Goal: Task Accomplishment & Management: Use online tool/utility

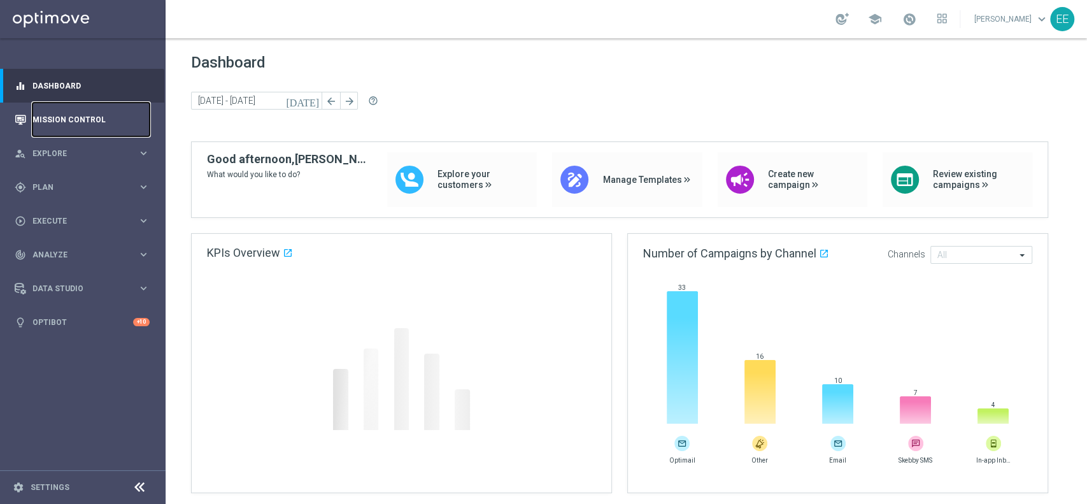
click at [78, 106] on link "Mission Control" at bounding box center [90, 120] width 117 height 34
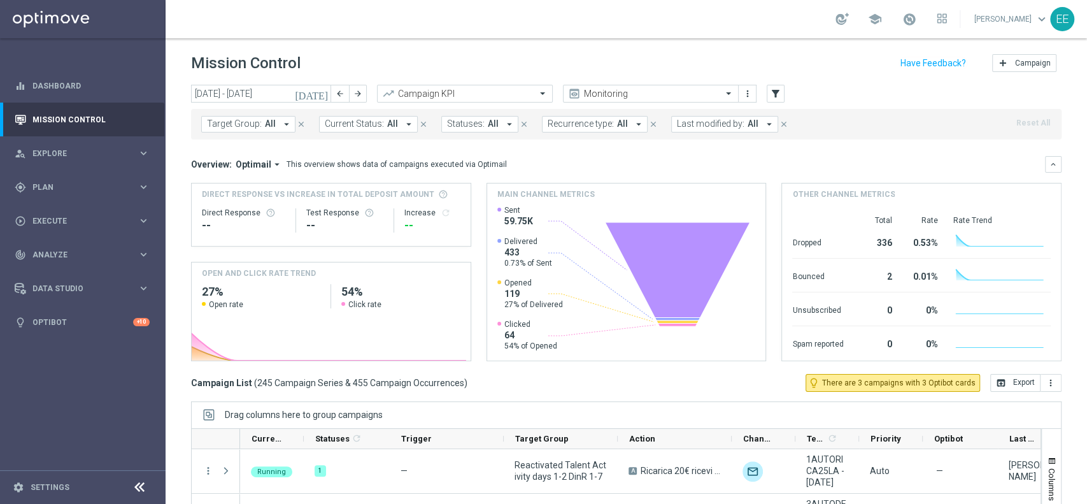
click at [694, 121] on span "Last modified by:" at bounding box center [711, 123] width 68 height 11
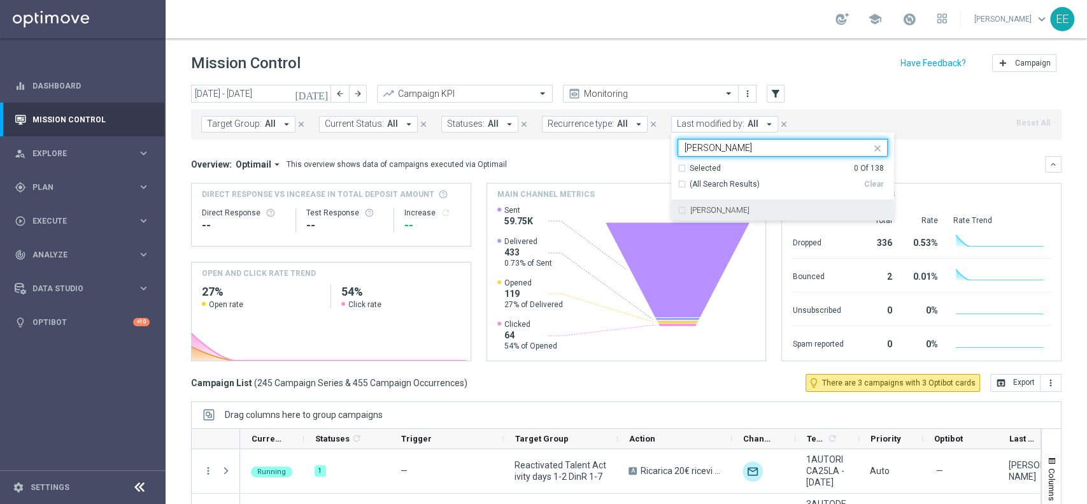
click at [724, 213] on label "[PERSON_NAME]" at bounding box center [719, 210] width 59 height 8
type input "Ellena"
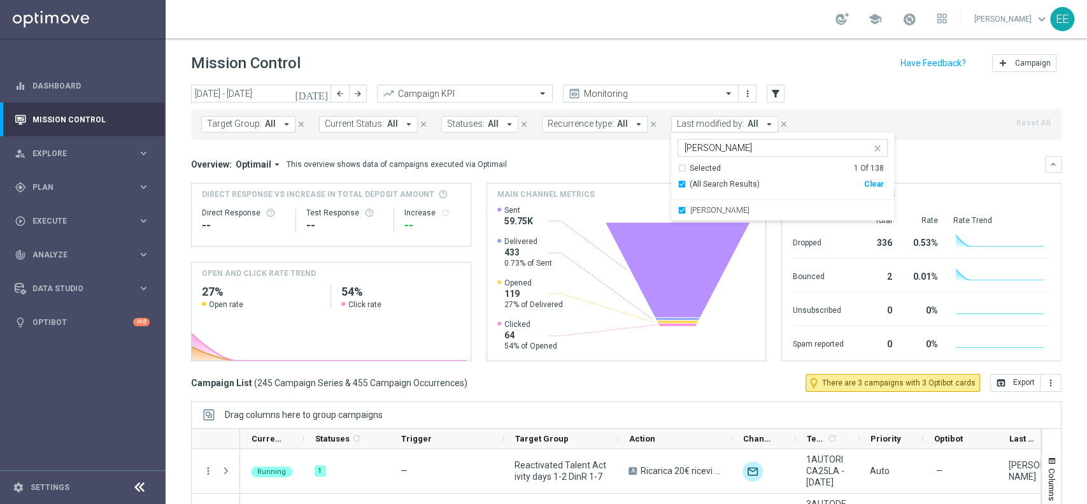
click at [843, 90] on div "today 11 Aug 2025 - 17 Aug 2025 arrow_back arrow_forward Campaign KPI trending_…" at bounding box center [626, 94] width 871 height 19
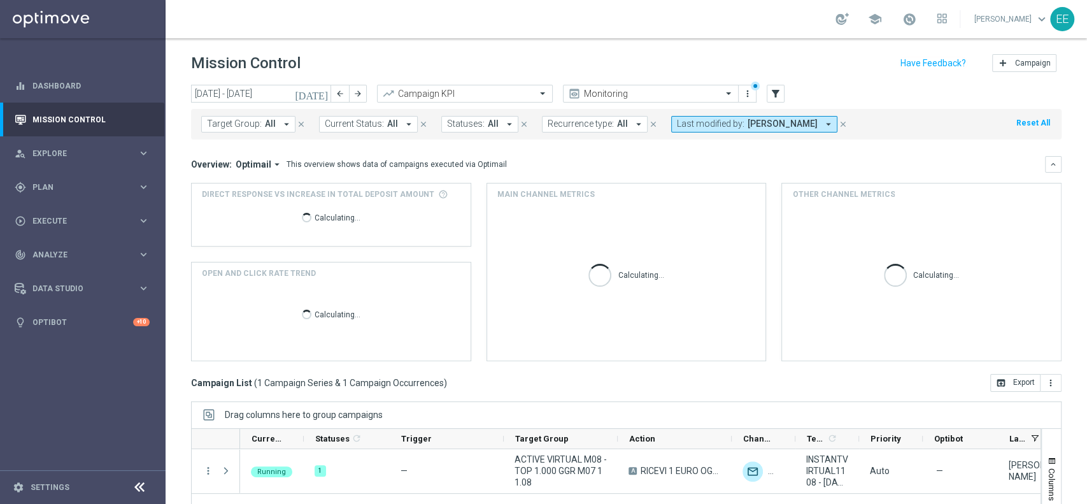
scroll to position [132, 0]
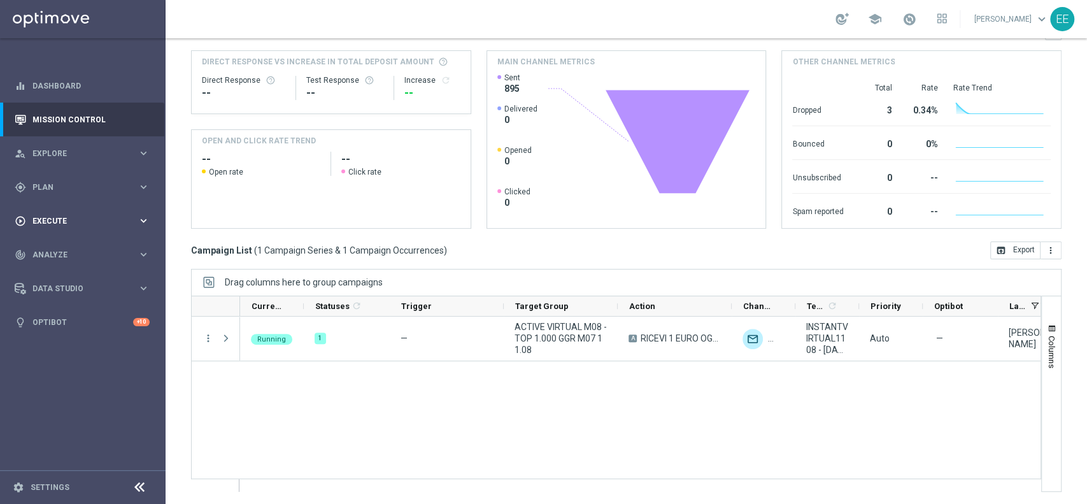
click at [53, 220] on span "Execute" at bounding box center [84, 221] width 105 height 8
click at [34, 189] on span "Plan" at bounding box center [84, 187] width 105 height 8
click at [68, 214] on link "Target Groups" at bounding box center [82, 213] width 99 height 10
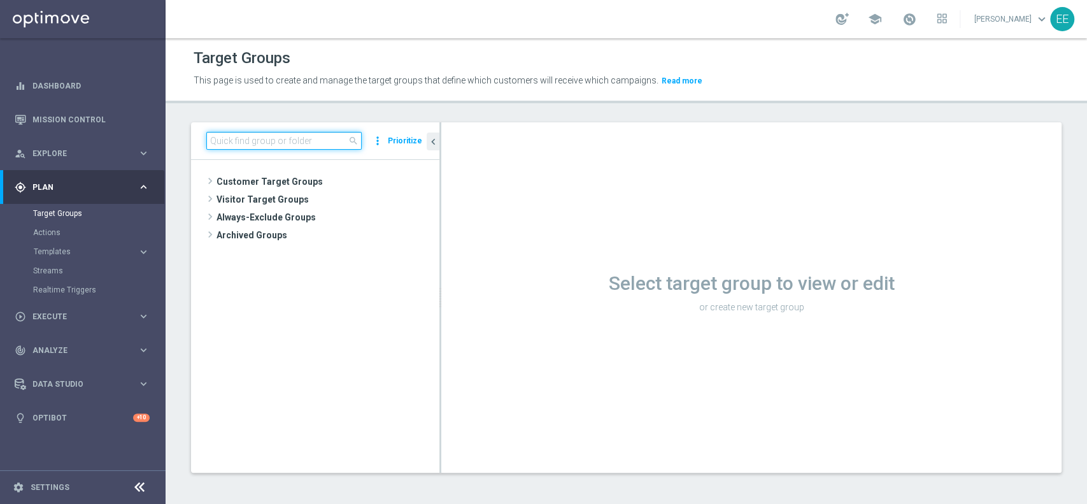
click at [254, 140] on input at bounding box center [283, 141] width 155 height 18
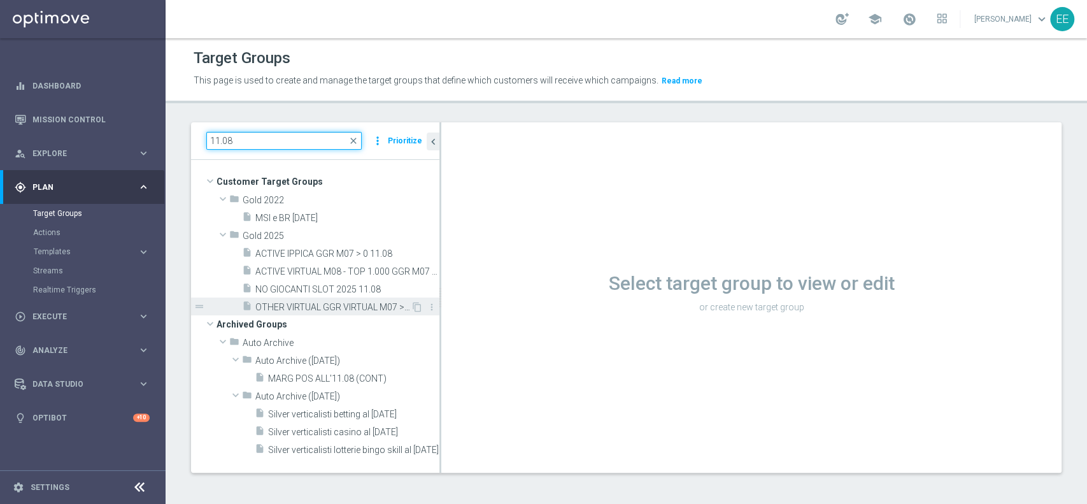
type input "11.08"
click at [359, 302] on span "OTHER VIRTUAL GGR VIRTUAL M07 > 10 11.08" at bounding box center [332, 307] width 155 height 11
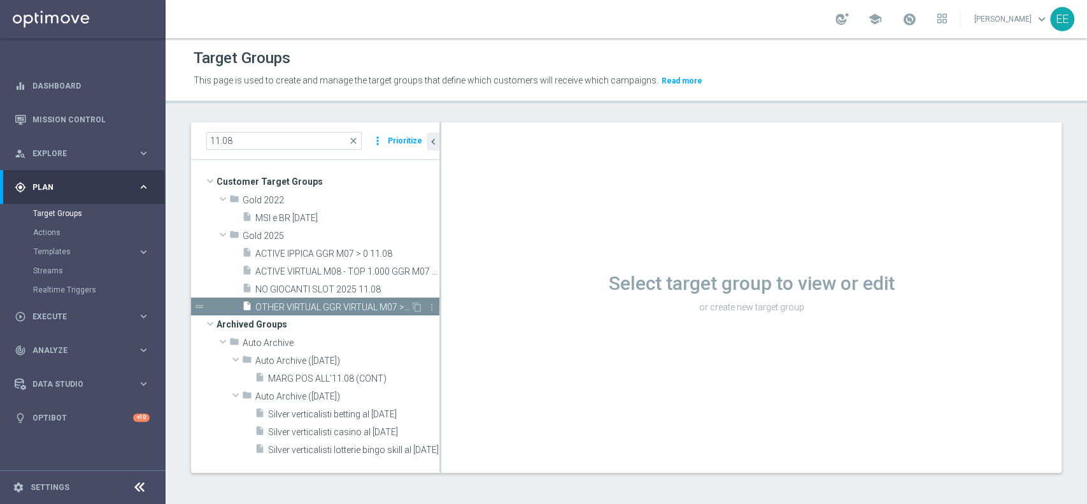
click at [359, 302] on span "OTHER VIRTUAL GGR VIRTUAL M07 > 10 11.08" at bounding box center [332, 307] width 155 height 11
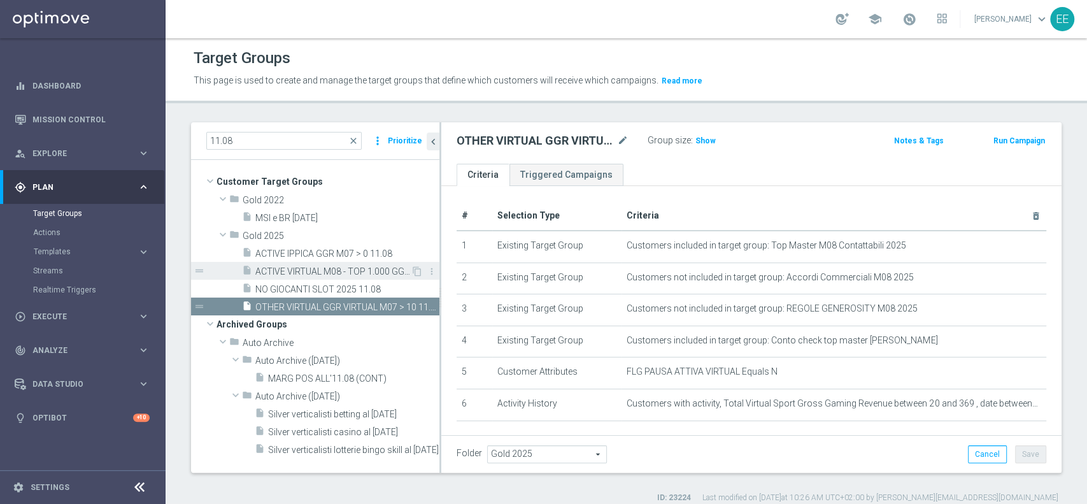
click at [317, 268] on span "ACTIVE VIRTUAL M08 - TOP 1.000 GGR M07 11.08" at bounding box center [332, 271] width 155 height 11
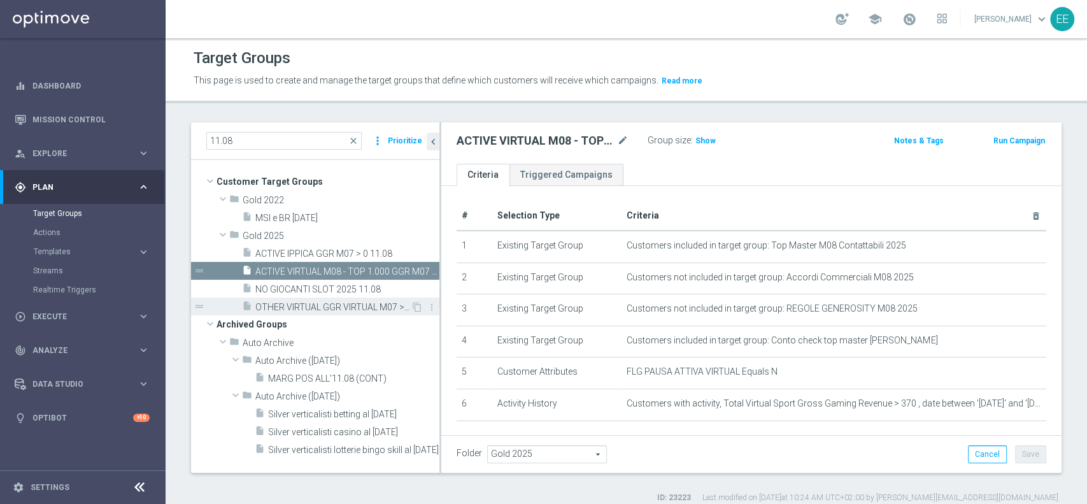
click at [326, 308] on span "OTHER VIRTUAL GGR VIRTUAL M07 > 10 11.08" at bounding box center [332, 307] width 155 height 11
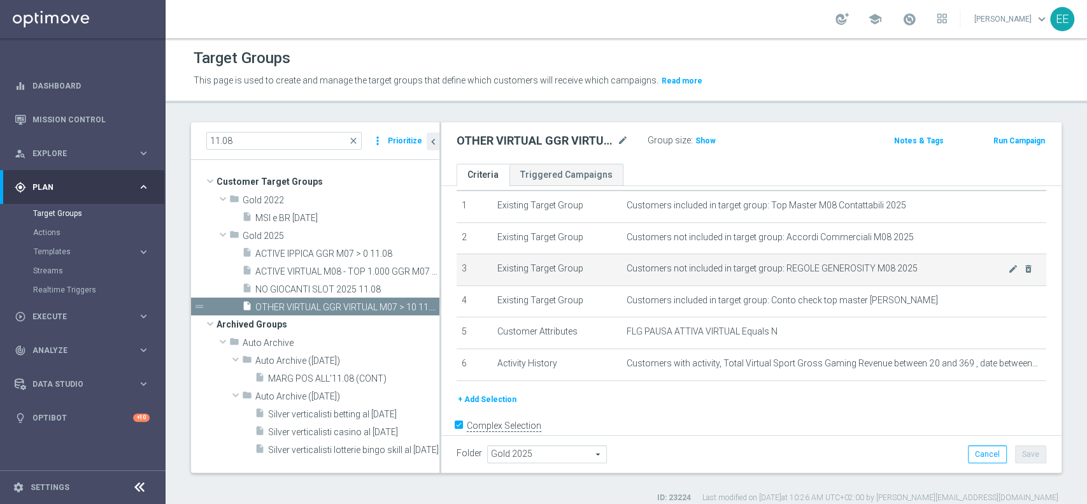
scroll to position [41, 0]
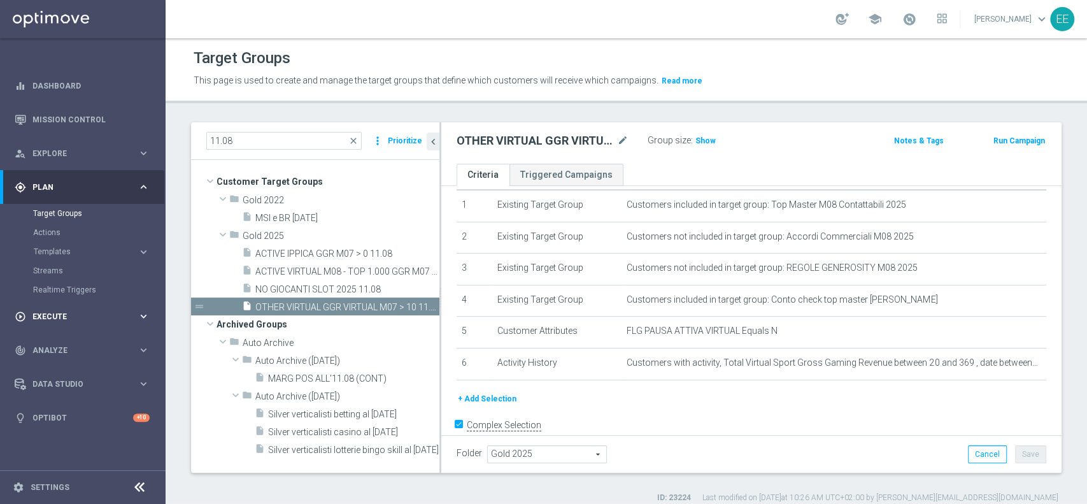
click at [51, 320] on div "play_circle_outline Execute" at bounding box center [76, 316] width 123 height 11
click at [47, 189] on span "Plan" at bounding box center [84, 187] width 105 height 8
click at [58, 251] on span "Templates" at bounding box center [79, 252] width 91 height 8
click at [34, 433] on span "Execute" at bounding box center [84, 431] width 105 height 8
click at [74, 248] on link "Campaign Builder" at bounding box center [82, 247] width 99 height 10
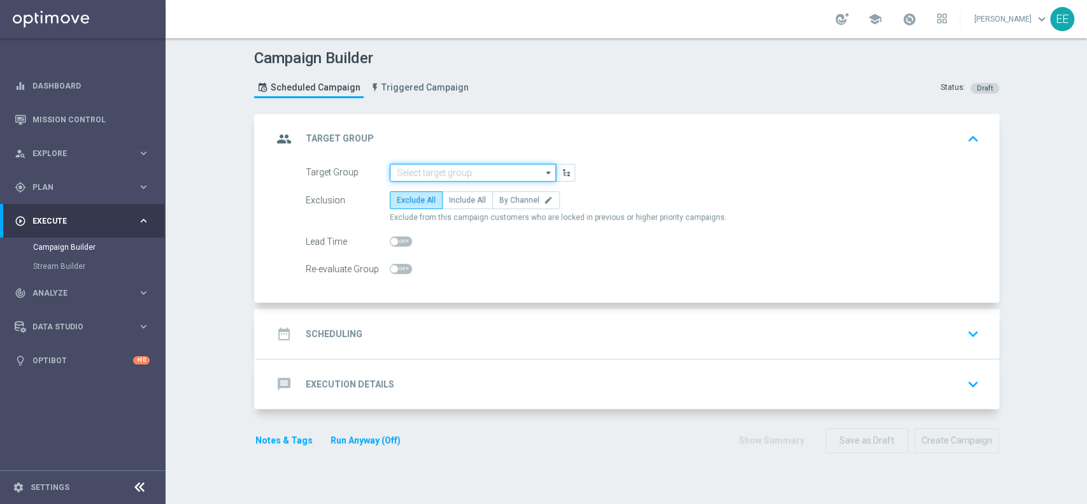
click at [445, 176] on input at bounding box center [473, 173] width 166 height 18
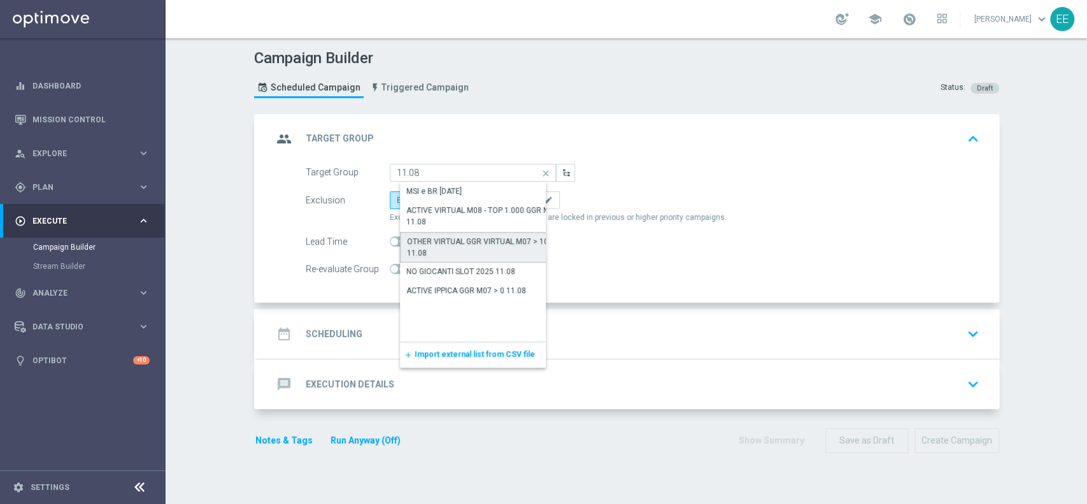
click at [466, 238] on div "OTHER VIRTUAL GGR VIRTUAL M07 > 10 11.08" at bounding box center [483, 247] width 153 height 23
type input "OTHER VIRTUAL GGR VIRTUAL M07 > 10 11.08"
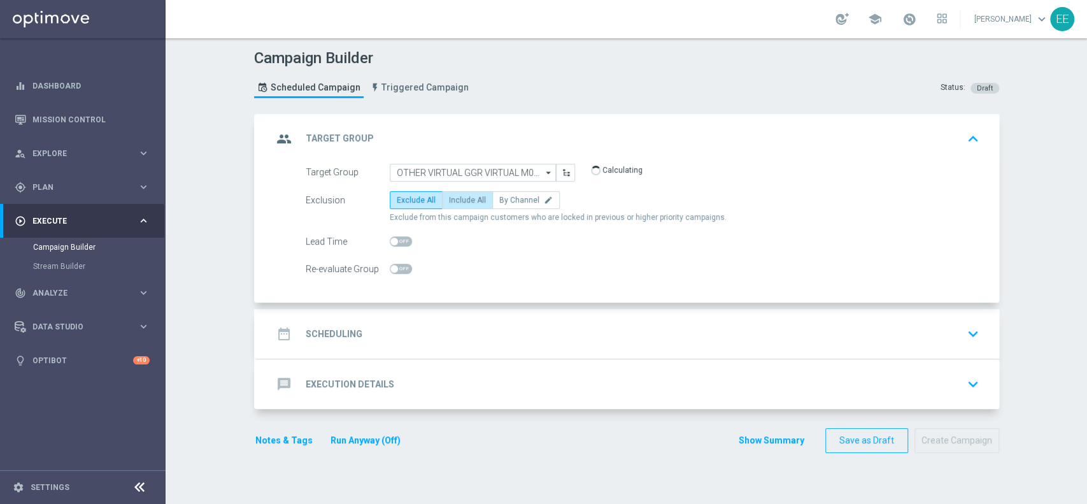
click at [462, 197] on span "Include All" at bounding box center [467, 200] width 37 height 9
click at [457, 198] on input "Include All" at bounding box center [453, 202] width 8 height 8
radio input "true"
click at [409, 327] on div "date_range Scheduling keyboard_arrow_down" at bounding box center [628, 334] width 711 height 24
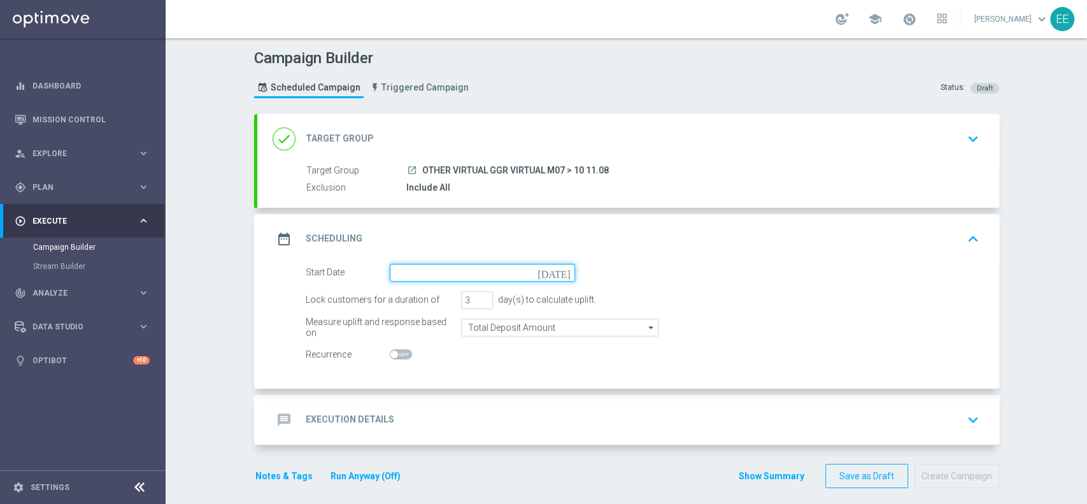
click at [429, 271] on input at bounding box center [482, 273] width 185 height 18
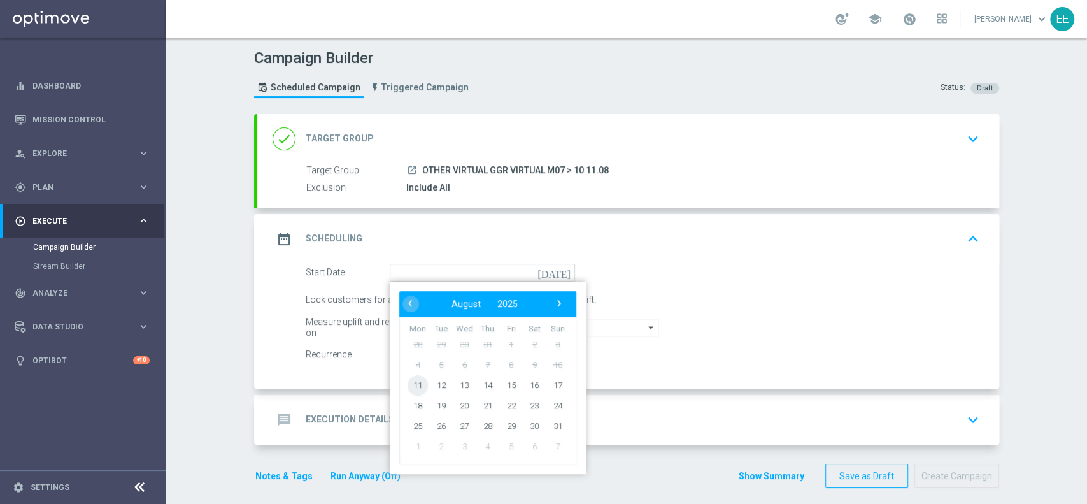
click at [409, 385] on span "11" at bounding box center [418, 384] width 20 height 20
type input "[DATE]"
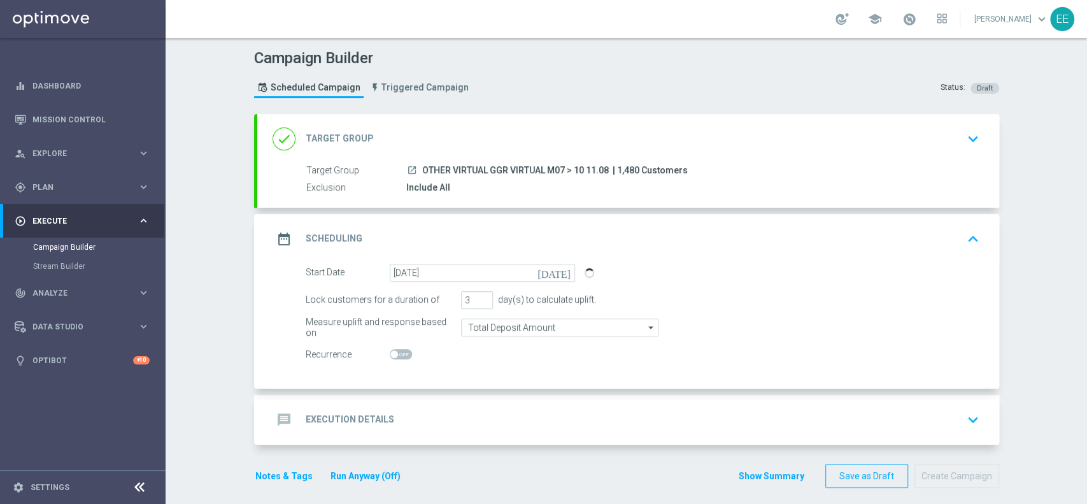
click at [434, 414] on div "message Execution Details keyboard_arrow_down" at bounding box center [628, 420] width 711 height 24
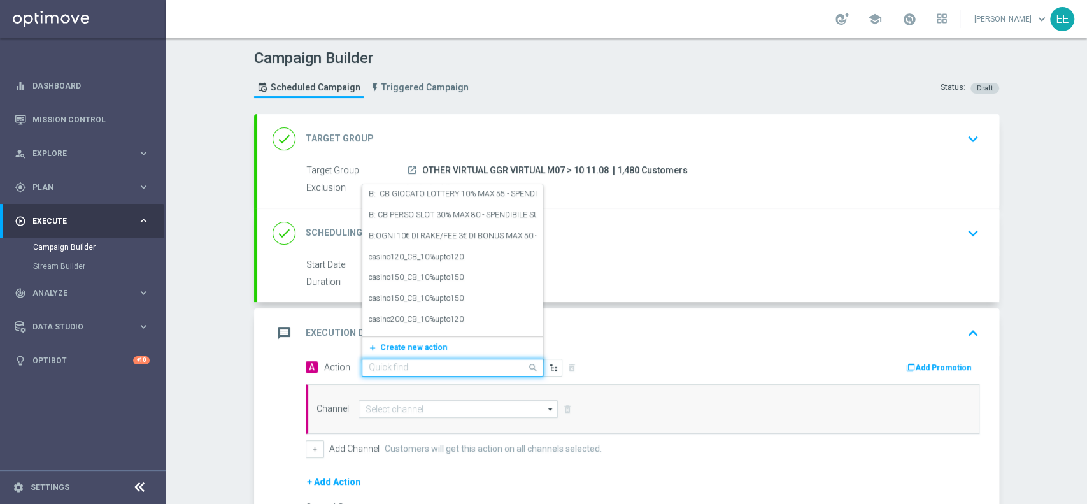
click at [446, 362] on input "text" at bounding box center [440, 367] width 142 height 11
paste input "CB VINTO VIRTUAL 20% MAX 100; CB PERSO VIRTUAL 20% MAX 150 - SPENDIBILE VIRTUAL"
type input "CB VINTO VIRTUAL 20% MAX 100; CB PERSO VIRTUAL 20% MAX 150 - SPENDIBILE VIRTUAL"
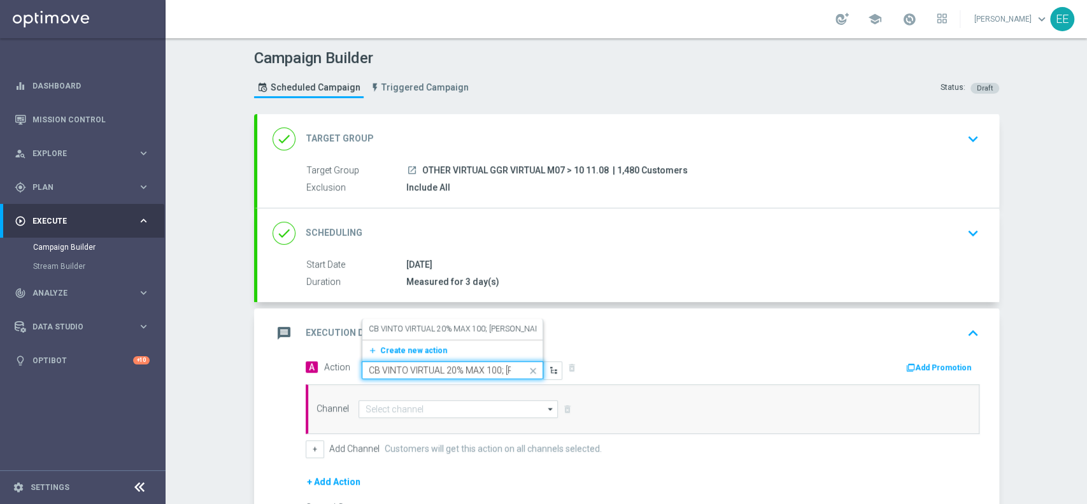
scroll to position [0, 219]
click at [416, 332] on label "CB VINTO VIRTUAL 20% MAX 100; CB PERSO VIRTUAL 20% MAX 150 - SPENDIBILE VIRTUAL" at bounding box center [539, 329] width 341 height 11
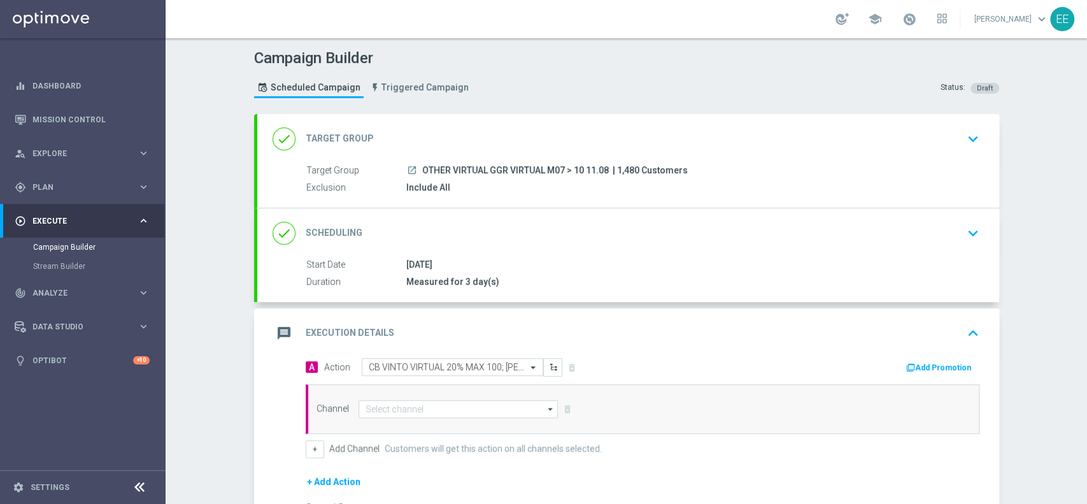
click at [925, 367] on button "Add Promotion" at bounding box center [940, 367] width 71 height 14
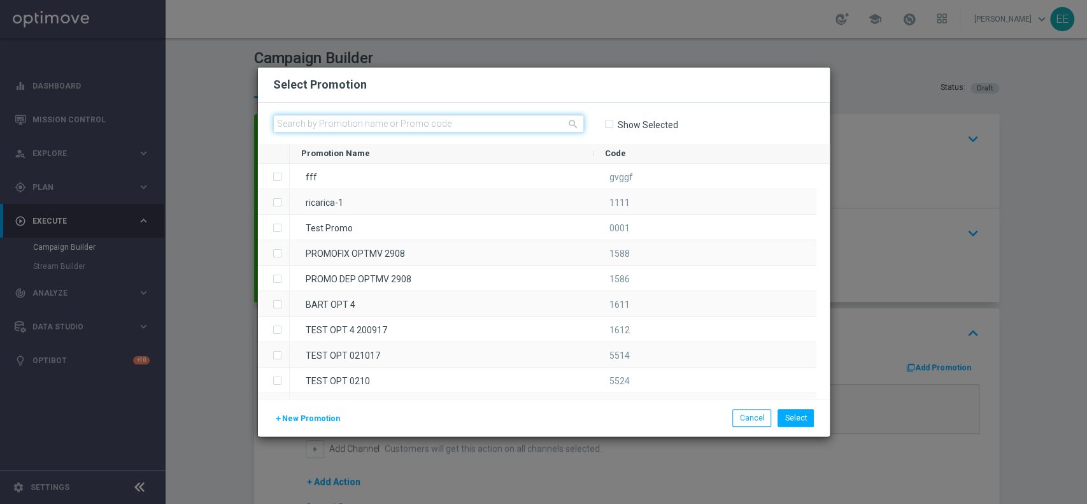
click at [388, 120] on input "text" at bounding box center [428, 124] width 311 height 18
paste input "PREMIATISEMPRE1108"
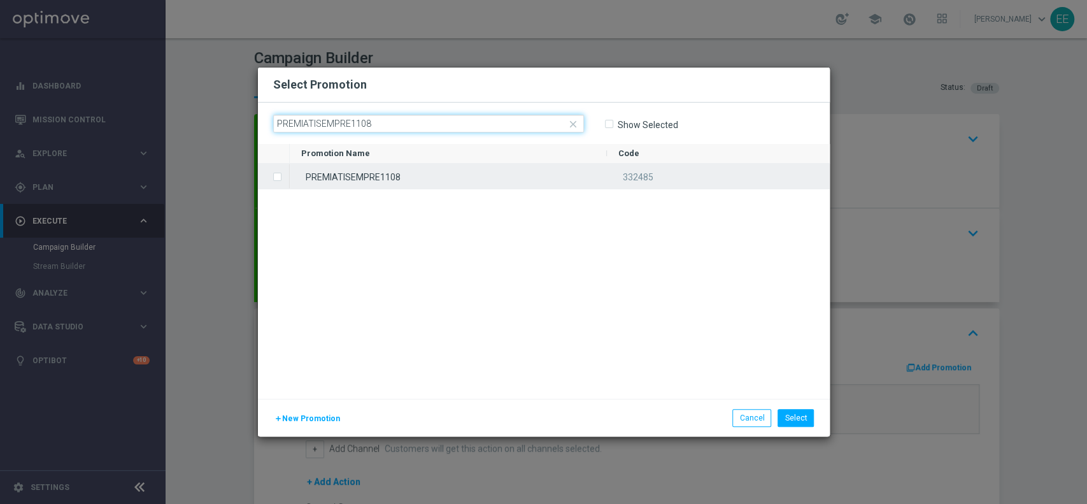
type input "PREMIATISEMPRE1108"
click at [432, 173] on div "PREMIATISEMPRE1108" at bounding box center [448, 176] width 317 height 25
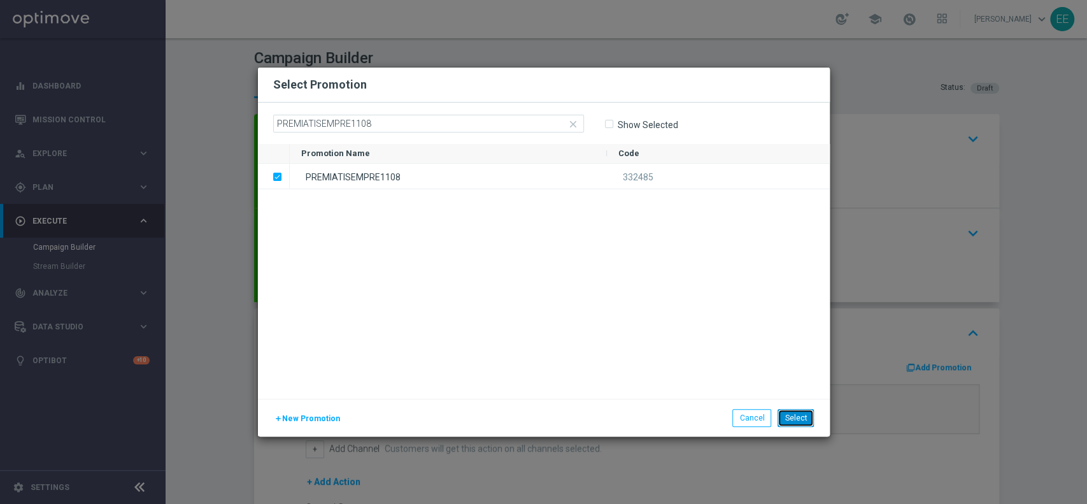
click at [806, 418] on button "Select" at bounding box center [796, 418] width 36 height 18
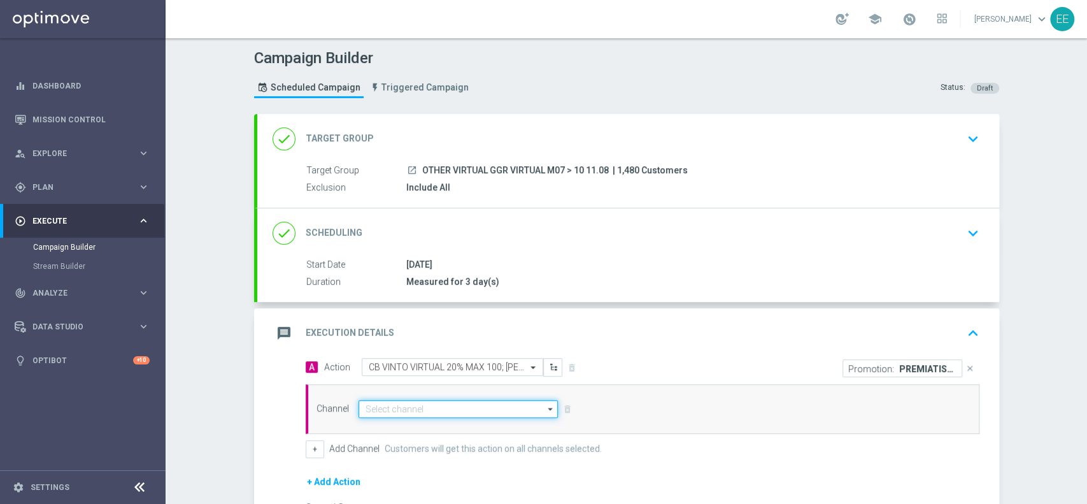
click at [448, 409] on input at bounding box center [459, 409] width 200 height 18
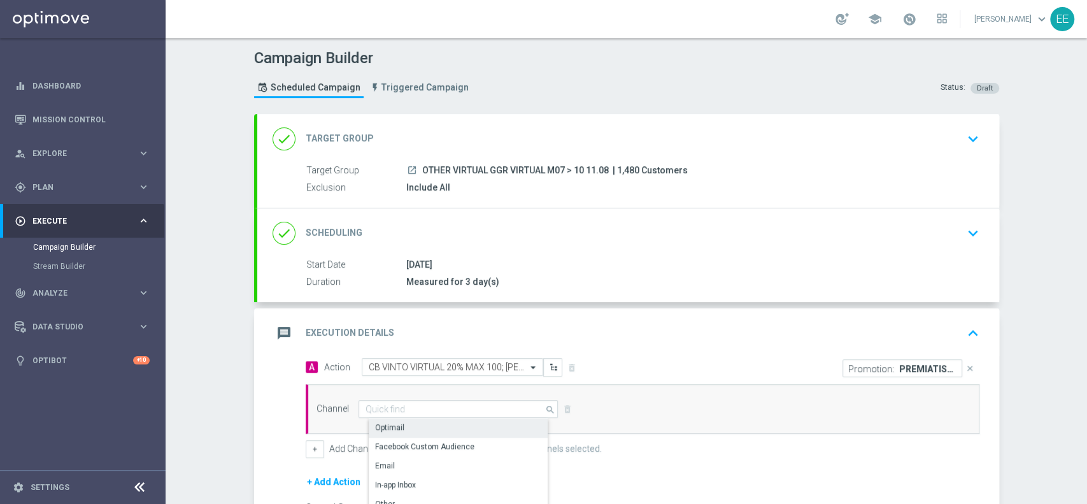
click at [431, 425] on div "Optimail" at bounding box center [464, 427] width 190 height 18
type input "Optimail"
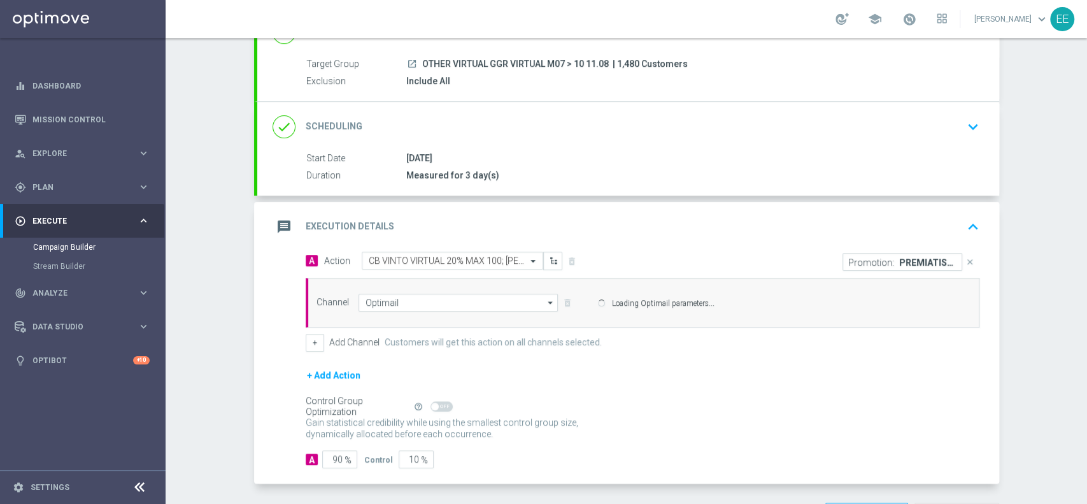
scroll to position [112, 0]
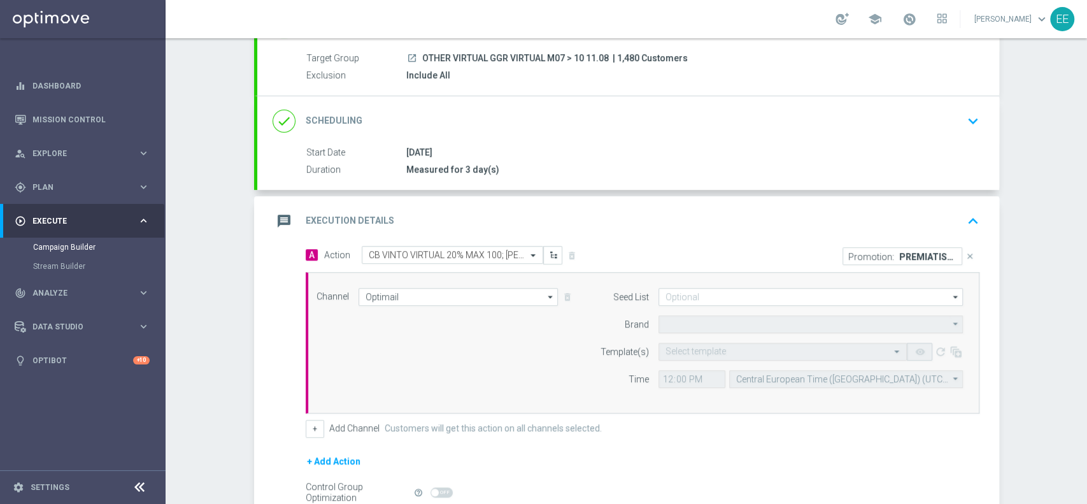
type input "Sisal Marketing"
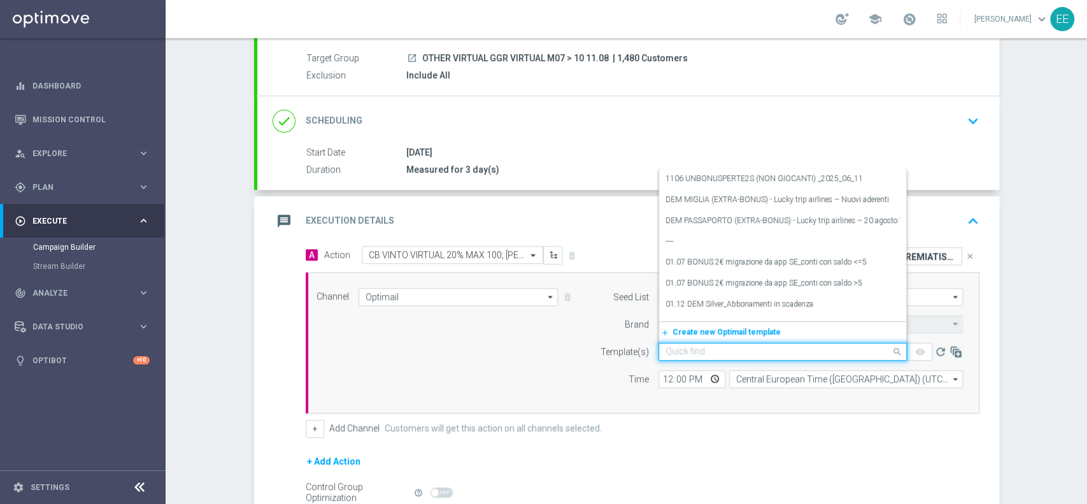
click at [680, 350] on input "text" at bounding box center [770, 351] width 209 height 11
paste input "PREMIATISEMPRE1108"
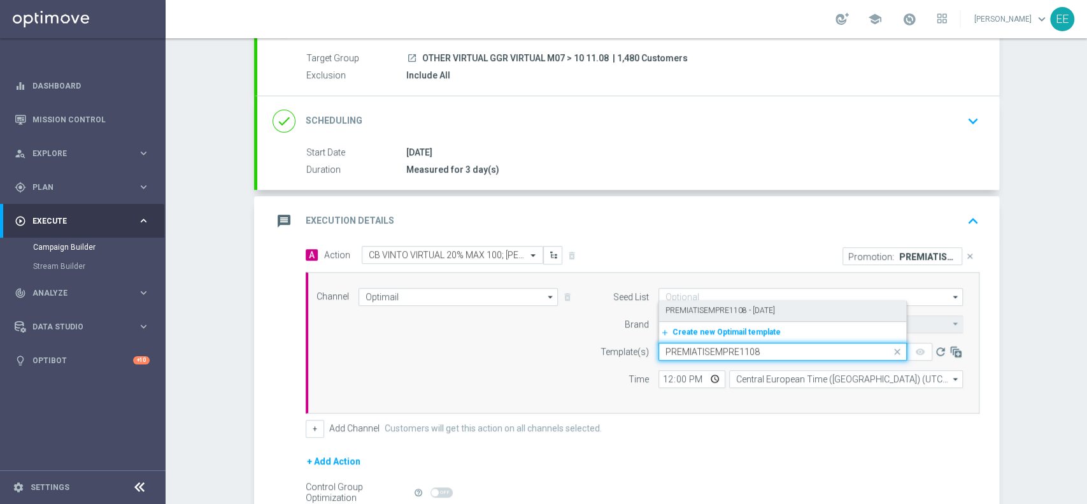
click at [735, 311] on label "PREMIATISEMPRE1108 - [DATE]" at bounding box center [721, 310] width 110 height 11
type input "PREMIATISEMPRE1108"
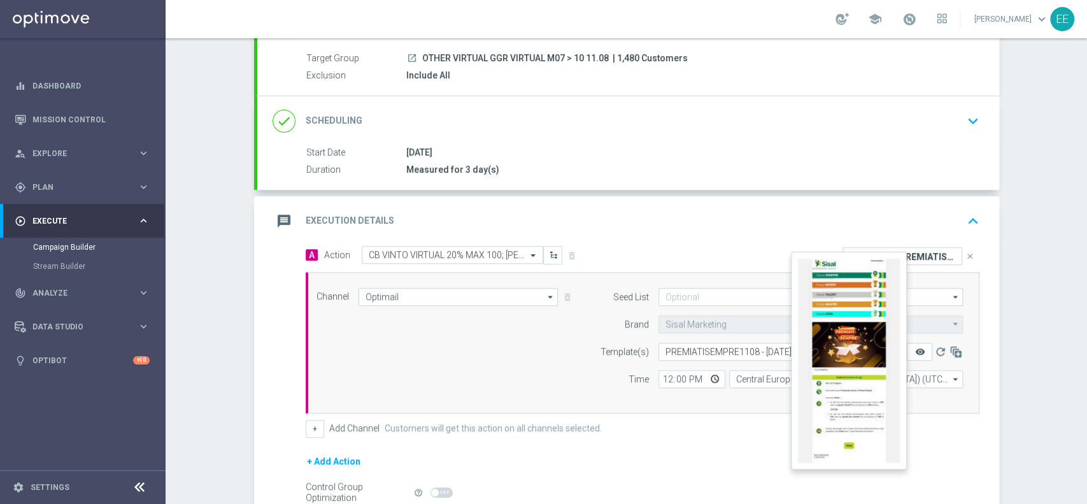
click at [915, 353] on icon "remove_red_eye" at bounding box center [920, 351] width 10 height 10
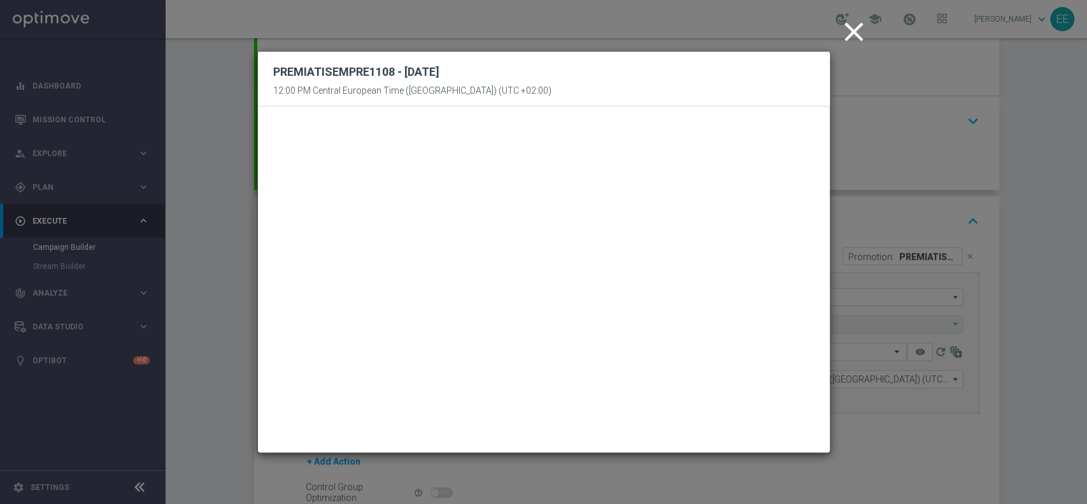
click at [850, 34] on icon "close" at bounding box center [854, 32] width 32 height 32
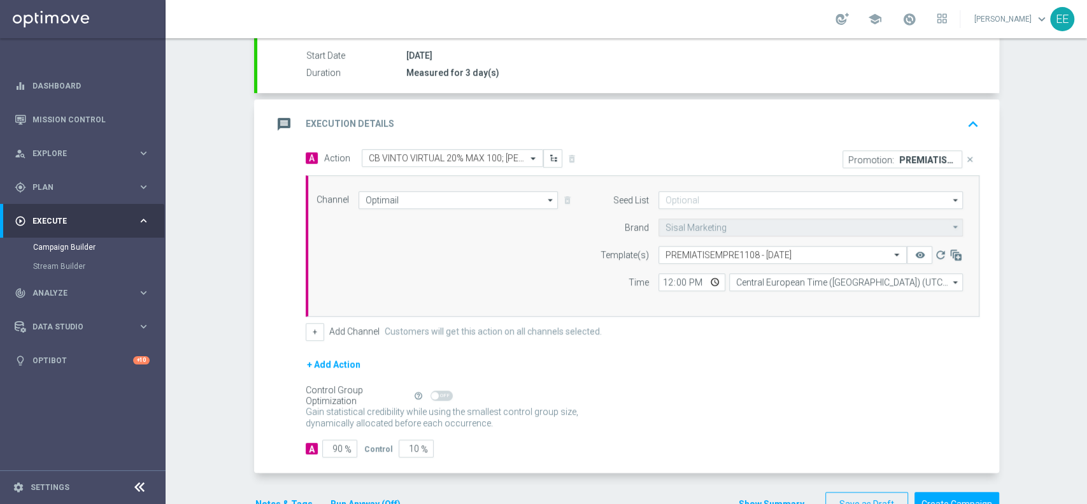
scroll to position [210, 0]
click at [314, 329] on button "+" at bounding box center [315, 331] width 18 height 18
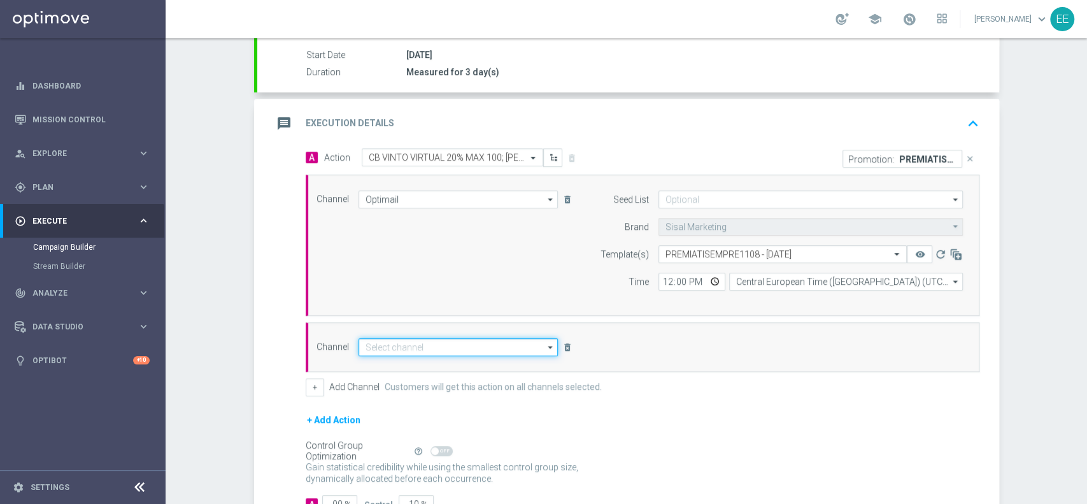
click at [446, 349] on input at bounding box center [459, 347] width 200 height 18
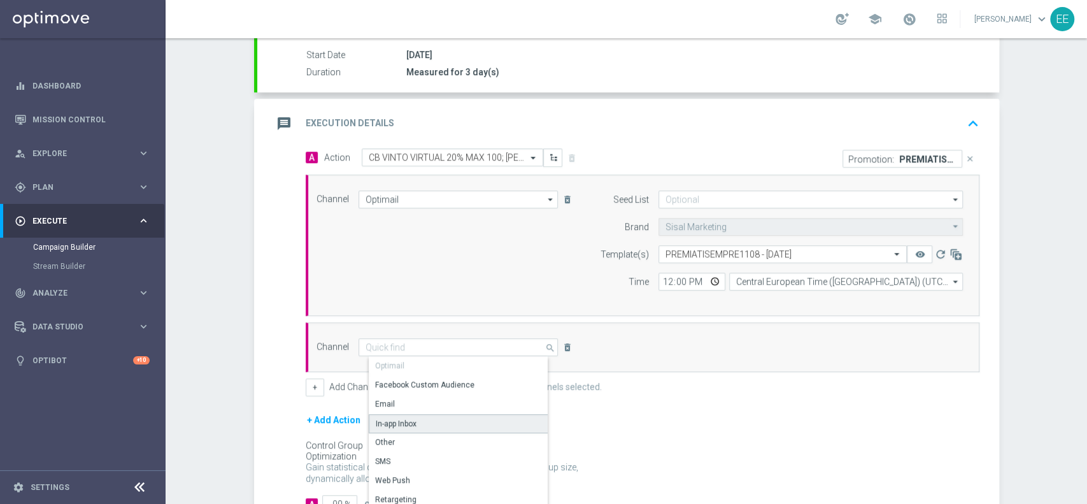
click at [406, 419] on div "In-app Inbox" at bounding box center [396, 423] width 41 height 11
type input "In-app Inbox"
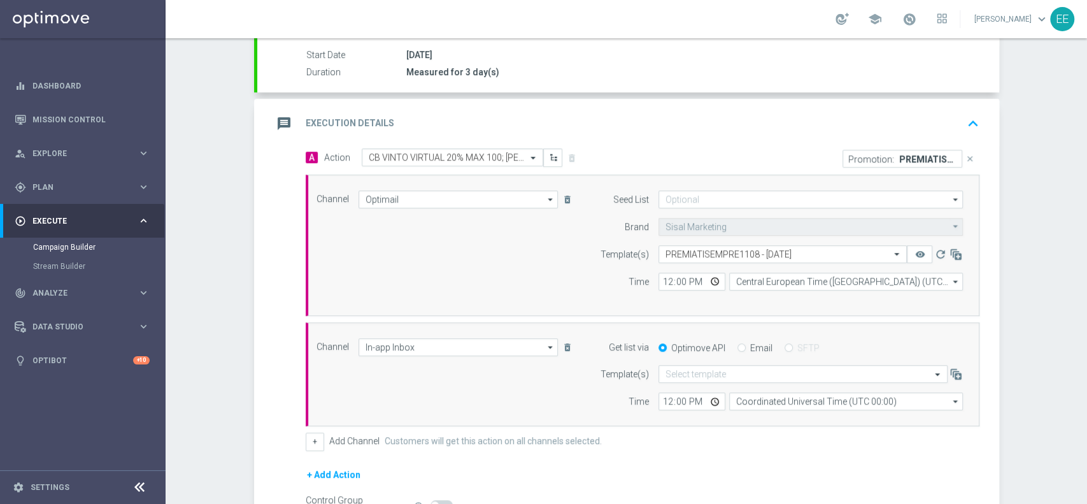
click at [738, 345] on input "Email" at bounding box center [742, 349] width 8 height 8
radio input "true"
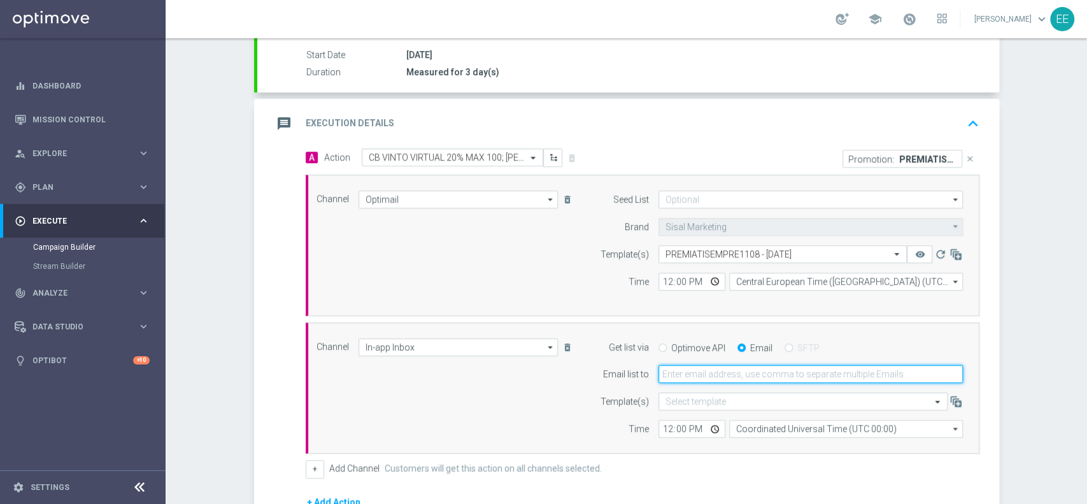
click at [709, 369] on input "email" at bounding box center [811, 374] width 304 height 18
type input "[PERSON_NAME][EMAIL_ADDRESS][DOMAIN_NAME]"
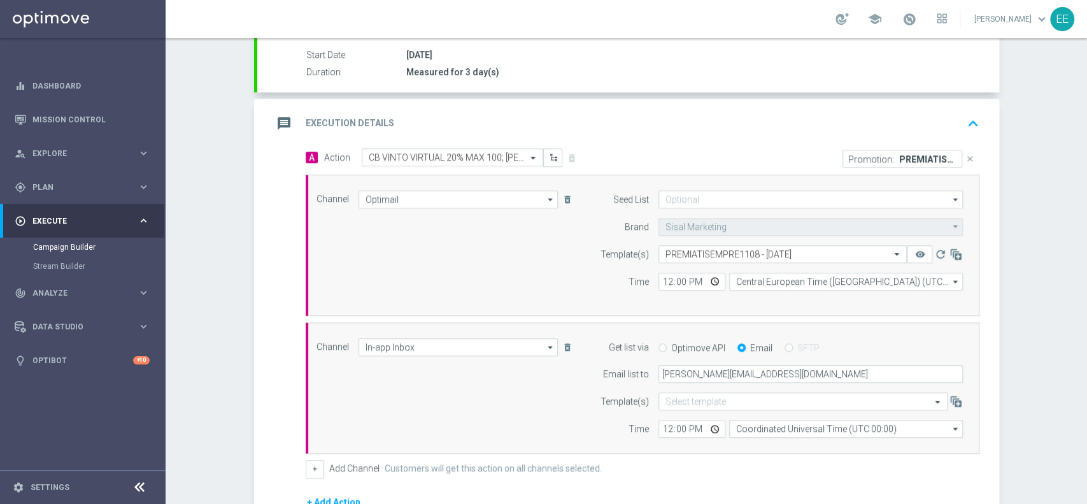
click at [544, 287] on div "Channel Optimail Optimail arrow_drop_down Drag here to set row groups Drag here…" at bounding box center [640, 245] width 666 height 110
click at [659, 281] on input "12:00" at bounding box center [692, 282] width 67 height 18
type input "18:00"
click at [532, 270] on div "Channel Optimail Optimail arrow_drop_down Drag here to set row groups Drag here…" at bounding box center [640, 245] width 666 height 110
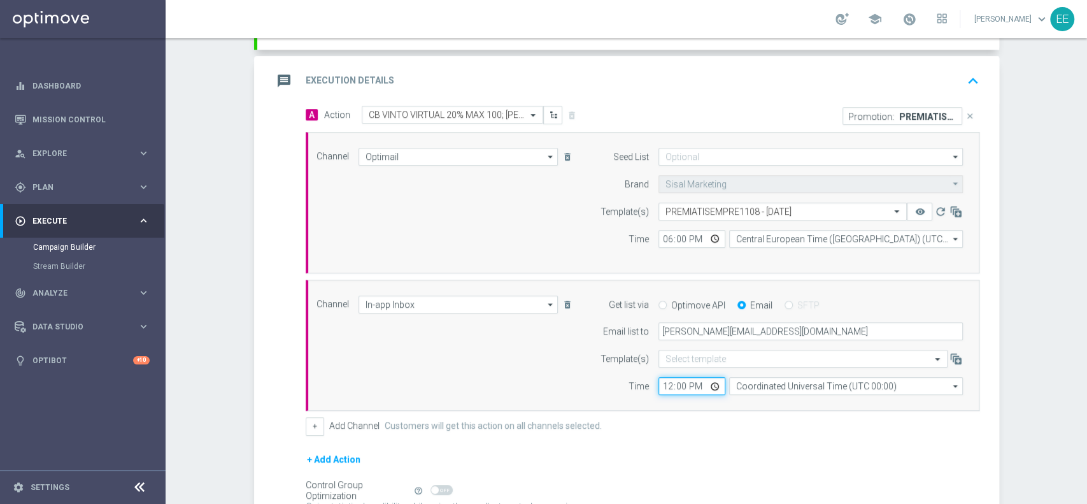
click at [659, 386] on input "12:00" at bounding box center [692, 386] width 67 height 18
type input "16:00"
click at [536, 369] on div "Channel In-app Inbox In-app Inbox arrow_drop_down Drag here to set row groups D…" at bounding box center [640, 346] width 666 height 100
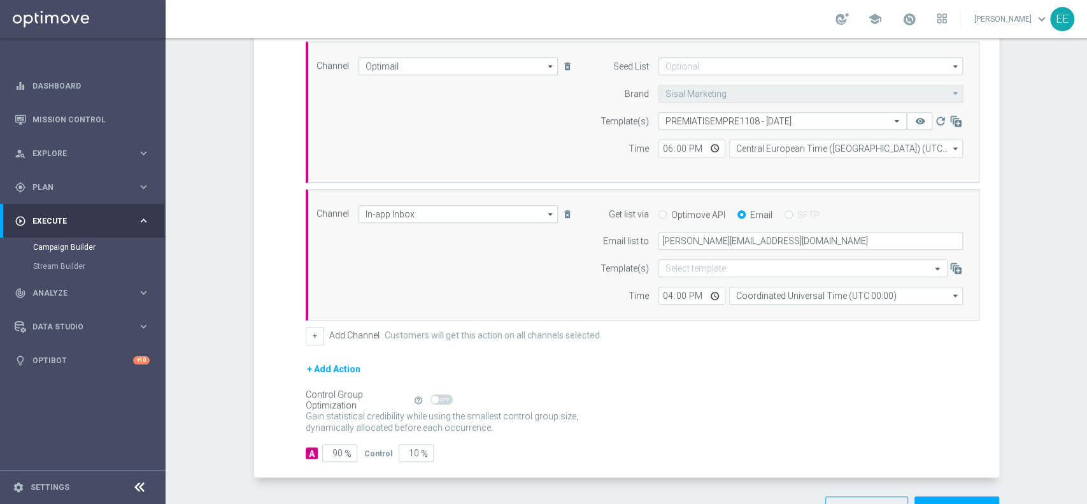
scroll to position [383, 0]
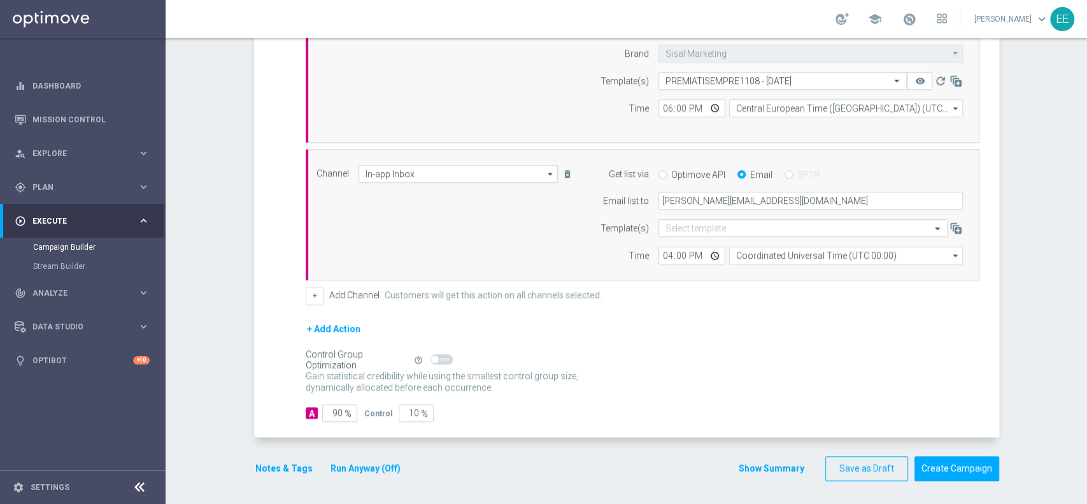
click at [291, 464] on button "Notes & Tags" at bounding box center [284, 468] width 60 height 16
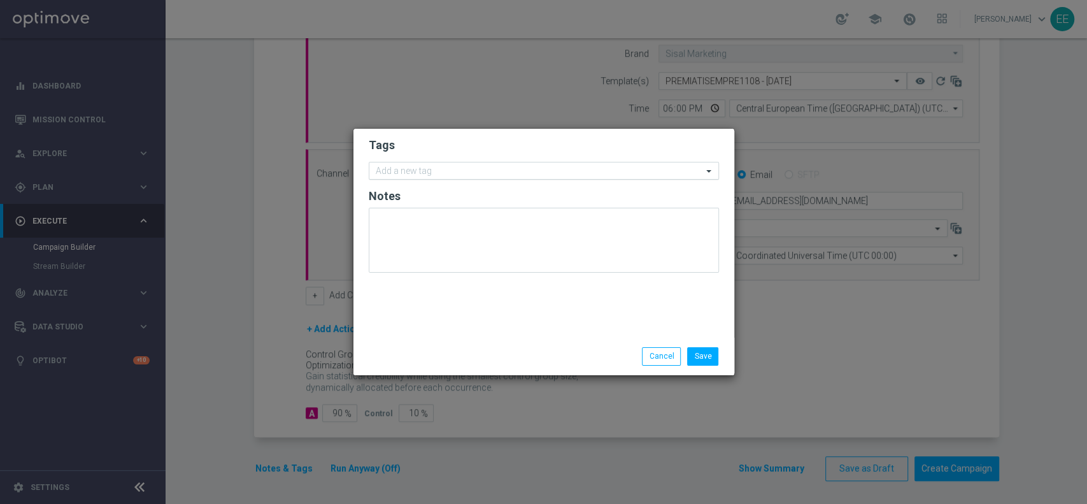
click at [411, 178] on div at bounding box center [538, 172] width 329 height 13
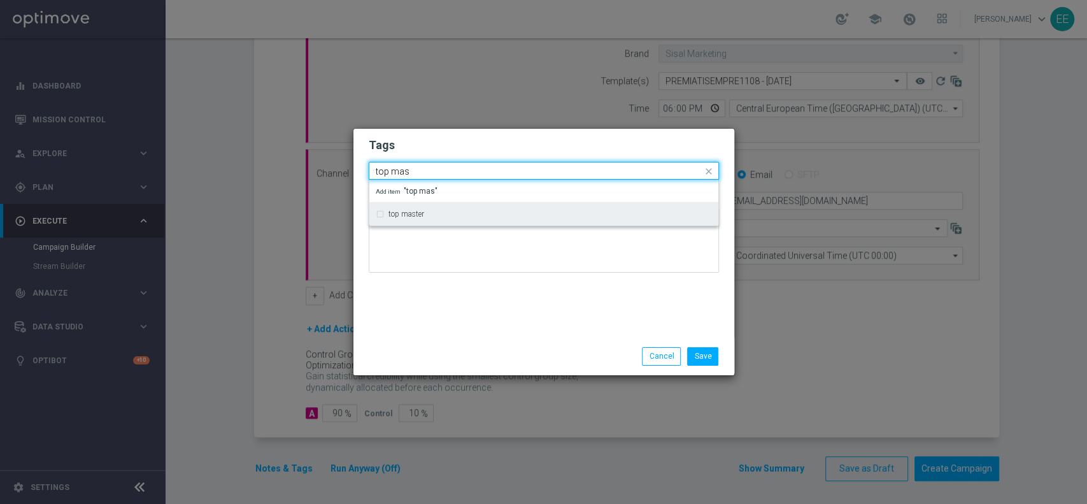
type input "top mas"
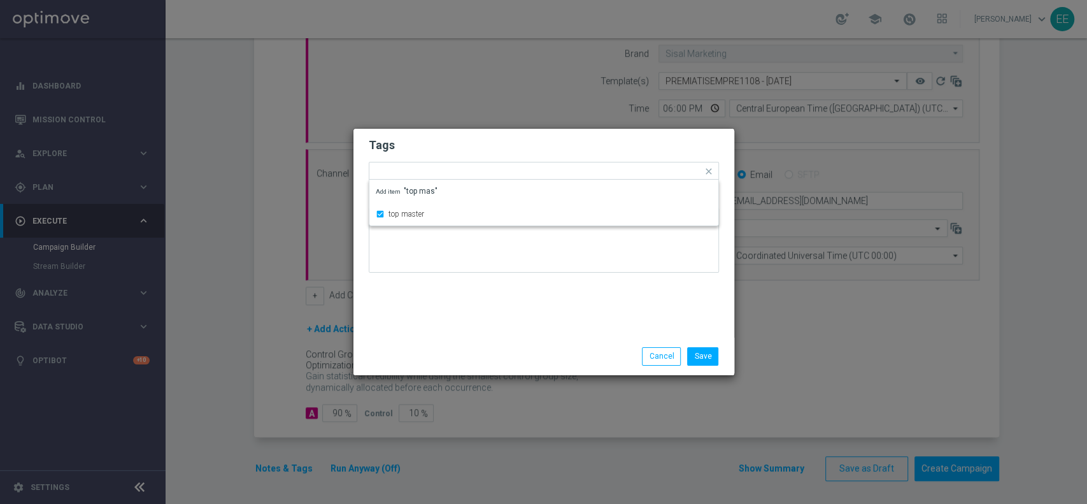
click at [460, 140] on h2 "Tags" at bounding box center [544, 145] width 350 height 15
click at [464, 173] on input "text" at bounding box center [572, 172] width 262 height 11
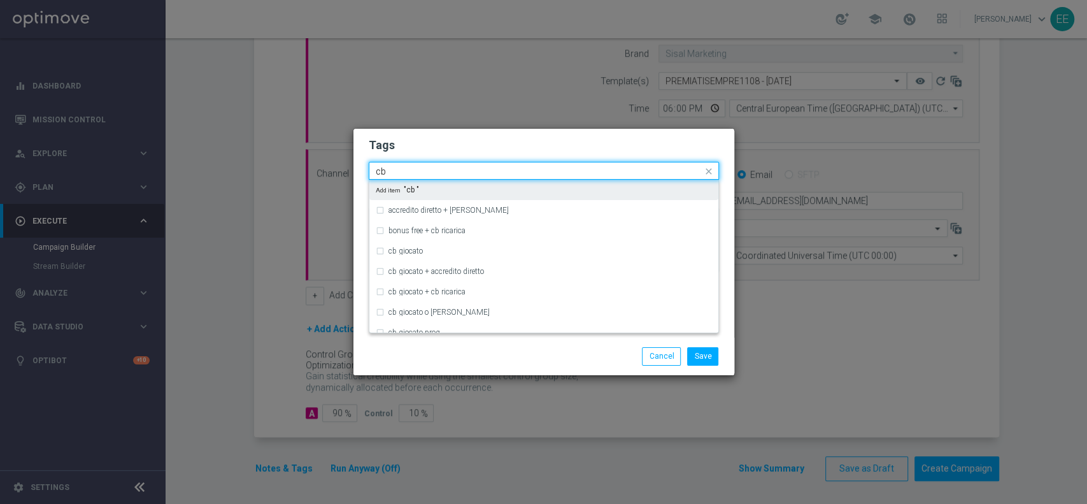
type input "c"
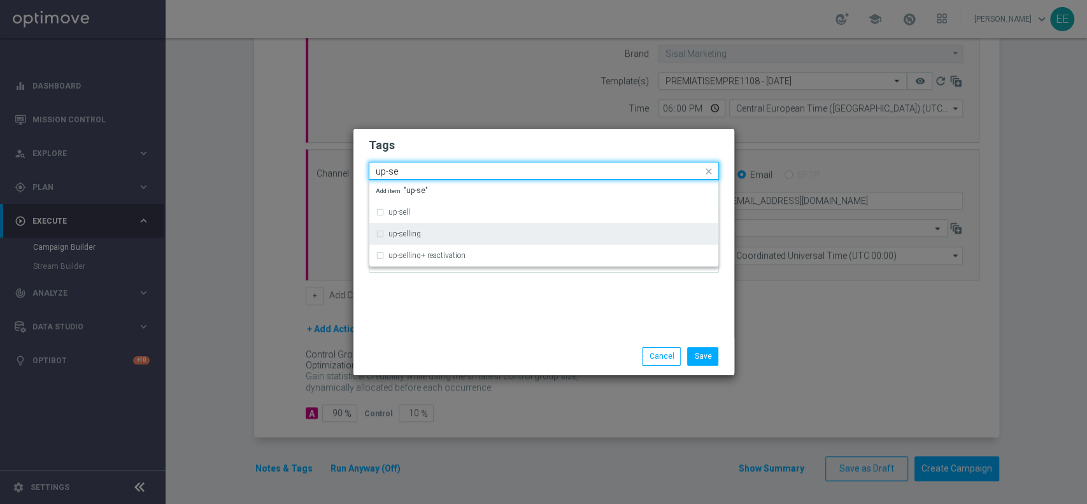
click at [430, 231] on div "up-selling" at bounding box center [550, 234] width 324 height 8
type input "up-se"
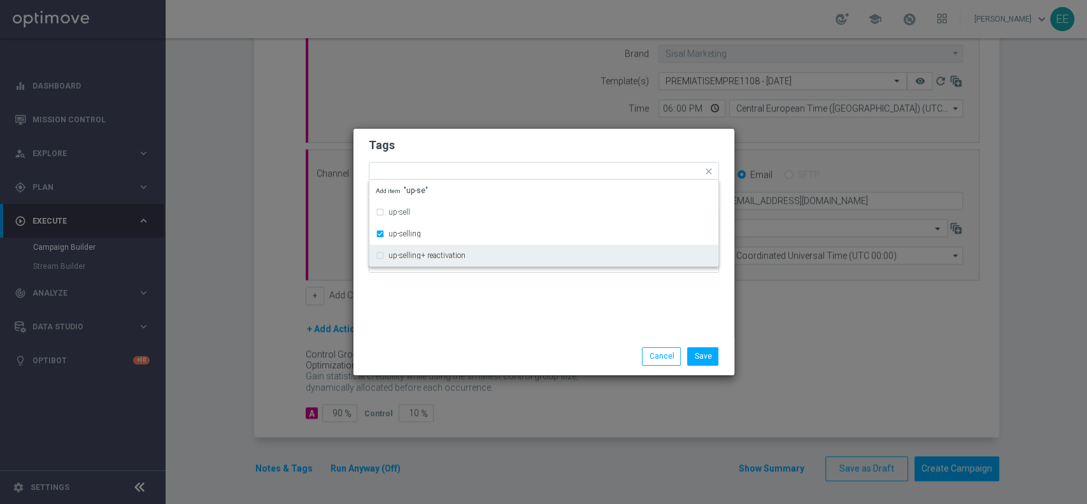
click at [456, 298] on div "Tags Quick find × top master × up-selling up-sell up-selling up-selling+ reacti…" at bounding box center [543, 233] width 381 height 209
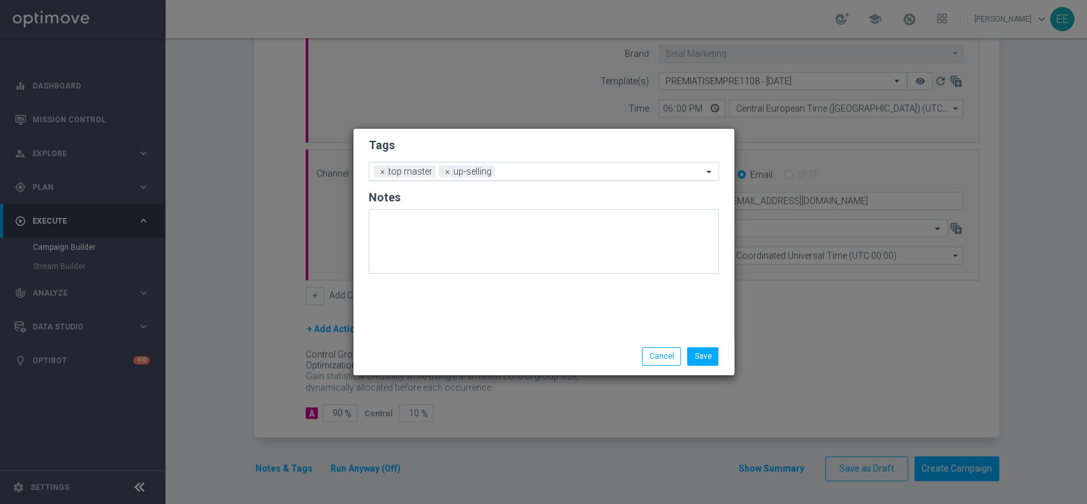
click at [520, 171] on input "text" at bounding box center [601, 172] width 203 height 11
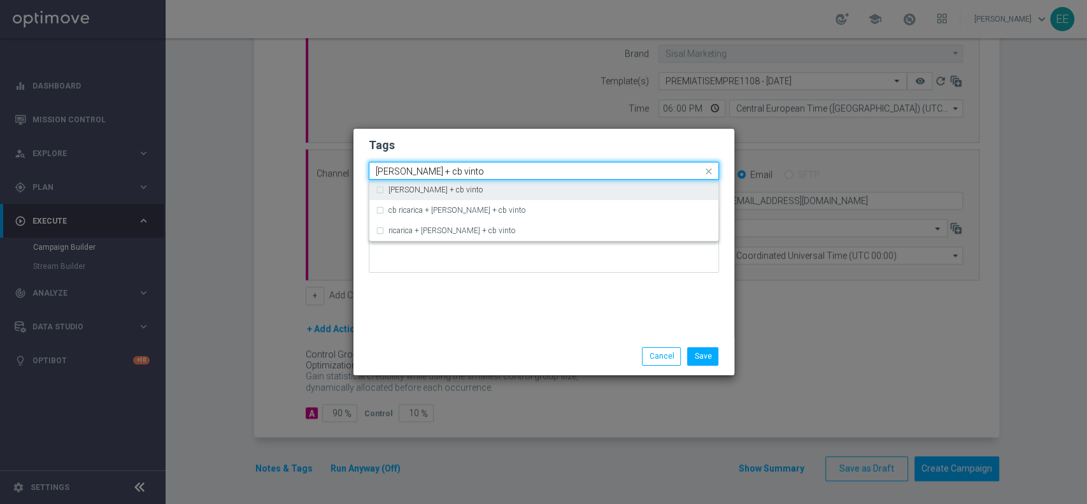
click at [485, 196] on div "cb perso + cb vinto" at bounding box center [544, 190] width 336 height 20
type input "cb perso + cb vinto"
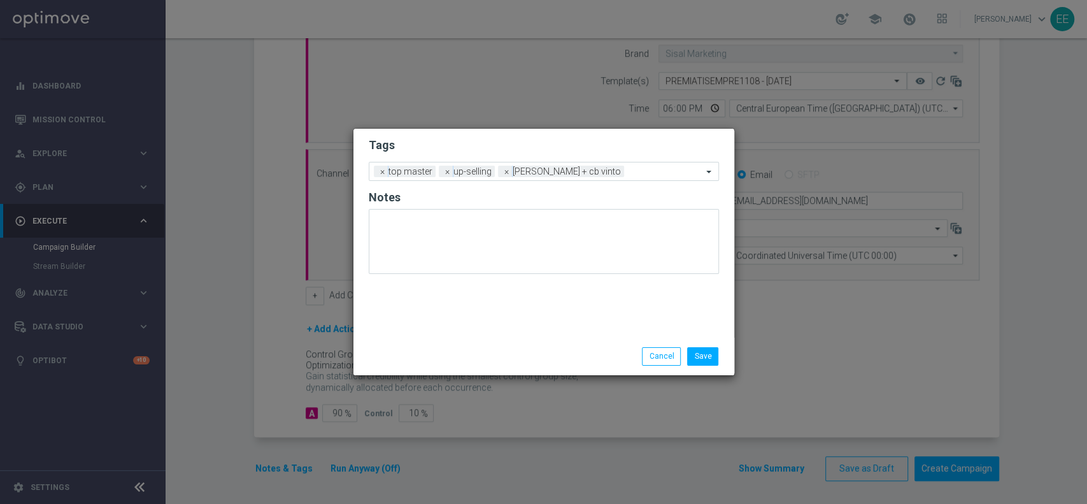
click at [562, 146] on h2 "Tags" at bounding box center [544, 145] width 350 height 15
click at [629, 176] on input "text" at bounding box center [665, 172] width 73 height 11
click at [574, 135] on form "Tags Add a new tag × top master × up-selling × cb perso + cb vinto Notes" at bounding box center [544, 208] width 350 height 149
click at [629, 170] on input "text" at bounding box center [665, 172] width 73 height 11
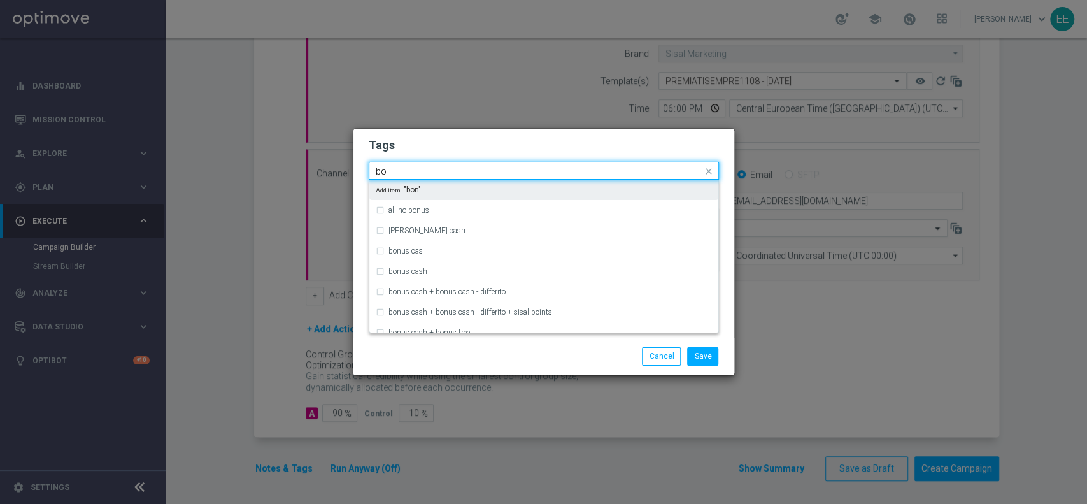
type input "b"
click at [560, 194] on div "betting" at bounding box center [544, 190] width 336 height 20
type input "betting"
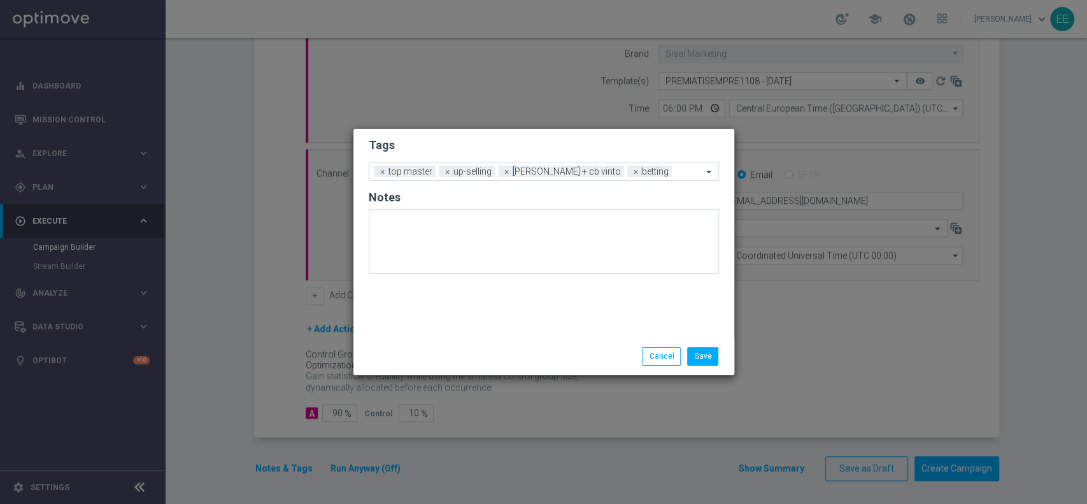
click at [622, 150] on h2 "Tags" at bounding box center [544, 145] width 350 height 15
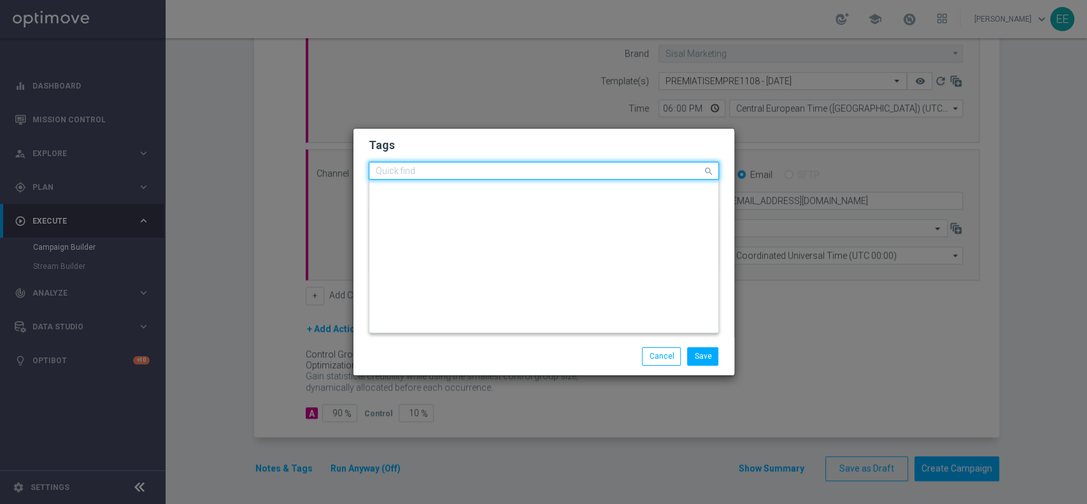
click at [661, 171] on input "text" at bounding box center [539, 171] width 327 height 11
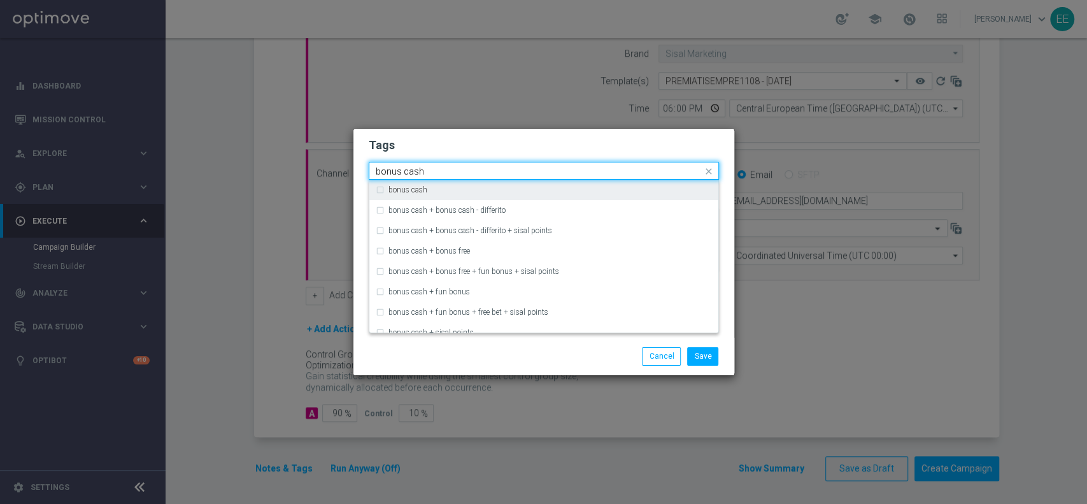
click at [639, 185] on div "bonus cash" at bounding box center [544, 190] width 336 height 20
type input "bonus cash"
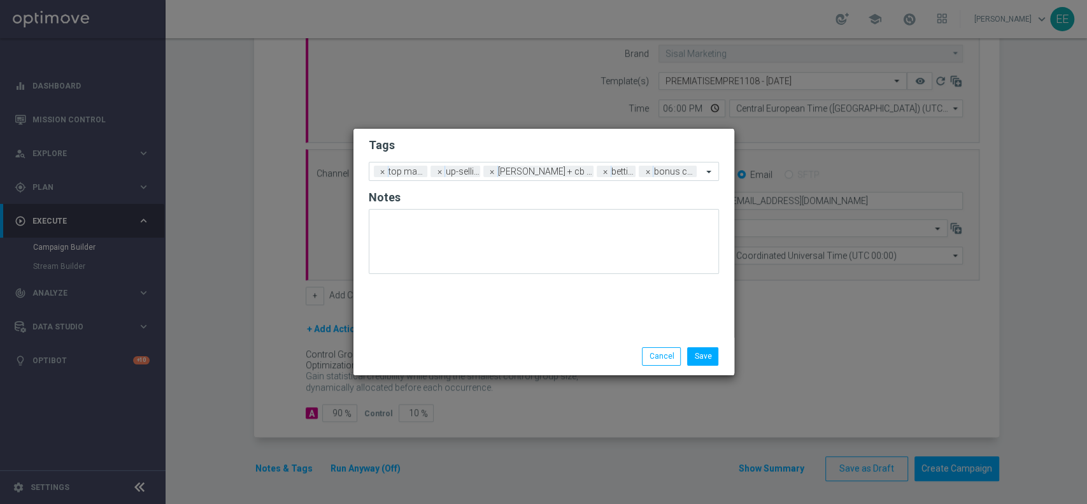
click at [667, 152] on h2 "Tags" at bounding box center [544, 145] width 350 height 15
click at [702, 357] on button "Save" at bounding box center [702, 356] width 31 height 18
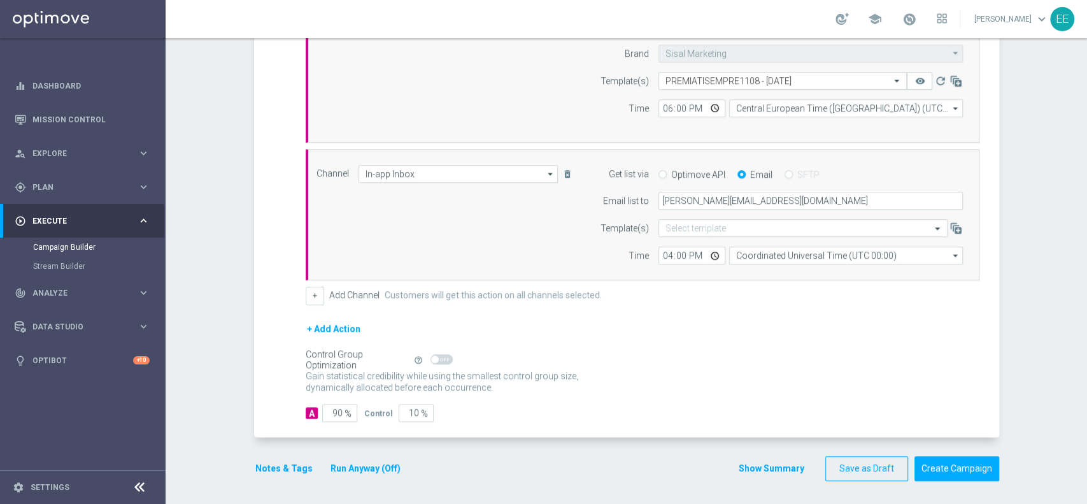
scroll to position [269, 0]
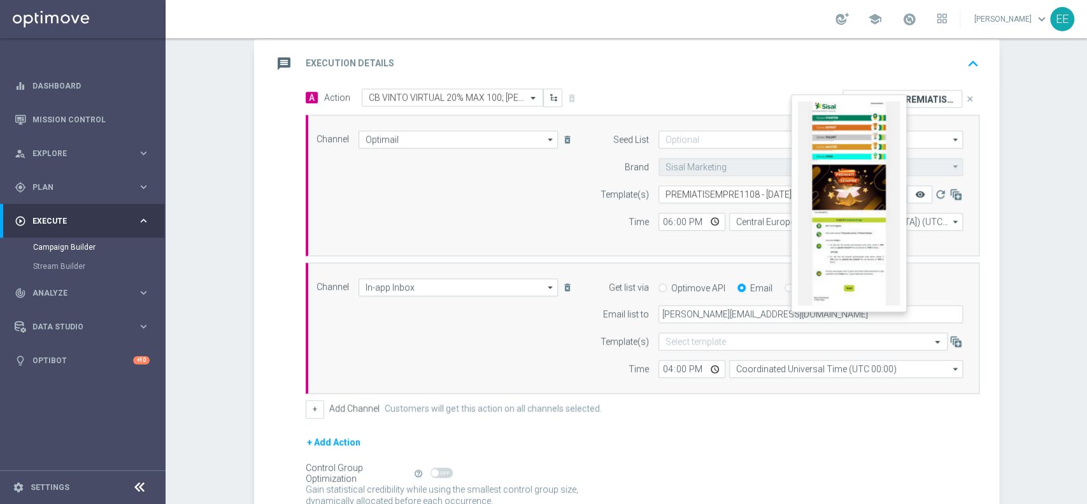
click at [917, 192] on icon "remove_red_eye" at bounding box center [920, 194] width 10 height 10
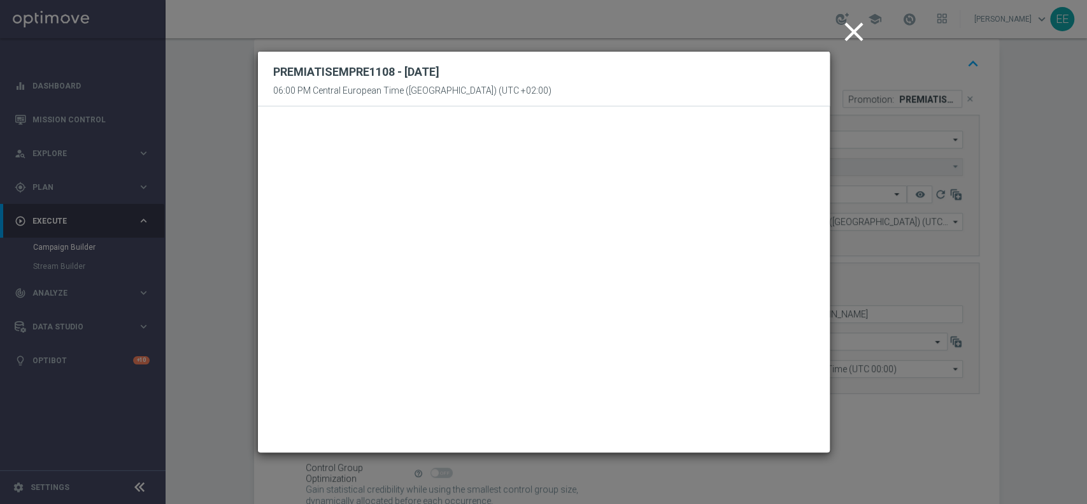
click at [851, 27] on icon "close" at bounding box center [854, 32] width 32 height 32
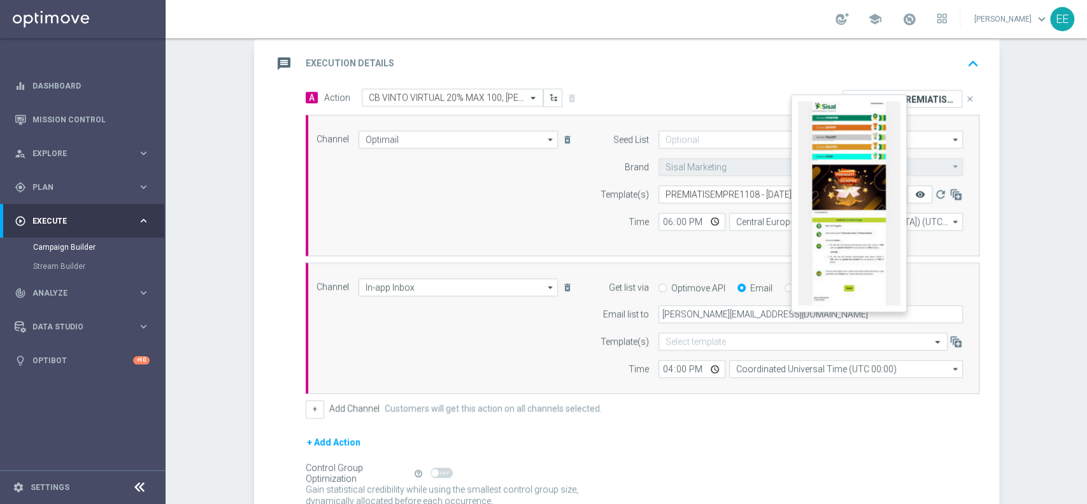
click at [915, 193] on icon "remove_red_eye" at bounding box center [920, 194] width 10 height 10
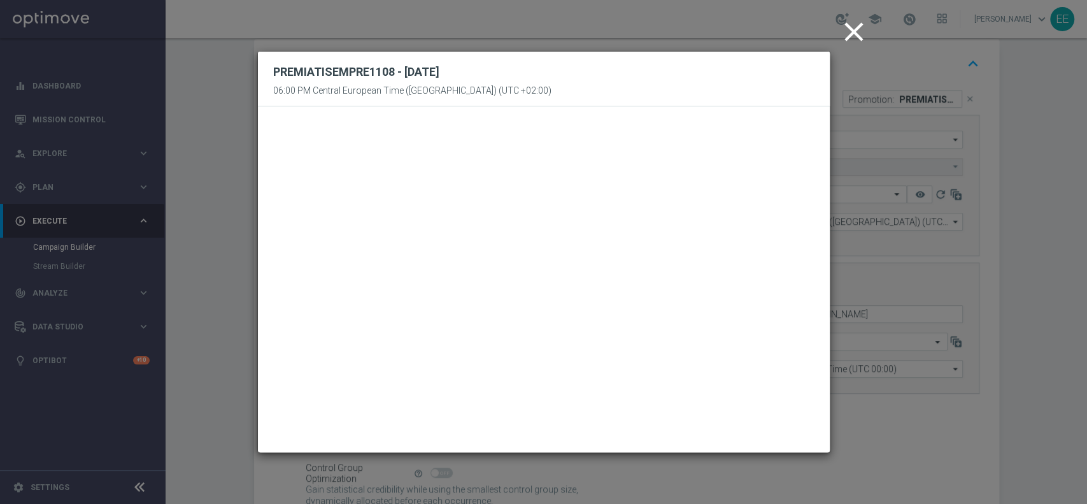
click at [853, 33] on icon "close" at bounding box center [854, 32] width 32 height 32
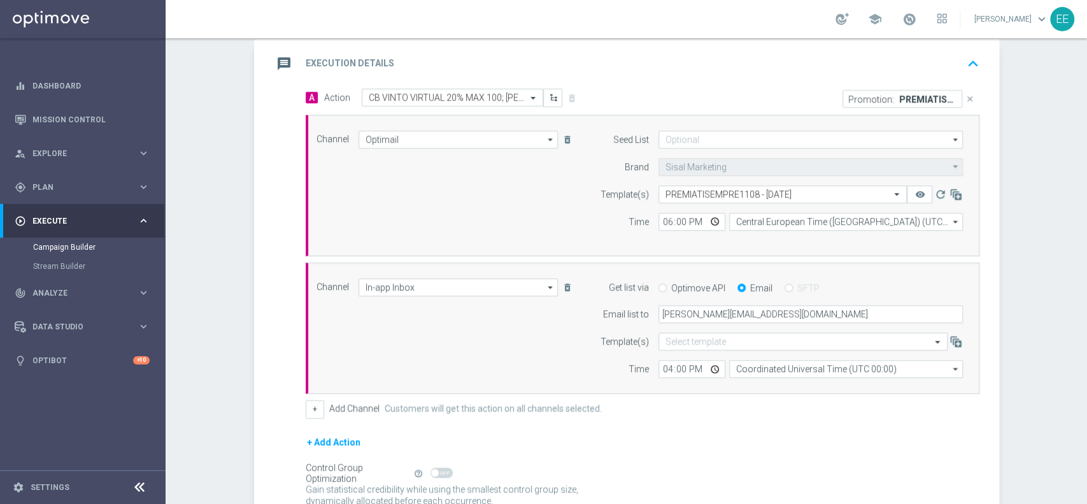
scroll to position [383, 0]
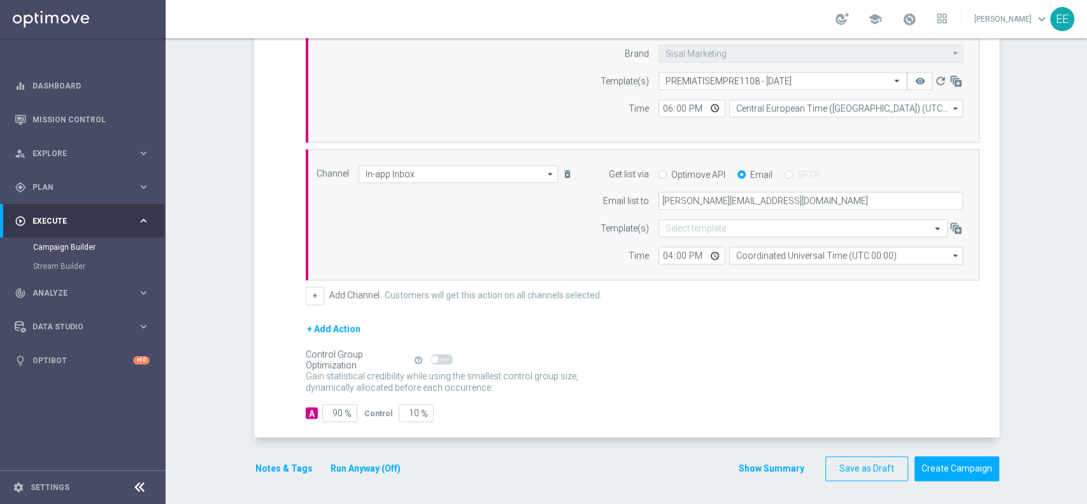
click at [275, 462] on button "Notes & Tags" at bounding box center [284, 468] width 60 height 16
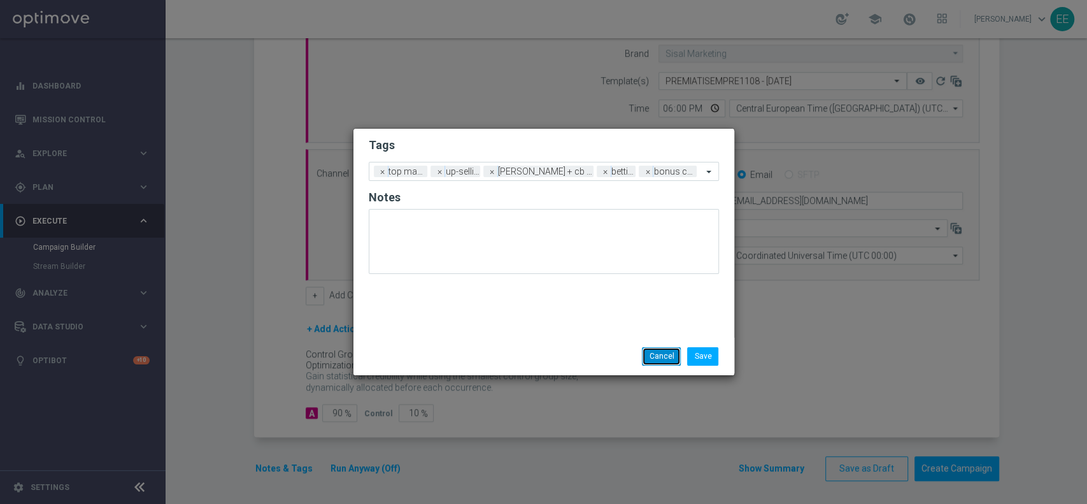
click at [657, 359] on button "Cancel" at bounding box center [661, 356] width 39 height 18
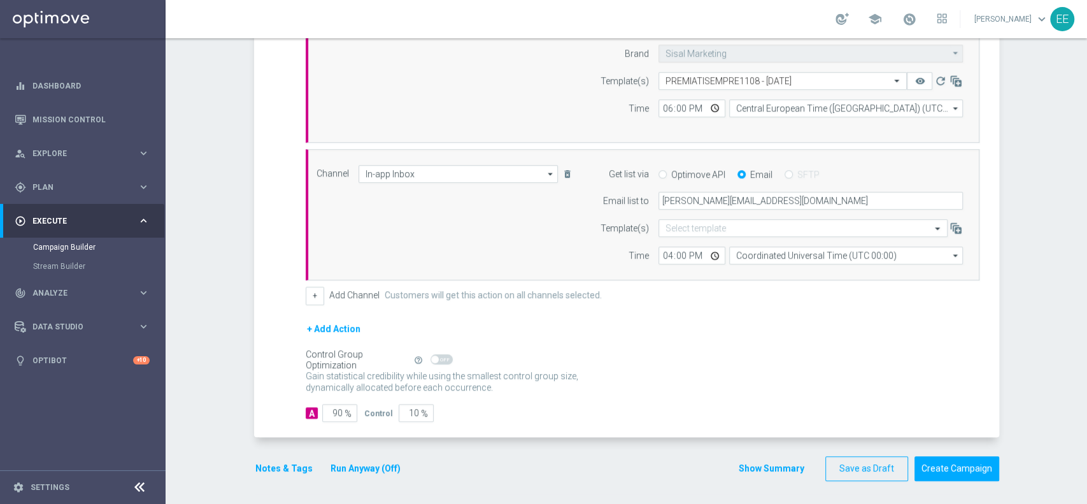
click at [937, 451] on form "done Target Group keyboard_arrow_down Target Group launch OTHER VIRTUAL GGR VIR…" at bounding box center [626, 106] width 745 height 750
click at [934, 457] on button "Create Campaign" at bounding box center [957, 468] width 85 height 25
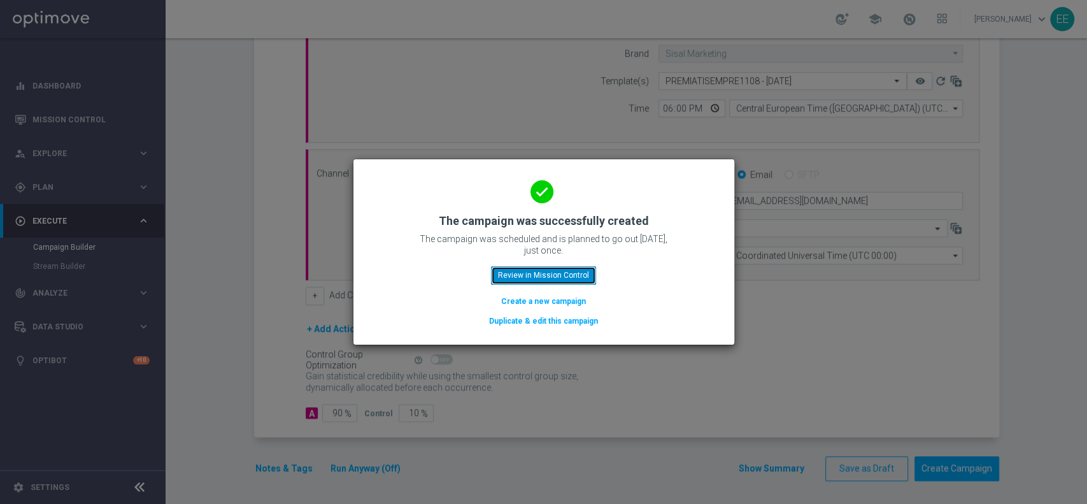
click at [526, 274] on button "Review in Mission Control" at bounding box center [543, 275] width 105 height 18
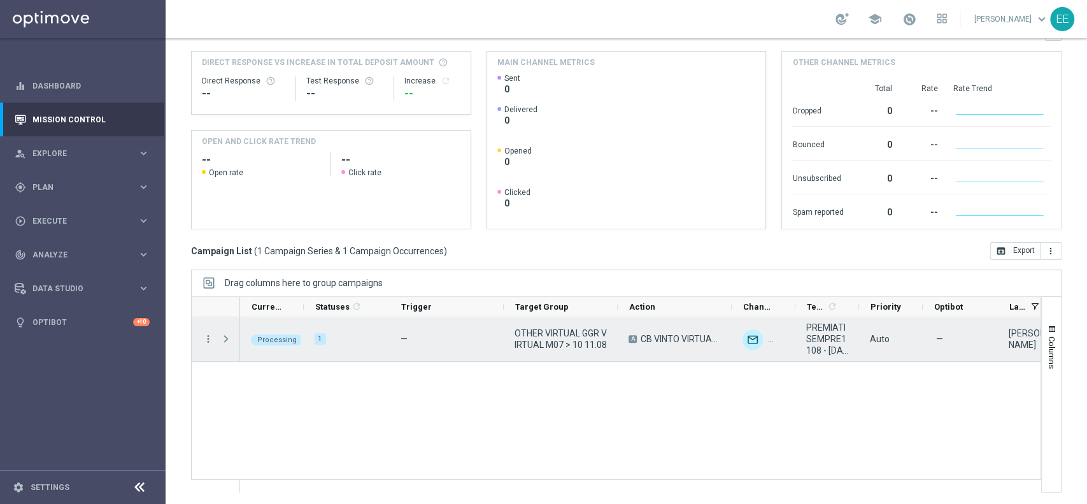
scroll to position [158, 0]
click at [228, 337] on span "Press SPACE to select this row." at bounding box center [225, 339] width 11 height 10
click at [0, 0] on span "Press SPACE to select this row." at bounding box center [0, 0] width 0 height 0
click at [228, 337] on span "Press SPACE to select this row." at bounding box center [225, 339] width 11 height 10
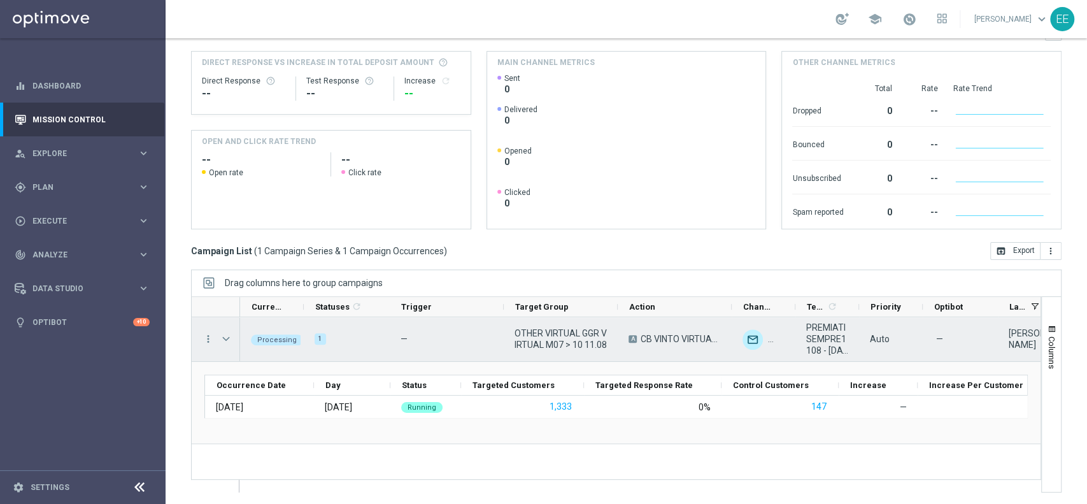
click at [537, 339] on span "OTHER VIRTUAL GGR VIRTUAL M07 > 10 11.08" at bounding box center [561, 338] width 92 height 23
click at [206, 335] on icon "more_vert" at bounding box center [208, 338] width 11 height 11
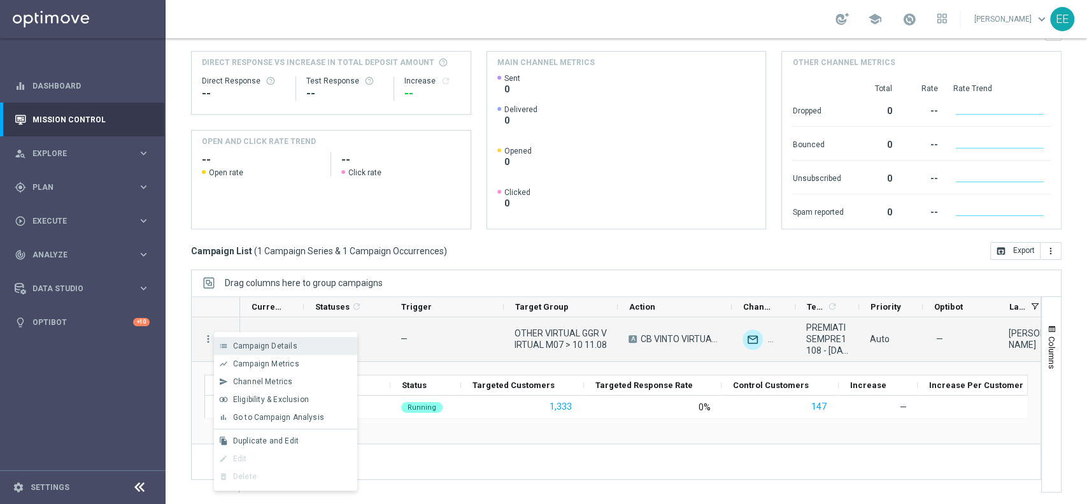
click at [242, 343] on span "Campaign Details" at bounding box center [265, 345] width 64 height 9
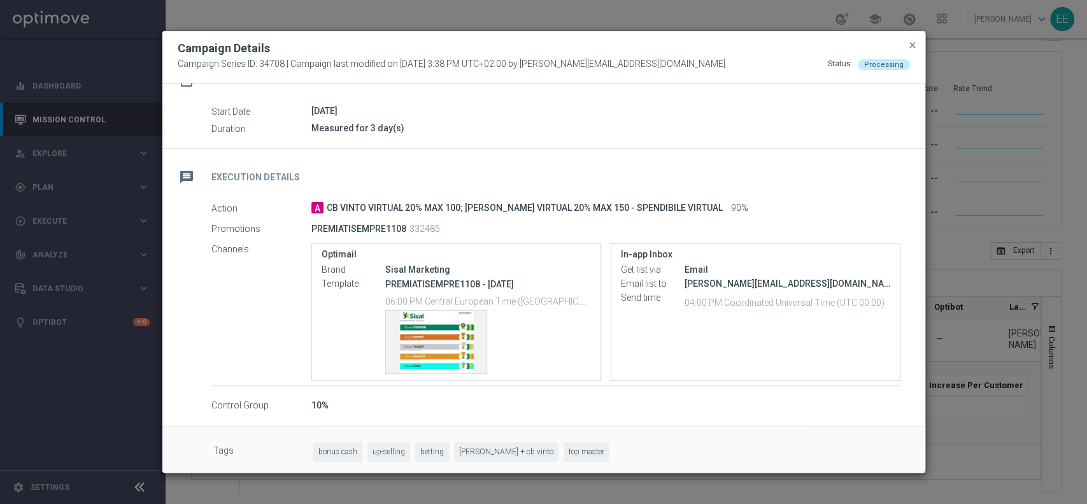
scroll to position [131, 0]
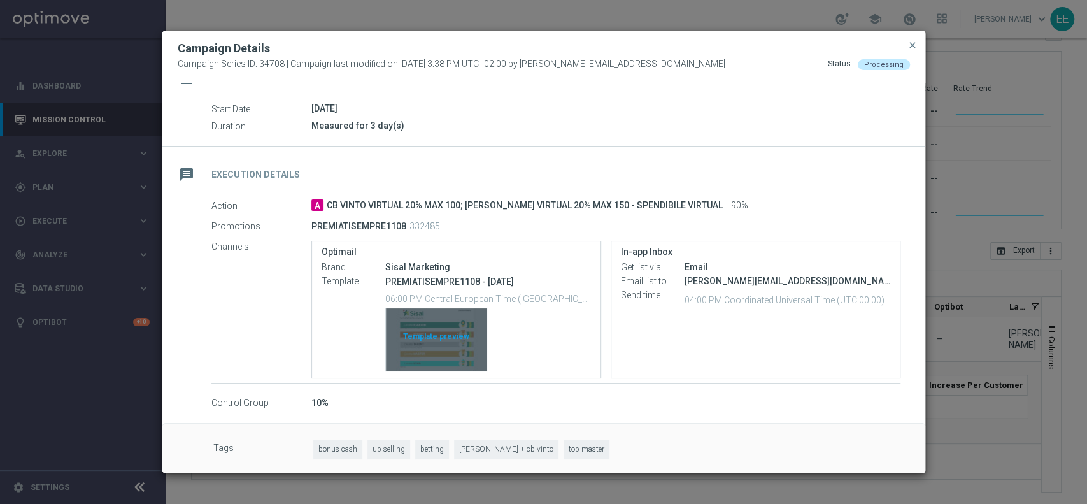
click at [437, 344] on div "Template preview" at bounding box center [436, 339] width 101 height 62
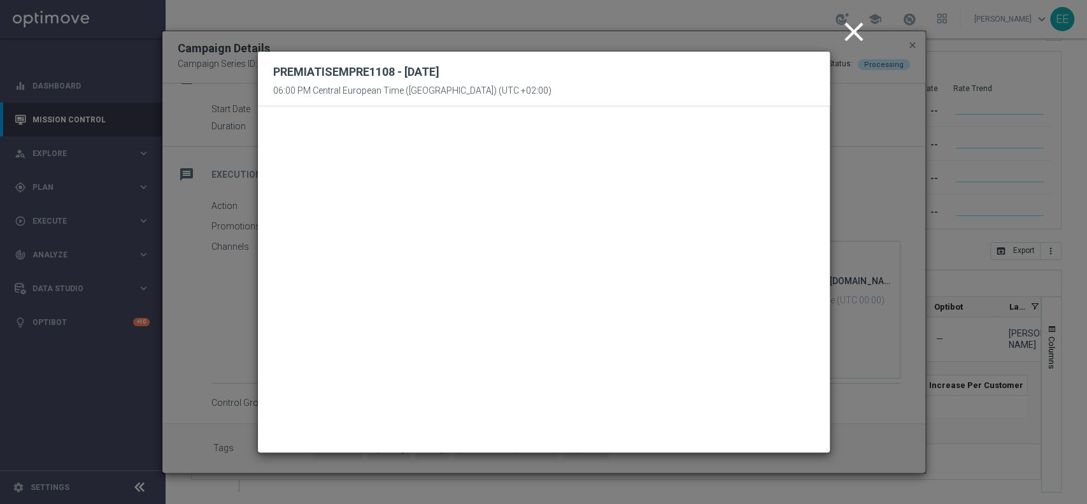
click at [845, 25] on icon "close" at bounding box center [854, 32] width 32 height 32
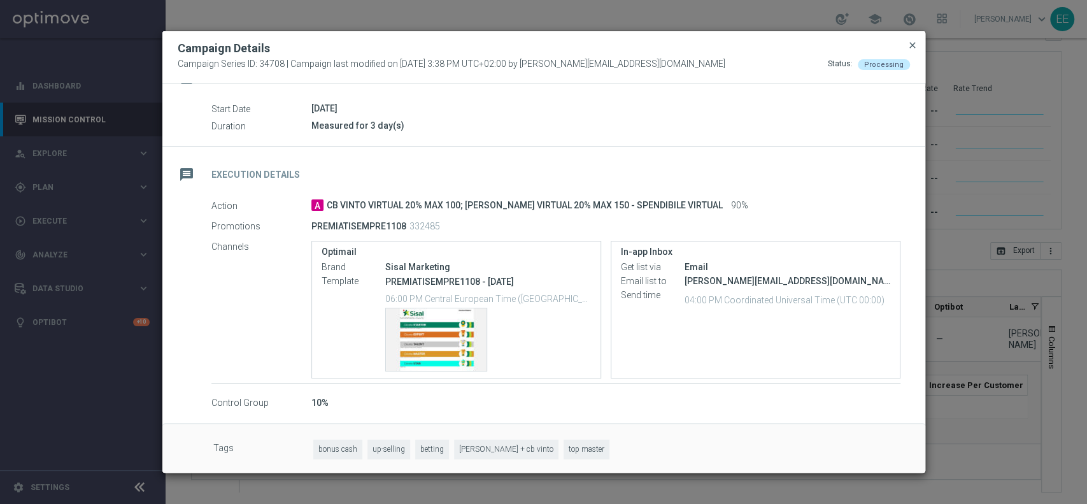
click at [914, 45] on span "close" at bounding box center [913, 45] width 10 height 10
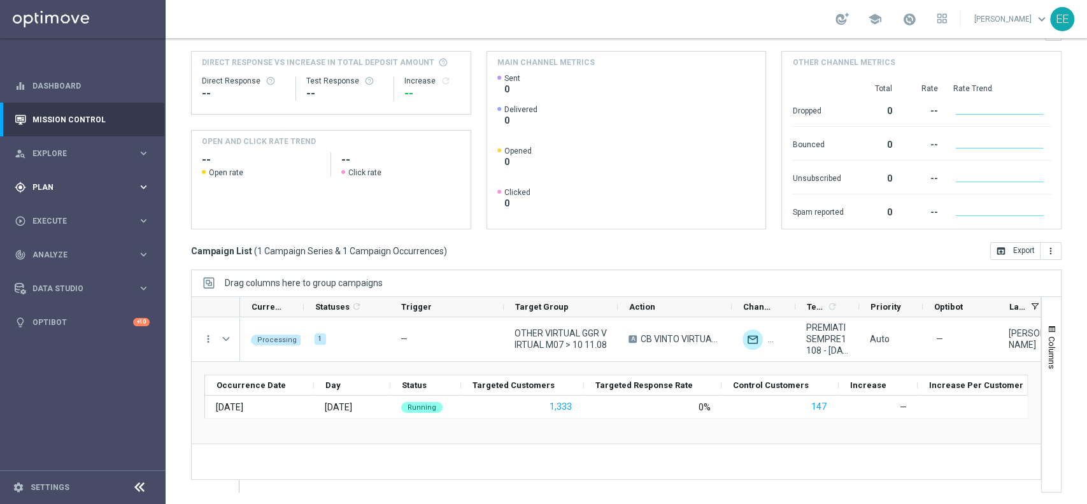
click at [44, 182] on div "gps_fixed Plan" at bounding box center [76, 187] width 123 height 11
click at [68, 208] on link "Target Groups" at bounding box center [82, 213] width 99 height 10
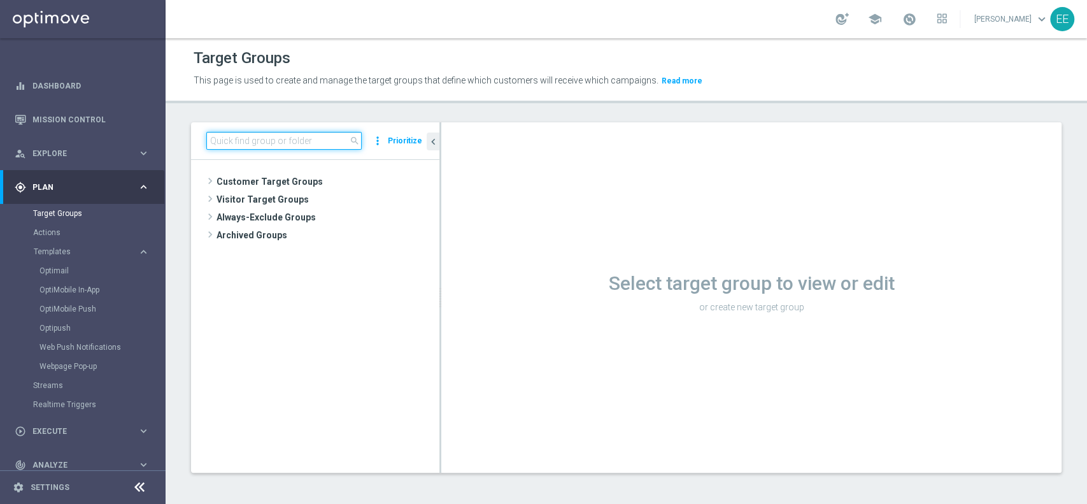
click at [267, 145] on input at bounding box center [283, 141] width 155 height 18
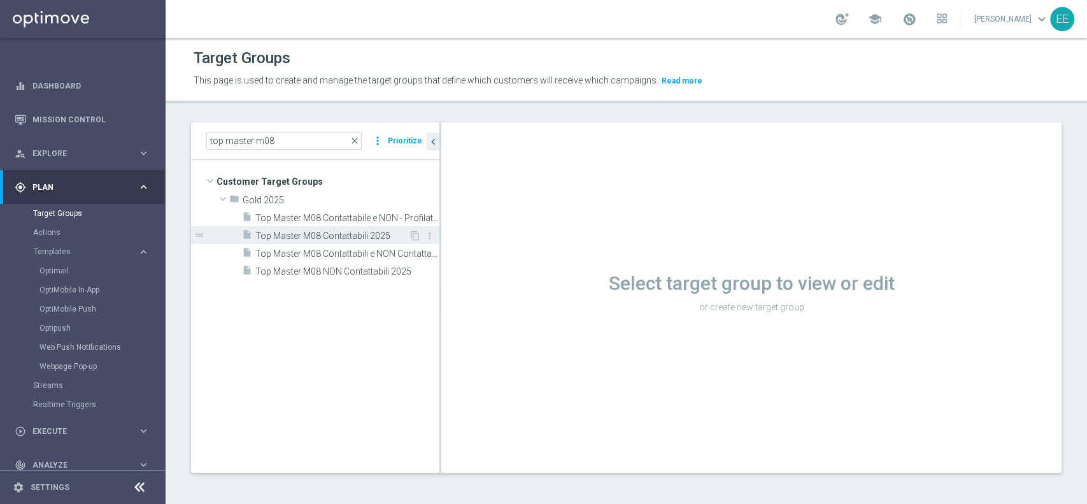
click at [311, 232] on span "Top Master M08 Contattabili 2025" at bounding box center [331, 236] width 153 height 11
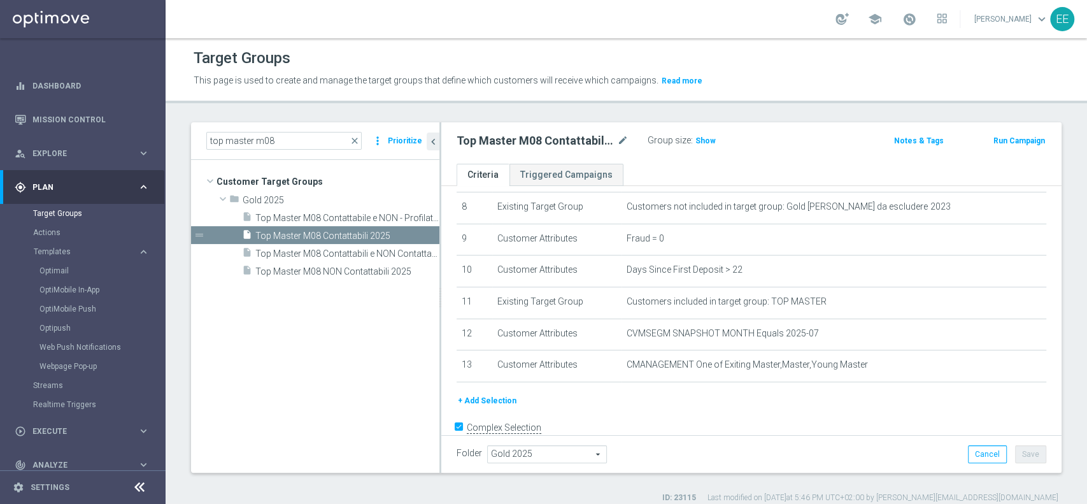
scroll to position [283, 0]
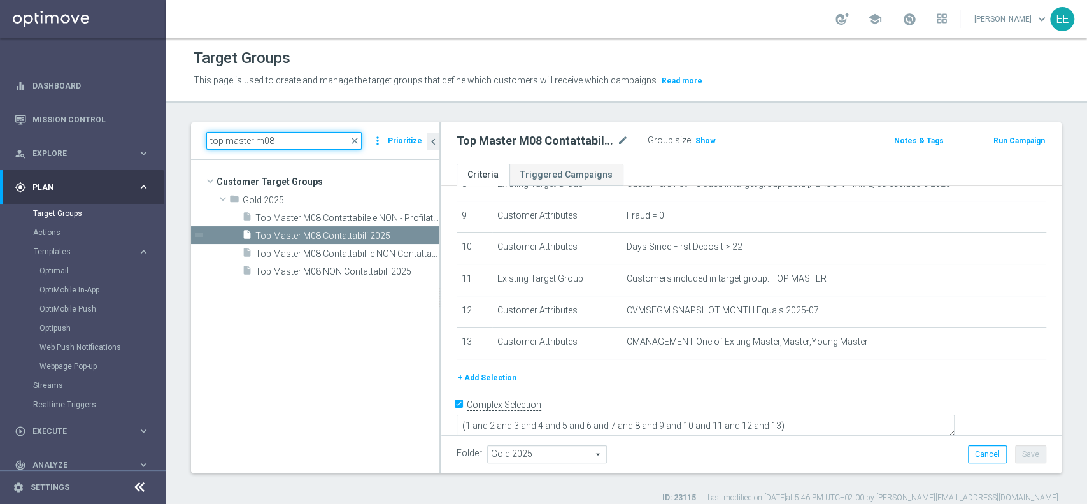
click at [285, 138] on input "top master m08" at bounding box center [283, 141] width 155 height 18
type input "t"
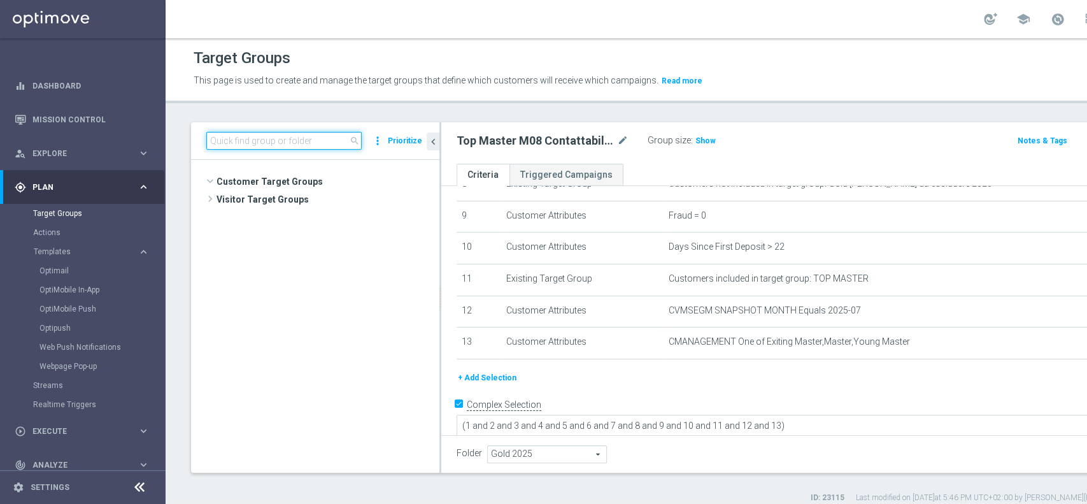
scroll to position [31521, 0]
click at [285, 143] on input at bounding box center [283, 141] width 155 height 18
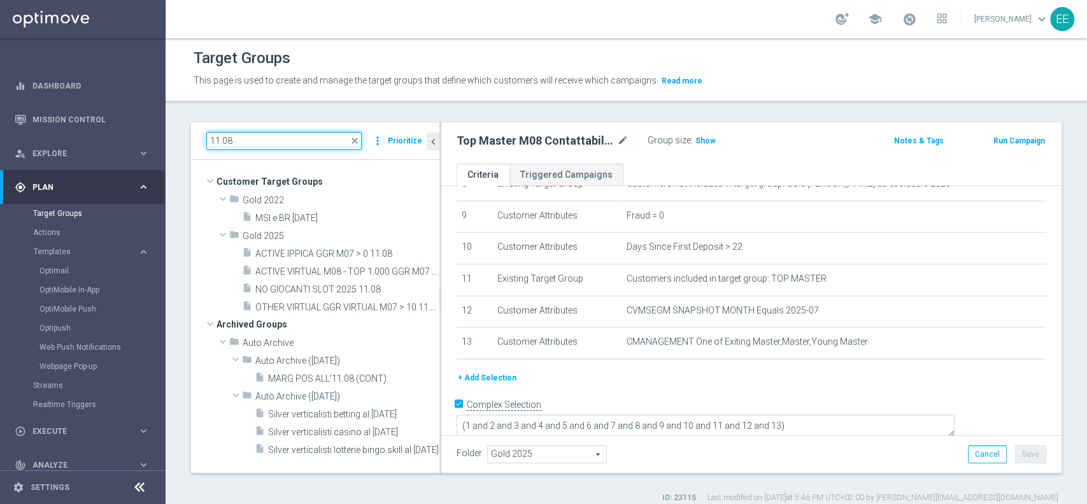
scroll to position [0, 0]
type input "11.08"
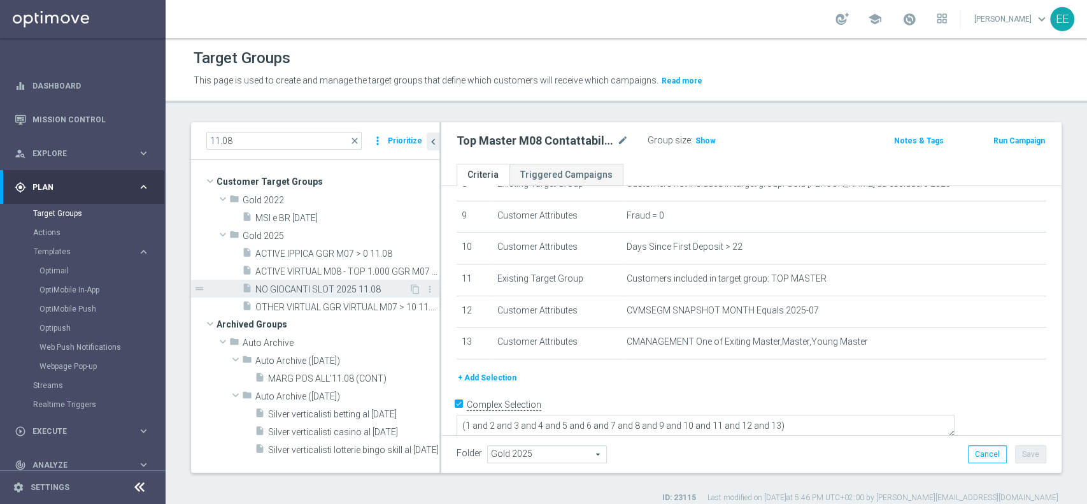
click at [341, 290] on span "NO GIOCANTI SLOT 2025 11.08" at bounding box center [331, 289] width 153 height 11
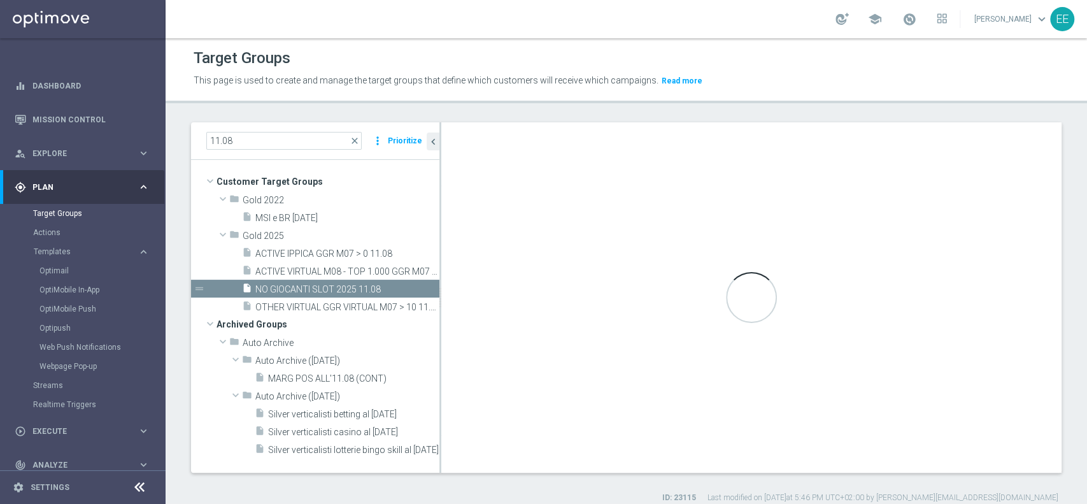
type textarea "(1 AND 2 AND 3 AND 4 and 5 and 7) OR 6"
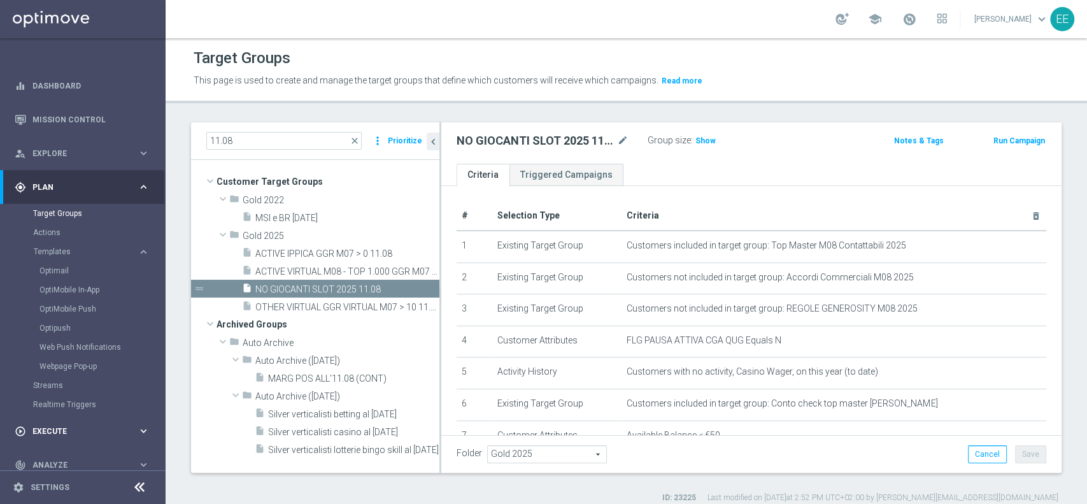
click at [59, 431] on span "Execute" at bounding box center [84, 431] width 105 height 8
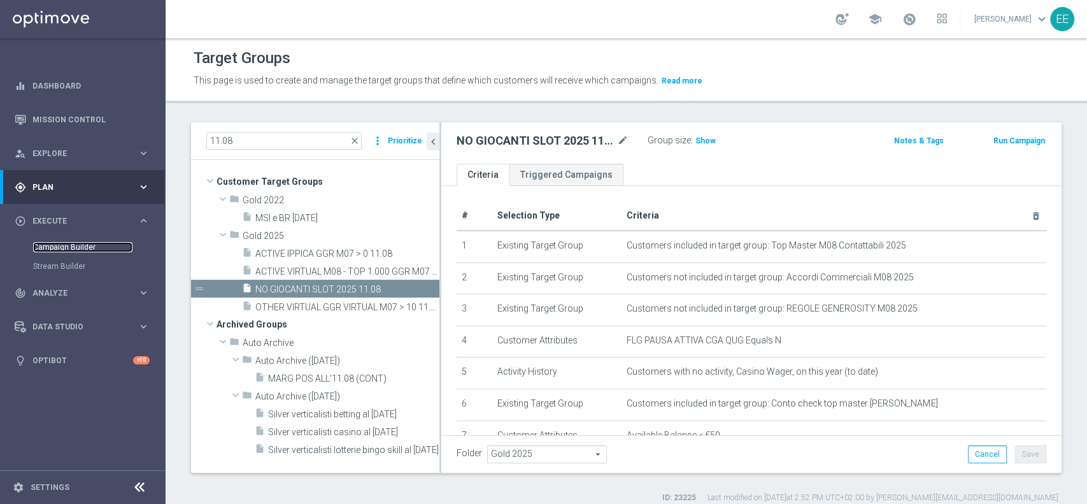
click at [75, 248] on link "Campaign Builder" at bounding box center [82, 247] width 99 height 10
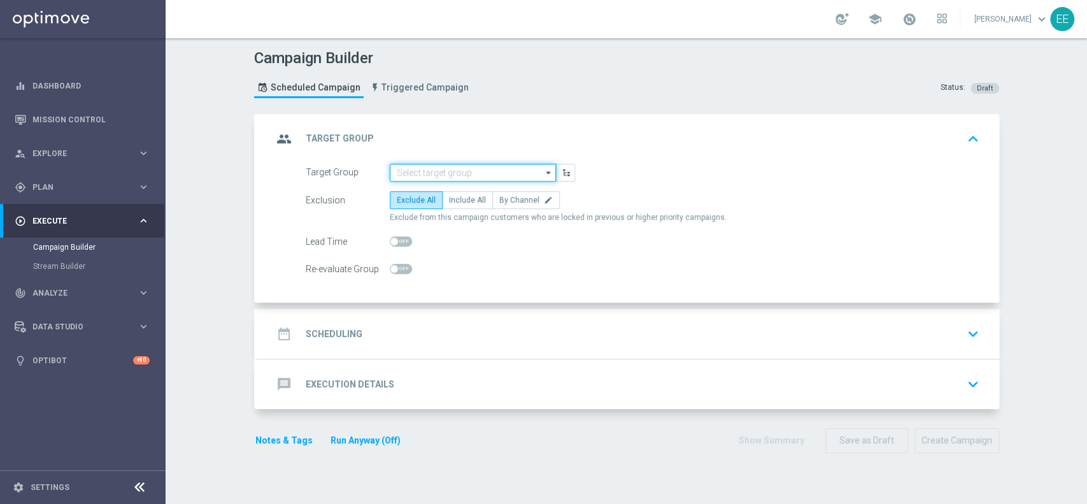
click at [465, 173] on input at bounding box center [473, 173] width 166 height 18
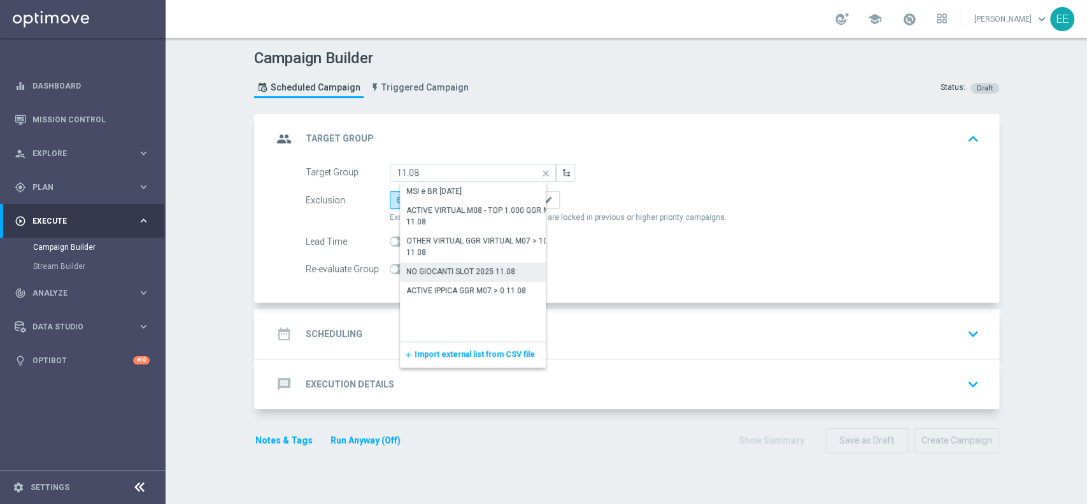
click at [467, 271] on div "NO GIOCANTI SLOT 2025 11.08" at bounding box center [460, 271] width 109 height 11
type input "NO GIOCANTI SLOT 2025 11.08"
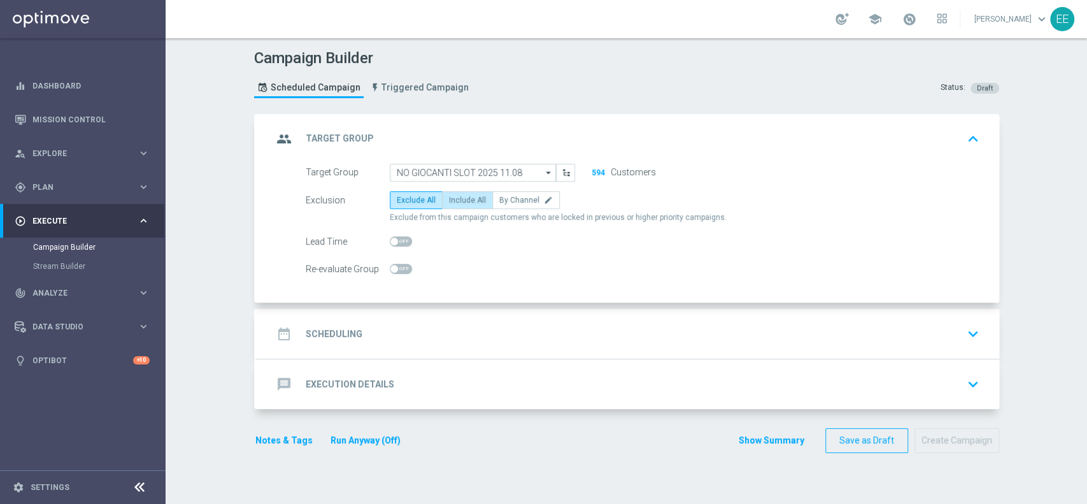
click at [464, 199] on span "Include All" at bounding box center [467, 200] width 37 height 9
click at [457, 199] on input "Include All" at bounding box center [453, 202] width 8 height 8
radio input "true"
click at [428, 345] on div "date_range Scheduling keyboard_arrow_down" at bounding box center [628, 334] width 742 height 50
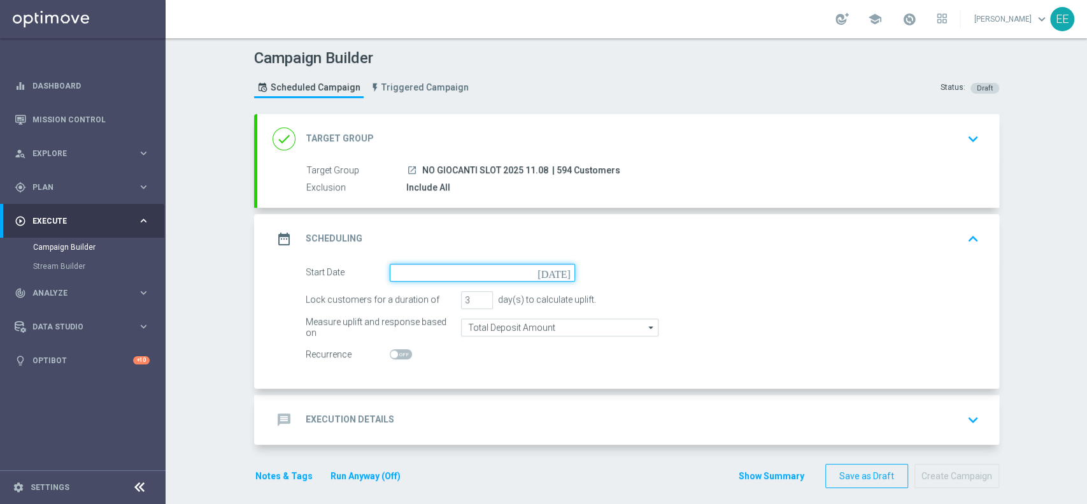
click at [465, 267] on input at bounding box center [482, 273] width 185 height 18
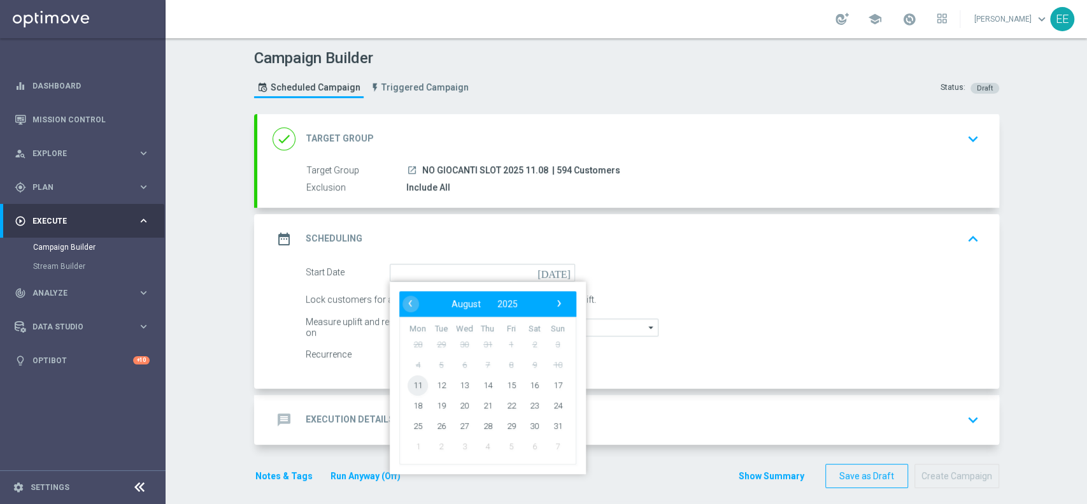
click at [412, 382] on span "11" at bounding box center [418, 384] width 20 height 20
type input "11 Aug 2025"
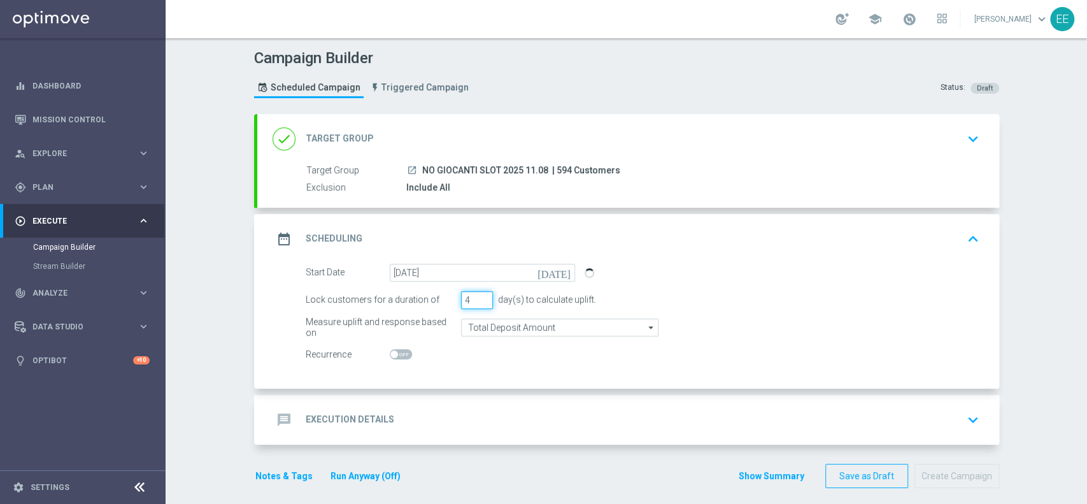
type input "4"
click at [477, 294] on input "4" at bounding box center [477, 300] width 32 height 18
click at [443, 410] on div "message Execution Details keyboard_arrow_down" at bounding box center [628, 420] width 711 height 24
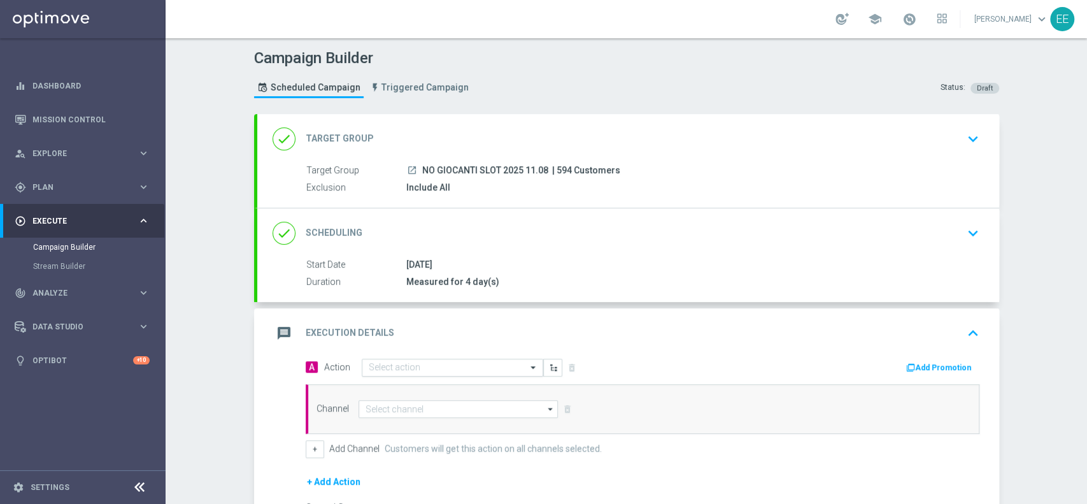
click at [408, 367] on input "text" at bounding box center [440, 367] width 142 height 11
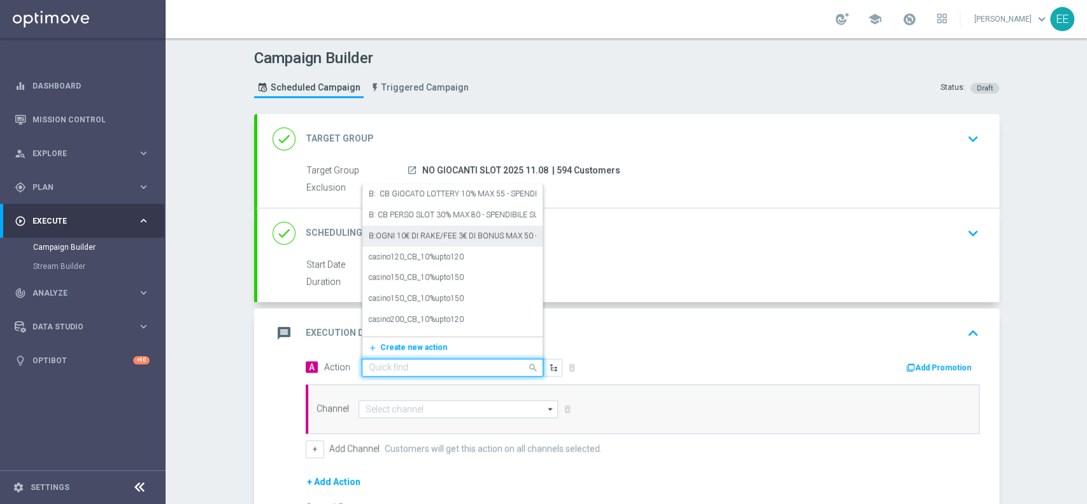
paste input "PROMO RICARICA 100% MAX 10€ - SPENDIBILE SLOT"
type input "PROMO RICARICA 100% MAX 10€ - SPENDIBILE SLOT"
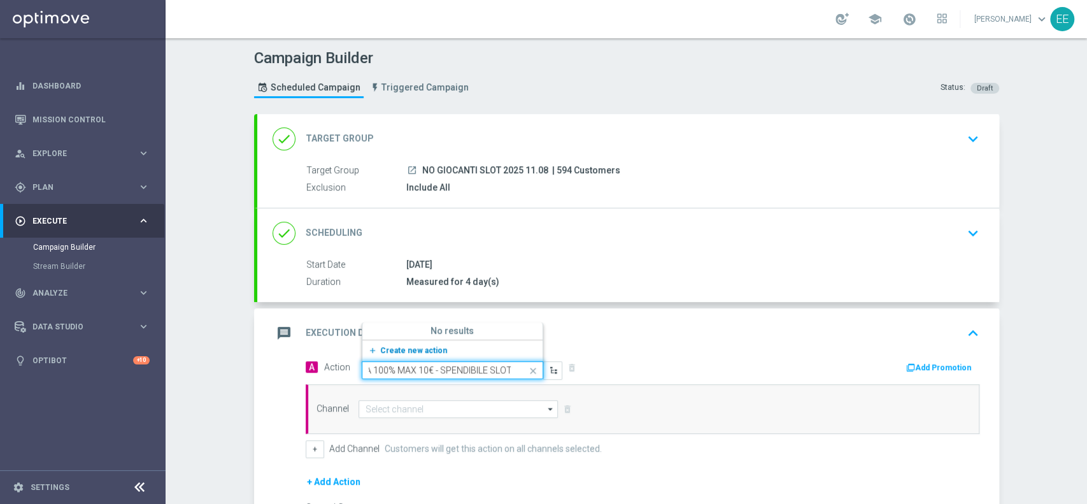
click at [403, 346] on span "Create new action" at bounding box center [413, 350] width 67 height 9
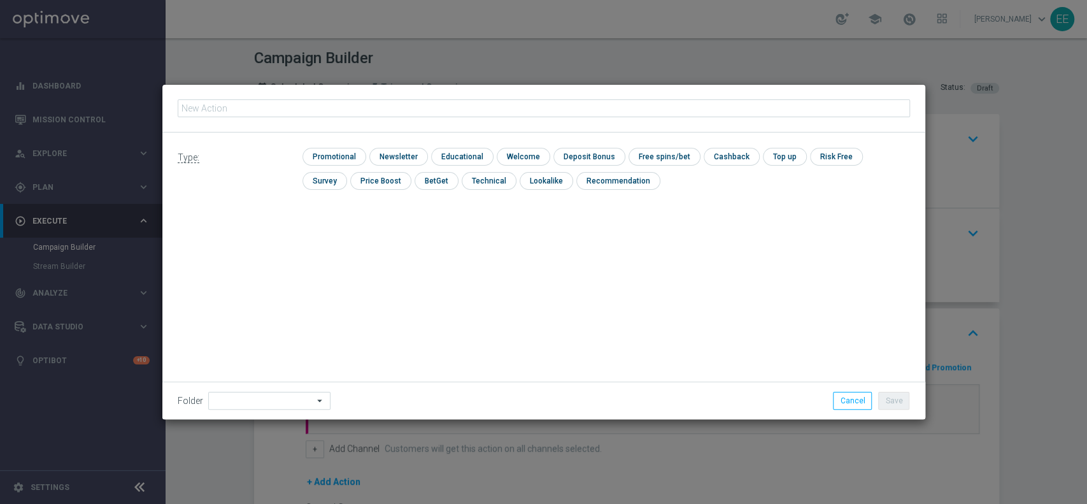
click at [321, 103] on input "text" at bounding box center [544, 108] width 732 height 18
type input "PROMO RICARICA 100% MAX 10€ - SPENDIBILE SLOT"
click at [336, 152] on input "checkbox" at bounding box center [333, 156] width 61 height 17
checkbox input "true"
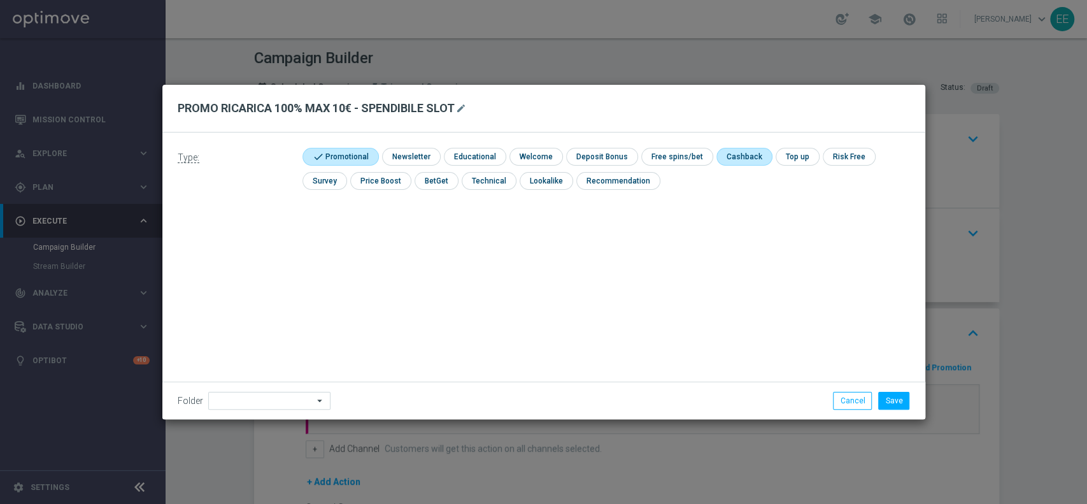
click at [724, 159] on input "checkbox" at bounding box center [742, 156] width 53 height 17
checkbox input "true"
click at [282, 405] on input at bounding box center [269, 401] width 122 height 18
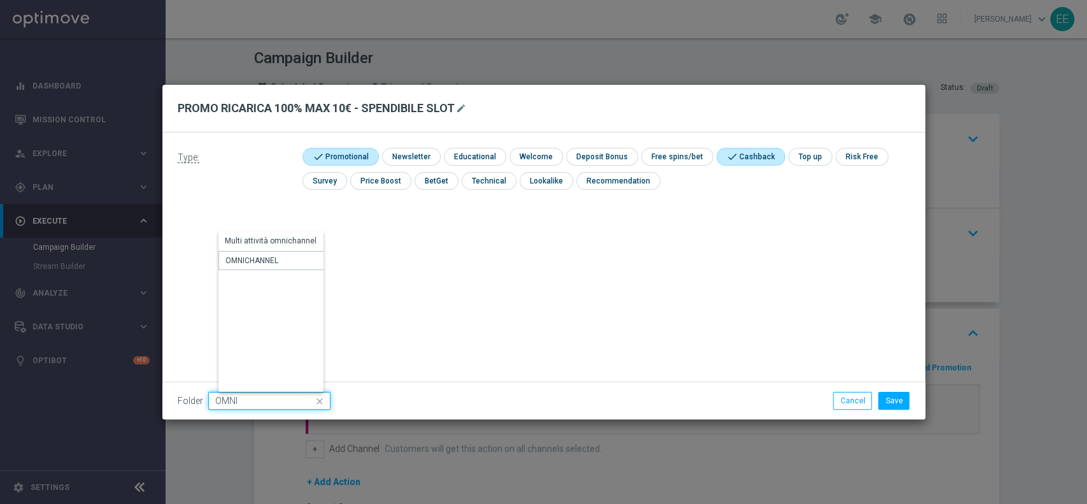
type input "OMNICHANNEL"
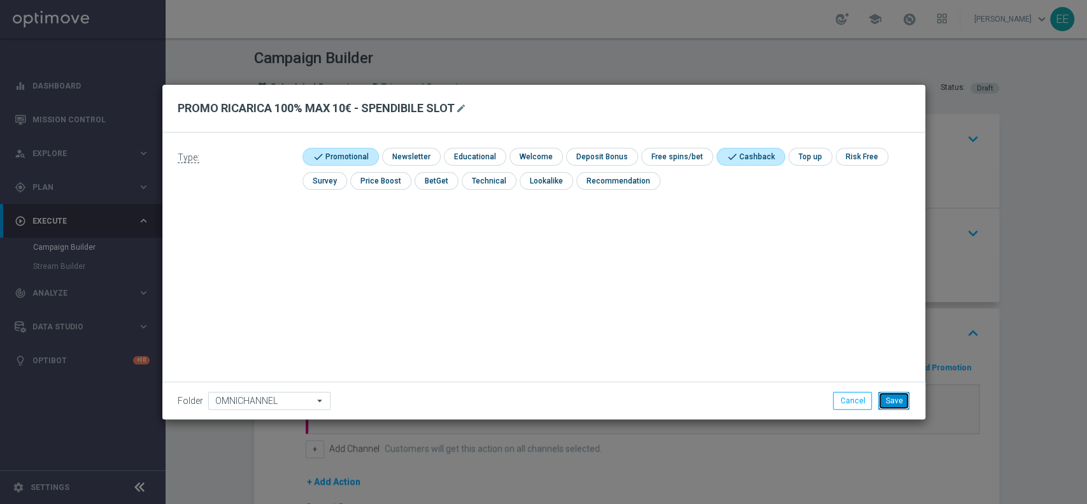
click at [890, 395] on button "Save" at bounding box center [893, 401] width 31 height 18
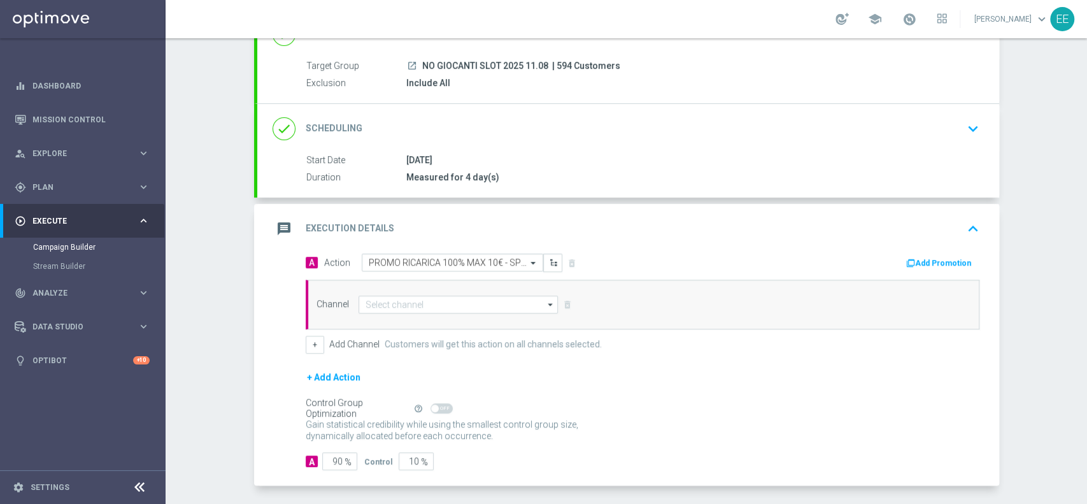
scroll to position [108, 0]
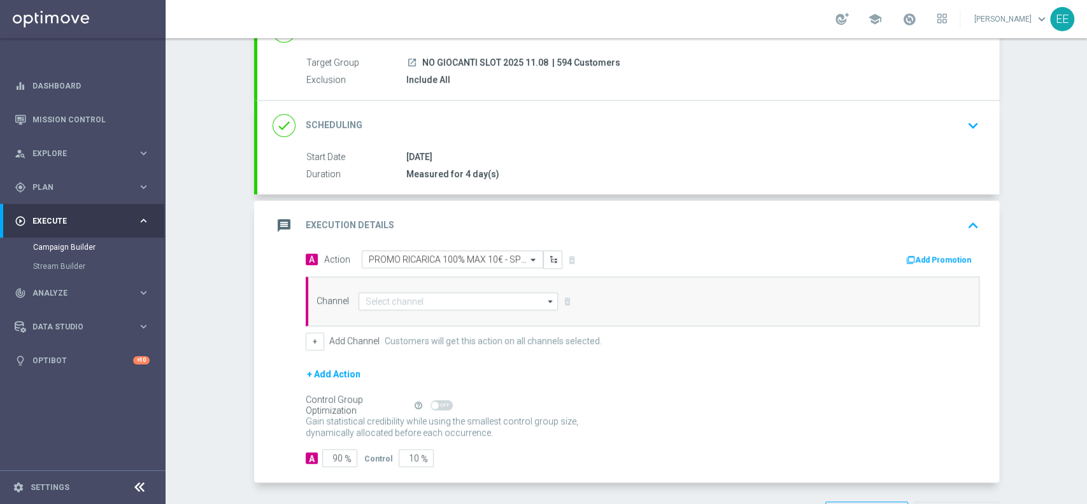
click at [932, 255] on button "Add Promotion" at bounding box center [940, 260] width 71 height 14
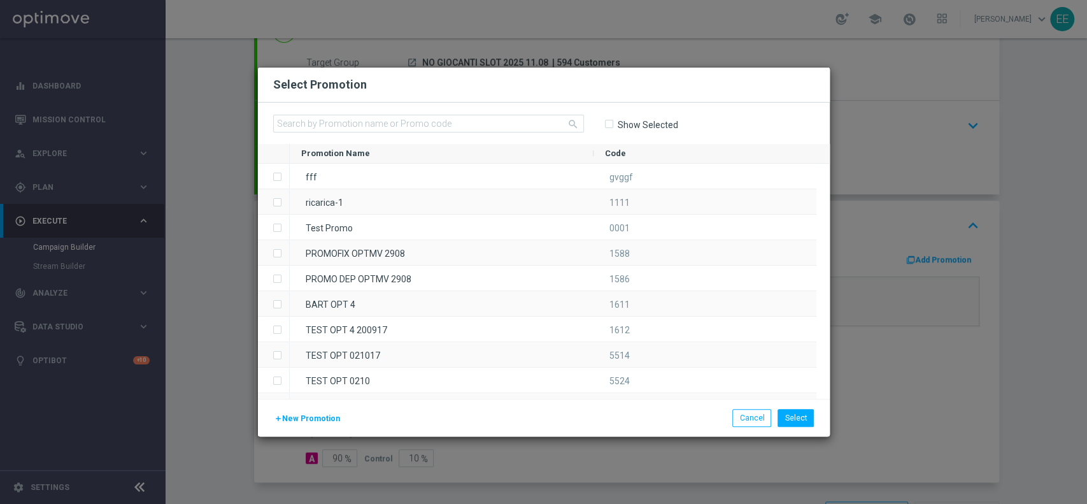
click at [389, 111] on div "search Show Selected" at bounding box center [544, 123] width 572 height 41
click at [388, 124] on input "text" at bounding box center [428, 124] width 311 height 18
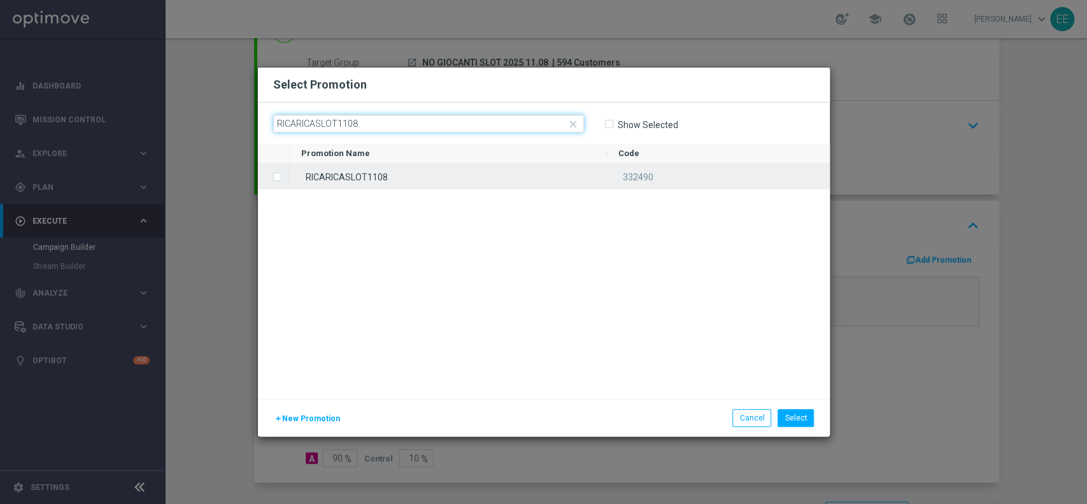
type input "RICARICASLOT1108"
click at [394, 182] on div "RICARICASLOT1108" at bounding box center [448, 176] width 317 height 25
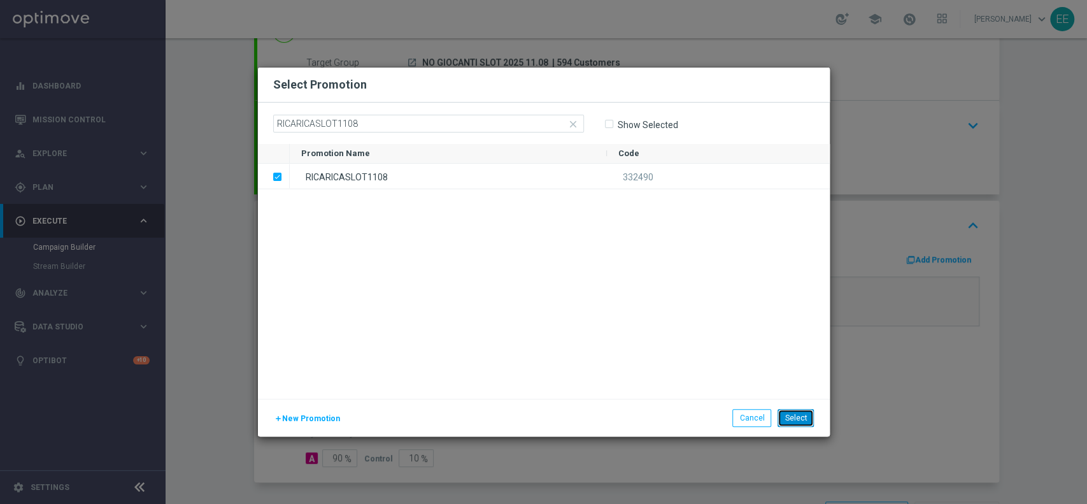
click at [809, 421] on button "Select" at bounding box center [796, 418] width 36 height 18
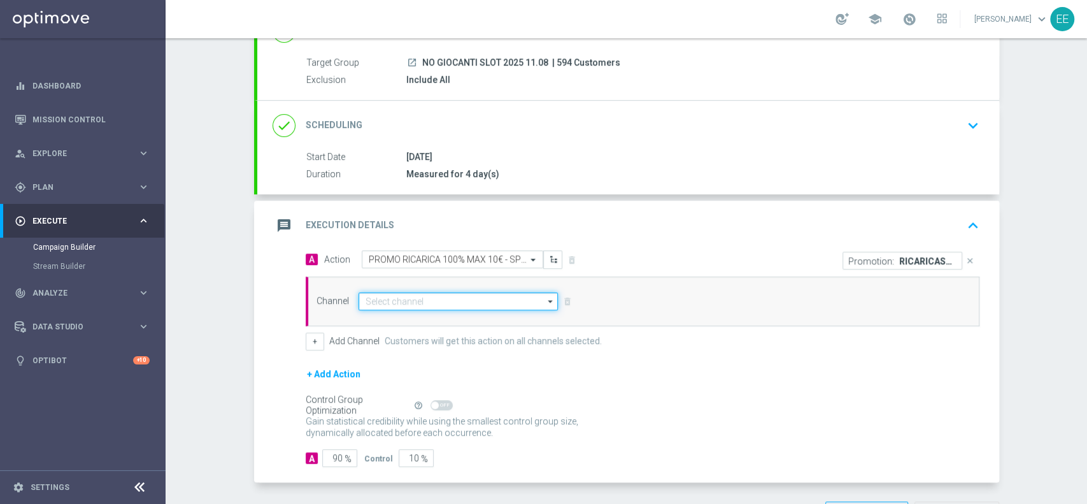
click at [446, 303] on input at bounding box center [459, 301] width 200 height 18
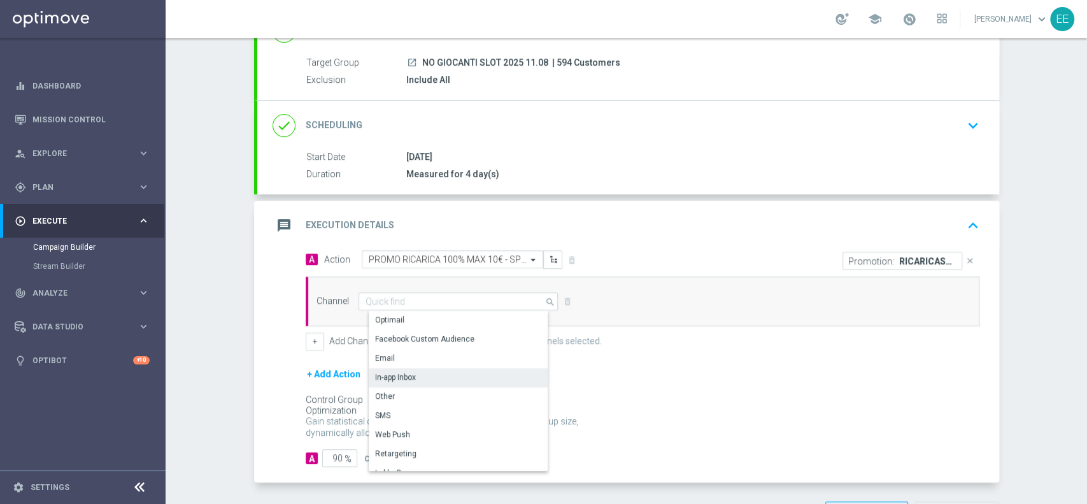
click at [412, 376] on div "In-app Inbox" at bounding box center [464, 377] width 190 height 18
type input "In-app Inbox"
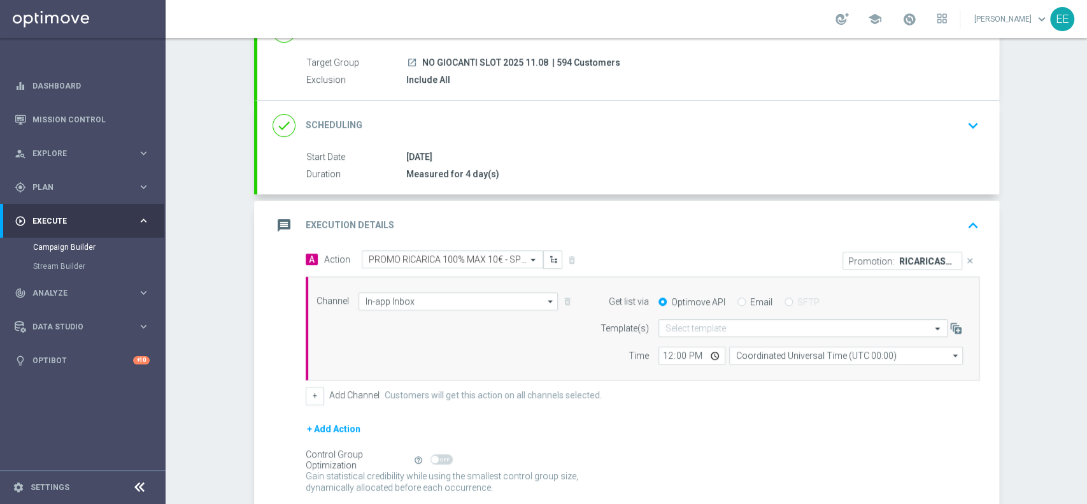
click at [738, 299] on input "Email" at bounding box center [742, 303] width 8 height 8
radio input "true"
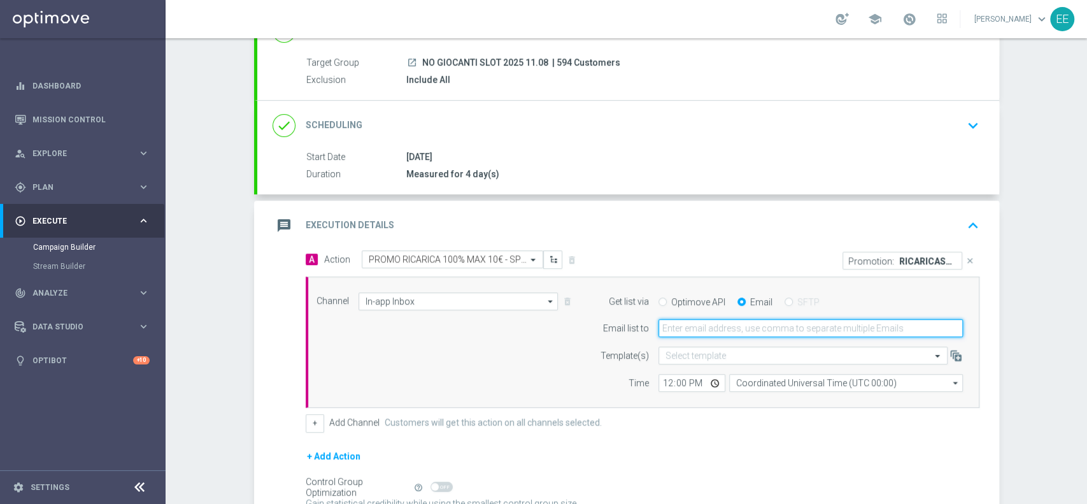
click at [733, 327] on input "email" at bounding box center [811, 328] width 304 height 18
type input "edoardo.ellena@sisal.it"
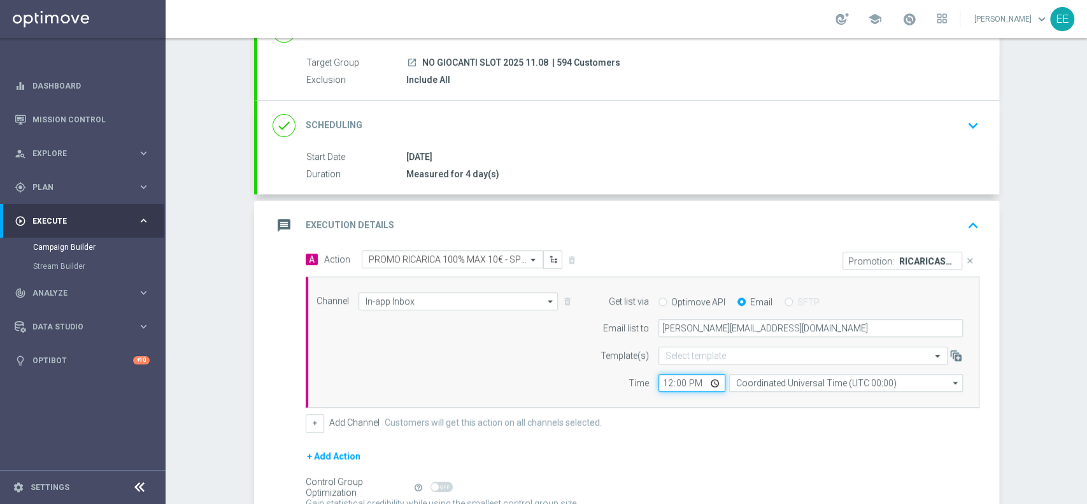
click at [668, 376] on input "12:00" at bounding box center [692, 383] width 67 height 18
click at [664, 378] on input "12:00" at bounding box center [692, 383] width 67 height 18
type input "16:30"
click at [703, 430] on div "+ Add Channel Customers will get this action on all channels selected." at bounding box center [643, 423] width 674 height 18
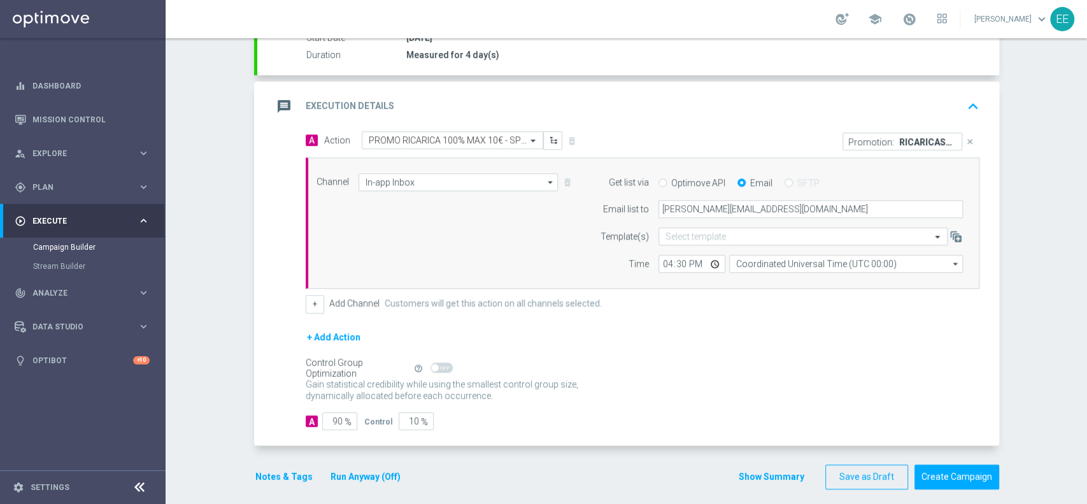
scroll to position [235, 0]
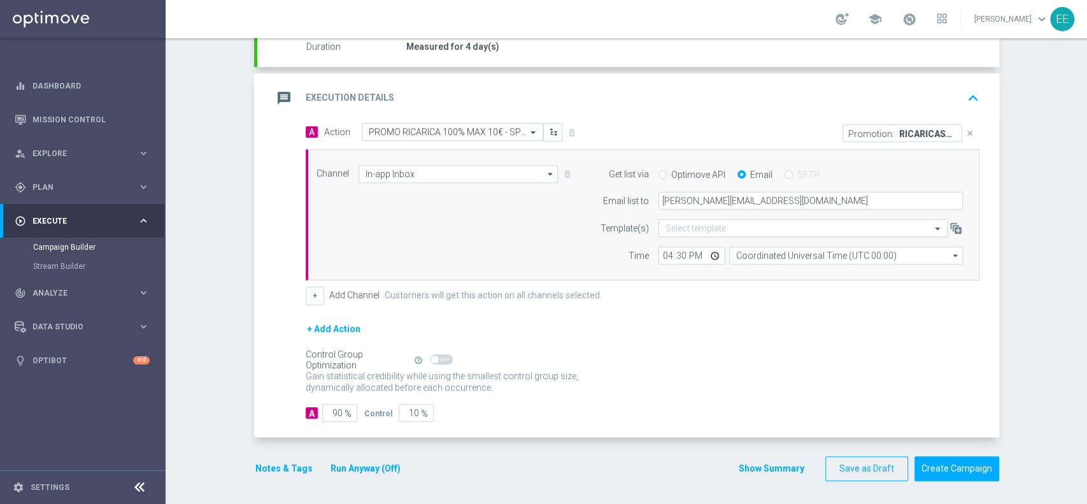
click at [271, 469] on button "Notes & Tags" at bounding box center [284, 468] width 60 height 16
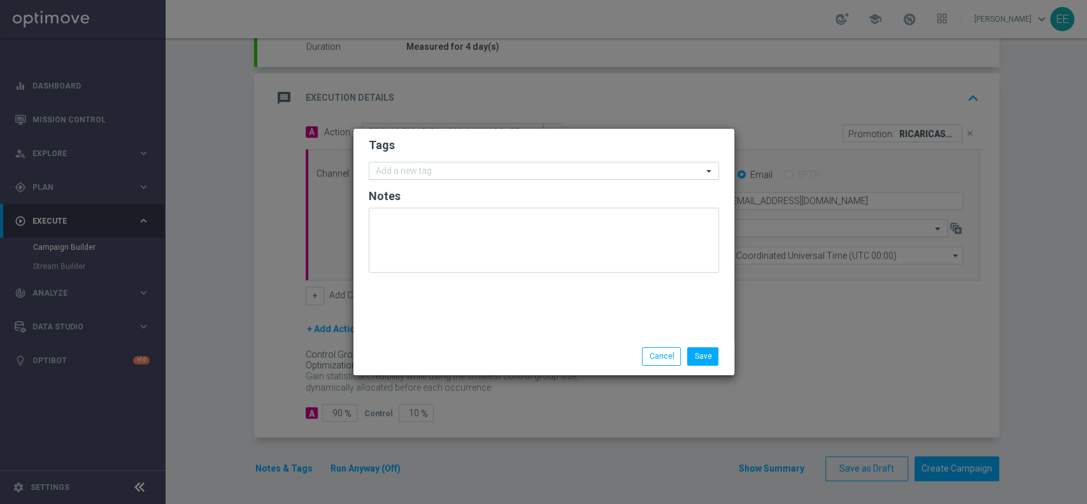
click at [521, 174] on input "text" at bounding box center [539, 171] width 327 height 11
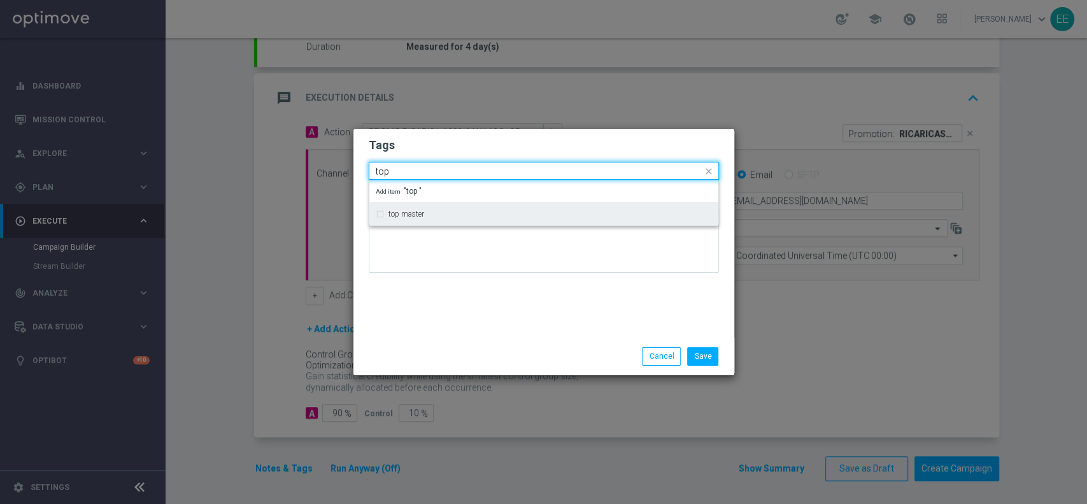
type input "top"
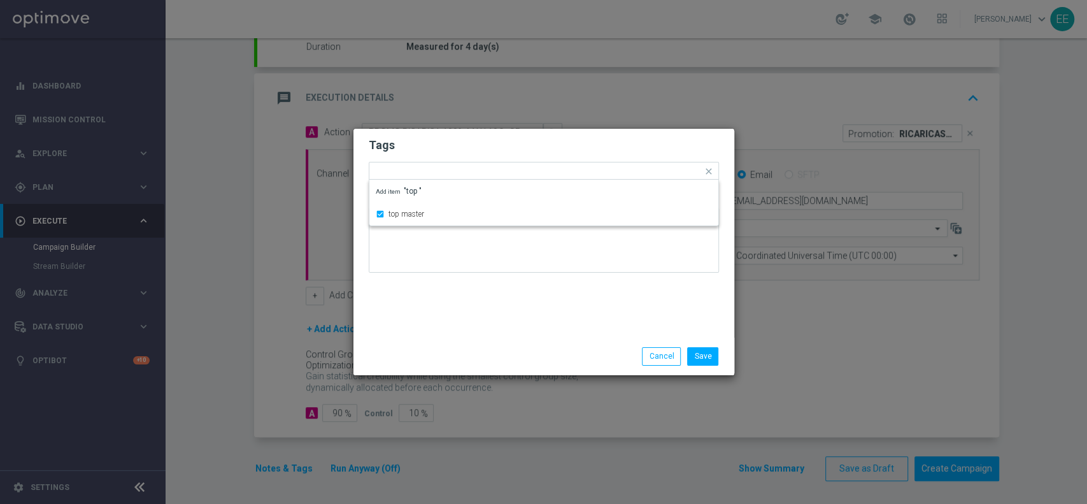
click at [499, 142] on h2 "Tags" at bounding box center [544, 145] width 350 height 15
click at [539, 176] on input "text" at bounding box center [572, 172] width 262 height 11
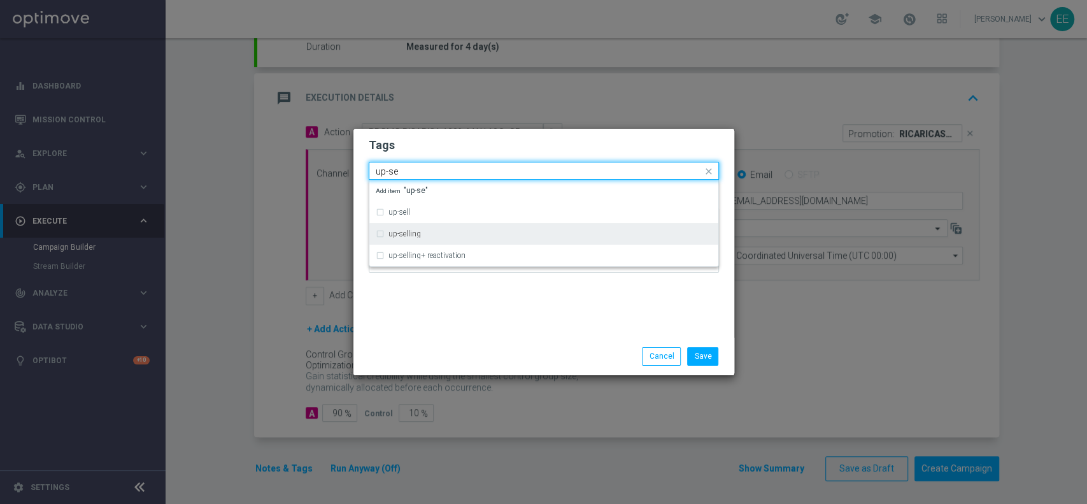
click at [447, 230] on div "up-selling" at bounding box center [550, 234] width 324 height 8
type input "up-se"
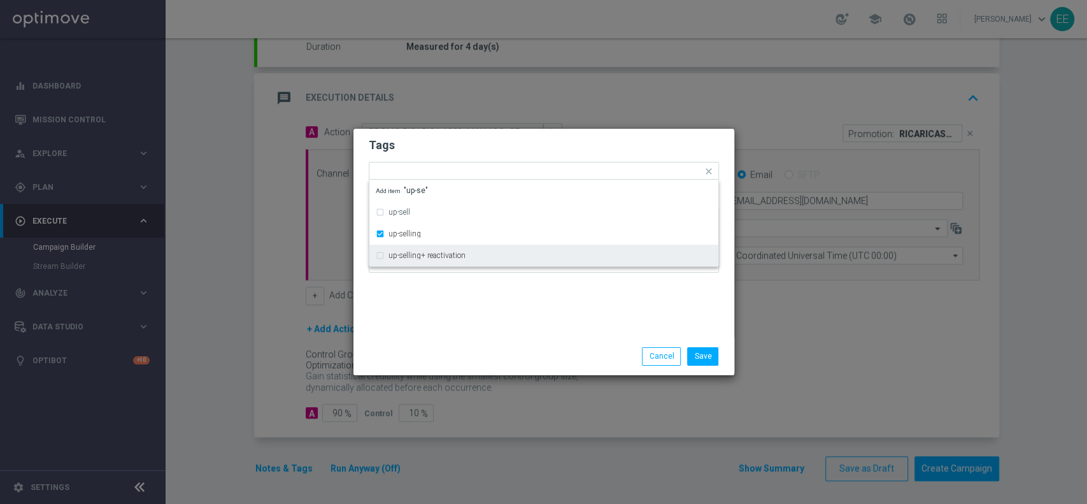
click at [448, 297] on div "Tags Quick find × top master × up-selling up-sell up-selling up-selling+ reacti…" at bounding box center [543, 233] width 381 height 209
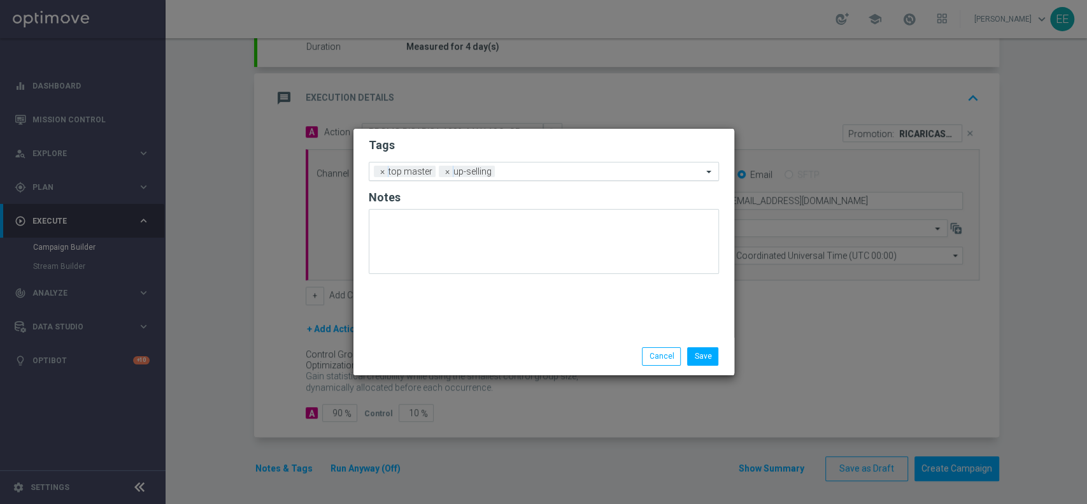
click at [553, 173] on input "text" at bounding box center [601, 172] width 203 height 11
click at [497, 131] on div "Tags Add a new tag × top master × up-selling Notes" at bounding box center [543, 233] width 381 height 209
click at [448, 169] on span "×" at bounding box center [447, 171] width 11 height 11
click at [452, 169] on input "text" at bounding box center [572, 172] width 262 height 11
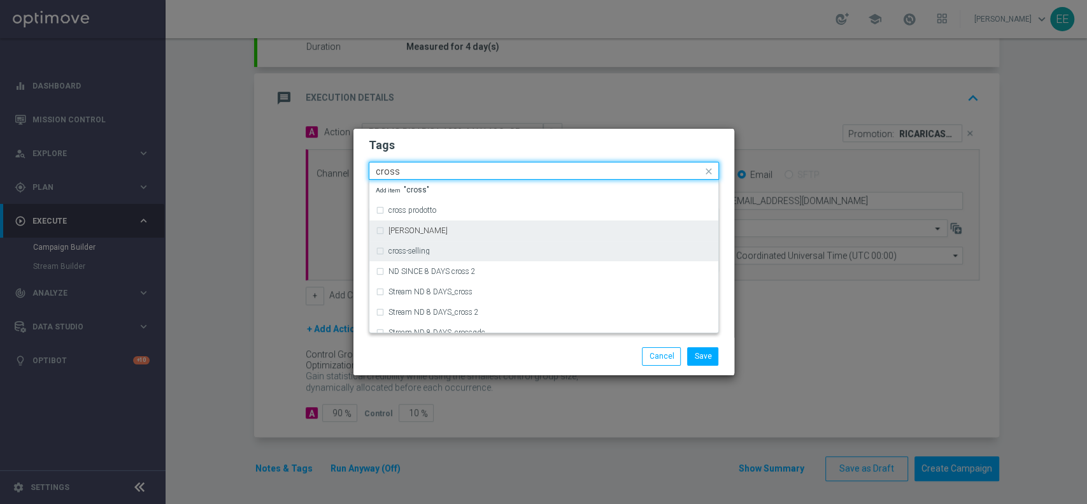
click at [428, 243] on div "cross-selling" at bounding box center [544, 251] width 336 height 20
type input "cross"
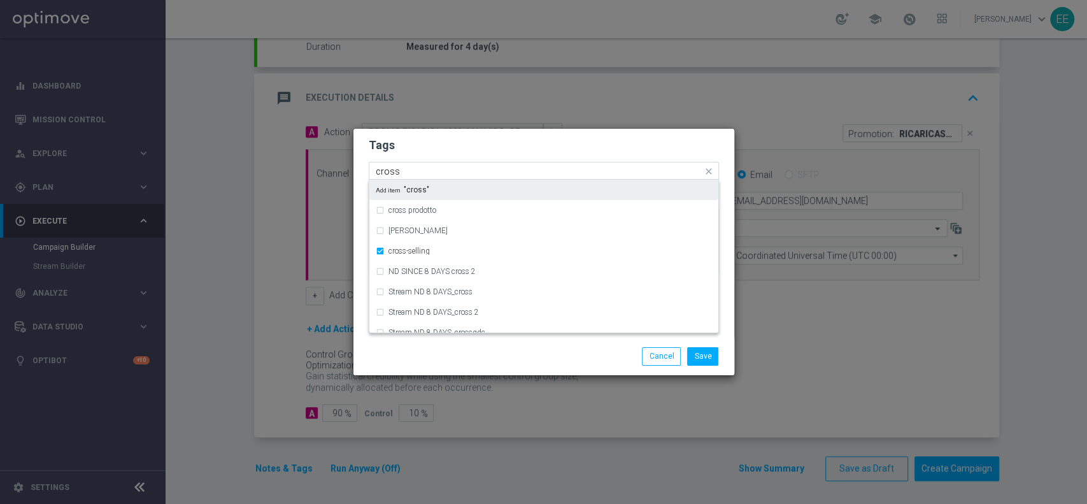
click at [508, 163] on div "Quick find × top master × cross-selling cross" at bounding box center [535, 171] width 333 height 16
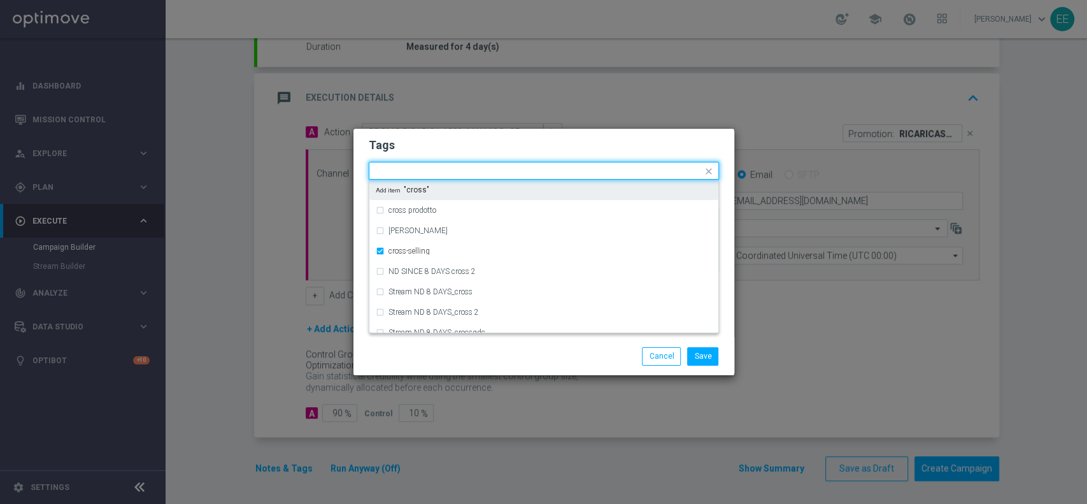
click at [525, 156] on form "Tags Quick find × top master × cross-selling cross prodotto cross-canale cross-…" at bounding box center [544, 208] width 350 height 148
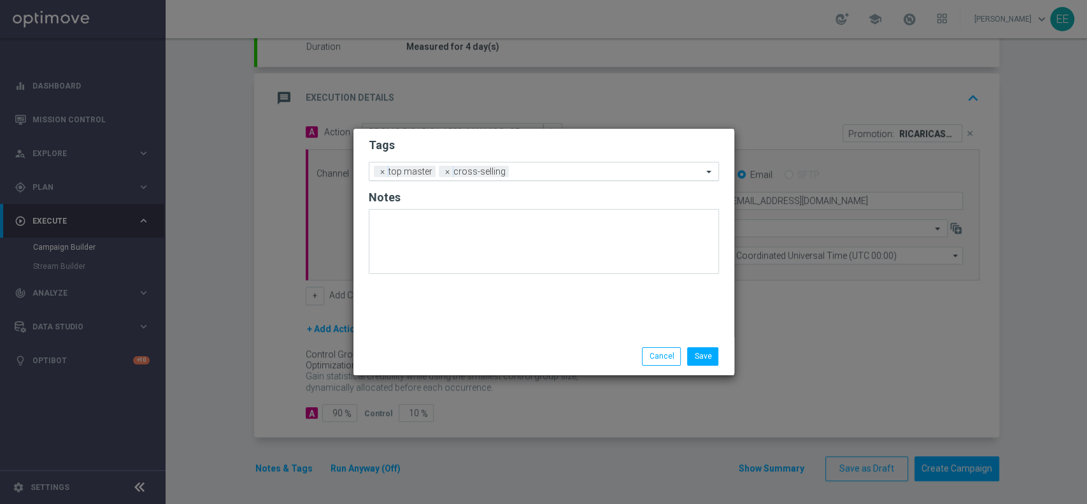
click at [539, 177] on div at bounding box center [607, 173] width 190 height 13
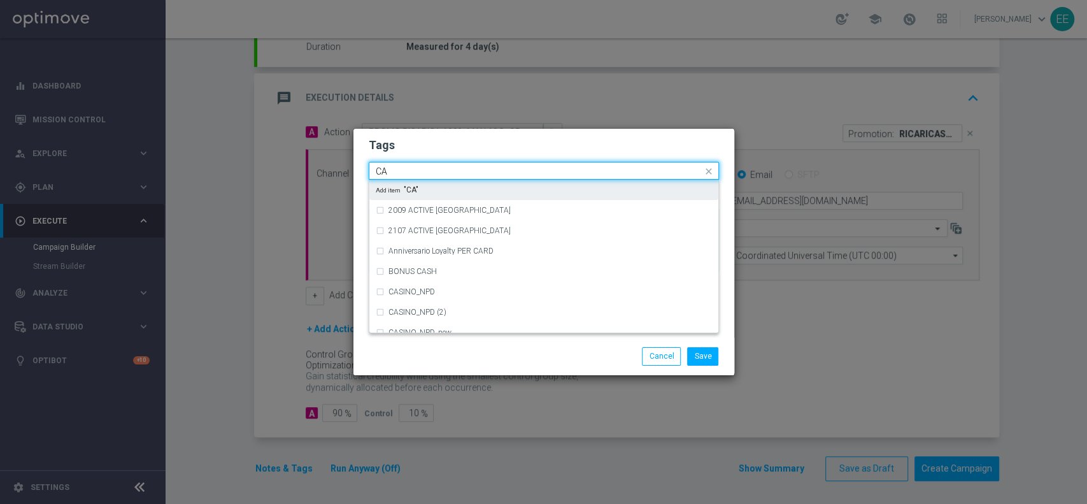
type input "C"
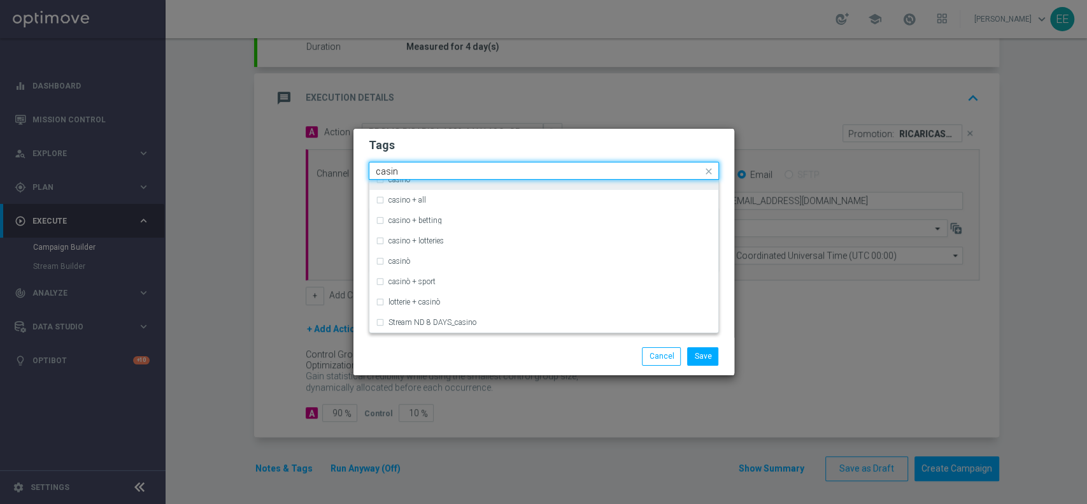
scroll to position [97, 0]
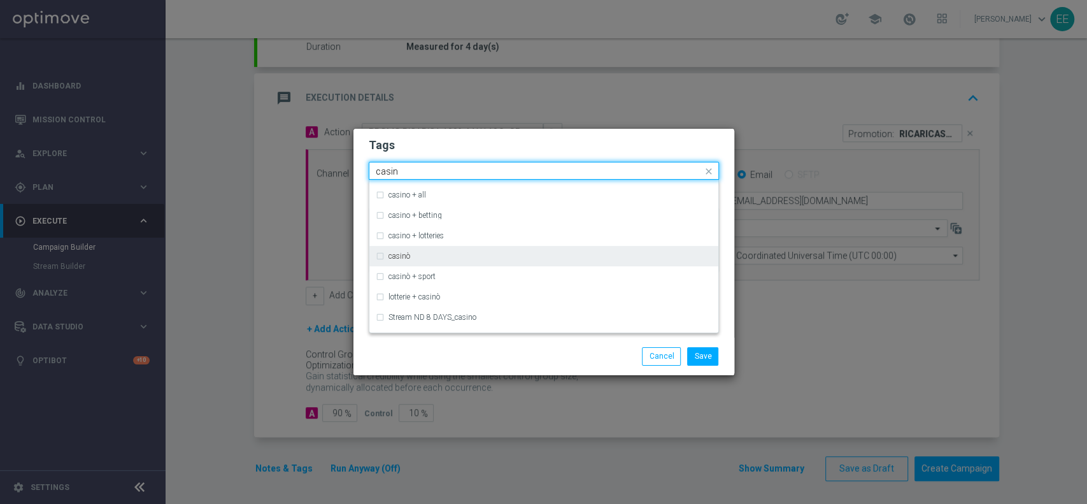
click at [433, 260] on div "casinò" at bounding box center [550, 256] width 324 height 8
type input "casin"
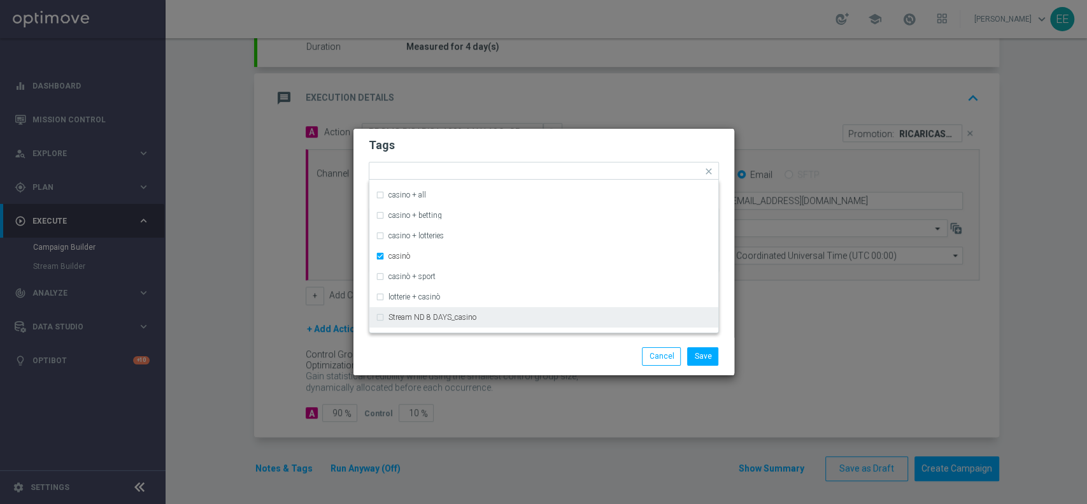
click at [455, 345] on div "Save Cancel" at bounding box center [543, 356] width 381 height 37
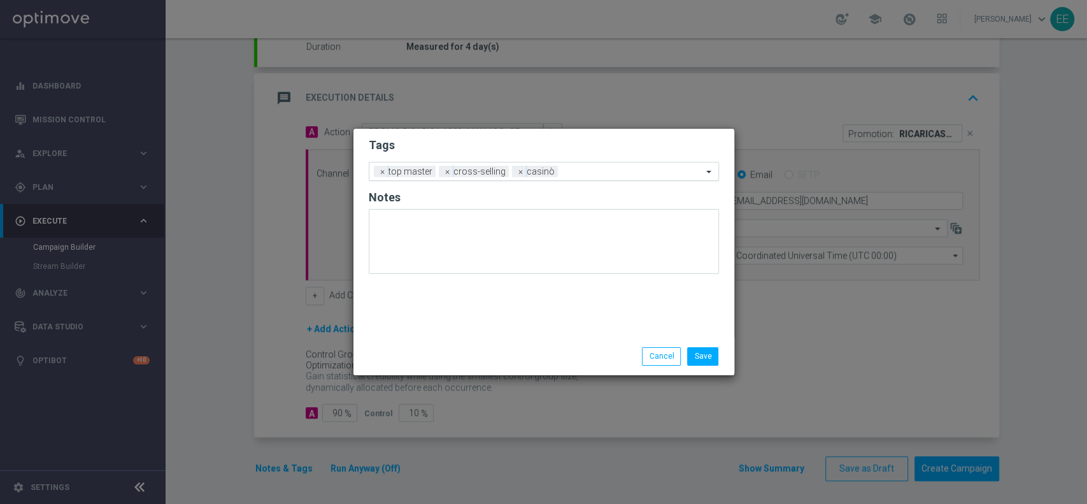
click at [567, 171] on input "text" at bounding box center [632, 172] width 139 height 11
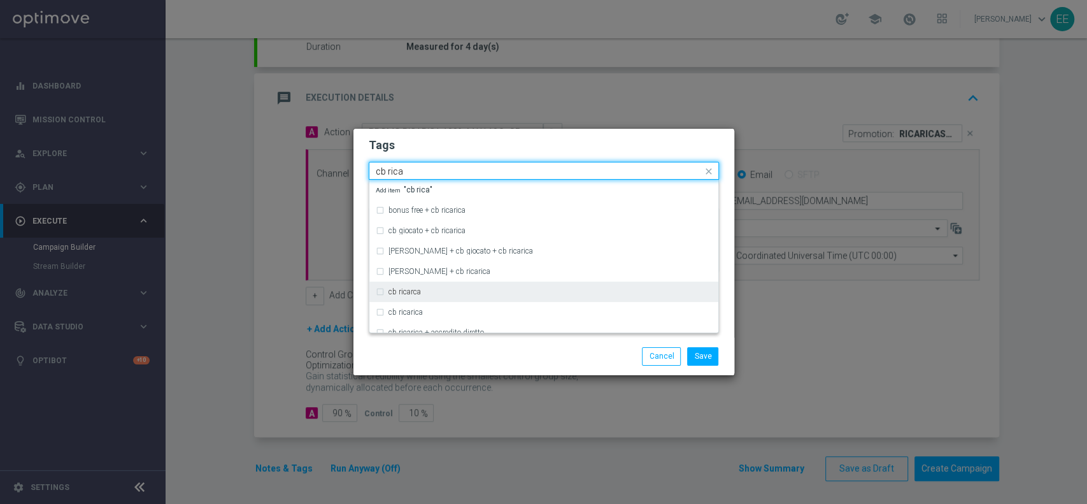
click at [455, 294] on div "cb ricarca" at bounding box center [550, 292] width 324 height 8
type input "cb rica"
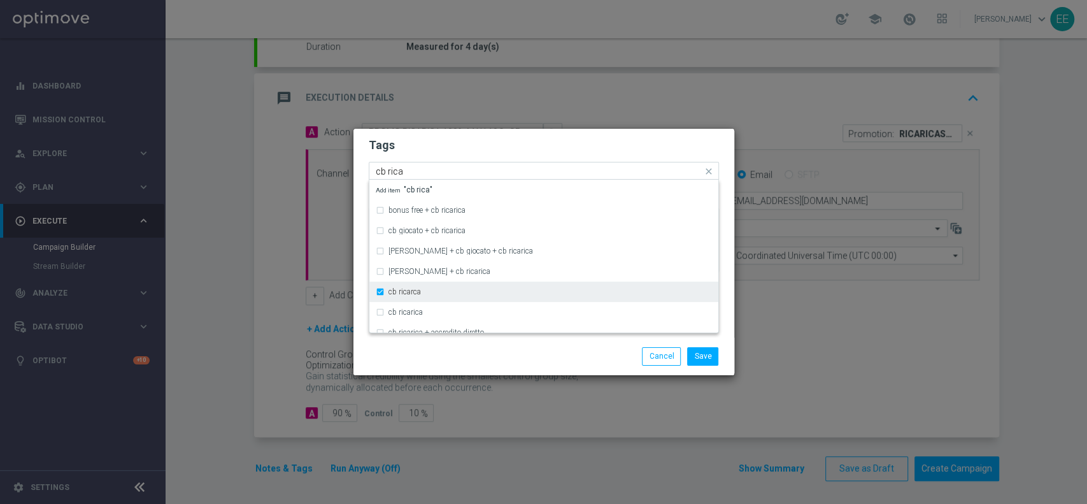
click at [423, 290] on div "cb ricarca" at bounding box center [550, 292] width 324 height 8
click at [443, 308] on div "cb ricarica" at bounding box center [550, 312] width 324 height 8
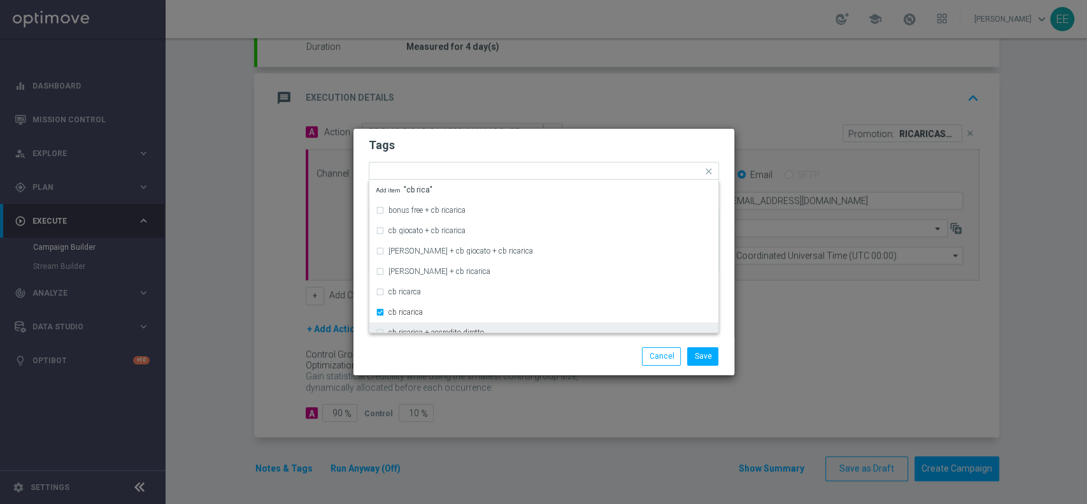
click at [511, 361] on div "Save Cancel" at bounding box center [605, 356] width 246 height 18
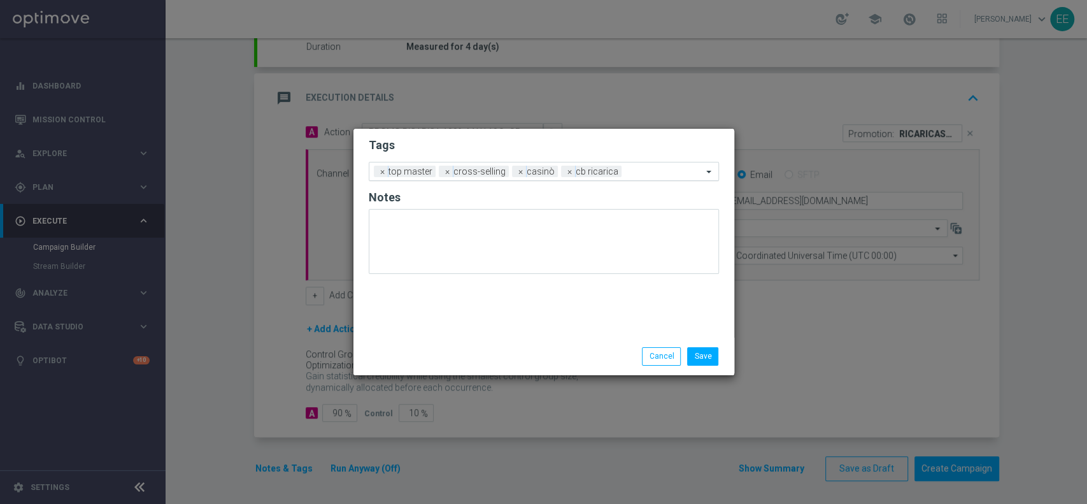
click at [627, 172] on input "text" at bounding box center [665, 172] width 76 height 11
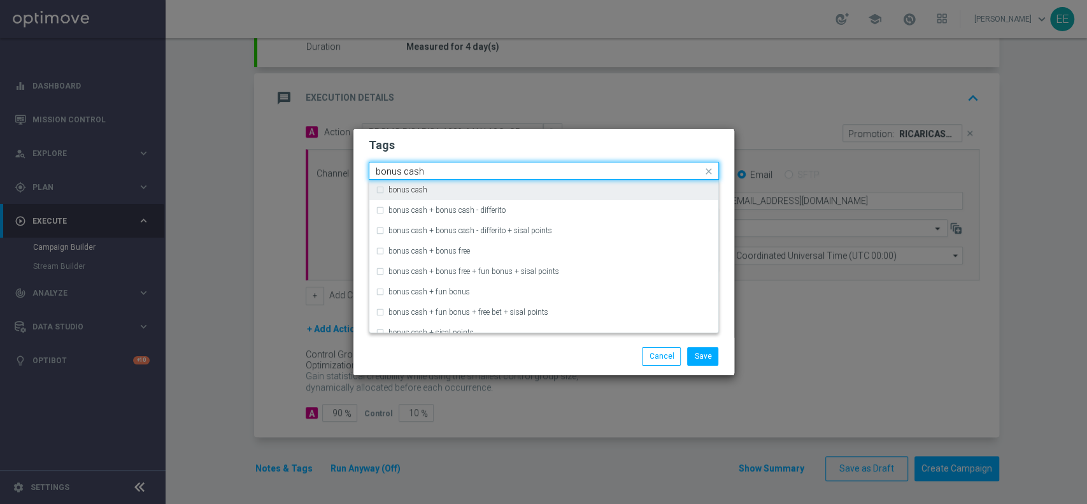
type input "bonus cash"
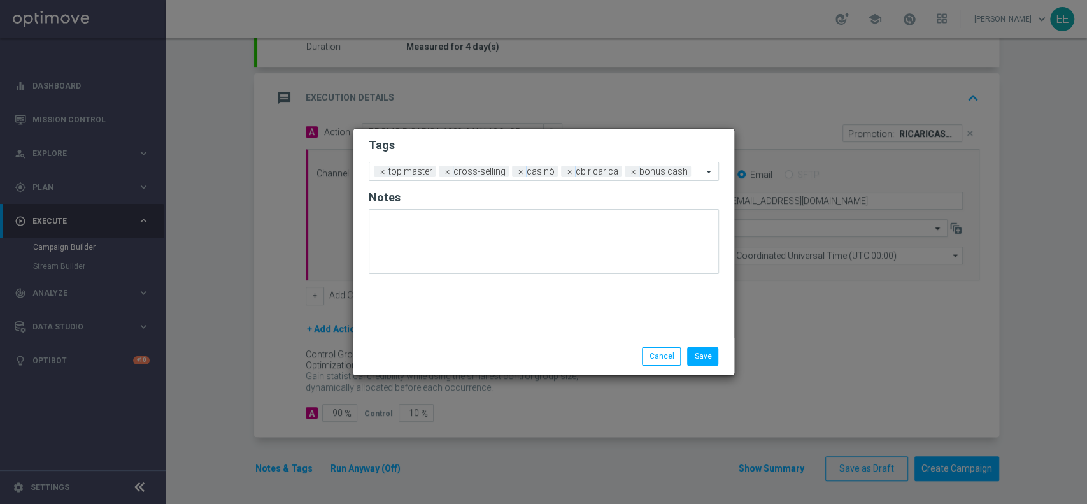
click at [569, 129] on div "Tags Add a new tag × top master × cross-selling × casinò × cb ricarica × bonus …" at bounding box center [543, 233] width 381 height 209
click at [718, 359] on button "Save" at bounding box center [702, 356] width 31 height 18
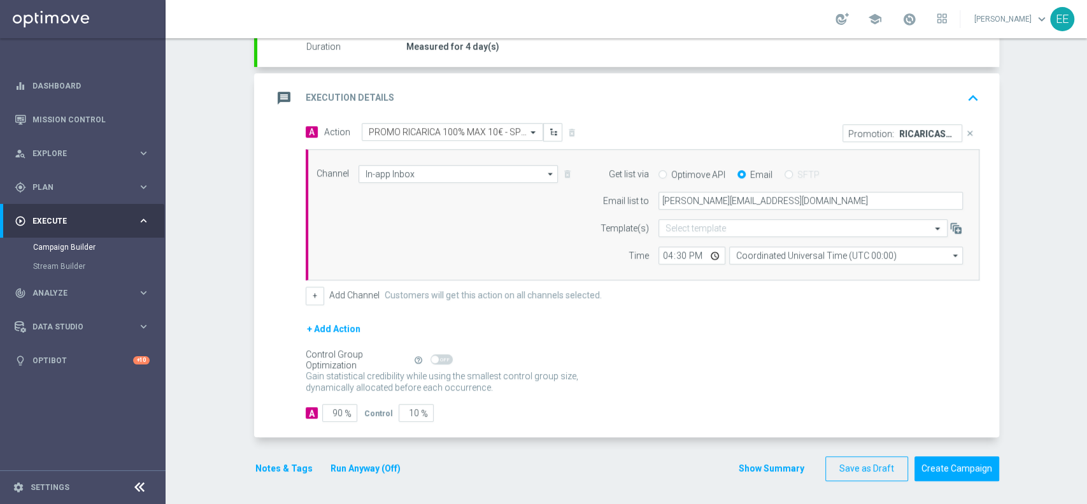
click at [809, 108] on div "message Execution Details keyboard_arrow_up" at bounding box center [628, 98] width 711 height 24
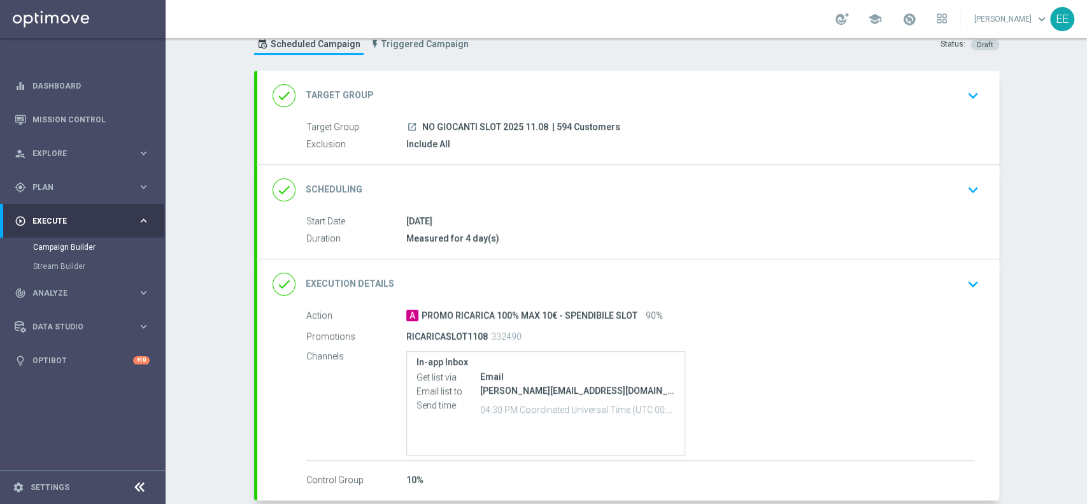
scroll to position [107, 0]
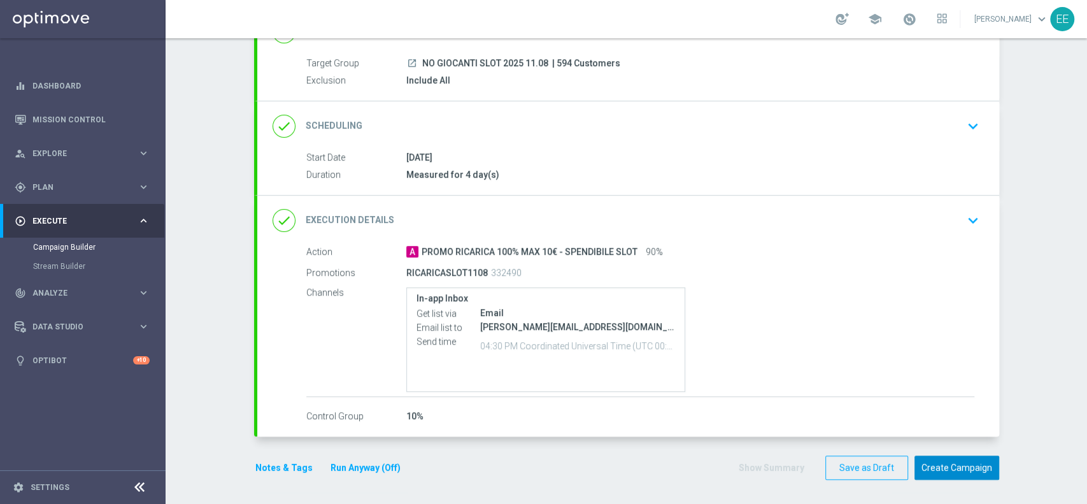
click at [968, 459] on button "Create Campaign" at bounding box center [957, 467] width 85 height 25
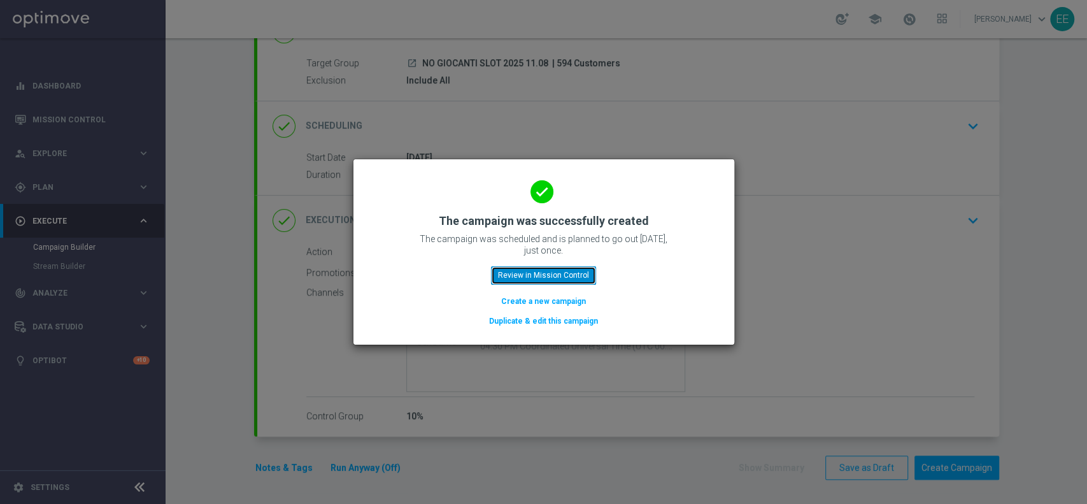
click at [571, 271] on button "Review in Mission Control" at bounding box center [543, 275] width 105 height 18
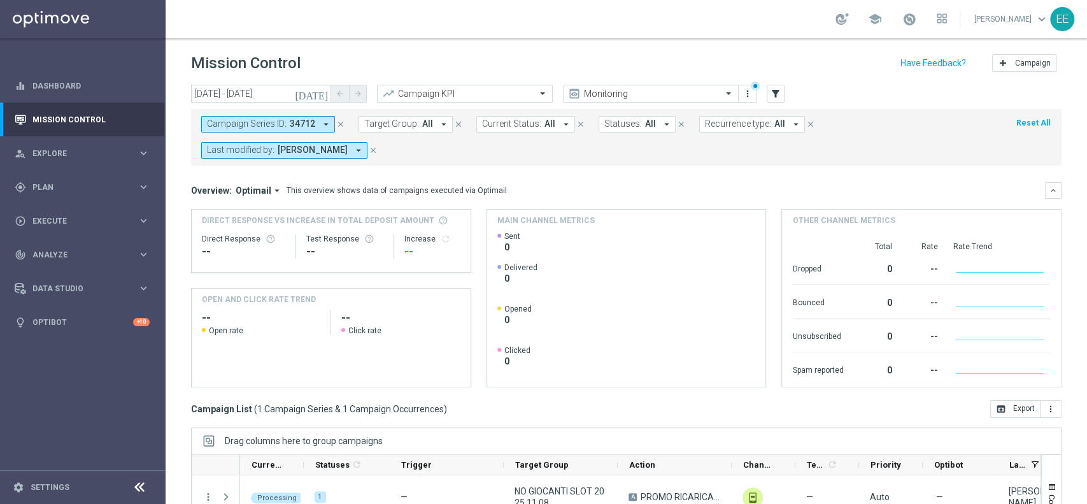
scroll to position [158, 0]
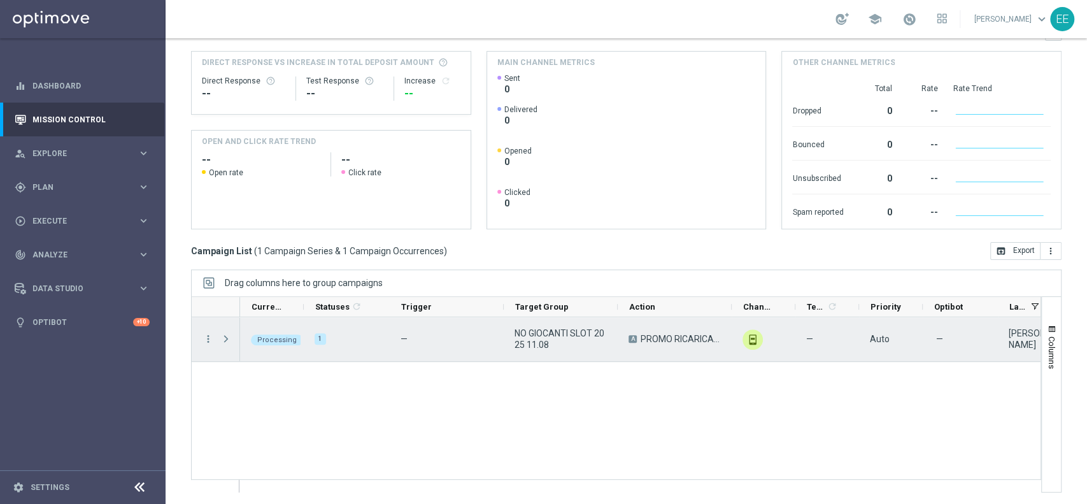
click at [550, 329] on span "NO GIOCANTI SLOT 2025 11.08" at bounding box center [561, 338] width 92 height 23
click at [224, 340] on span "Press SPACE to select this row." at bounding box center [225, 339] width 11 height 10
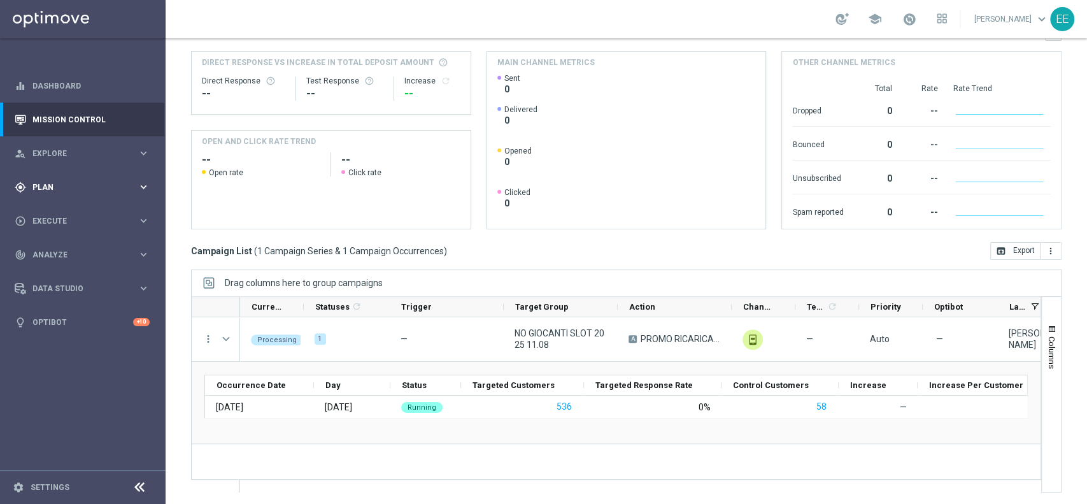
click at [39, 189] on span "Plan" at bounding box center [84, 187] width 105 height 8
click at [75, 210] on link "Target Groups" at bounding box center [82, 213] width 99 height 10
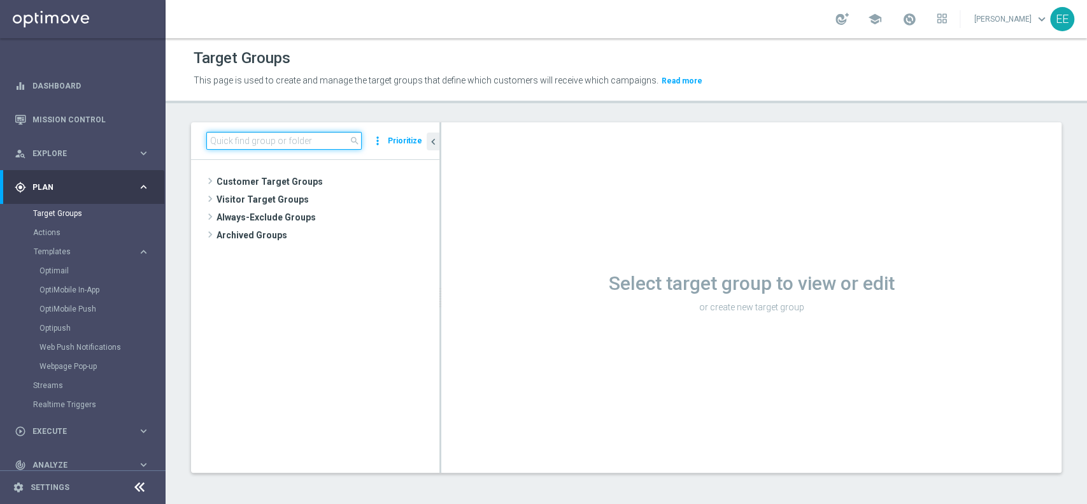
click at [294, 143] on input at bounding box center [283, 141] width 155 height 18
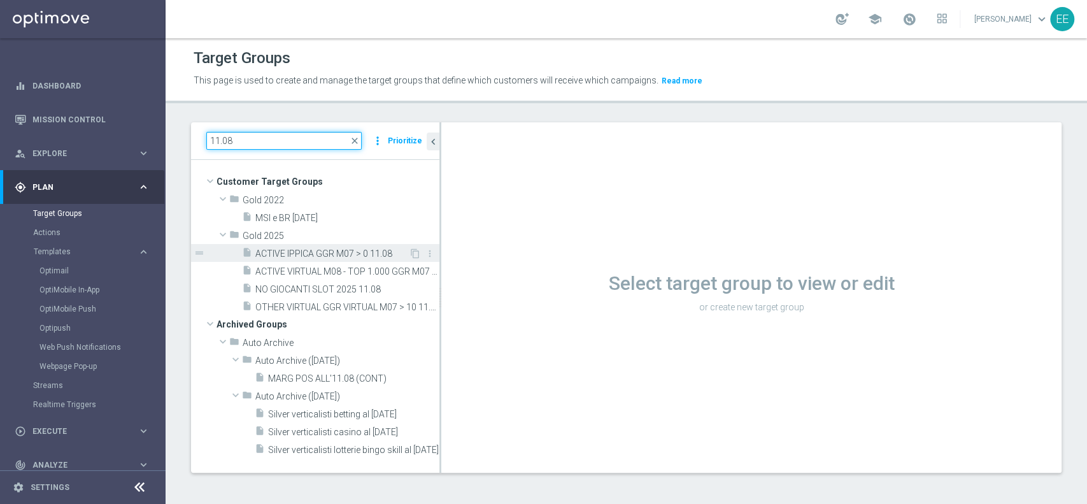
type input "11.08"
click at [322, 248] on span "ACTIVE IPPICA GGR M07 > 0 11.08" at bounding box center [331, 253] width 153 height 11
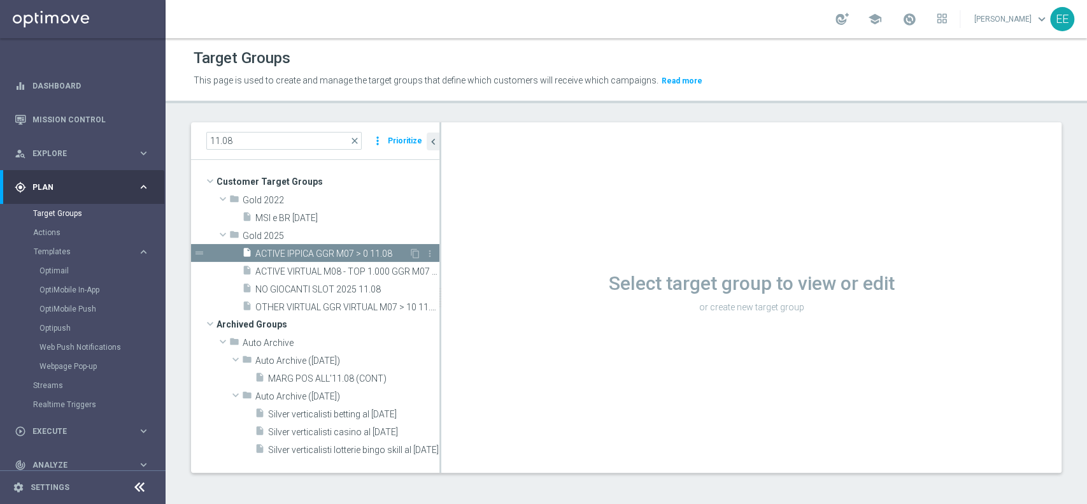
click at [322, 250] on span "ACTIVE IPPICA GGR M07 > 0 11.08" at bounding box center [331, 253] width 153 height 11
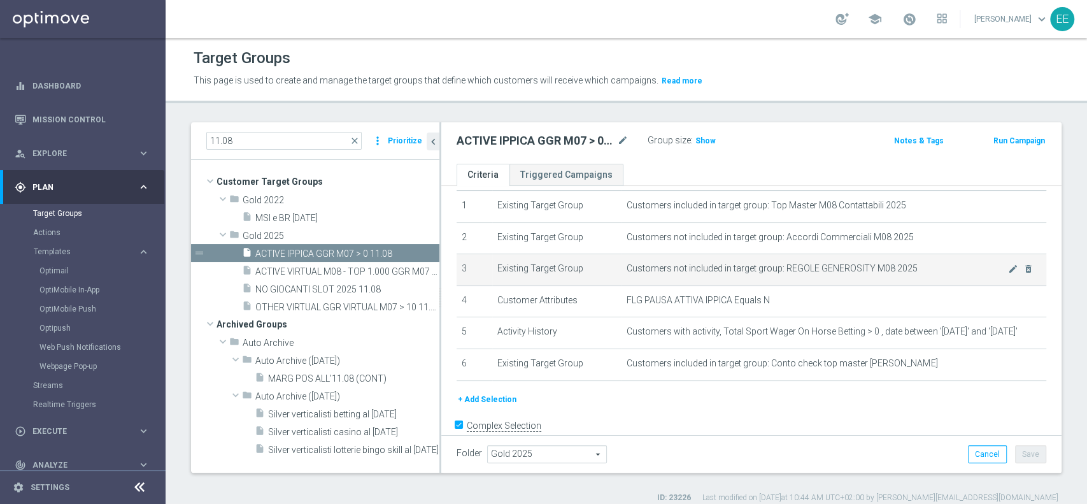
scroll to position [47, 0]
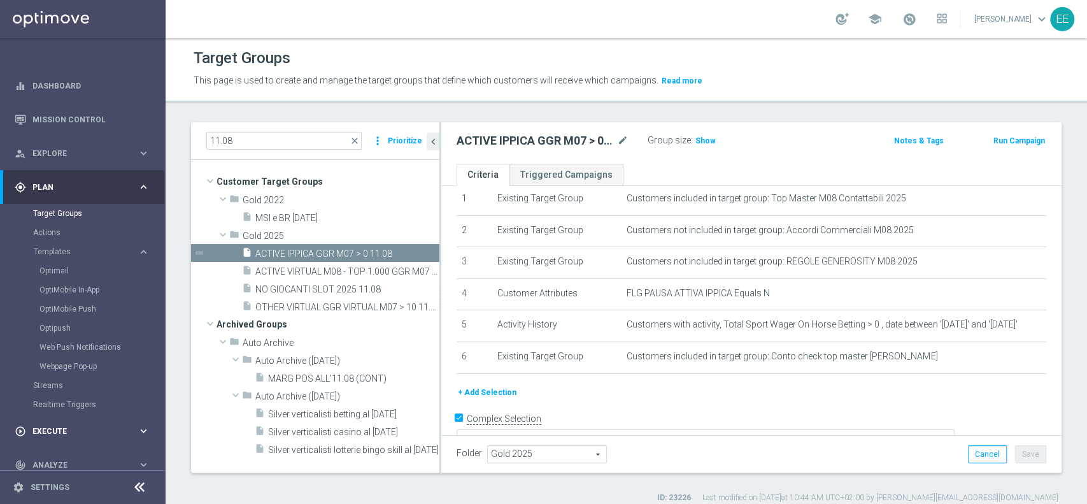
click at [44, 423] on div "play_circle_outline Execute keyboard_arrow_right" at bounding box center [82, 431] width 164 height 34
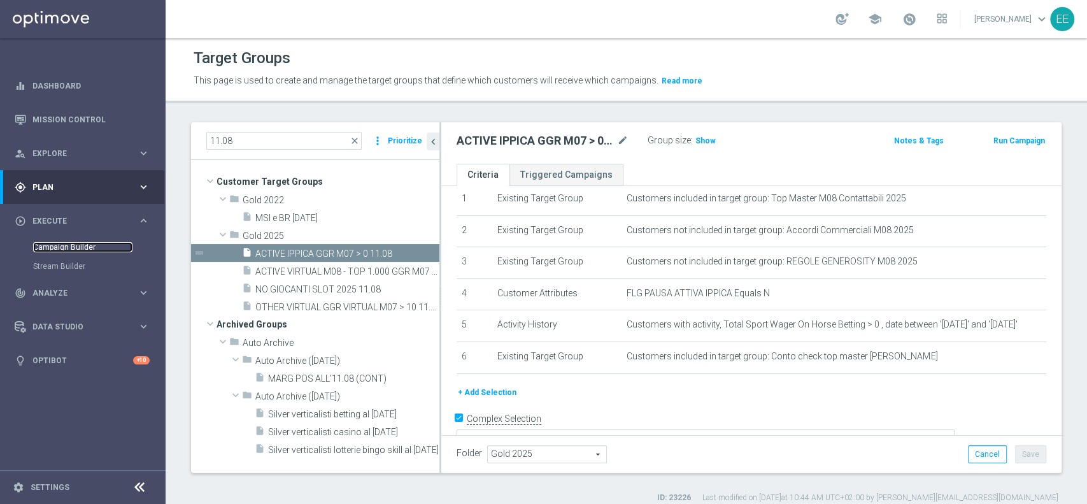
click at [63, 248] on link "Campaign Builder" at bounding box center [82, 247] width 99 height 10
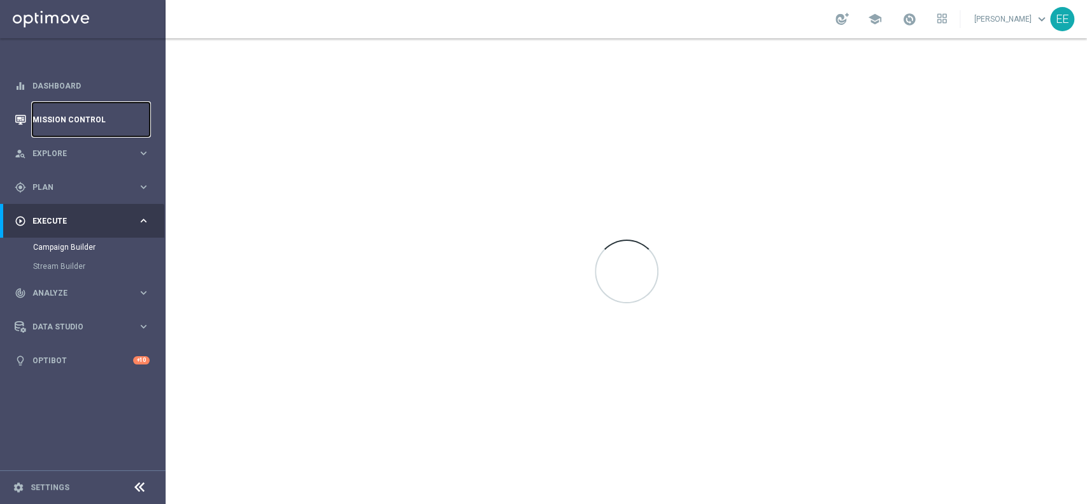
click at [48, 107] on link "Mission Control" at bounding box center [90, 120] width 117 height 34
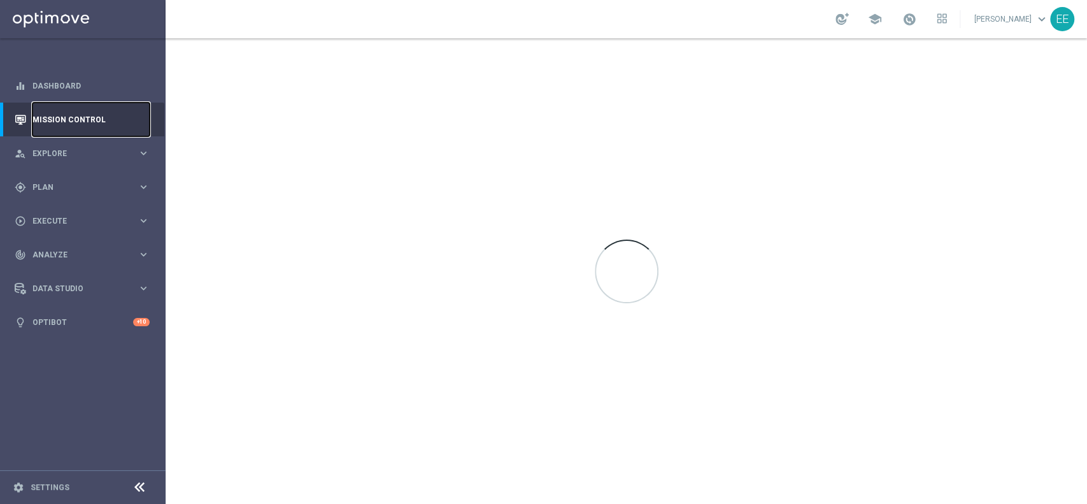
click at [76, 125] on link "Mission Control" at bounding box center [90, 120] width 117 height 34
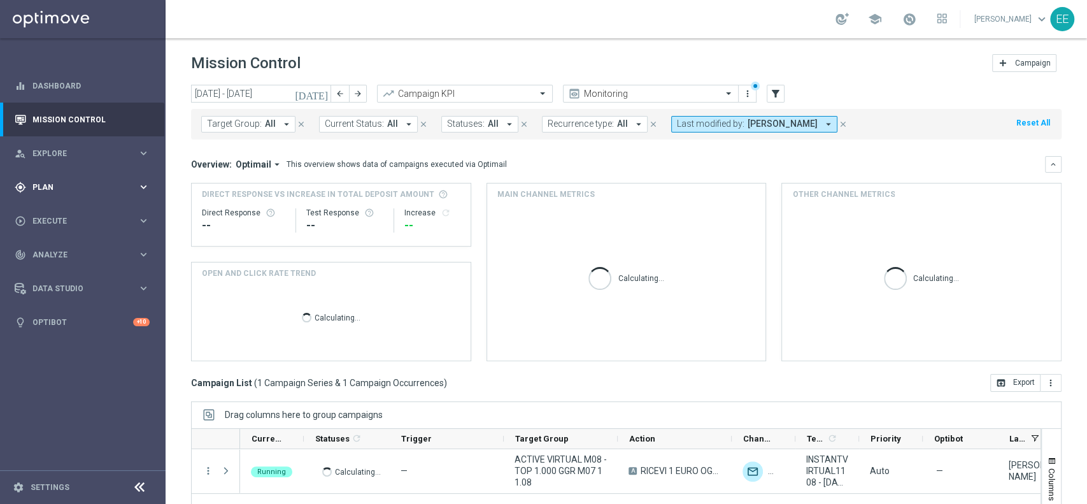
click at [27, 182] on div "gps_fixed Plan" at bounding box center [76, 187] width 123 height 11
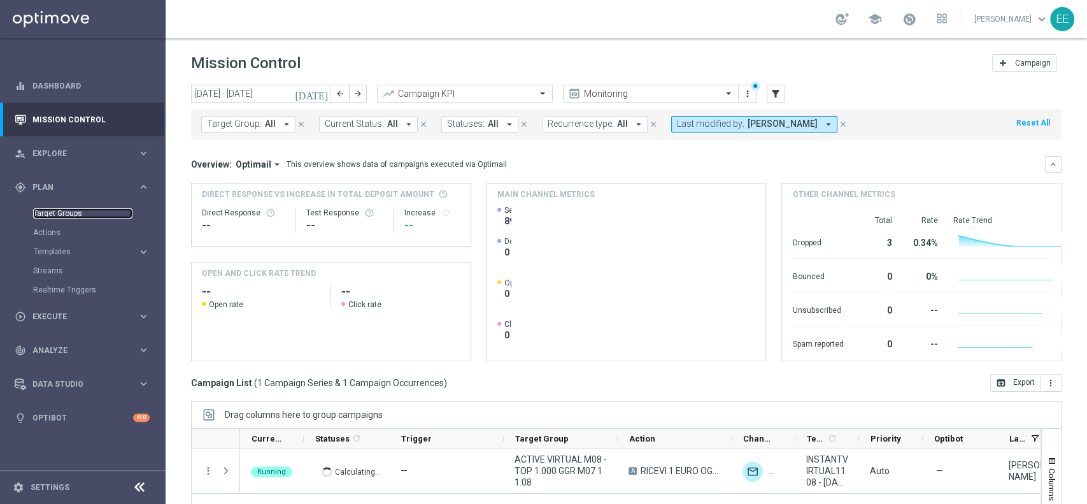
click at [68, 213] on link "Target Groups" at bounding box center [82, 213] width 99 height 10
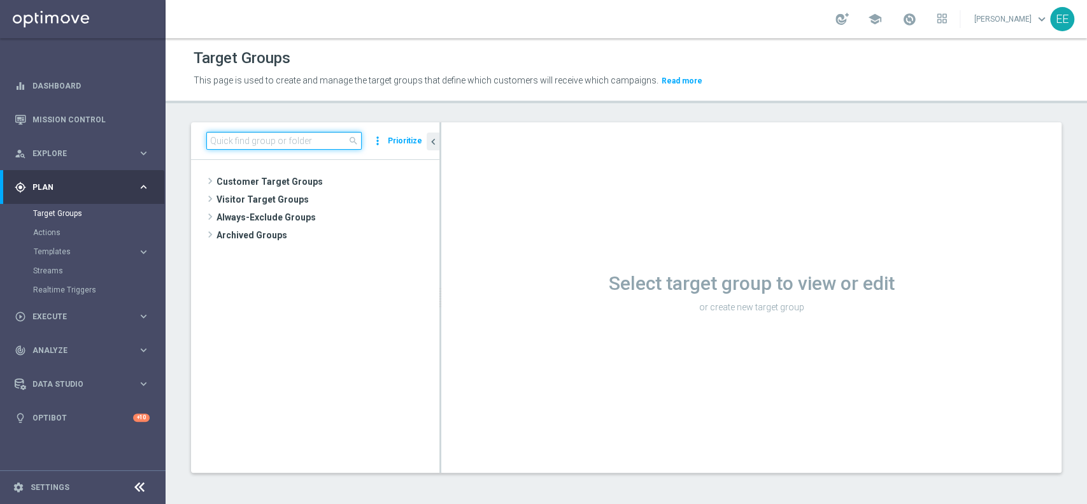
click at [270, 139] on input at bounding box center [283, 141] width 155 height 18
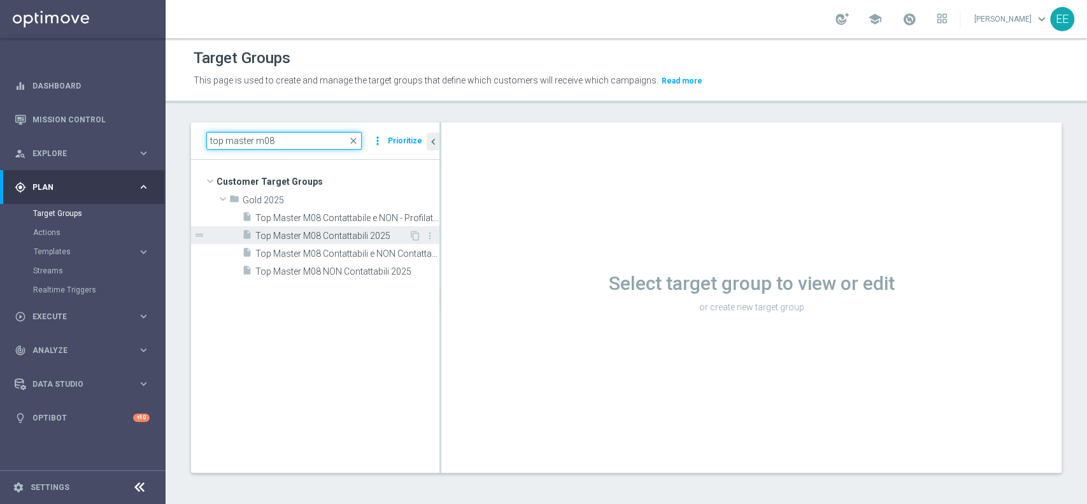
type input "top master m08"
click at [308, 227] on div "insert_drive_file Top Master M08 Contattabili 2025" at bounding box center [325, 235] width 167 height 18
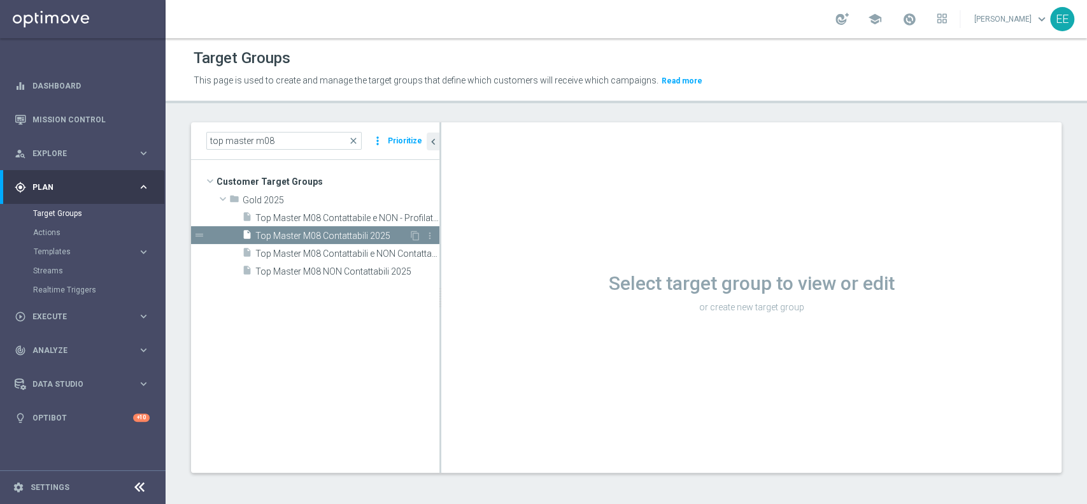
click at [339, 237] on span "Top Master M08 Contattabili 2025" at bounding box center [331, 236] width 153 height 11
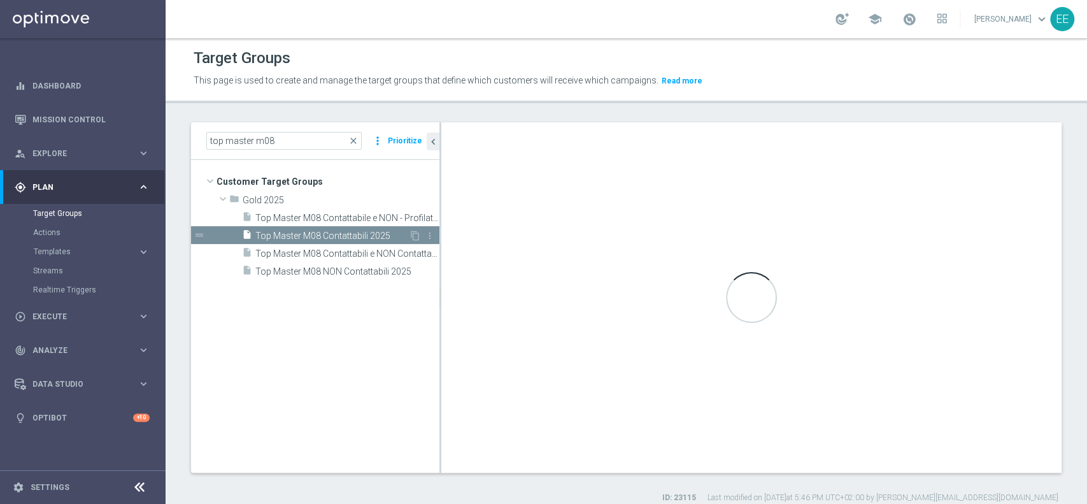
click at [339, 237] on span "Top Master M08 Contattabili 2025" at bounding box center [331, 236] width 153 height 11
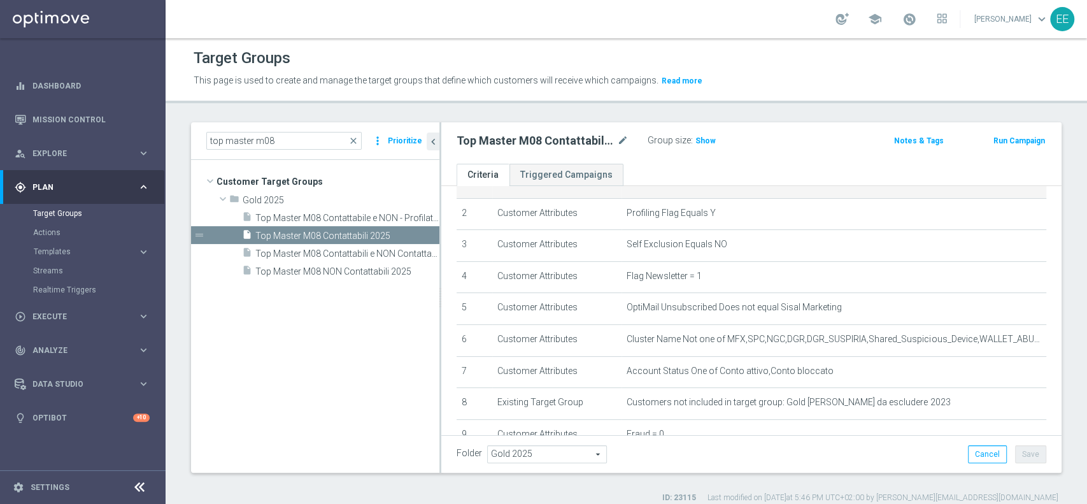
scroll to position [76, 0]
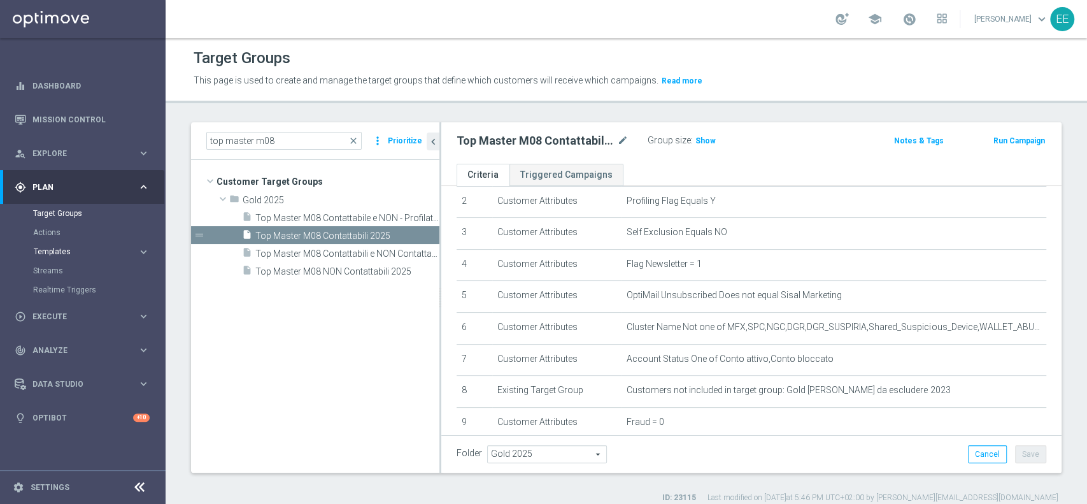
click at [62, 251] on span "Templates" at bounding box center [79, 252] width 91 height 8
click at [57, 273] on link "Optimail" at bounding box center [85, 271] width 93 height 10
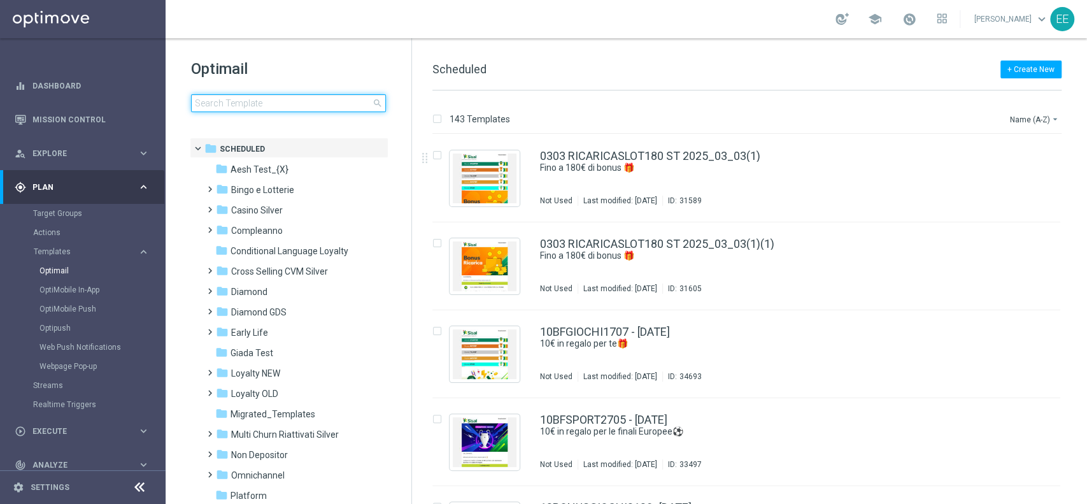
click at [285, 99] on input at bounding box center [288, 103] width 195 height 18
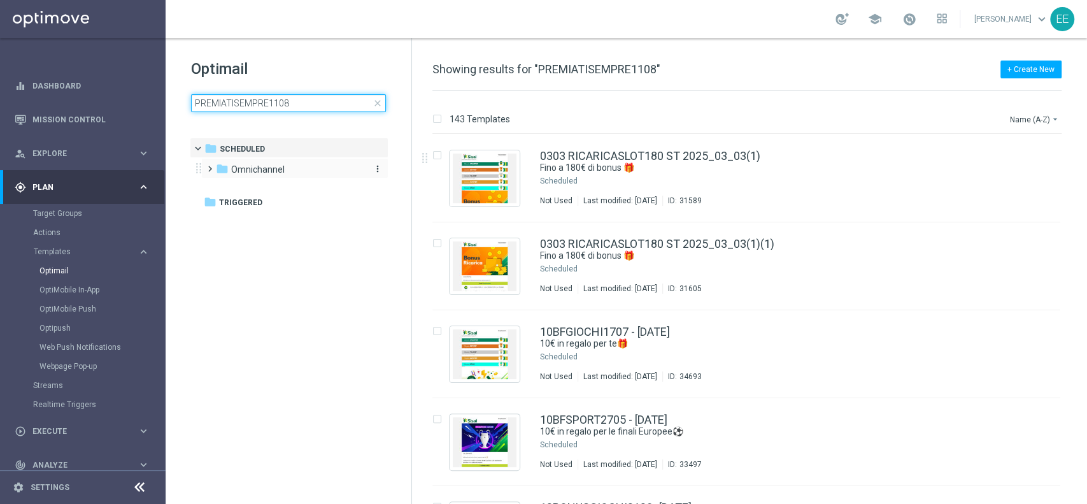
type input "PREMIATISEMPRE1108"
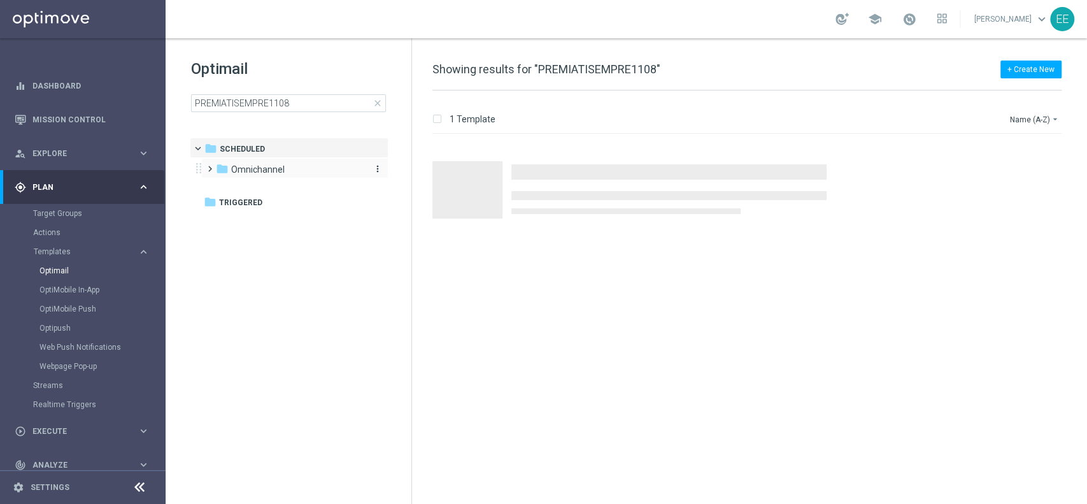
click at [300, 164] on div "folder Omnichannel" at bounding box center [289, 169] width 146 height 15
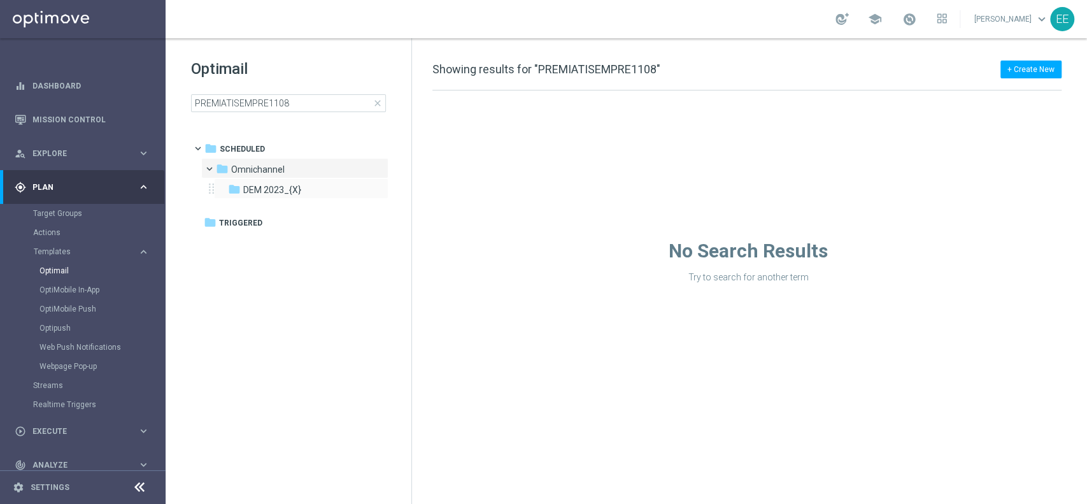
click at [287, 182] on div "folder DEM 2023_{X} more_vert" at bounding box center [301, 188] width 175 height 20
click at [274, 194] on span "DEM 2023_{X}" at bounding box center [272, 189] width 58 height 11
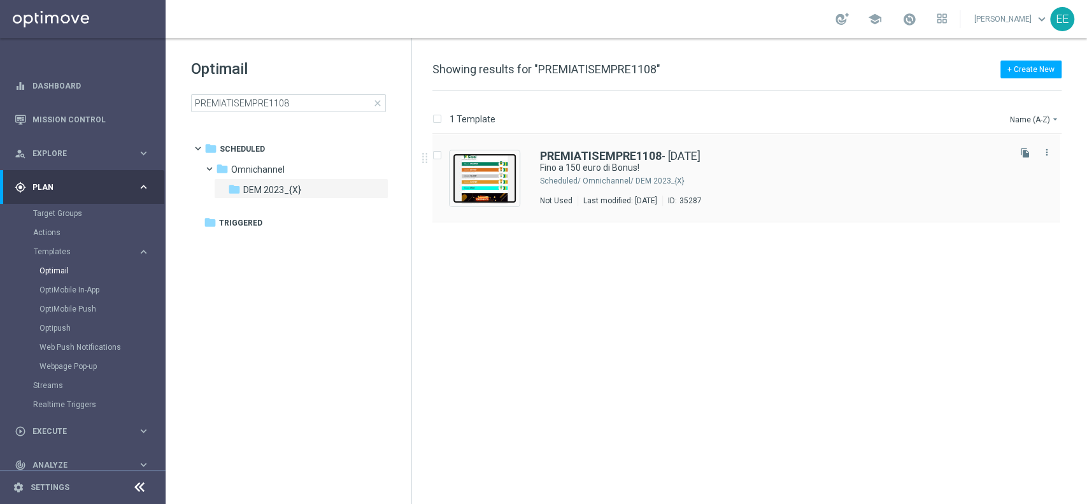
click at [485, 166] on img "Press SPACE to select this row." at bounding box center [485, 178] width 64 height 50
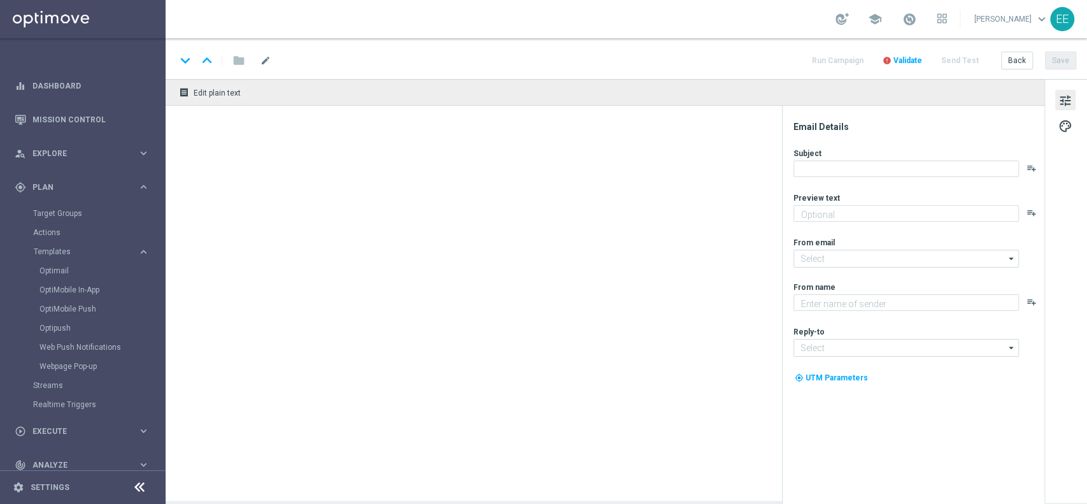
type textarea "Scopri cosa ti abbiamo riservato!"
type textarea "Sisal"
type input "[EMAIL_ADDRESS][DOMAIN_NAME]"
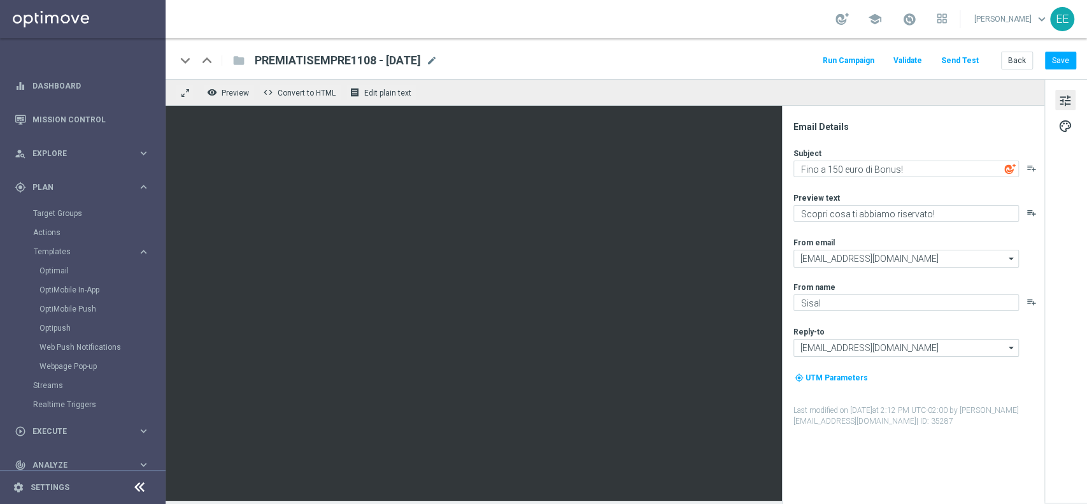
click at [1016, 69] on div "keyboard_arrow_down keyboard_arrow_up folder PREMIATISEMPRE1108 - 11.08.2025 PR…" at bounding box center [627, 58] width 922 height 41
click at [1023, 66] on button "Back" at bounding box center [1017, 61] width 32 height 18
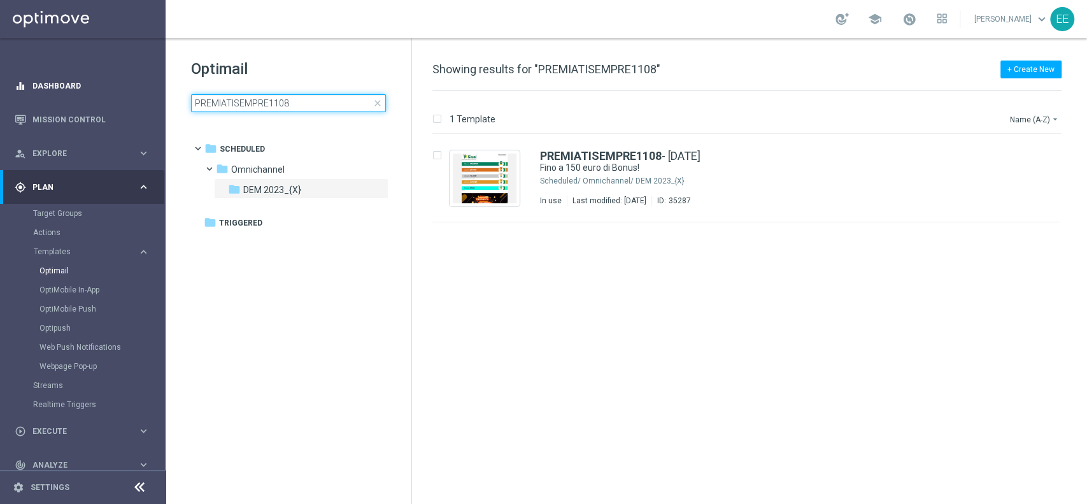
drag, startPoint x: 311, startPoint y: 102, endPoint x: 14, endPoint y: 98, distance: 296.8
click at [14, 98] on main "equalizer Dashboard Mission Control" at bounding box center [543, 252] width 1087 height 504
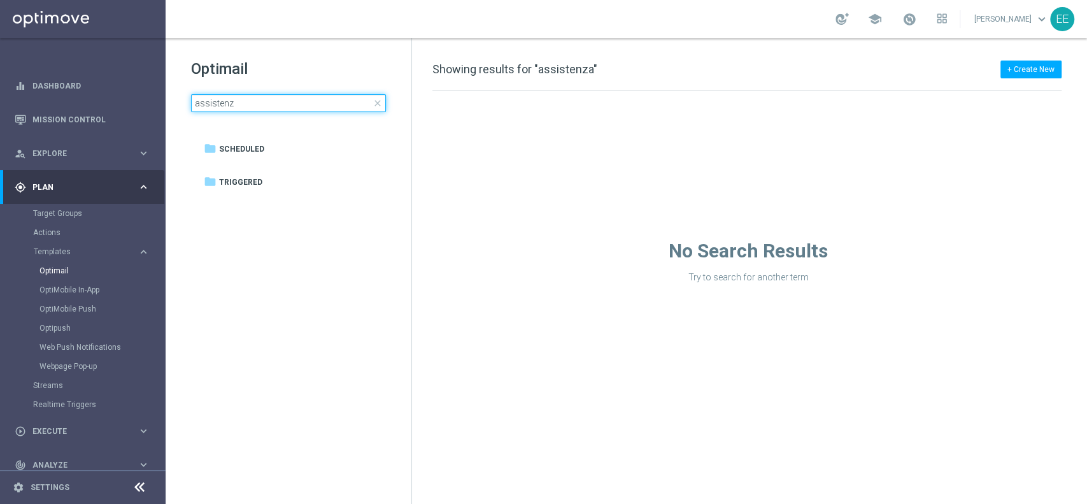
type input "assistenza"
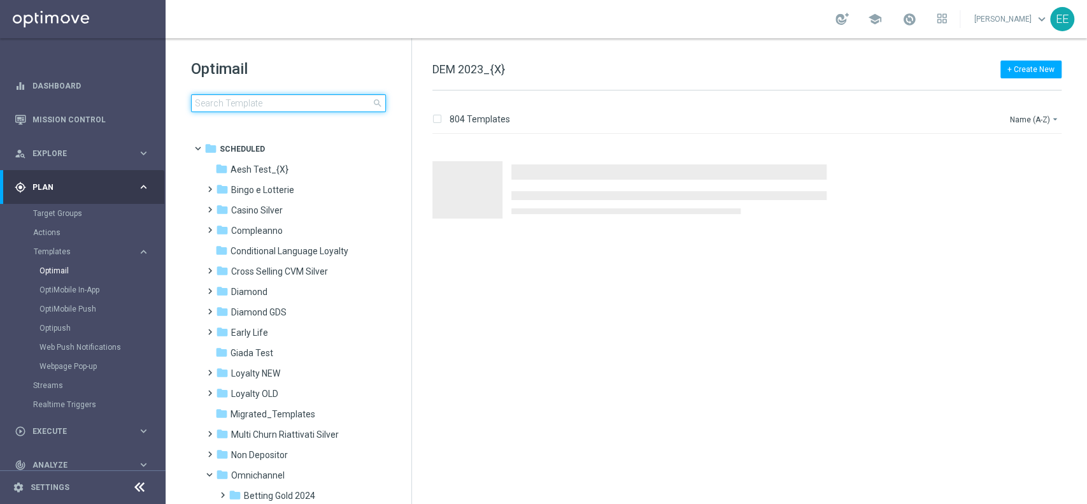
click at [287, 106] on input at bounding box center [288, 103] width 195 height 18
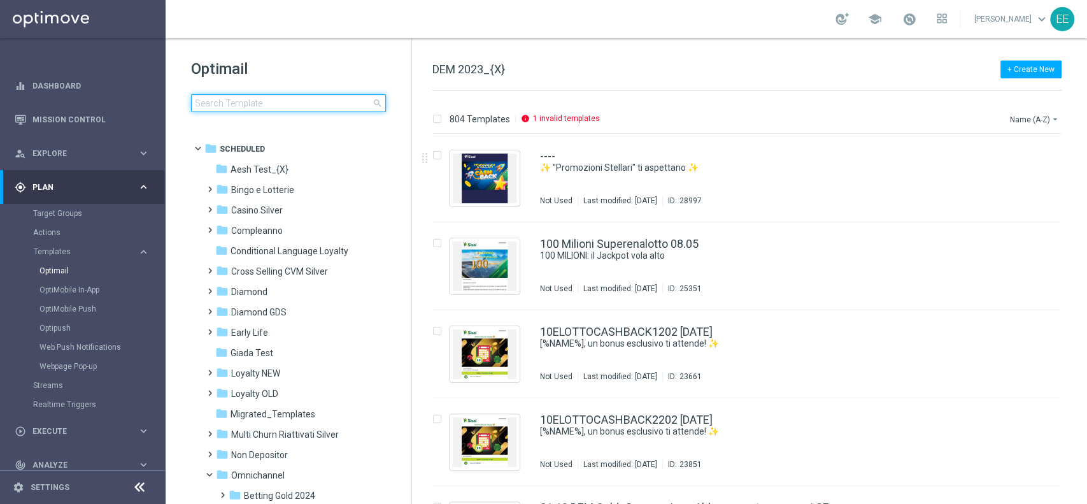
click at [276, 103] on input at bounding box center [288, 103] width 195 height 18
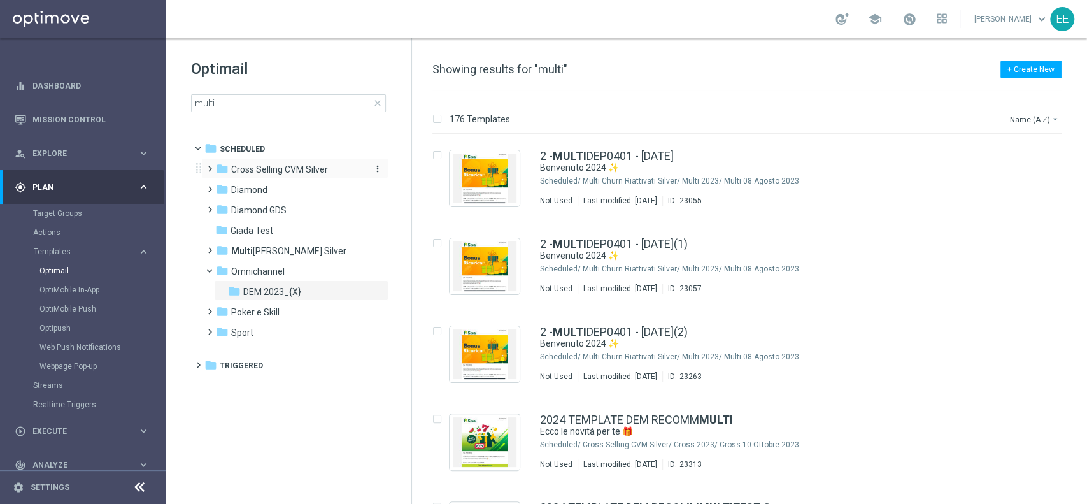
click at [239, 166] on span "Cross Selling CVM Silver" at bounding box center [279, 169] width 97 height 11
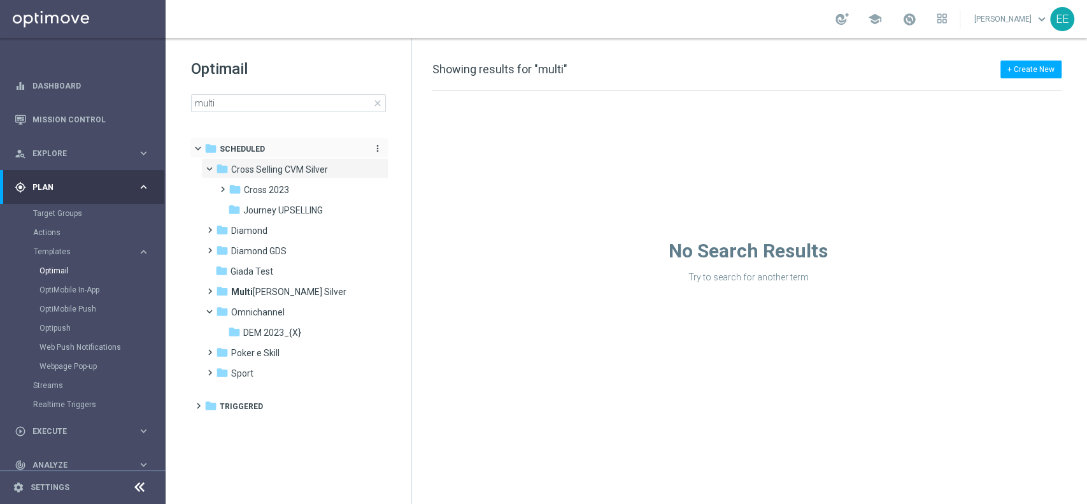
click at [251, 143] on span "Scheduled" at bounding box center [242, 148] width 45 height 11
click at [262, 98] on input "multi" at bounding box center [288, 103] width 195 height 18
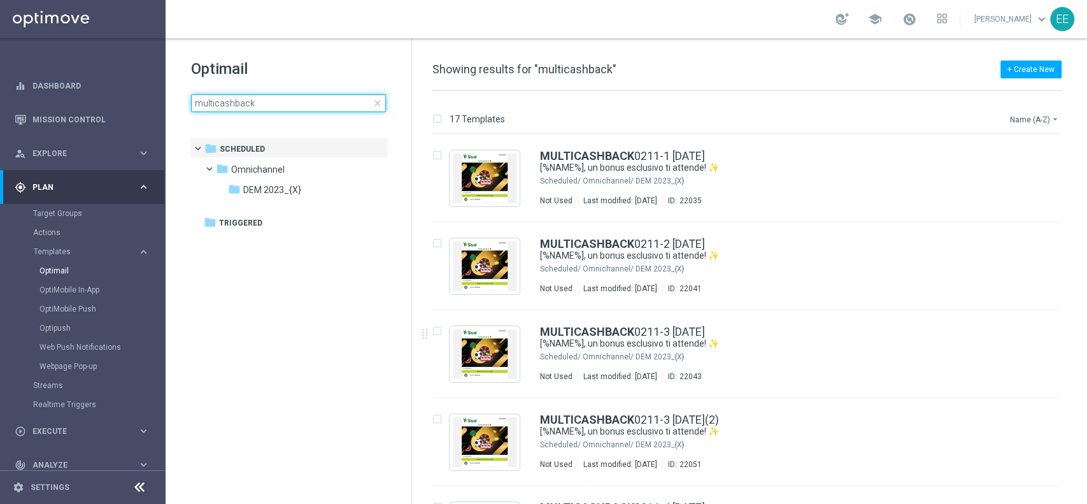
type input "multicashback"
click at [1016, 116] on button "Name (A-Z) arrow_drop_down" at bounding box center [1035, 118] width 53 height 15
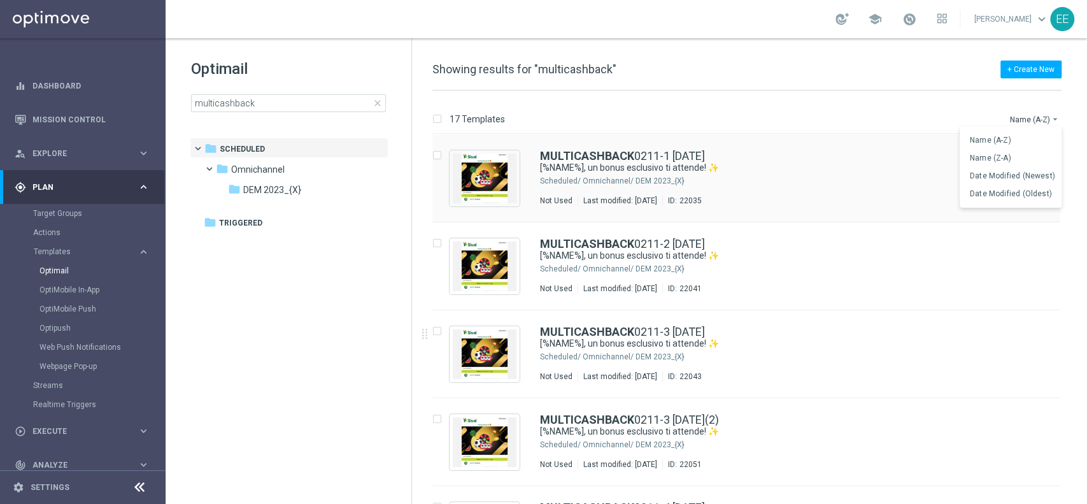
click at [1036, 176] on span "Date Modified (Newest)" at bounding box center [1012, 175] width 85 height 9
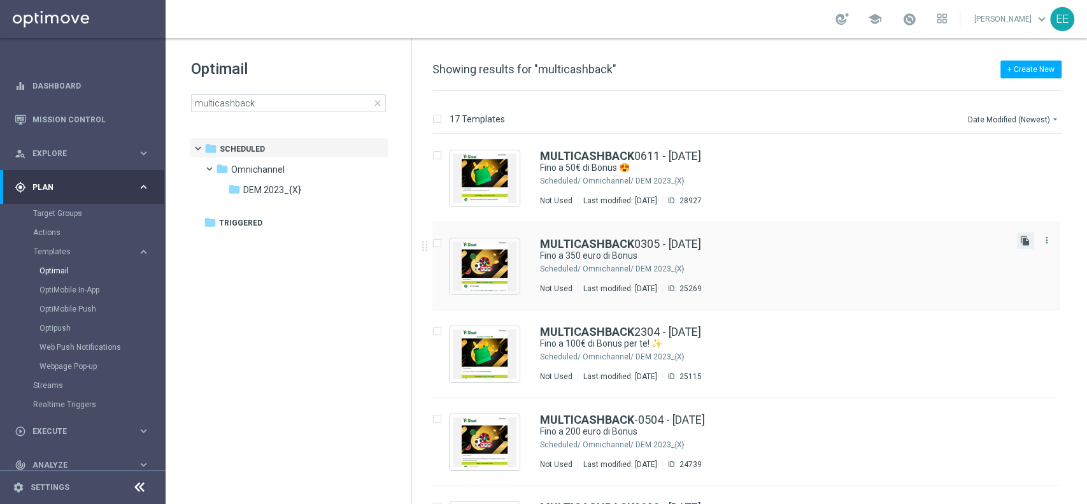
click at [1025, 239] on icon "file_copy" at bounding box center [1025, 241] width 10 height 10
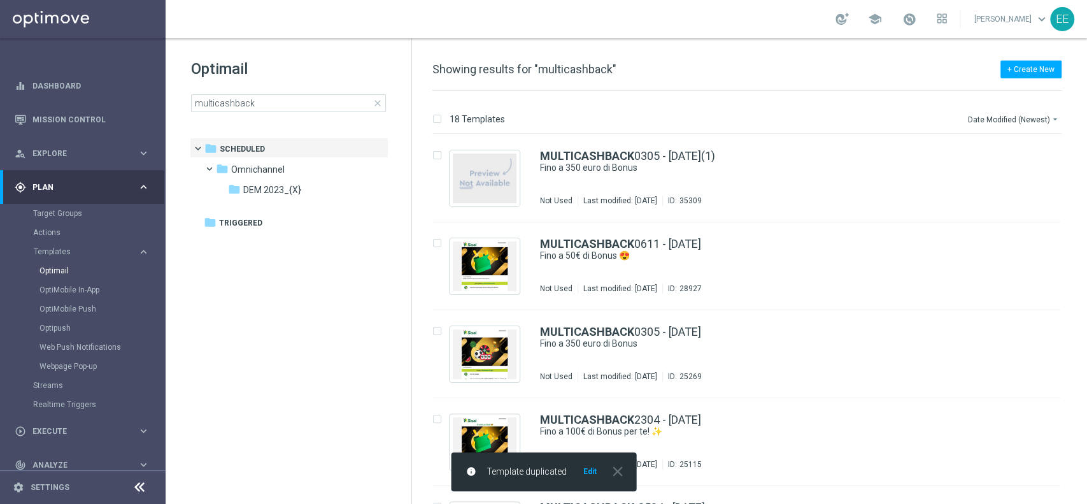
click at [590, 472] on button "Edit" at bounding box center [590, 471] width 16 height 10
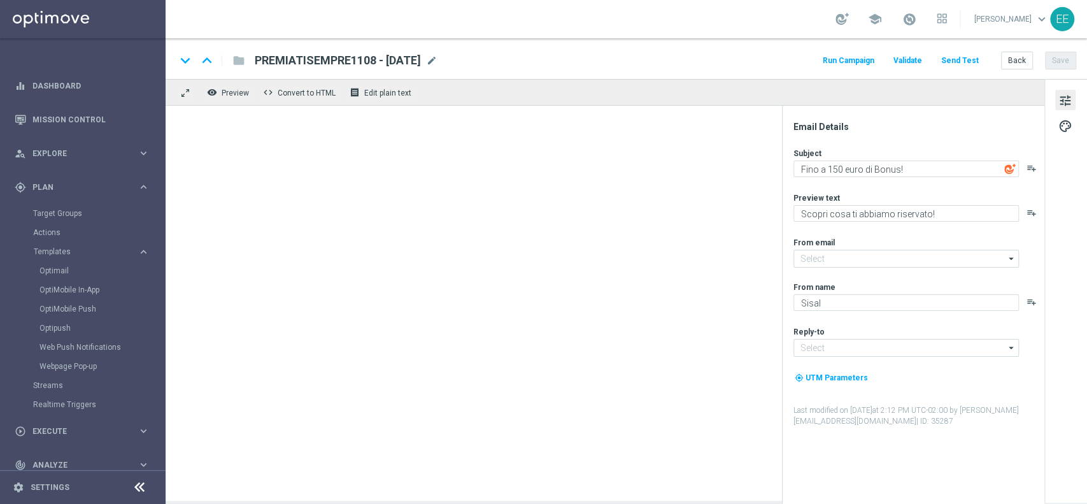
type input "[EMAIL_ADDRESS][DOMAIN_NAME]"
type textarea "Fino a 350 euro di Bonus"
type textarea "Scopri cosa ti abbiamo riservato"
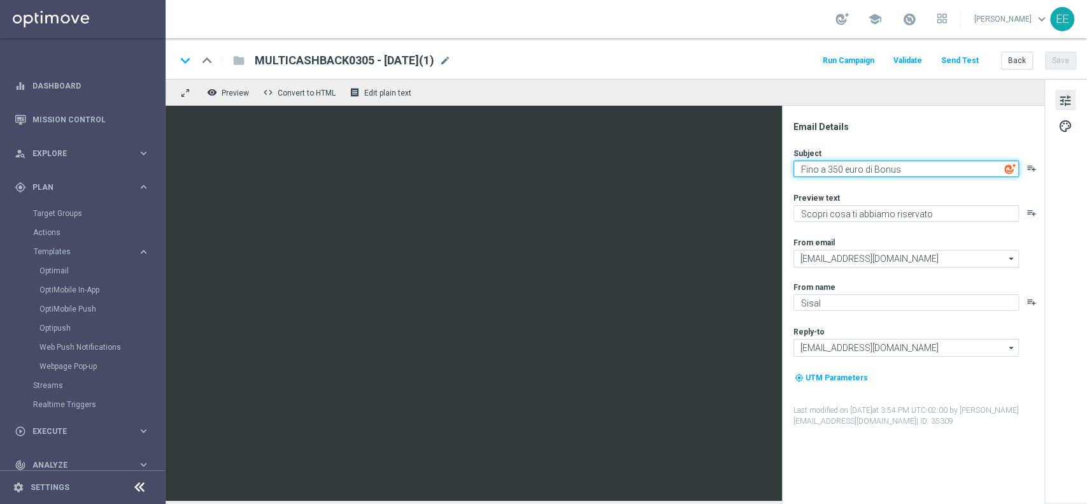
click at [833, 166] on textarea "Fino a 350 euro di Bonus" at bounding box center [906, 168] width 225 height 17
type textarea "Fino a euro di Bonus"
paste textarea "Aggiornamento sulla gestione delle richieste di assistenz"
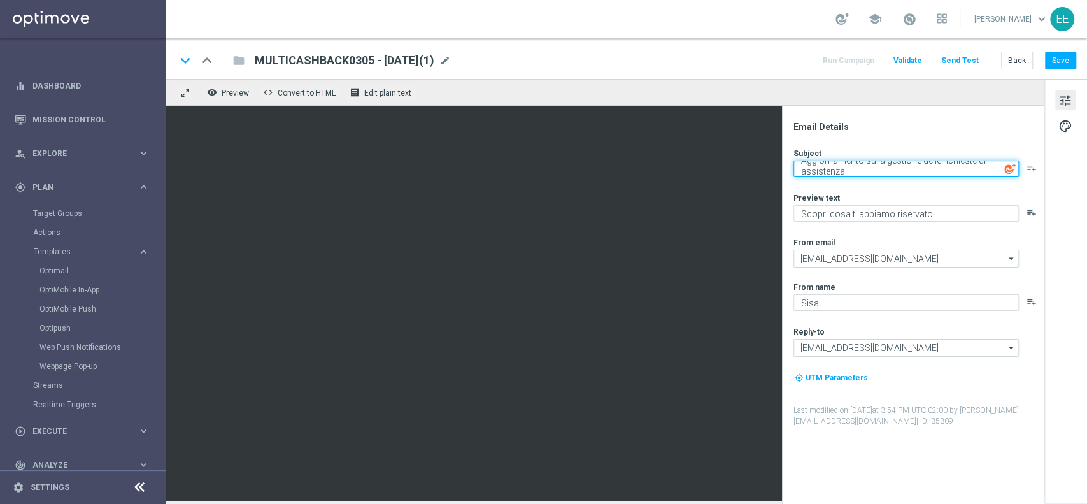
type textarea "Aggiornamento sulla gestione delle richieste di assistenza"
click at [451, 61] on span "mode_edit" at bounding box center [444, 60] width 11 height 11
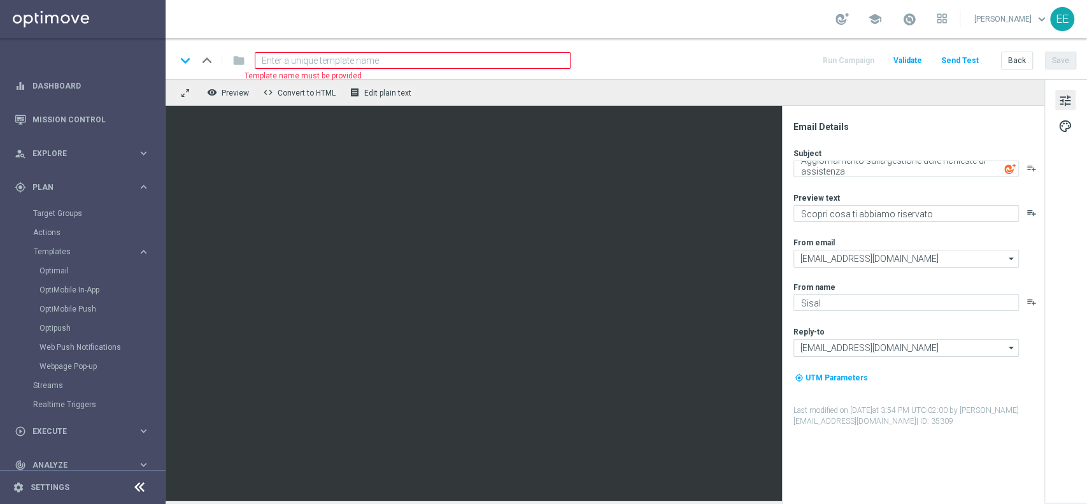
paste input "Vip CC"
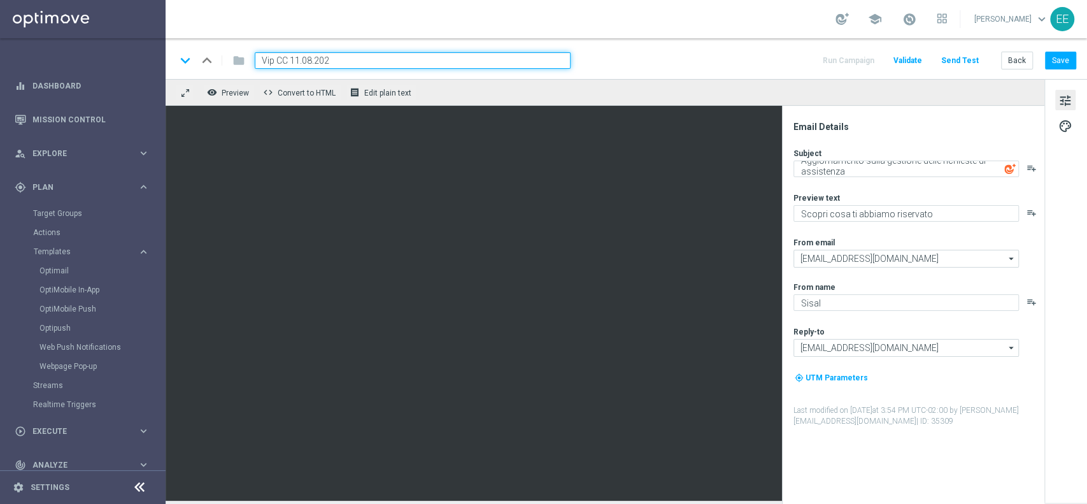
type input "Vip CC [DATE]"
click at [930, 211] on textarea "Scopri cosa ti abbiamo riservato" at bounding box center [906, 213] width 225 height 17
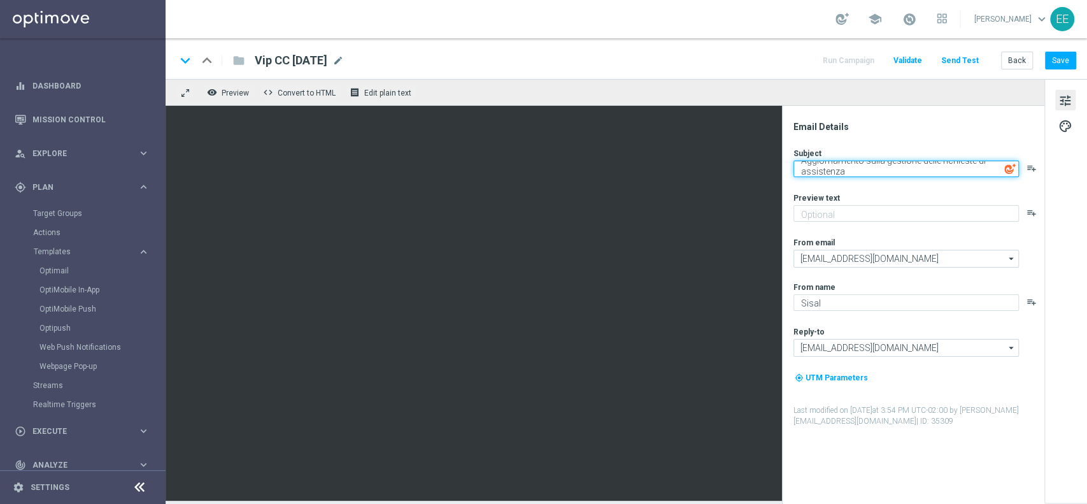
click at [860, 168] on textarea "Aggiornamento sulla gestione delle richieste di assistenza" at bounding box center [906, 168] width 225 height 17
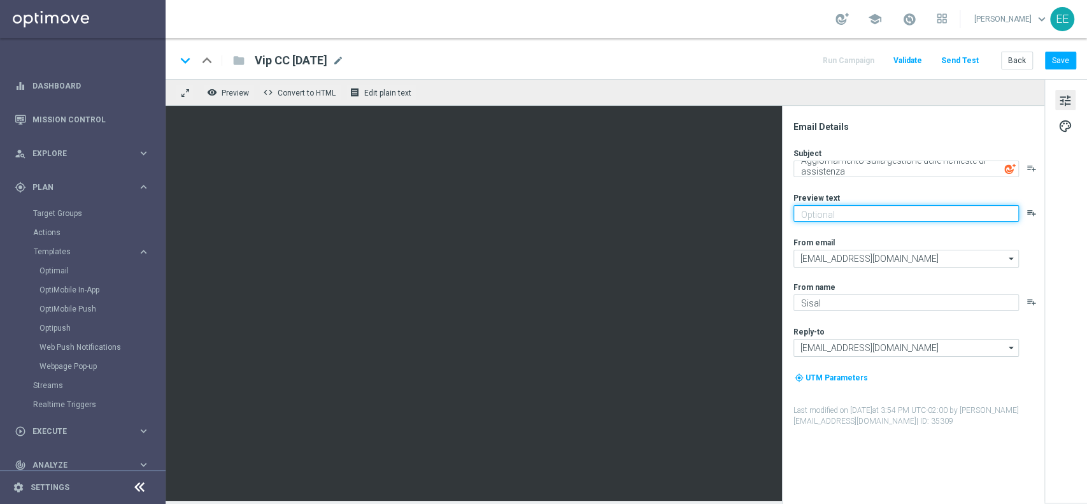
click at [843, 207] on textarea at bounding box center [906, 213] width 225 height 17
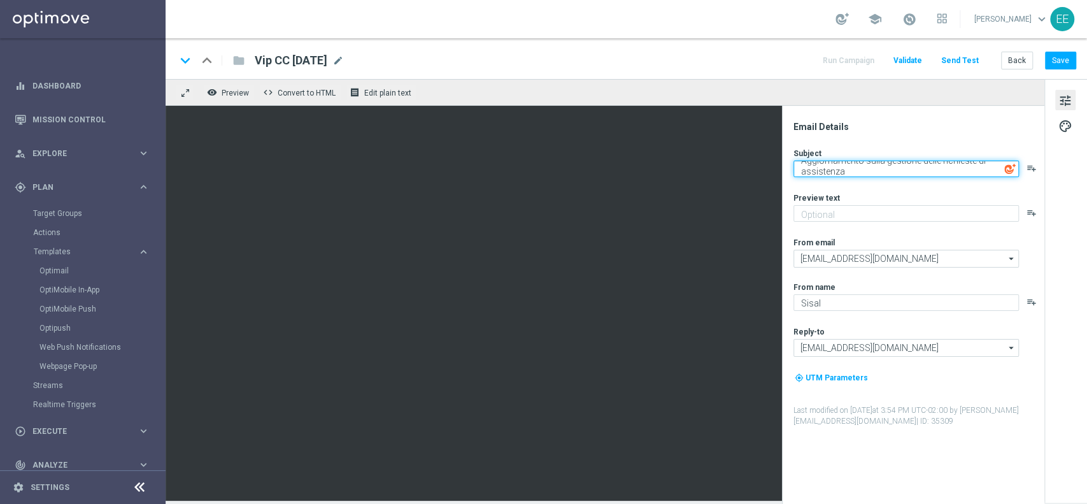
click at [863, 166] on textarea "Aggiornamento sulla gestione delle richieste di assistenza" at bounding box center [906, 168] width 225 height 17
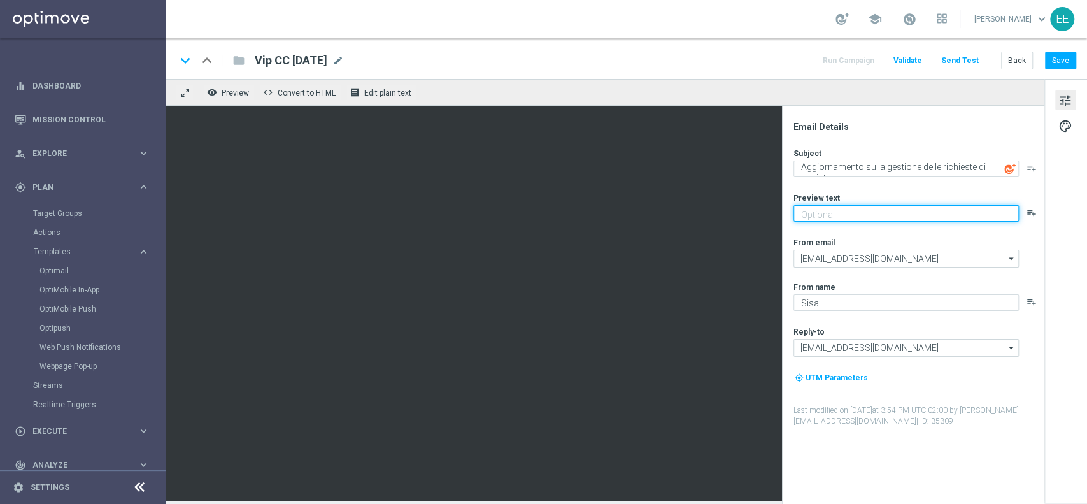
click at [844, 211] on textarea at bounding box center [906, 213] width 225 height 17
paste textarea "Ti ringraziamo per la pazienza, il nostro team è al lavoro per risponderti al p…"
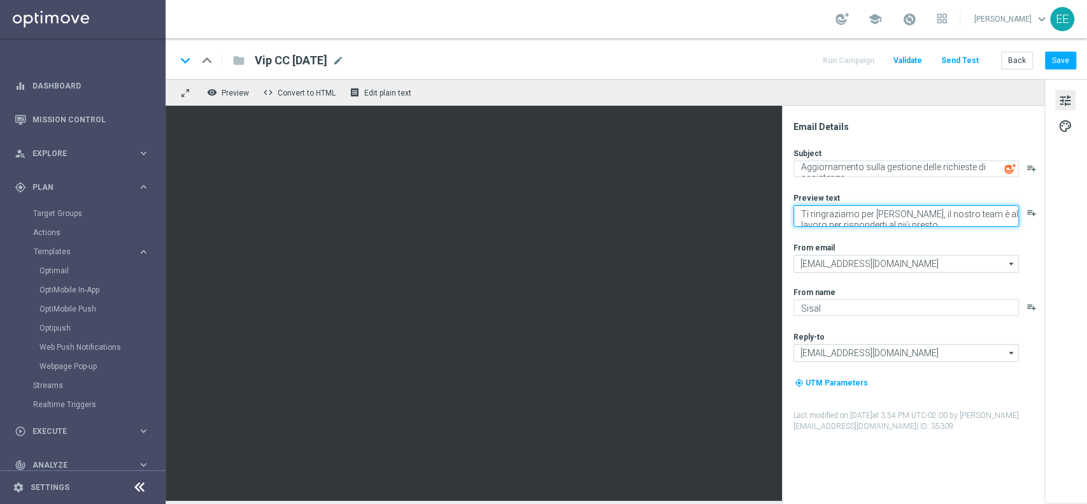
scroll to position [4, 0]
drag, startPoint x: 922, startPoint y: 209, endPoint x: 785, endPoint y: 204, distance: 137.0
click at [785, 204] on div "Email Details Subject Aggiornamento sulla gestione delle richieste di assistenz…" at bounding box center [913, 305] width 262 height 398
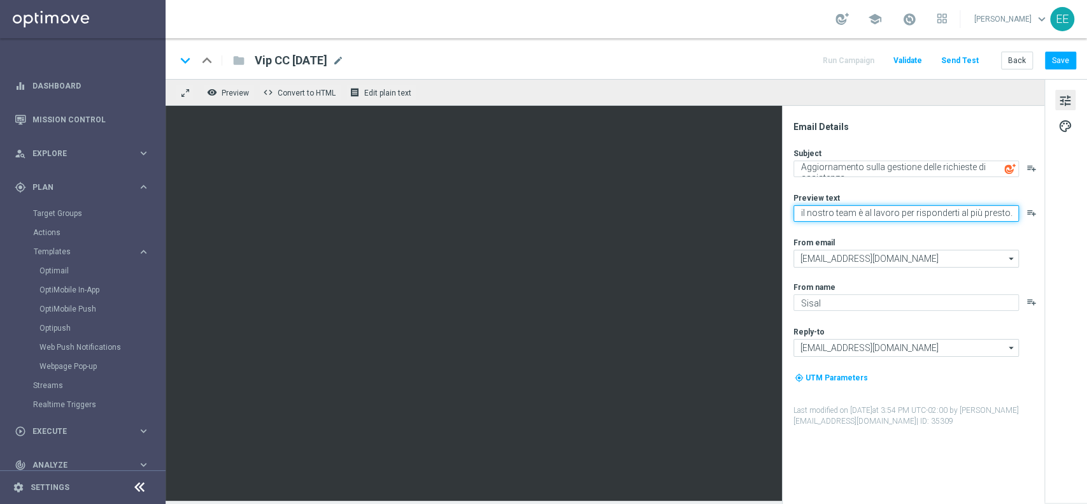
scroll to position [0, 0]
type textarea "Il nostro team è al lavoro per risponderti al più presto."
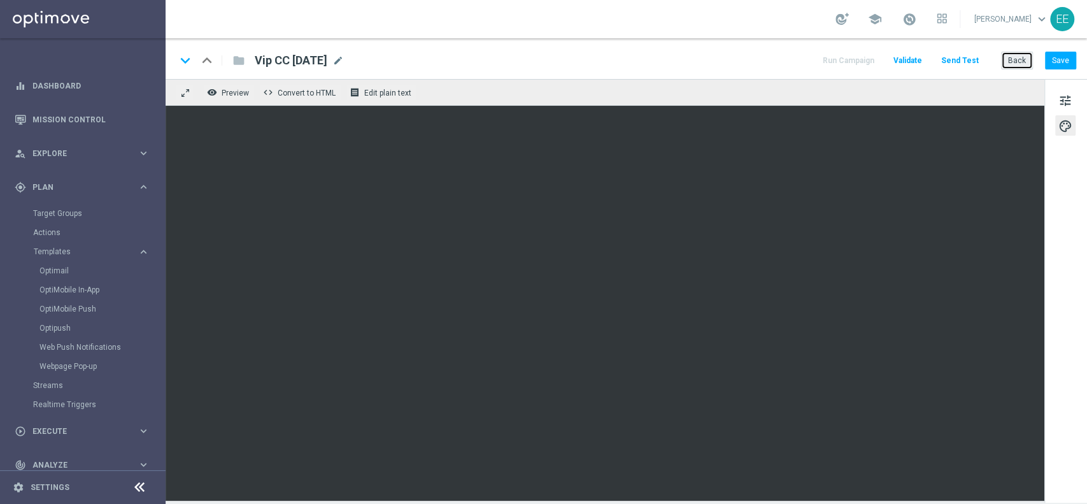
click at [1025, 66] on button "Back" at bounding box center [1017, 61] width 32 height 18
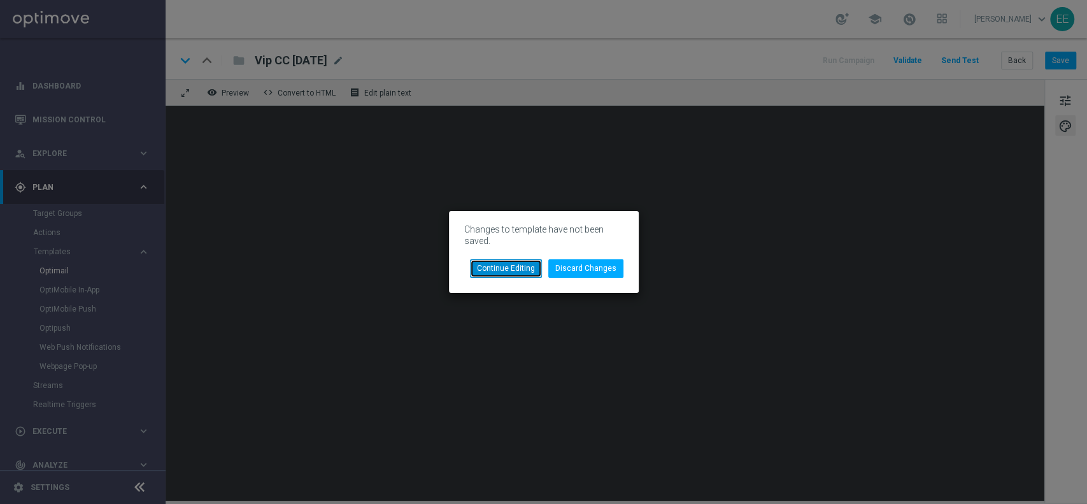
click at [505, 273] on button "Continue Editing" at bounding box center [506, 268] width 72 height 18
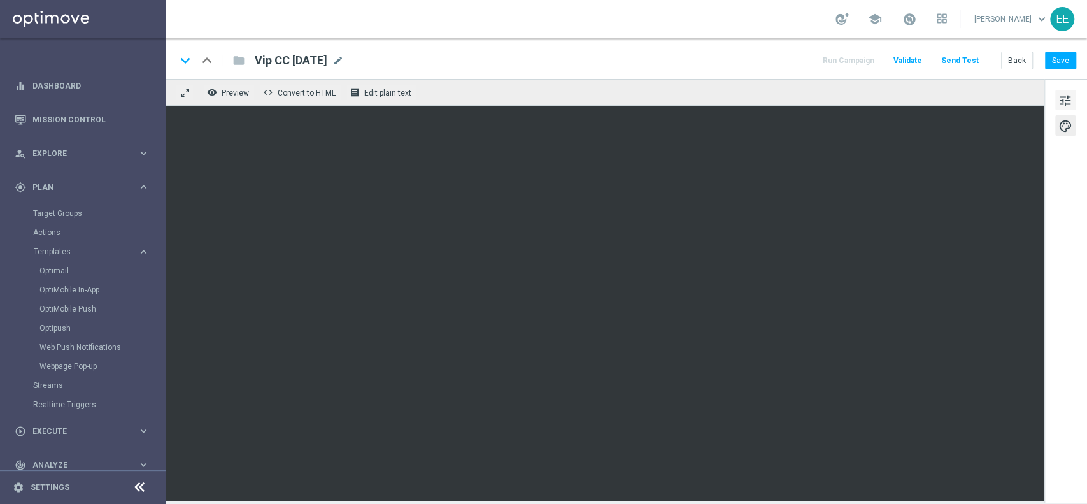
click at [1064, 103] on span "tune" at bounding box center [1065, 100] width 14 height 17
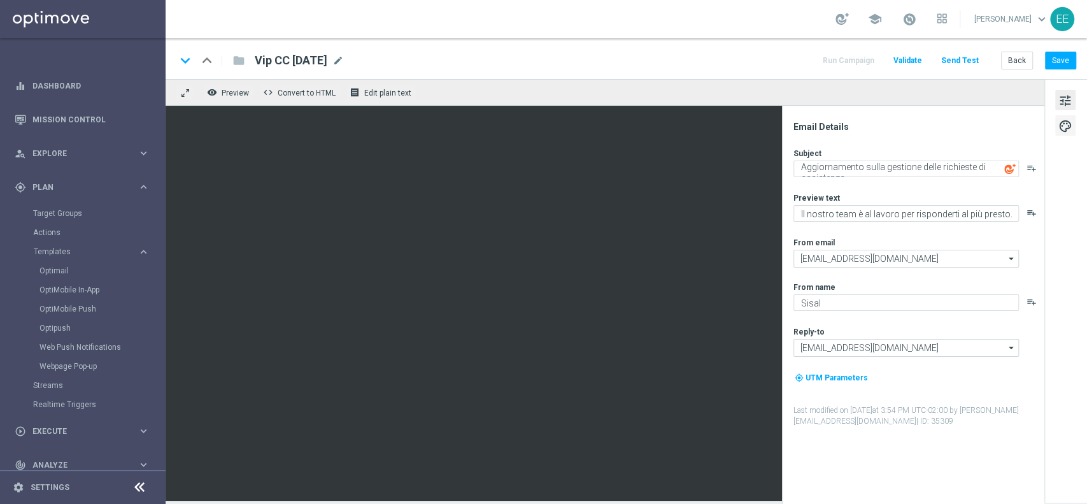
click at [1068, 124] on span "palette" at bounding box center [1065, 126] width 14 height 17
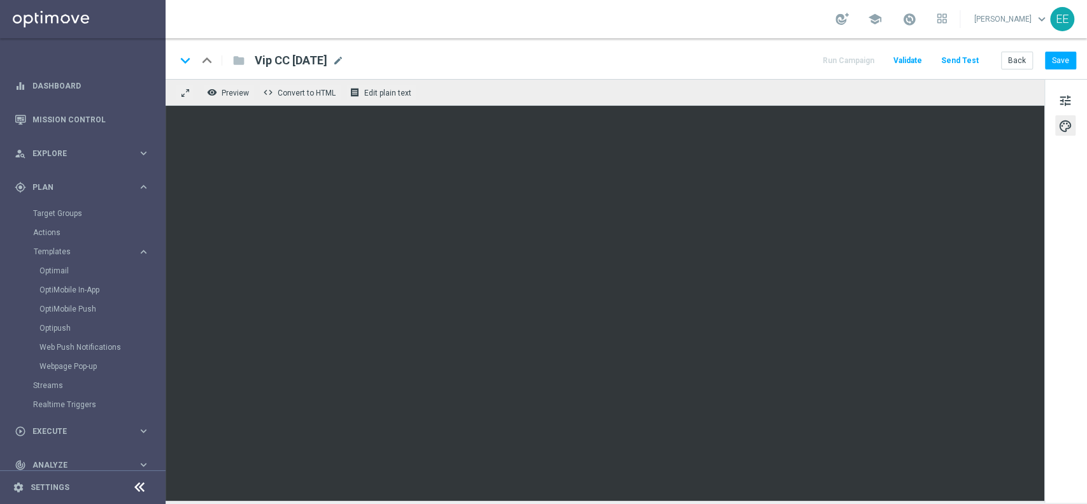
click at [967, 57] on button "Send Test" at bounding box center [959, 60] width 41 height 17
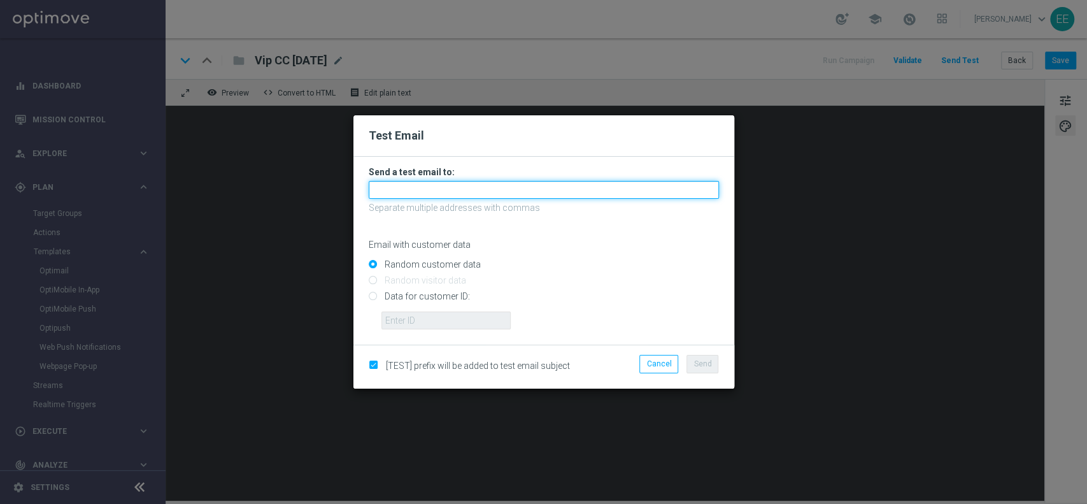
click at [508, 190] on input "text" at bounding box center [544, 190] width 350 height 18
paste input "[PERSON_NAME][EMAIL_ADDRESS][DOMAIN_NAME]"
type input "[PERSON_NAME][EMAIL_ADDRESS][DOMAIN_NAME]"
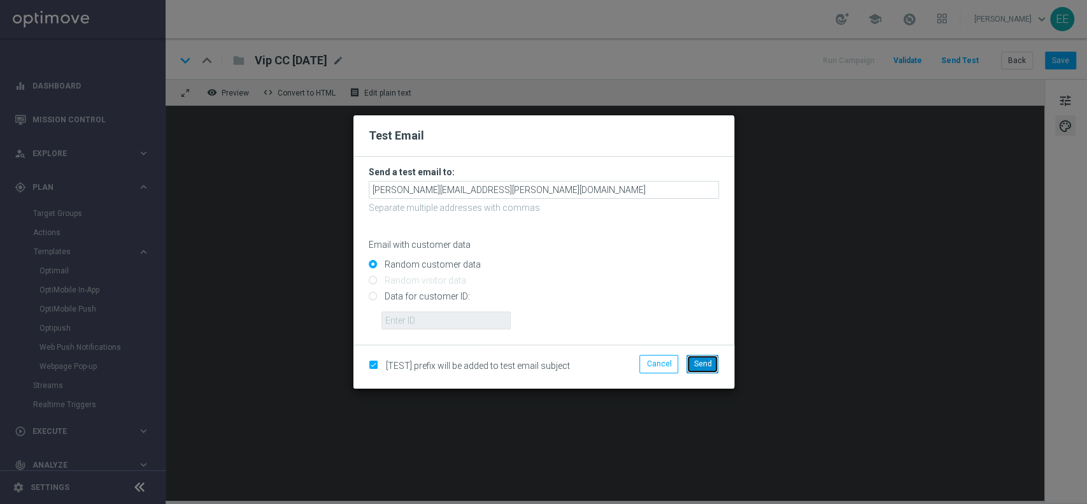
click at [696, 357] on button "Send" at bounding box center [703, 364] width 32 height 18
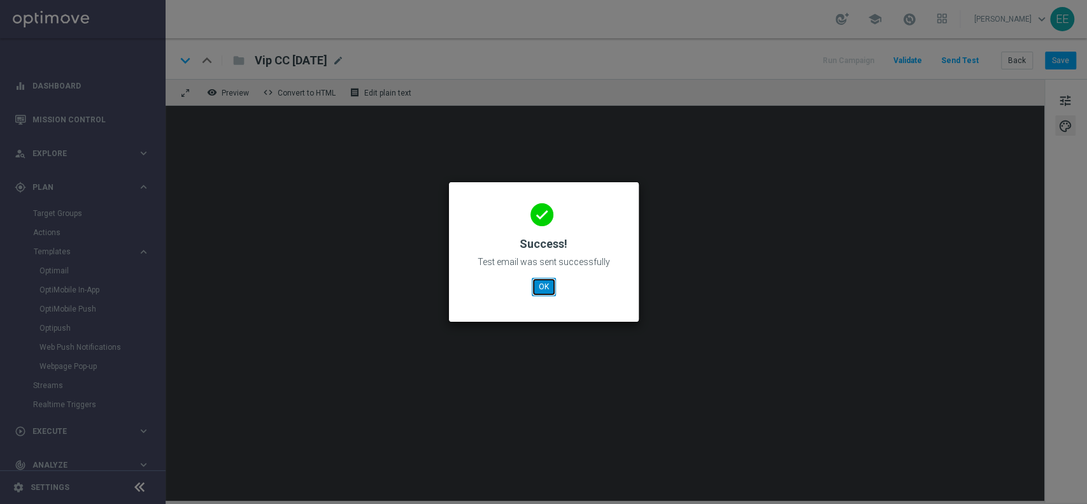
click at [538, 285] on button "OK" at bounding box center [544, 287] width 24 height 18
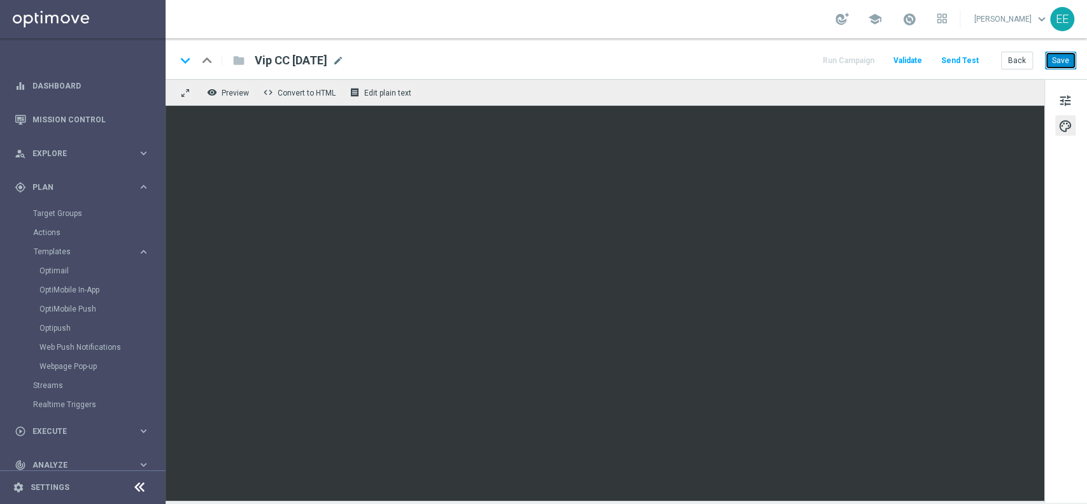
click at [1069, 59] on button "Save" at bounding box center [1060, 61] width 31 height 18
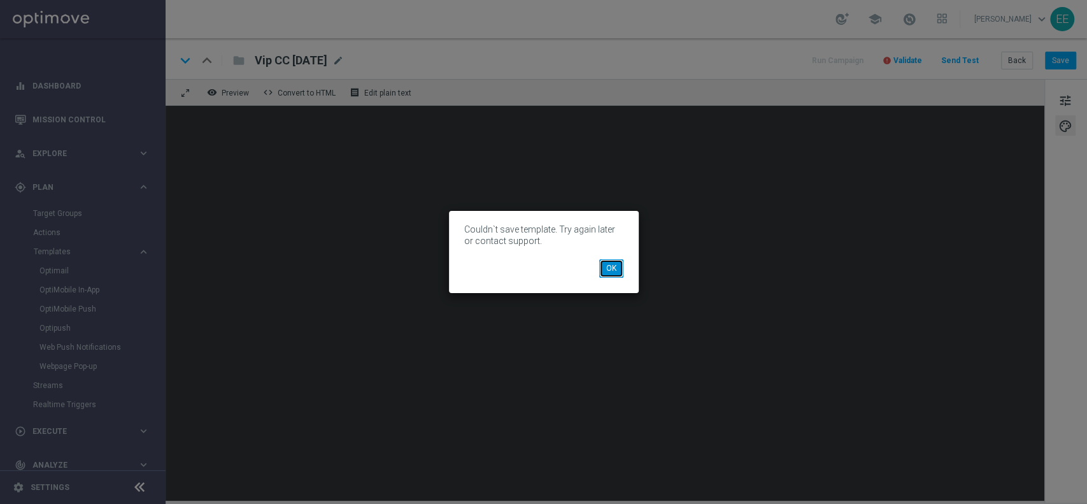
click at [608, 266] on button "OK" at bounding box center [611, 268] width 24 height 18
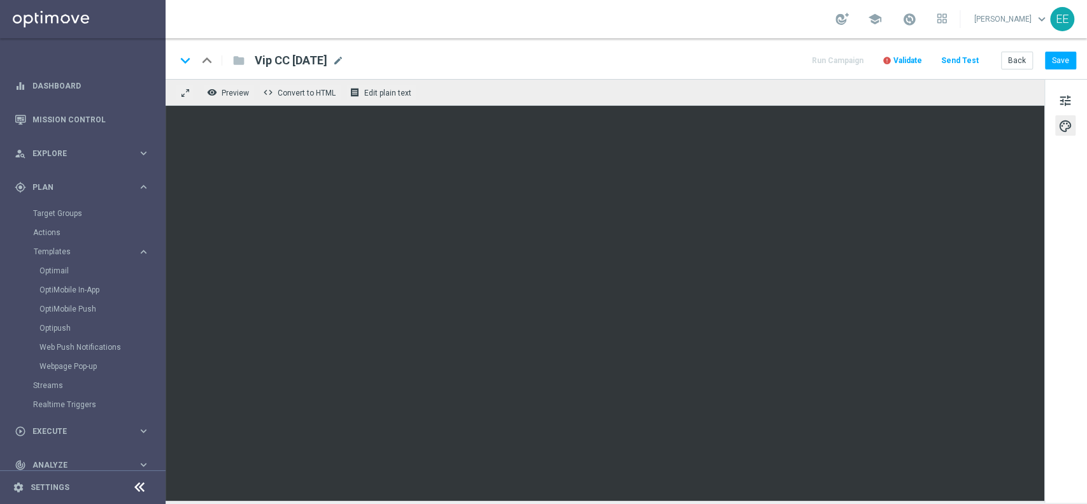
click at [918, 57] on span "Validate" at bounding box center [908, 60] width 29 height 9
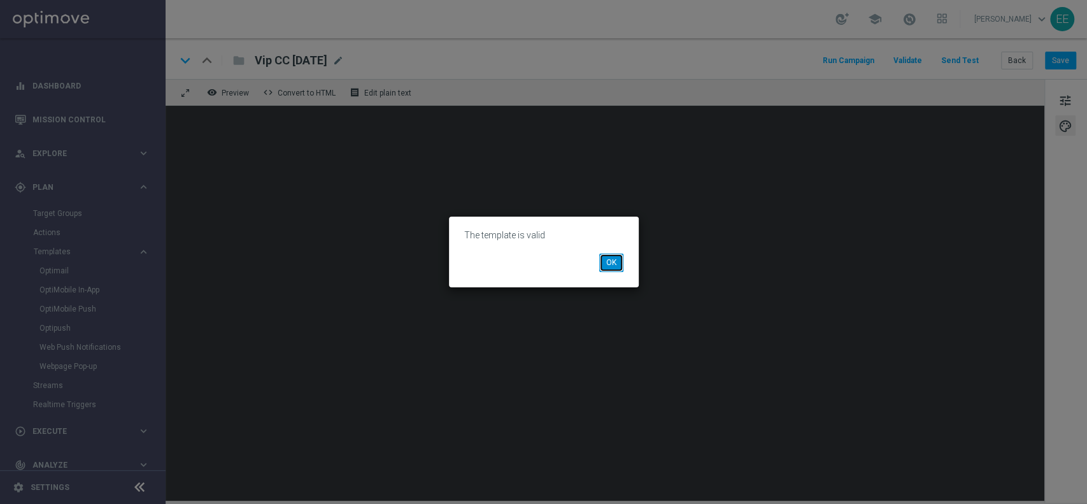
click at [616, 259] on button "OK" at bounding box center [611, 262] width 24 height 18
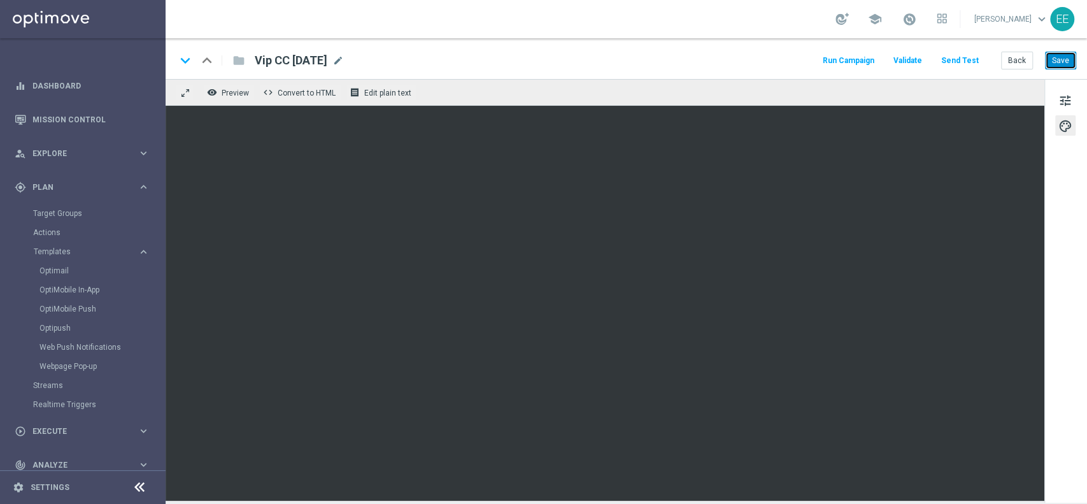
click at [1055, 66] on button "Save" at bounding box center [1060, 61] width 31 height 18
click at [1014, 62] on button "Back" at bounding box center [1017, 61] width 32 height 18
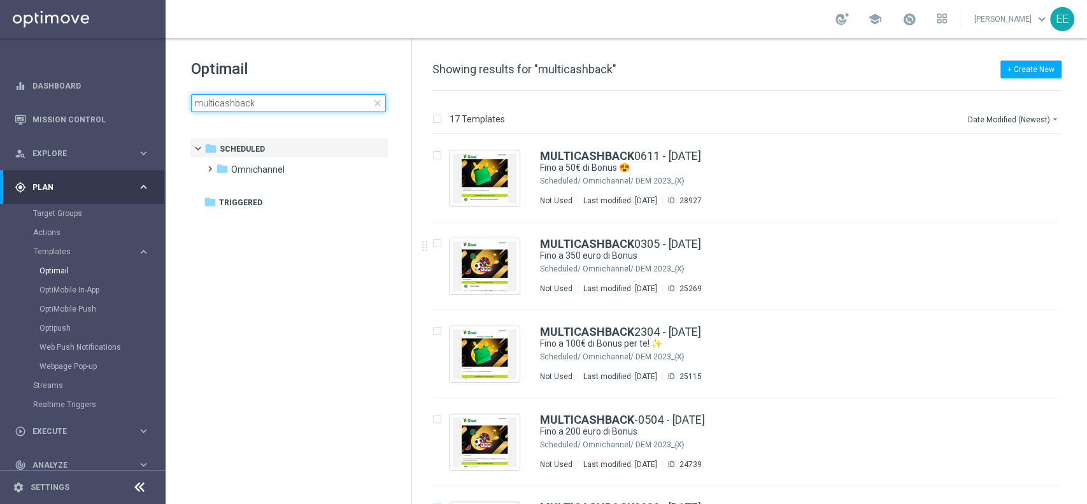
click at [293, 105] on input "multicashback" at bounding box center [288, 103] width 195 height 18
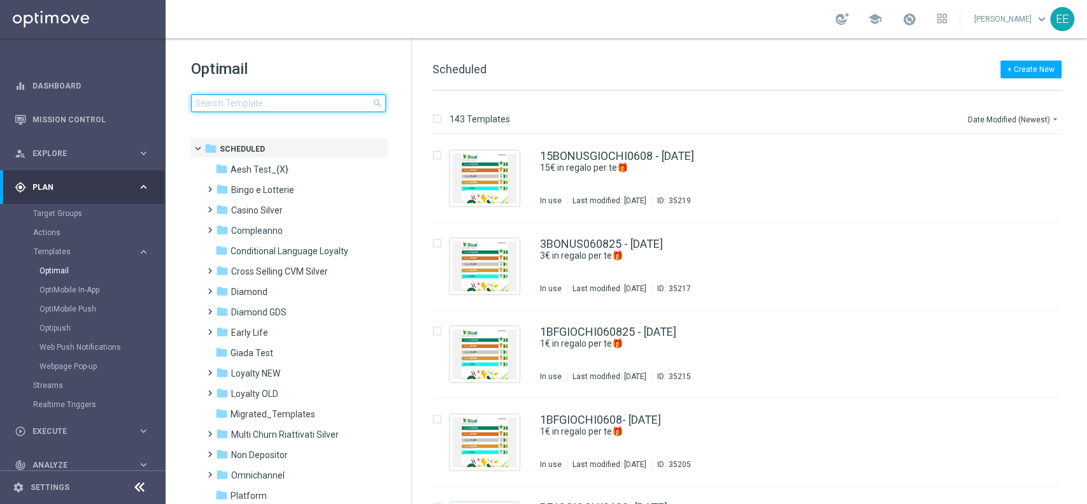
click at [293, 105] on input at bounding box center [288, 103] width 195 height 18
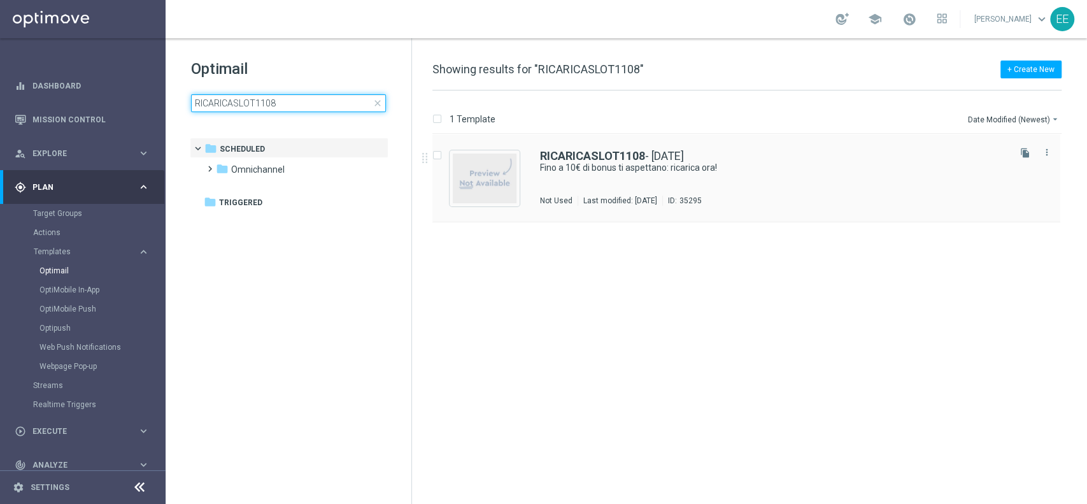
type input "RICARICASLOT1108"
click at [489, 187] on img "Press SPACE to select this row." at bounding box center [485, 178] width 64 height 50
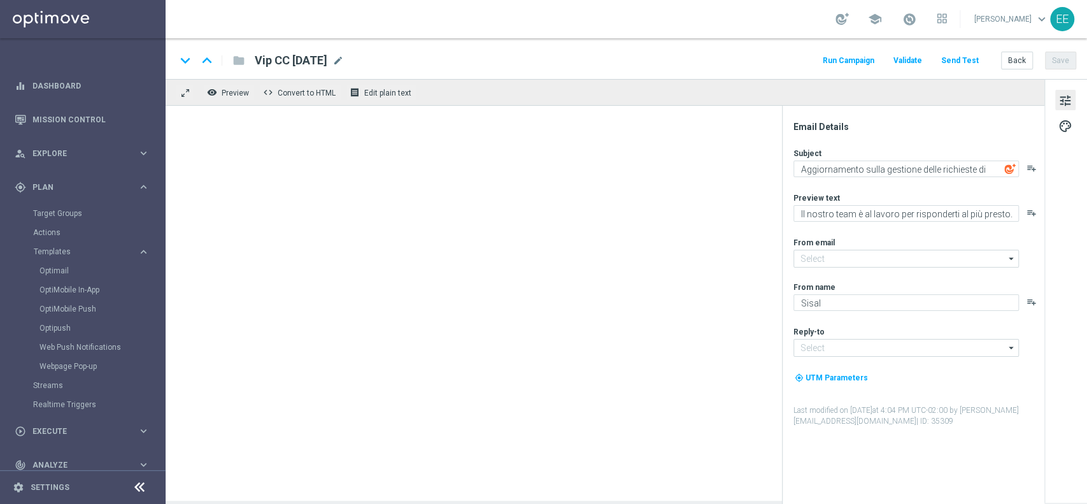
type input "[EMAIL_ADDRESS][DOMAIN_NAME]"
type textarea "Fino a 10€ di bonus ti aspettano: ricarica ora!"
type textarea "Non perderti la promozione!✨"
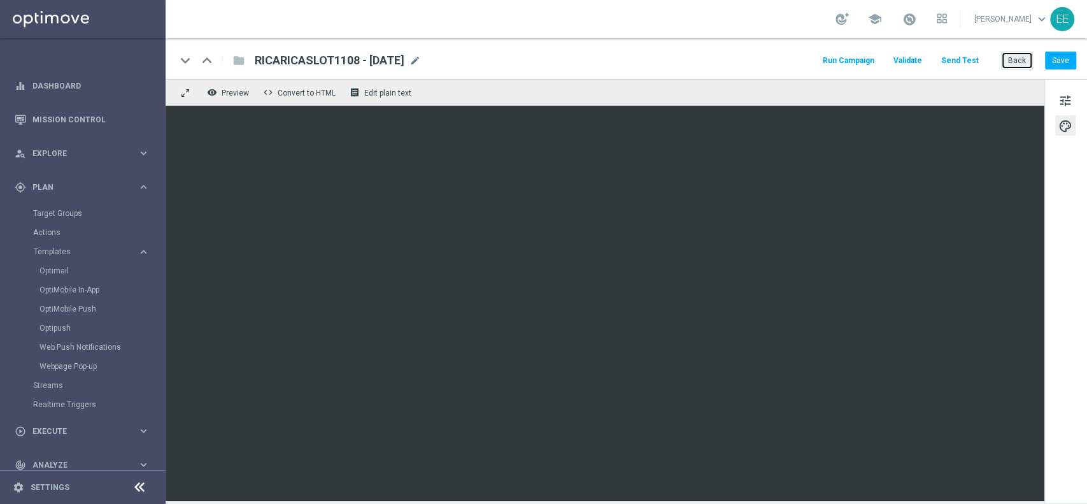
click at [1016, 64] on button "Back" at bounding box center [1017, 61] width 32 height 18
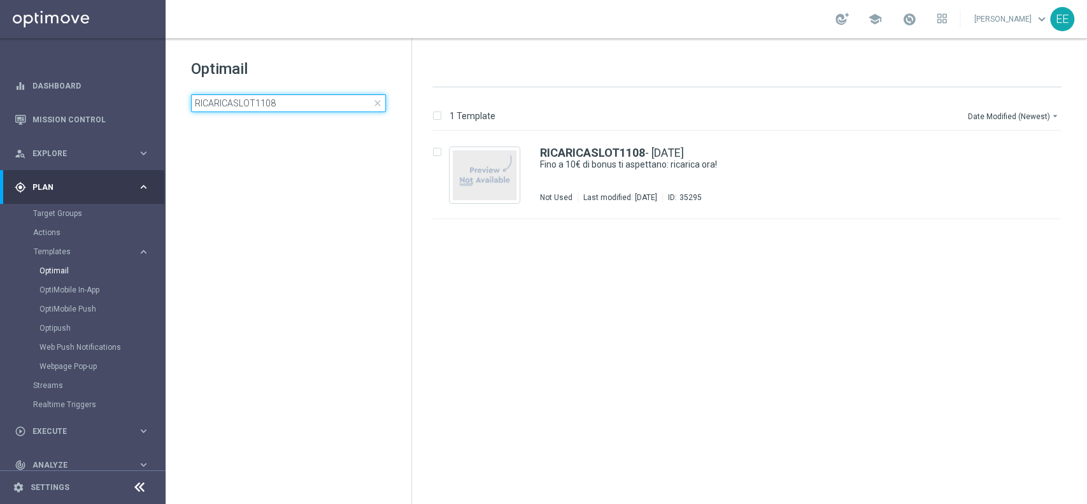
drag, startPoint x: 296, startPoint y: 106, endPoint x: 0, endPoint y: 53, distance: 300.2
click at [0, 53] on main "equalizer Dashboard Mission Control" at bounding box center [543, 252] width 1087 height 504
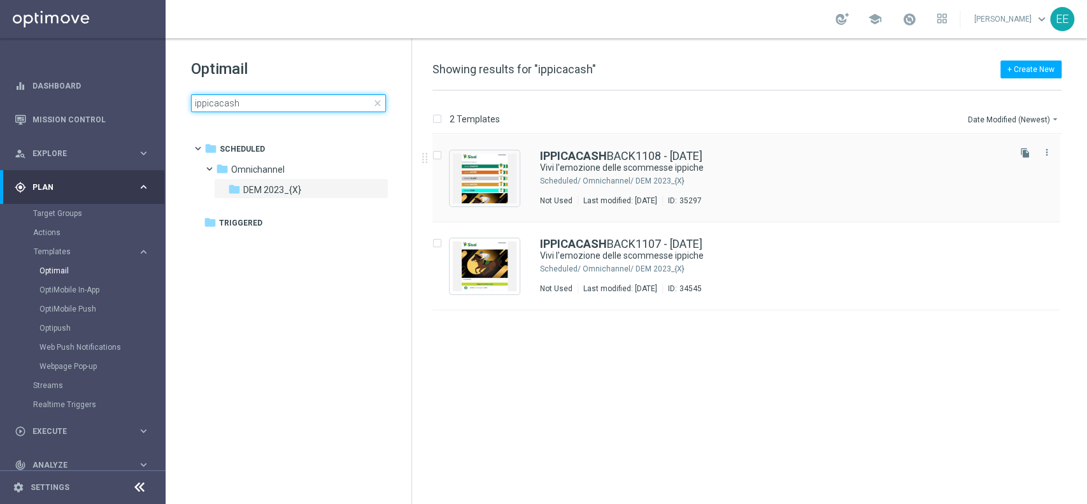
type input "ippicacash"
click at [483, 171] on img "Press SPACE to select this row." at bounding box center [485, 178] width 64 height 50
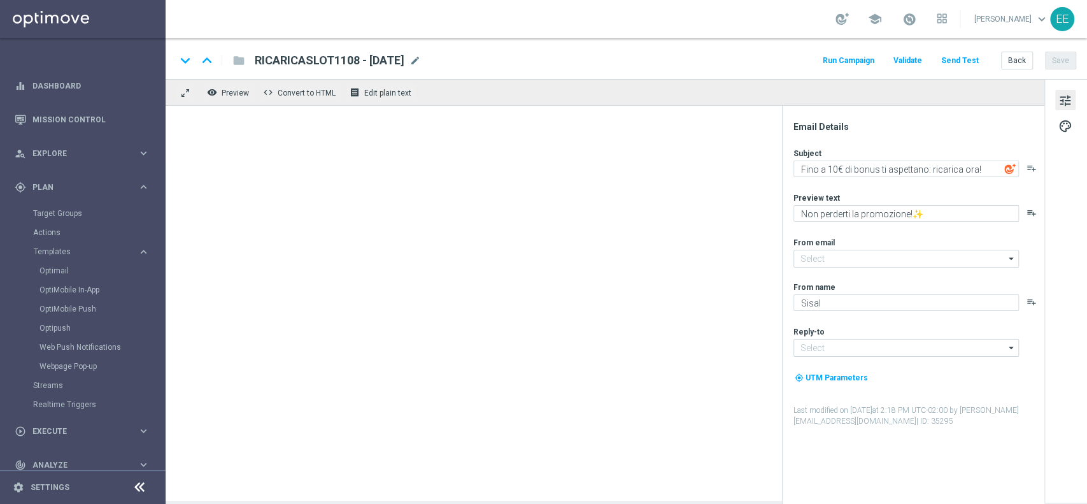
type input "[EMAIL_ADDRESS][DOMAIN_NAME]"
type textarea "Vivi l'emozione delle scommesse ippiche"
type textarea "Fino a 150€"
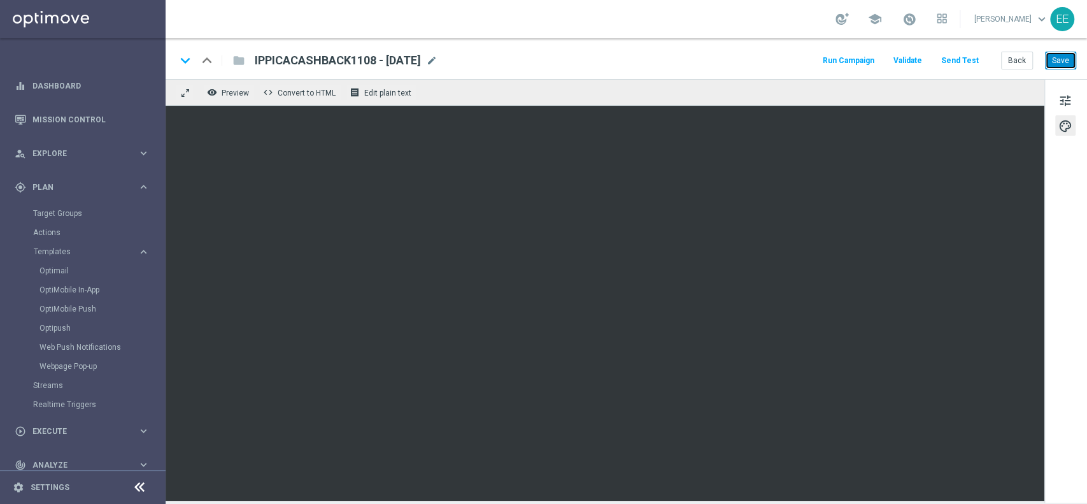
click at [1050, 60] on button "Save" at bounding box center [1060, 61] width 31 height 18
click at [1013, 64] on button "Back" at bounding box center [1017, 61] width 32 height 18
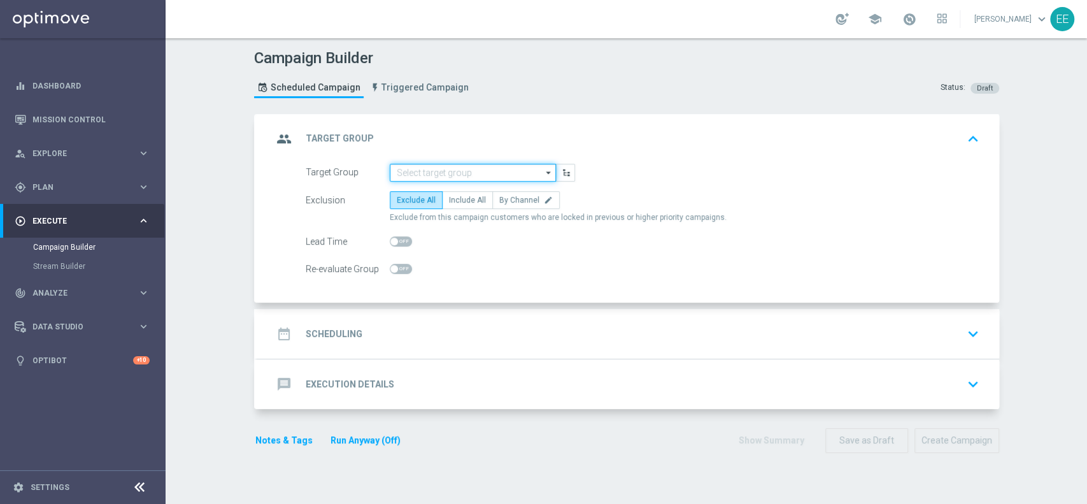
click at [454, 172] on input at bounding box center [473, 173] width 166 height 18
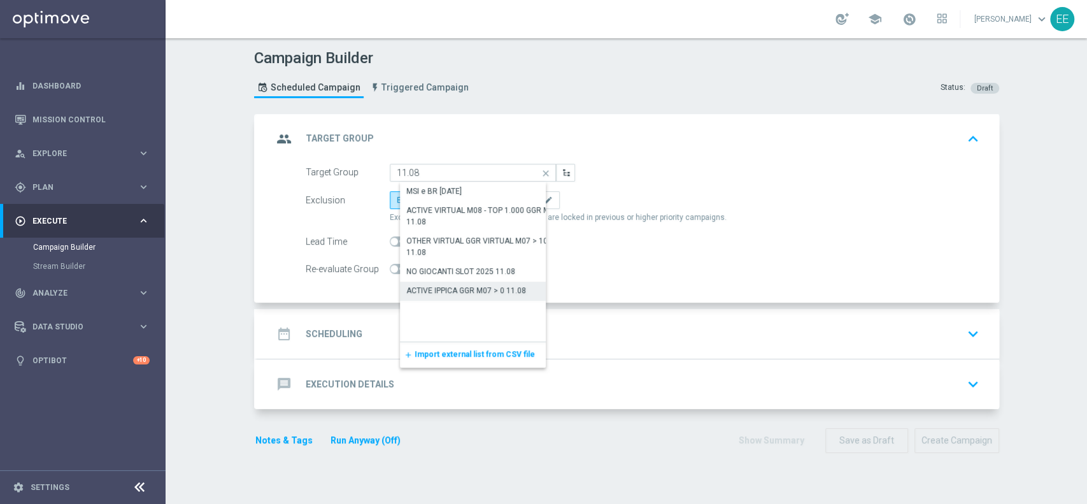
click at [438, 293] on div "ACTIVE IPPICA GGR M07 > 0 11.08" at bounding box center [466, 290] width 120 height 11
type input "ACTIVE IPPICA GGR M07 > 0 11.08"
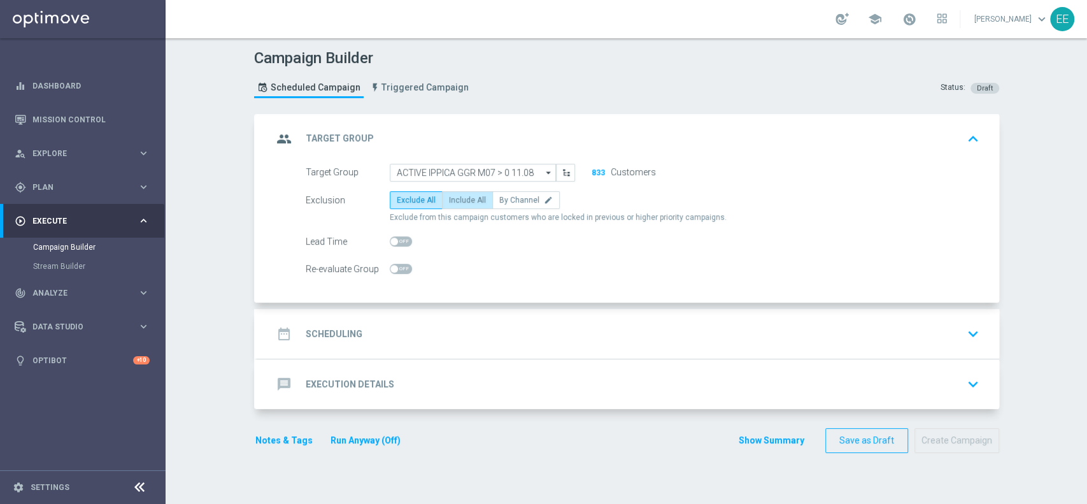
click at [450, 196] on span "Include All" at bounding box center [467, 200] width 37 height 9
click at [450, 198] on input "Include All" at bounding box center [453, 202] width 8 height 8
radio input "true"
click at [445, 331] on div "date_range Scheduling keyboard_arrow_down" at bounding box center [628, 334] width 711 height 24
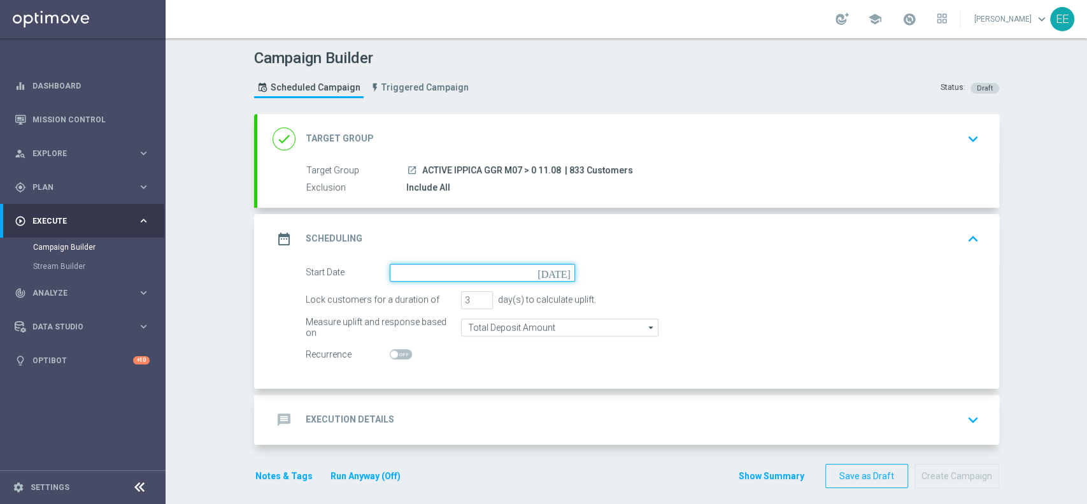
click at [438, 267] on input at bounding box center [482, 273] width 185 height 18
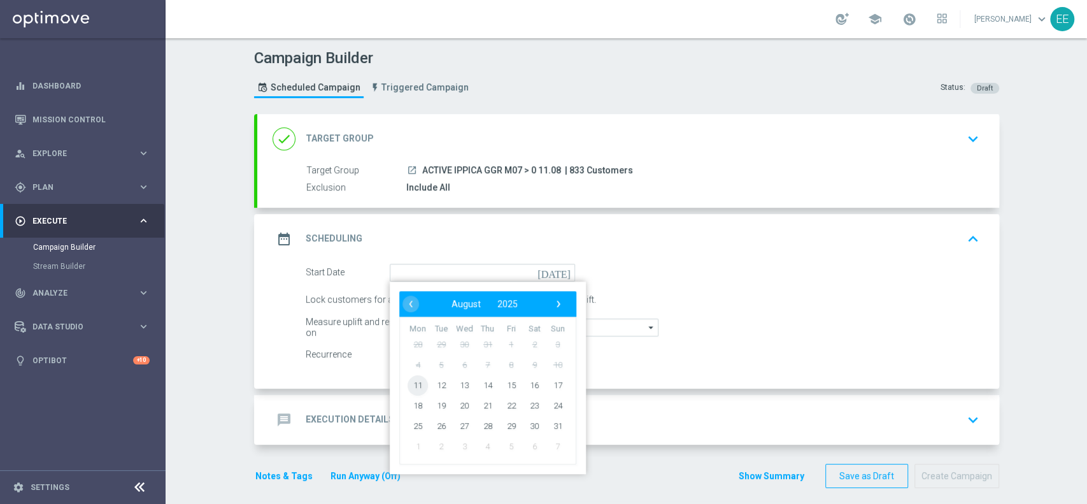
click at [417, 385] on span "11" at bounding box center [418, 384] width 20 height 20
type input "[DATE]"
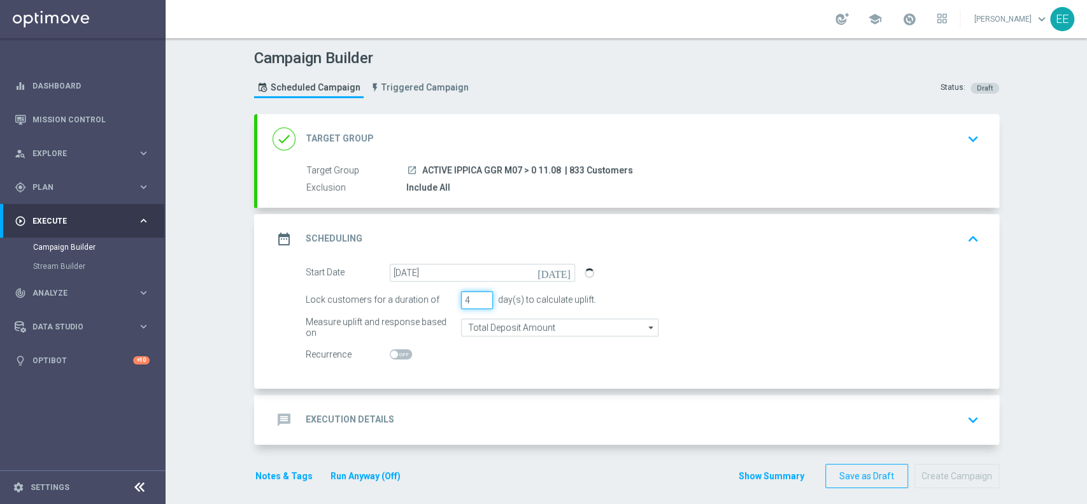
click at [479, 296] on input "4" at bounding box center [477, 300] width 32 height 18
type input "5"
click at [479, 296] on input "5" at bounding box center [477, 300] width 32 height 18
click at [431, 410] on div "message Execution Details keyboard_arrow_down" at bounding box center [628, 420] width 711 height 24
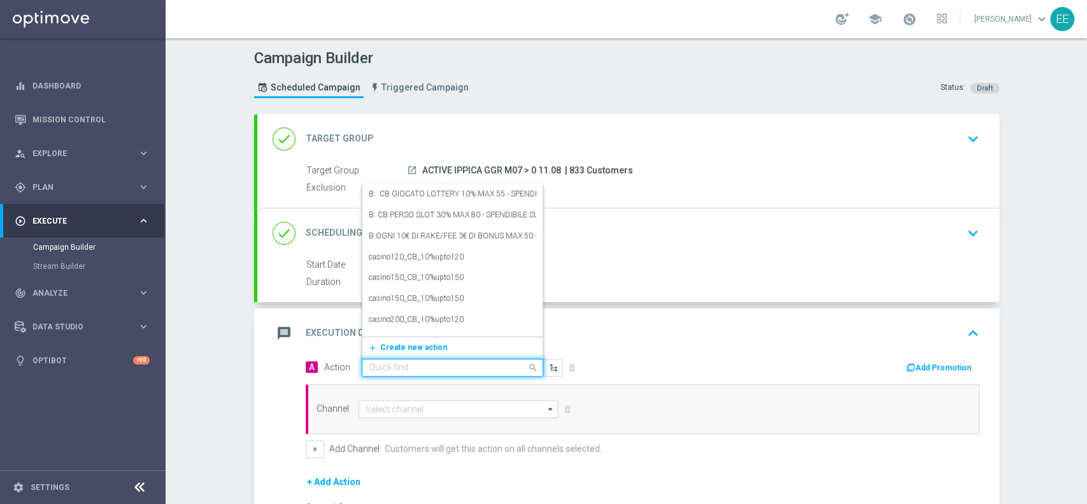
click at [429, 359] on div "Quick find" at bounding box center [453, 368] width 182 height 18
paste input "CB PERSO IPPICA 20% MAX 150 - SPENDIBILE IPPICA"
type input "CB PERSO IPPICA 20% MAX 150 - SPENDIBILE IPPICA"
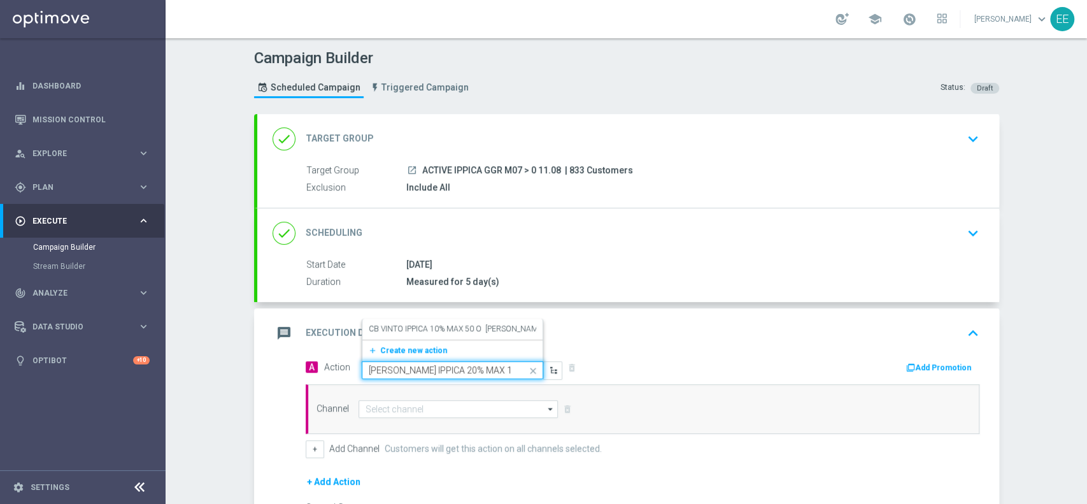
scroll to position [0, 69]
click at [405, 332] on label "CB VINTO IPPICA 10% MAX 50 O CB PERSO IPPICA 20% MAX 150 - SPENDIBILE IPPICA" at bounding box center [530, 329] width 323 height 11
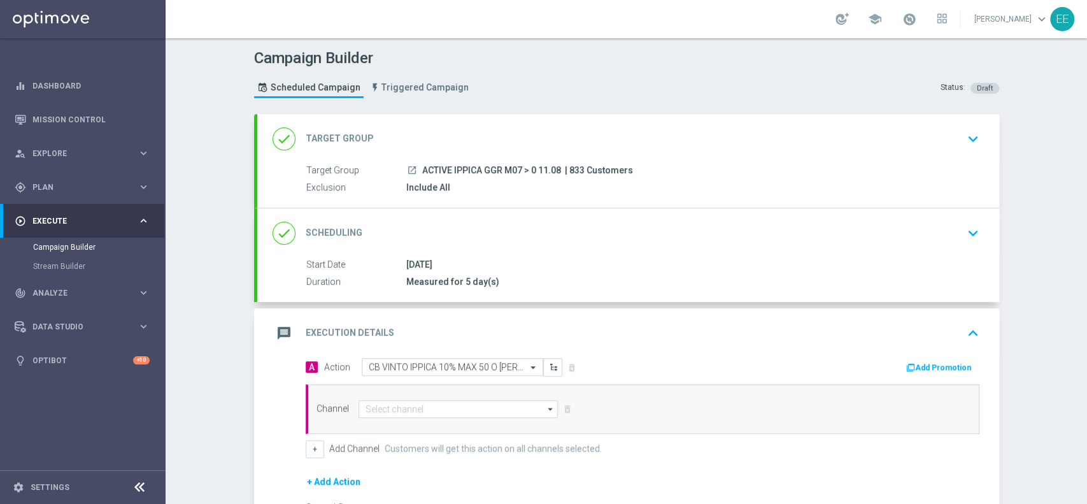
click at [913, 363] on button "Add Promotion" at bounding box center [940, 367] width 71 height 14
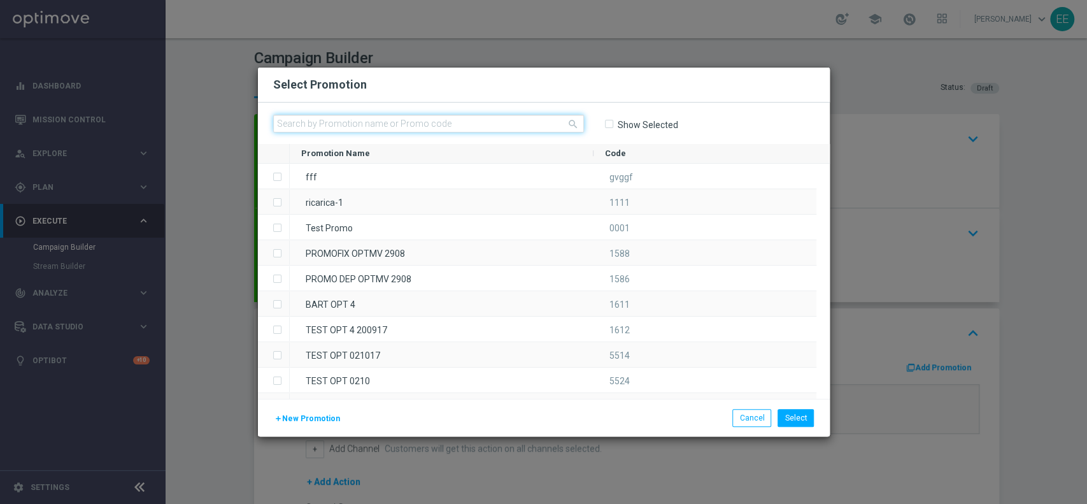
click at [410, 116] on input "text" at bounding box center [428, 124] width 311 height 18
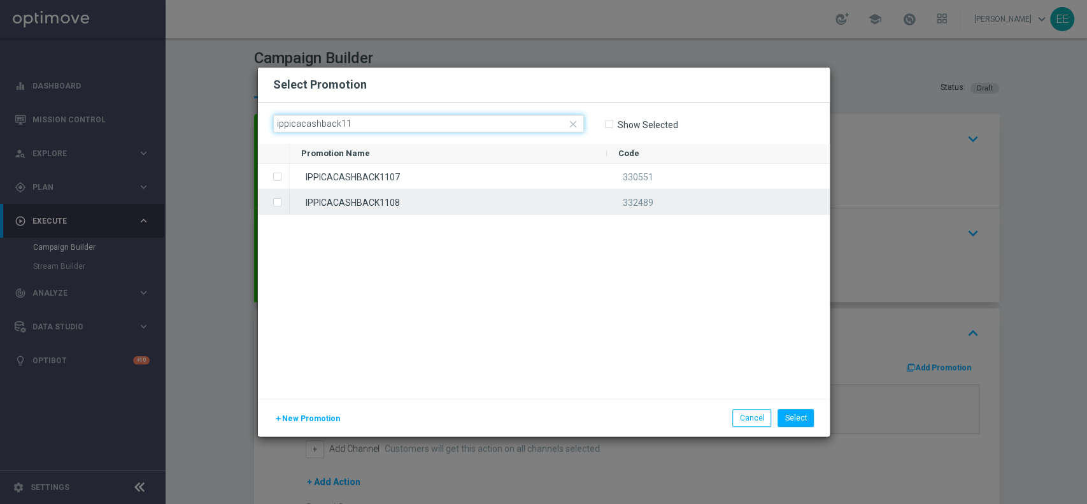
type input "ippicacashback11"
click at [400, 207] on div "IPPICACASHBACK1108" at bounding box center [448, 201] width 317 height 25
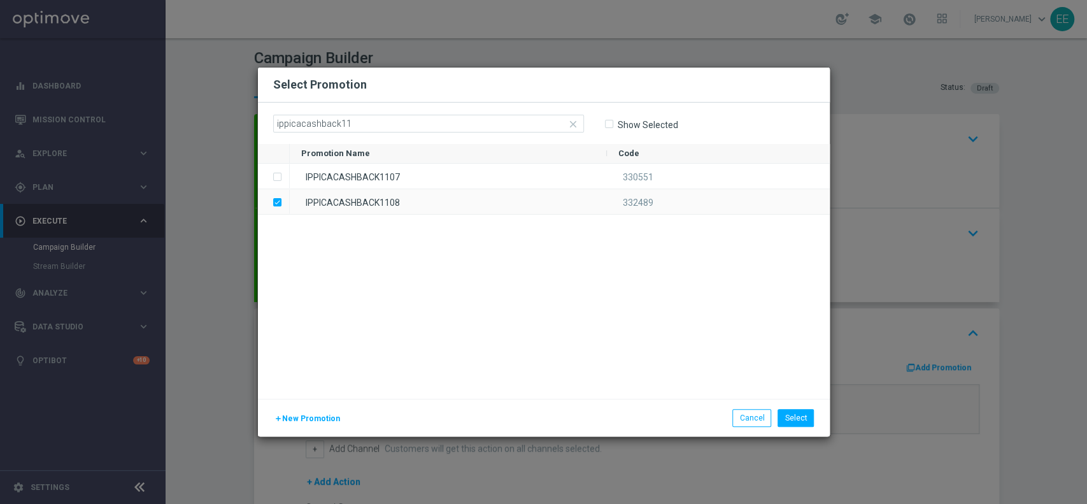
click at [535, 324] on div "IPPICACASHBACK1107 330551 IPPICACASHBACK1108 332489" at bounding box center [560, 281] width 540 height 235
click at [795, 415] on button "Select" at bounding box center [796, 418] width 36 height 18
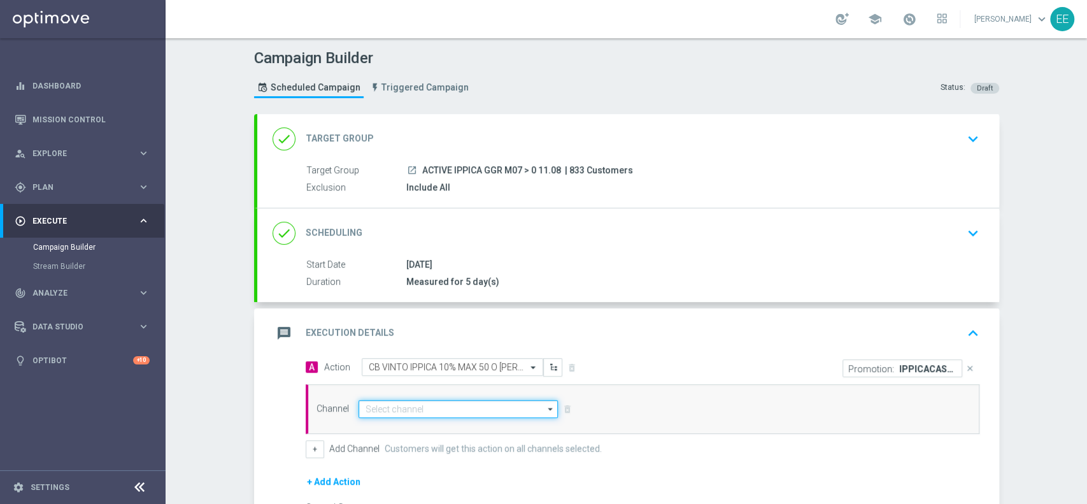
click at [378, 405] on input at bounding box center [459, 409] width 200 height 18
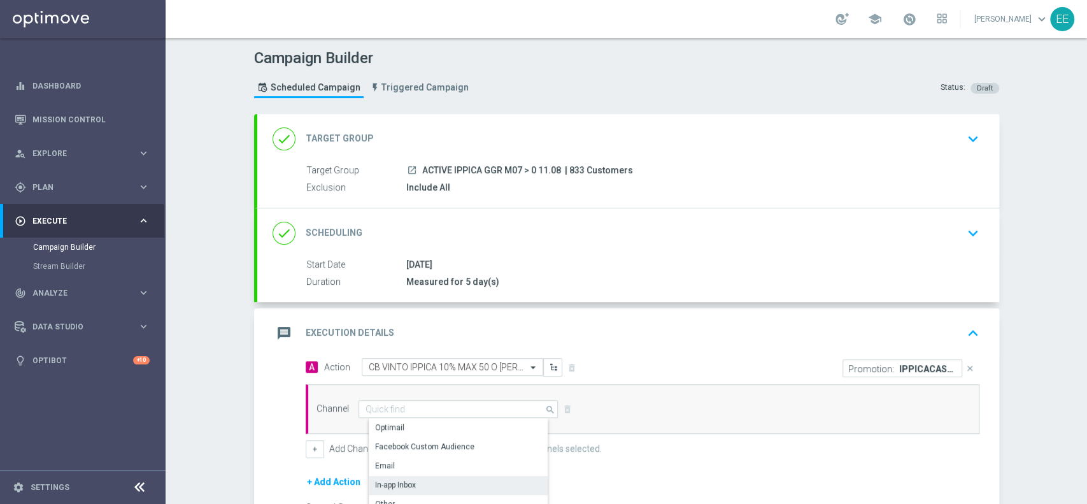
click at [412, 479] on div "In-app Inbox" at bounding box center [464, 485] width 190 height 18
type input "In-app Inbox"
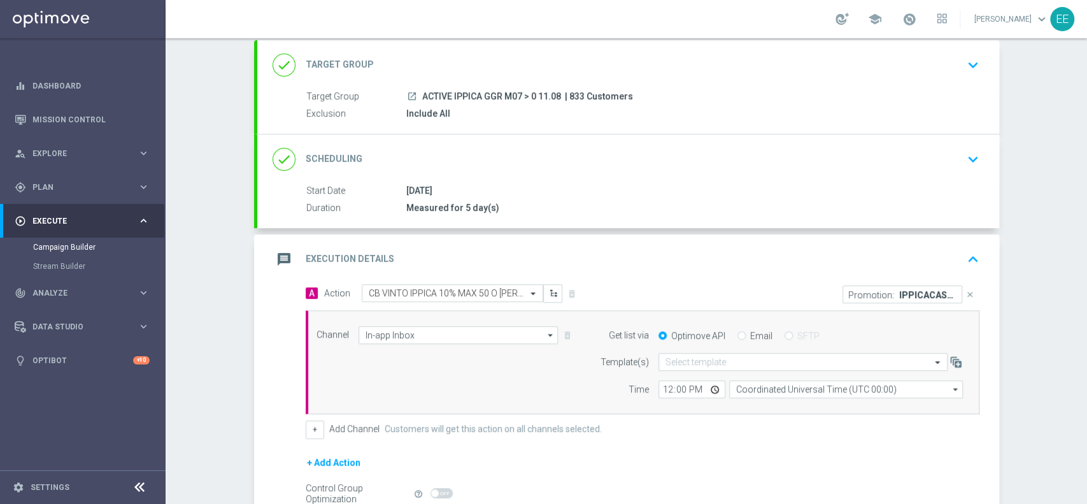
scroll to position [75, 0]
click at [738, 333] on input "Email" at bounding box center [742, 336] width 8 height 8
radio input "true"
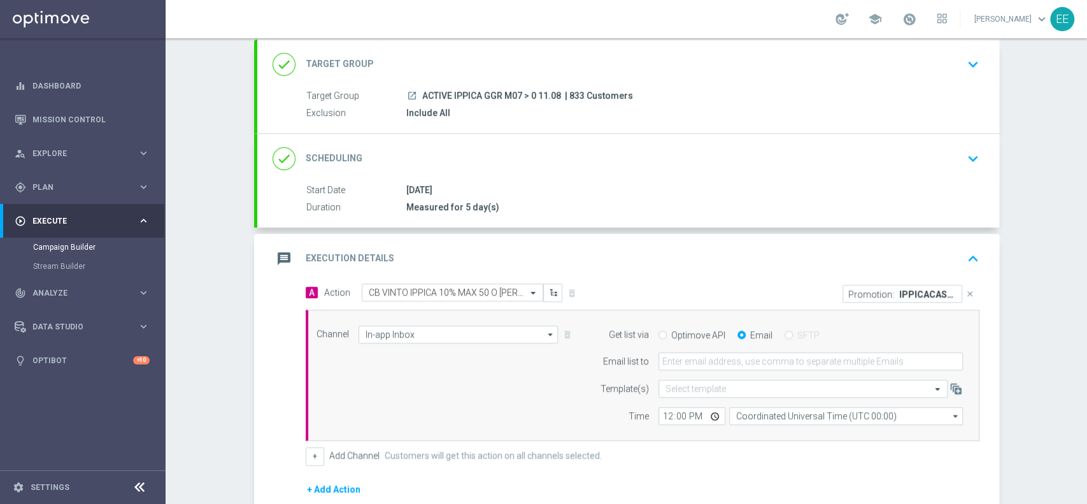
click at [727, 349] on form "Get list via Optimove API Email SFTP Email list to Template(s) Select template …" at bounding box center [778, 375] width 369 height 100
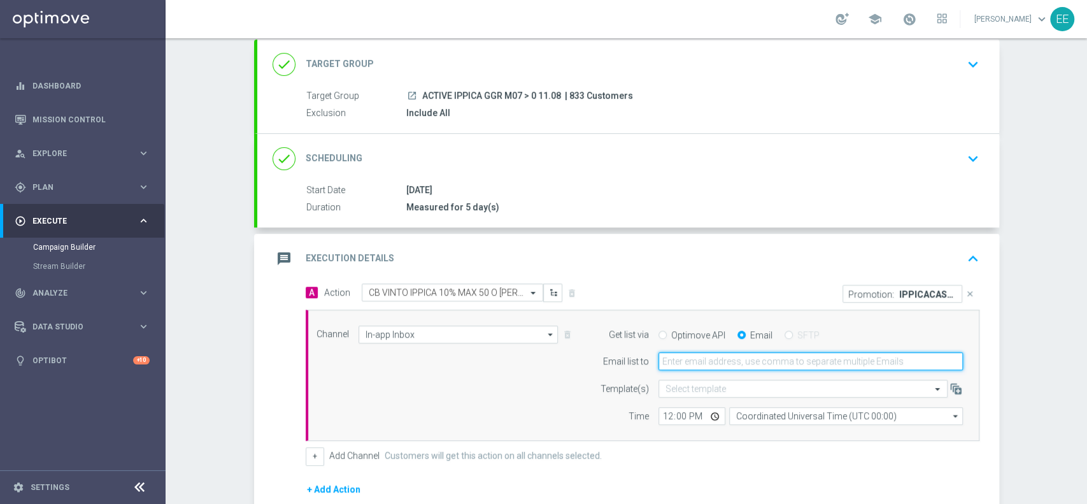
click at [723, 352] on input "email" at bounding box center [811, 361] width 304 height 18
type input "[PERSON_NAME][EMAIL_ADDRESS][DOMAIN_NAME]"
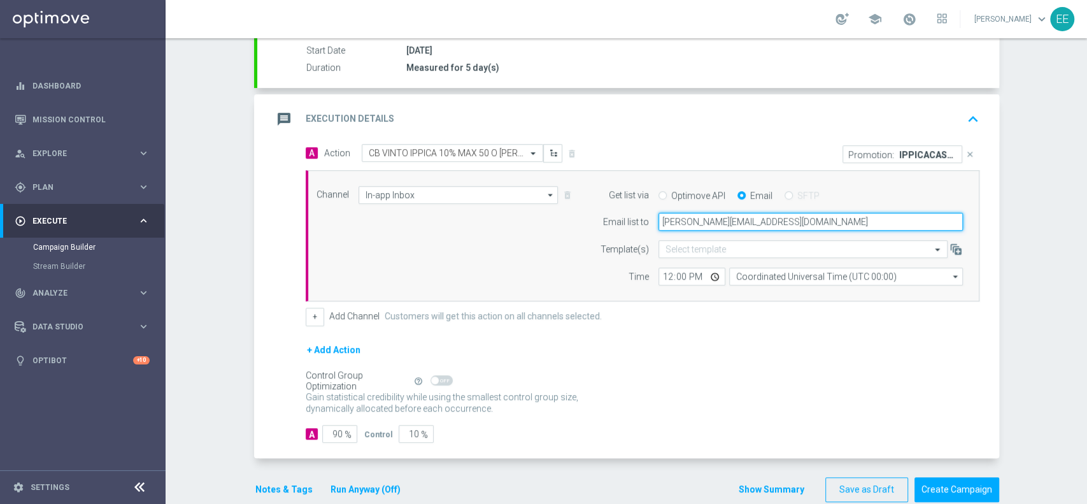
scroll to position [220, 0]
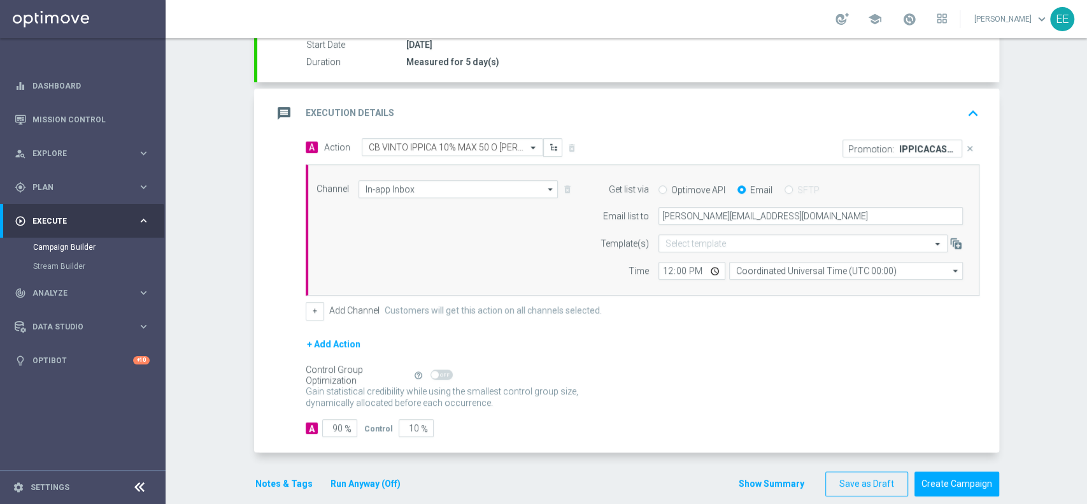
click at [285, 476] on button "Notes & Tags" at bounding box center [284, 484] width 60 height 16
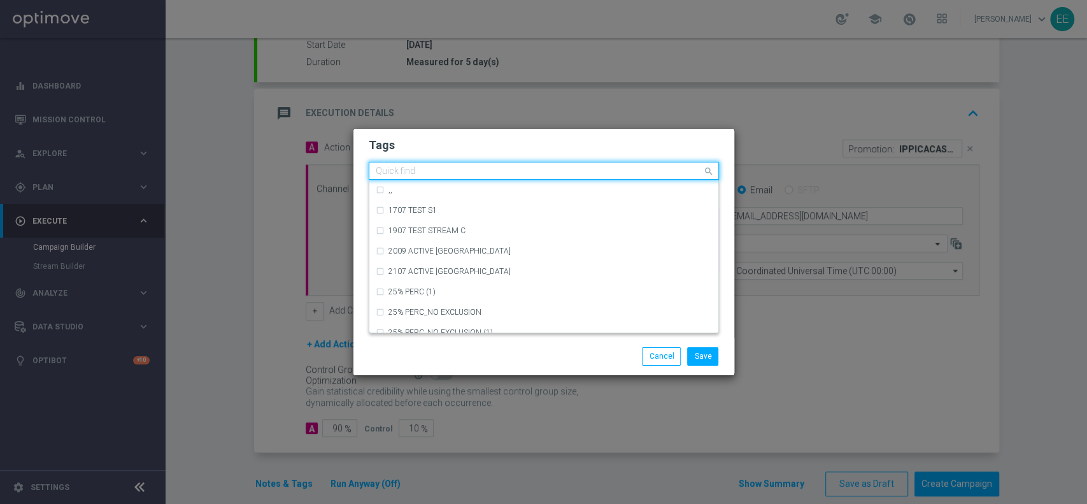
click at [451, 175] on input "text" at bounding box center [539, 171] width 327 height 11
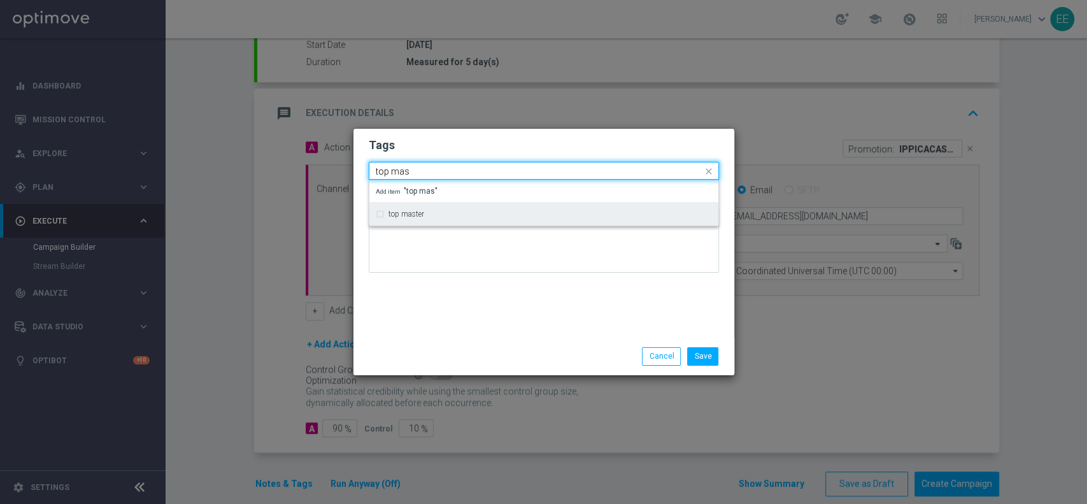
type input "top mas"
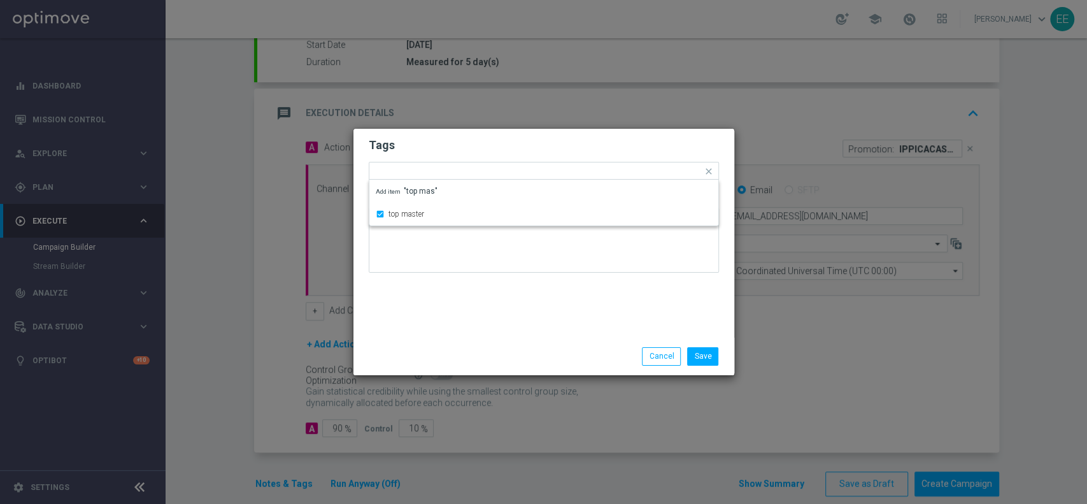
click at [449, 137] on form "Tags Quick find × top master top master Add item "top mas" Notes" at bounding box center [544, 208] width 350 height 148
click at [484, 177] on div at bounding box center [571, 173] width 264 height 13
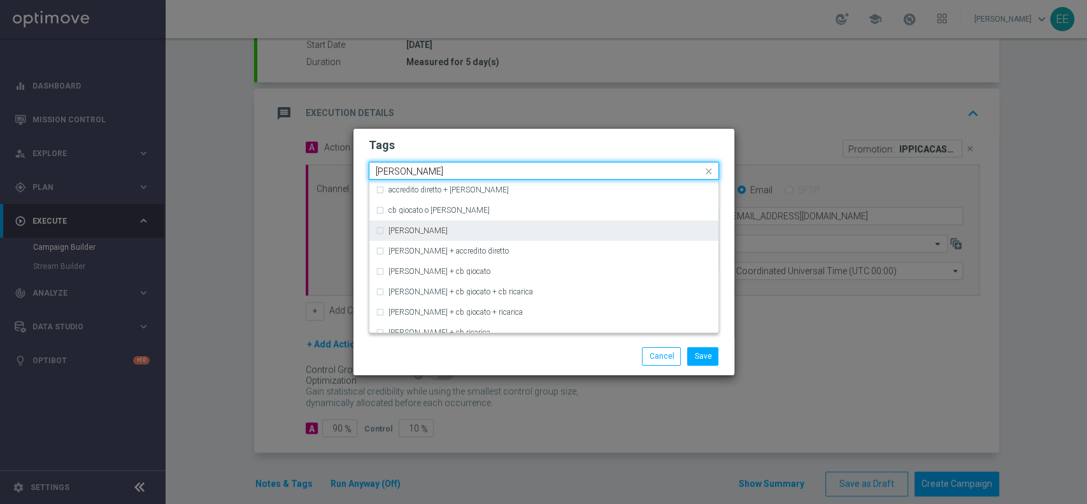
click at [441, 222] on div "cb perso" at bounding box center [544, 230] width 336 height 20
type input "cb perso"
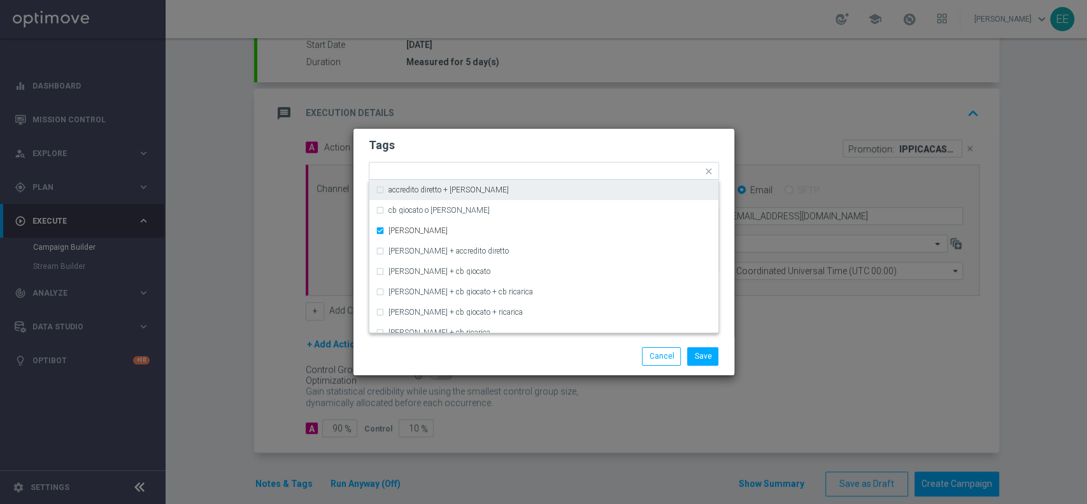
click at [512, 150] on h2 "Tags" at bounding box center [544, 145] width 350 height 15
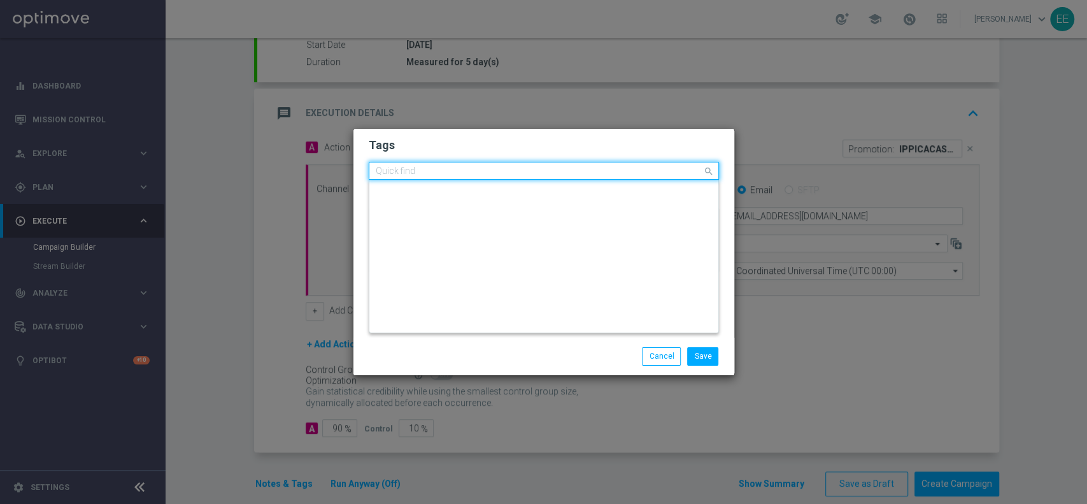
click at [528, 163] on div "Quick find × top master × cb perso" at bounding box center [535, 171] width 333 height 16
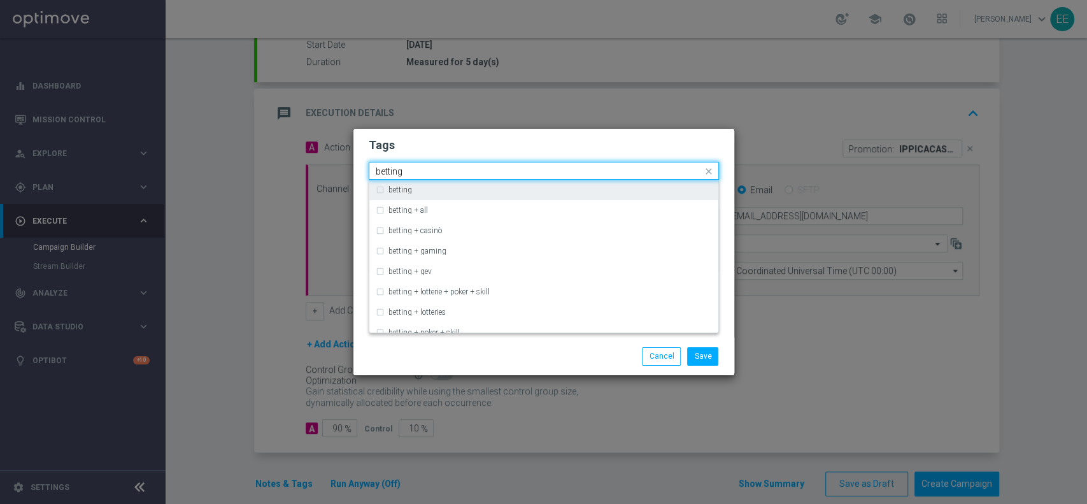
click at [464, 192] on div "betting" at bounding box center [550, 190] width 324 height 8
type input "betting"
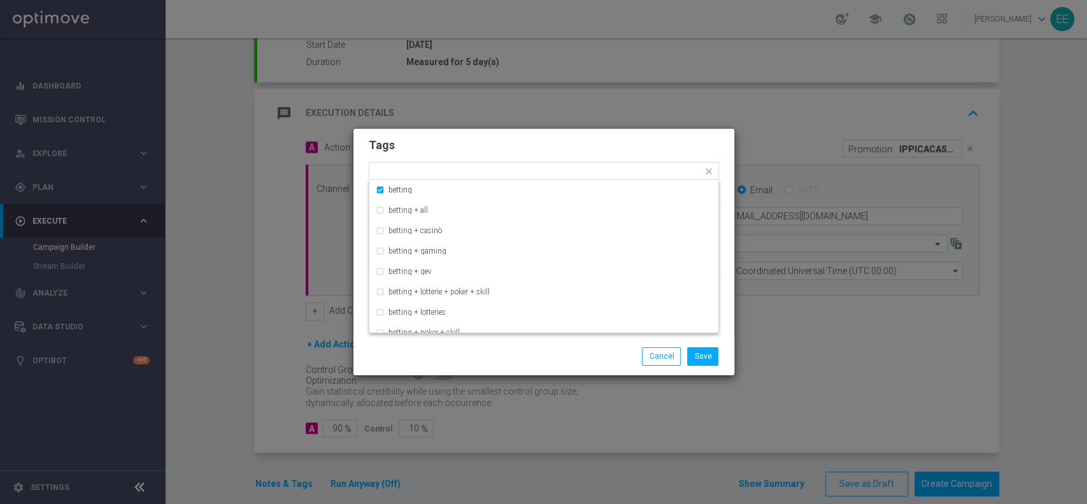
click at [586, 114] on modal-container "Tags Quick find × top master × cb perso × betting betting betting + all betting…" at bounding box center [543, 252] width 1087 height 504
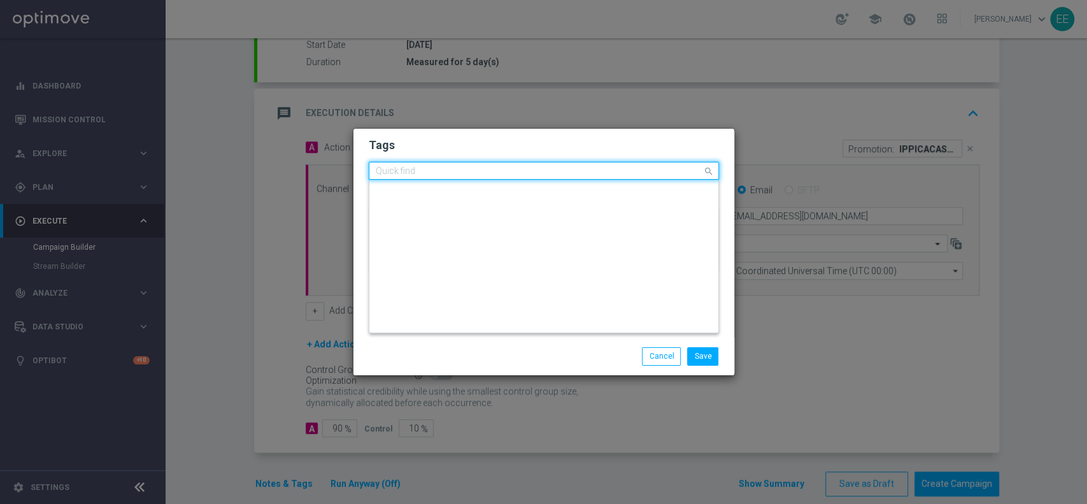
click at [578, 163] on div "Quick find × top master × cb perso × betting" at bounding box center [535, 171] width 333 height 16
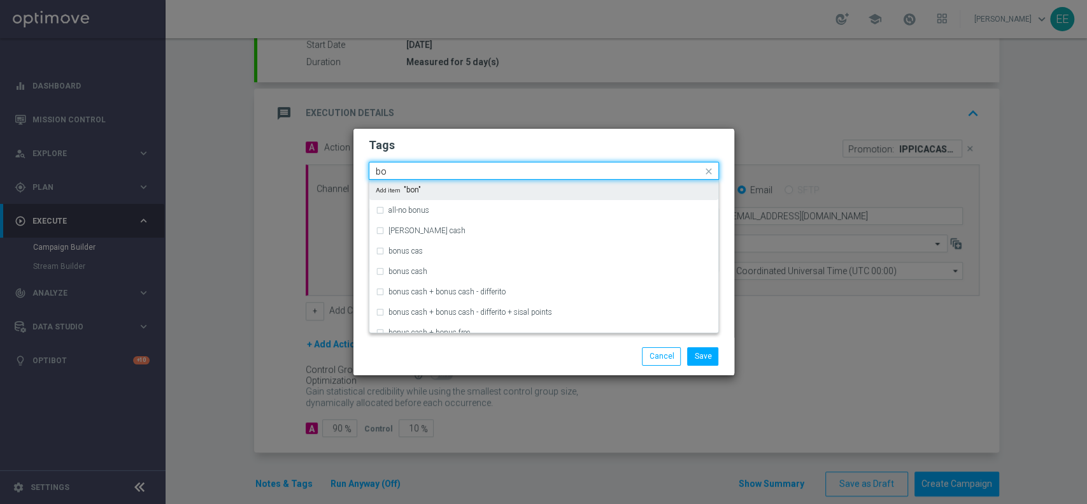
type input "b"
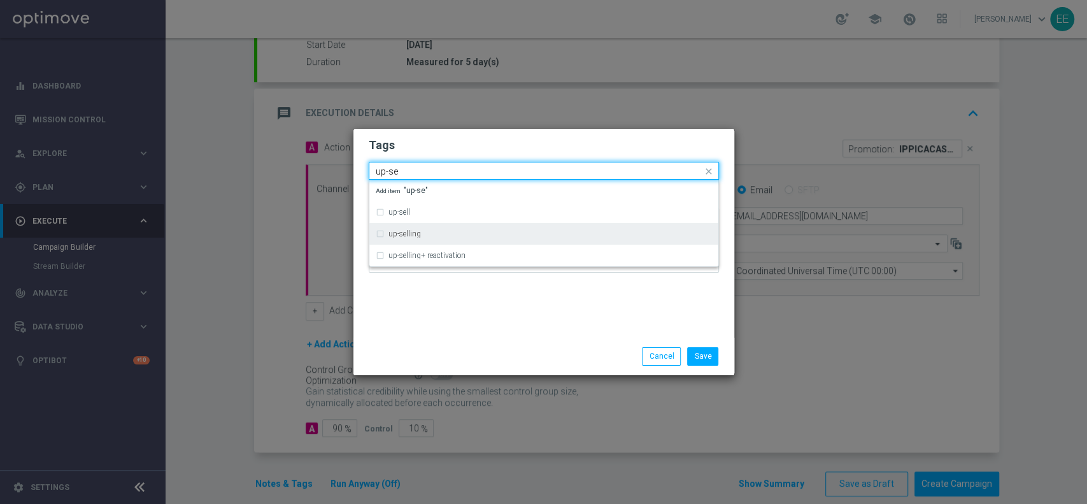
click at [479, 224] on div "up-selling" at bounding box center [544, 234] width 336 height 20
type input "up-se"
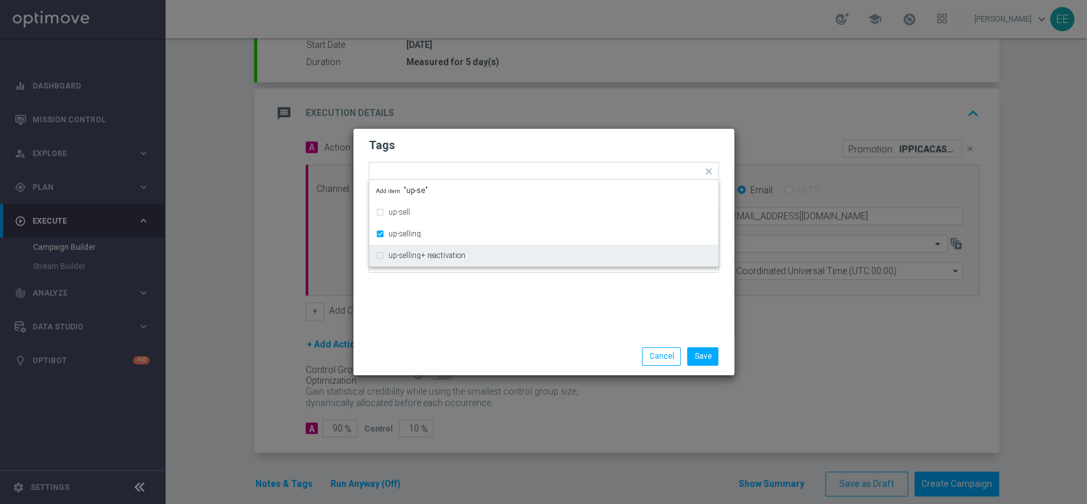
click at [438, 279] on div at bounding box center [544, 245] width 350 height 75
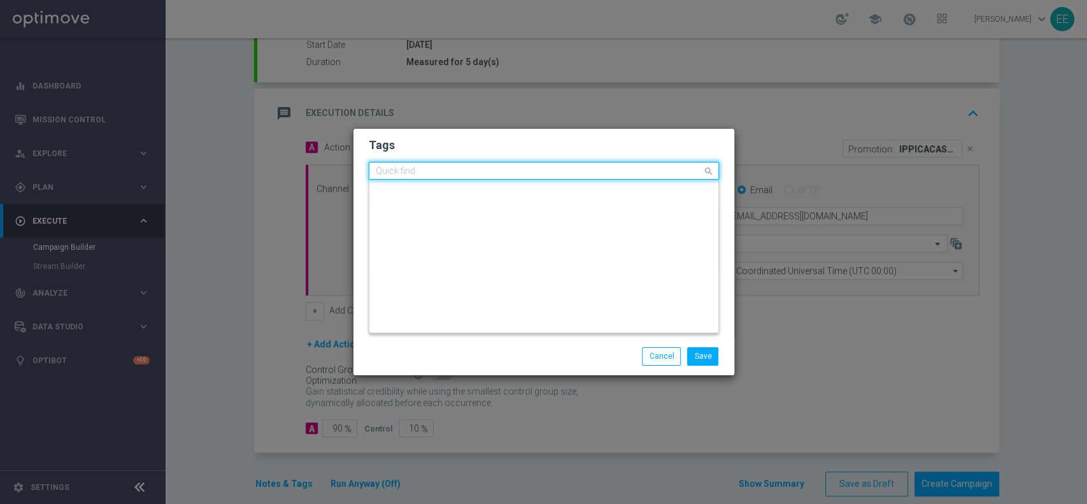
click at [611, 174] on input "text" at bounding box center [539, 171] width 327 height 11
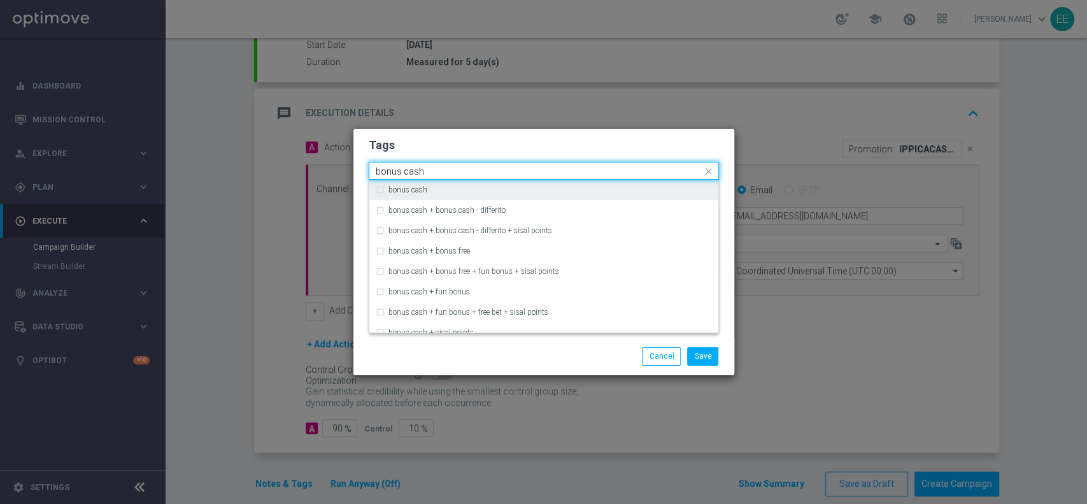
click at [552, 192] on div "bonus cash" at bounding box center [550, 190] width 324 height 8
type input "bonus cash"
click at [592, 164] on div "Quick find × top master × cb perso × betting × up-selling × bonus cash bonus ca…" at bounding box center [535, 171] width 333 height 16
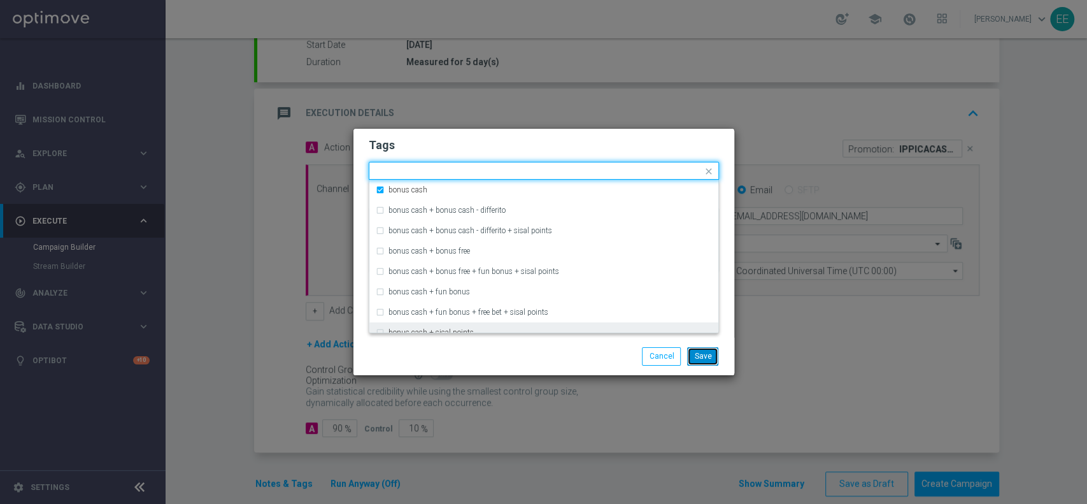
click at [706, 362] on button "Save" at bounding box center [702, 356] width 31 height 18
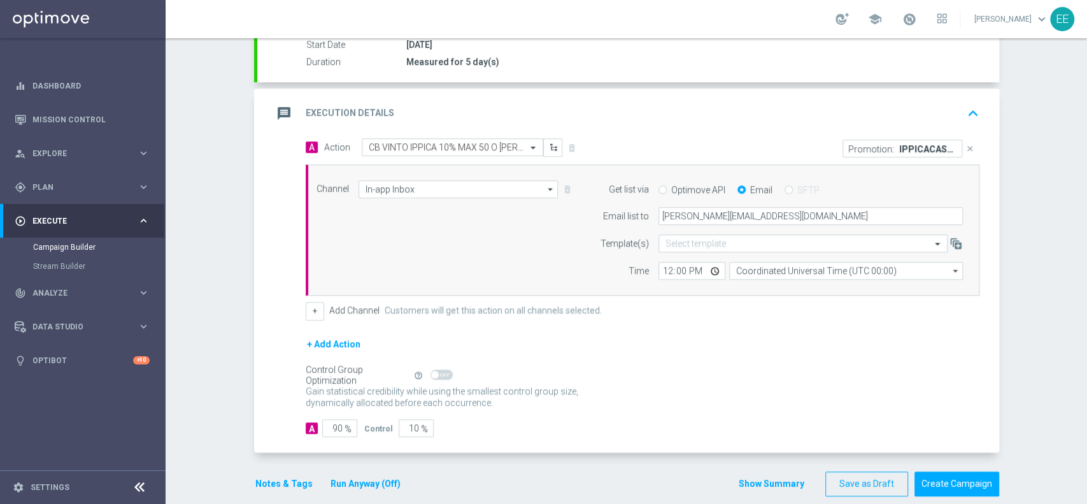
click at [254, 482] on button "Notes & Tags" at bounding box center [284, 484] width 60 height 16
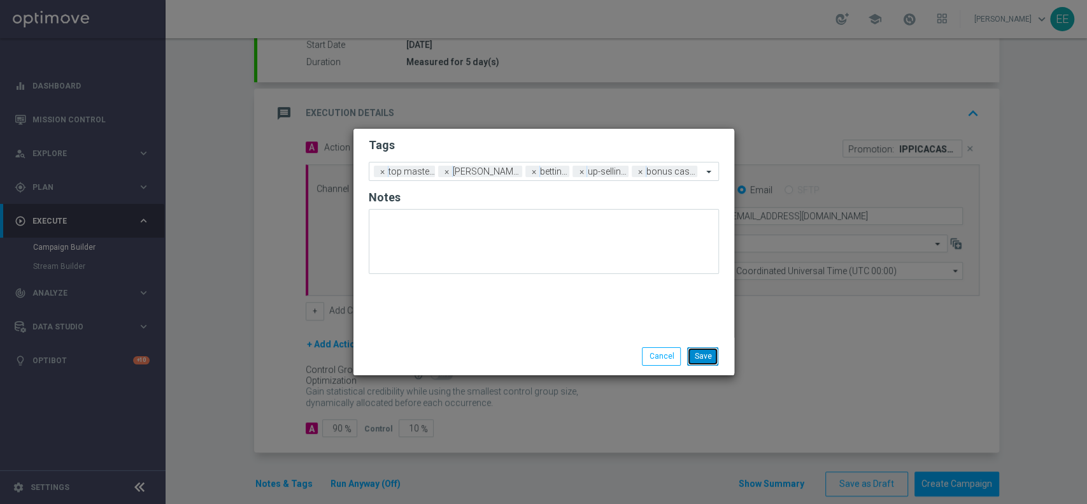
click at [700, 356] on button "Save" at bounding box center [702, 356] width 31 height 18
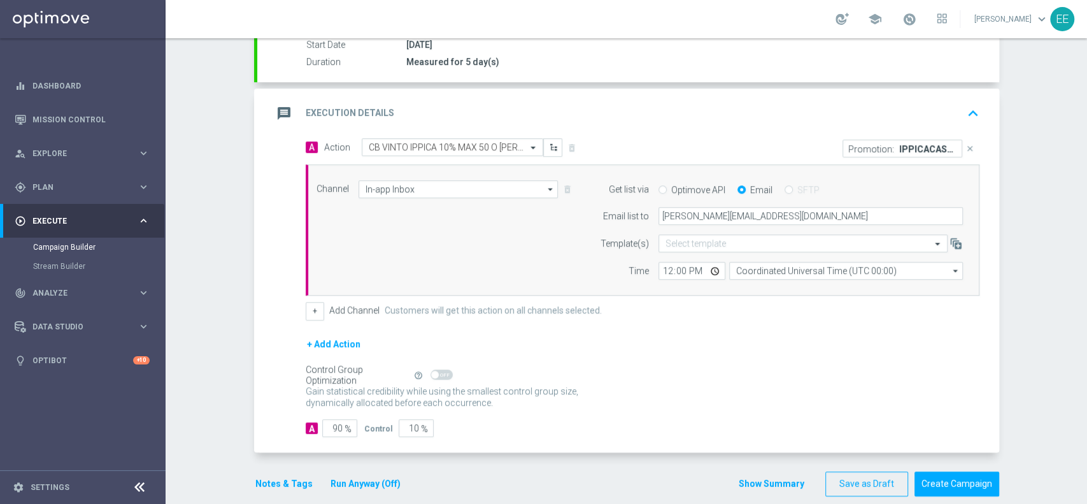
click at [915, 115] on div "message Execution Details keyboard_arrow_up" at bounding box center [628, 113] width 711 height 24
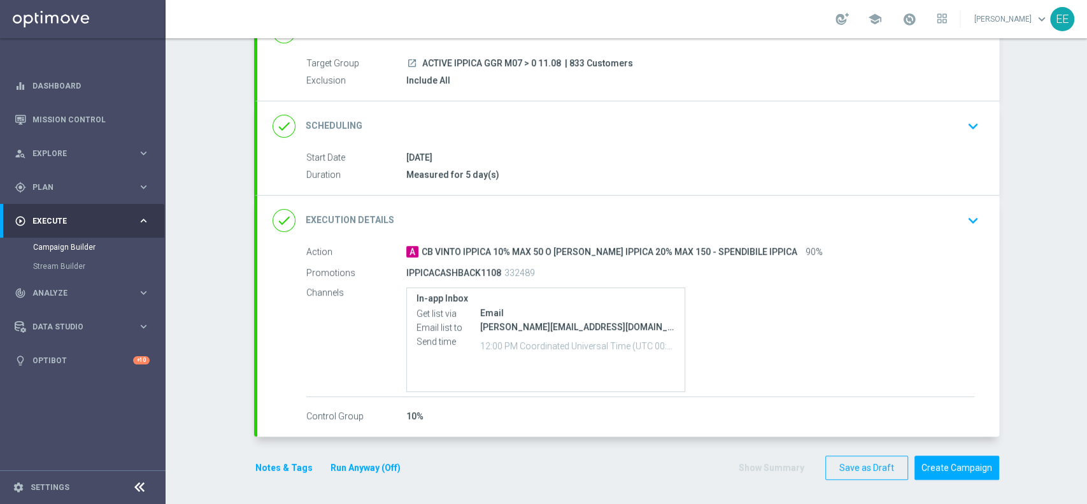
click at [732, 184] on div "Start Date 11 Aug 2025 Duration Measured for 5 day(s) Start Date 11 Aug 2025 to…" at bounding box center [628, 173] width 742 height 44
click at [718, 211] on div "done Execution Details keyboard_arrow_down" at bounding box center [628, 220] width 711 height 24
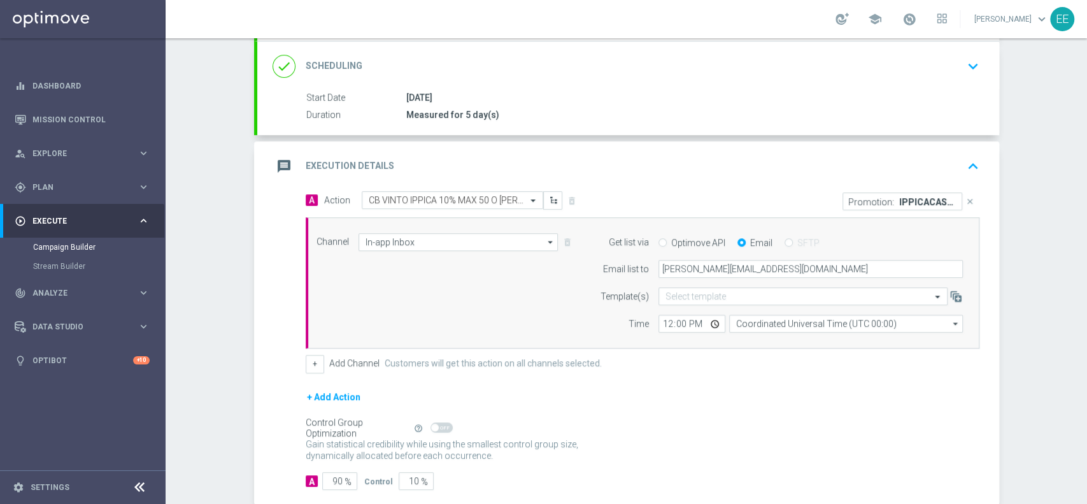
scroll to position [220, 0]
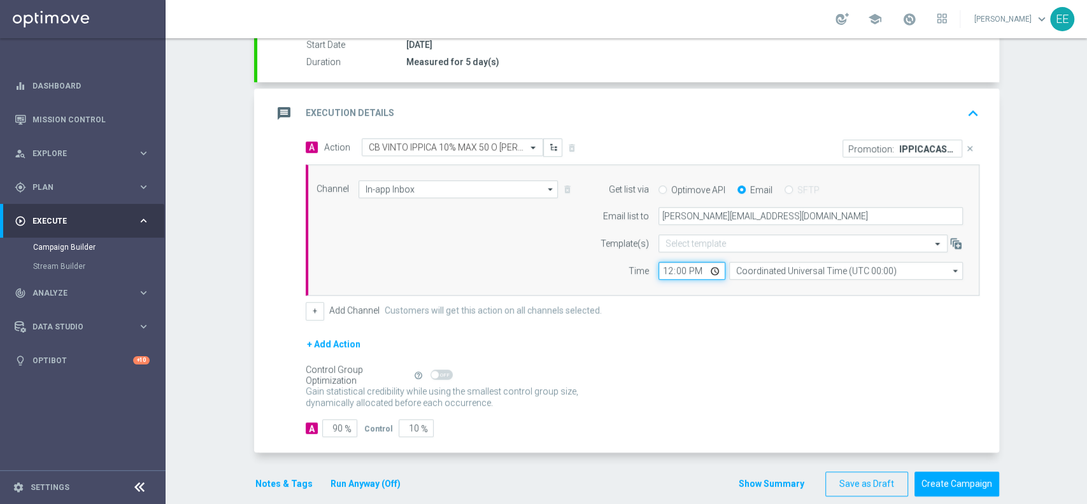
click at [671, 270] on input "12:00" at bounding box center [692, 271] width 67 height 18
type input "17:00"
click at [671, 307] on div "+ Add Channel Customers will get this action on all channels selected." at bounding box center [643, 311] width 674 height 18
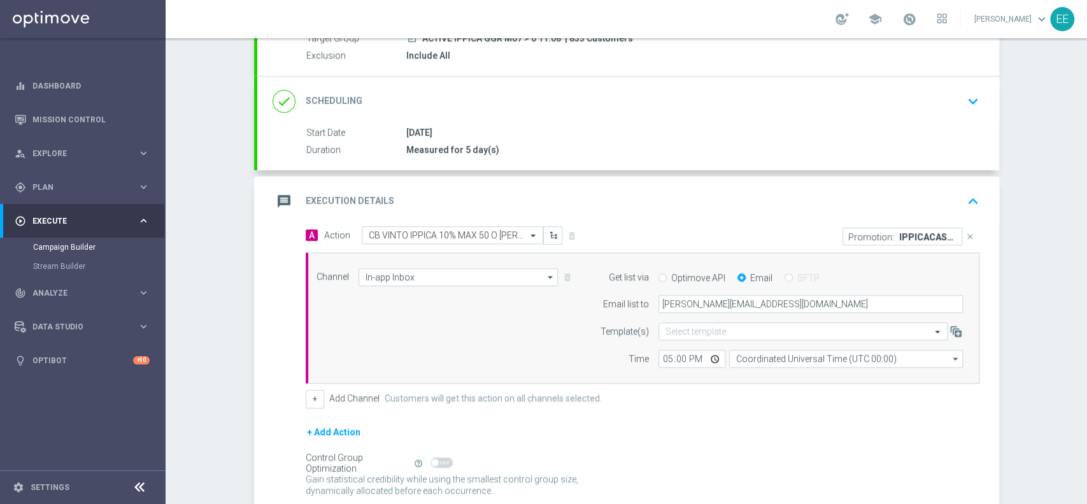
scroll to position [71, 0]
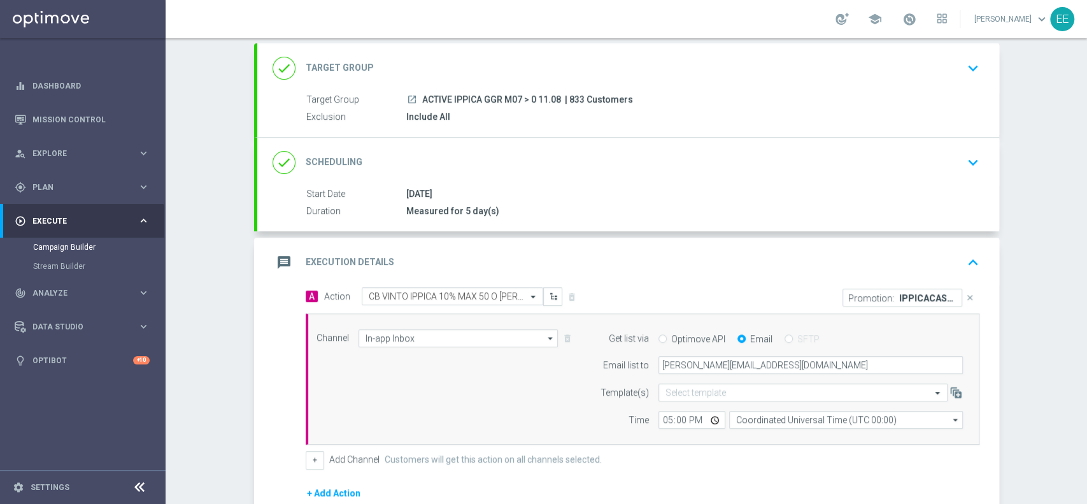
click at [464, 304] on div "A Action Select action CB VINTO IPPICA 10% MAX 50 O CB PERSO IPPICA 20% MAX 150…" at bounding box center [642, 297] width 693 height 20
click at [459, 291] on input "text" at bounding box center [440, 296] width 142 height 11
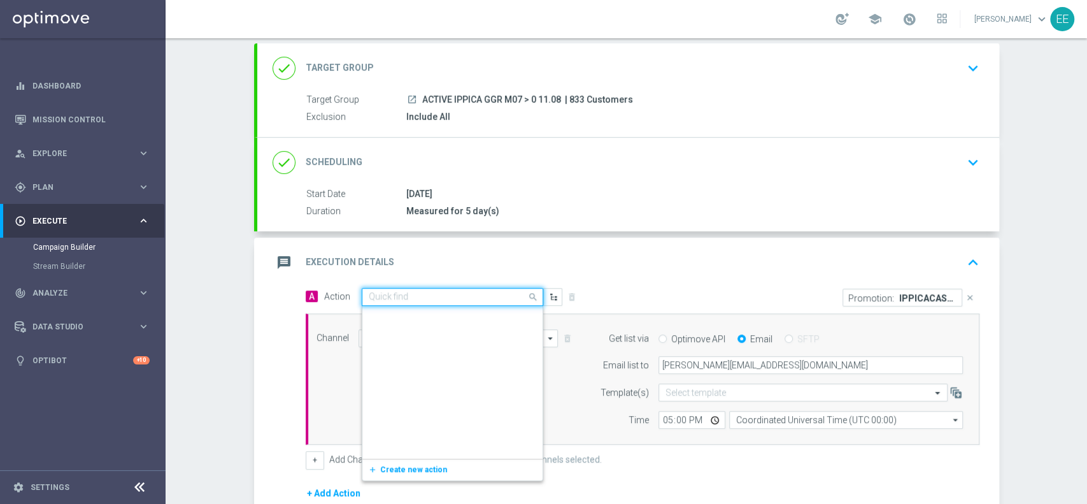
scroll to position [76879, 0]
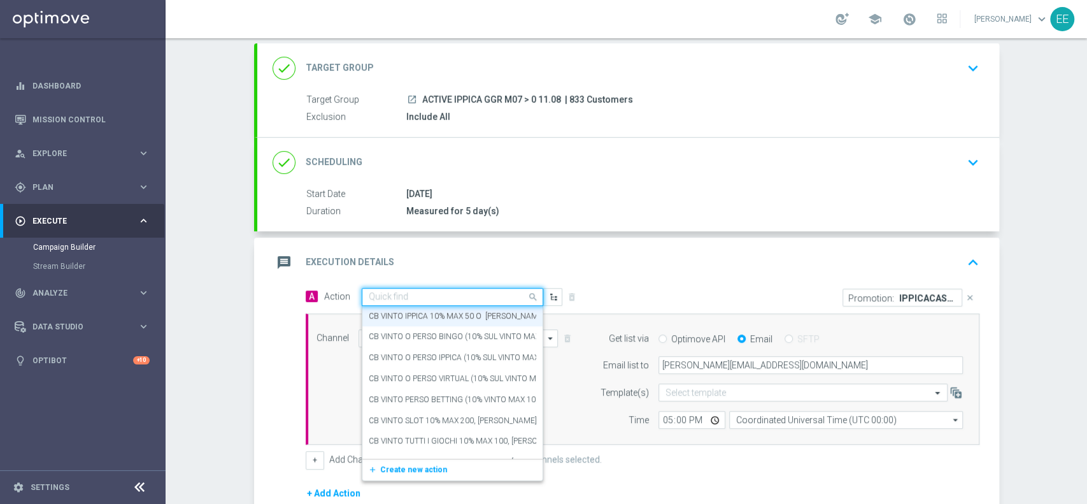
paste input "CB PERSO IPPICA 20% MAX 150 - SPENDIBILE IPPICA"
type input "CB PERSO IPPICA 20% MAX 150 - SPENDIBILE IPPICA"
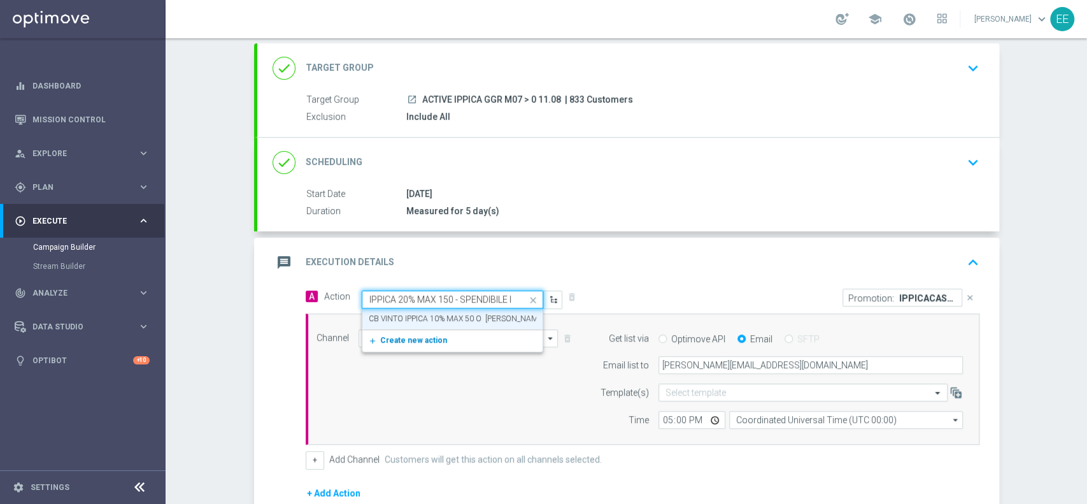
click at [406, 339] on span "Create new action" at bounding box center [413, 340] width 67 height 9
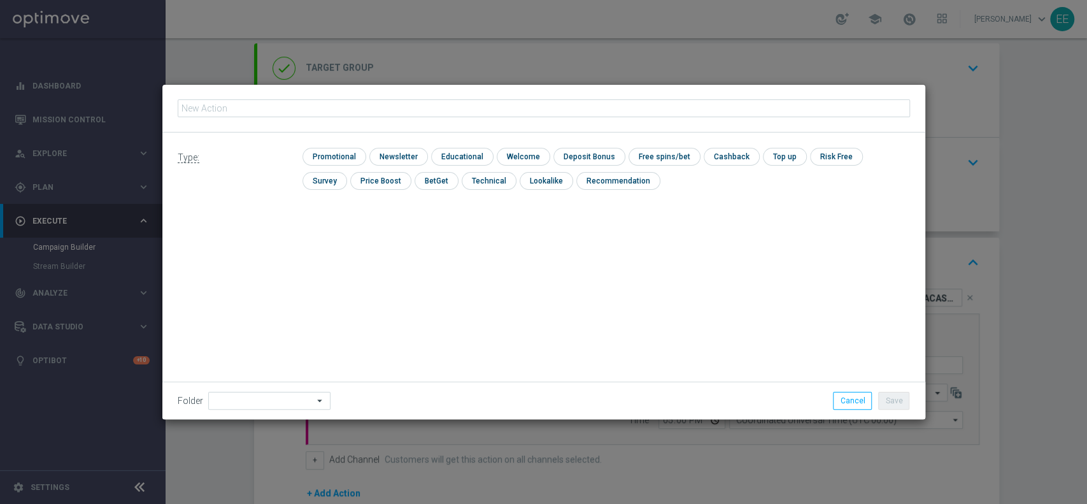
click at [418, 115] on input "text" at bounding box center [544, 108] width 732 height 18
type input "CB PERSO IPPICA 20% MAX 150 - SPENDIBILE IPPICA"
click at [362, 155] on div "check Promotional" at bounding box center [335, 157] width 64 height 18
click at [361, 157] on input "checkbox" at bounding box center [333, 156] width 61 height 17
checkbox input "true"
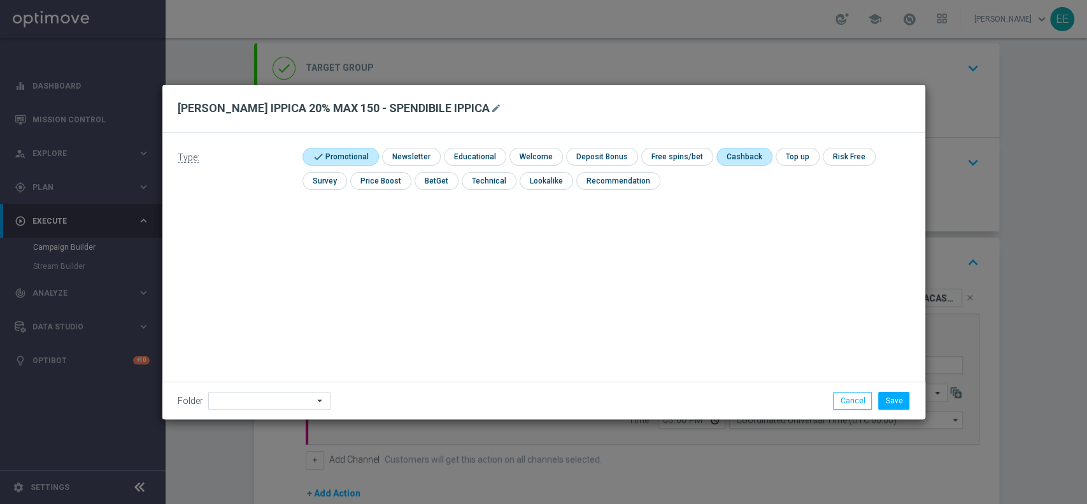
click at [744, 150] on input "checkbox" at bounding box center [742, 156] width 53 height 17
checkbox input "true"
click at [267, 404] on input at bounding box center [269, 401] width 122 height 18
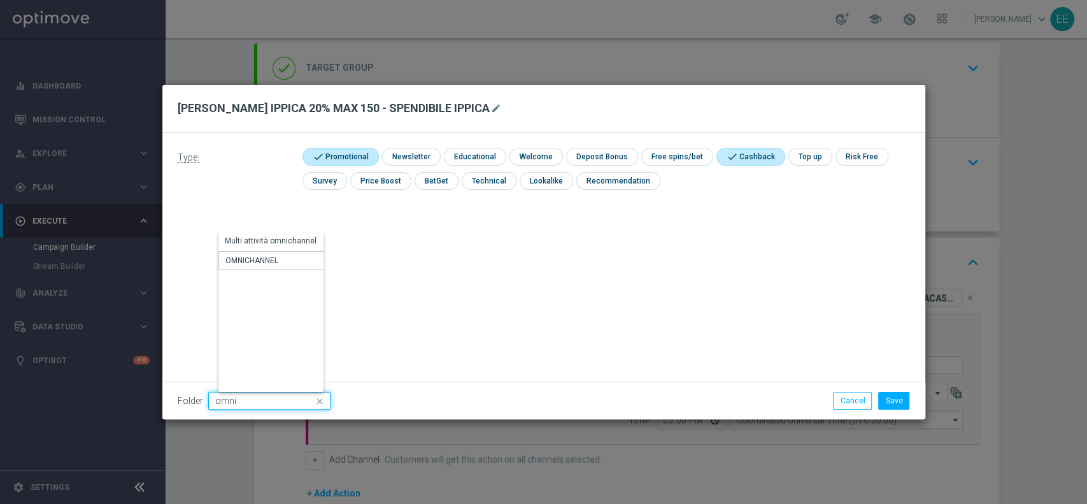
type input "OMNICHANNEL"
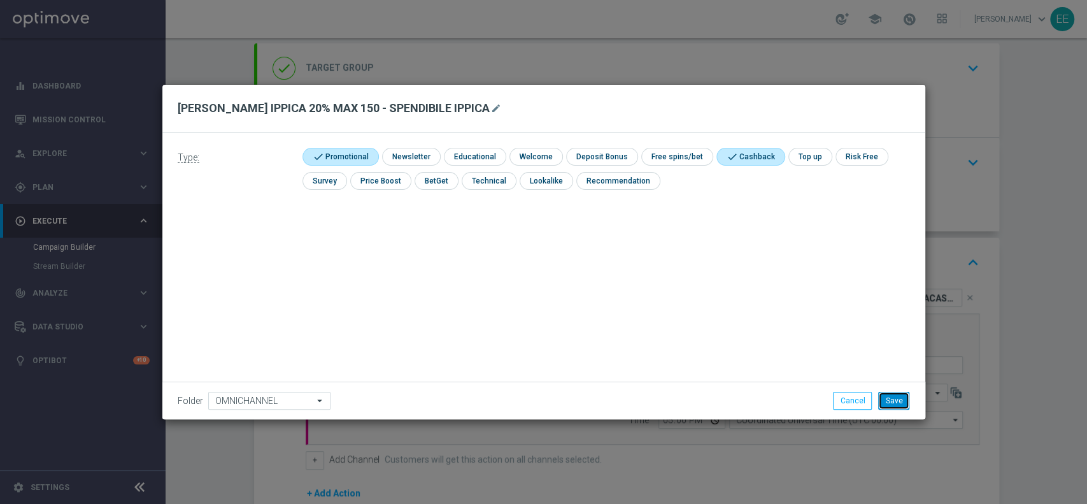
click at [900, 401] on button "Save" at bounding box center [893, 401] width 31 height 18
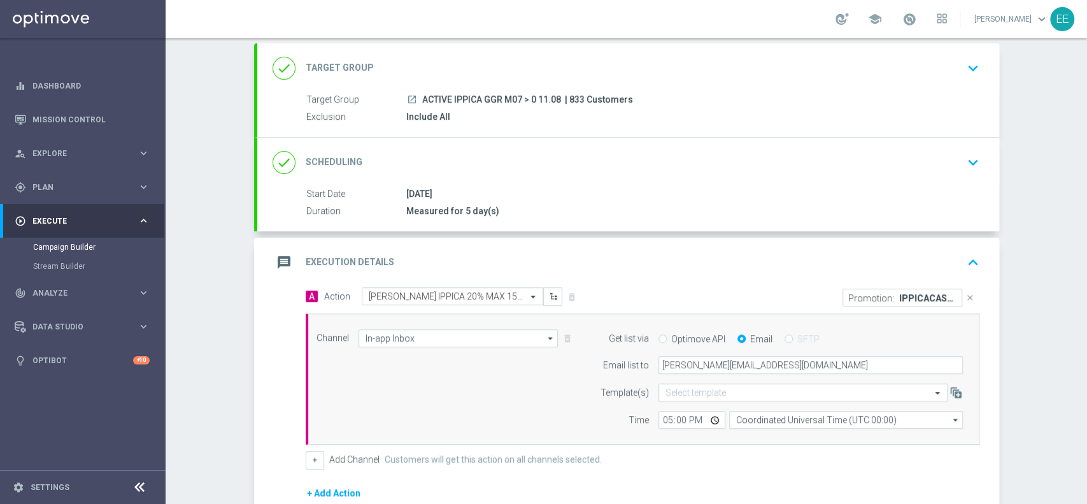
click at [717, 255] on div "message Execution Details keyboard_arrow_up" at bounding box center [628, 262] width 711 height 24
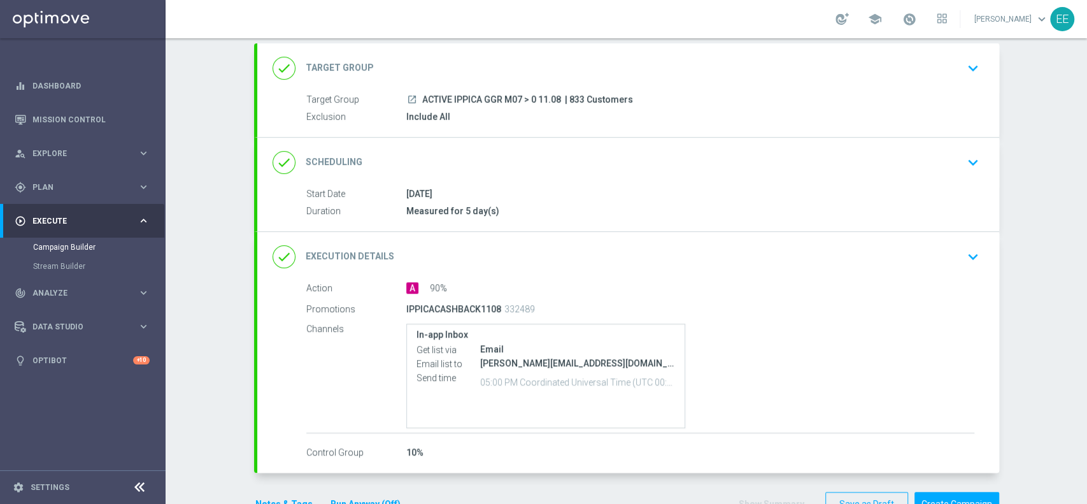
click at [586, 262] on div "done Execution Details keyboard_arrow_down" at bounding box center [628, 257] width 711 height 24
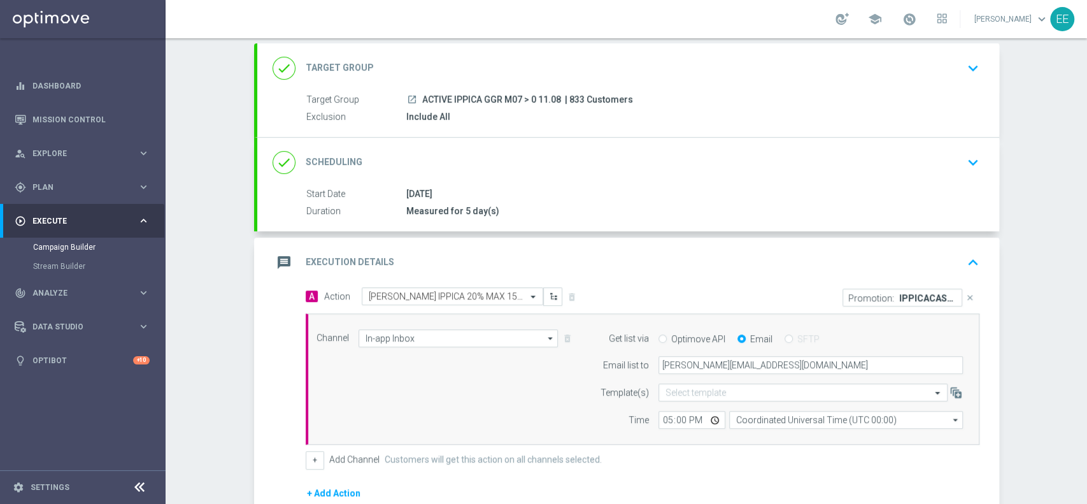
click at [768, 254] on div "message Execution Details keyboard_arrow_up" at bounding box center [628, 262] width 711 height 24
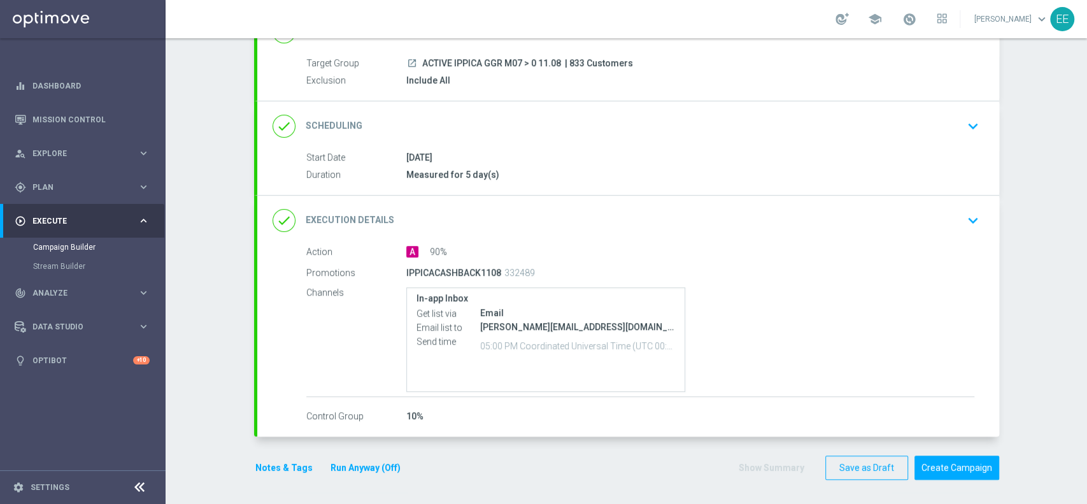
scroll to position [87, 0]
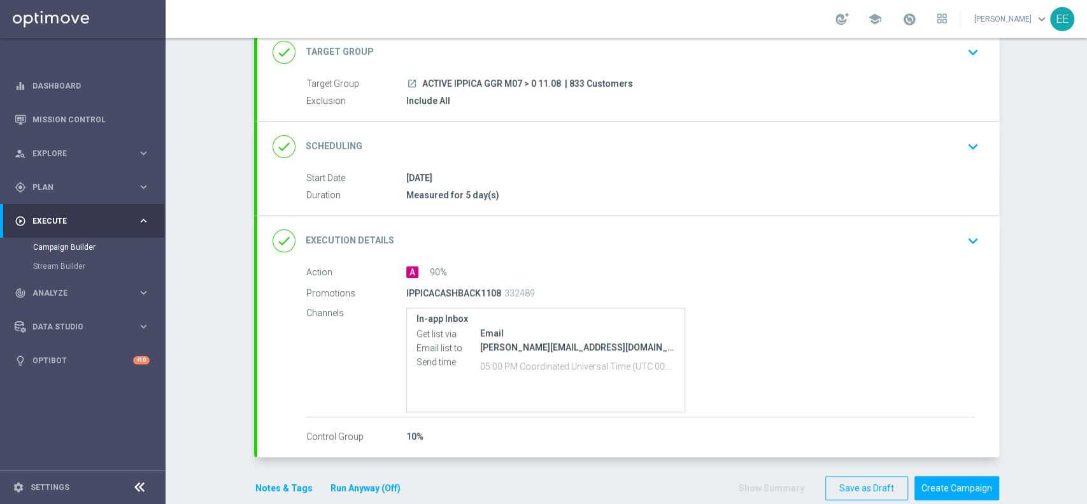
click at [545, 237] on div "done Execution Details keyboard_arrow_down" at bounding box center [628, 241] width 711 height 24
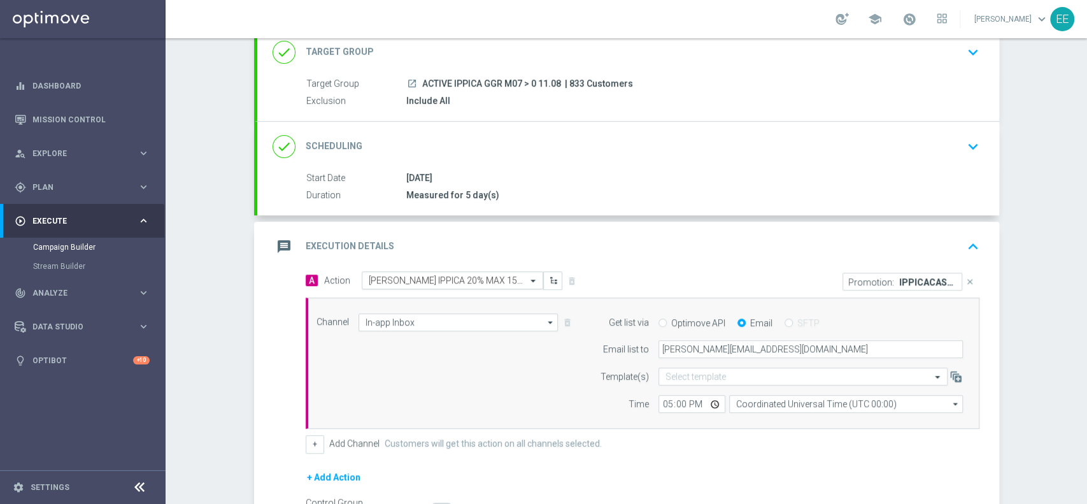
click at [474, 278] on input "text" at bounding box center [440, 280] width 142 height 11
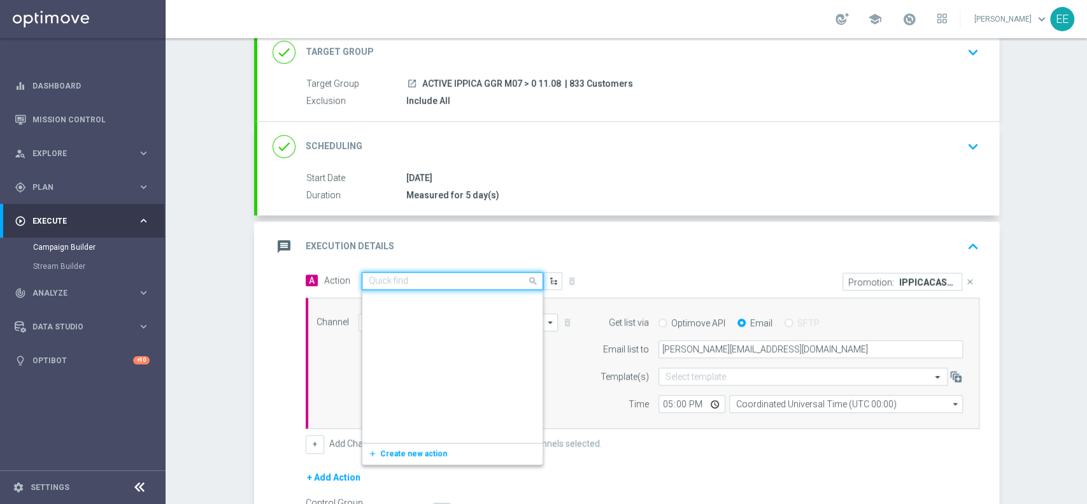
scroll to position [67106, 0]
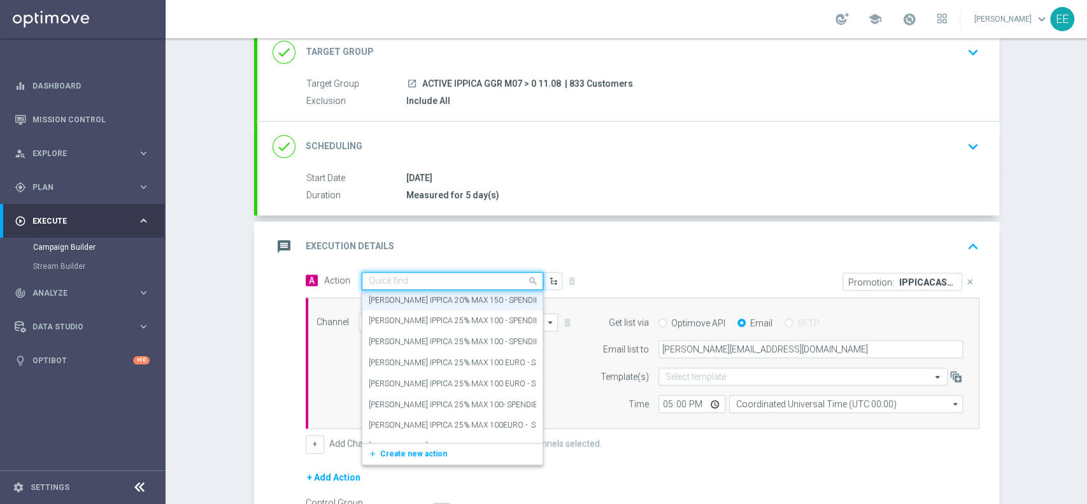
paste input "CB PERSO IPPICA 20% MAX 150 - SPENDIBILE IPPICA"
type input "CB PERSO IPPICA 20% MAX 150 - SPENDIBILE IPPICA"
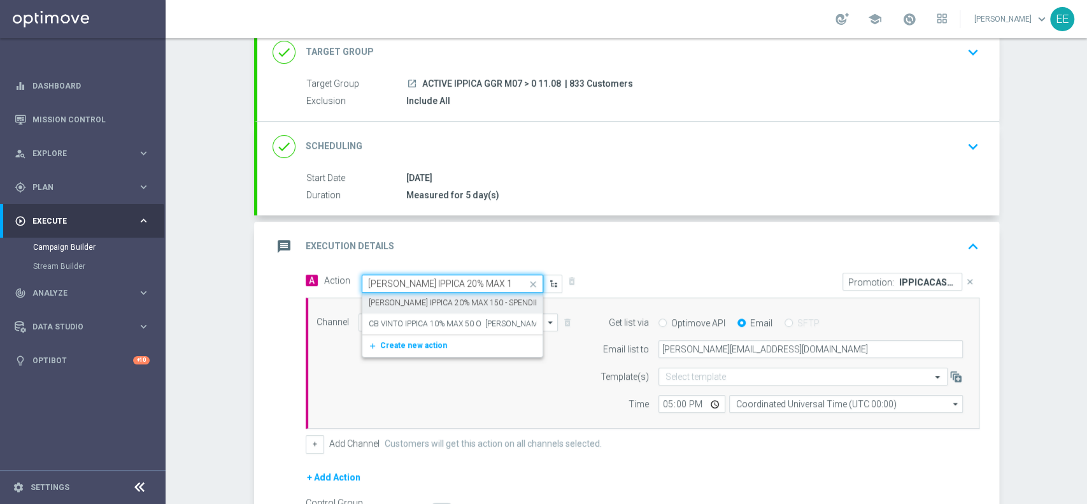
scroll to position [0, 0]
click at [434, 297] on label "CB PERSO IPPICA 20% MAX 150 - SPENDIBILE IPPICA" at bounding box center [472, 302] width 206 height 11
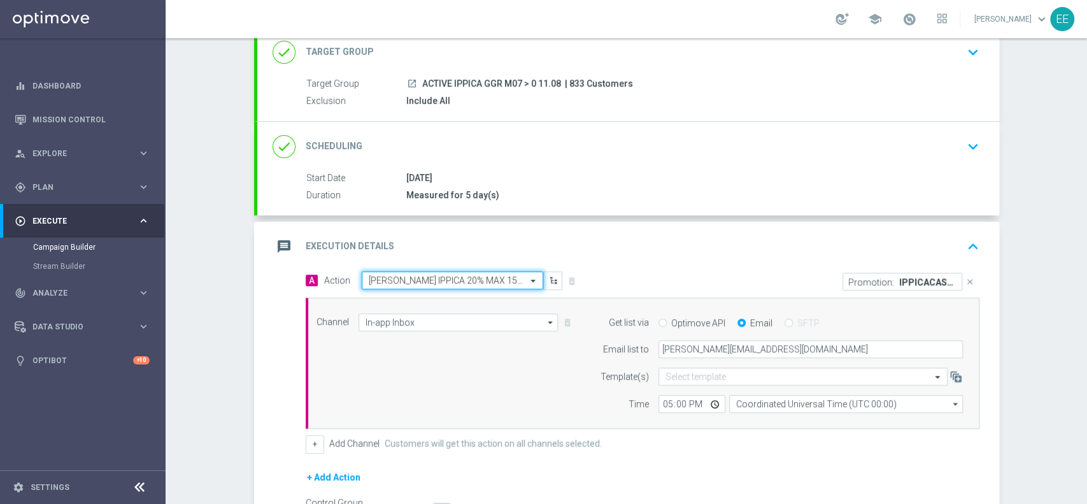
click at [676, 256] on div "message Execution Details keyboard_arrow_up" at bounding box center [628, 246] width 711 height 24
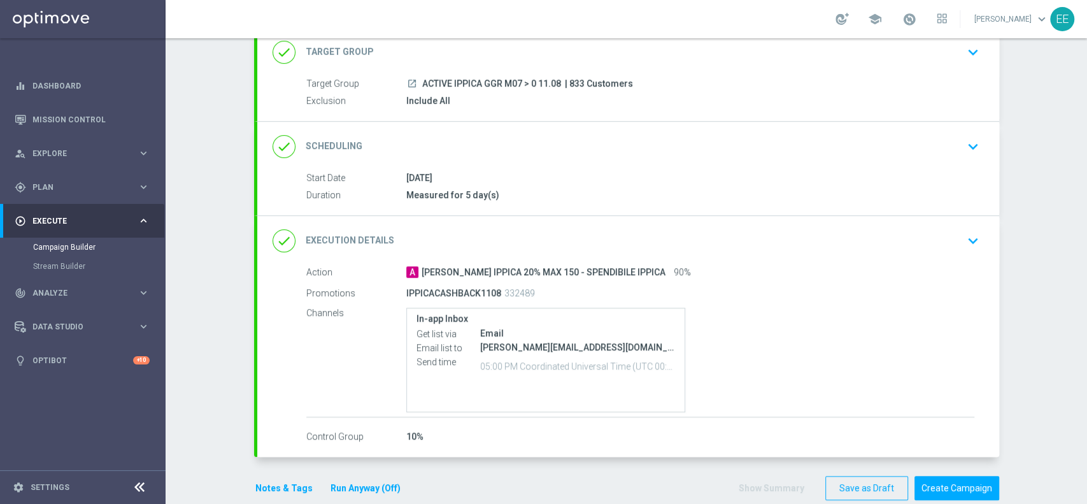
scroll to position [107, 0]
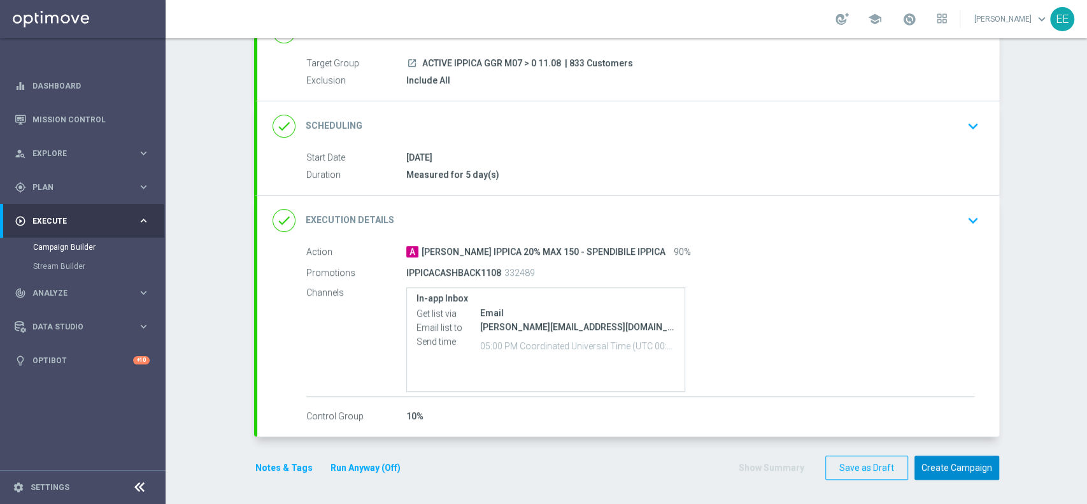
click at [973, 470] on button "Create Campaign" at bounding box center [957, 467] width 85 height 25
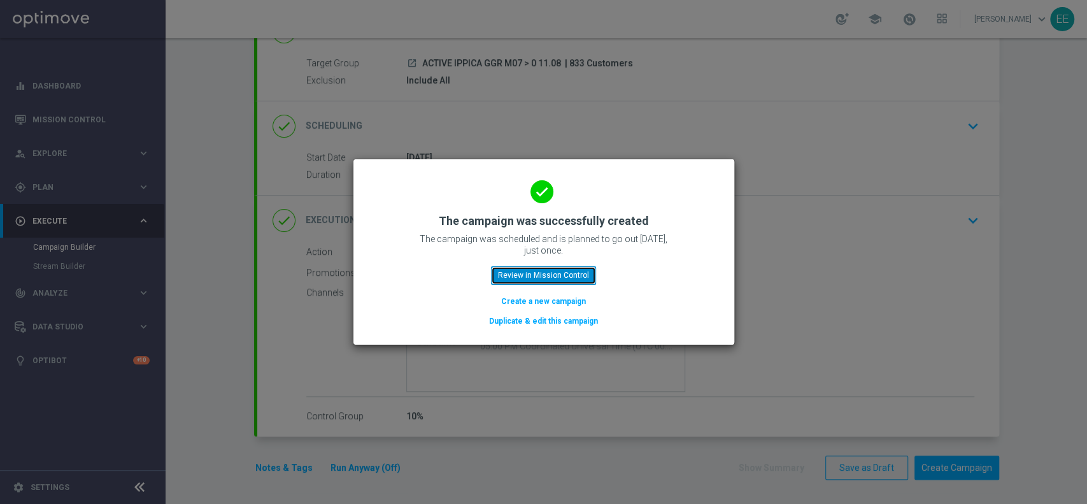
click at [574, 274] on button "Review in Mission Control" at bounding box center [543, 275] width 105 height 18
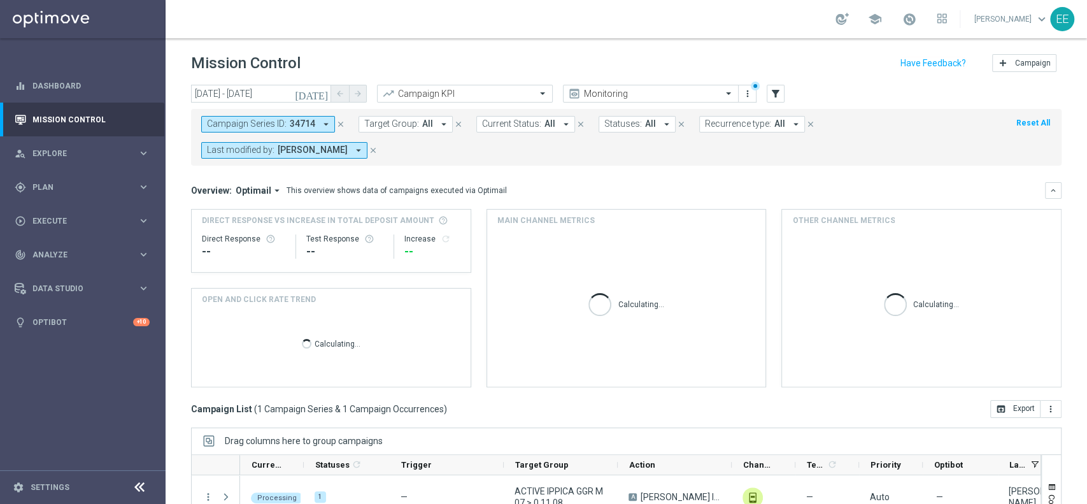
click at [338, 120] on icon "close" at bounding box center [340, 124] width 9 height 9
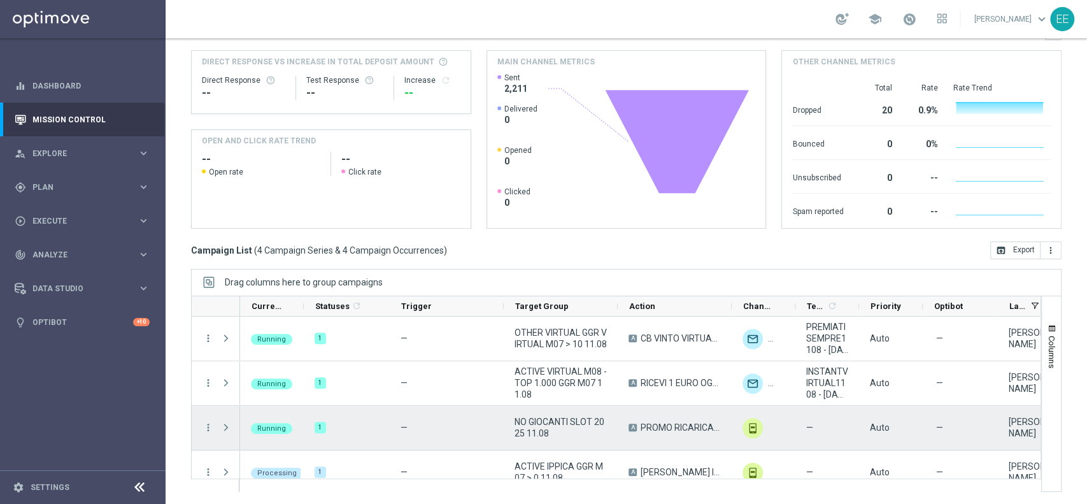
scroll to position [16, 0]
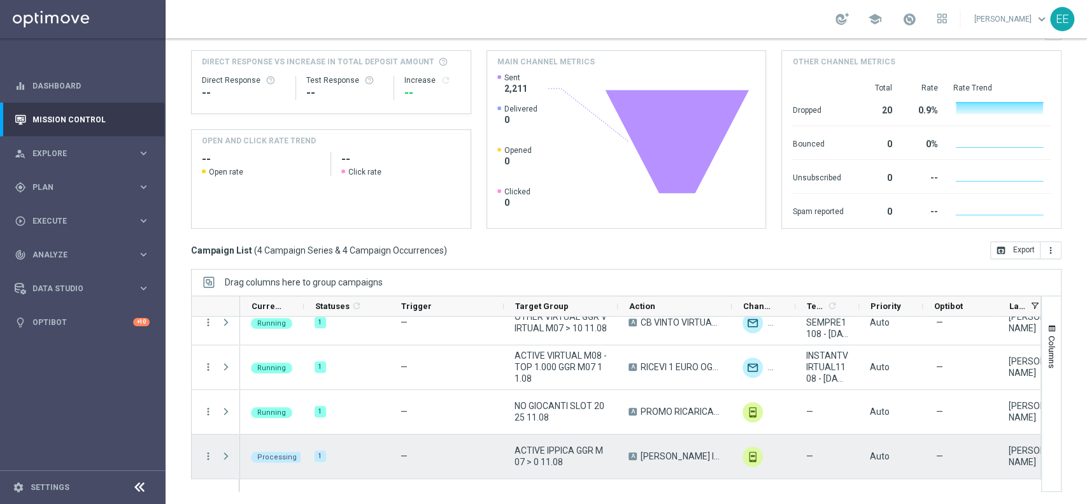
click at [225, 453] on span "Press SPACE to select this row." at bounding box center [225, 456] width 11 height 10
click at [0, 0] on span "Press SPACE to select this row." at bounding box center [0, 0] width 0 height 0
click at [225, 453] on span "Press SPACE to select this row." at bounding box center [225, 456] width 11 height 10
click at [222, 451] on span "Press SPACE to select this row." at bounding box center [225, 456] width 11 height 10
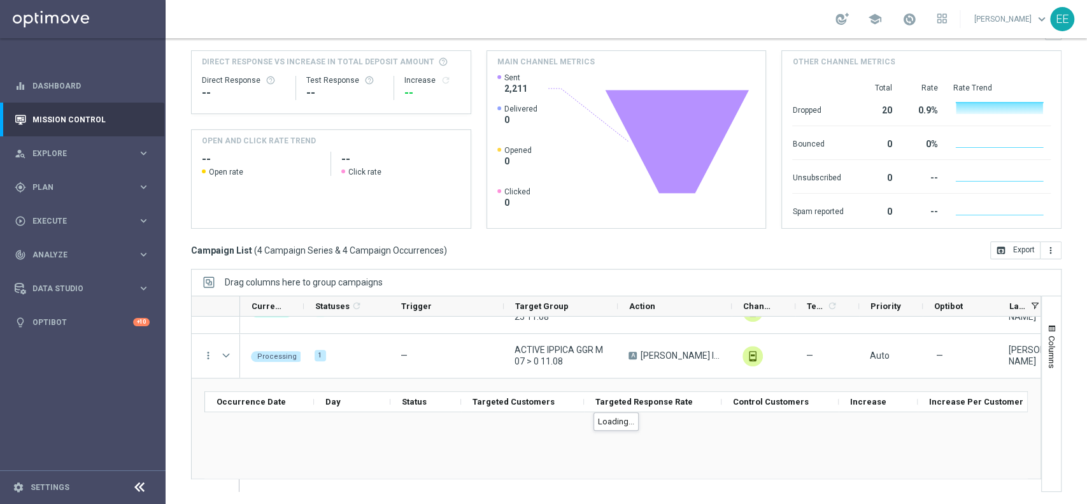
scroll to position [98, 0]
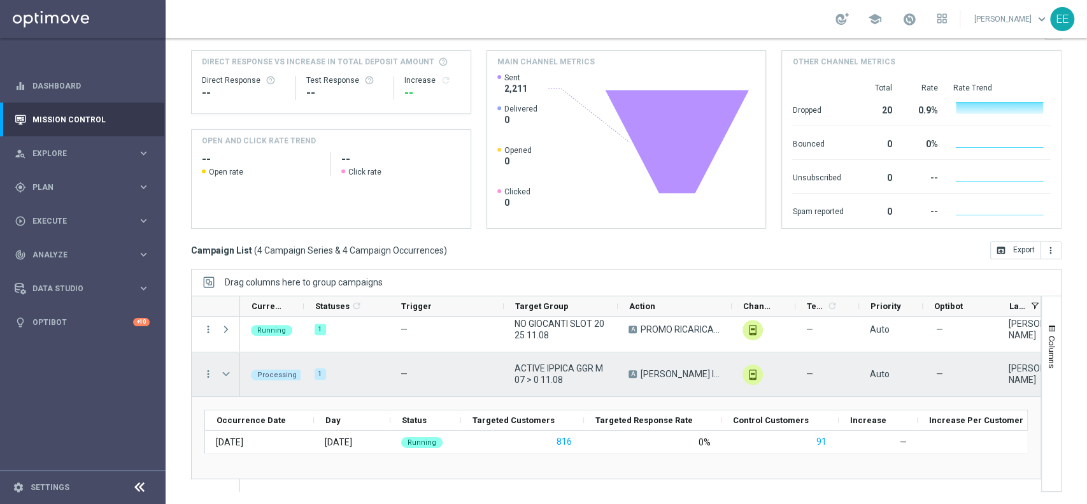
click at [541, 369] on span "ACTIVE IPPICA GGR M07 > 0 11.08" at bounding box center [561, 373] width 92 height 23
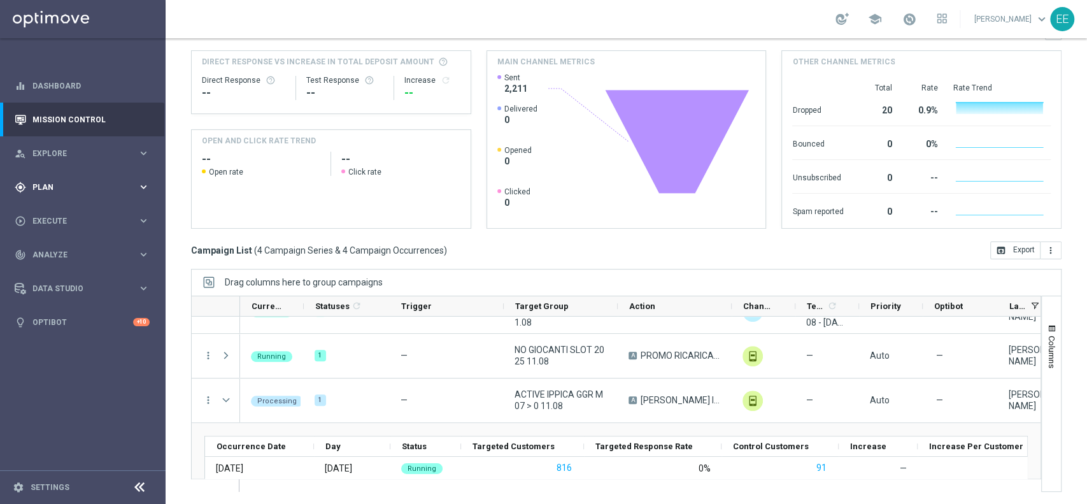
click at [53, 187] on span "Plan" at bounding box center [84, 187] width 105 height 8
click at [66, 211] on link "Target Groups" at bounding box center [82, 213] width 99 height 10
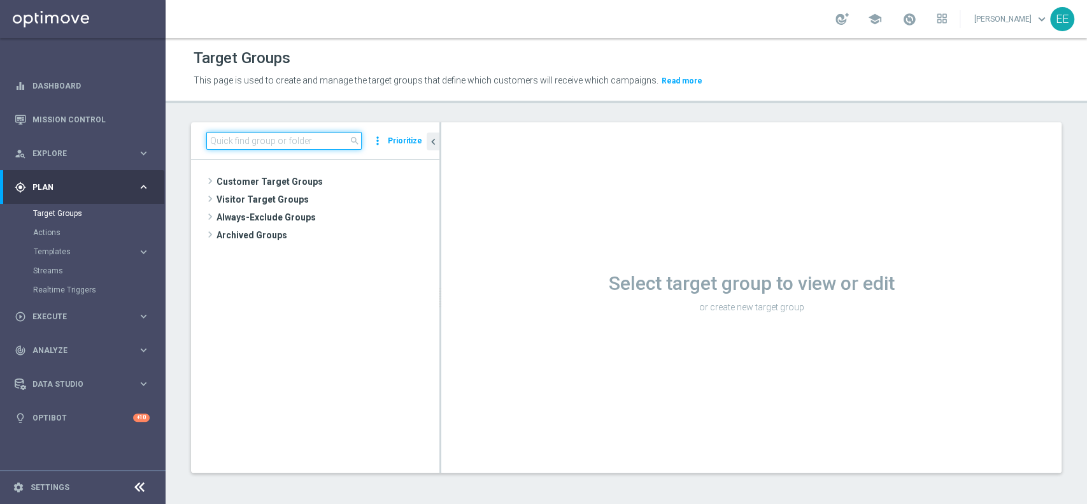
click at [312, 138] on input at bounding box center [283, 141] width 155 height 18
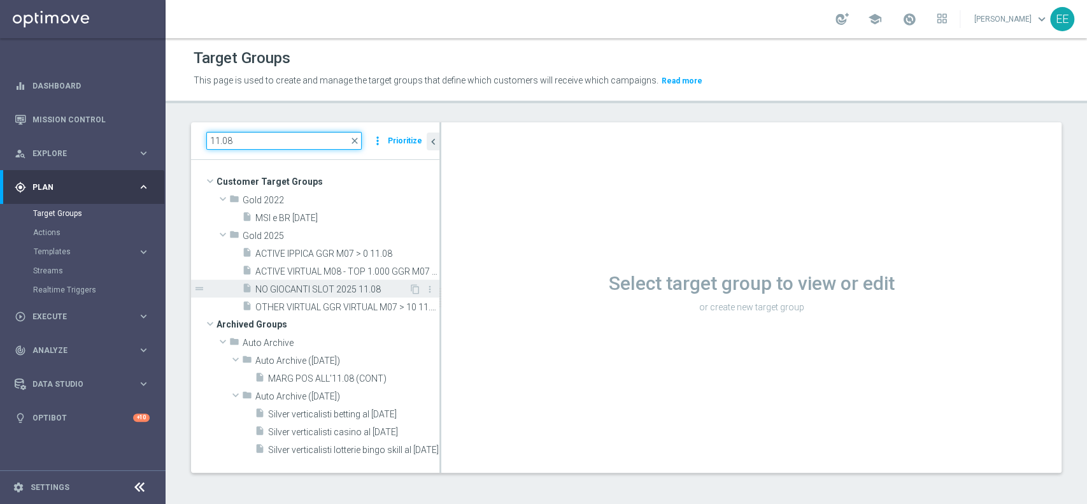
type input "11.08"
click at [299, 281] on div "insert_drive_file NO GIOCANTI SLOT 2025 11.08" at bounding box center [325, 289] width 167 height 18
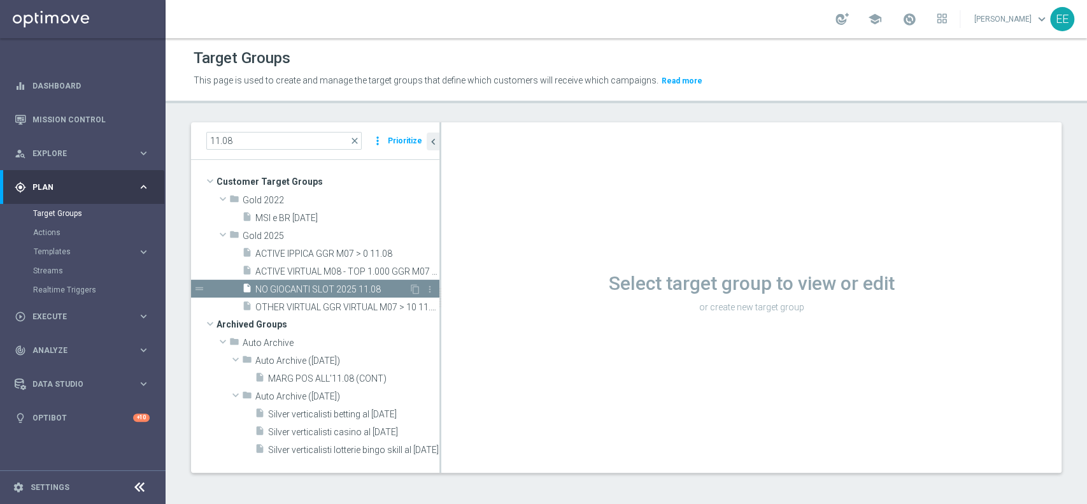
click at [325, 281] on div "insert_drive_file NO GIOCANTI SLOT 2025 11.08" at bounding box center [325, 289] width 167 height 18
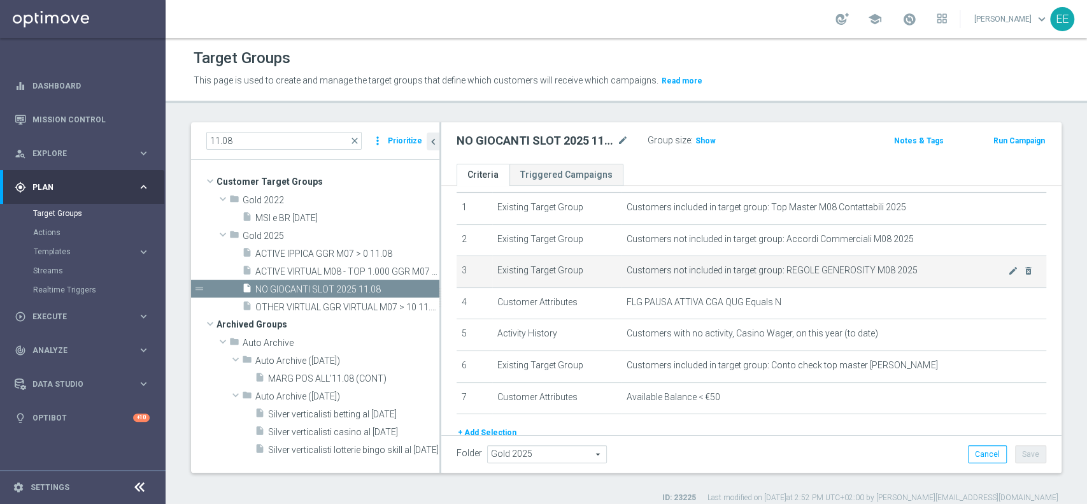
scroll to position [39, 0]
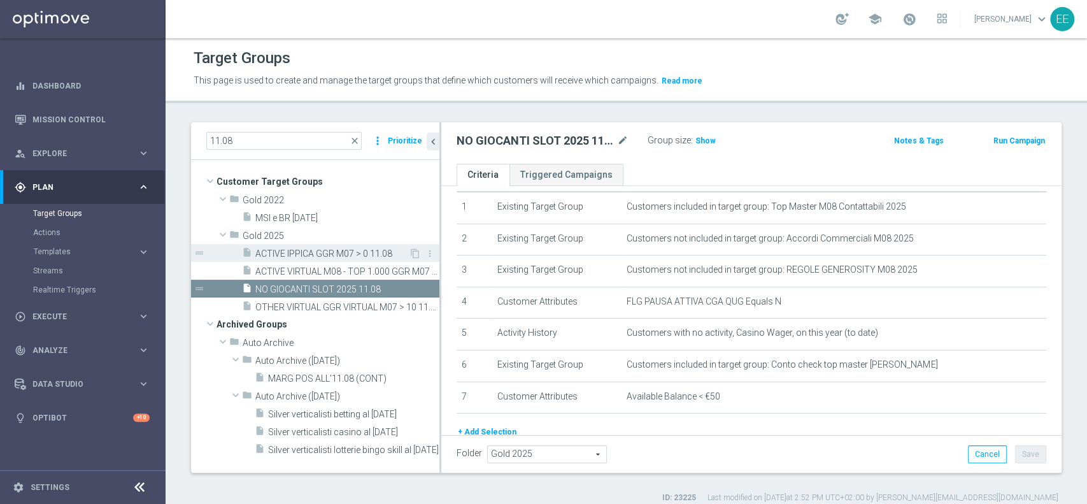
click at [331, 250] on span "ACTIVE IPPICA GGR M07 > 0 11.08" at bounding box center [331, 253] width 153 height 11
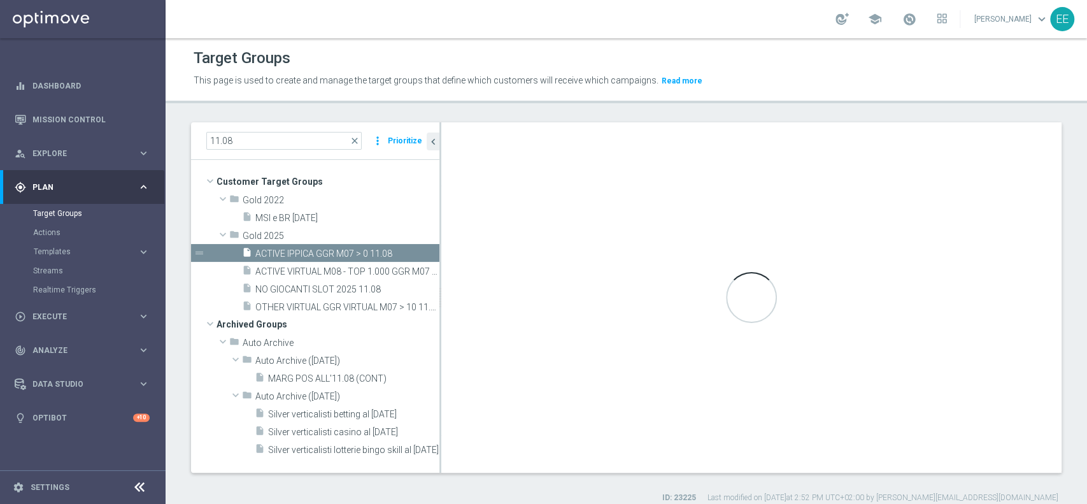
type textarea "(1 AND 2 AND 3 AND 4 and 5) OR 6"
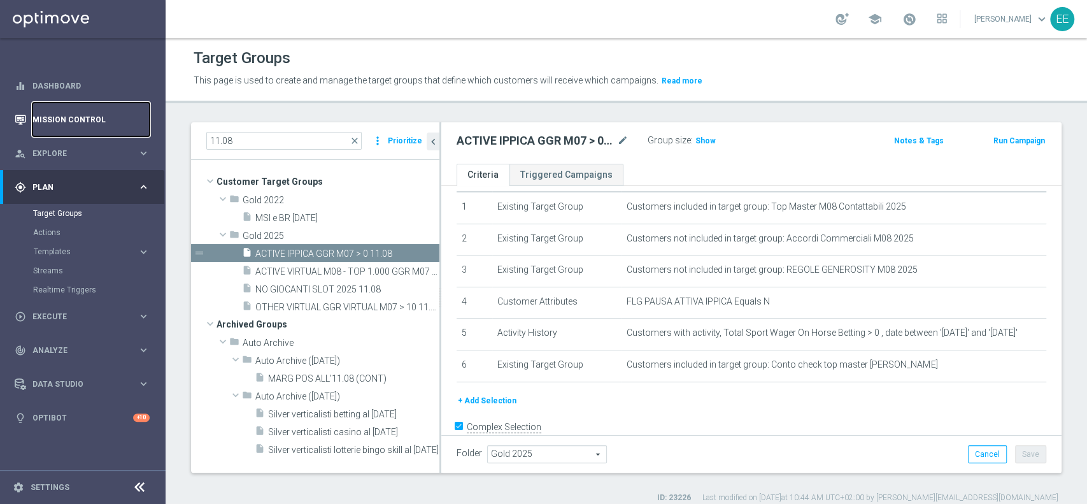
click at [48, 119] on link "Mission Control" at bounding box center [90, 120] width 117 height 34
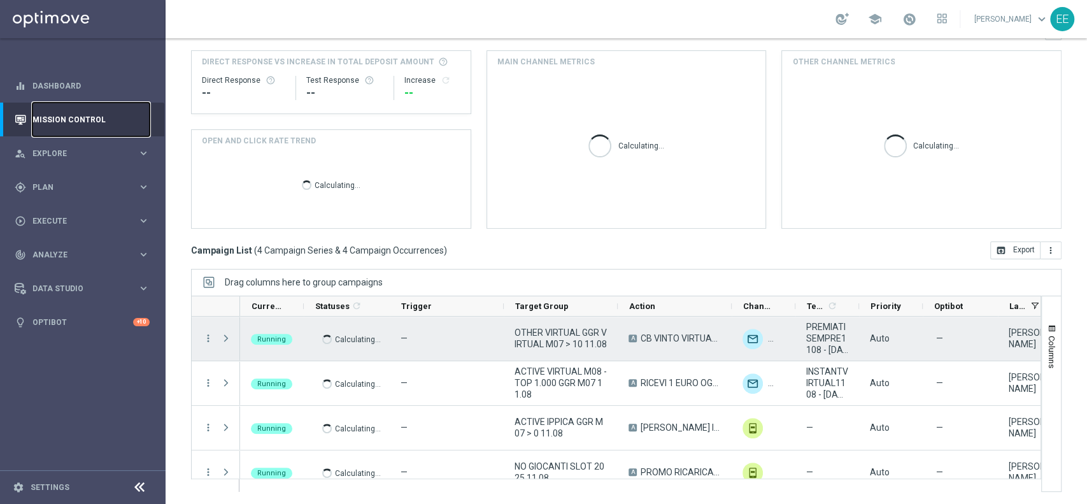
scroll to position [16, 0]
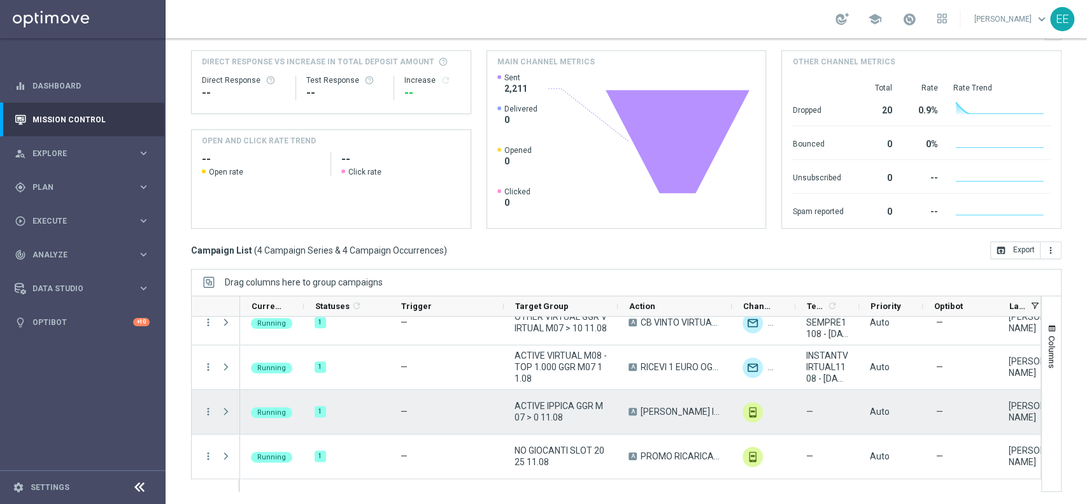
click at [229, 409] on span "Press SPACE to select this row." at bounding box center [225, 411] width 11 height 10
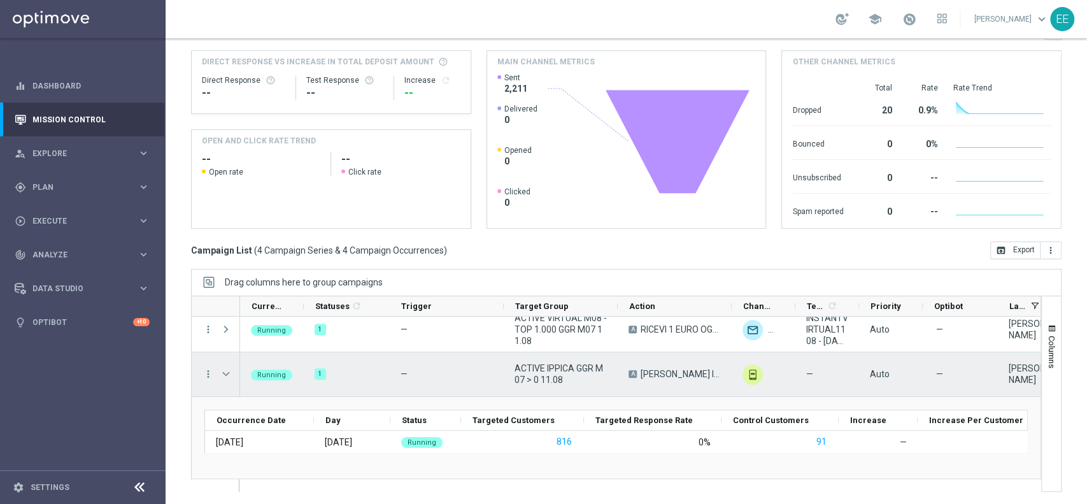
scroll to position [0, 0]
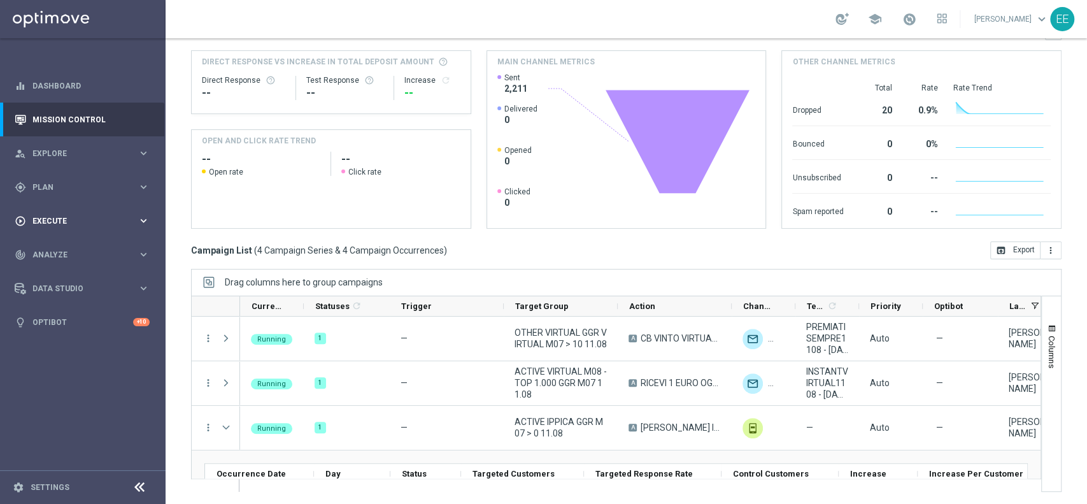
click at [45, 222] on span "Execute" at bounding box center [84, 221] width 105 height 8
click at [61, 187] on span "Plan" at bounding box center [84, 187] width 105 height 8
click at [76, 214] on link "Target Groups" at bounding box center [82, 213] width 99 height 10
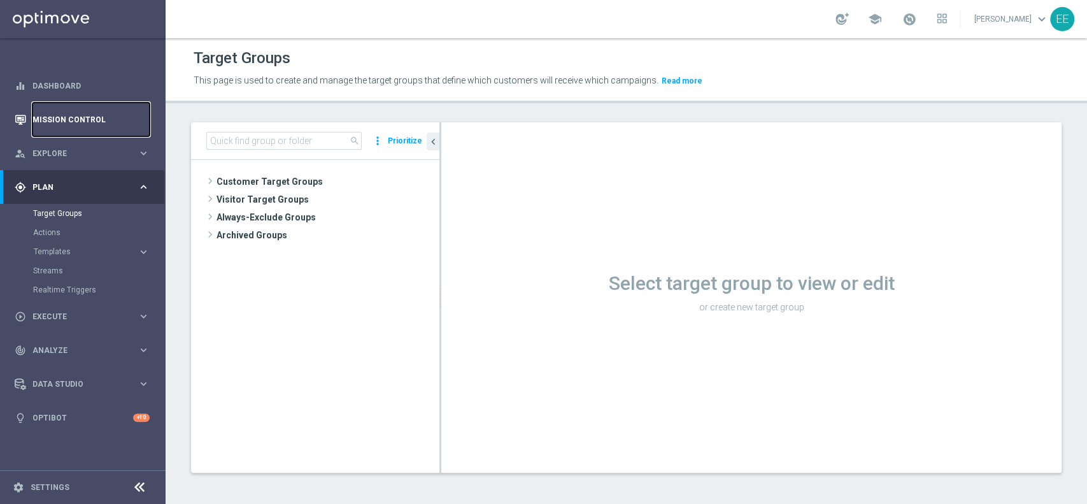
click at [71, 118] on link "Mission Control" at bounding box center [90, 120] width 117 height 34
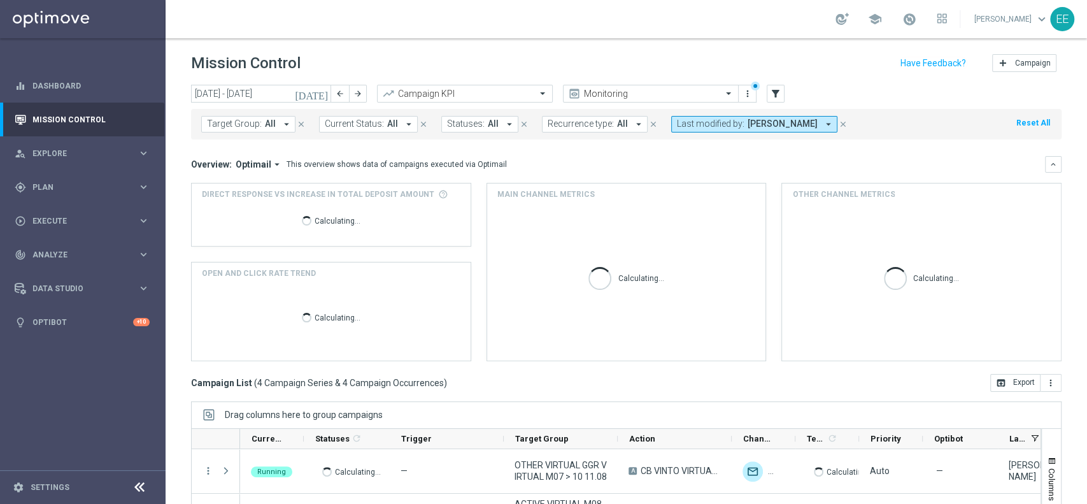
click at [754, 114] on div "Target Group: All arrow_drop_down close Current Status: All arrow_drop_down clo…" at bounding box center [626, 124] width 871 height 31
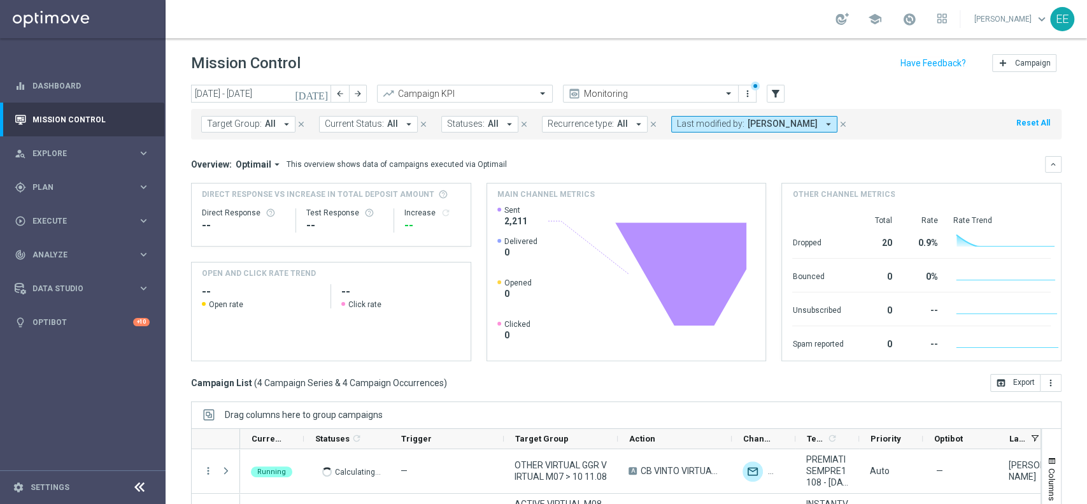
click at [753, 134] on div "Target Group: All arrow_drop_down close Current Status: All arrow_drop_down clo…" at bounding box center [626, 124] width 871 height 31
click at [757, 124] on span "[PERSON_NAME]" at bounding box center [783, 123] width 70 height 11
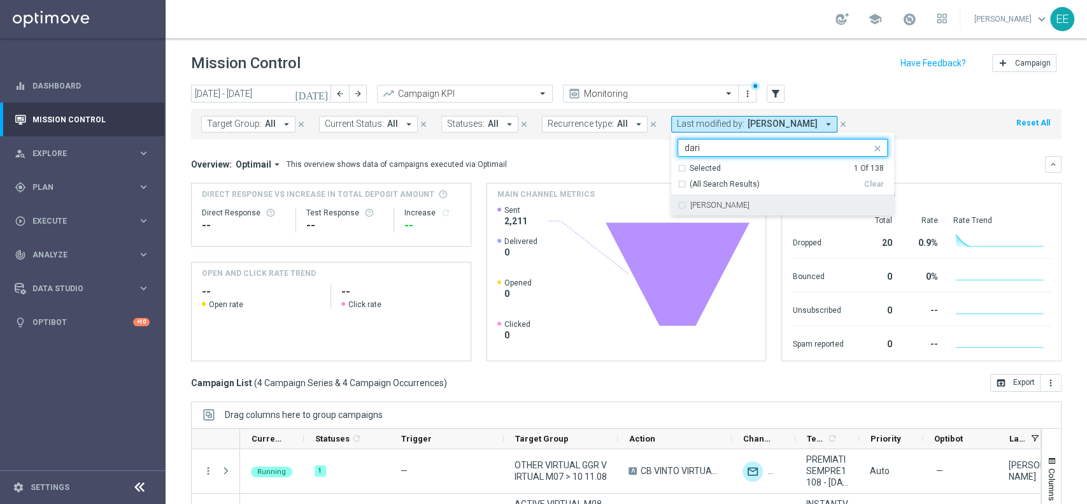
click at [757, 197] on div "Dario Fraccascia" at bounding box center [783, 205] width 210 height 20
type input "dari"
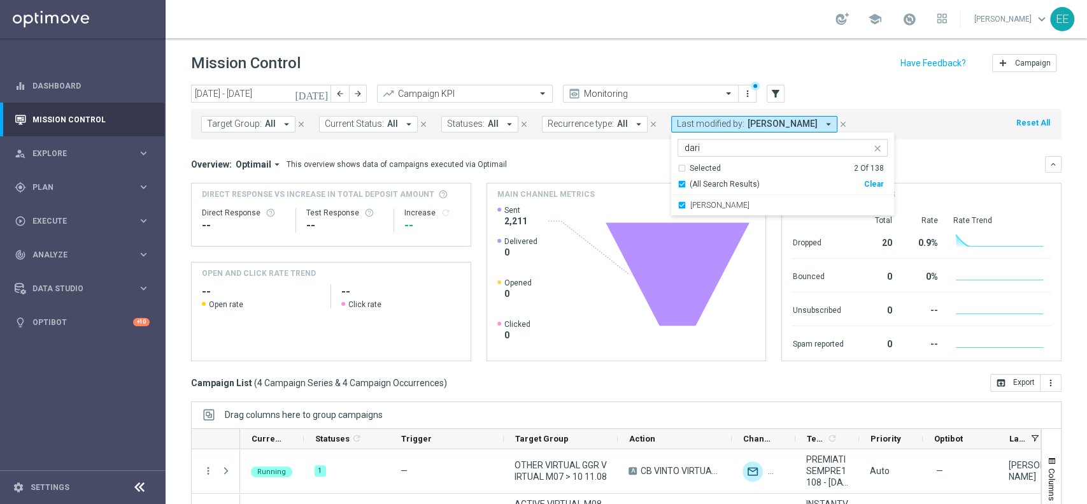
click at [891, 115] on div "Target Group: All arrow_drop_down close Current Status: All arrow_drop_down clo…" at bounding box center [626, 124] width 871 height 31
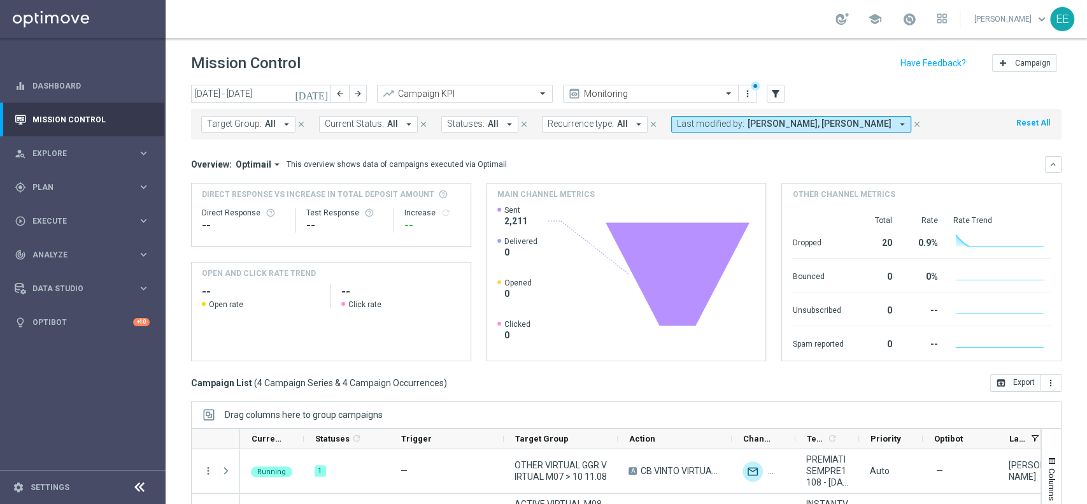
click at [750, 122] on span "Dario Fraccascia, Edoardo Ellena" at bounding box center [820, 123] width 144 height 11
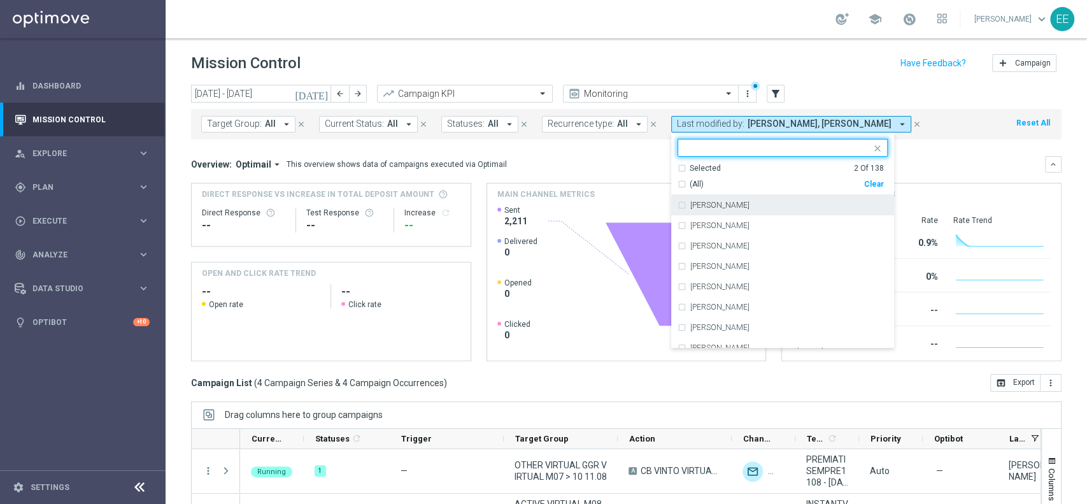
click at [678, 167] on div "Selected 2 Of 138" at bounding box center [781, 168] width 206 height 11
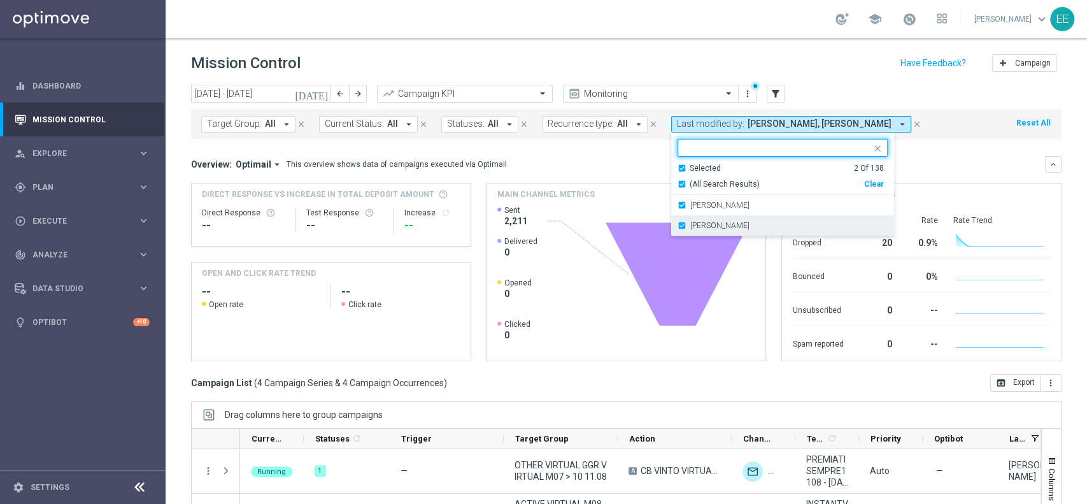
click at [720, 225] on label "[PERSON_NAME]" at bounding box center [719, 226] width 59 height 8
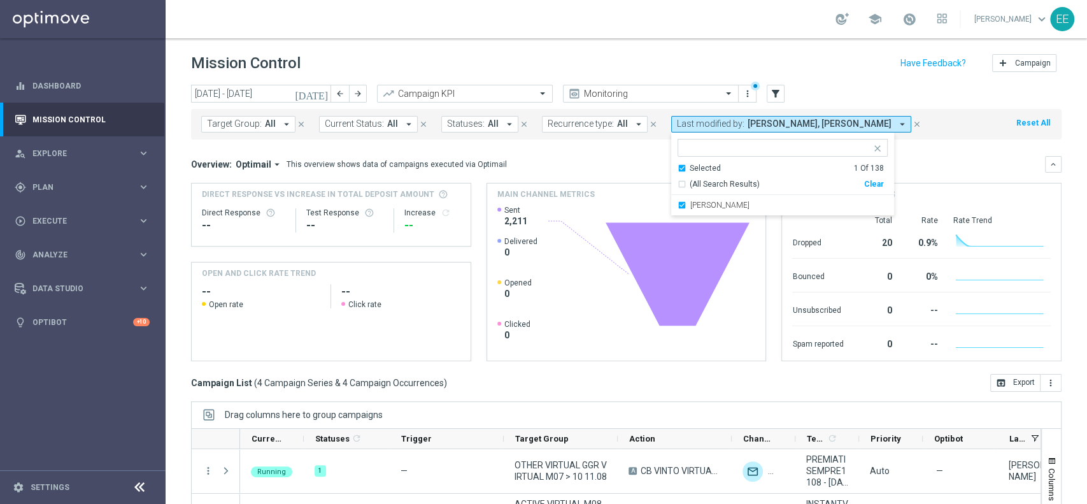
click at [916, 139] on mini-dashboard "Overview: Optimail arrow_drop_down This overview shows data of campaigns execut…" at bounding box center [626, 256] width 871 height 234
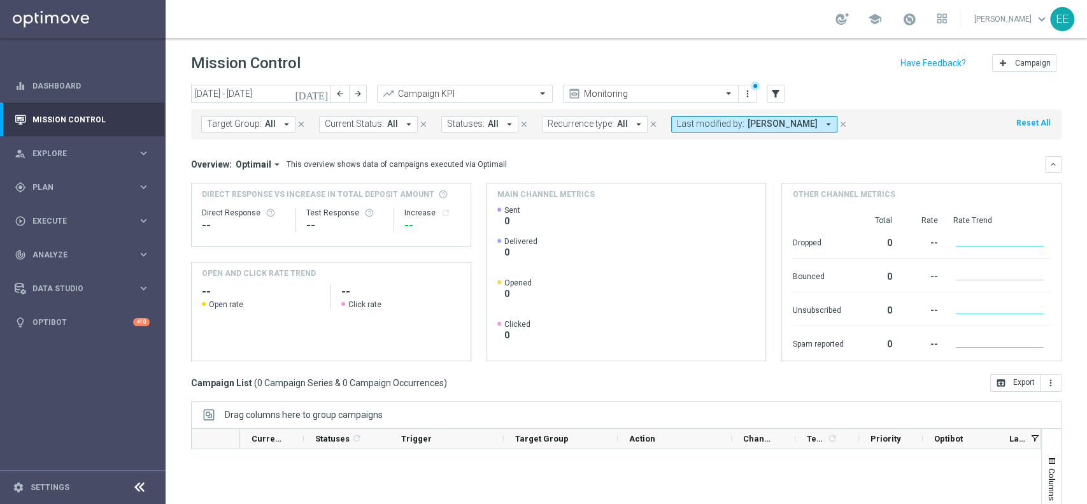
click at [316, 92] on button "[DATE]" at bounding box center [312, 94] width 38 height 19
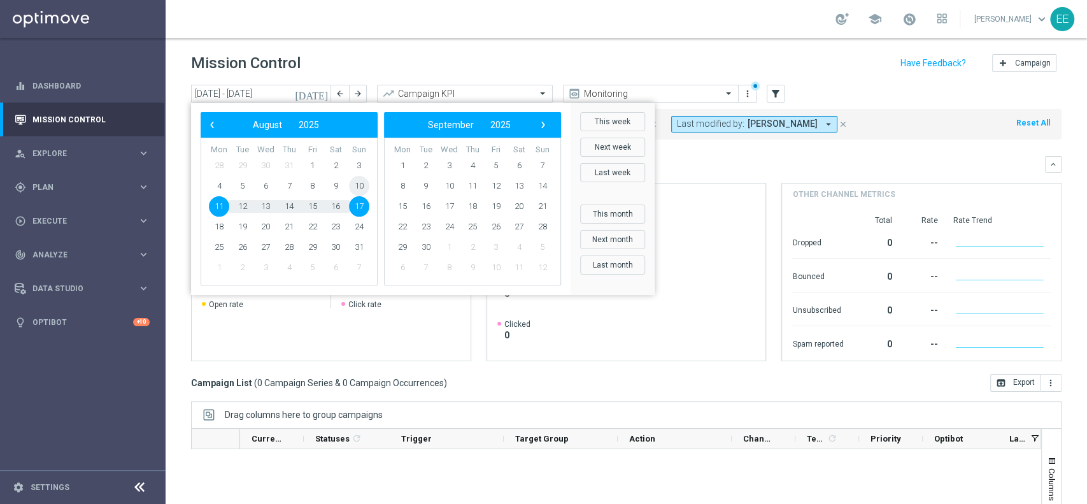
click at [360, 190] on span "10" at bounding box center [359, 186] width 20 height 20
click at [357, 231] on span "24" at bounding box center [359, 227] width 20 height 20
type input "[DATE] - [DATE]"
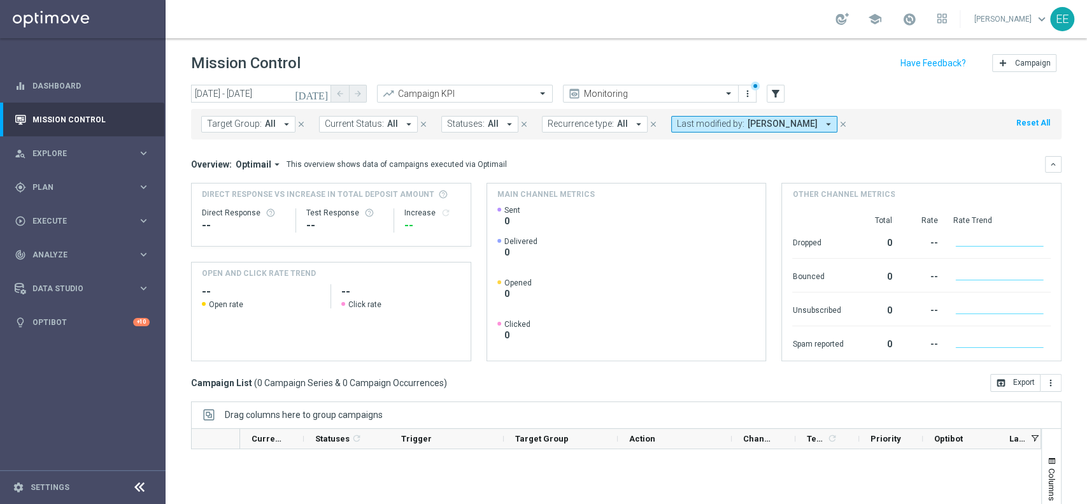
click at [750, 124] on span "Dario Fraccascia" at bounding box center [783, 123] width 70 height 11
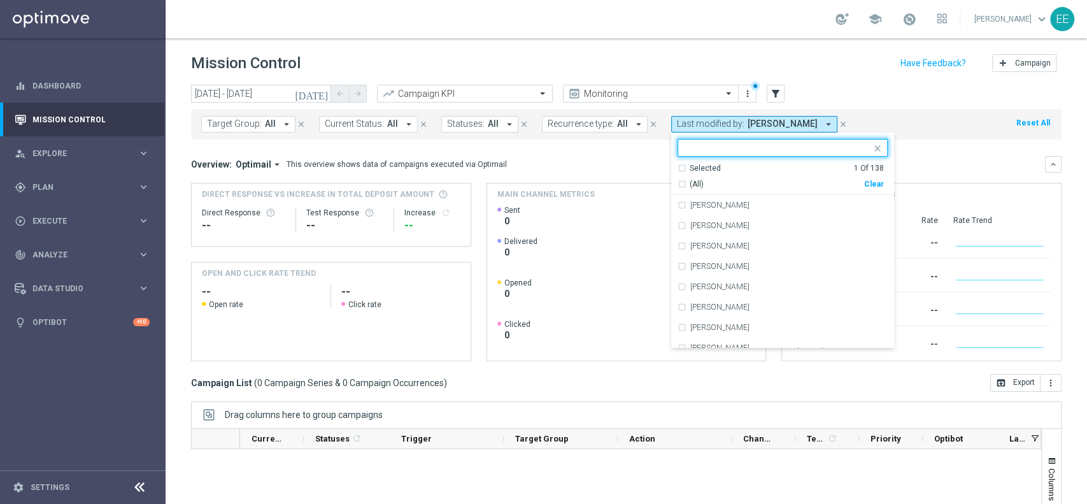
click at [0, 0] on div "Clear" at bounding box center [0, 0] width 0 height 0
click at [800, 138] on div "Selected 0 Of 138 (All) Clear Alessandra Cormio Alessandra Dall'Acqua Alessandr…" at bounding box center [782, 240] width 223 height 216
click at [769, 145] on input "text" at bounding box center [778, 148] width 187 height 11
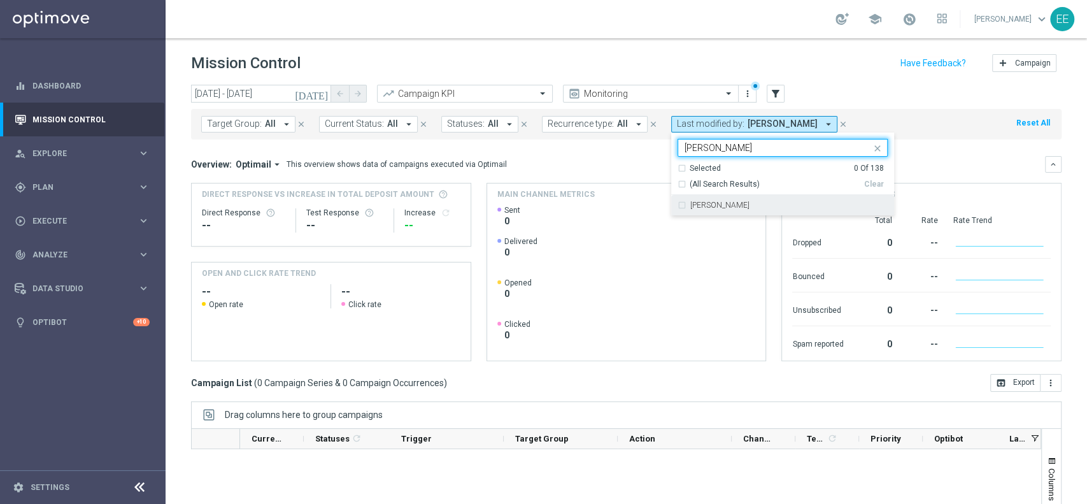
click at [711, 210] on div "[PERSON_NAME]" at bounding box center [783, 205] width 210 height 20
type input "ellena"
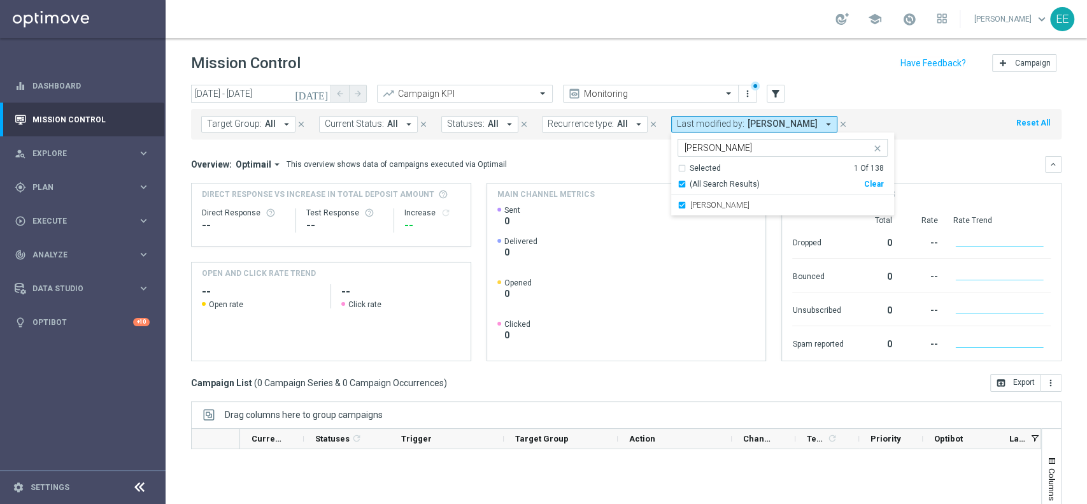
click at [618, 27] on div "school Edoardo Ellena keyboard_arrow_down EE" at bounding box center [627, 19] width 922 height 38
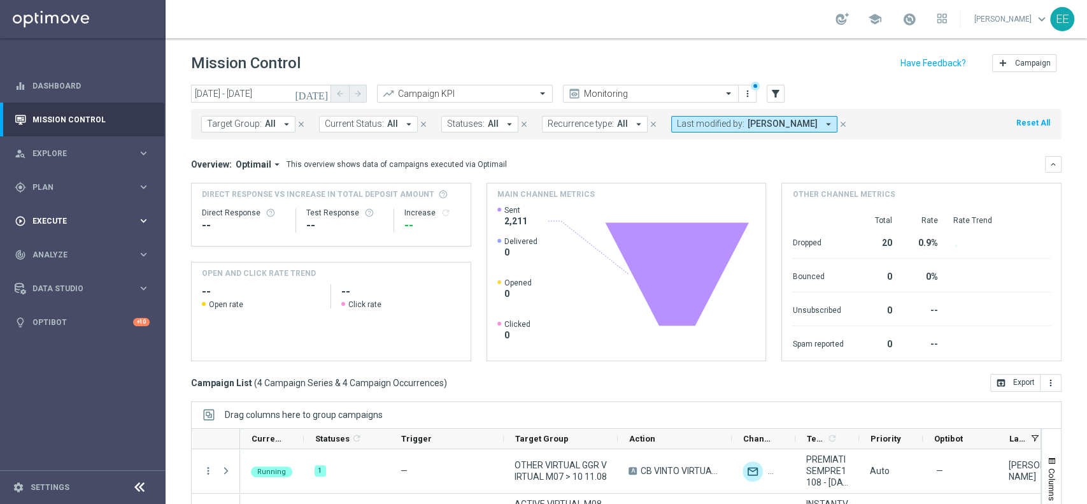
click at [83, 227] on div "play_circle_outline Execute keyboard_arrow_right" at bounding box center [82, 221] width 164 height 34
click at [64, 201] on div "gps_fixed Plan keyboard_arrow_right" at bounding box center [82, 187] width 164 height 34
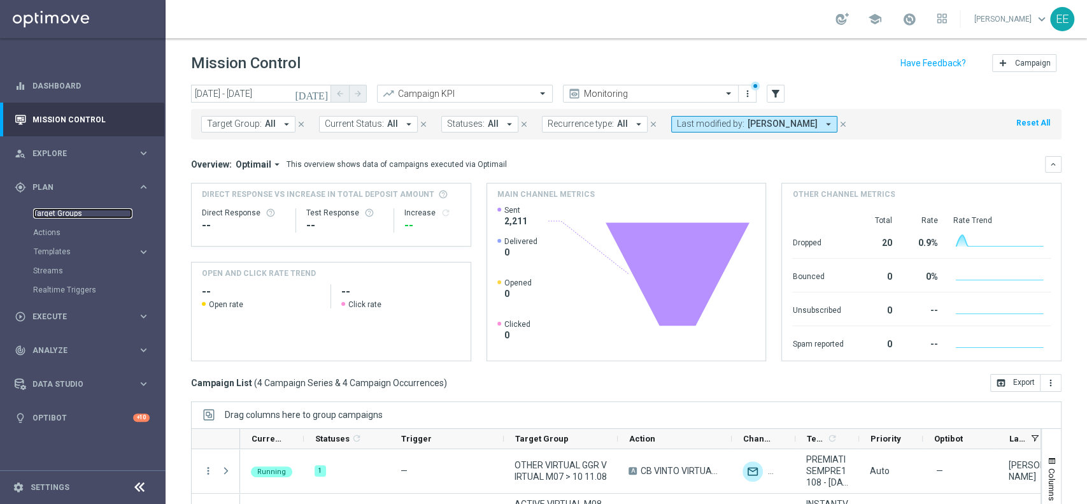
click at [73, 213] on link "Target Groups" at bounding box center [82, 213] width 99 height 10
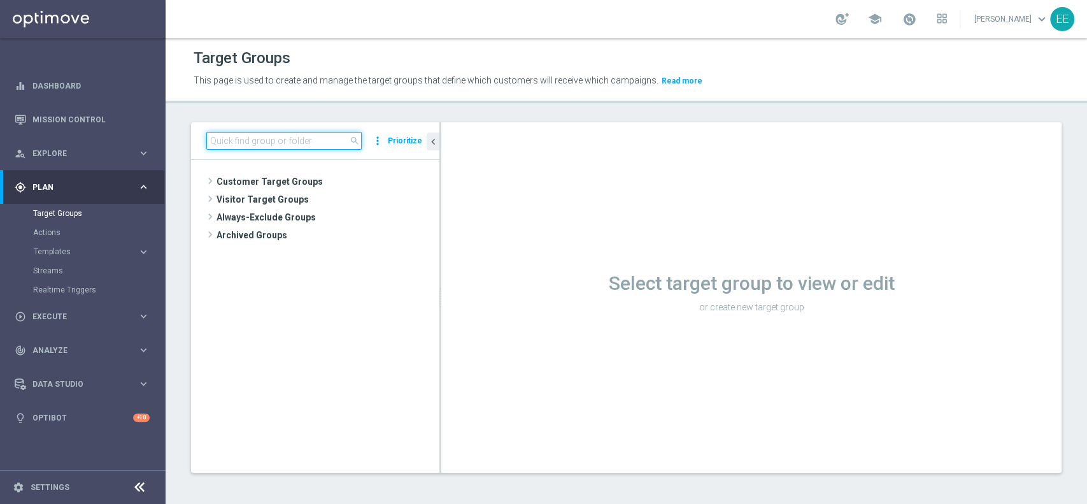
click at [285, 132] on input at bounding box center [283, 141] width 155 height 18
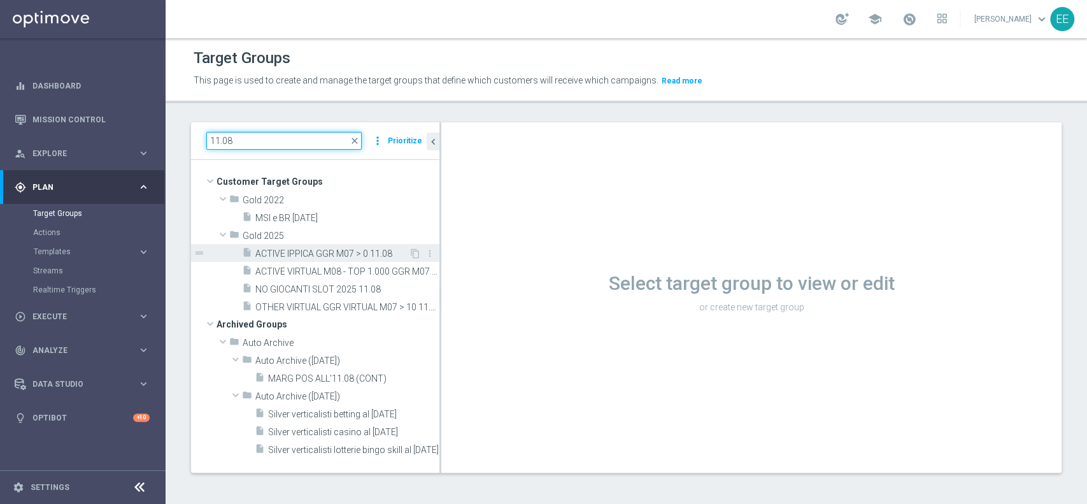
type input "11.08"
click at [319, 257] on span "ACTIVE IPPICA GGR M07 > 0 11.08" at bounding box center [331, 253] width 153 height 11
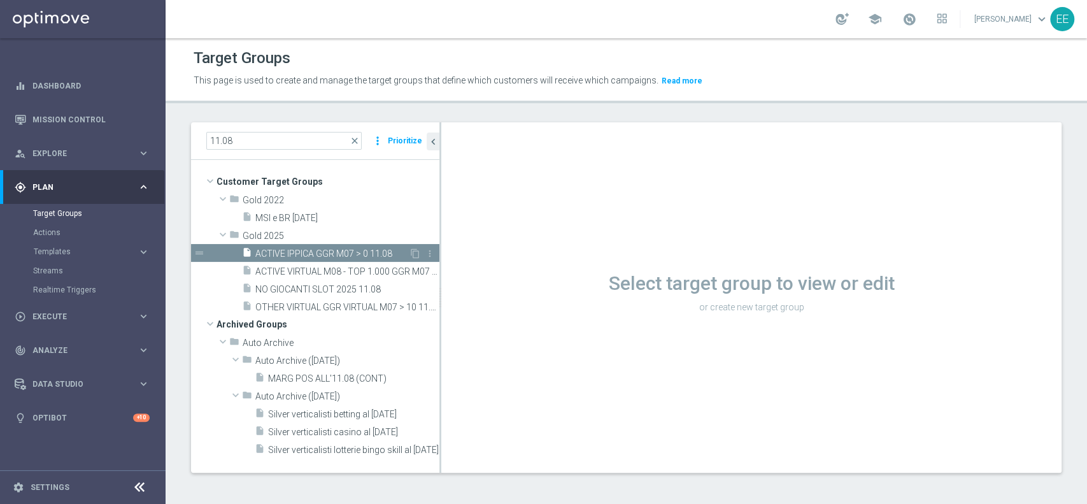
click at [331, 253] on span "ACTIVE IPPICA GGR M07 > 0 11.08" at bounding box center [331, 253] width 153 height 11
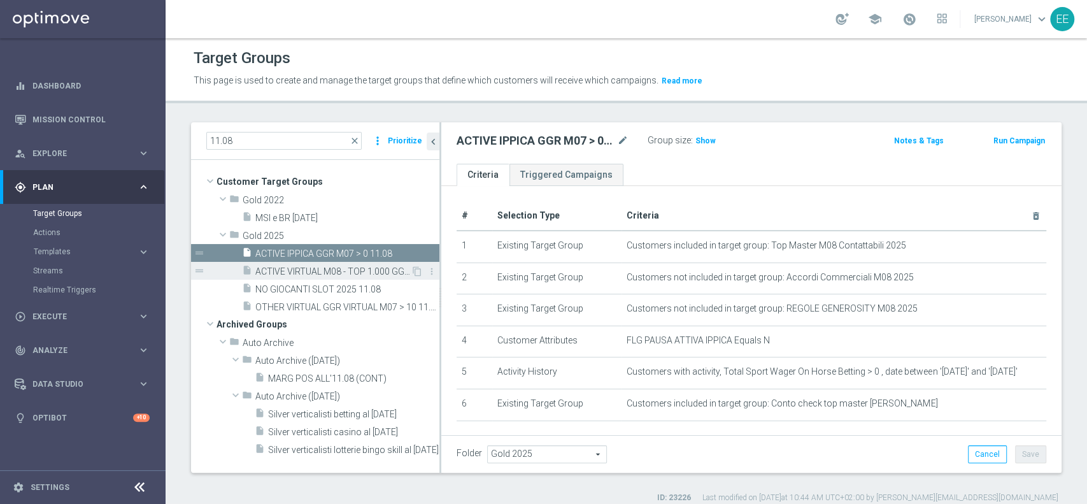
click at [329, 276] on span "ACTIVE VIRTUAL M08 - TOP 1.000 GGR M07 11.08" at bounding box center [332, 271] width 155 height 11
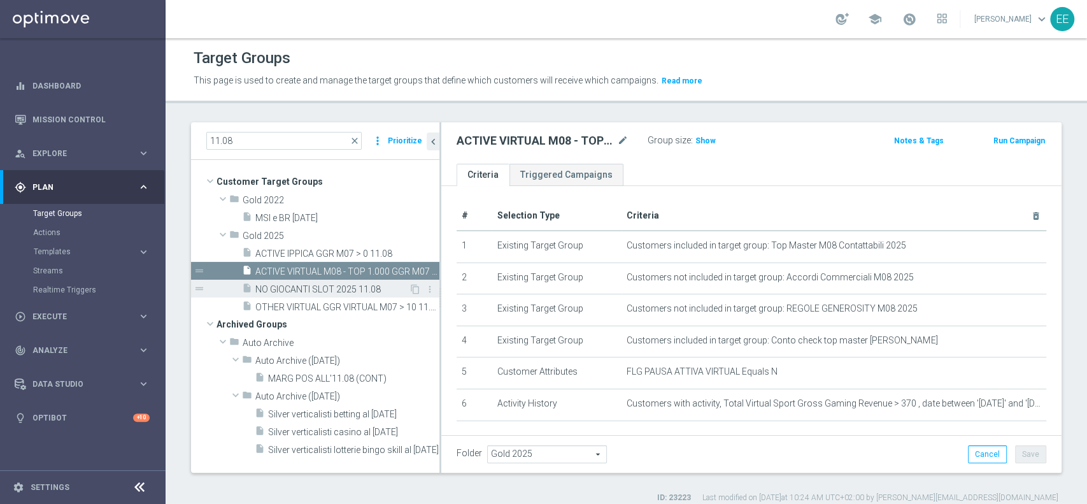
click at [321, 285] on span "NO GIOCANTI SLOT 2025 11.08" at bounding box center [331, 289] width 153 height 11
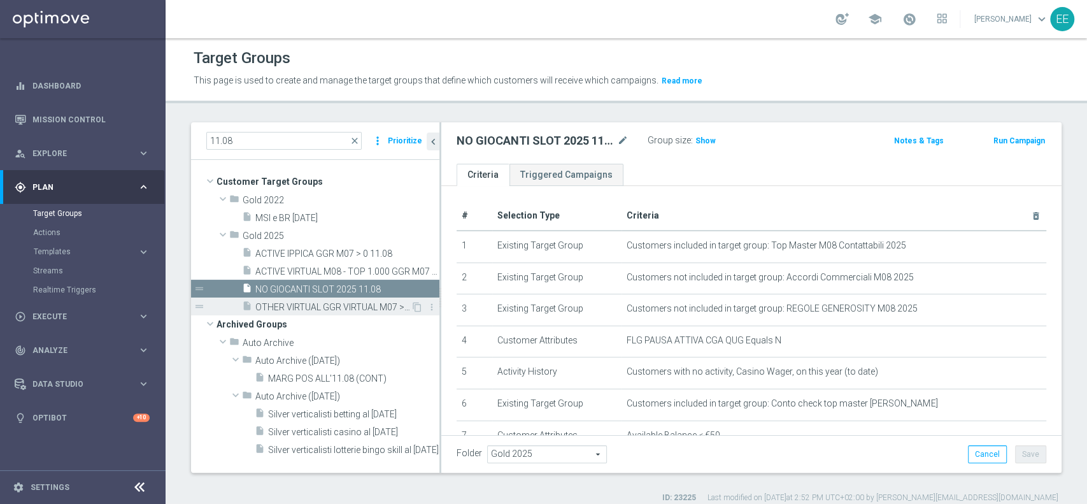
click at [311, 300] on div "insert_drive_file OTHER VIRTUAL GGR VIRTUAL M07 > 10 11.08" at bounding box center [326, 306] width 169 height 18
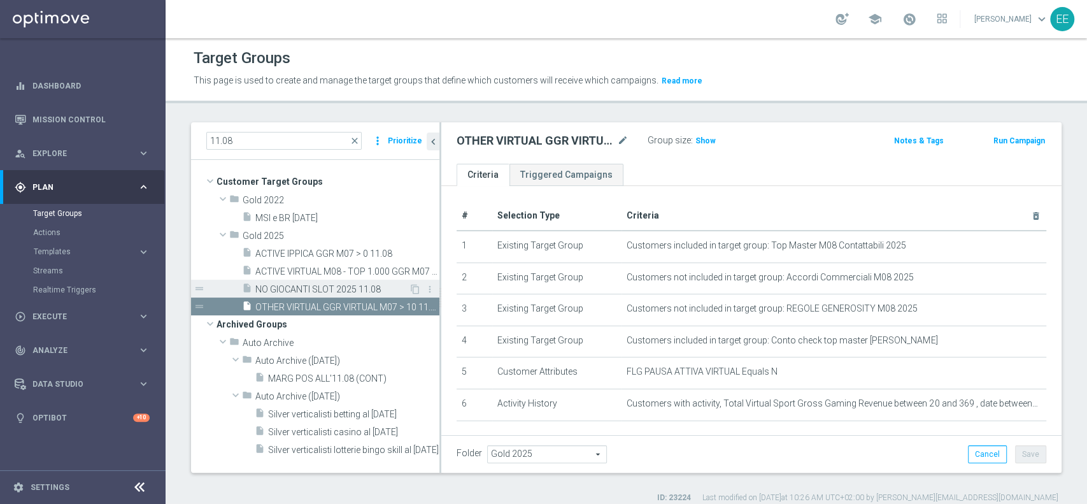
click at [336, 290] on span "NO GIOCANTI SLOT 2025 11.08" at bounding box center [331, 289] width 153 height 11
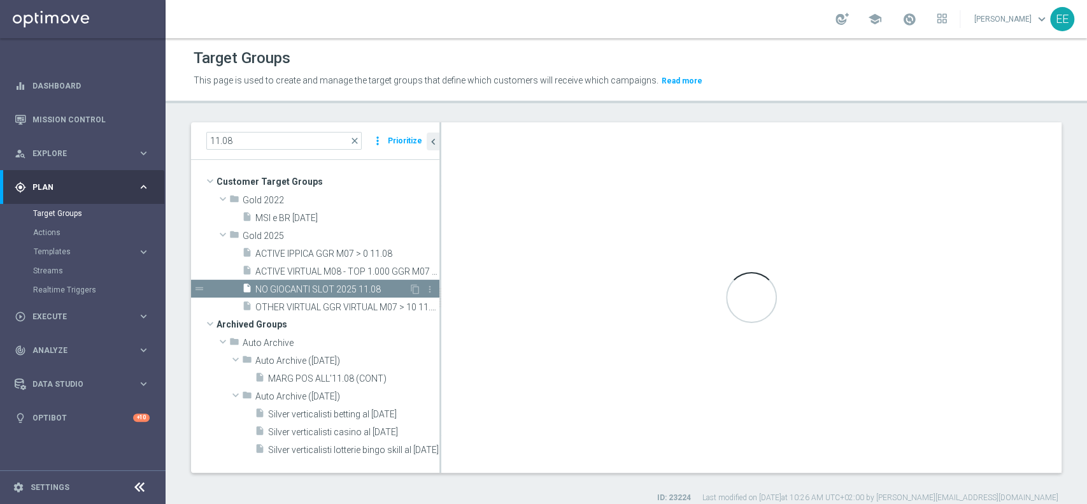
type textarea "(1 AND 2 AND 3 AND 4 and 5 and 7) OR 6"
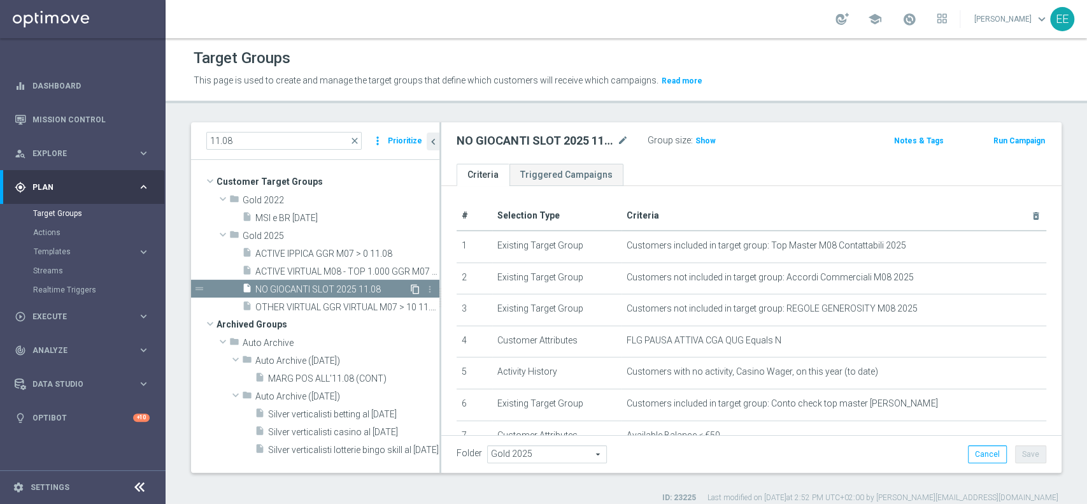
click at [413, 288] on icon "content_copy" at bounding box center [415, 289] width 10 height 10
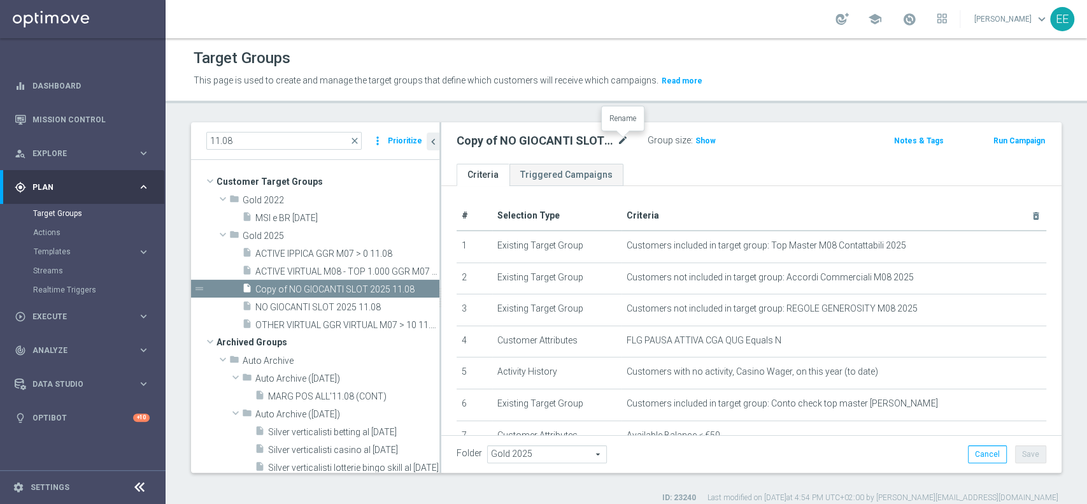
click at [624, 140] on icon "mode_edit" at bounding box center [622, 140] width 11 height 15
type input "2^ PRODOTTO CASINO' GGR M08 - INCIDENZA GGR CASINO' M08 > 20% GGR M08 11.08"
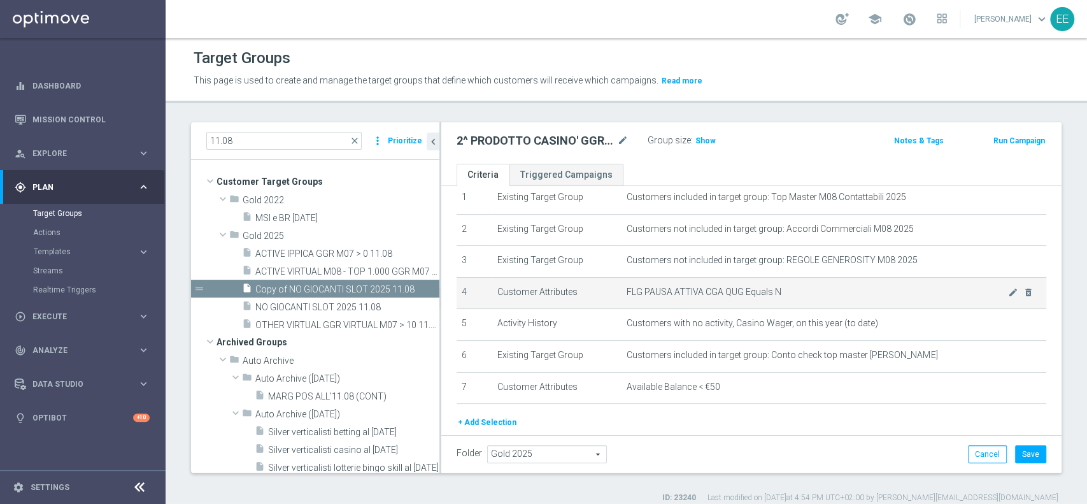
scroll to position [52, 0]
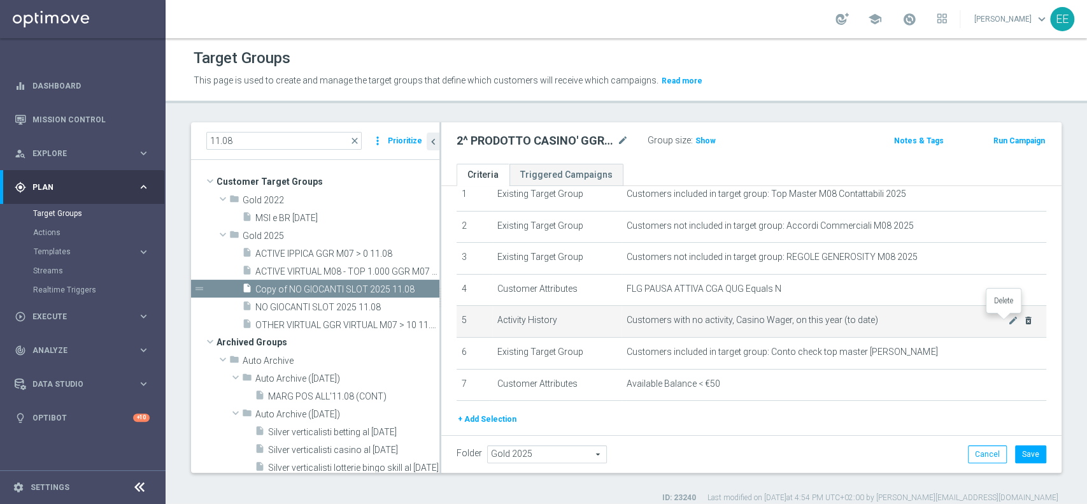
click at [1023, 321] on icon "delete_forever" at bounding box center [1028, 320] width 10 height 10
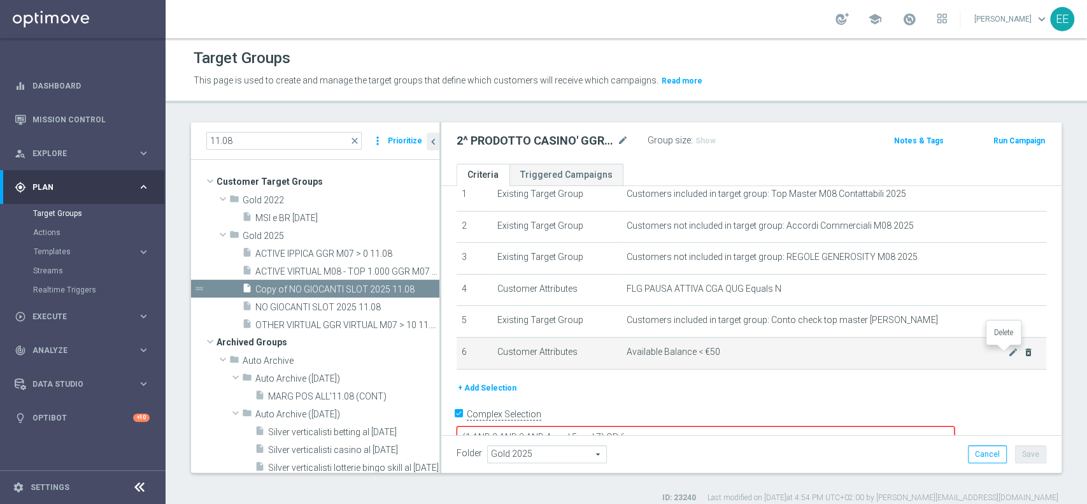
click at [1023, 356] on icon "delete_forever" at bounding box center [1028, 352] width 10 height 10
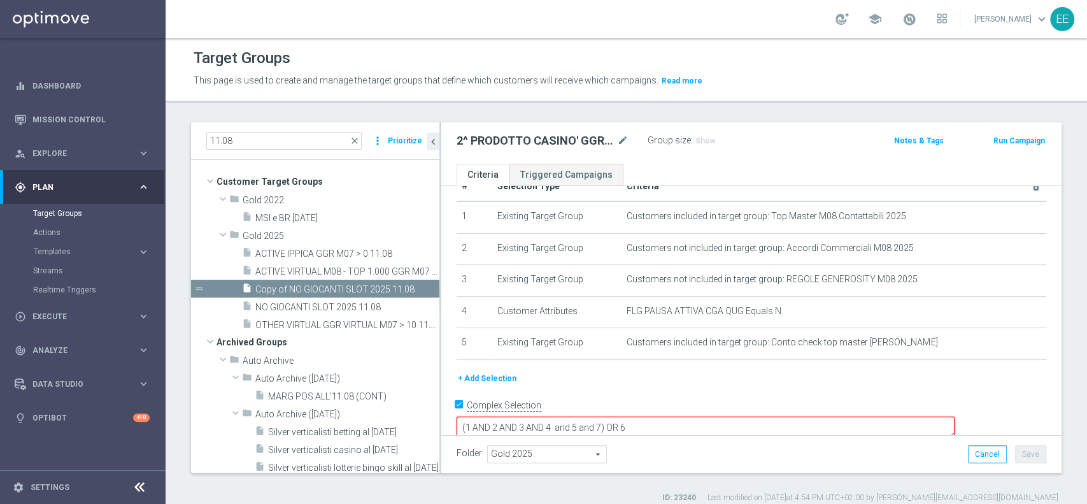
click at [738, 417] on textarea "(1 AND 2 AND 3 AND 4 and 5 and 7) OR 6" at bounding box center [706, 428] width 498 height 22
click at [688, 417] on textarea "(1 AND 2 AND 3 AND 4 and 5 and 7) OR 5" at bounding box center [706, 428] width 498 height 22
type textarea "(1 AND 2 AND 3 AND 4 and 5 and 6 and 7) OR 5"
click at [510, 380] on button "+ Add Selection" at bounding box center [487, 378] width 61 height 14
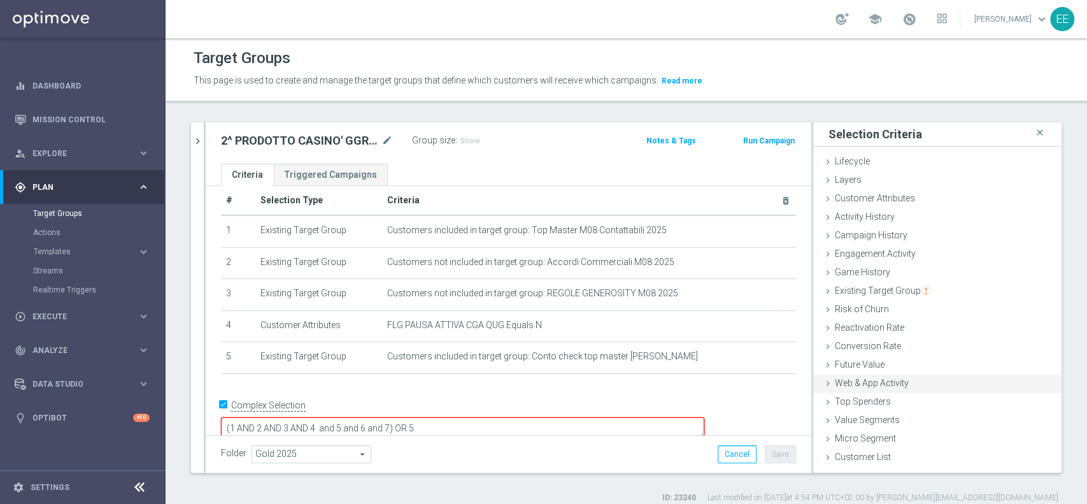
scroll to position [10, 0]
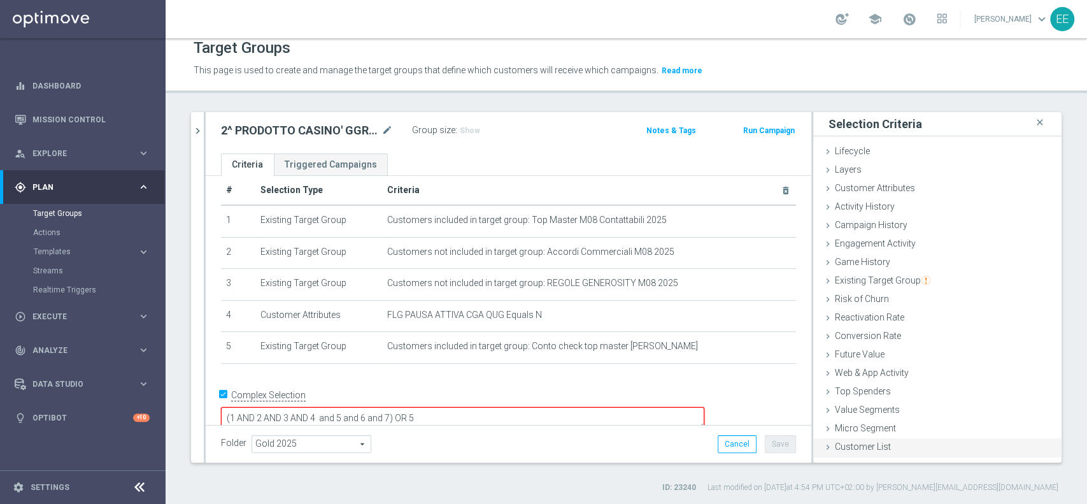
click at [873, 445] on span "Customer List" at bounding box center [863, 446] width 56 height 10
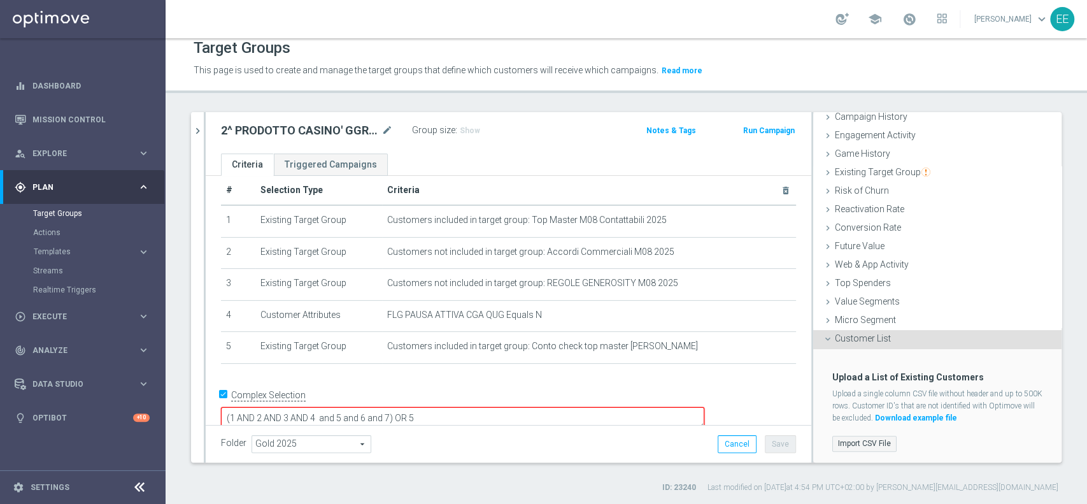
click at [857, 441] on label "Import CSV File" at bounding box center [864, 444] width 64 height 16
click at [0, 0] on input "Import CSV File" at bounding box center [0, 0] width 0 height 0
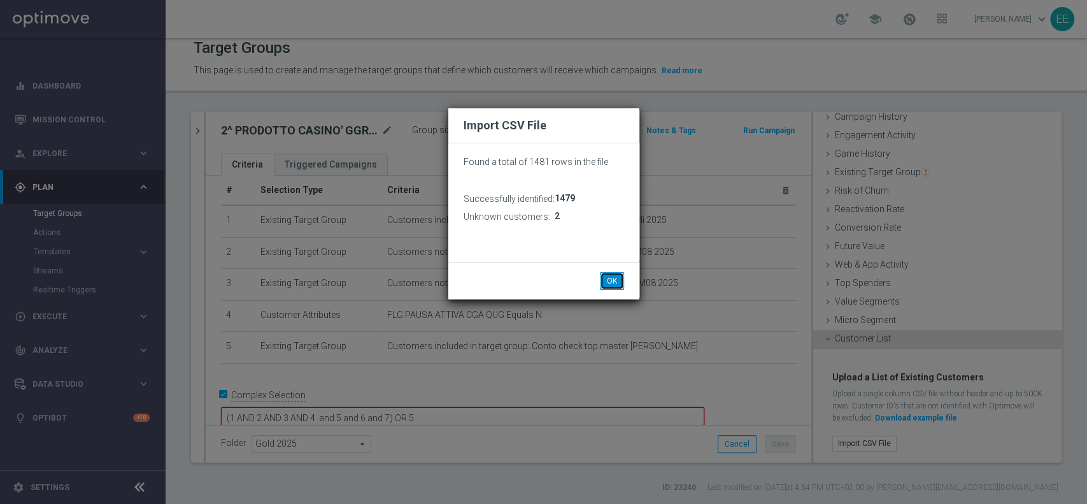
click at [605, 278] on button "OK" at bounding box center [612, 281] width 24 height 18
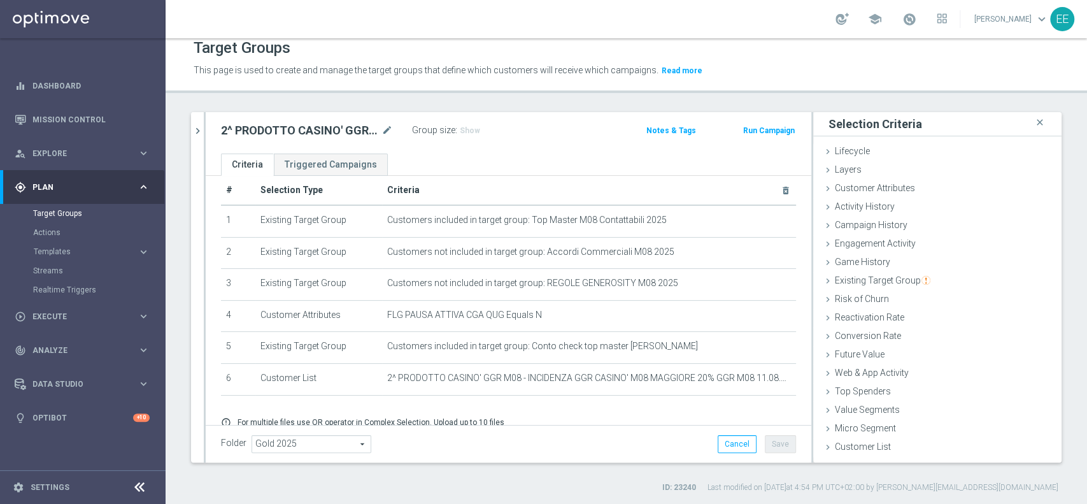
scroll to position [67, 0]
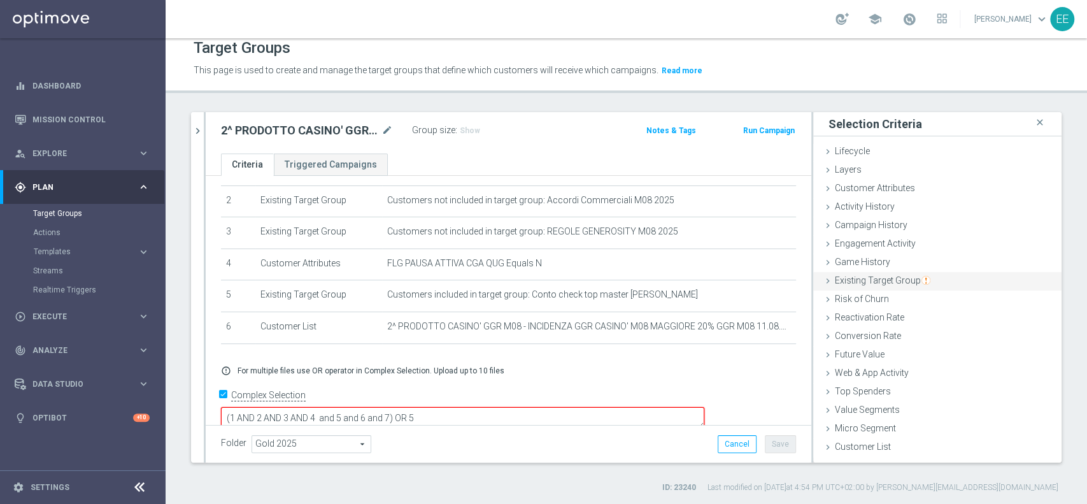
click at [888, 283] on span "Existing Target Group" at bounding box center [883, 280] width 96 height 10
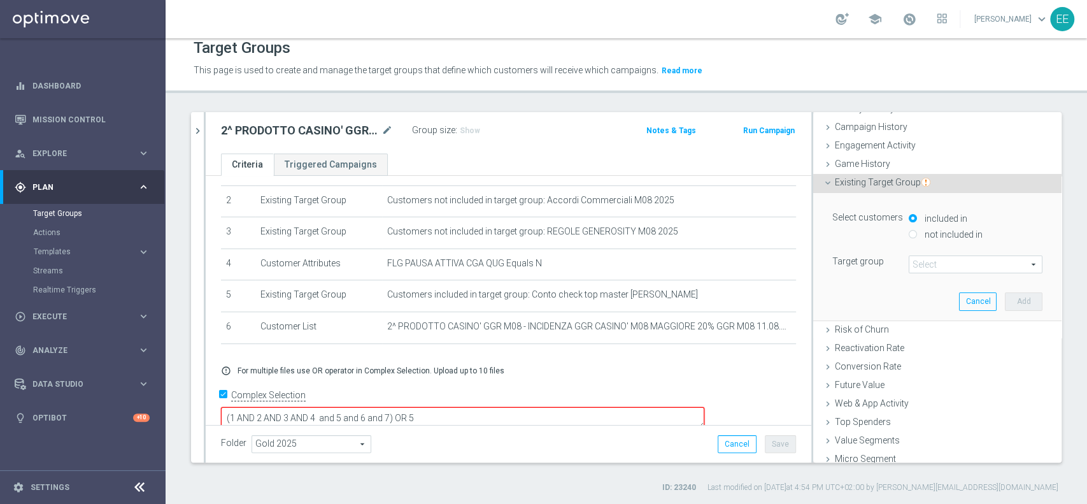
scroll to position [100, 0]
click at [932, 227] on label "not included in" at bounding box center [952, 232] width 61 height 11
click at [917, 228] on input "not included in" at bounding box center [913, 232] width 8 height 8
radio input "true"
click at [935, 259] on span at bounding box center [975, 262] width 132 height 17
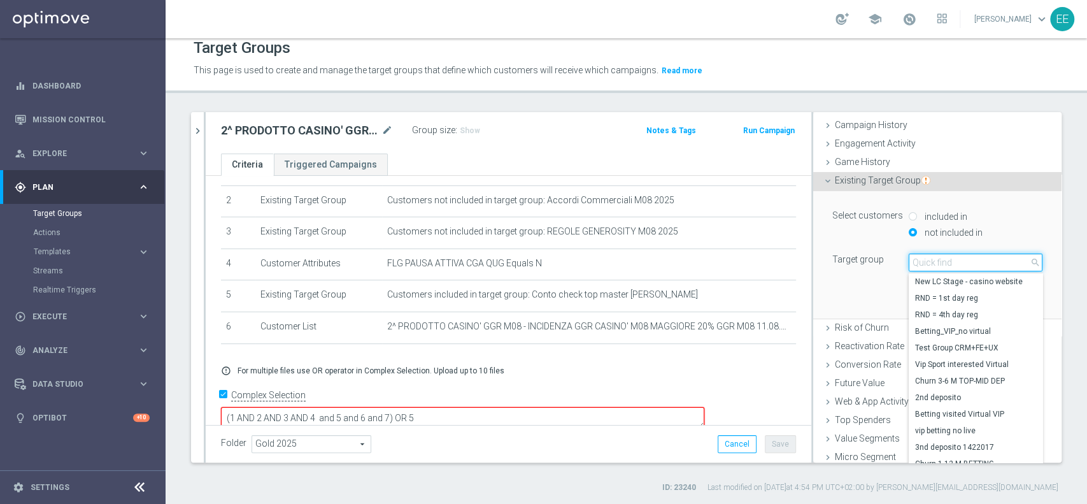
click at [937, 262] on input "search" at bounding box center [976, 262] width 134 height 18
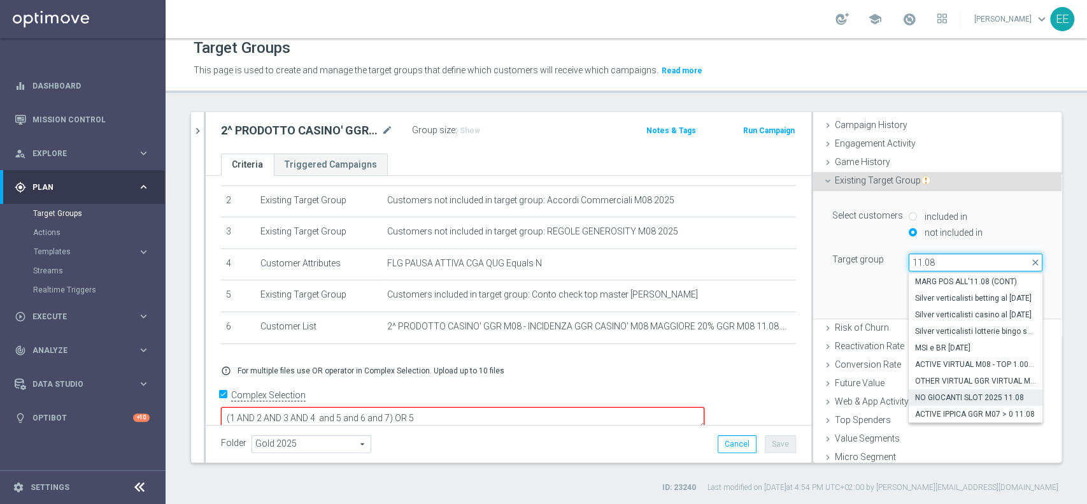
type input "11.08"
click at [953, 396] on span "NO GIOCANTI SLOT 2025 11.08" at bounding box center [975, 397] width 121 height 10
type input "NO GIOCANTI SLOT 2025 11.08"
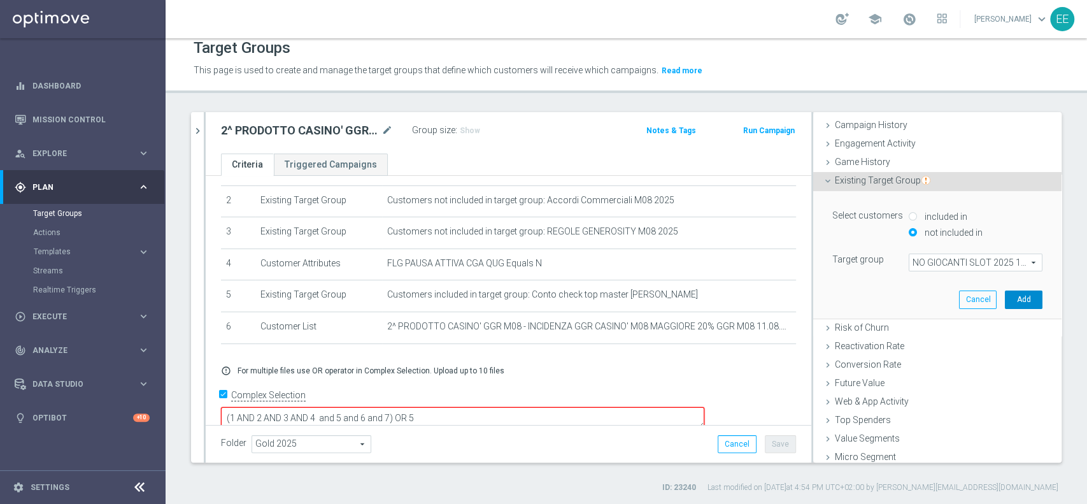
click at [1006, 306] on button "Add" at bounding box center [1024, 299] width 38 height 18
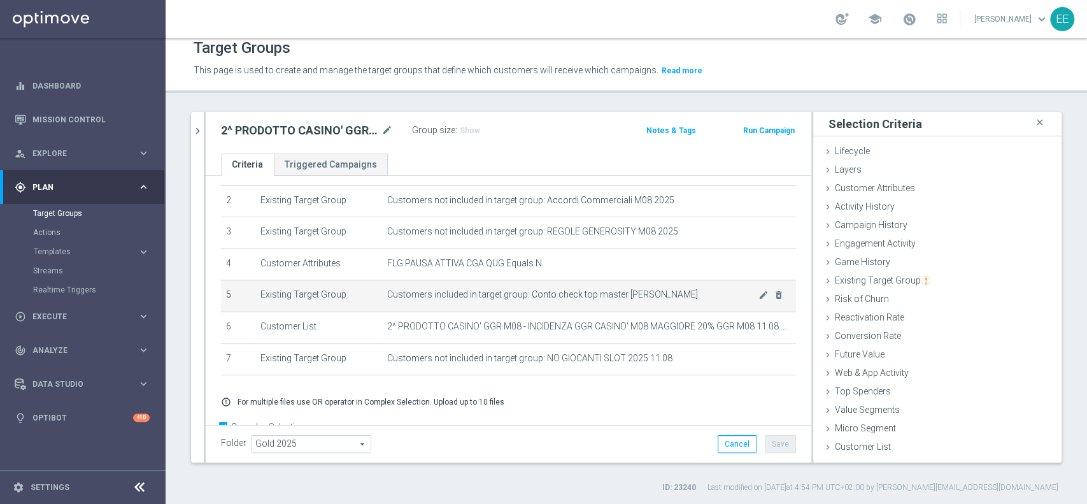
scroll to position [99, 0]
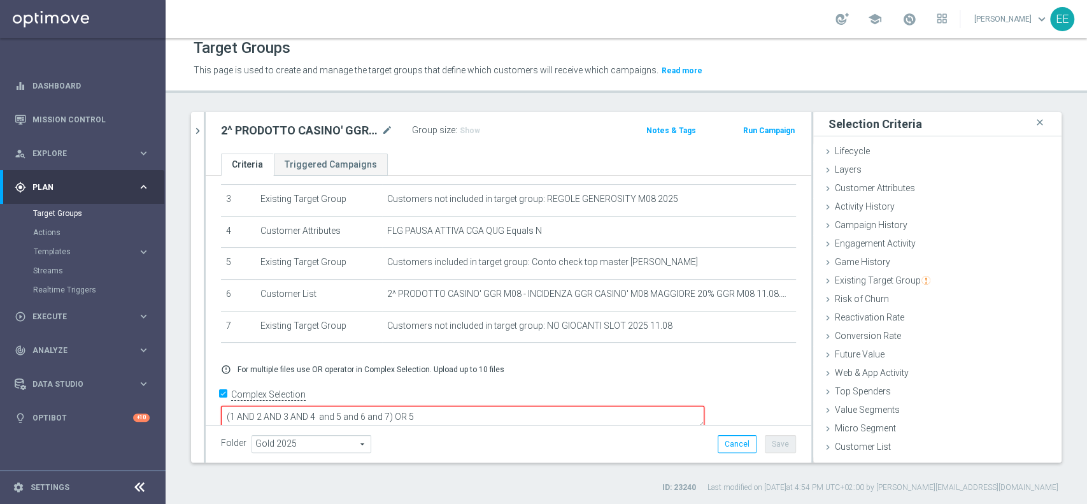
click at [481, 406] on textarea "(1 AND 2 AND 3 AND 4 and 5 and 6 and 7) OR 5" at bounding box center [462, 417] width 483 height 22
click at [429, 406] on textarea "(1 AND 2 AND 3 AND 4 and 5 and 6 and 7) OR 5" at bounding box center [462, 417] width 483 height 22
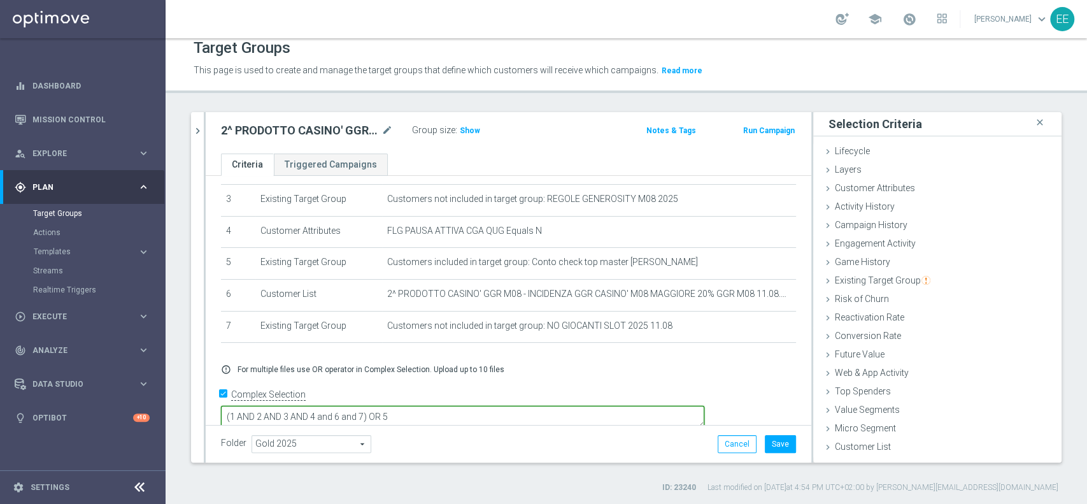
click at [538, 406] on textarea "(1 AND 2 AND 3 AND 4 and 6 and 7) OR 5" at bounding box center [462, 417] width 483 height 22
click at [765, 448] on button "Save" at bounding box center [780, 444] width 31 height 18
click at [467, 129] on span "Show" at bounding box center [470, 130] width 20 height 9
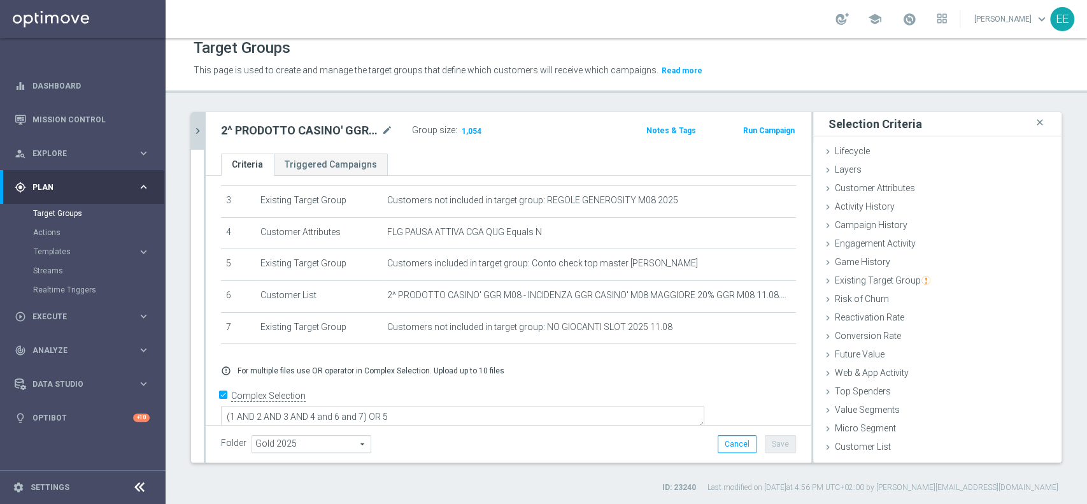
click at [199, 125] on icon "chevron_right" at bounding box center [198, 131] width 12 height 12
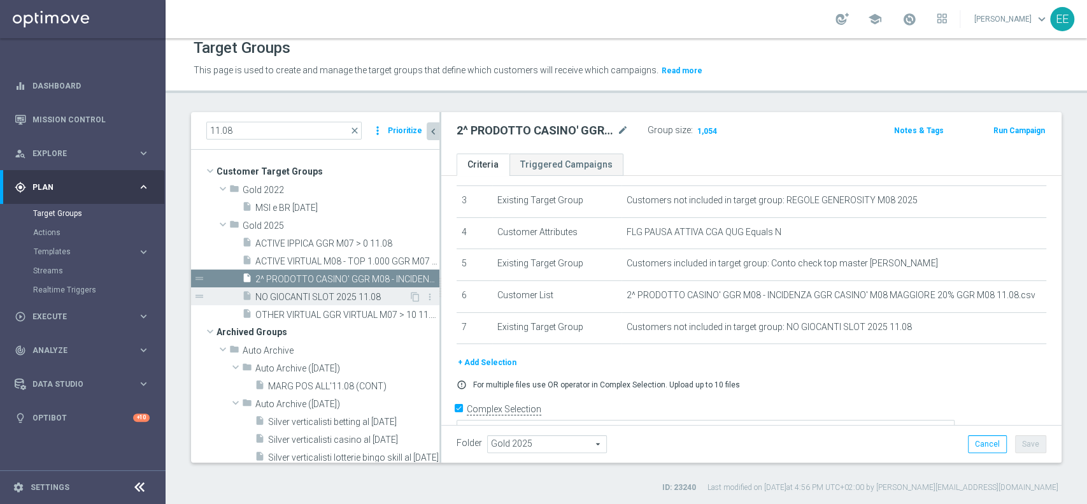
click at [315, 297] on span "NO GIOCANTI SLOT 2025 11.08" at bounding box center [331, 297] width 153 height 11
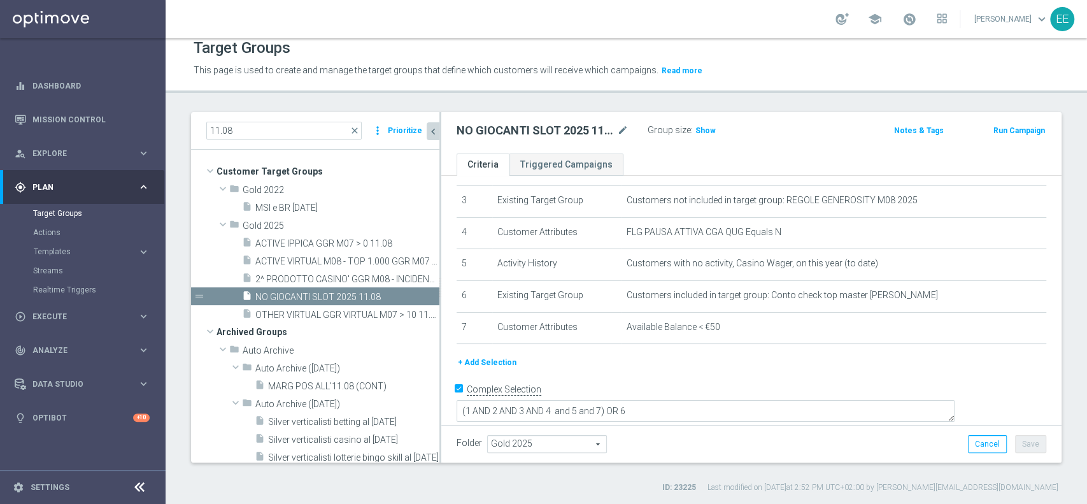
scroll to position [92, 0]
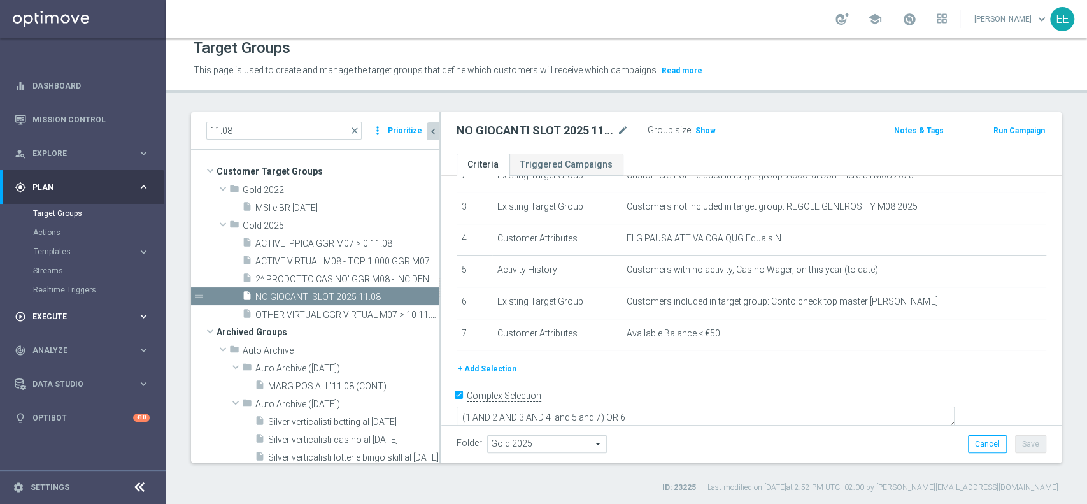
click at [33, 318] on span "Execute" at bounding box center [84, 317] width 105 height 8
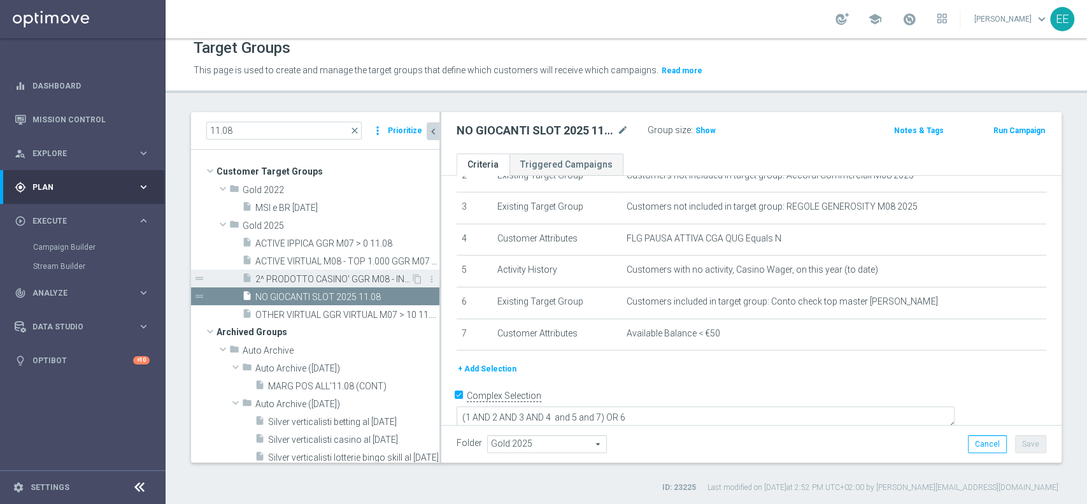
click at [293, 278] on span "2^ PRODOTTO CASINO' GGR M08 - INCIDENZA GGR CASINO' M08 > 20% GGR M08 11.08" at bounding box center [332, 279] width 155 height 11
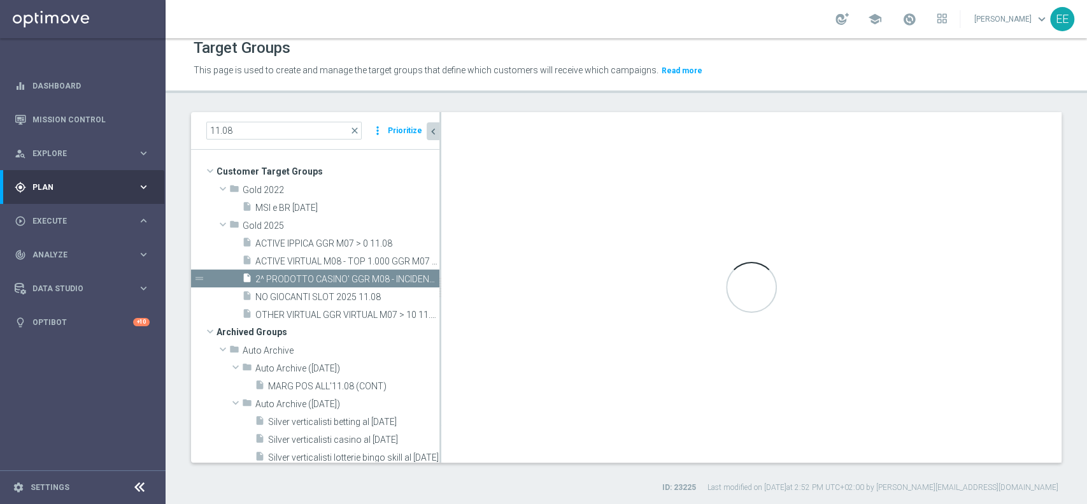
type textarea "(1 AND 2 AND 3 AND 4 and 6 and 7) OR 5"
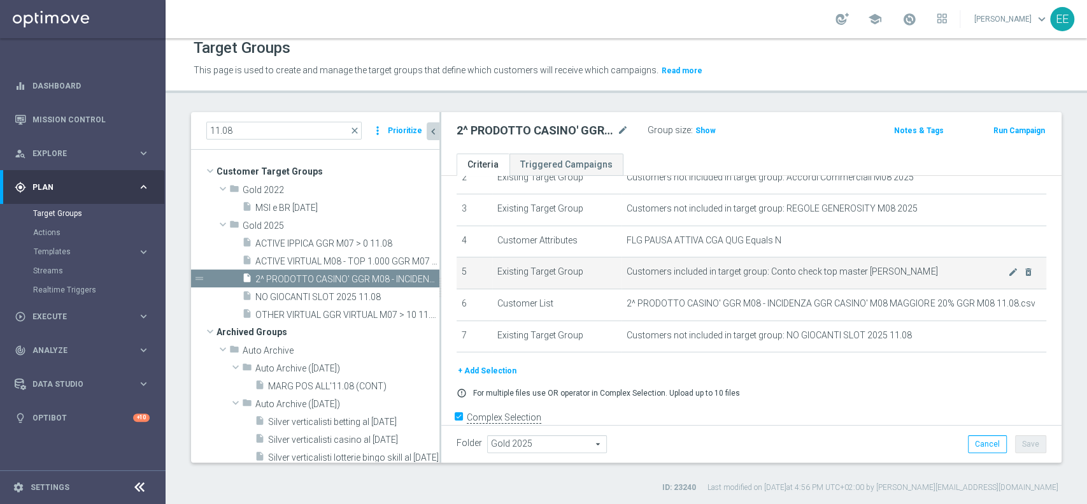
scroll to position [93, 0]
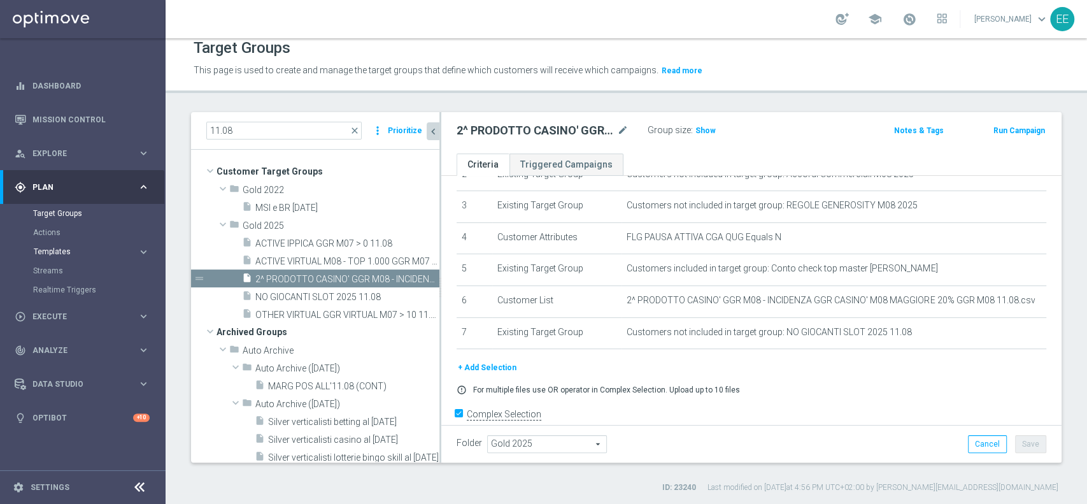
click at [58, 252] on span "Templates" at bounding box center [79, 252] width 91 height 8
click at [61, 251] on span "Templates" at bounding box center [79, 252] width 91 height 8
click at [39, 318] on span "Execute" at bounding box center [84, 317] width 105 height 8
click at [71, 248] on link "Campaign Builder" at bounding box center [82, 247] width 99 height 10
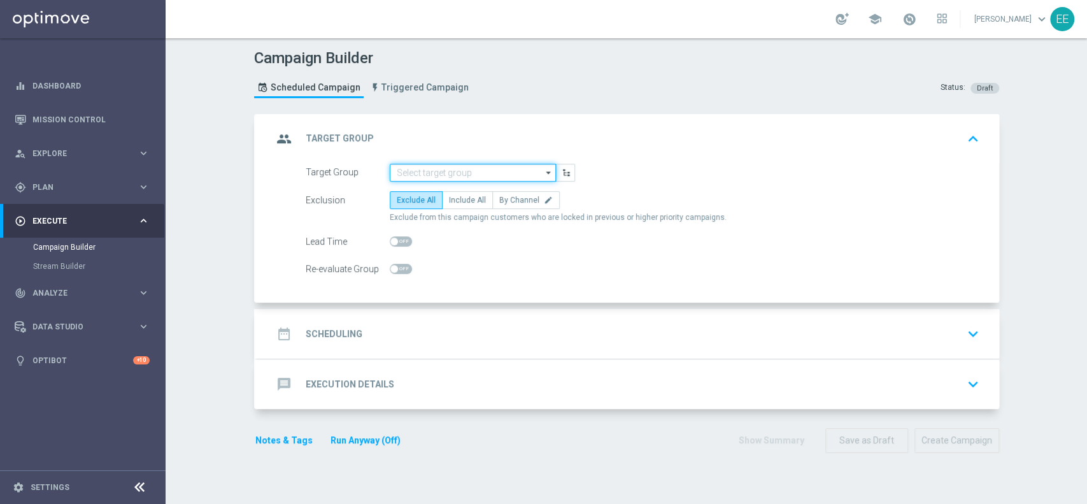
click at [465, 180] on input at bounding box center [473, 173] width 166 height 18
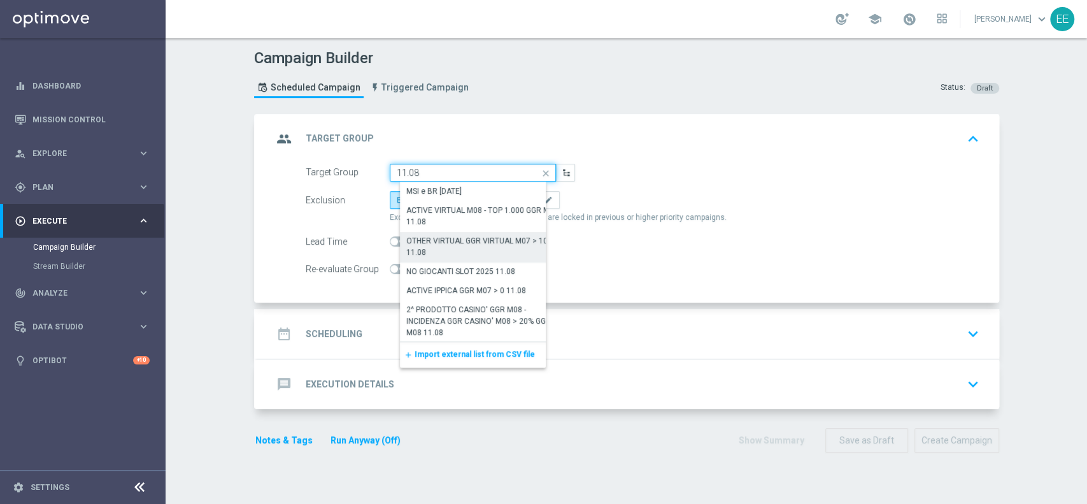
scroll to position [1, 0]
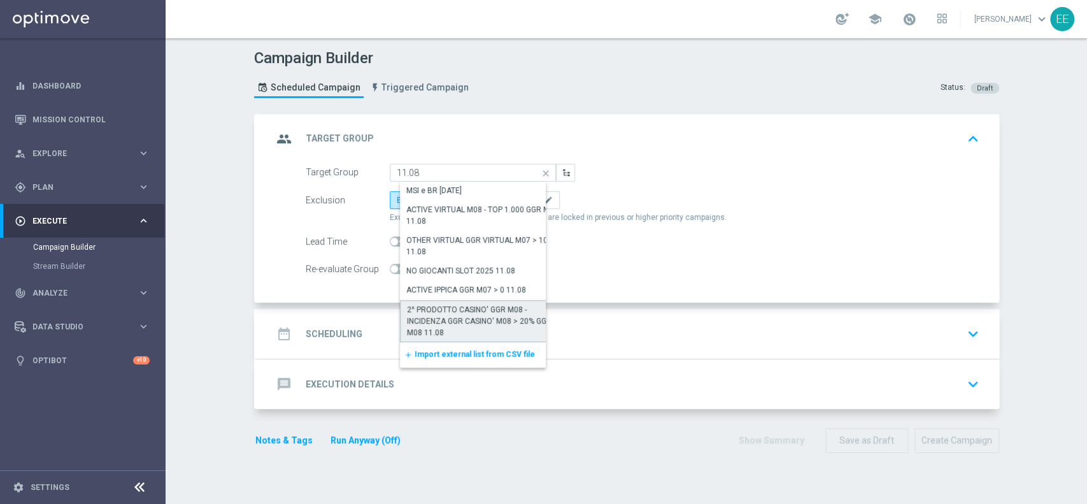
click at [446, 304] on div "2^ PRODOTTO CASINO' GGR M08 - INCIDENZA GGR CASINO' M08 > 20% GGR M08 11.08" at bounding box center [483, 321] width 153 height 34
type input "2^ PRODOTTO CASINO' GGR M08 - INCIDENZA GGR CASINO' M08 > 20% GGR M08 11.08"
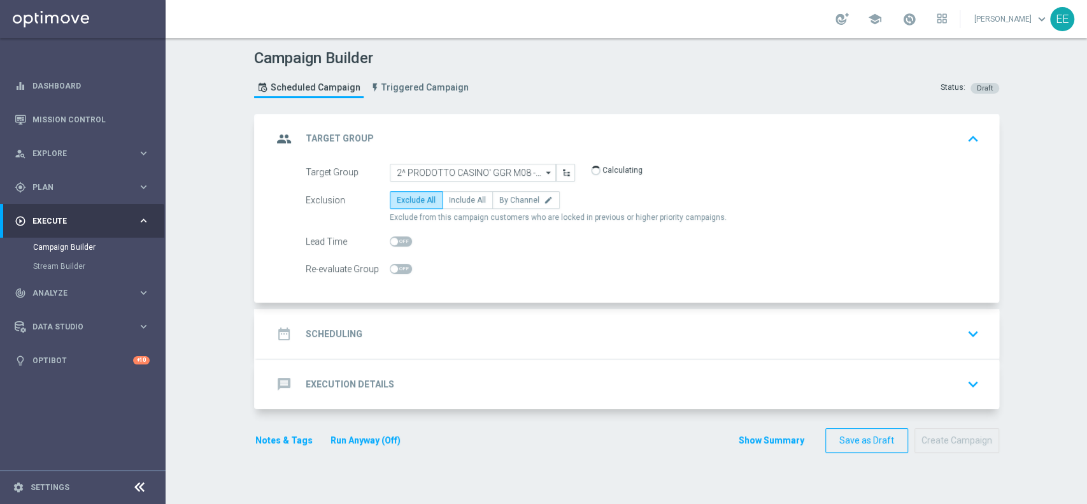
click at [417, 327] on div "date_range Scheduling keyboard_arrow_down" at bounding box center [628, 334] width 711 height 24
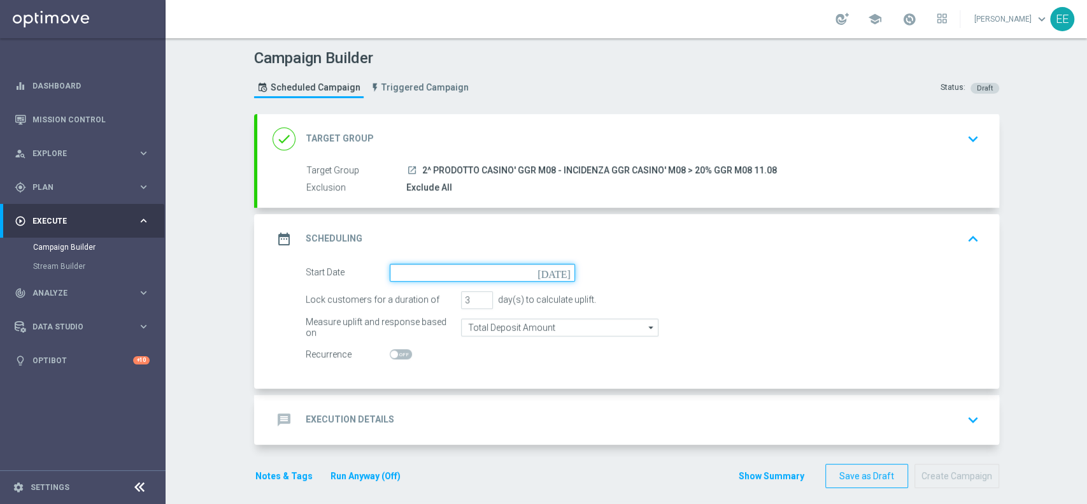
click at [445, 276] on input at bounding box center [482, 273] width 185 height 18
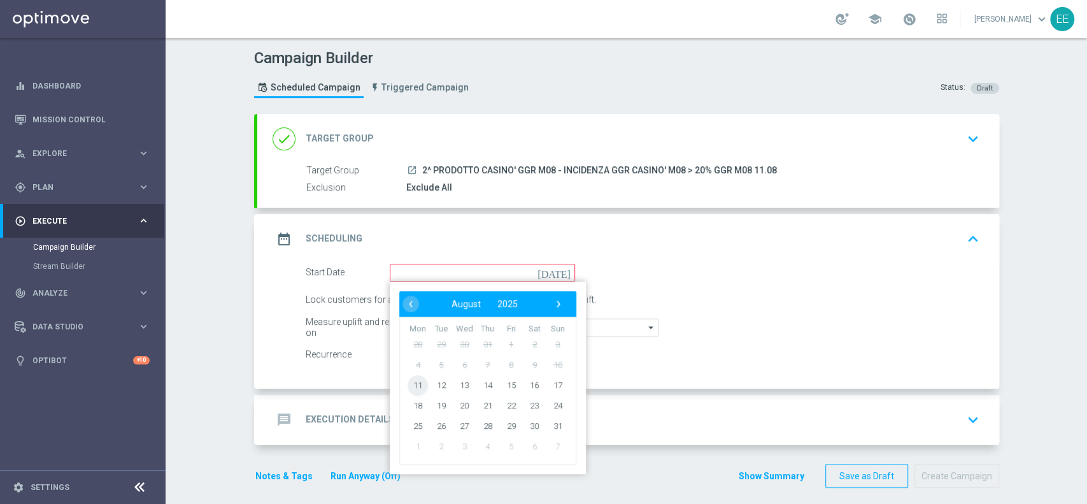
click at [413, 374] on span "11" at bounding box center [418, 384] width 20 height 20
type input "11 Aug 2025"
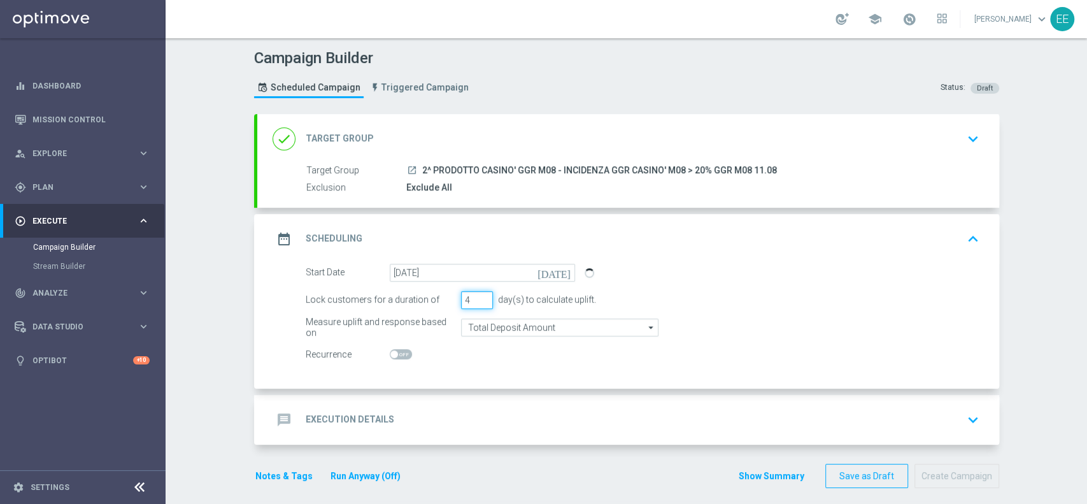
type input "4"
click at [476, 297] on input "4" at bounding box center [477, 300] width 32 height 18
click at [452, 399] on div "message Execution Details keyboard_arrow_down" at bounding box center [628, 420] width 742 height 50
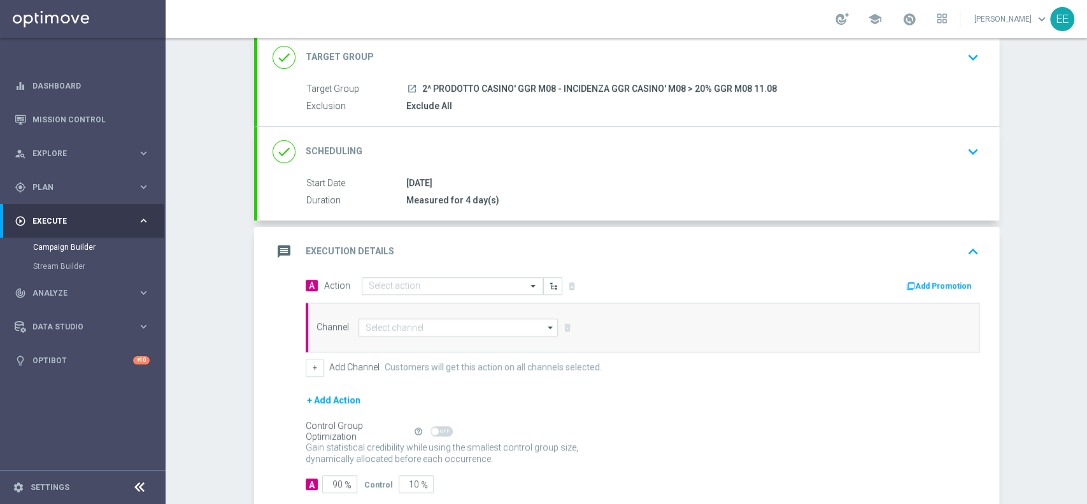
scroll to position [83, 0]
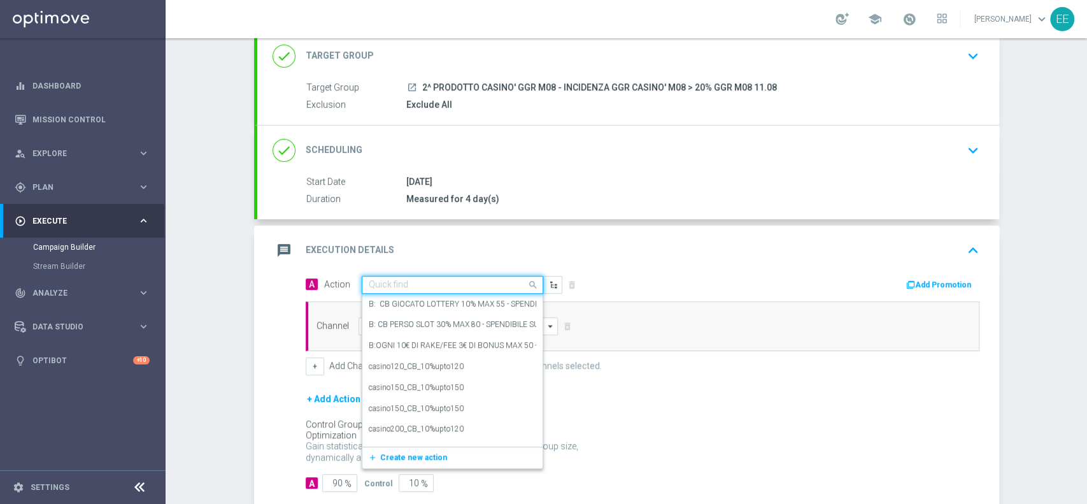
click at [428, 282] on input "text" at bounding box center [440, 285] width 142 height 11
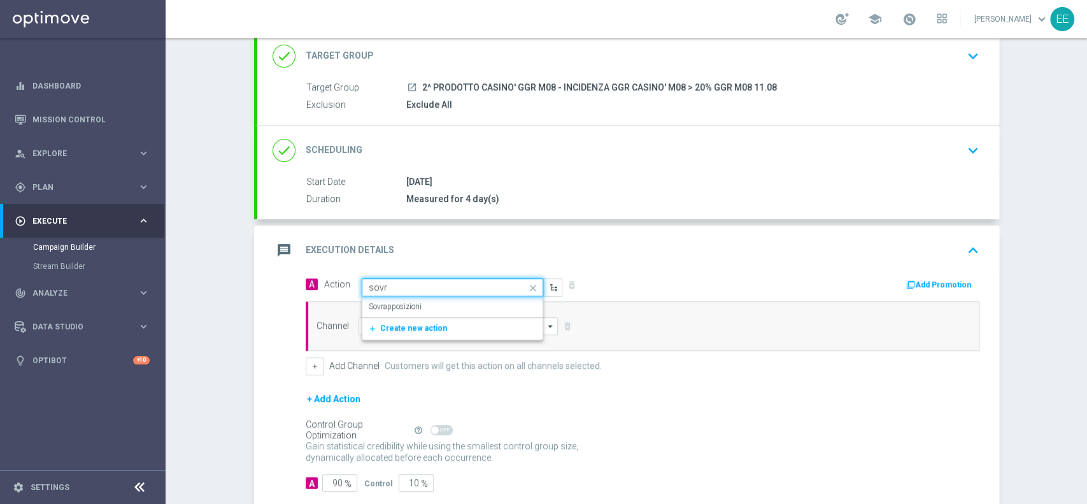
type input "sovra"
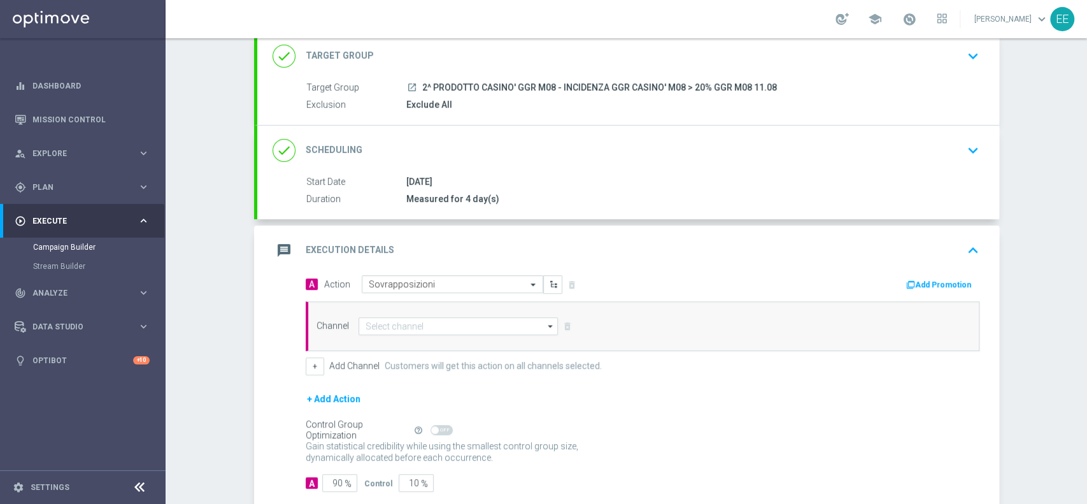
click at [397, 338] on div "Channel arrow_drop_down Drag here to set row groups Drag here to set column lab…" at bounding box center [643, 326] width 674 height 50
click at [397, 324] on input at bounding box center [459, 326] width 200 height 18
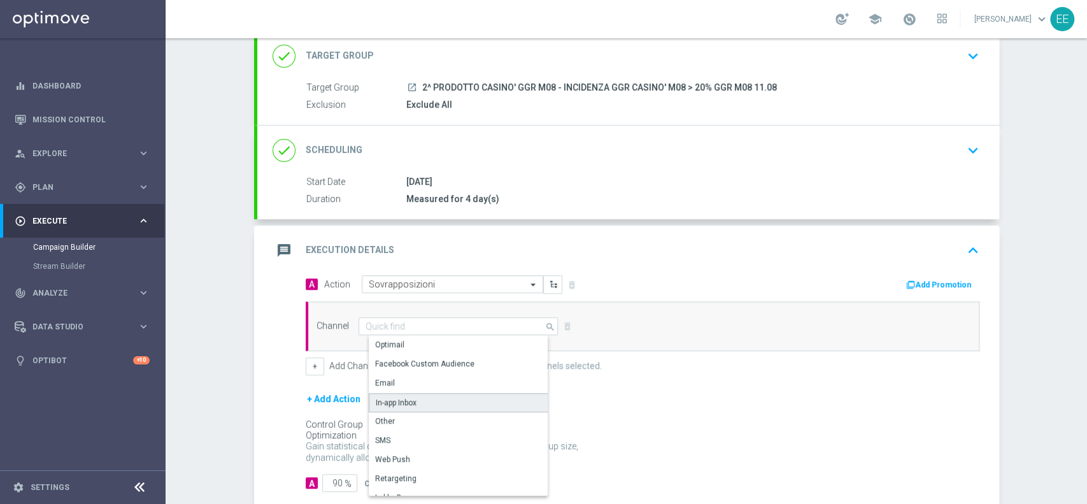
click at [418, 405] on div "In-app Inbox" at bounding box center [464, 402] width 190 height 19
type input "In-app Inbox"
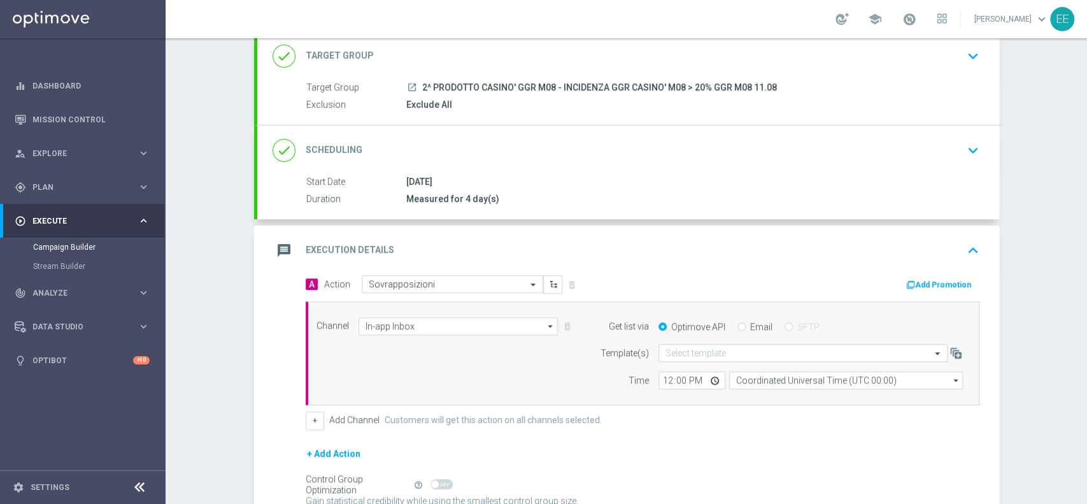
click at [738, 329] on input "Email" at bounding box center [742, 328] width 8 height 8
radio input "true"
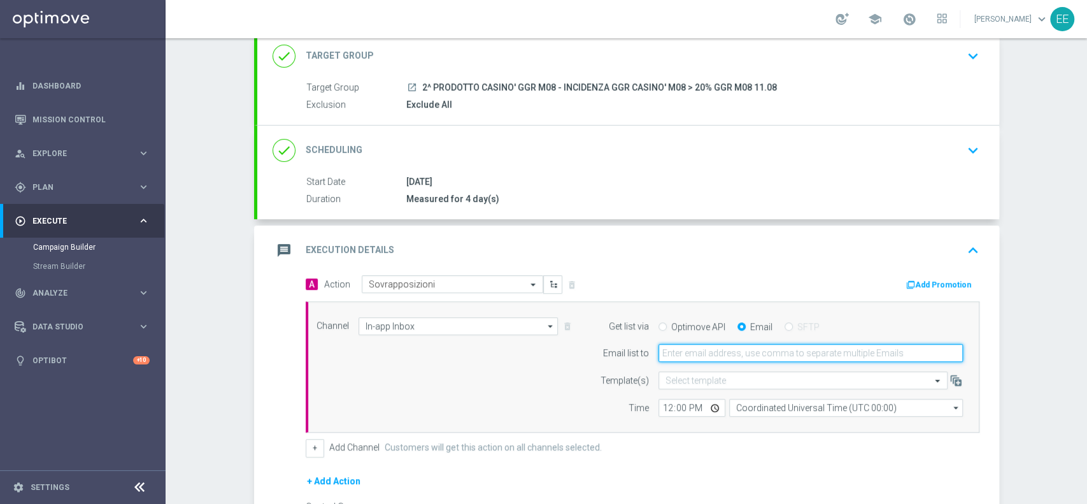
click at [724, 345] on input "email" at bounding box center [811, 353] width 304 height 18
type input "edoardo.ellena@sisal.it"
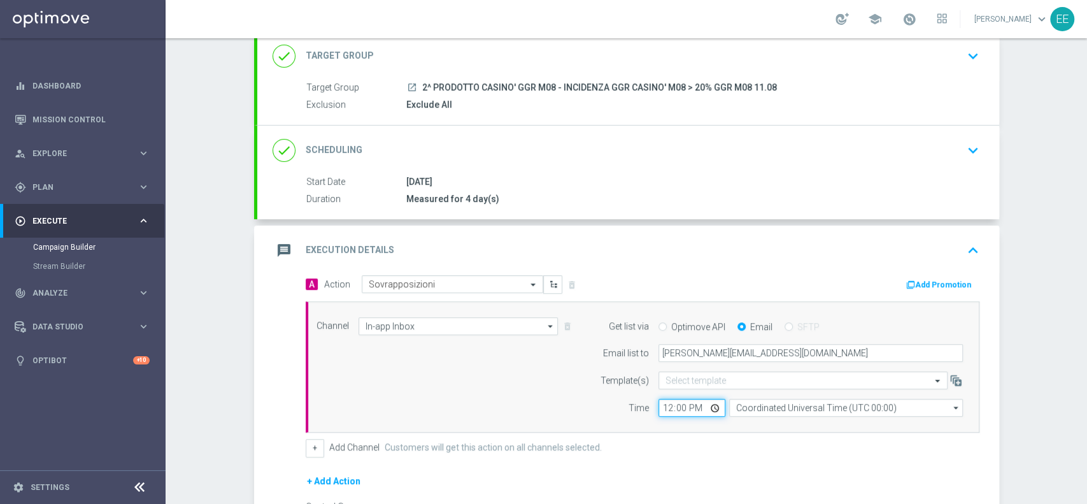
click at [662, 410] on input "12:00" at bounding box center [692, 408] width 67 height 18
type input "17:00"
click at [722, 461] on form "A Action Select action Sovrapposizioni delete_forever Add Promotion Channel In-…" at bounding box center [643, 424] width 674 height 299
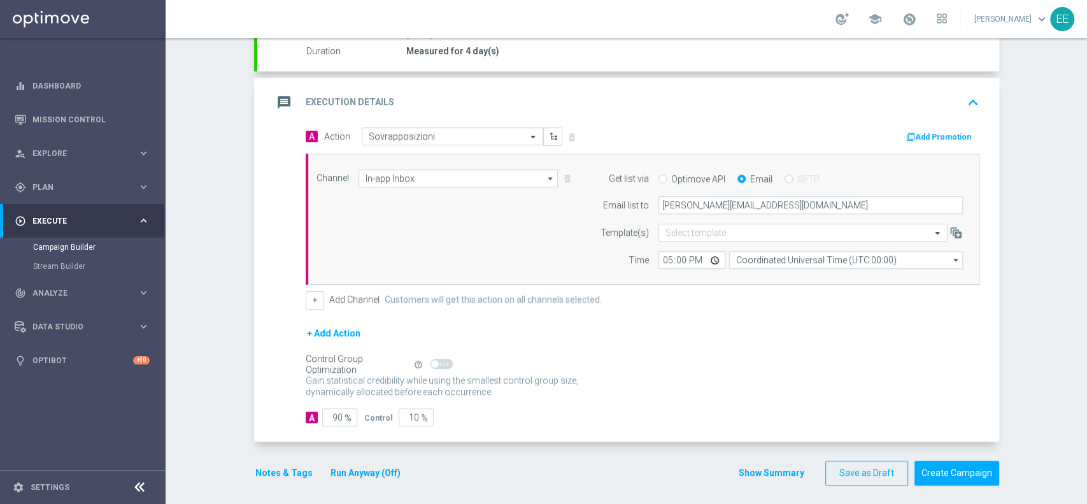
scroll to position [235, 0]
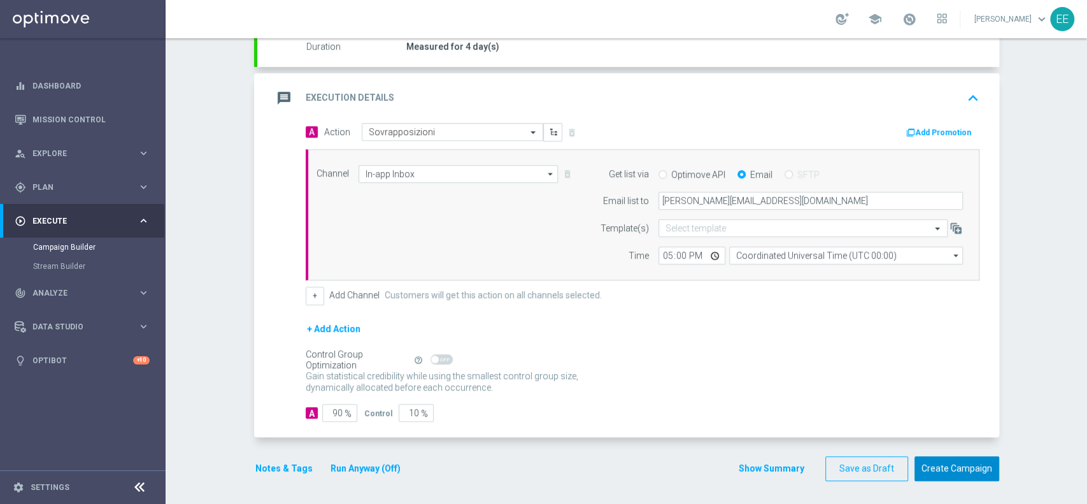
click at [973, 471] on button "Create Campaign" at bounding box center [957, 468] width 85 height 25
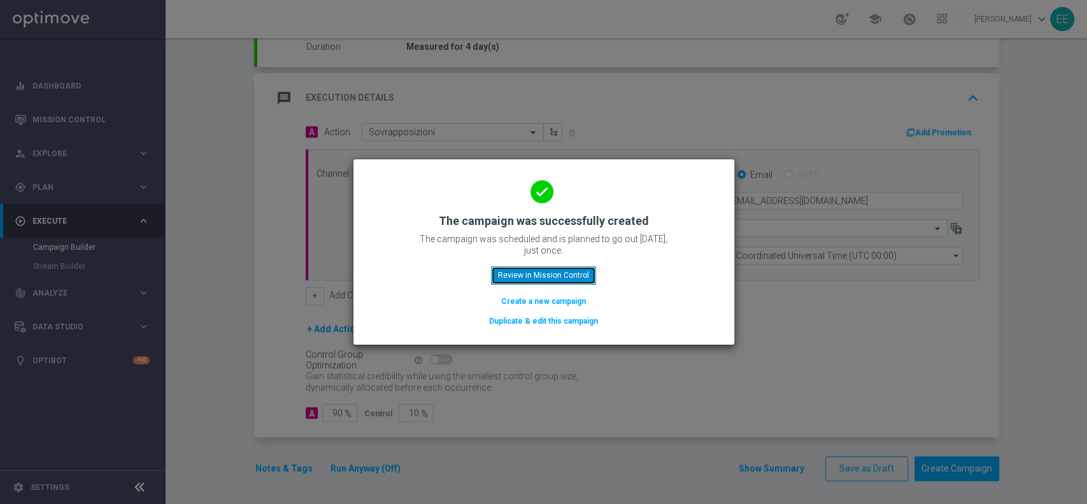
click at [526, 281] on button "Review in Mission Control" at bounding box center [543, 275] width 105 height 18
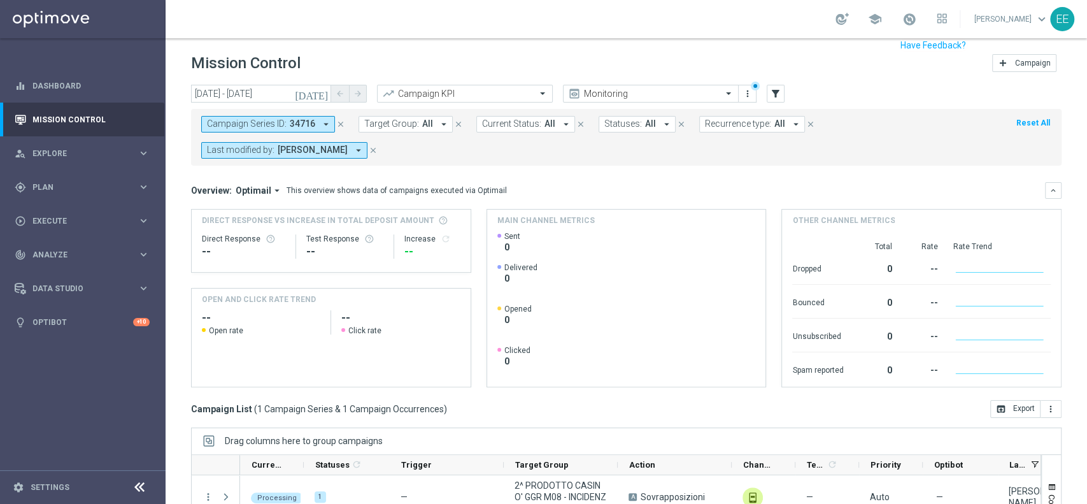
scroll to position [158, 0]
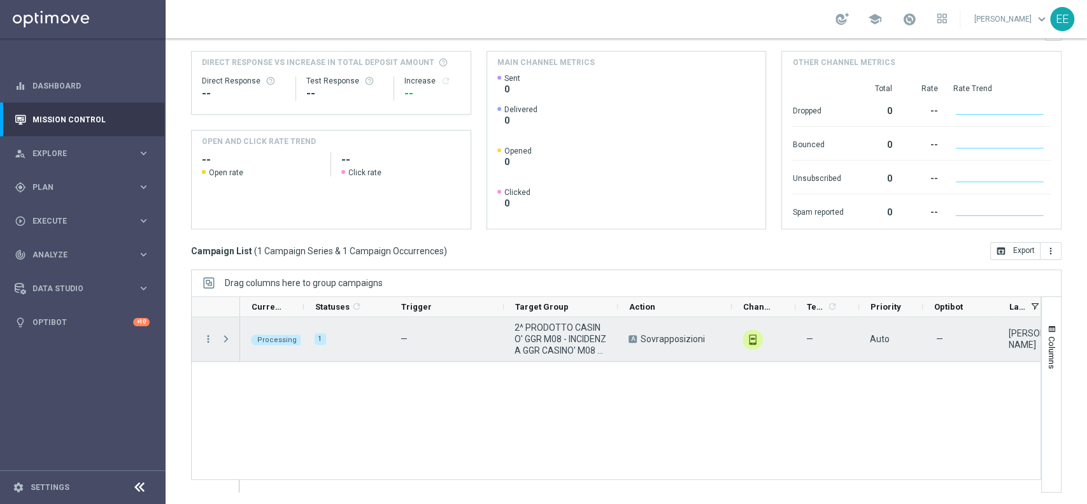
click at [225, 338] on span "Press SPACE to select this row." at bounding box center [225, 339] width 11 height 10
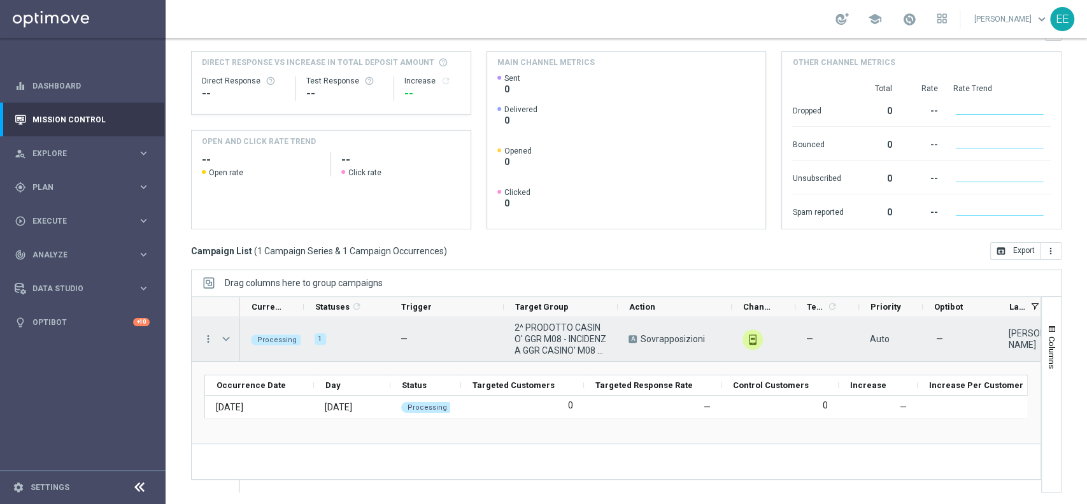
click at [225, 338] on span "Press SPACE to select this row." at bounding box center [225, 339] width 11 height 10
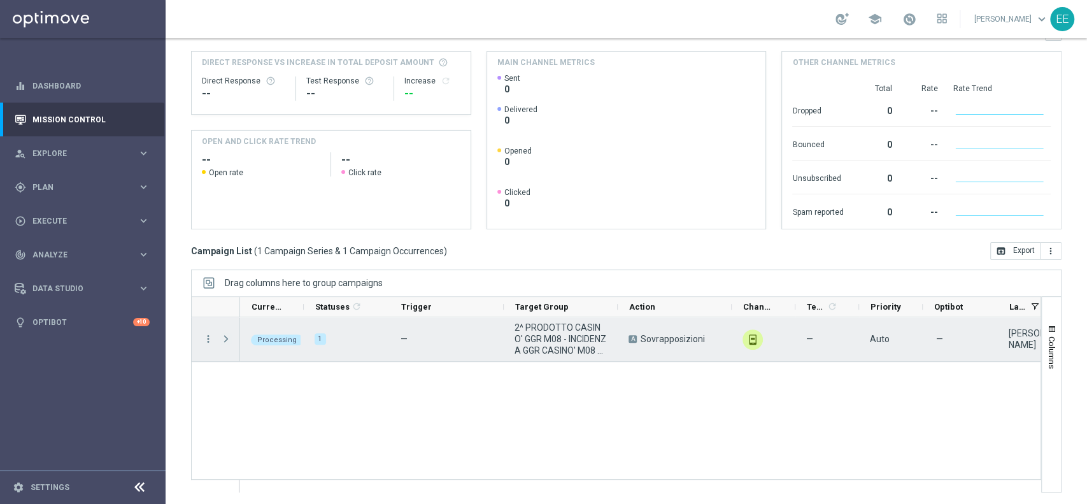
click at [225, 338] on span "Press SPACE to select this row." at bounding box center [225, 339] width 11 height 10
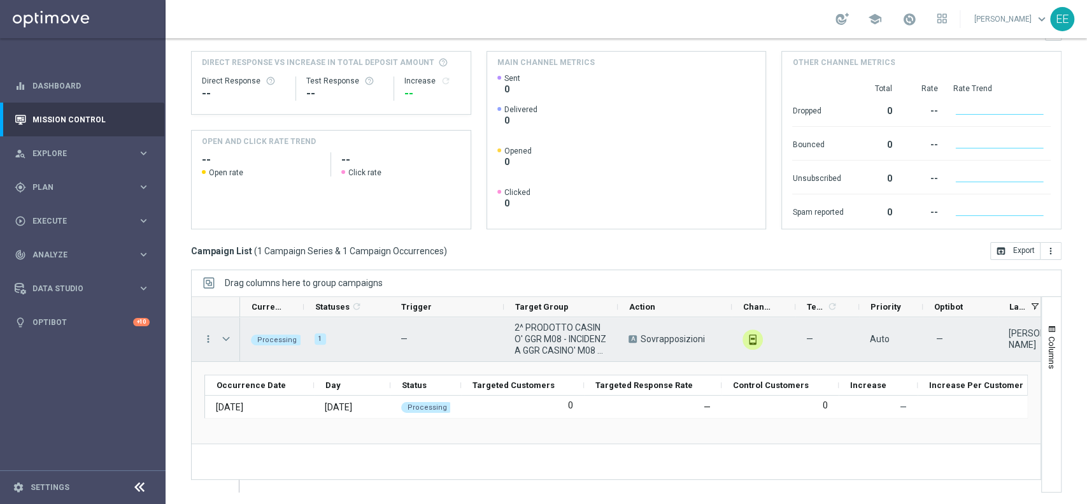
click at [225, 338] on span "Press SPACE to select this row." at bounding box center [225, 339] width 11 height 10
click at [0, 0] on span "Press SPACE to select this row." at bounding box center [0, 0] width 0 height 0
click at [225, 338] on span "Press SPACE to select this row." at bounding box center [225, 339] width 11 height 10
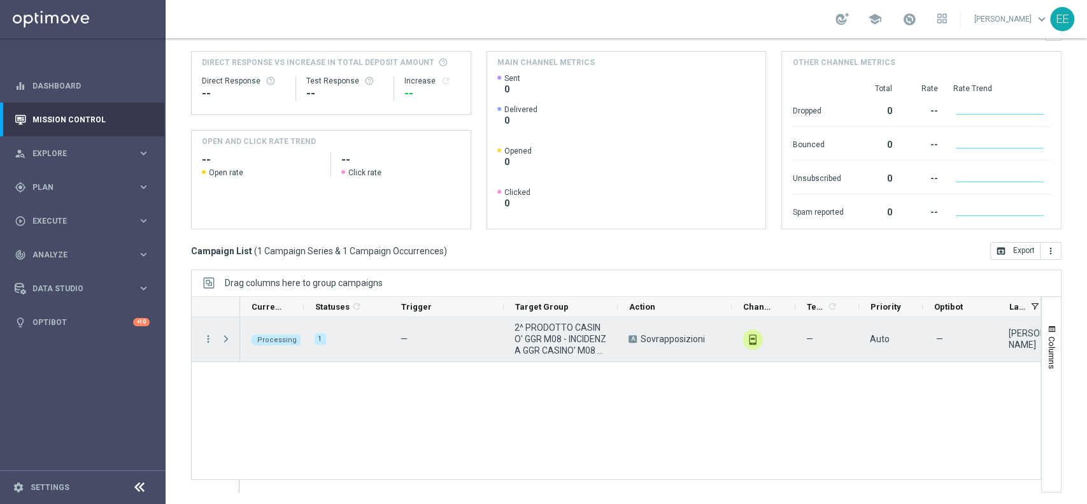
click at [225, 338] on span "Press SPACE to select this row." at bounding box center [225, 339] width 11 height 10
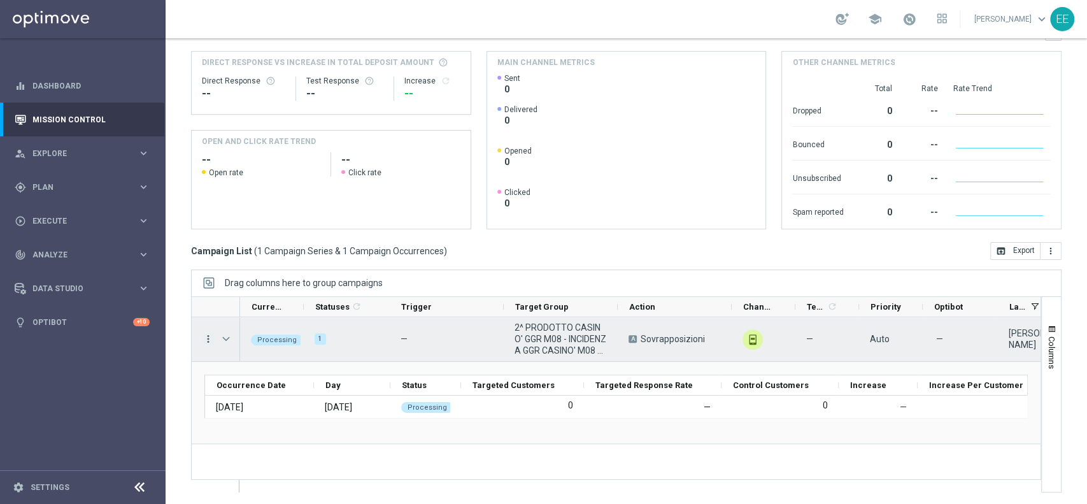
click at [204, 338] on icon "more_vert" at bounding box center [208, 338] width 11 height 11
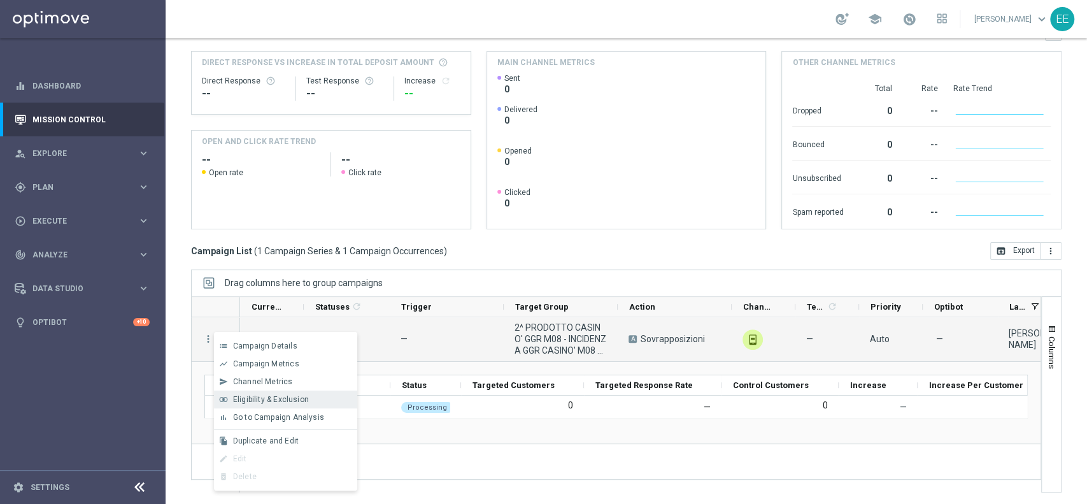
click at [304, 400] on span "Eligibility & Exclusion" at bounding box center [271, 399] width 76 height 9
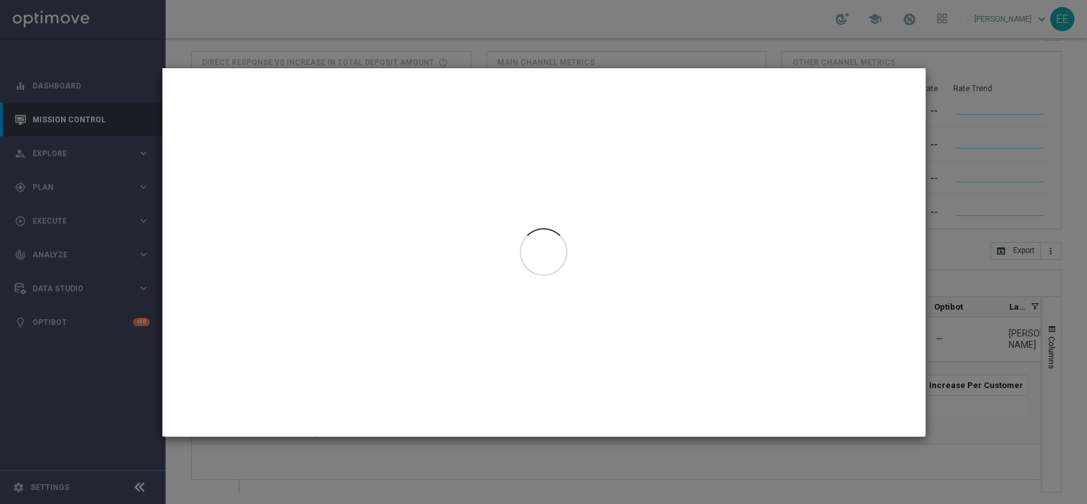
type input "11 Aug 2025 - 11 Aug 2025"
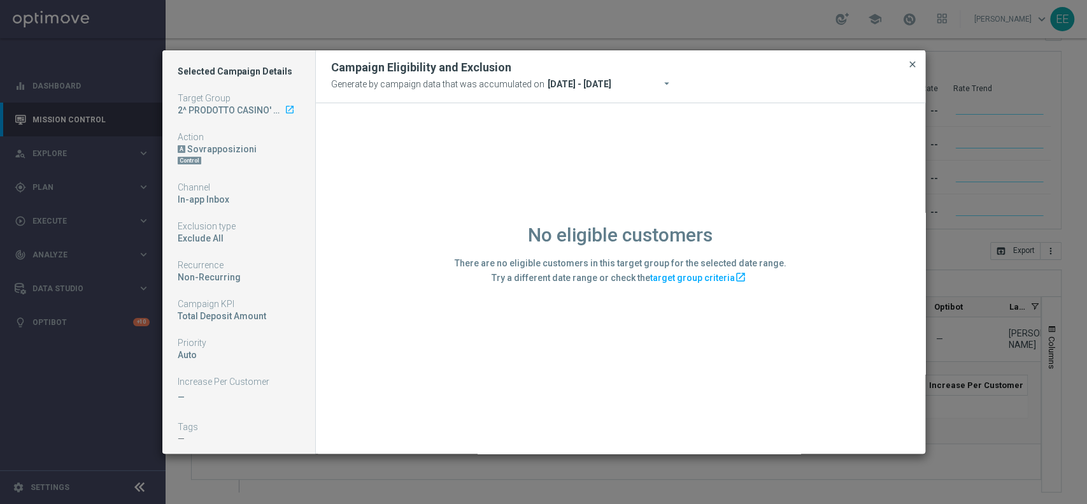
click at [916, 61] on span "close" at bounding box center [913, 64] width 10 height 10
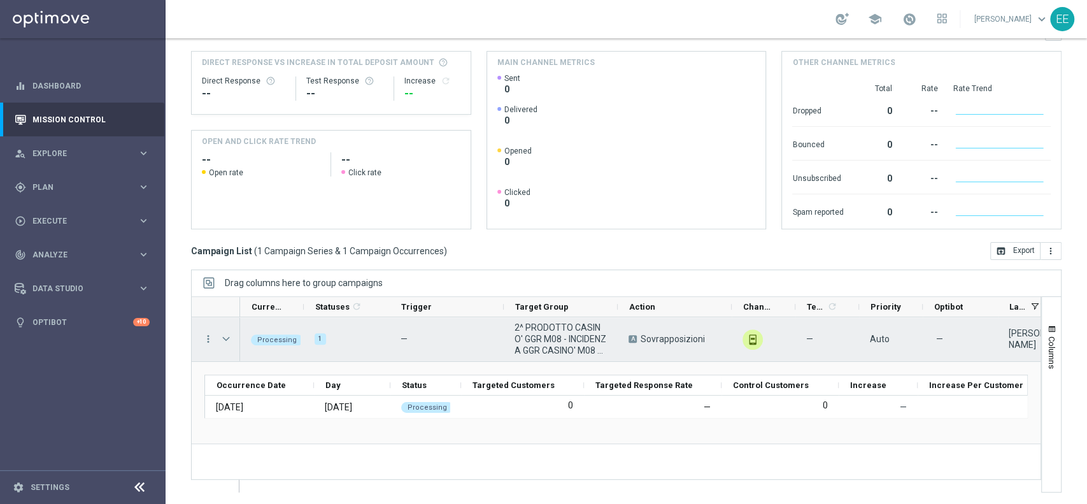
click at [229, 339] on span "Press SPACE to select this row." at bounding box center [225, 339] width 11 height 10
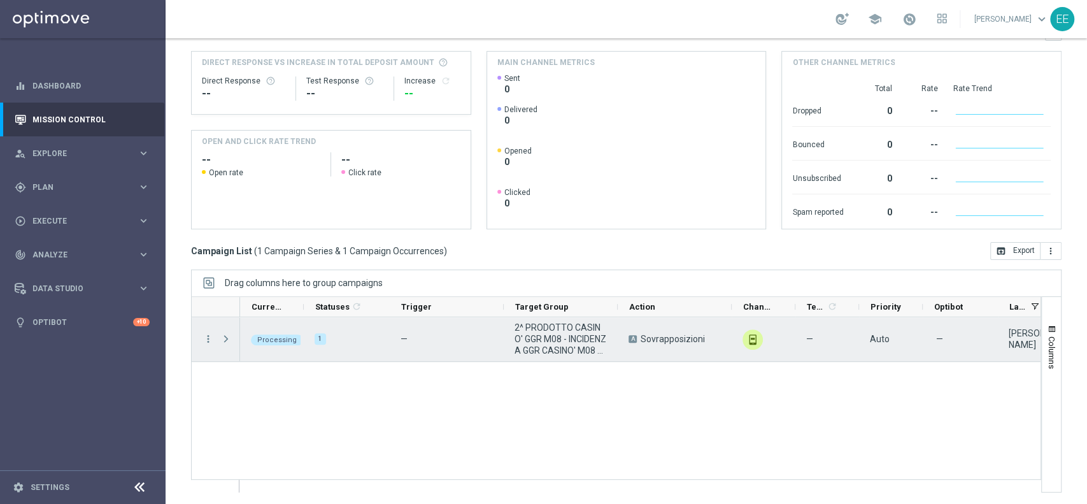
click at [229, 339] on span "Press SPACE to select this row." at bounding box center [225, 339] width 11 height 10
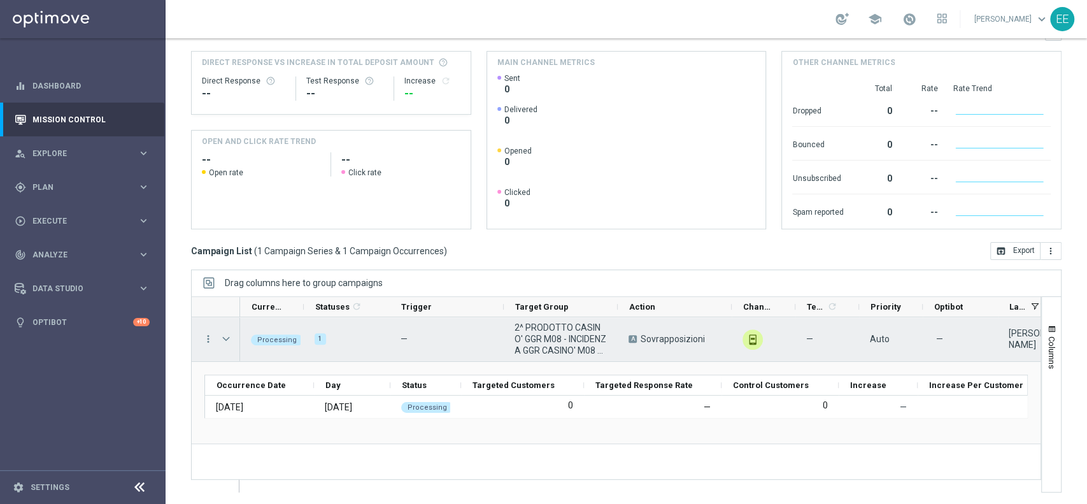
click at [229, 339] on span "Press SPACE to select this row." at bounding box center [225, 339] width 11 height 10
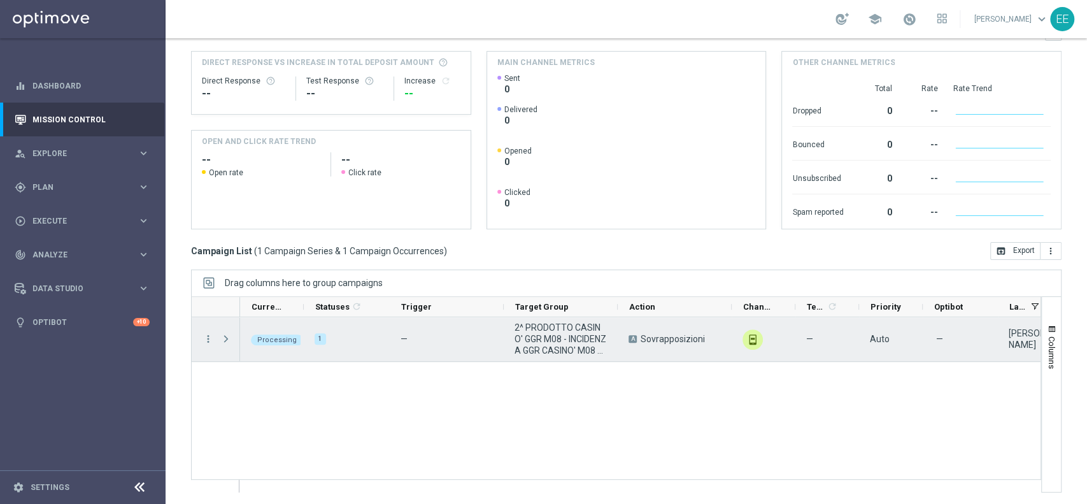
click at [229, 339] on span "Press SPACE to select this row." at bounding box center [225, 339] width 11 height 10
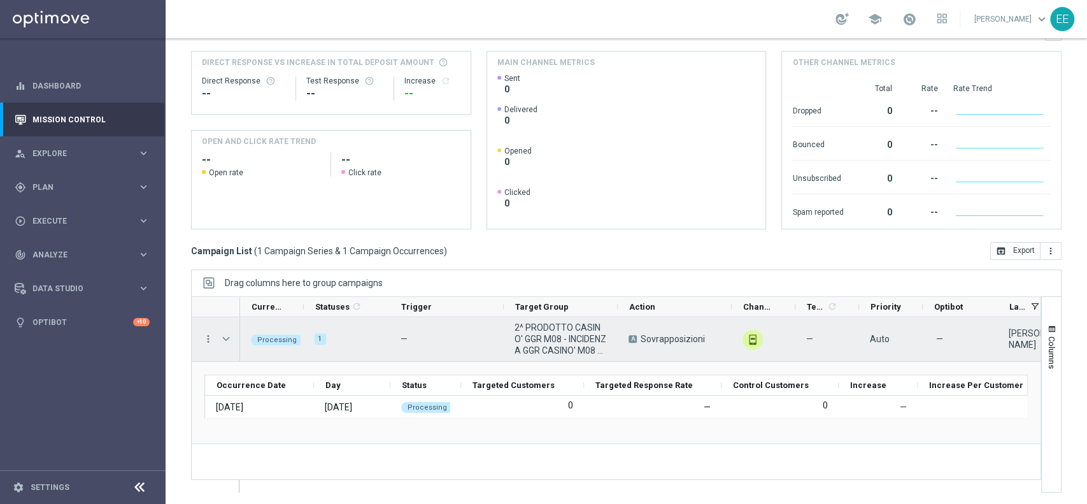
click at [229, 339] on span "Press SPACE to select this row." at bounding box center [225, 339] width 11 height 10
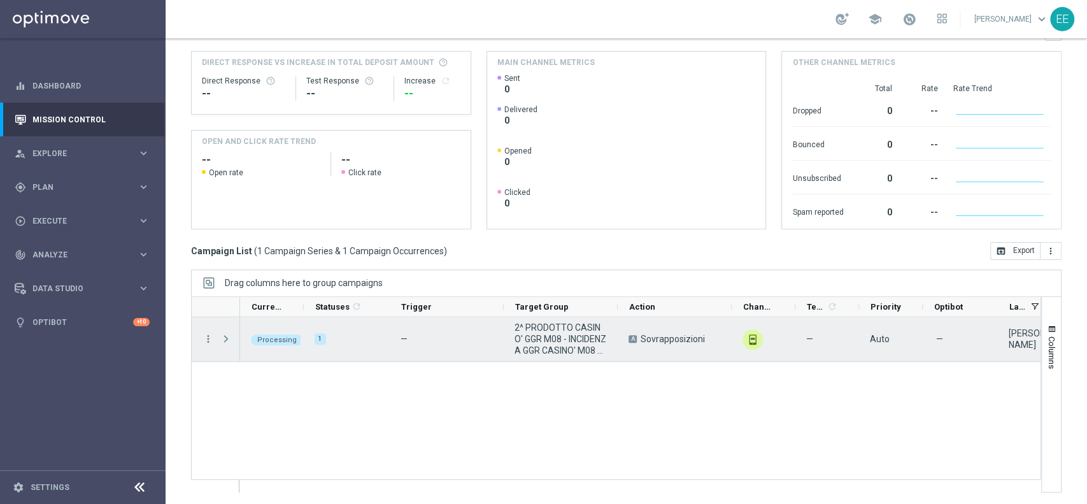
click at [229, 339] on span "Press SPACE to select this row." at bounding box center [225, 339] width 11 height 10
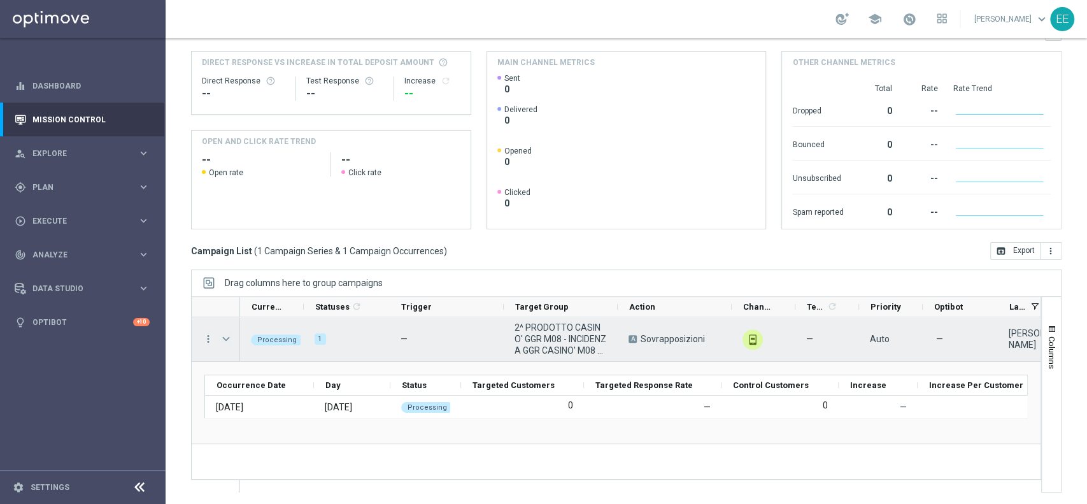
click at [229, 339] on span "Press SPACE to select this row." at bounding box center [225, 339] width 11 height 10
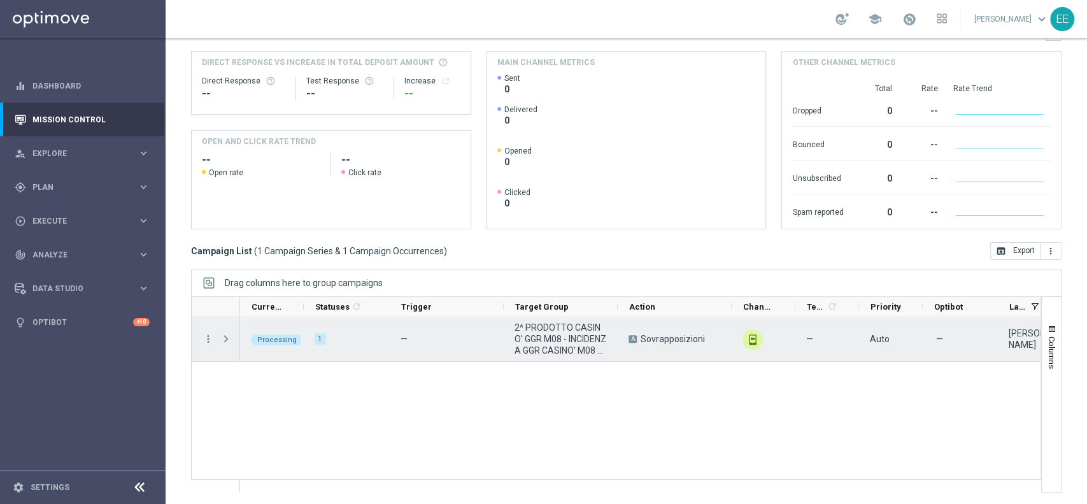
click at [229, 339] on span "Press SPACE to select this row." at bounding box center [225, 339] width 11 height 10
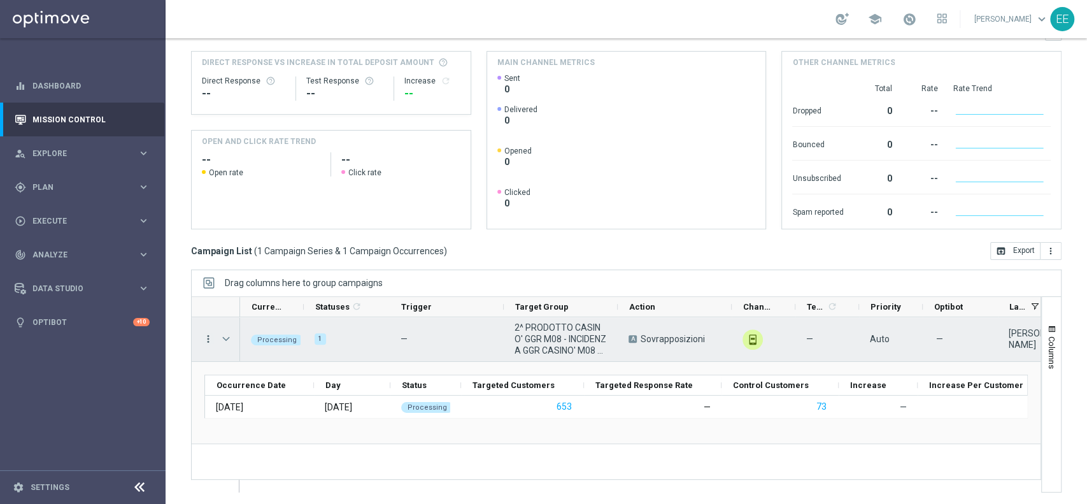
click at [209, 338] on icon "more_vert" at bounding box center [208, 338] width 11 height 11
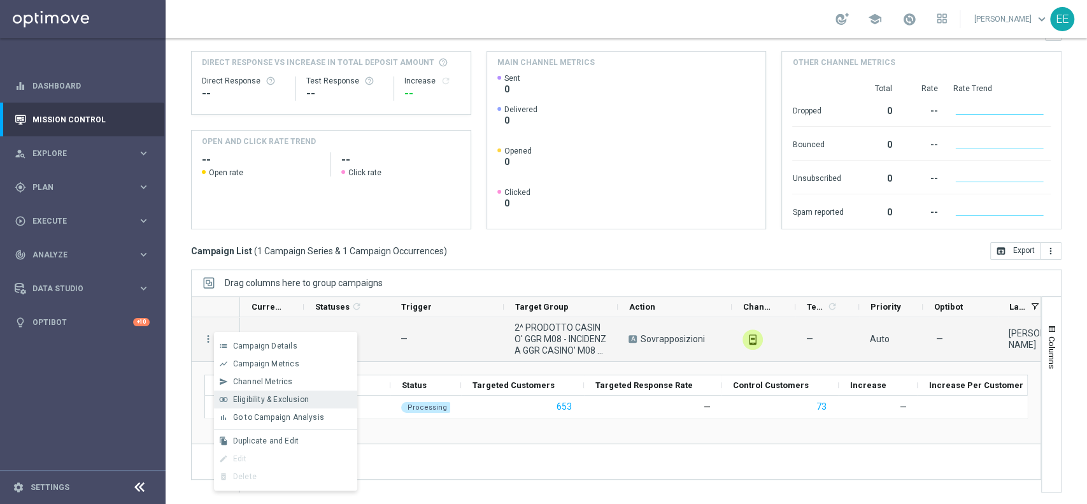
click at [290, 392] on div "join_inner Eligibility & Exclusion" at bounding box center [285, 399] width 143 height 18
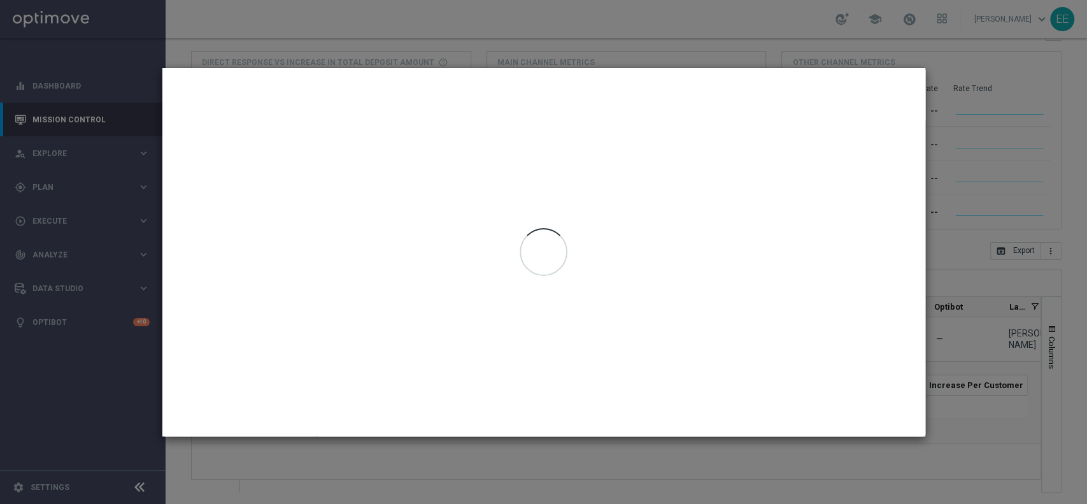
type input "11 Aug 2025 - 11 Aug 2025"
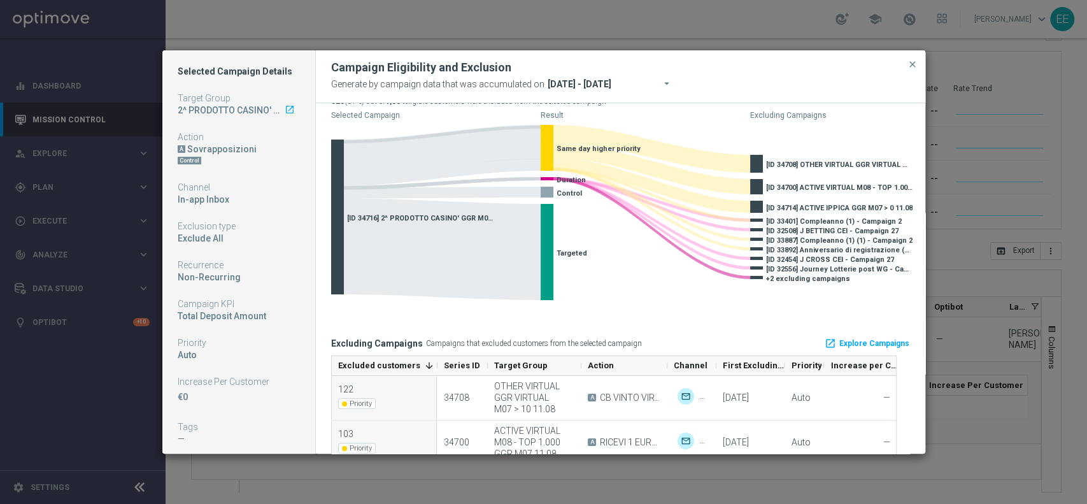
scroll to position [34, 0]
click at [911, 69] on span "close" at bounding box center [913, 64] width 10 height 10
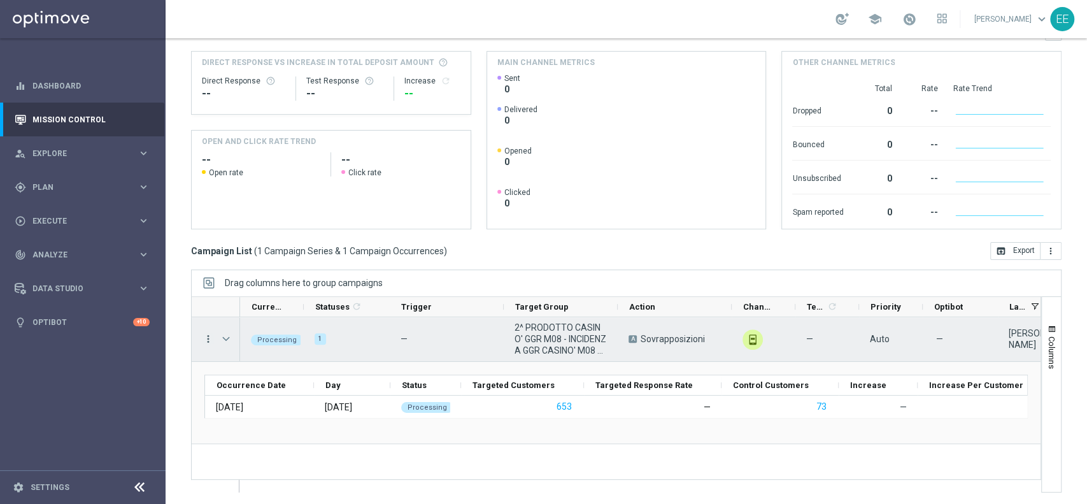
click at [211, 338] on icon "more_vert" at bounding box center [208, 338] width 11 height 11
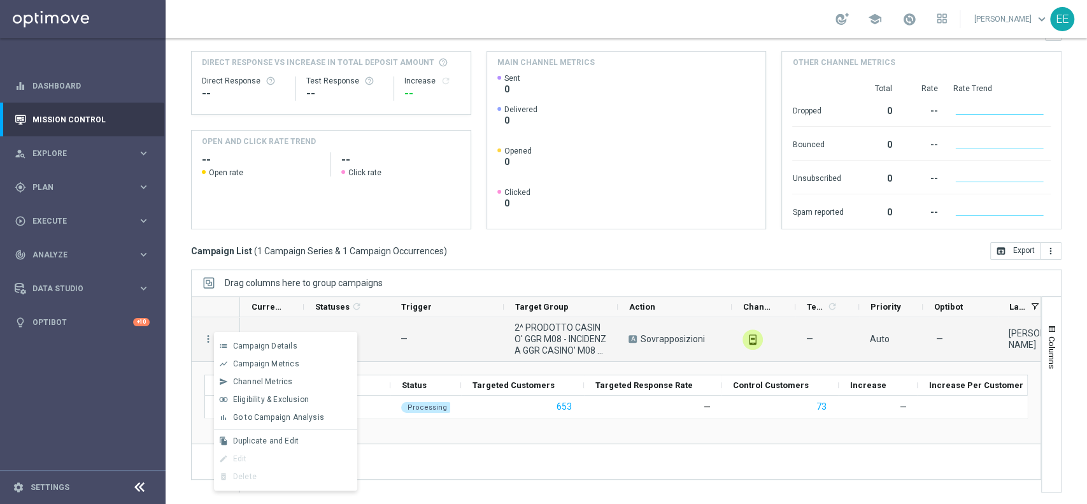
click at [241, 204] on rect at bounding box center [329, 203] width 274 height 50
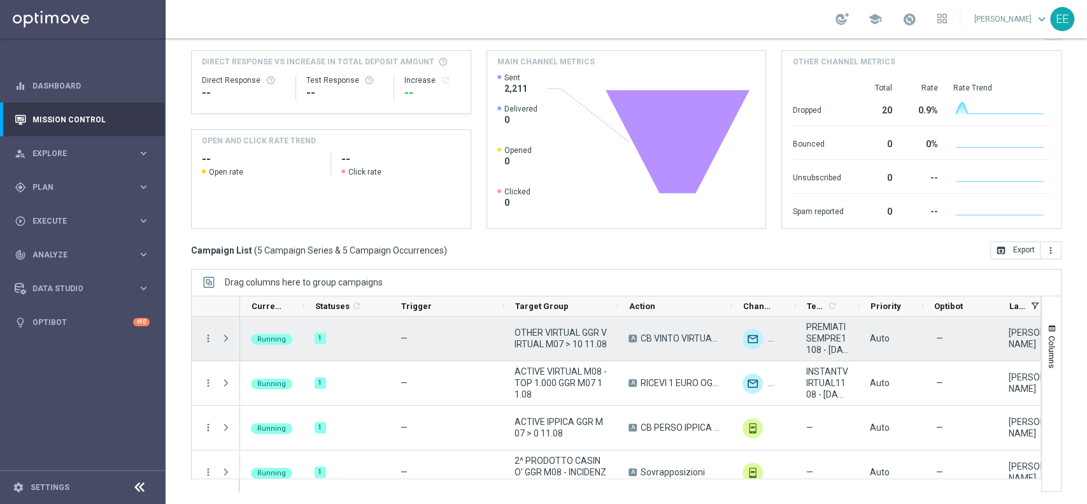
scroll to position [61, 0]
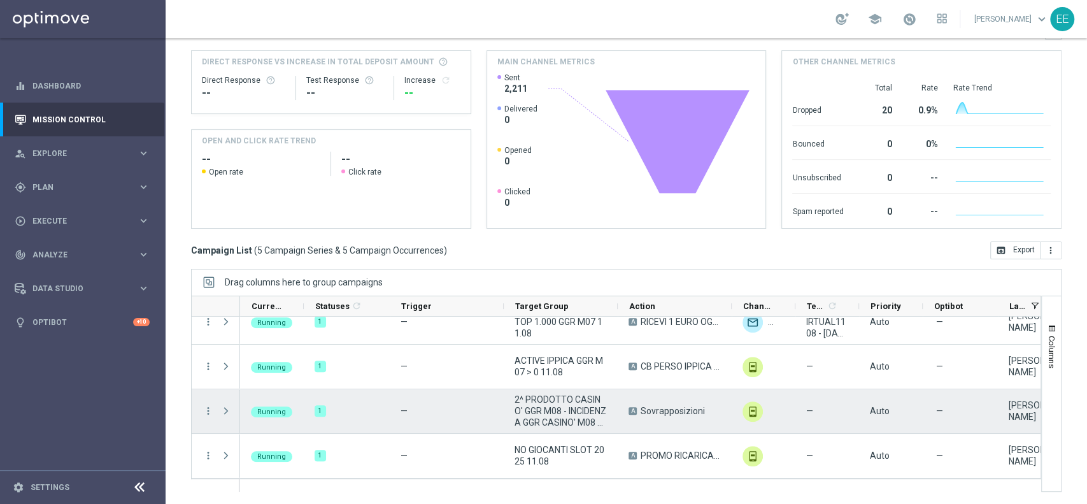
click at [197, 415] on div "more_vert" at bounding box center [203, 411] width 23 height 44
click at [206, 410] on icon "more_vert" at bounding box center [208, 410] width 11 height 11
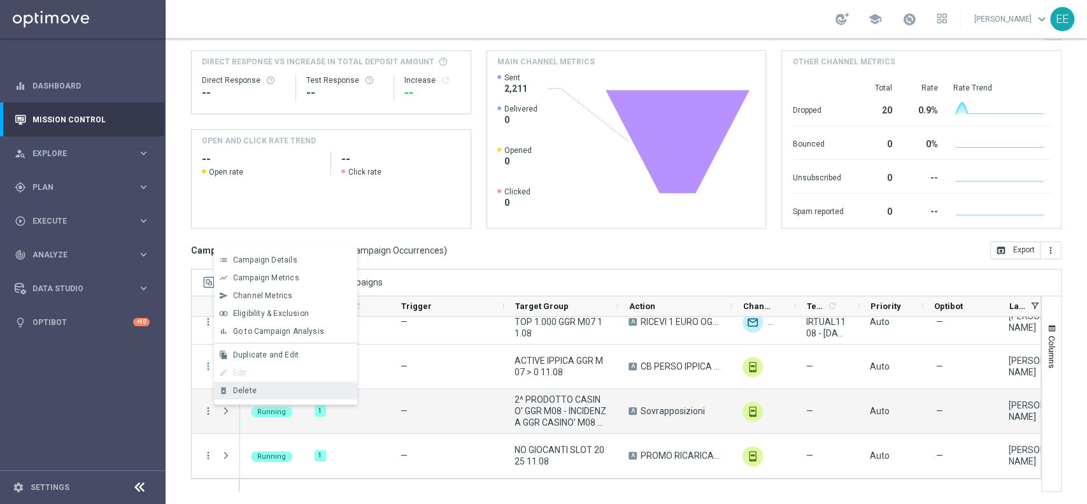
click at [250, 389] on span "Delete" at bounding box center [245, 390] width 24 height 9
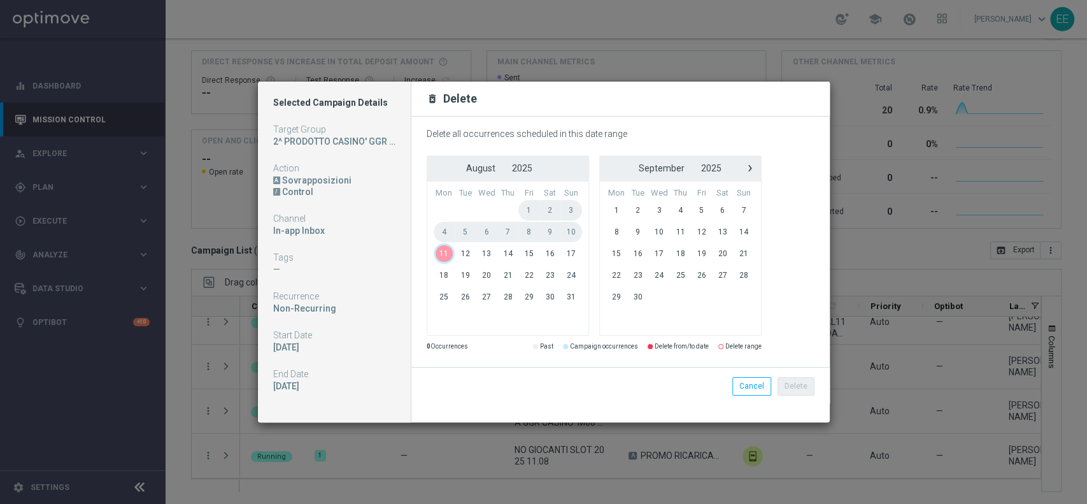
click at [442, 253] on span "11" at bounding box center [445, 253] width 22 height 20
click at [504, 255] on span "14" at bounding box center [507, 253] width 21 height 20
click at [808, 382] on button "Delete" at bounding box center [796, 386] width 37 height 18
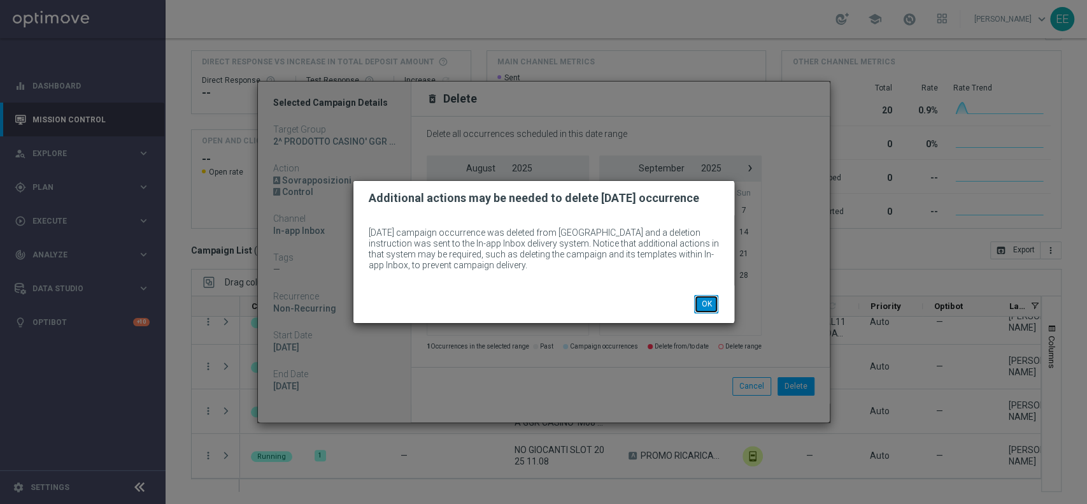
click at [716, 302] on button "OK" at bounding box center [706, 304] width 24 height 18
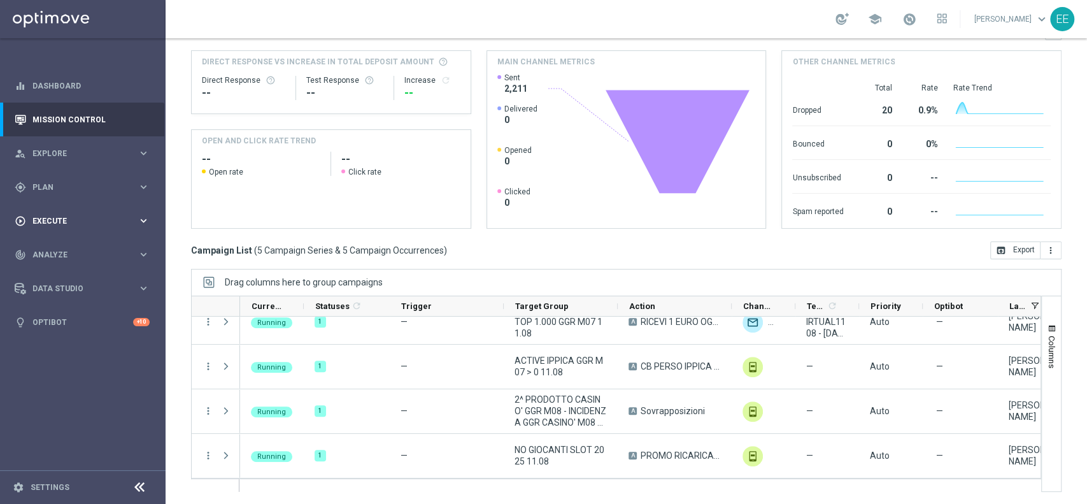
click at [37, 211] on div "play_circle_outline Execute keyboard_arrow_right" at bounding box center [82, 221] width 164 height 34
click at [71, 245] on link "Campaign Builder" at bounding box center [82, 247] width 99 height 10
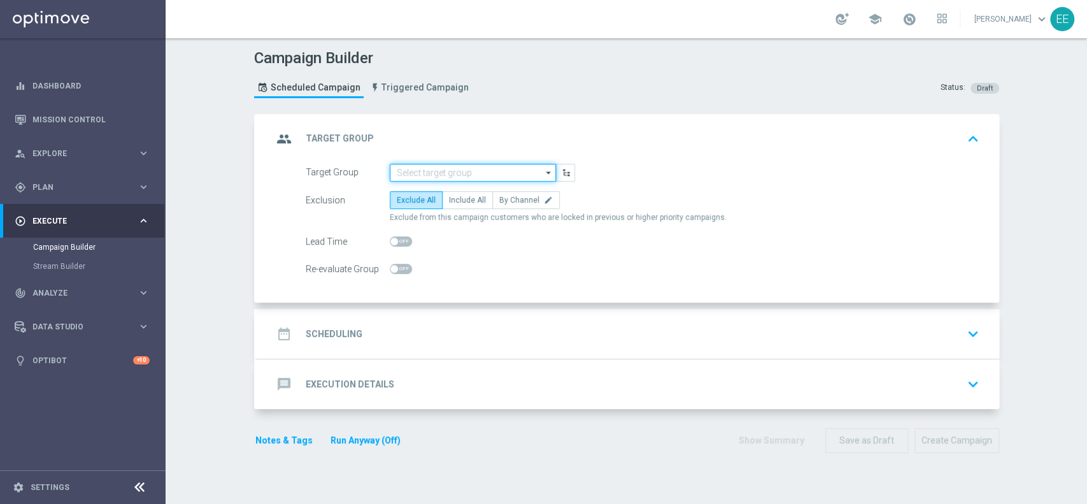
click at [452, 173] on input at bounding box center [473, 173] width 166 height 18
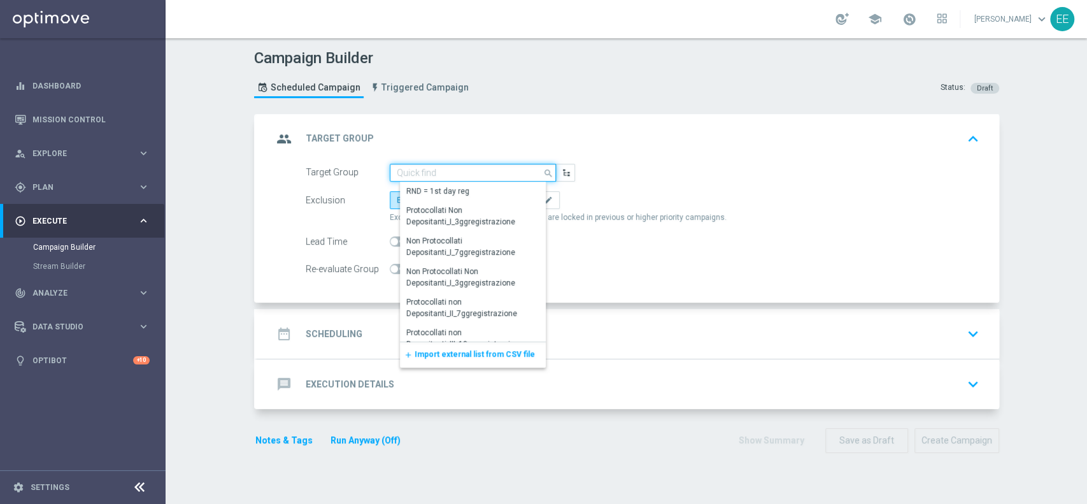
paste input "2^ PRODOTTO CASINO' GGR M08 - INCIDENZA GGR CASINO' M08 > 20% GGR M08"
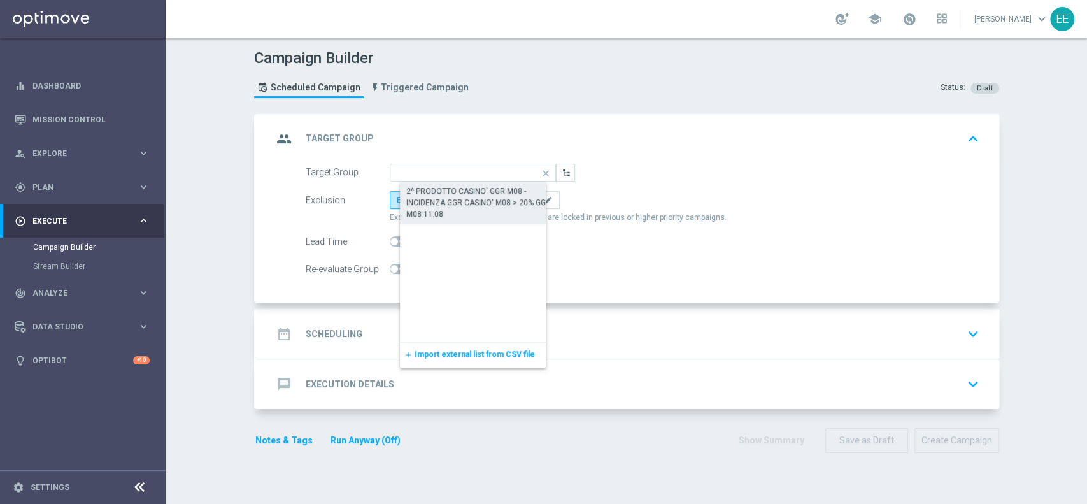
click at [464, 197] on div "2^ PRODOTTO CASINO' GGR M08 - INCIDENZA GGR CASINO' M08 > 20% GGR M08 11.08" at bounding box center [483, 202] width 154 height 34
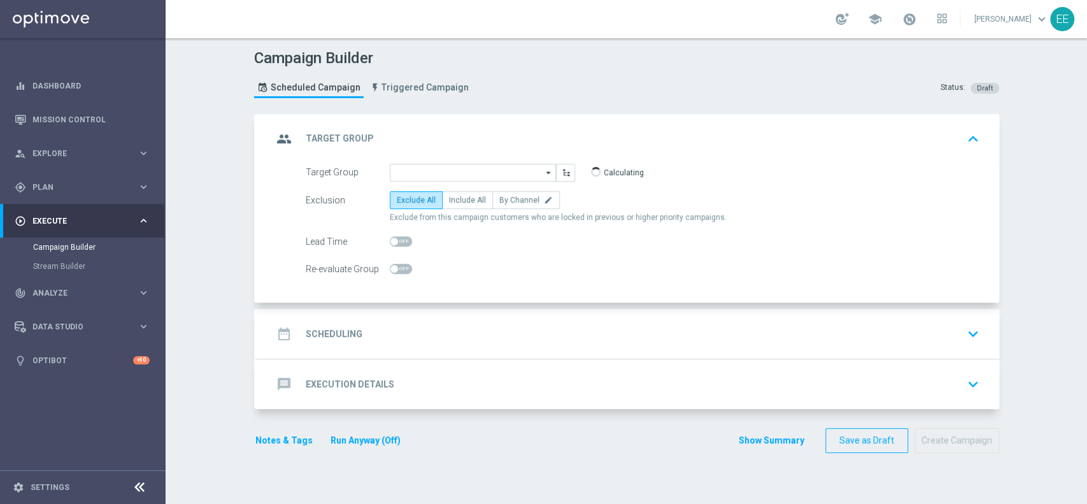
type input "2^ PRODOTTO CASINO' GGR M08 - INCIDENZA GGR CASINO' M08 > 20% GGR M08 11.08"
click at [462, 199] on span "Include All" at bounding box center [467, 200] width 37 height 9
click at [457, 199] on input "Include All" at bounding box center [453, 202] width 8 height 8
radio input "true"
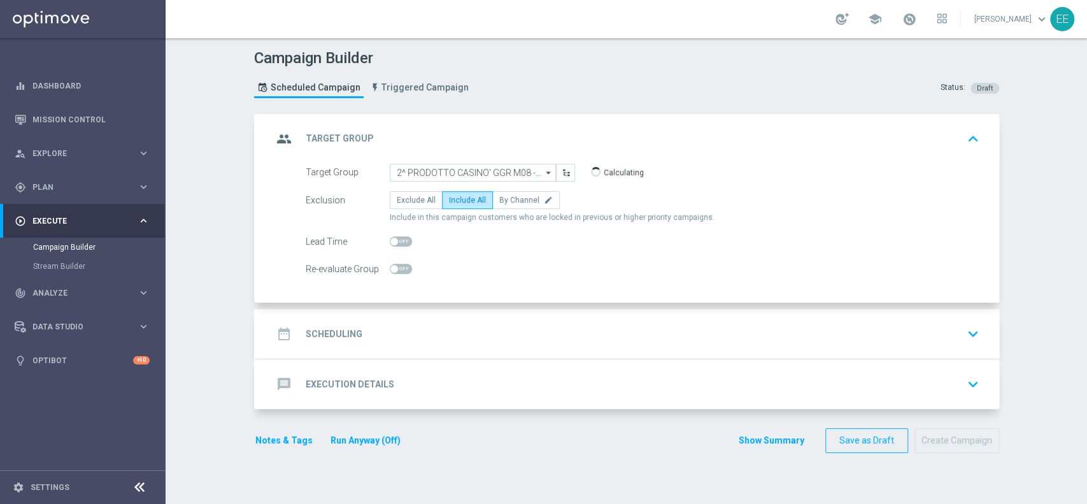
click at [426, 318] on div "date_range Scheduling keyboard_arrow_down" at bounding box center [628, 334] width 742 height 50
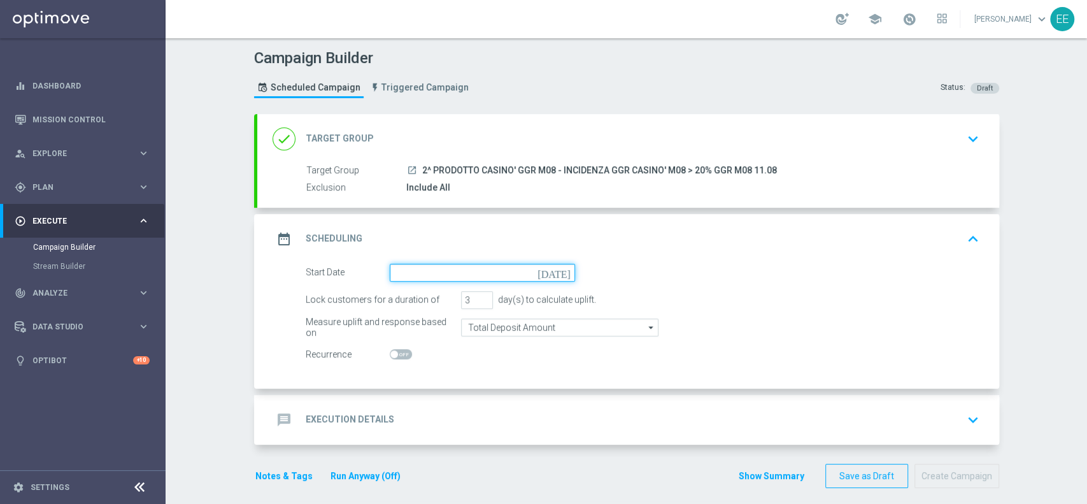
click at [474, 272] on input at bounding box center [482, 273] width 185 height 18
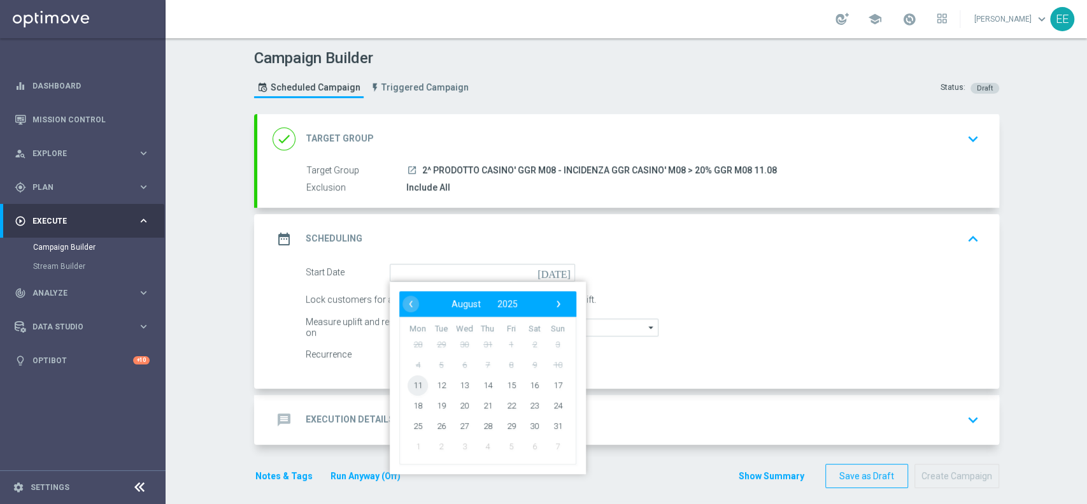
click at [413, 381] on span "11" at bounding box center [418, 384] width 20 height 20
type input "[DATE]"
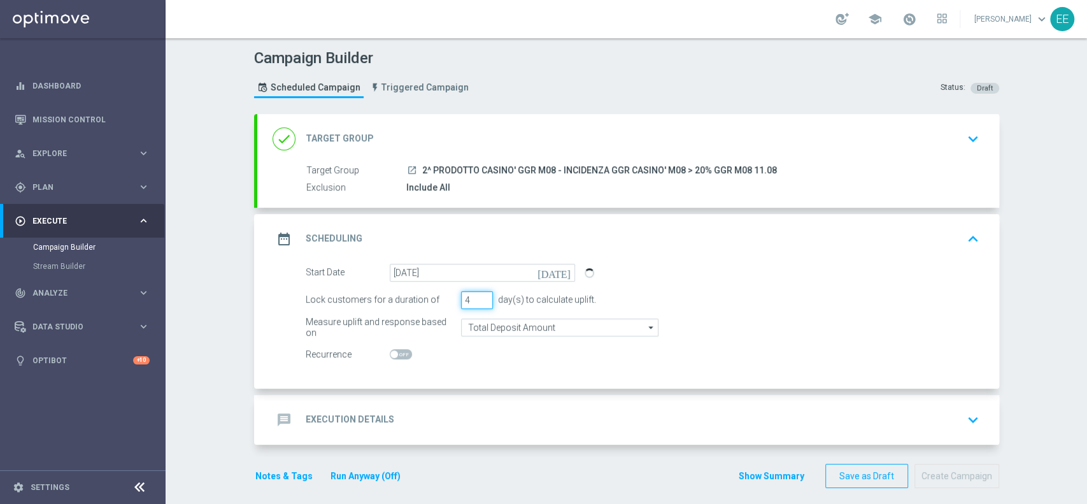
type input "4"
click at [476, 296] on input "4" at bounding box center [477, 300] width 32 height 18
click at [432, 399] on div "message Execution Details keyboard_arrow_down" at bounding box center [628, 420] width 742 height 50
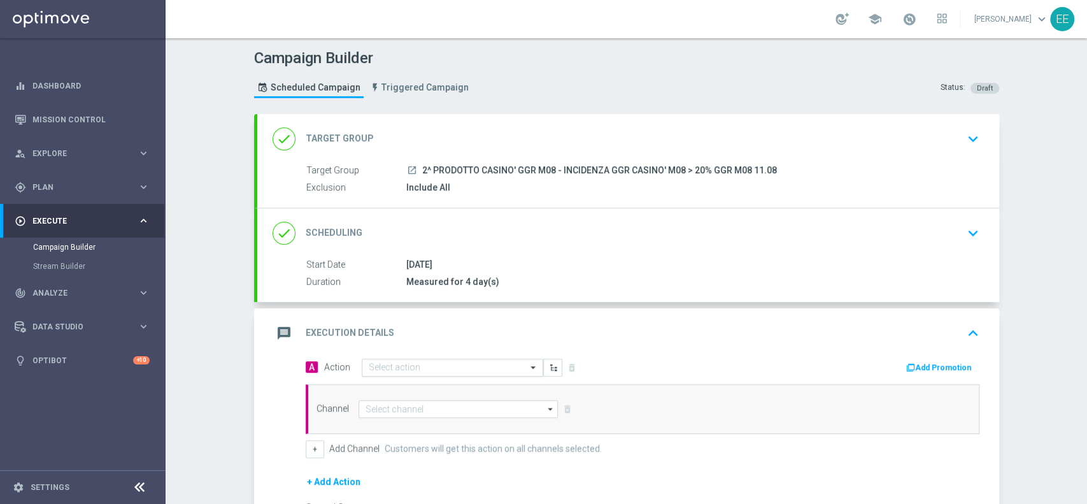
click at [455, 359] on div "Select action" at bounding box center [453, 368] width 182 height 18
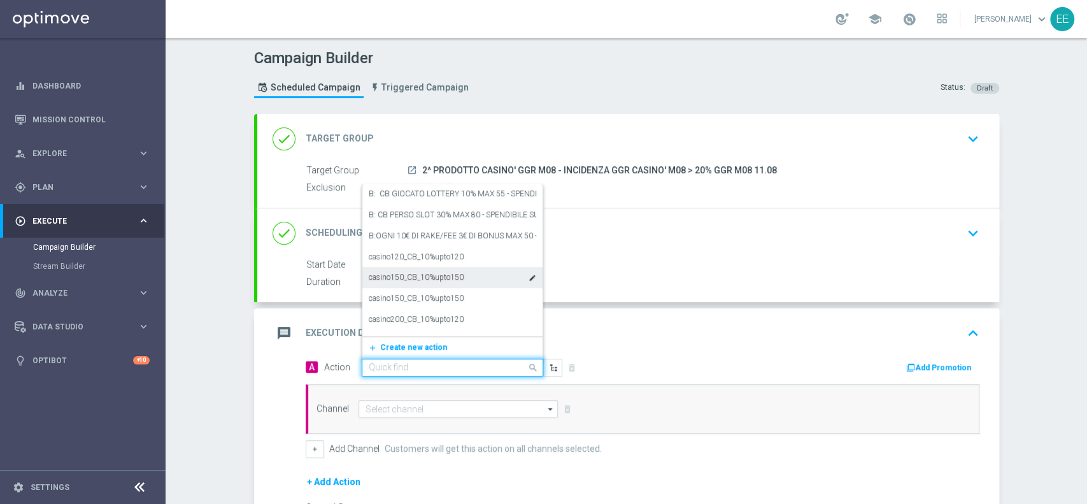
click at [659, 258] on div "[DATE]" at bounding box center [690, 264] width 568 height 13
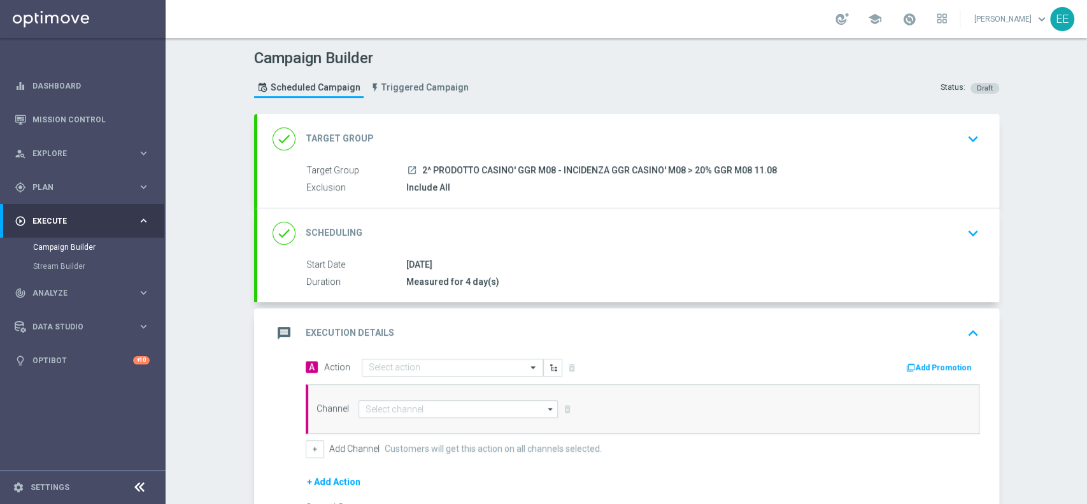
click at [964, 137] on icon "keyboard_arrow_down" at bounding box center [973, 138] width 19 height 19
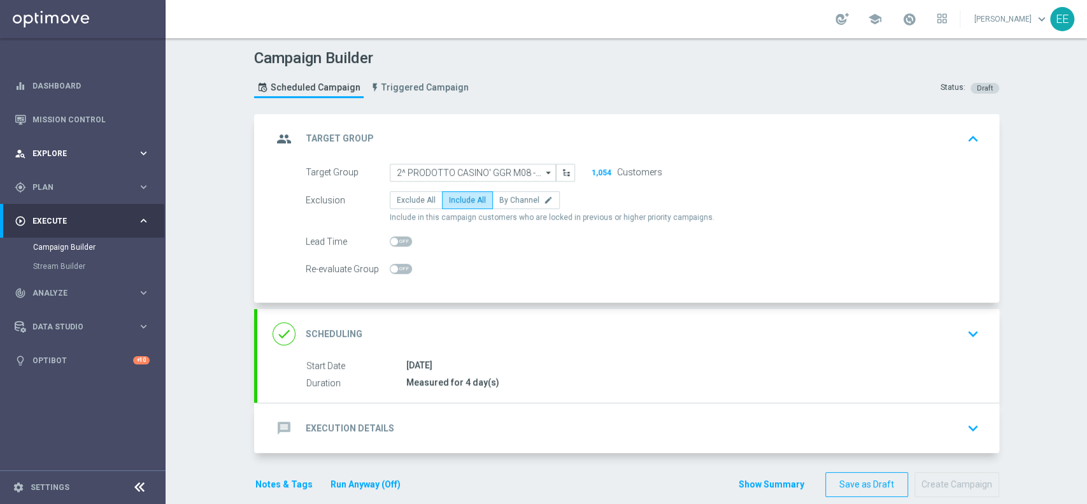
click at [72, 166] on div "person_search Explore keyboard_arrow_right" at bounding box center [82, 153] width 164 height 34
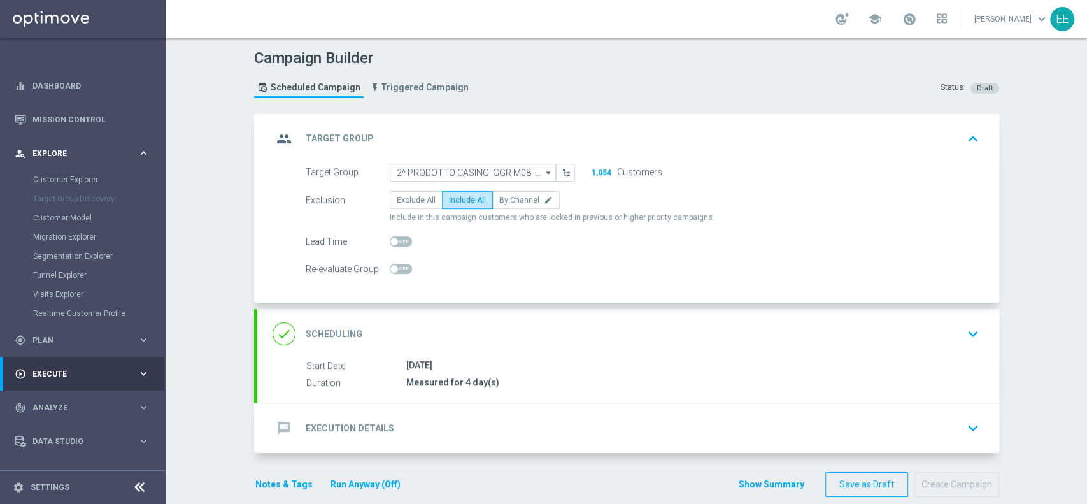
click at [65, 159] on div "person_search Explore" at bounding box center [76, 153] width 123 height 11
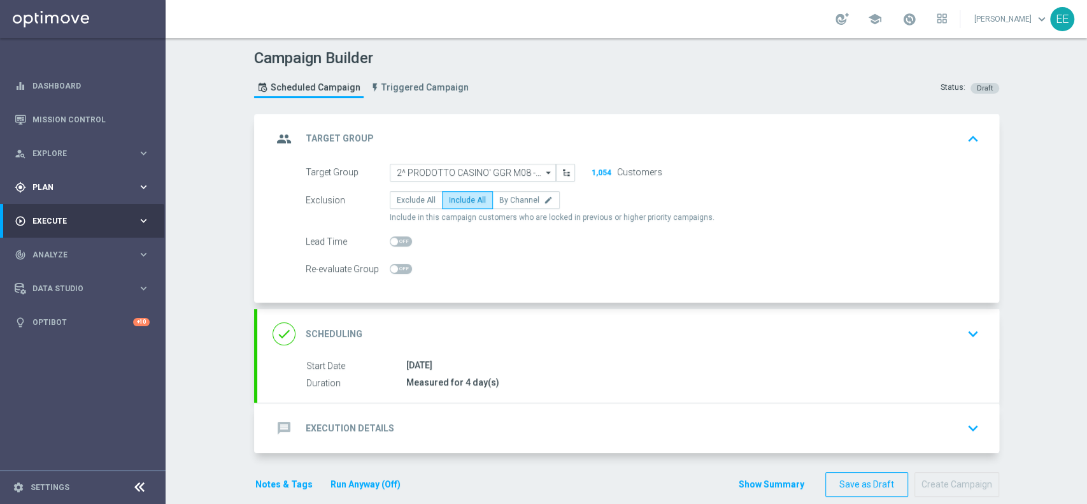
click at [52, 185] on span "Plan" at bounding box center [84, 187] width 105 height 8
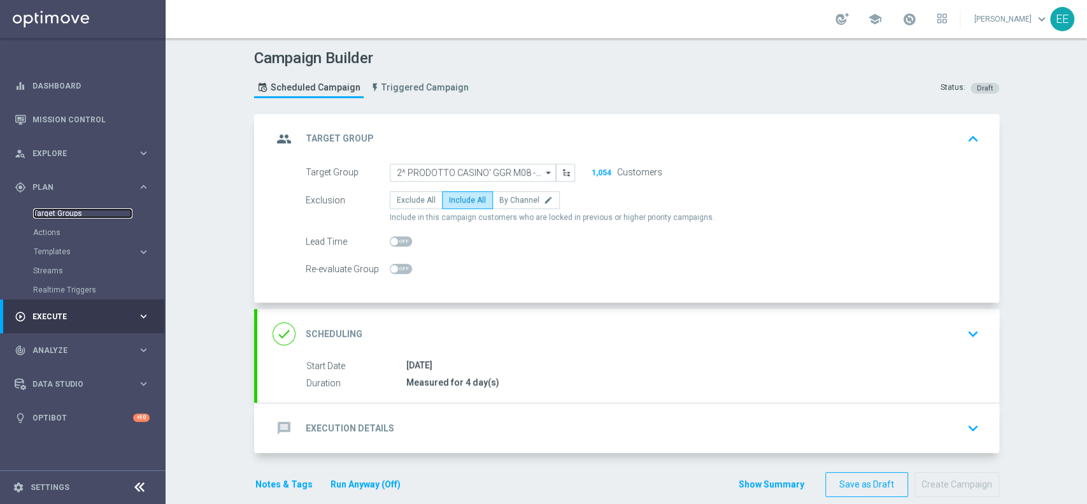
click at [69, 216] on link "Target Groups" at bounding box center [82, 213] width 99 height 10
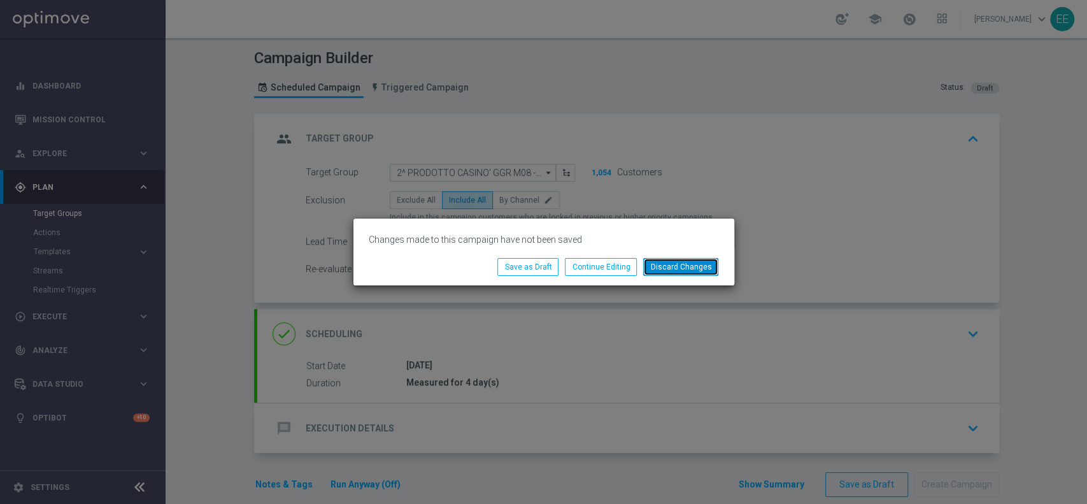
click at [694, 271] on button "Discard Changes" at bounding box center [680, 267] width 75 height 18
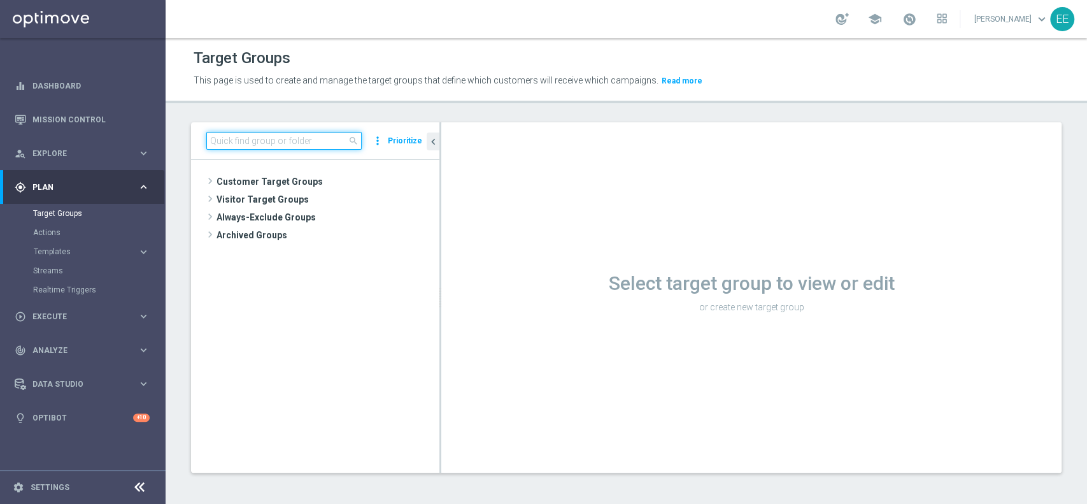
click at [295, 136] on input at bounding box center [283, 141] width 155 height 18
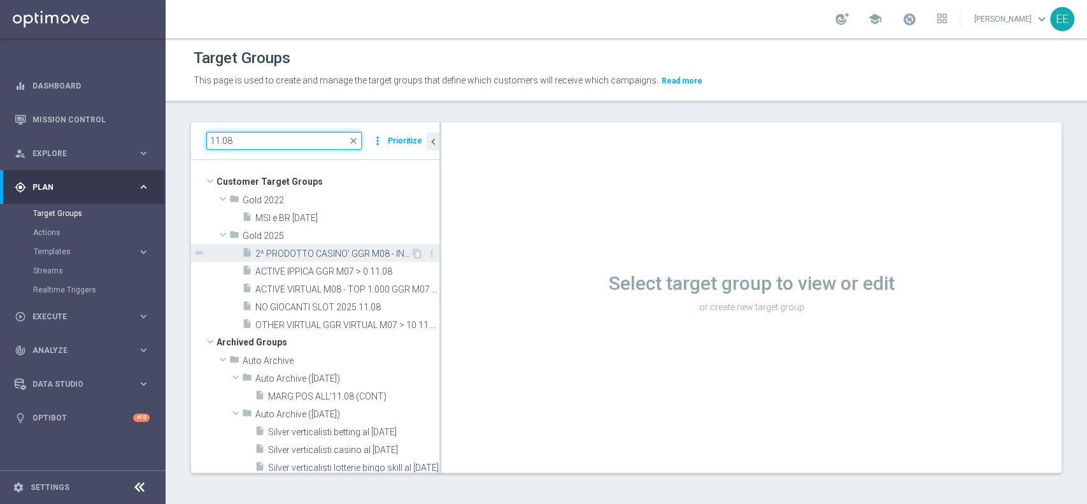
type input "11.08"
click at [323, 249] on span "2^ PRODOTTO CASINO' GGR M08 - INCIDENZA GGR CASINO' M08 > 20% GGR M08 11.08" at bounding box center [332, 253] width 155 height 11
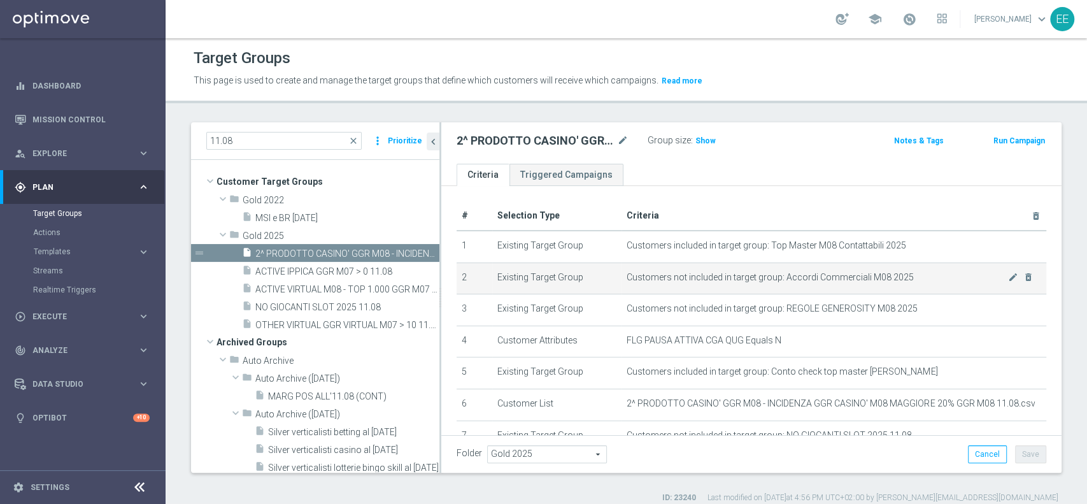
scroll to position [111, 0]
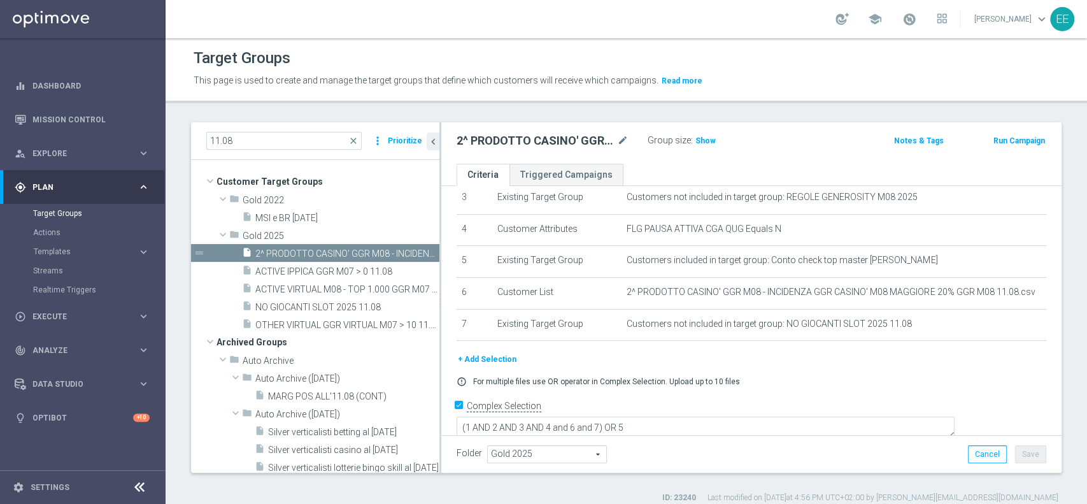
click at [510, 358] on button "+ Add Selection" at bounding box center [487, 359] width 61 height 14
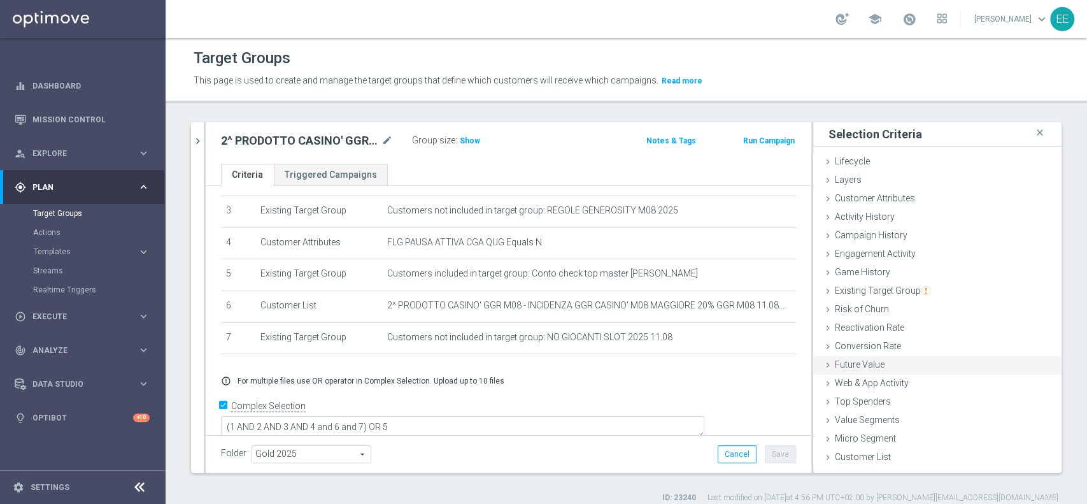
scroll to position [10, 0]
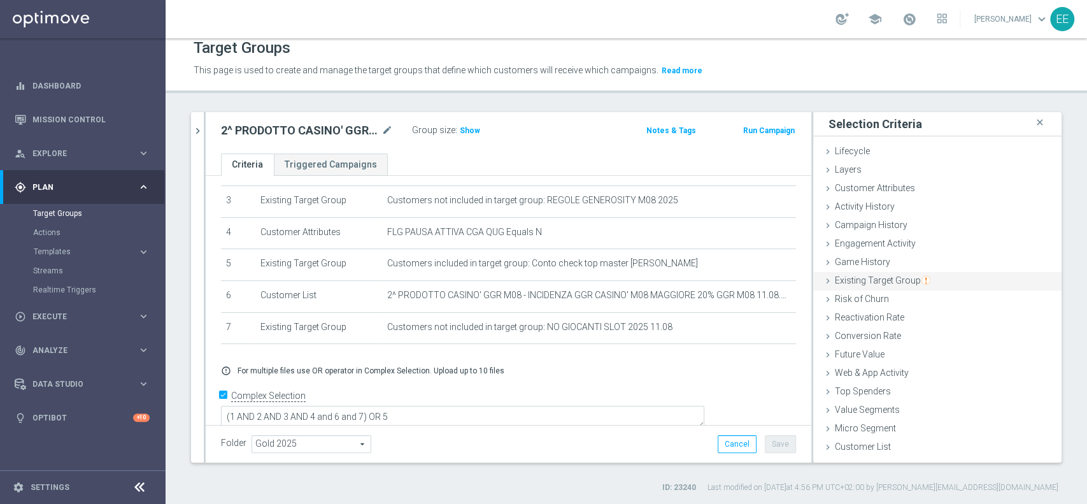
click at [881, 275] on span "Existing Target Group" at bounding box center [883, 280] width 96 height 10
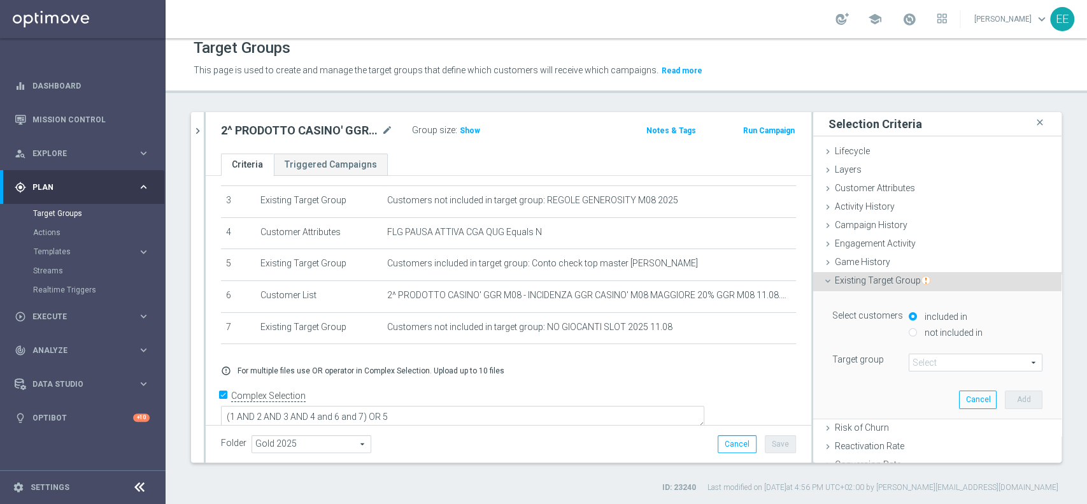
click at [937, 334] on label "not included in" at bounding box center [952, 332] width 61 height 11
click at [917, 334] on input "not included in" at bounding box center [913, 332] width 8 height 8
radio input "true"
click at [934, 353] on div "Select arrow_drop_down search" at bounding box center [976, 362] width 134 height 18
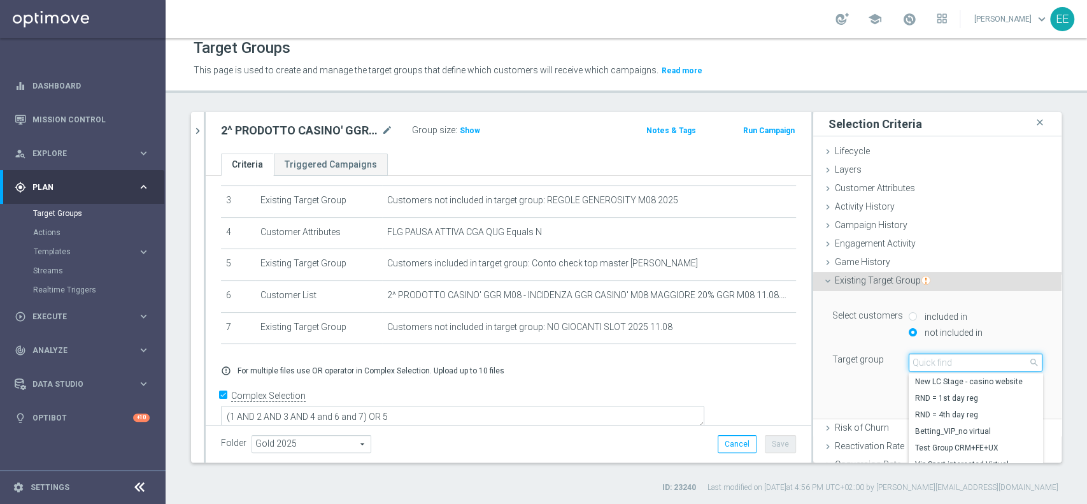
click at [927, 357] on input "search" at bounding box center [976, 362] width 134 height 18
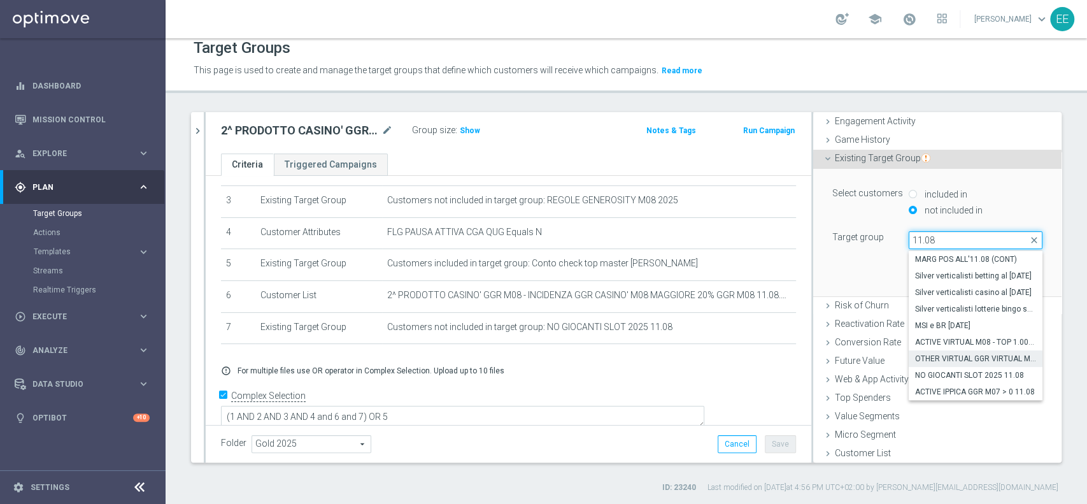
type input "11.08"
click at [969, 360] on span "OTHER VIRTUAL GGR VIRTUAL M07 > 10 11.08" at bounding box center [975, 358] width 121 height 10
type input "OTHER VIRTUAL GGR VIRTUAL M07 > 10 11.08"
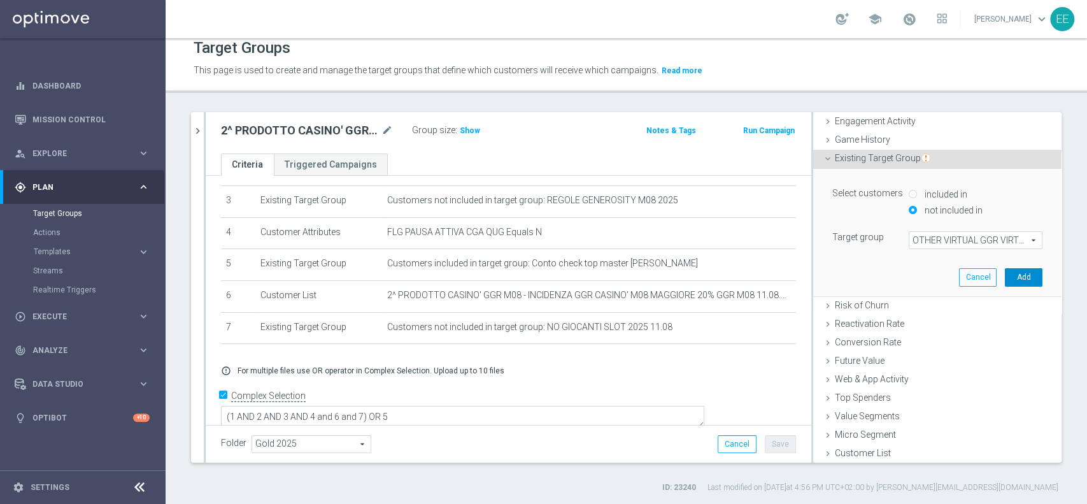
click at [1008, 274] on button "Add" at bounding box center [1024, 277] width 38 height 18
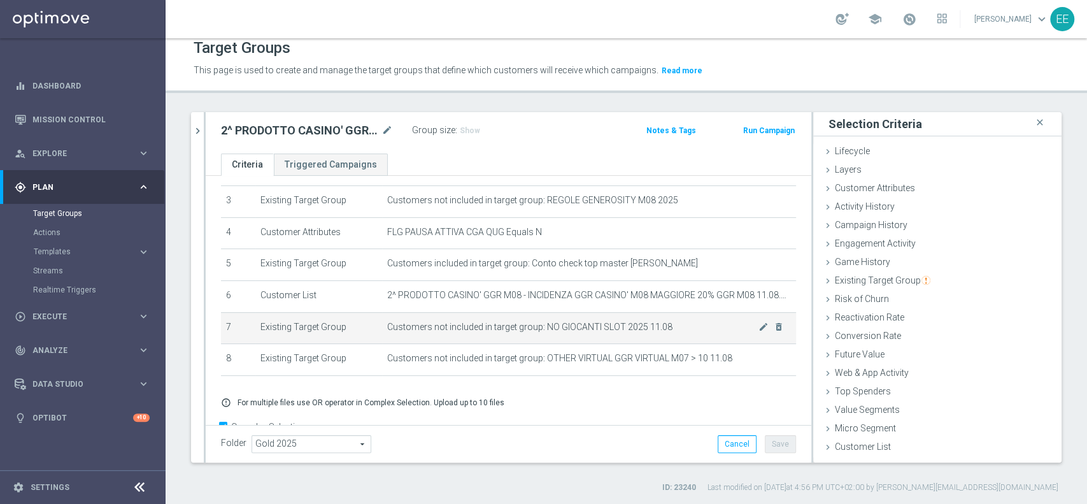
scroll to position [131, 0]
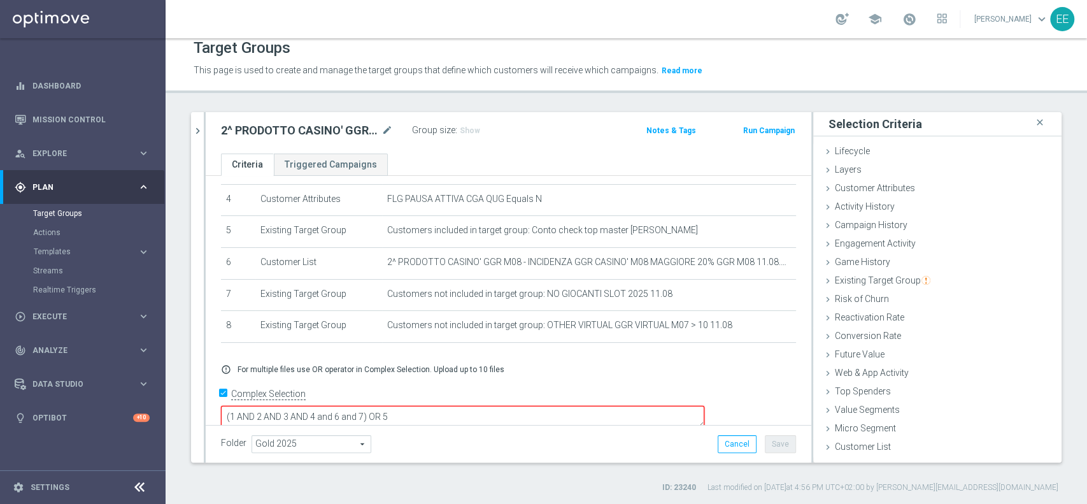
click at [457, 406] on textarea "(1 AND 2 AND 3 AND 4 and 6 and 7) OR 5" at bounding box center [462, 417] width 483 height 22
type textarea "(1 AND 2 AND 3 AND 4 and 6 and 7 and 8) OR 5"
click at [771, 440] on button "Save" at bounding box center [780, 444] width 31 height 18
click at [190, 129] on div "11.08 close more_vert Prioritize Customer Target Groups library_add create_new_…" at bounding box center [627, 302] width 922 height 381
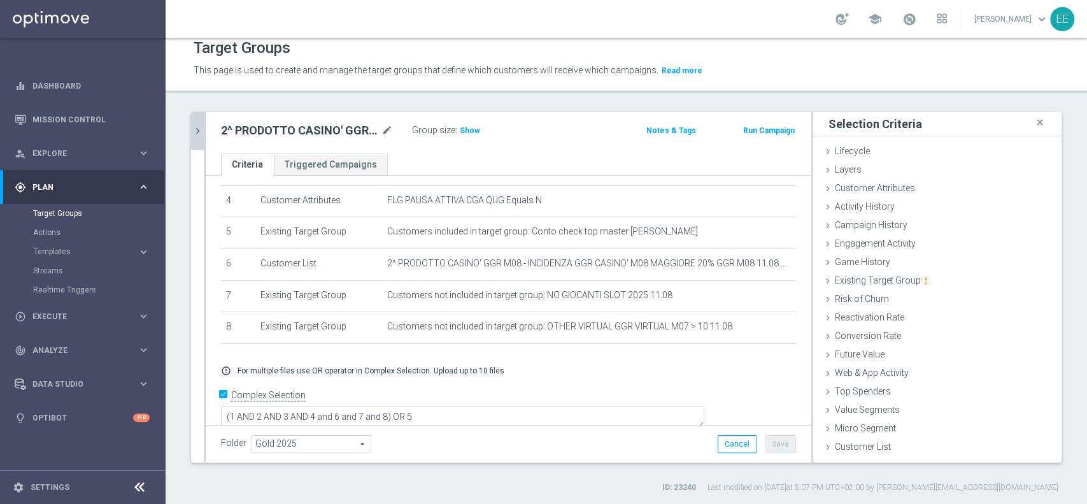
click at [199, 129] on icon "chevron_right" at bounding box center [198, 131] width 12 height 12
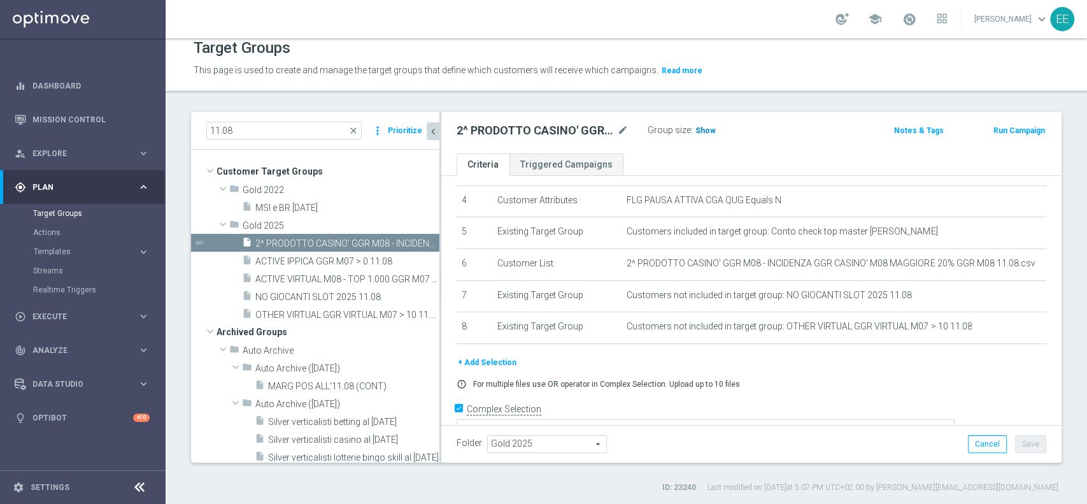
click at [708, 126] on span "Show" at bounding box center [705, 130] width 20 height 9
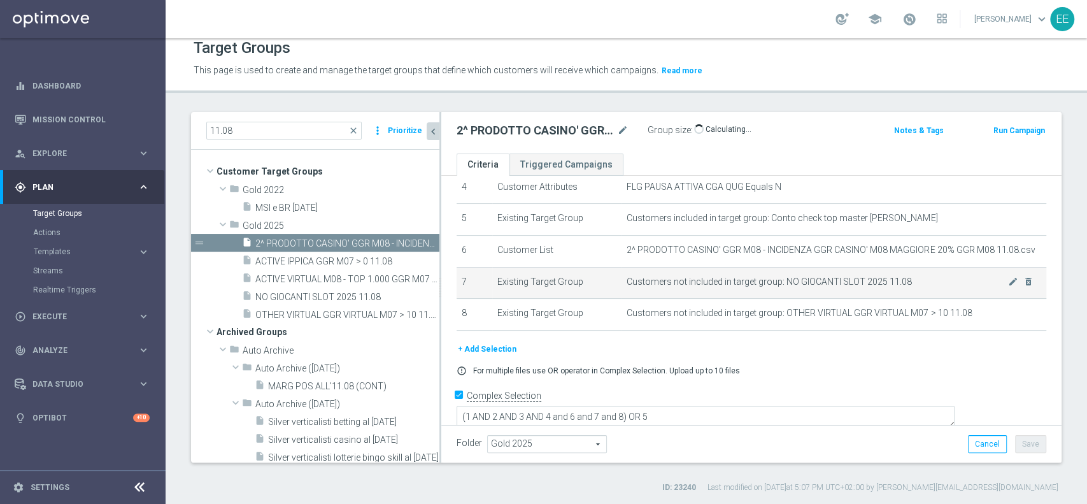
scroll to position [0, 0]
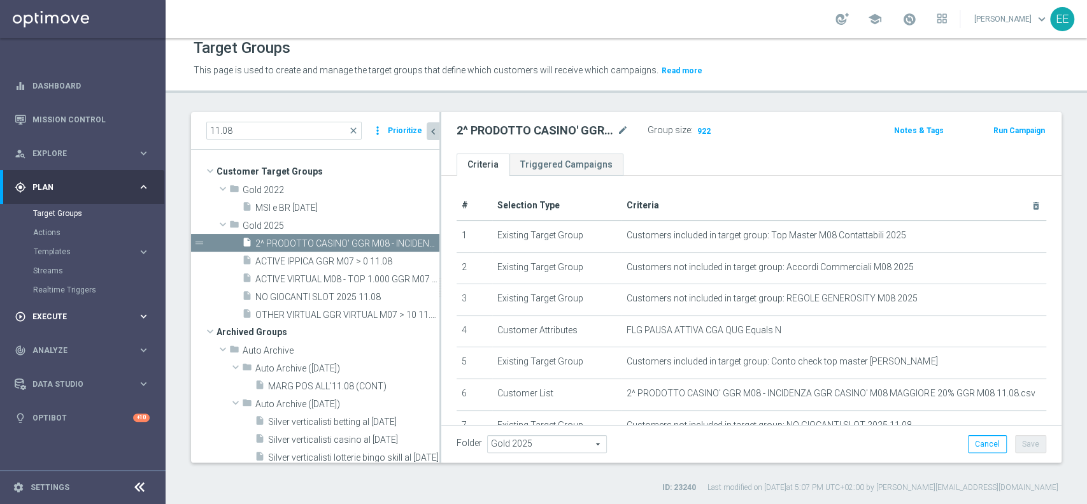
click at [50, 315] on span "Execute" at bounding box center [84, 317] width 105 height 8
click at [87, 248] on link "Campaign Builder" at bounding box center [82, 247] width 99 height 10
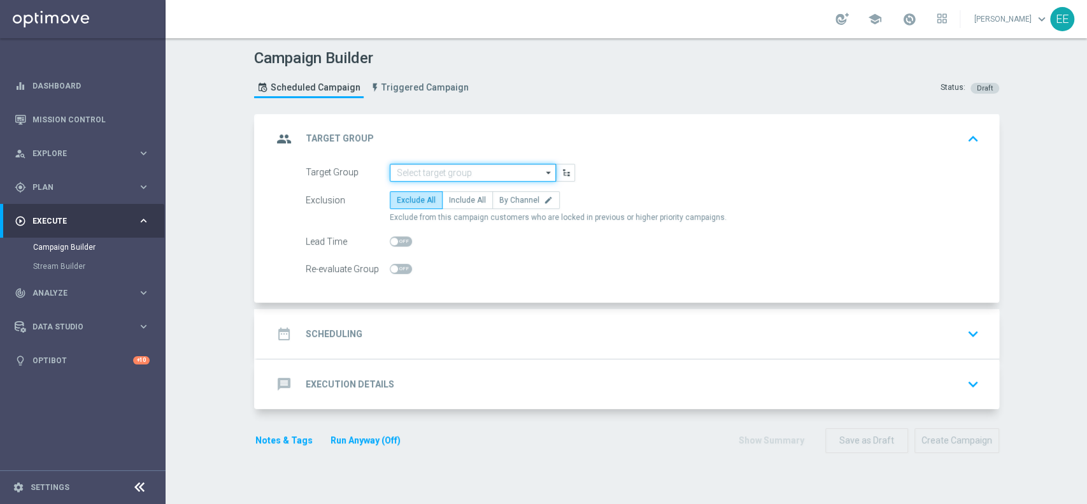
click at [447, 171] on input at bounding box center [473, 173] width 166 height 18
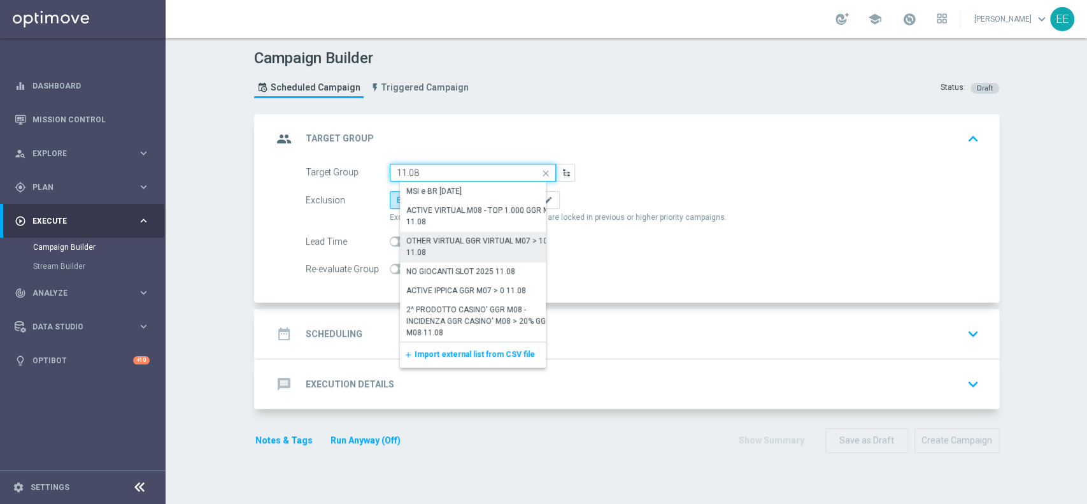
scroll to position [1, 0]
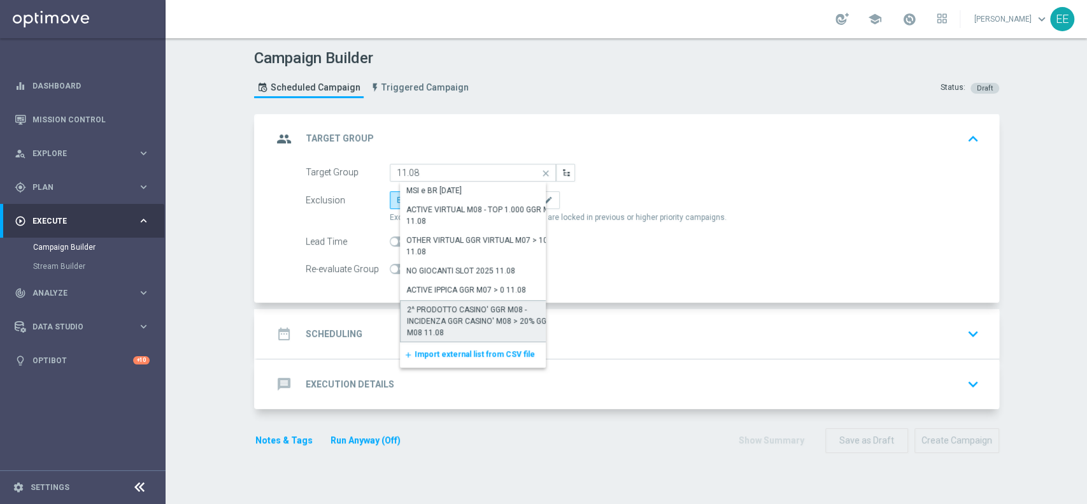
click at [458, 311] on div "2^ PRODOTTO CASINO' GGR M08 - INCIDENZA GGR CASINO' M08 > 20% GGR M08 11.08" at bounding box center [483, 321] width 153 height 34
type input "2^ PRODOTTO CASINO' GGR M08 - INCIDENZA GGR CASINO' M08 > 20% GGR M08 11.08"
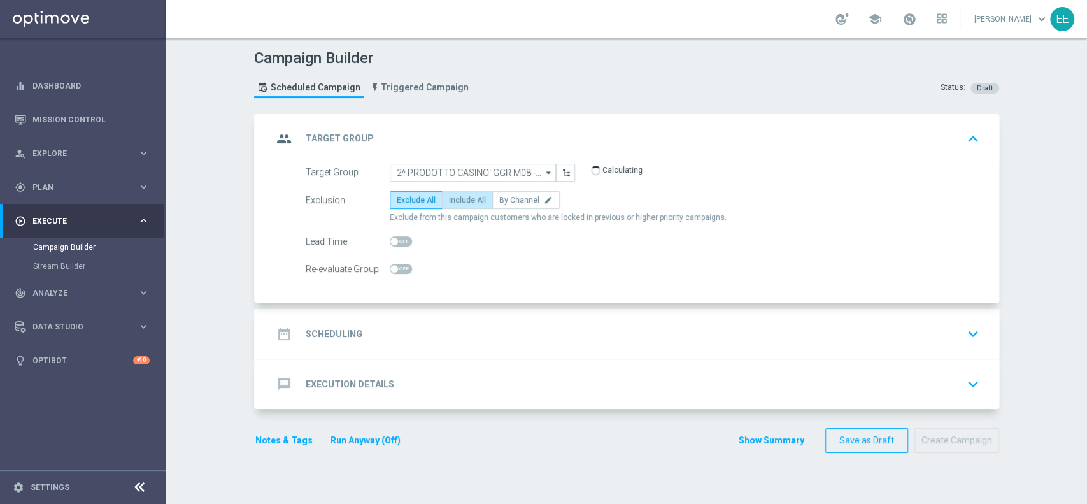
click at [461, 201] on span "Include All" at bounding box center [467, 200] width 37 height 9
click at [457, 201] on input "Include All" at bounding box center [453, 202] width 8 height 8
radio input "true"
click at [447, 334] on div "date_range Scheduling keyboard_arrow_down" at bounding box center [628, 334] width 711 height 24
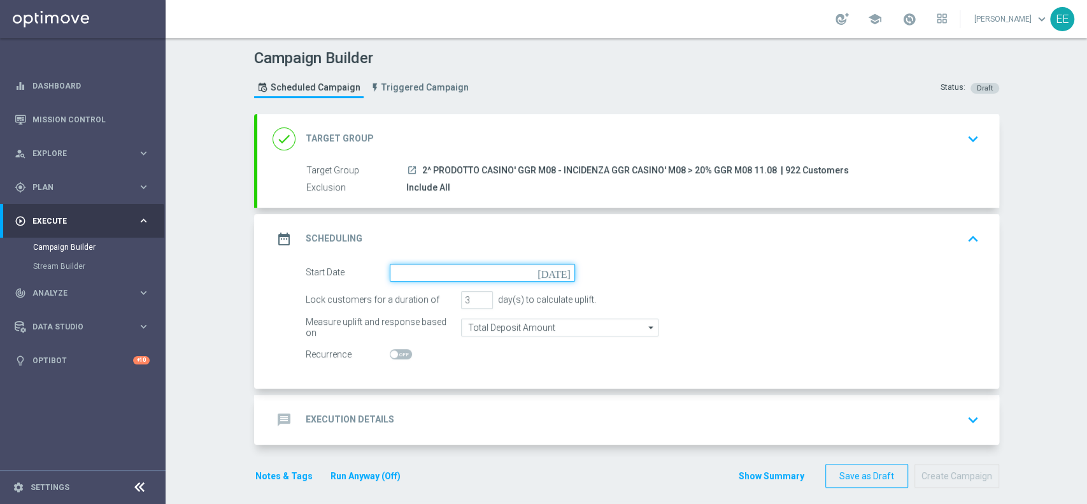
click at [438, 273] on input at bounding box center [482, 273] width 185 height 18
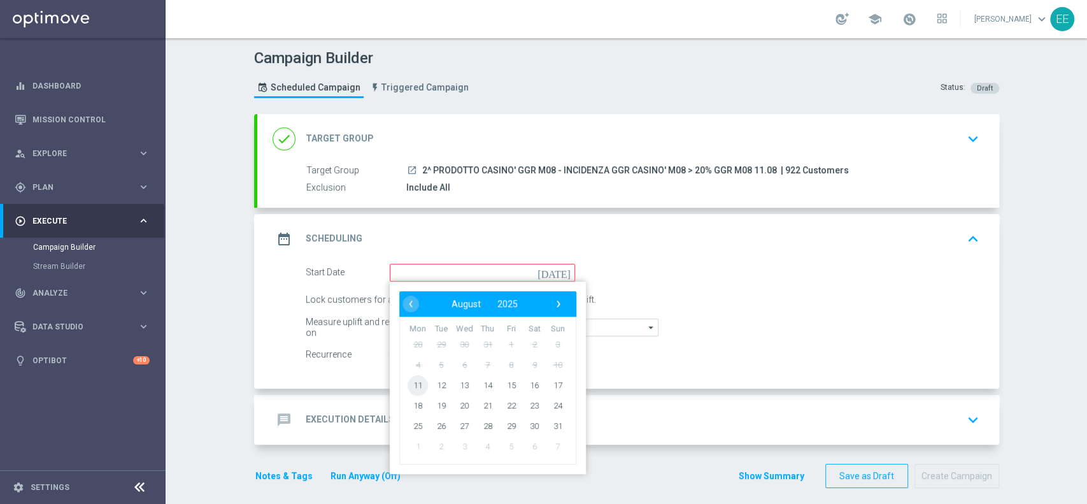
click at [414, 380] on span "11" at bounding box center [418, 384] width 20 height 20
type input "[DATE]"
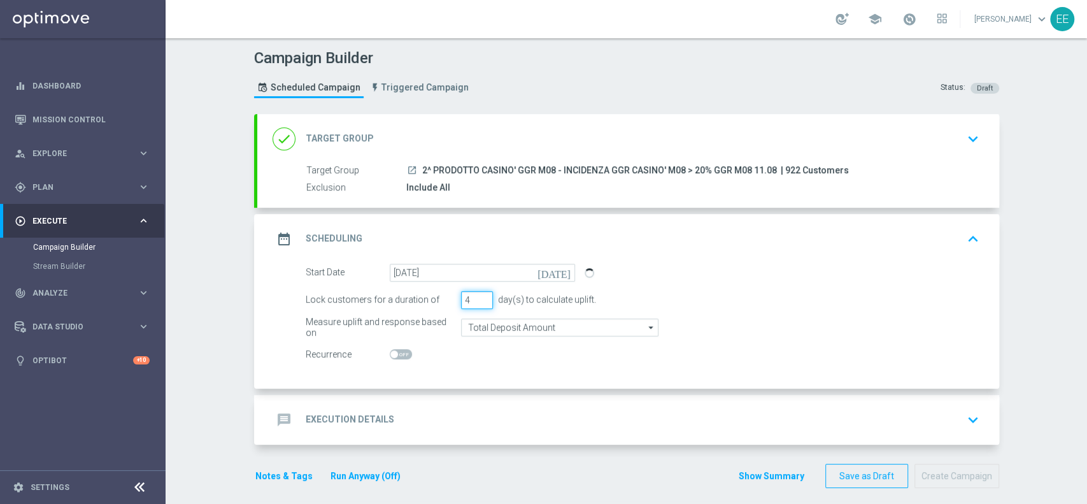
type input "4"
click at [476, 297] on input "4" at bounding box center [477, 300] width 32 height 18
click at [435, 408] on div "message Execution Details keyboard_arrow_down" at bounding box center [628, 420] width 711 height 24
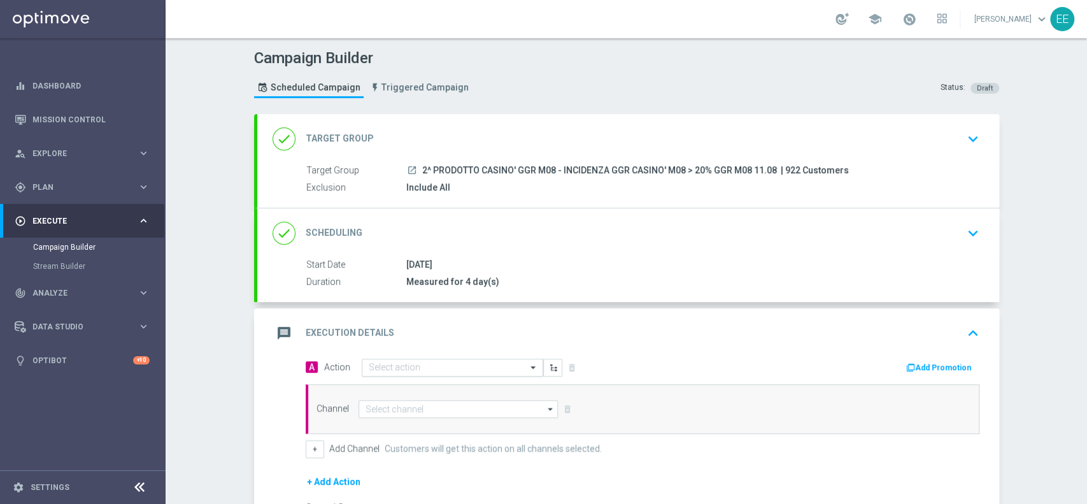
click at [437, 363] on input "text" at bounding box center [440, 367] width 142 height 11
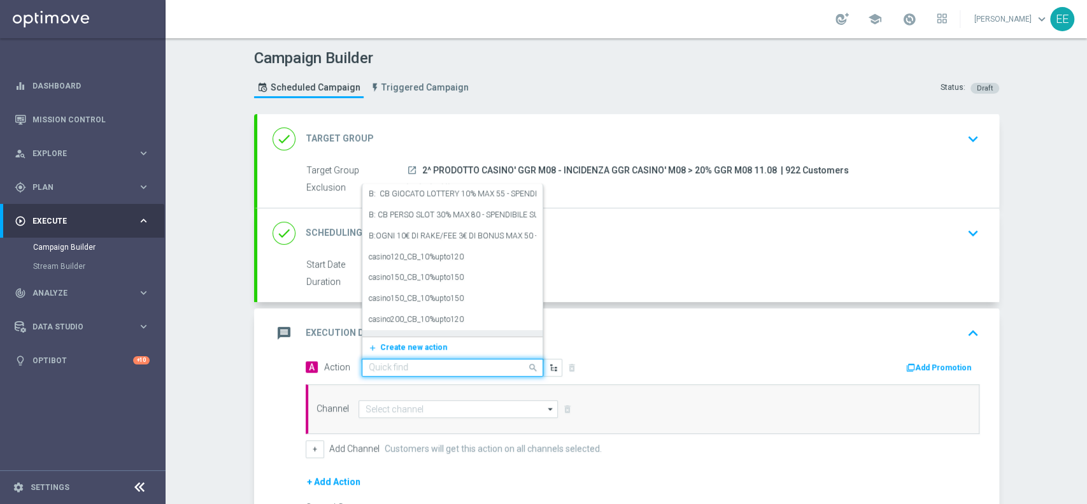
paste input "CB PERSO CASINO' 33% MAX 100; CB VINTO CASINO' 15% MAX 100 - SPENDIBILE SLOT"
type input "CB PERSO CASINO' 33% MAX 100; CB VINTO CASINO' 15% MAX 100 - SPENDIBILE SLOT"
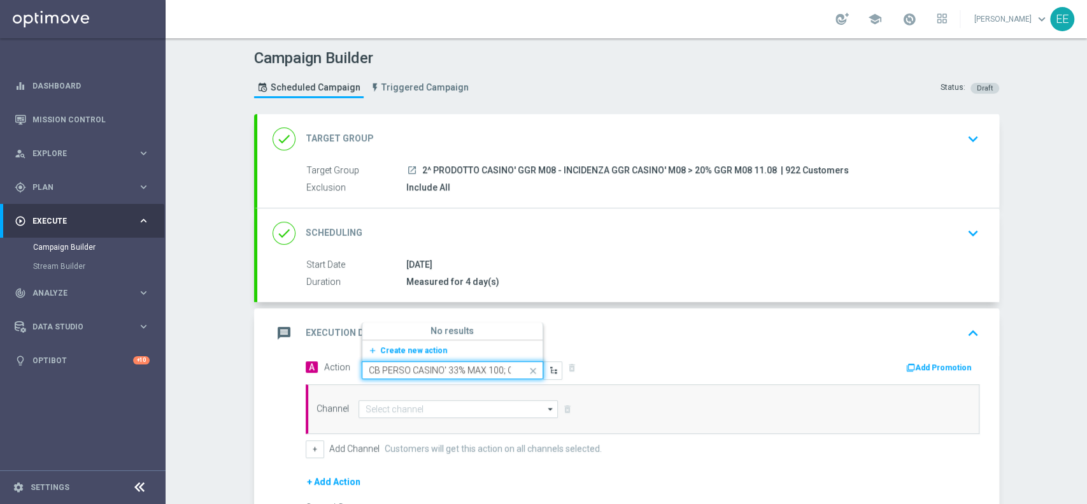
scroll to position [0, 203]
click at [410, 343] on button "add_new Create new action" at bounding box center [450, 350] width 176 height 15
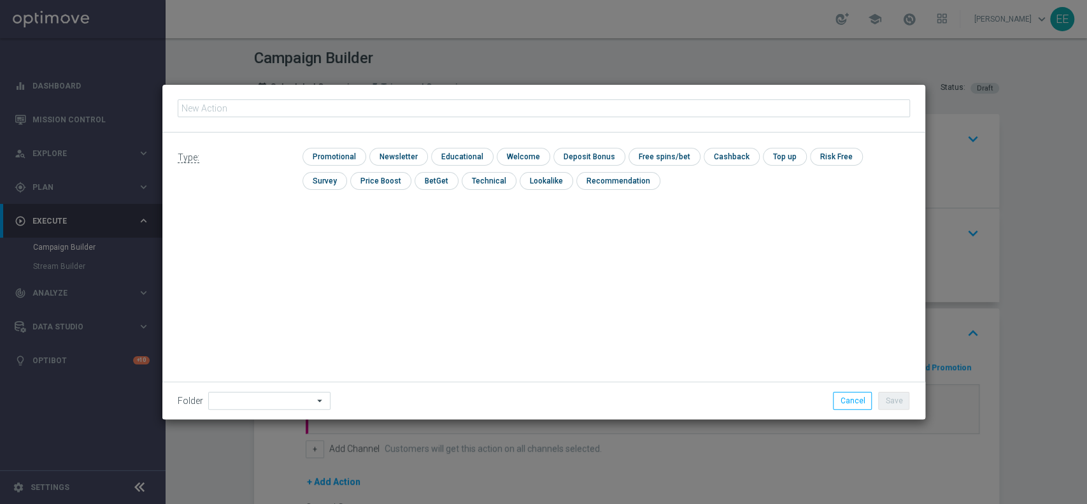
click at [413, 110] on input "text" at bounding box center [544, 108] width 732 height 18
type input "CB PERSO CASINO' 33% MAX 100; CB VINTO CASINO' 15% MAX 100 - SPENDIBILE SLOT"
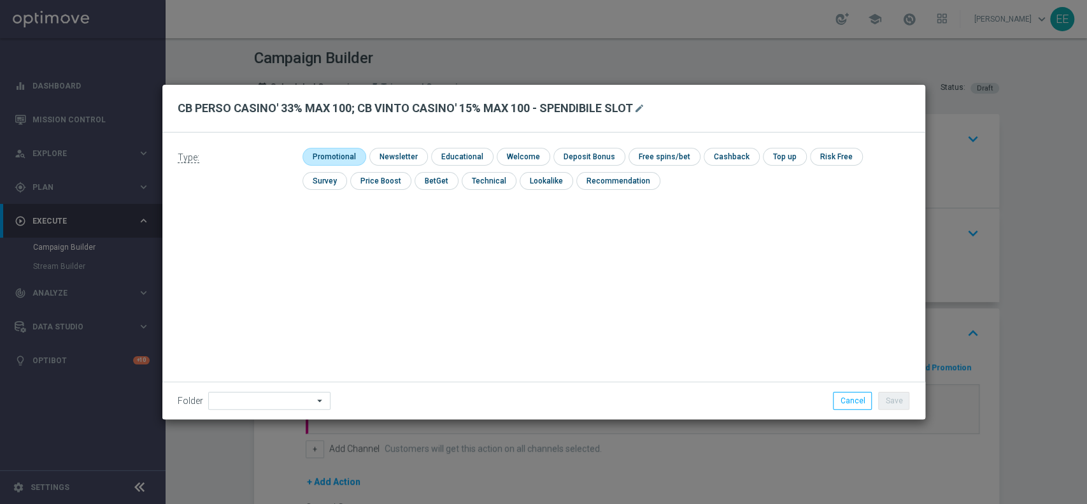
click at [342, 156] on input "checkbox" at bounding box center [333, 156] width 61 height 17
checkbox input "true"
click at [737, 153] on input "checkbox" at bounding box center [742, 156] width 53 height 17
checkbox input "true"
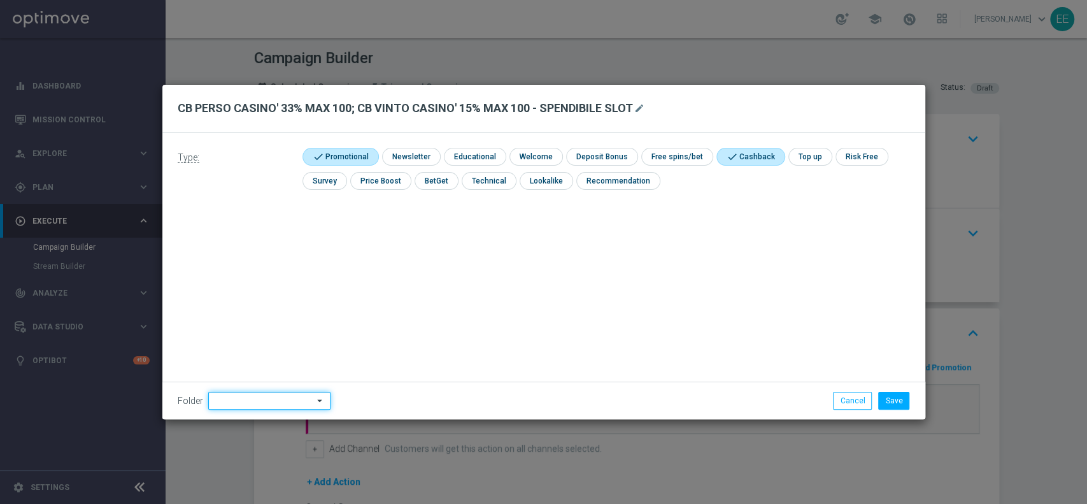
click at [285, 392] on input at bounding box center [269, 401] width 122 height 18
type input "OMNICHANNEL"
click at [897, 401] on button "Save" at bounding box center [893, 401] width 31 height 18
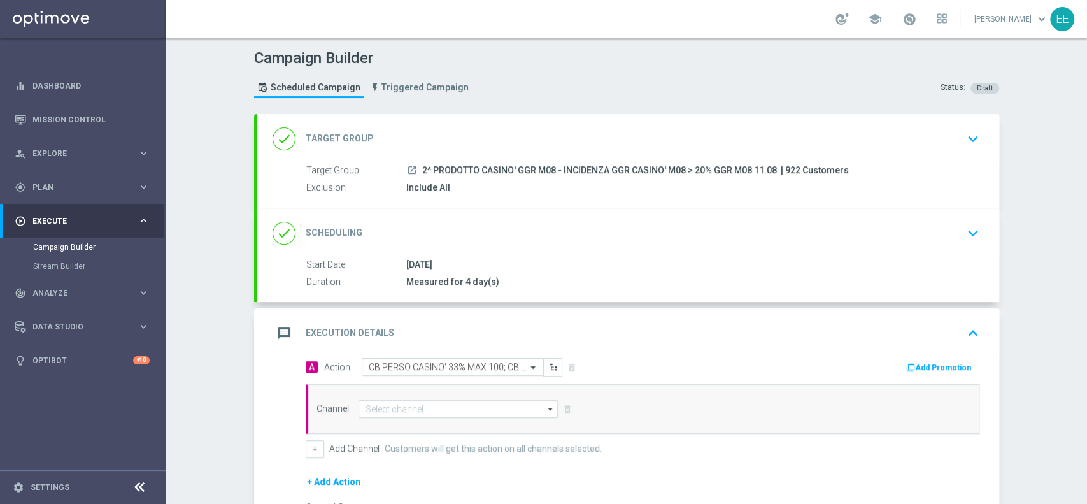
click at [939, 360] on button "Add Promotion" at bounding box center [940, 367] width 71 height 14
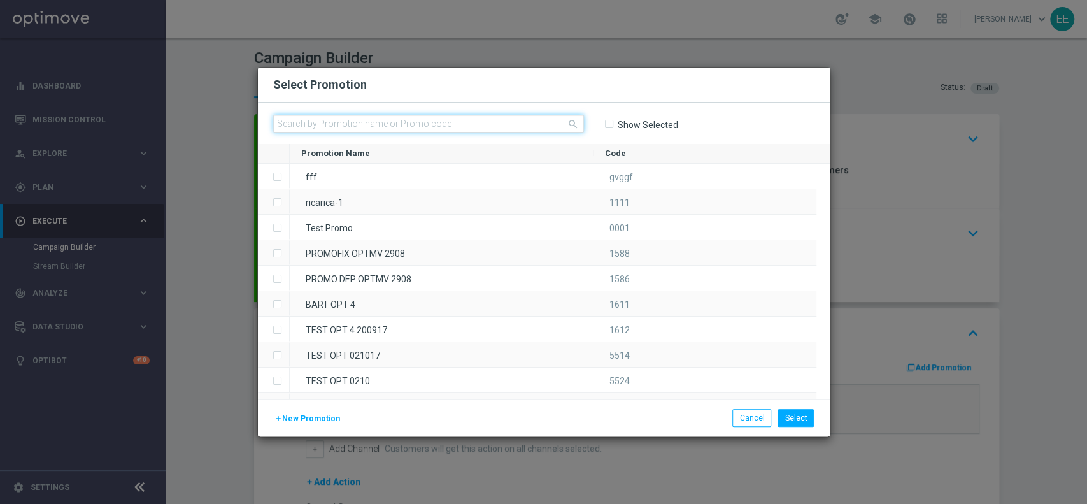
click at [309, 123] on input "text" at bounding box center [428, 124] width 311 height 18
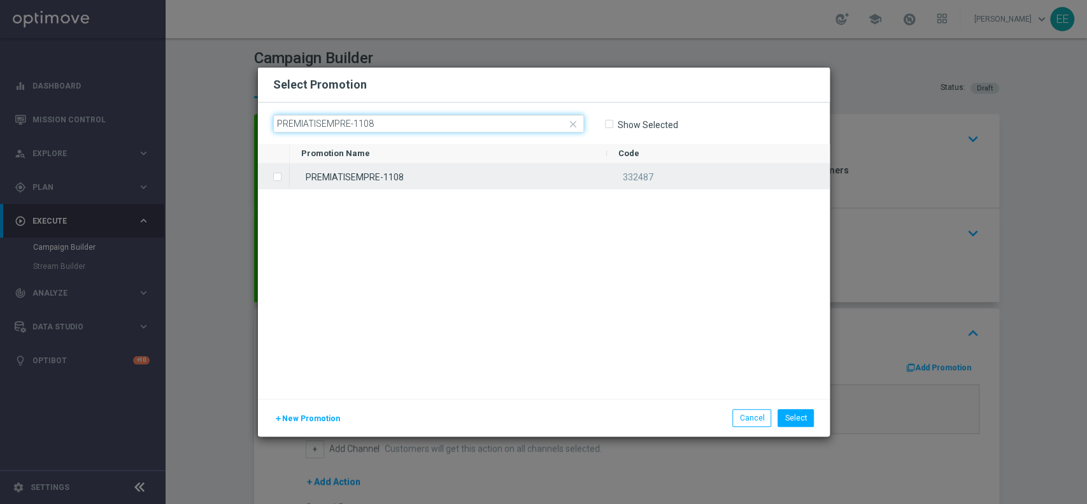
type input "PREMIATISEMPRE-1108"
click at [375, 179] on div "PREMIATISEMPRE-1108" at bounding box center [448, 176] width 317 height 25
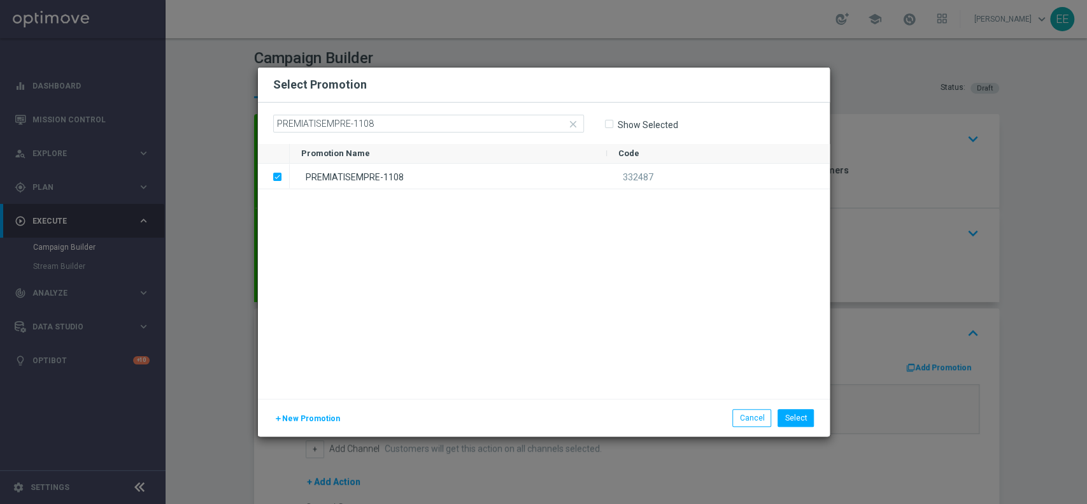
drag, startPoint x: 375, startPoint y: 179, endPoint x: 774, endPoint y: 395, distance: 453.9
click at [774, 395] on div "PREMIATISEMPRE-1108 332487" at bounding box center [560, 281] width 540 height 235
click at [777, 397] on div "PREMIATISEMPRE-1108 332487" at bounding box center [560, 281] width 540 height 235
click at [804, 415] on button "Select" at bounding box center [796, 418] width 36 height 18
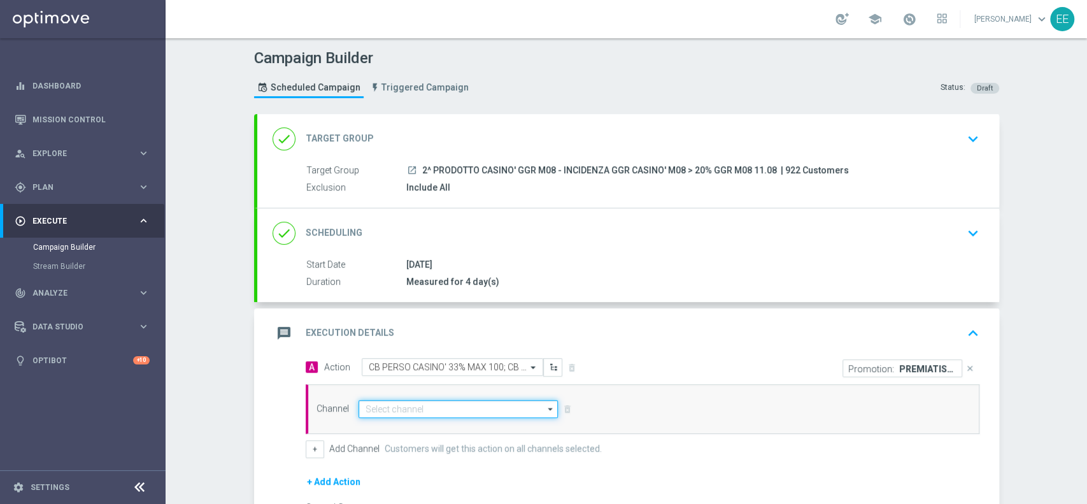
click at [382, 415] on input at bounding box center [459, 409] width 200 height 18
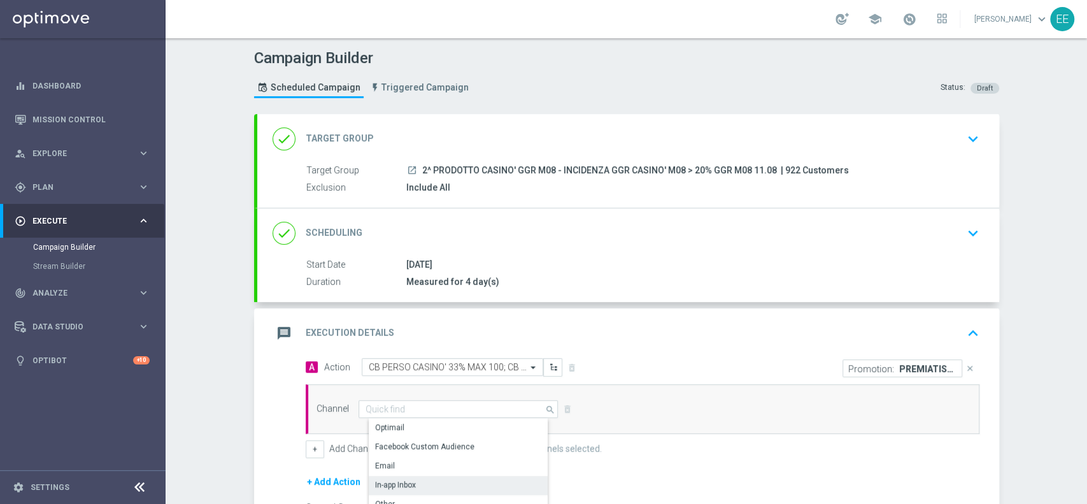
click at [436, 491] on div "In-app Inbox" at bounding box center [464, 485] width 190 height 18
type input "In-app Inbox"
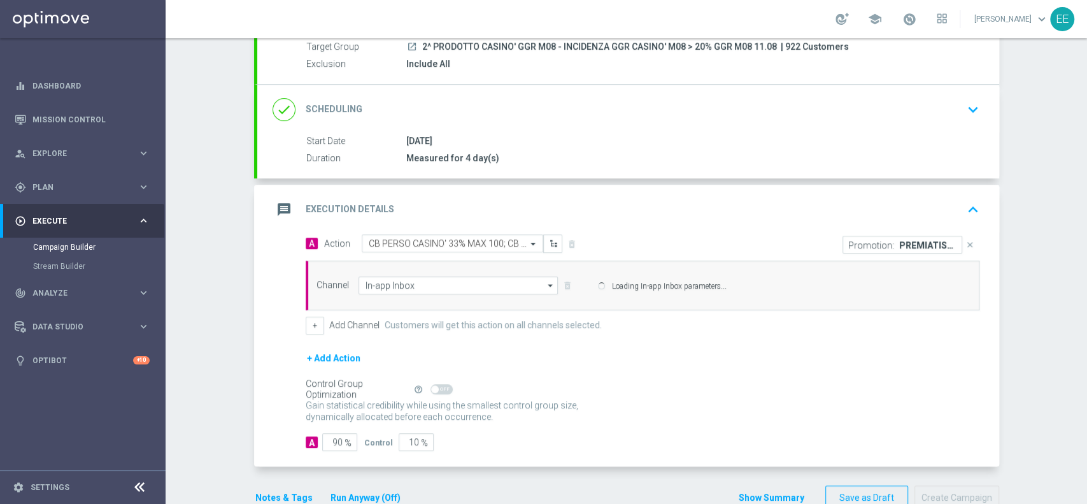
scroll to position [127, 0]
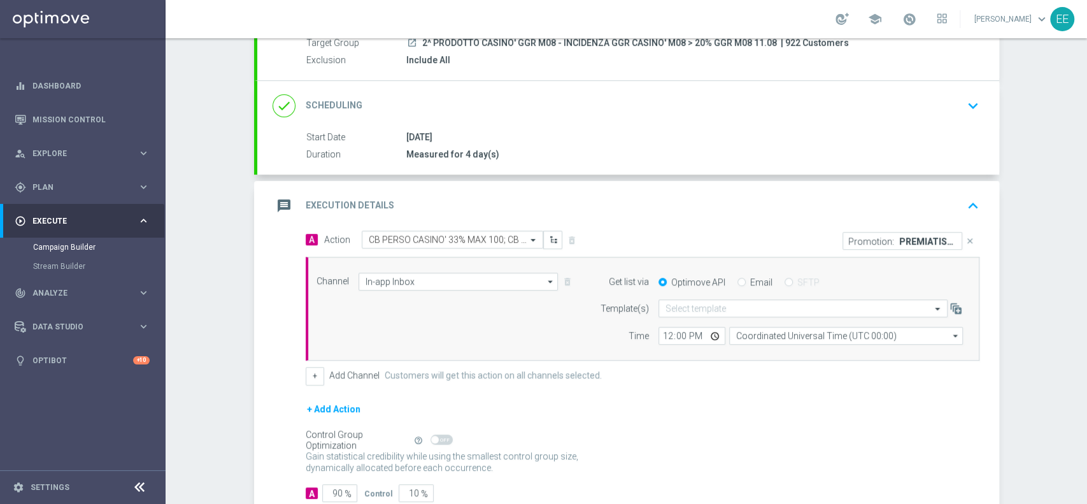
click at [738, 279] on input "Email" at bounding box center [742, 283] width 8 height 8
radio input "true"
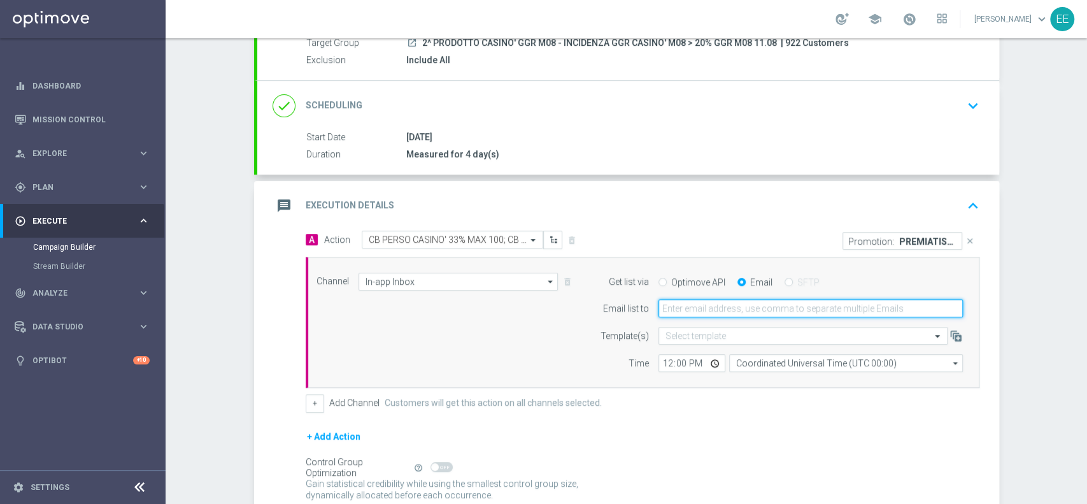
click at [736, 300] on input "email" at bounding box center [811, 308] width 304 height 18
type input "[PERSON_NAME][EMAIL_ADDRESS][DOMAIN_NAME]"
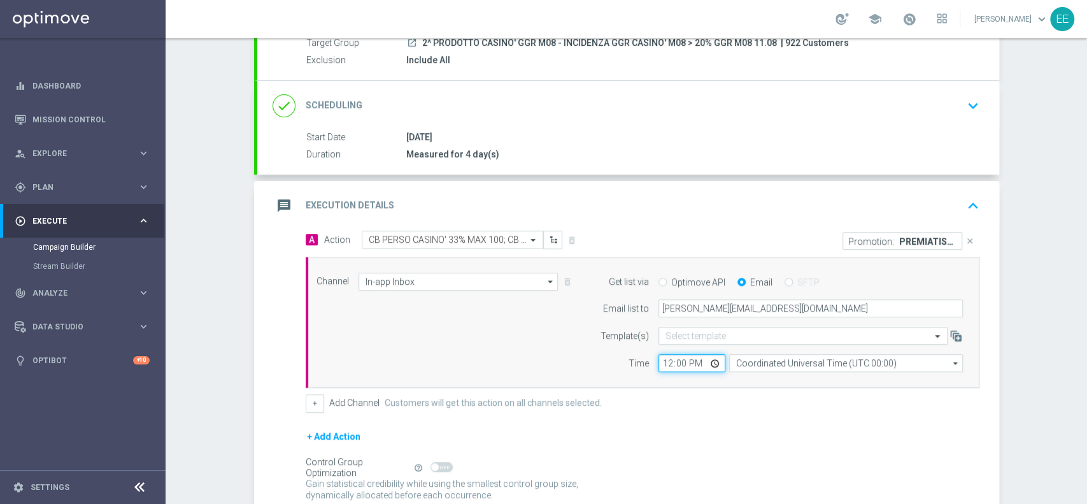
click at [659, 364] on input "12:00" at bounding box center [692, 363] width 67 height 18
type input "17:30"
click at [762, 432] on div "+ Add Action" at bounding box center [643, 445] width 674 height 32
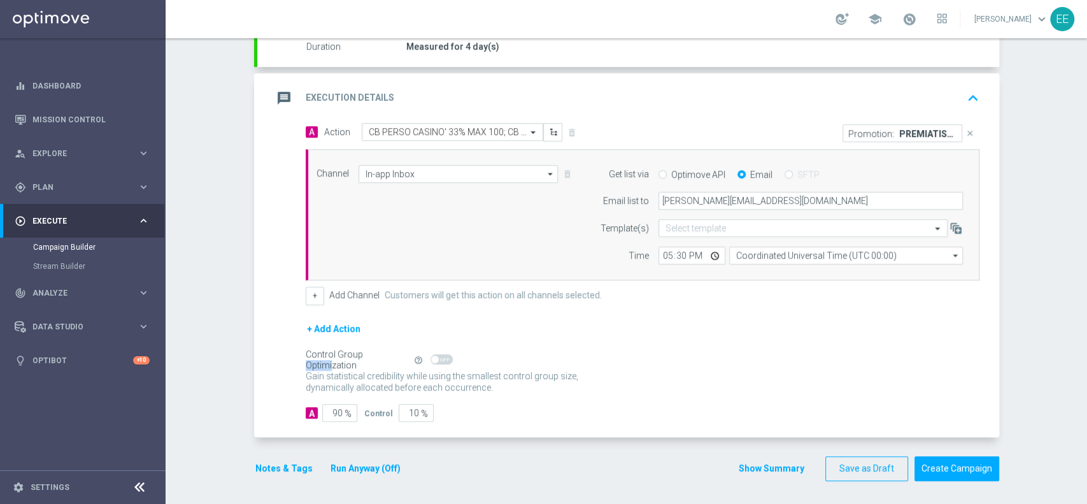
click at [275, 473] on button "Notes & Tags" at bounding box center [284, 468] width 60 height 16
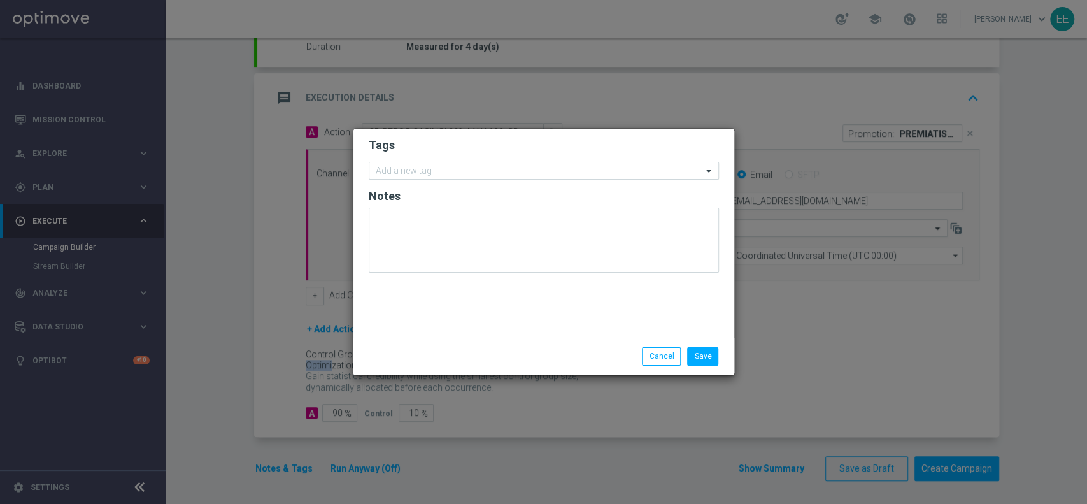
click at [400, 171] on input "text" at bounding box center [539, 171] width 327 height 11
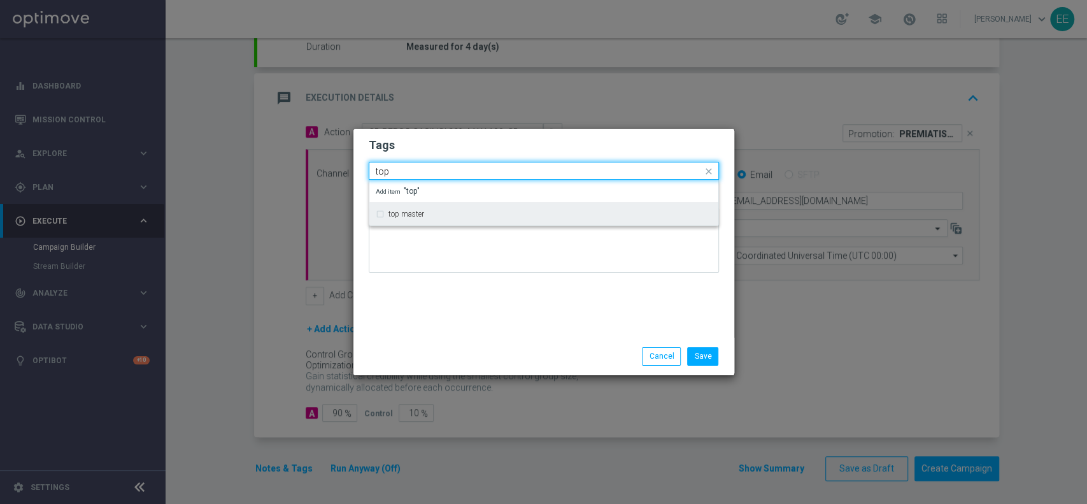
type input "top"
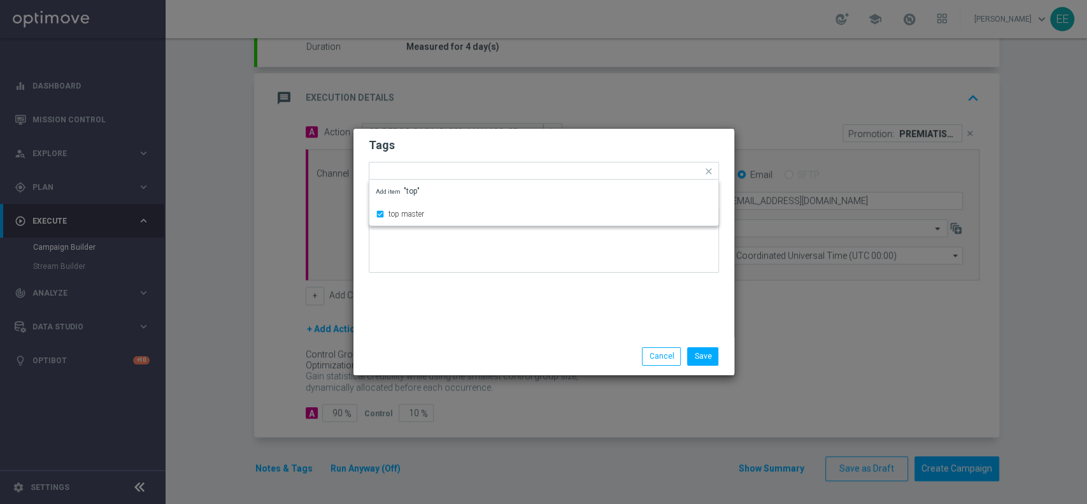
click at [478, 145] on h2 "Tags" at bounding box center [544, 145] width 350 height 15
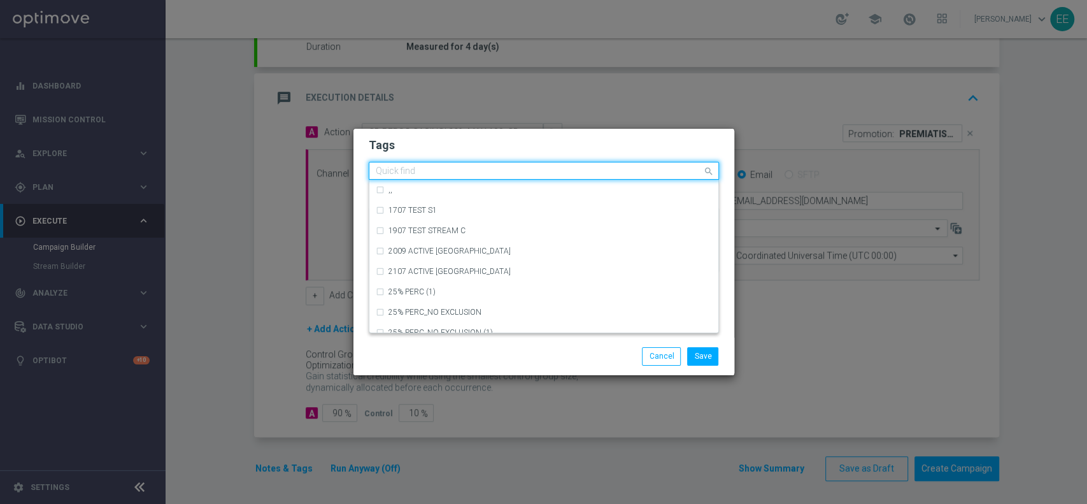
click at [484, 170] on input "text" at bounding box center [539, 171] width 327 height 11
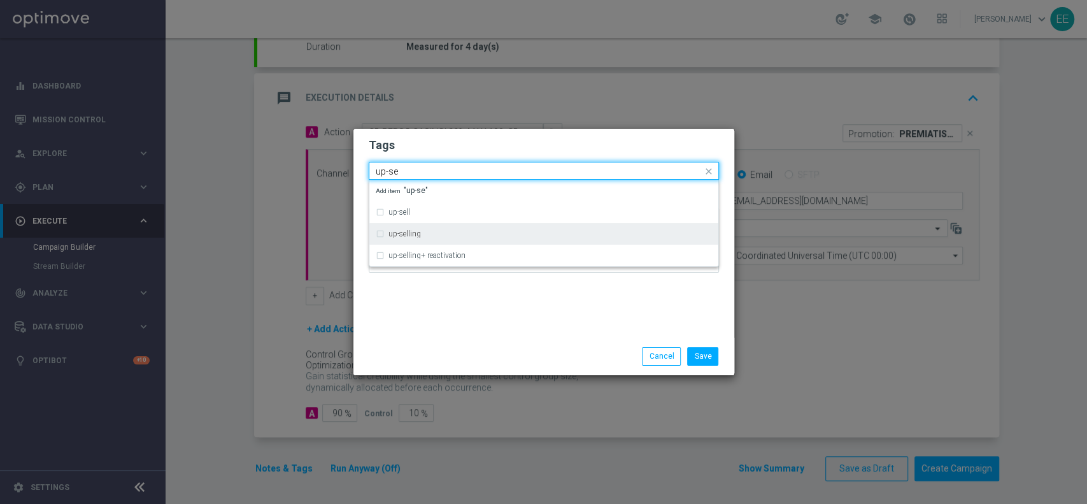
click at [420, 239] on div "up-selling" at bounding box center [544, 234] width 336 height 20
type input "up-se"
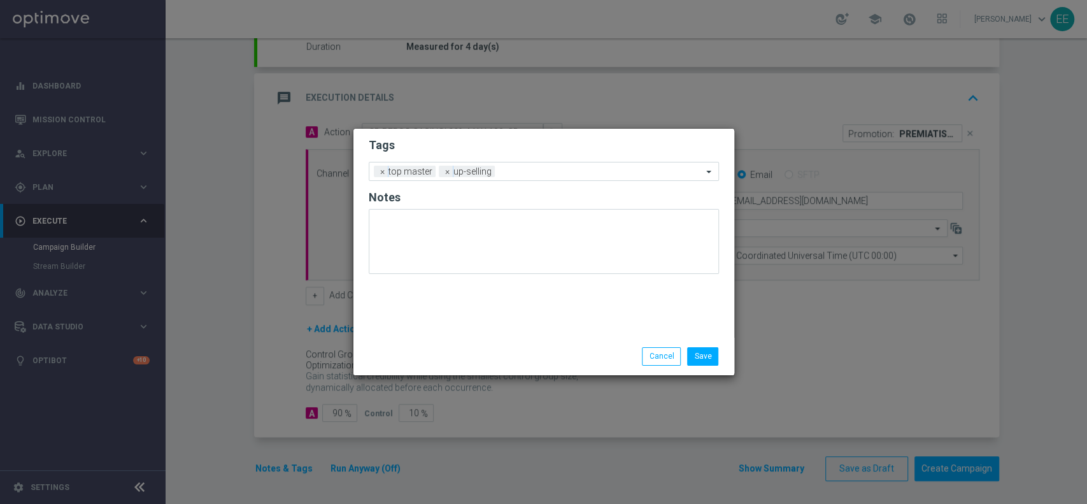
click at [498, 323] on div "Tags Add a new tag × top master × up-selling Notes" at bounding box center [543, 233] width 381 height 209
click at [523, 178] on div at bounding box center [600, 173] width 204 height 13
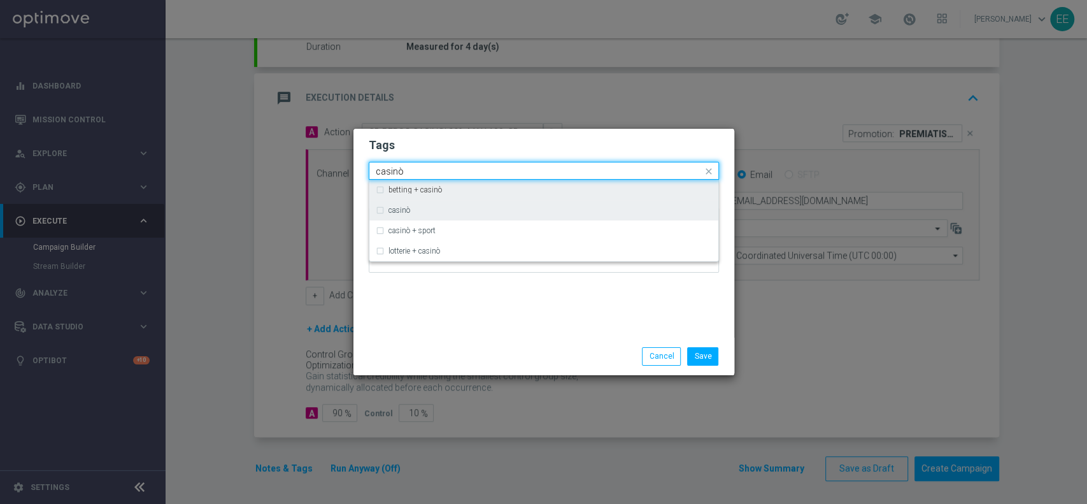
click at [459, 206] on div "casinò" at bounding box center [550, 210] width 324 height 8
type input "casinò"
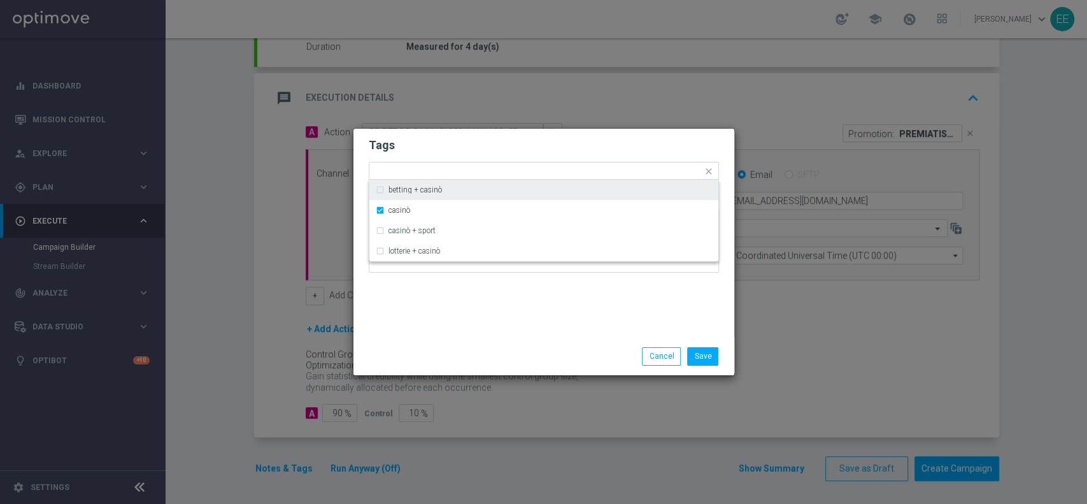
click at [524, 143] on h2 "Tags" at bounding box center [544, 145] width 350 height 15
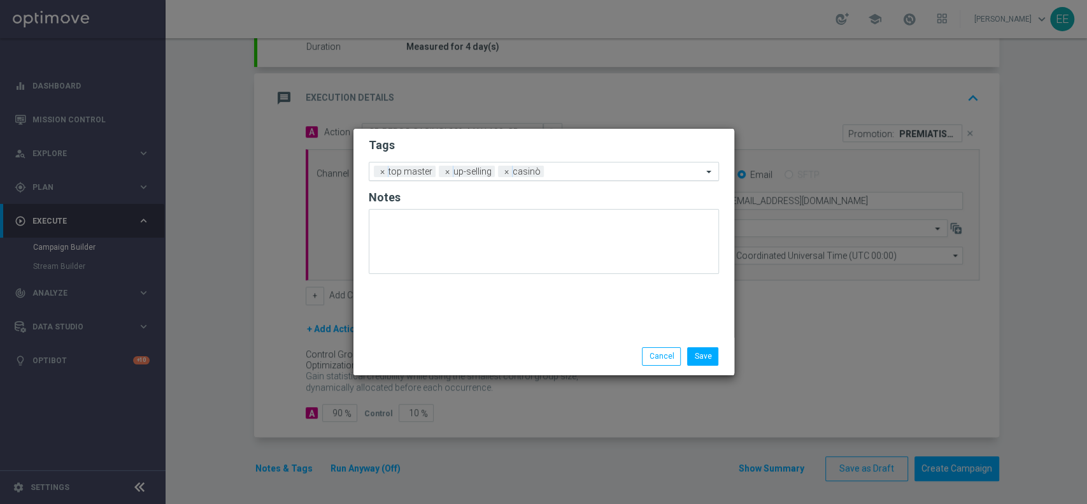
click at [585, 167] on input "text" at bounding box center [625, 172] width 153 height 11
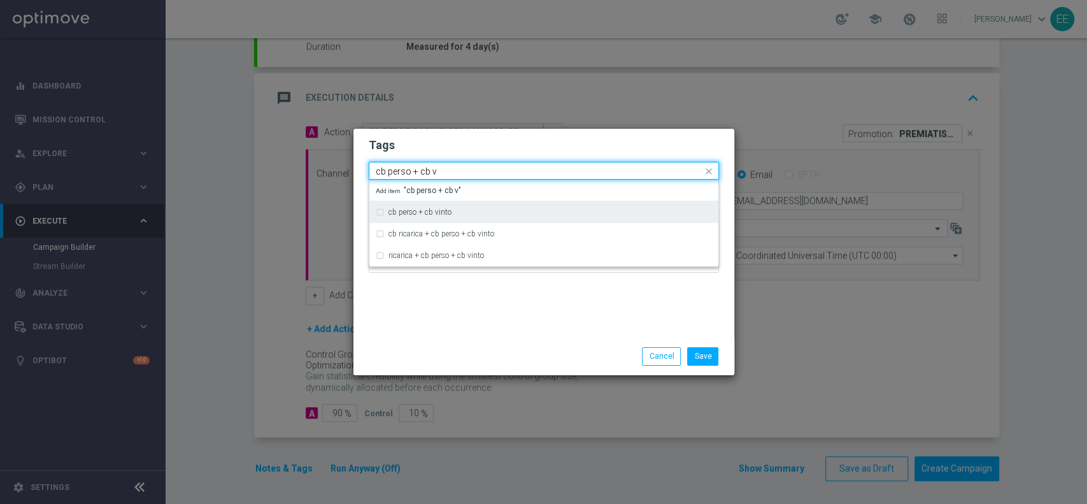
click at [525, 209] on div "cb perso + cb vinto" at bounding box center [550, 212] width 324 height 8
type input "cb perso + cb v"
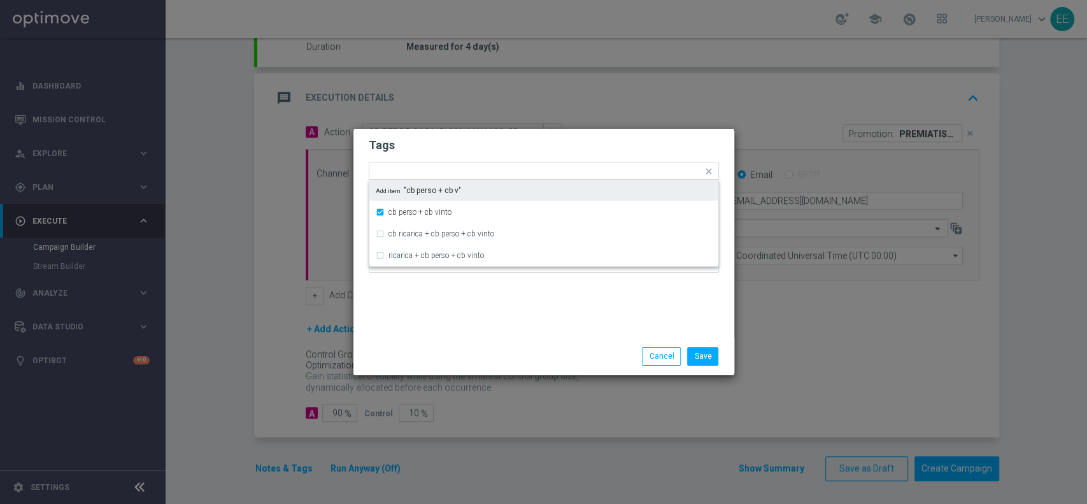
click at [548, 140] on h2 "Tags" at bounding box center [544, 145] width 350 height 15
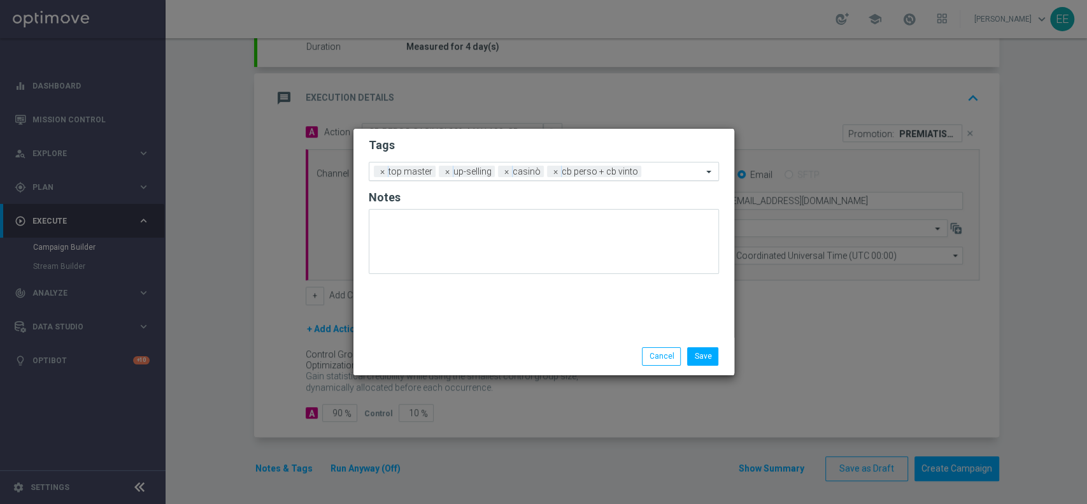
click at [669, 166] on div "Add a new tag × top master × up-selling × casinò × cb perso + cb vinto" at bounding box center [535, 171] width 333 height 18
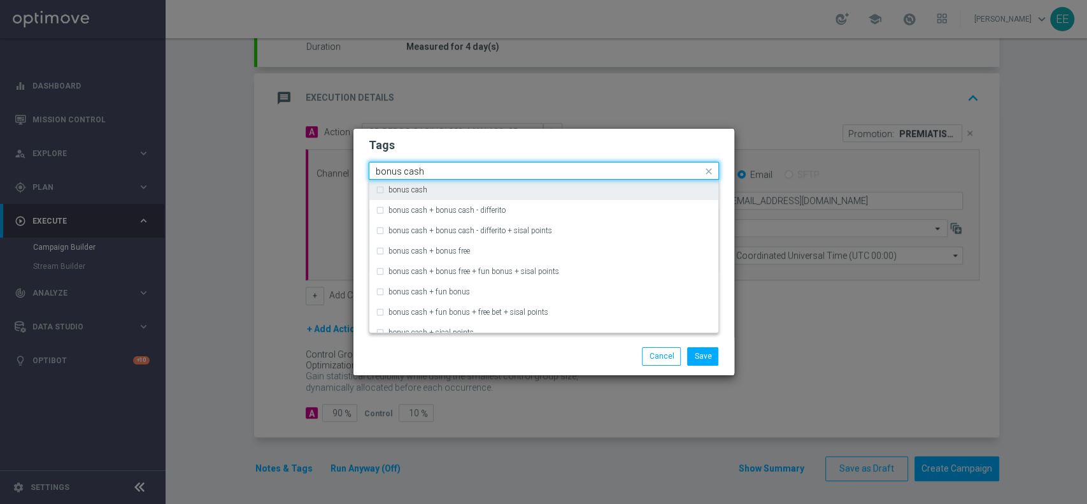
click at [616, 189] on div "bonus cash" at bounding box center [550, 190] width 324 height 8
type input "bonus cash"
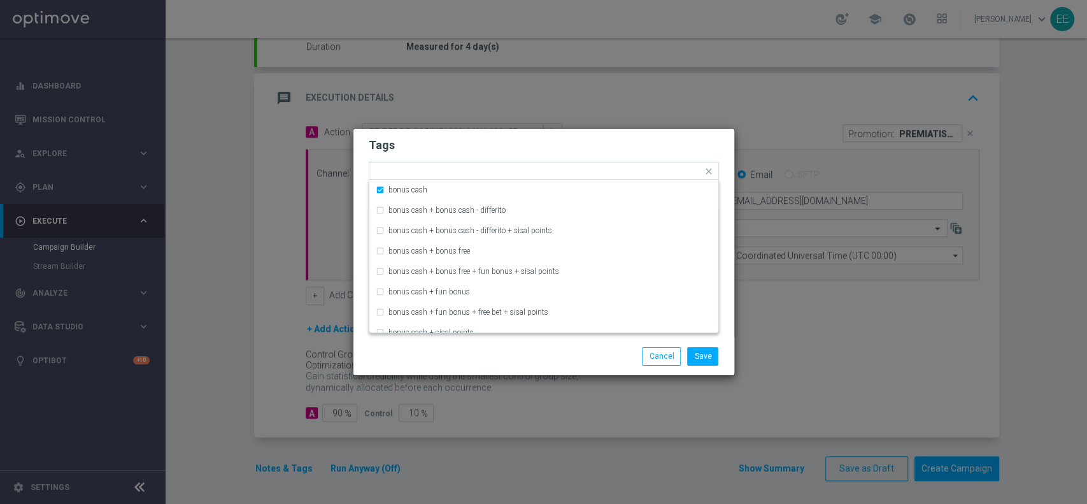
click at [647, 155] on form "Tags Quick find × top master × up-selling × casinò × cb perso + cb vinto × bonu…" at bounding box center [544, 208] width 350 height 148
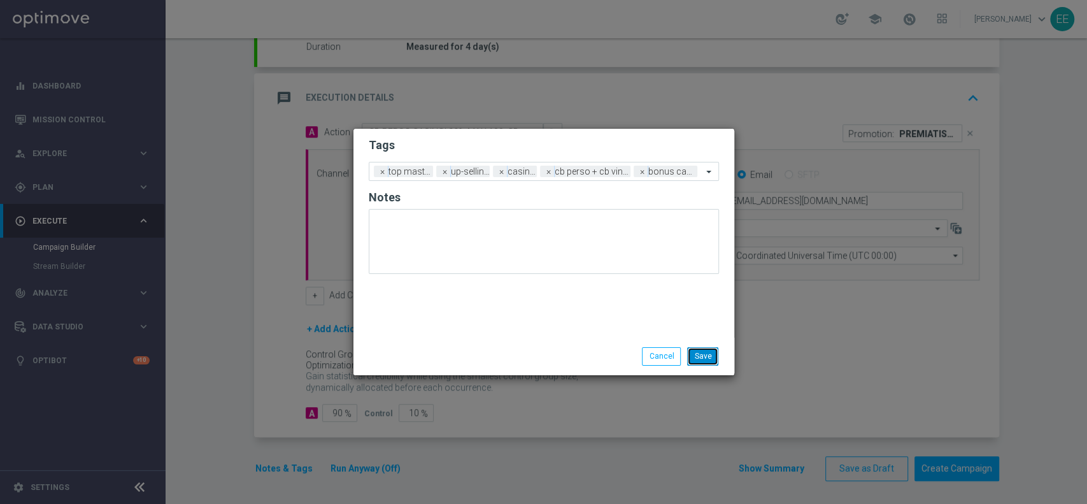
click at [710, 364] on button "Save" at bounding box center [702, 356] width 31 height 18
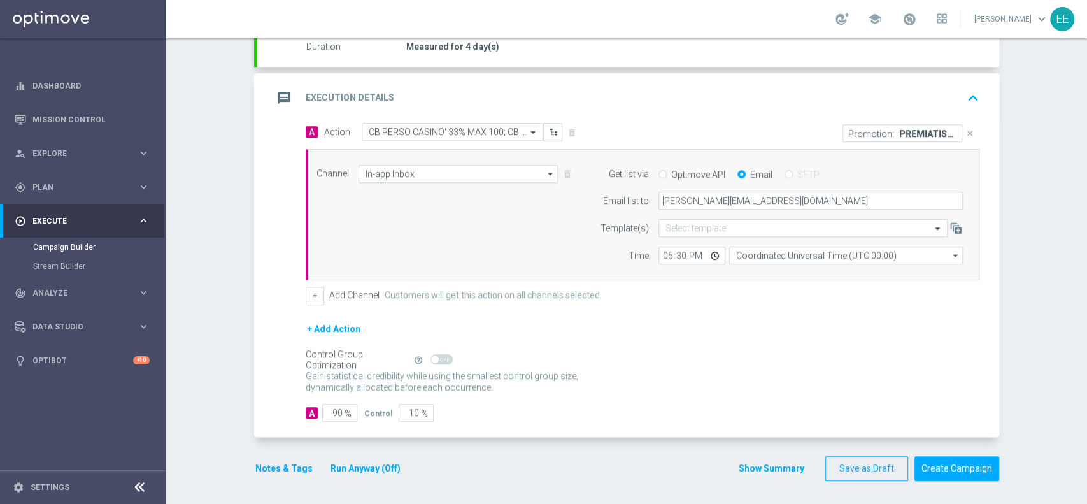
click at [974, 103] on icon "keyboard_arrow_up" at bounding box center [973, 98] width 19 height 19
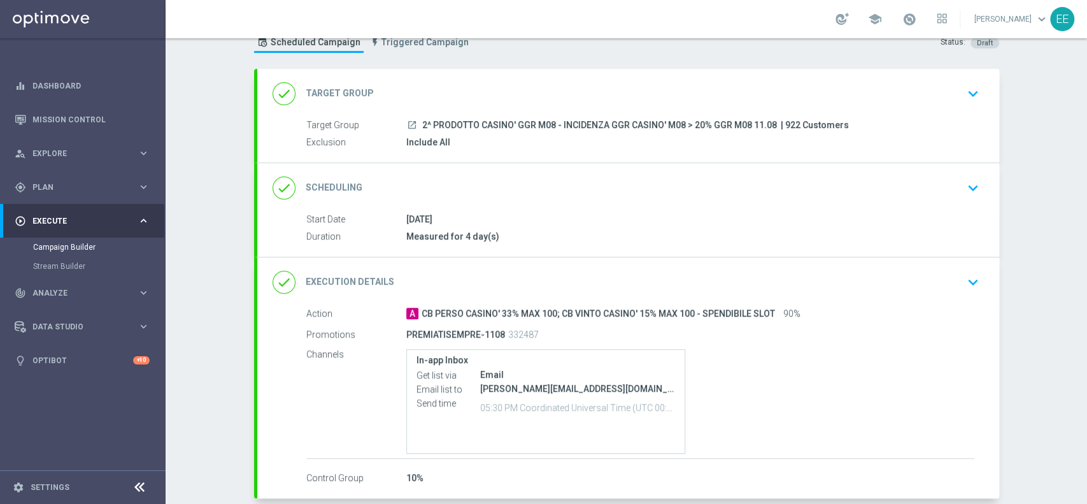
scroll to position [107, 0]
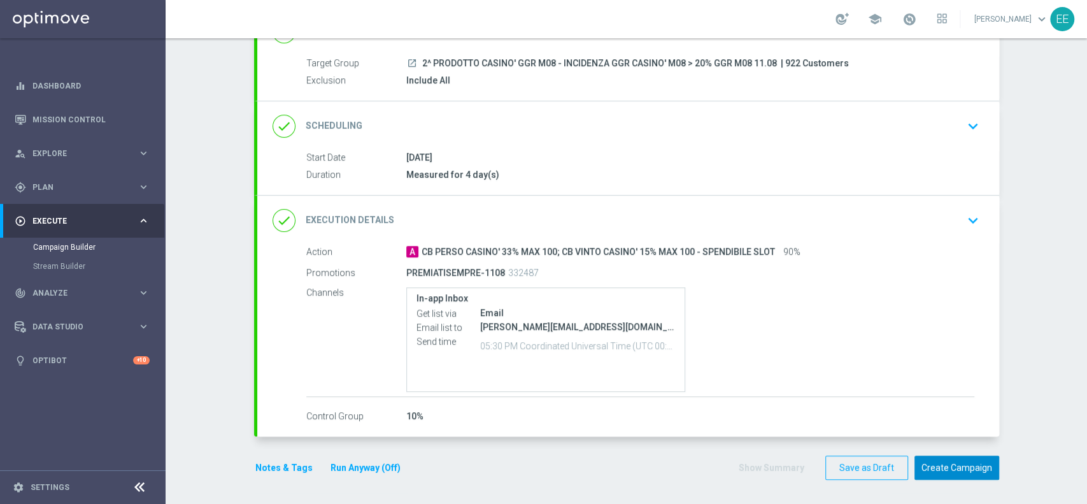
click at [948, 469] on button "Create Campaign" at bounding box center [957, 467] width 85 height 25
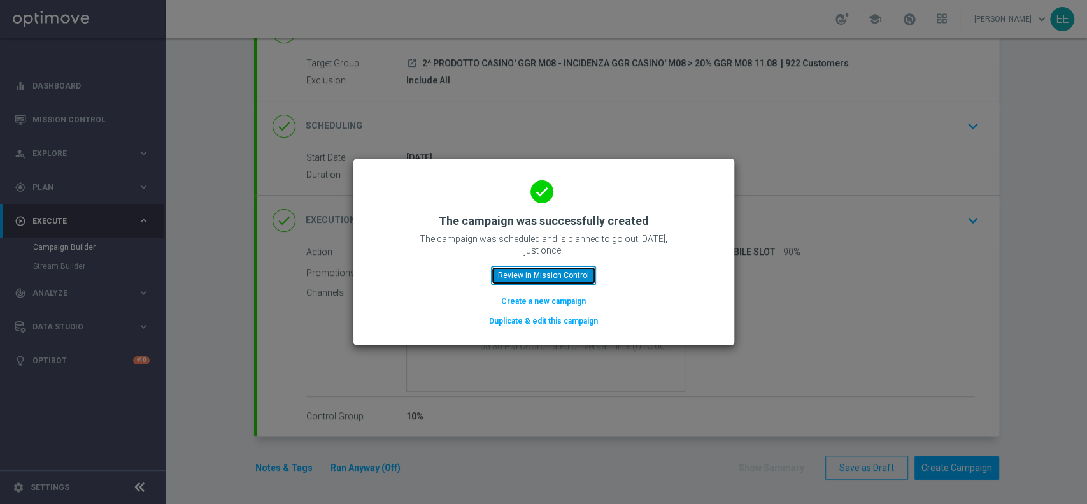
click at [576, 276] on button "Review in Mission Control" at bounding box center [543, 275] width 105 height 18
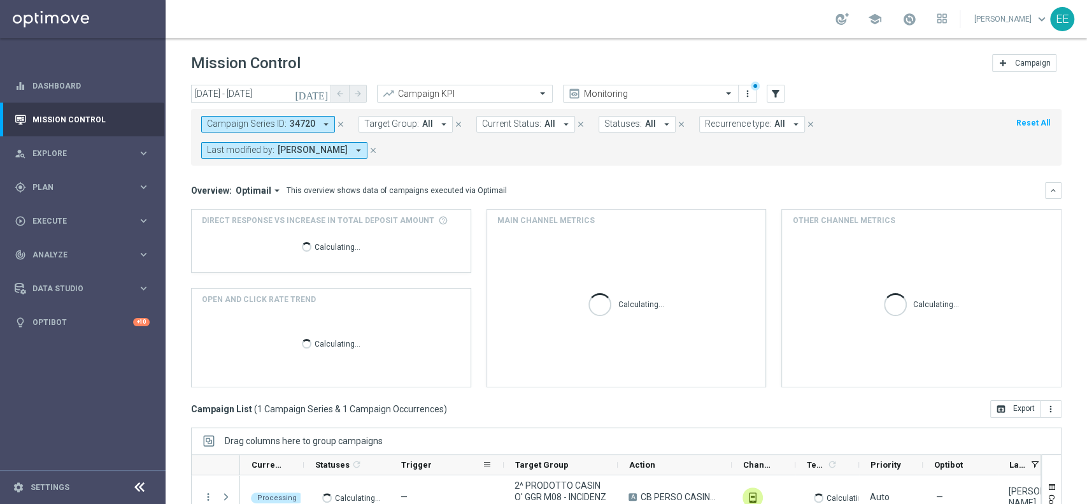
scroll to position [158, 0]
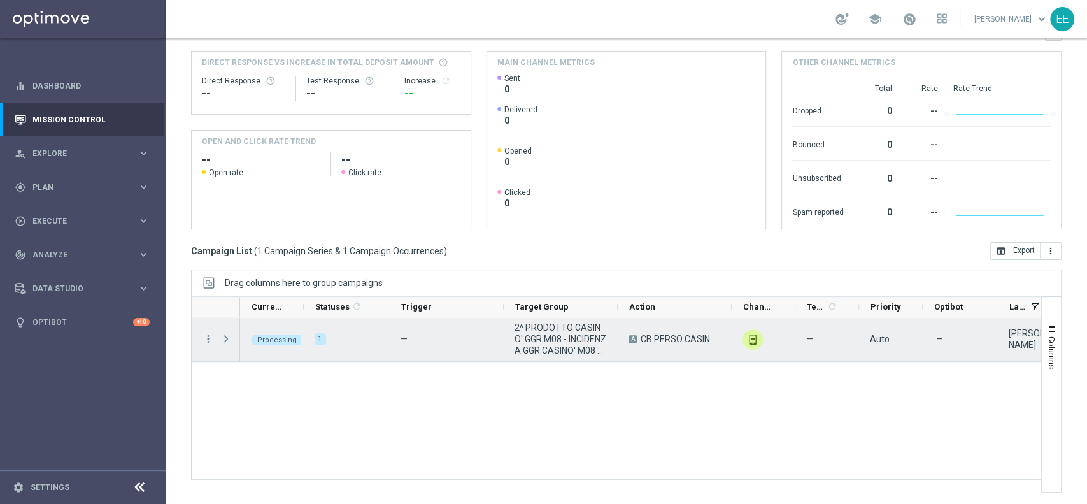
click at [222, 337] on span "Press SPACE to select this row." at bounding box center [225, 339] width 11 height 10
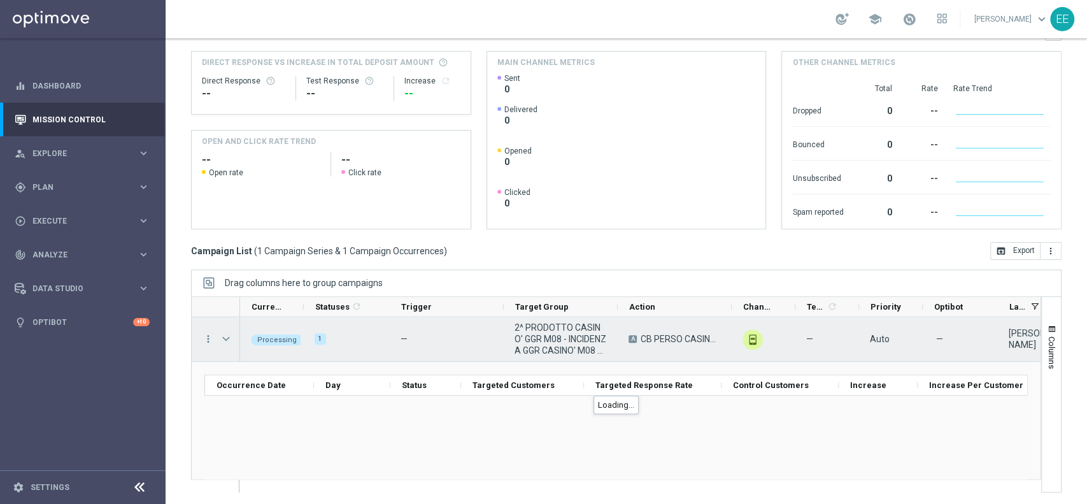
click at [222, 337] on span "Press SPACE to select this row." at bounding box center [225, 339] width 11 height 10
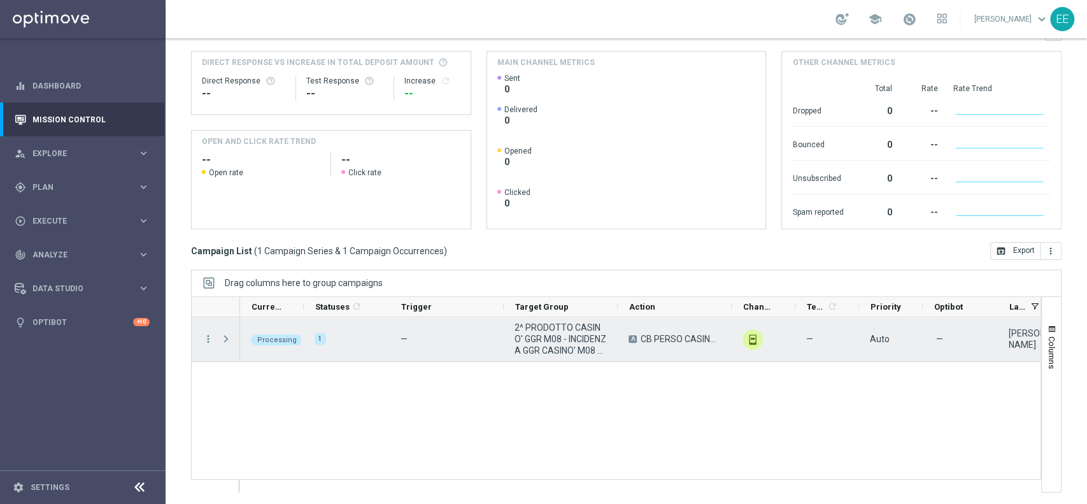
click at [222, 336] on span "Press SPACE to select this row." at bounding box center [225, 339] width 11 height 10
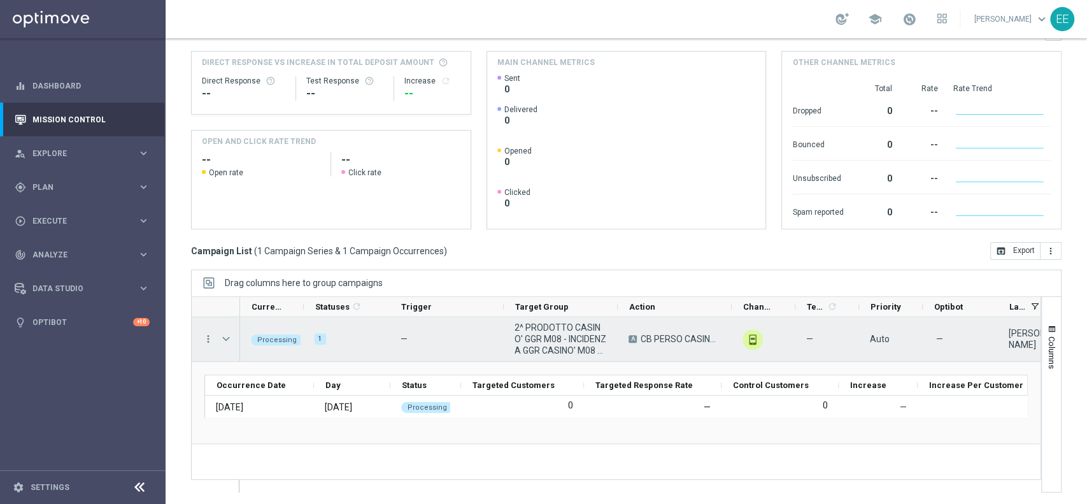
click at [222, 336] on span "Press SPACE to select this row." at bounding box center [225, 339] width 11 height 10
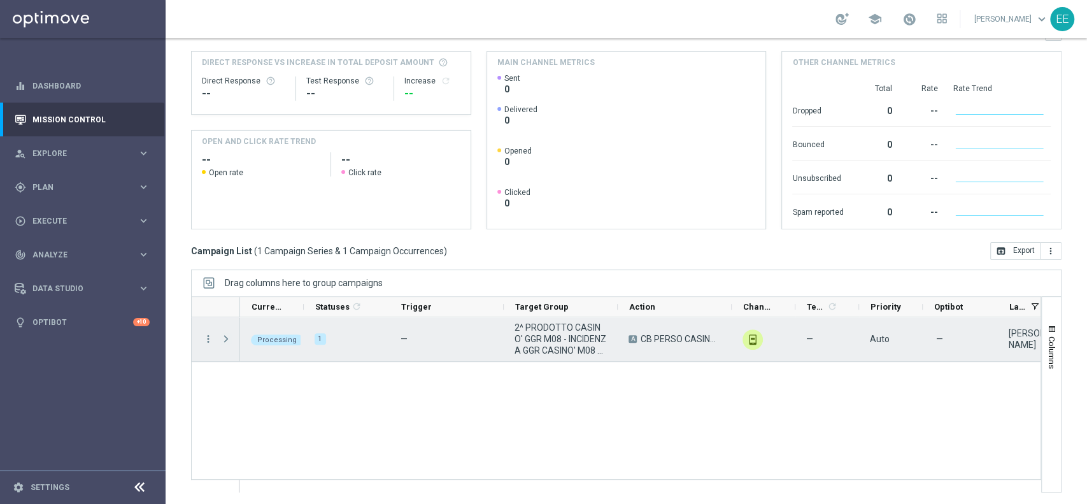
click at [222, 336] on span "Press SPACE to select this row." at bounding box center [225, 339] width 11 height 10
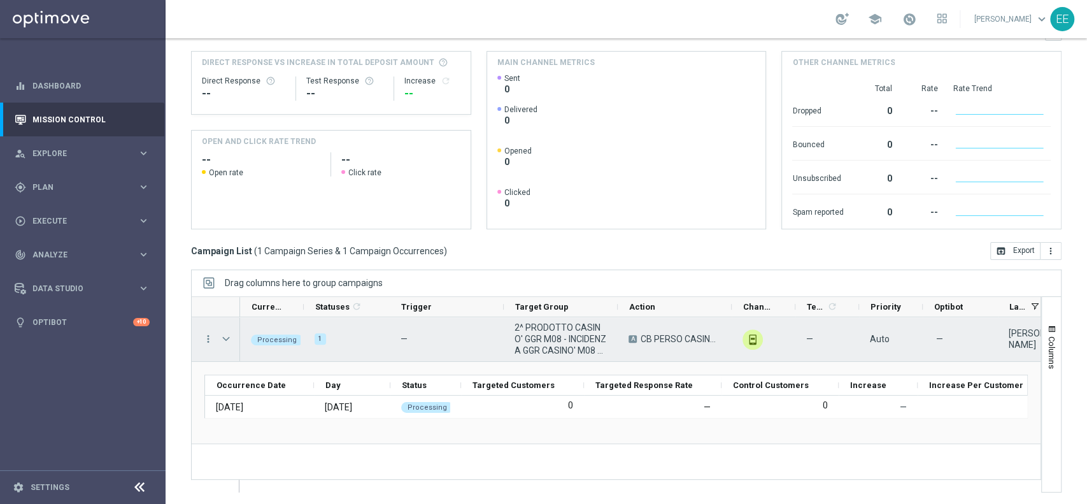
click at [222, 336] on span "Press SPACE to select this row." at bounding box center [225, 339] width 11 height 10
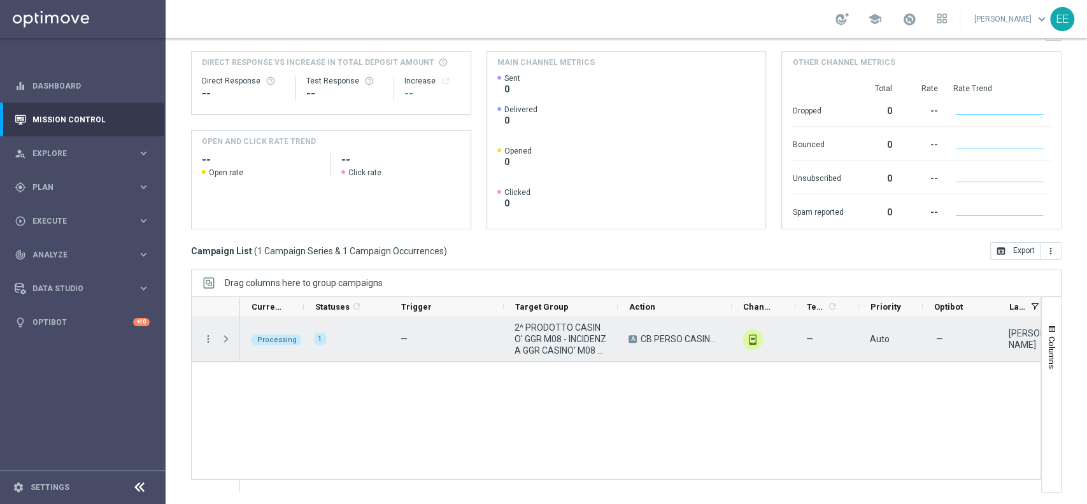
click at [222, 336] on span "Press SPACE to select this row." at bounding box center [225, 339] width 11 height 10
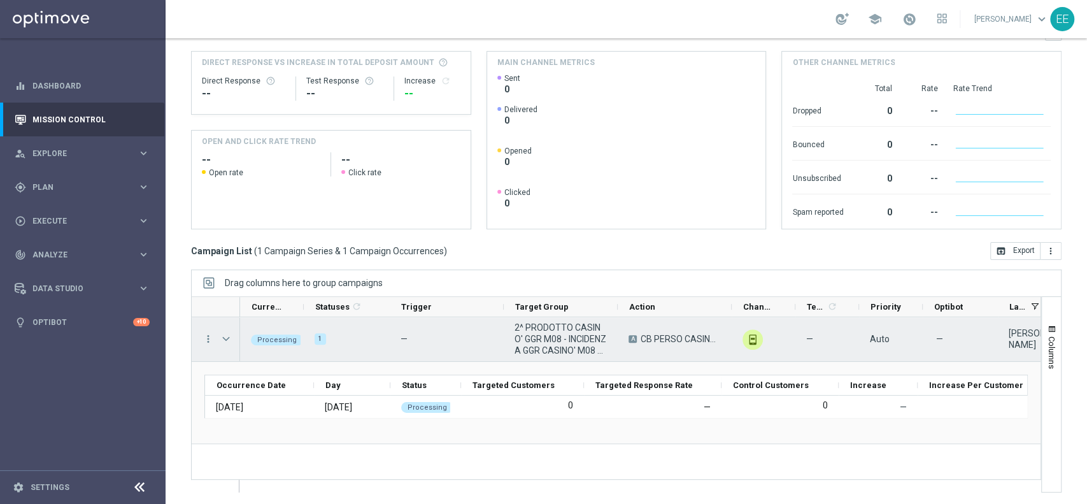
click at [222, 336] on span "Press SPACE to select this row." at bounding box center [225, 339] width 11 height 10
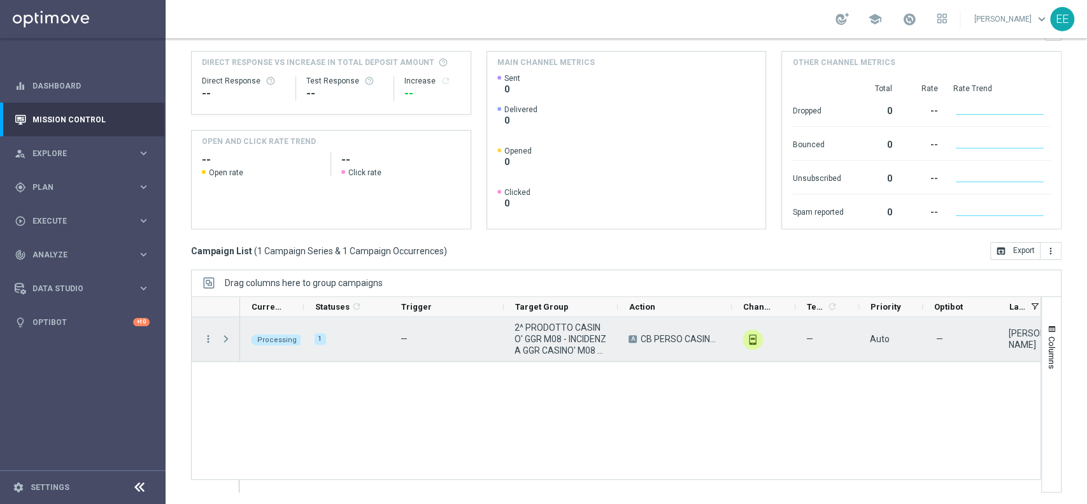
click at [222, 336] on span "Press SPACE to select this row." at bounding box center [225, 339] width 11 height 10
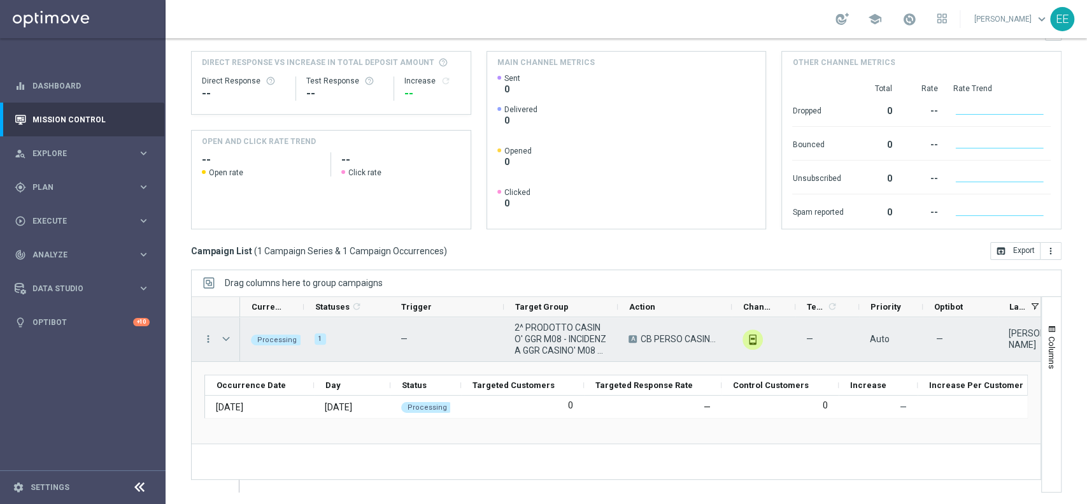
click at [222, 336] on span "Press SPACE to select this row." at bounding box center [225, 339] width 11 height 10
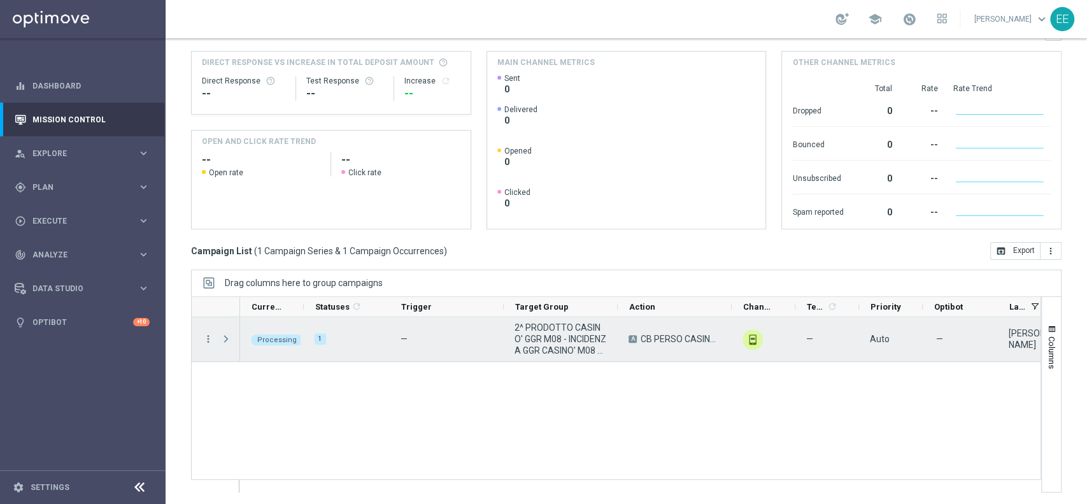
click at [222, 336] on span "Press SPACE to select this row." at bounding box center [225, 339] width 11 height 10
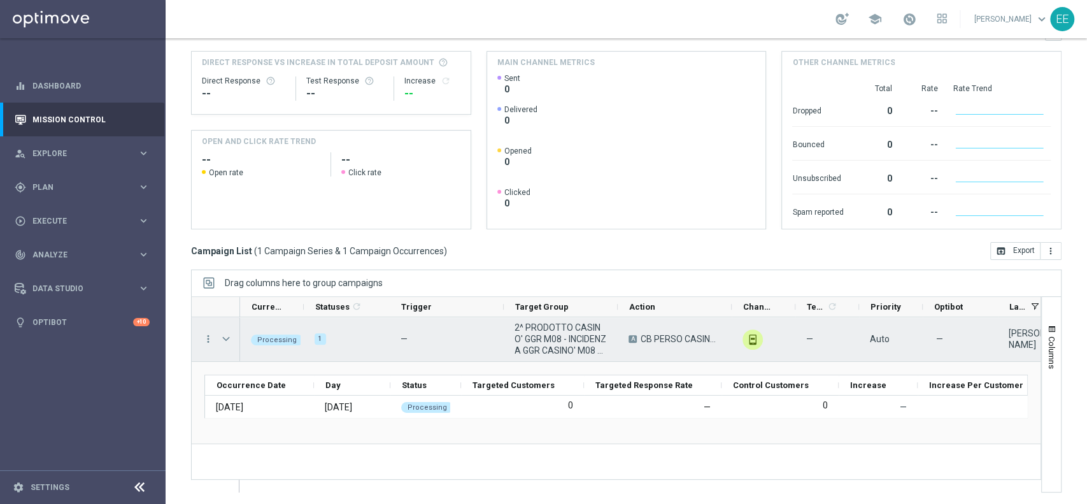
click at [222, 336] on span "Press SPACE to select this row." at bounding box center [225, 339] width 11 height 10
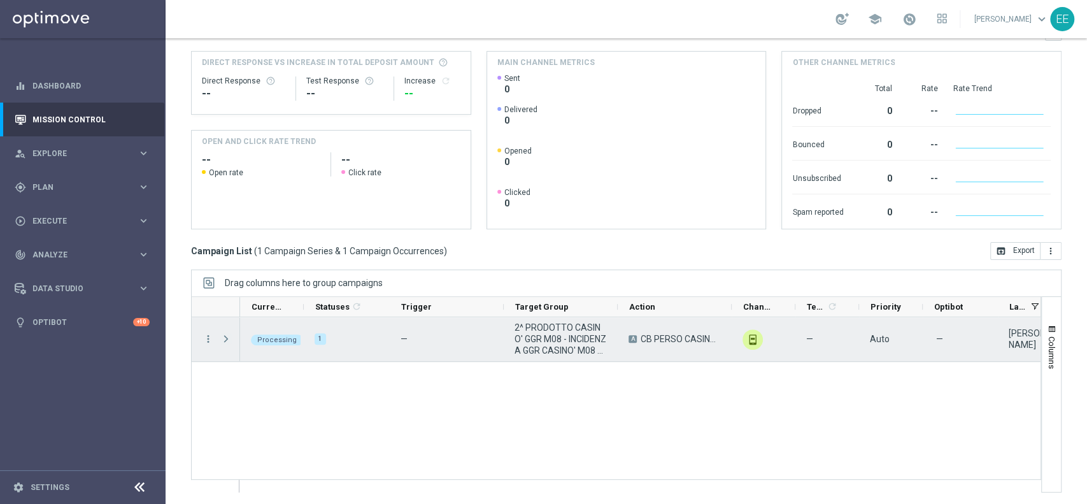
click at [222, 336] on span "Press SPACE to select this row." at bounding box center [225, 339] width 11 height 10
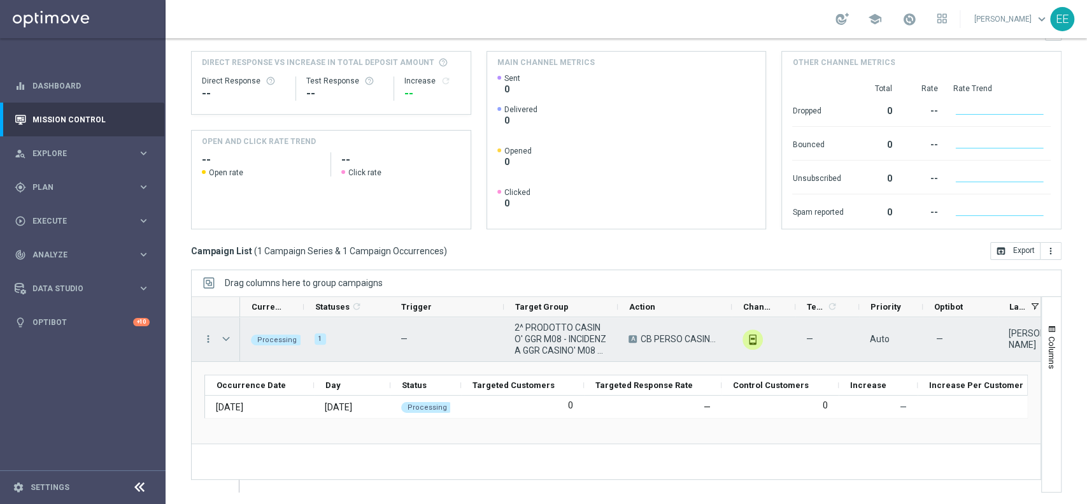
scroll to position [0, 1]
click at [220, 334] on span "Press SPACE to select this row." at bounding box center [225, 339] width 11 height 10
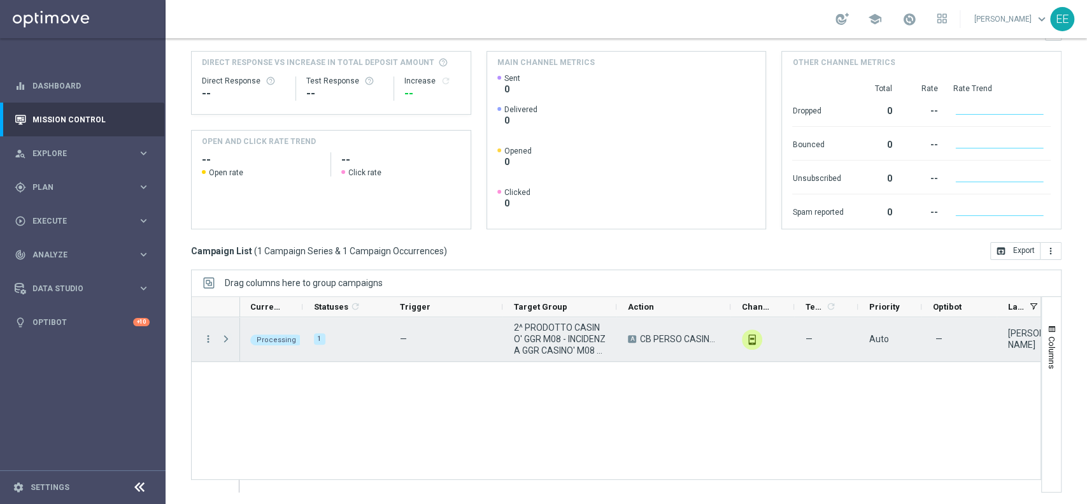
click at [220, 334] on span "Press SPACE to select this row." at bounding box center [225, 339] width 11 height 10
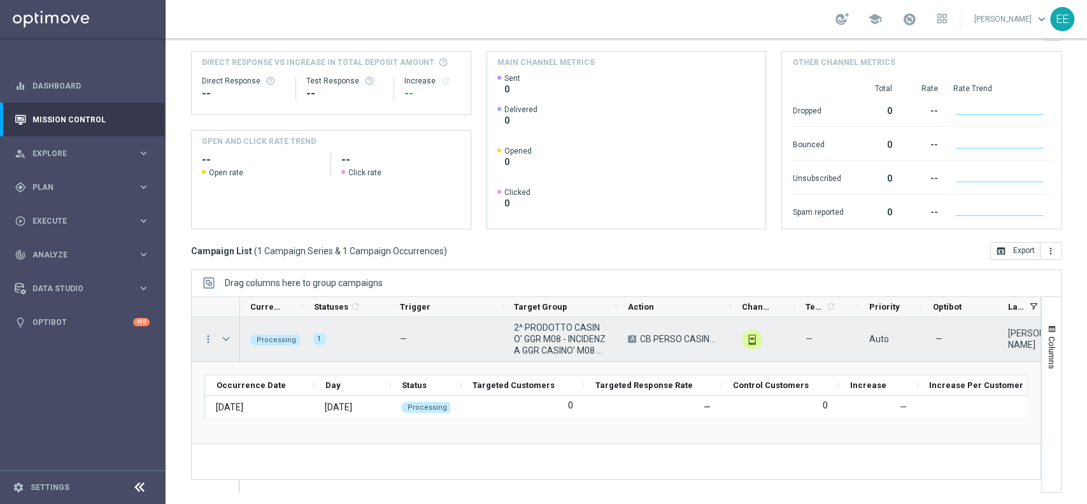
click at [220, 334] on span "Press SPACE to select this row." at bounding box center [225, 339] width 11 height 10
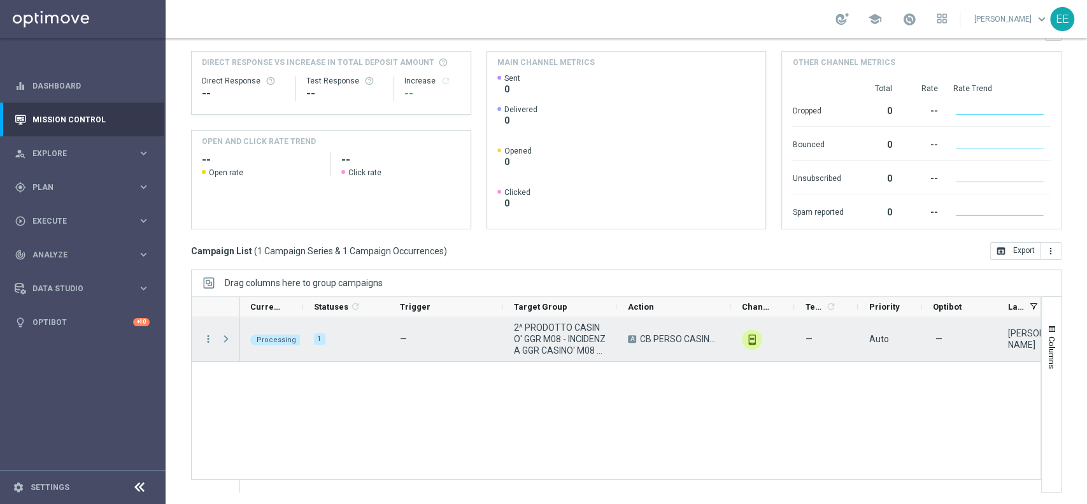
click at [220, 334] on span "Press SPACE to select this row." at bounding box center [225, 339] width 11 height 10
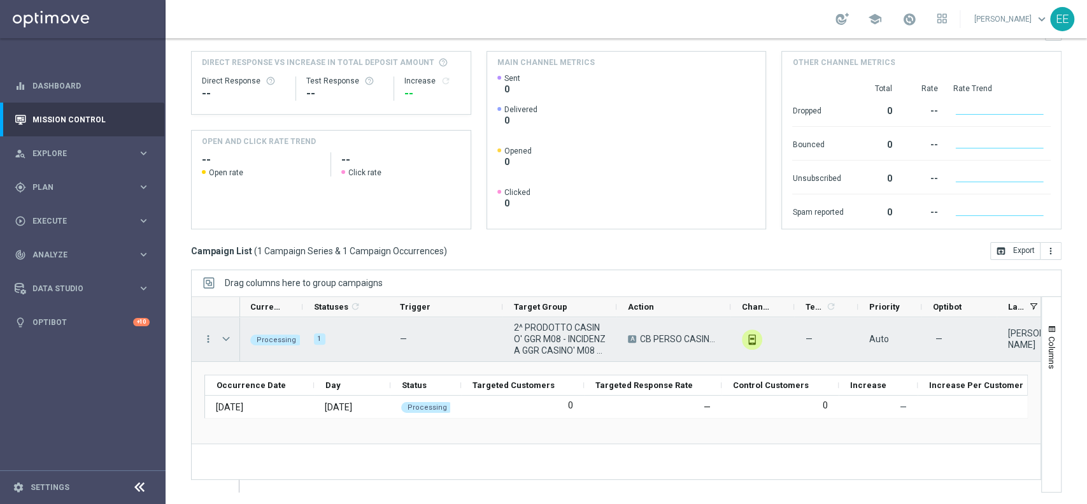
click at [220, 334] on span "Press SPACE to select this row." at bounding box center [225, 339] width 11 height 10
click at [0, 0] on span "Press SPACE to select this row." at bounding box center [0, 0] width 0 height 0
click at [220, 334] on span "Press SPACE to select this row." at bounding box center [225, 339] width 11 height 10
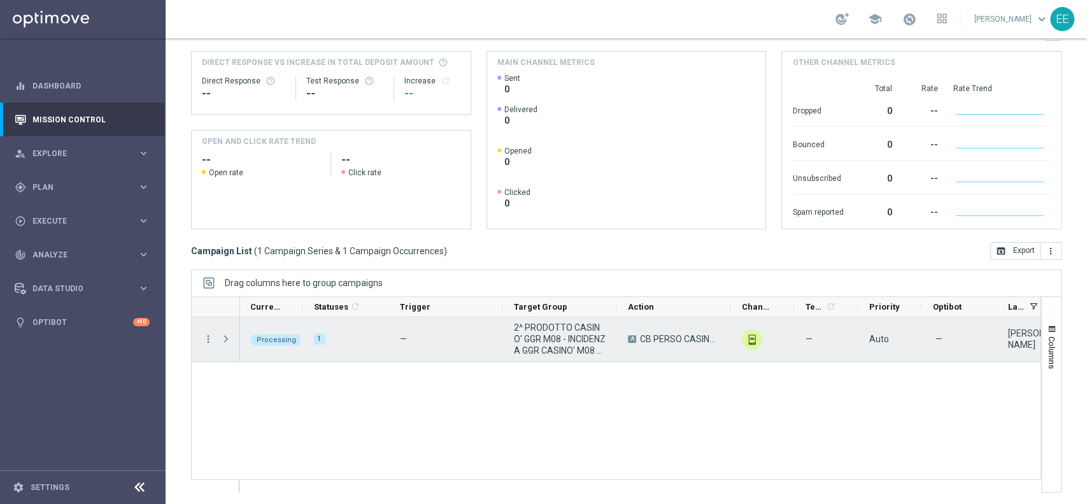
click at [220, 334] on span "Press SPACE to select this row." at bounding box center [225, 339] width 11 height 10
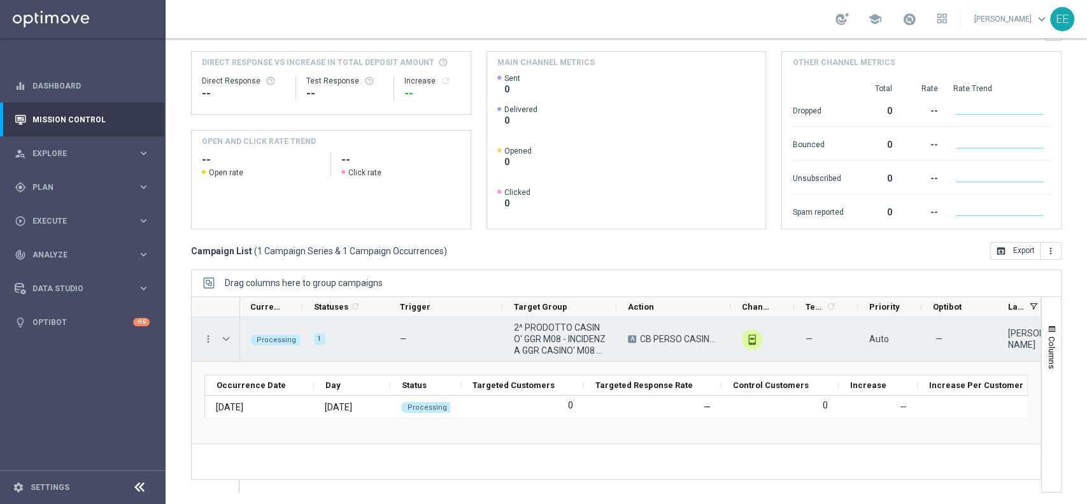
click at [220, 334] on span "Press SPACE to select this row." at bounding box center [225, 339] width 11 height 10
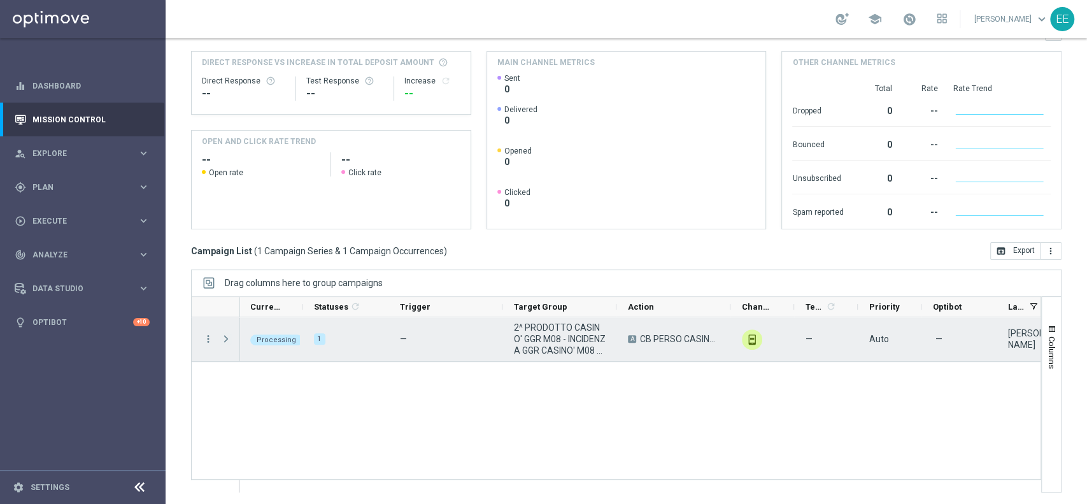
click at [220, 334] on span "Press SPACE to select this row." at bounding box center [225, 339] width 11 height 10
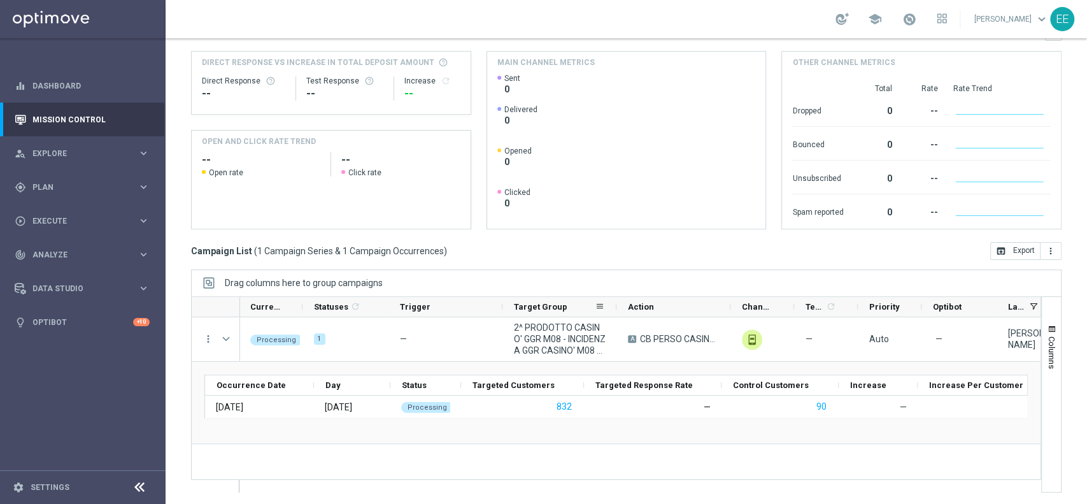
click at [542, 333] on span "2^ PRODOTTO CASINO' GGR M08 - INCIDENZA GGR CASINO' M08 > 20% GGR M08 11.08" at bounding box center [560, 339] width 92 height 34
click at [52, 213] on div "play_circle_outline Execute keyboard_arrow_right" at bounding box center [82, 221] width 164 height 34
click at [55, 194] on div "gps_fixed Plan keyboard_arrow_right" at bounding box center [82, 187] width 164 height 34
click at [75, 211] on link "Target Groups" at bounding box center [82, 213] width 99 height 10
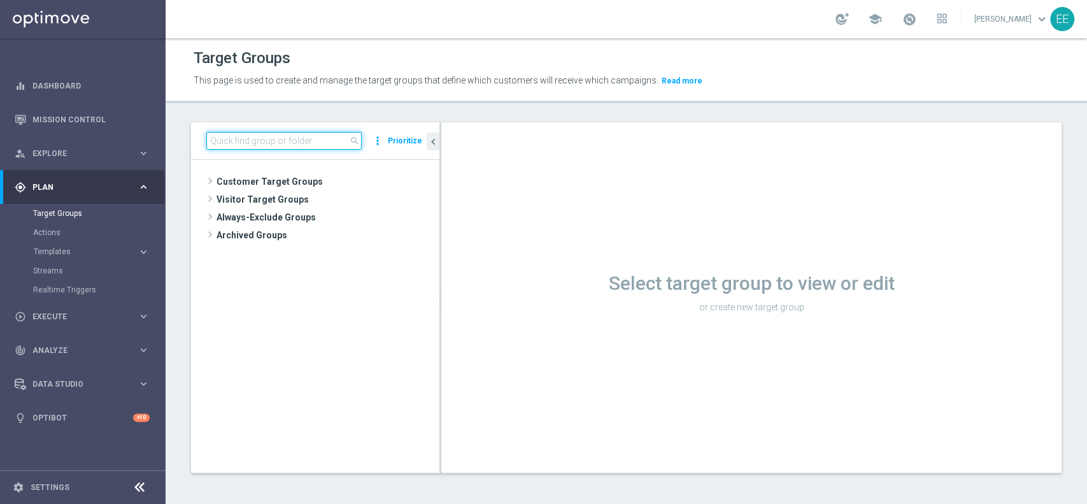
click at [286, 140] on input at bounding box center [283, 141] width 155 height 18
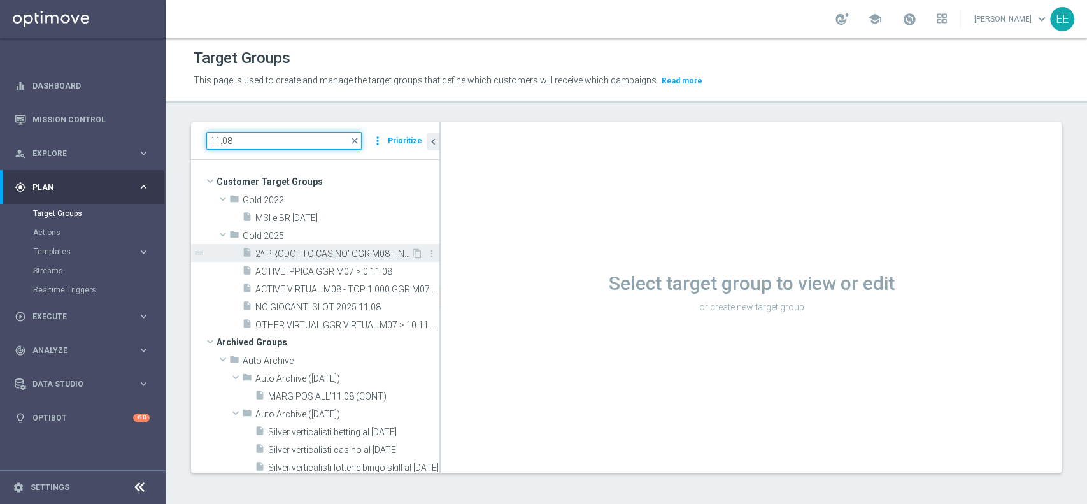
type input "11.08"
click at [329, 254] on span "2^ PRODOTTO CASINO' GGR M08 - INCIDENZA GGR CASINO' M08 > 20% GGR M08 11.08" at bounding box center [332, 253] width 155 height 11
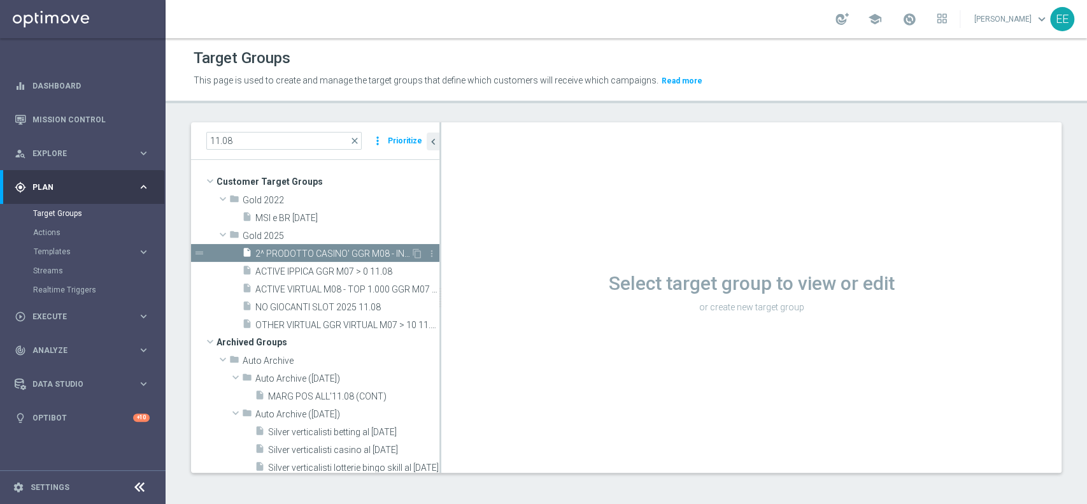
click at [317, 246] on div "insert_drive_file 2^ PRODOTTO CASINO' GGR M08 - INCIDENZA GGR CASINO' M08 > 20%…" at bounding box center [326, 253] width 169 height 18
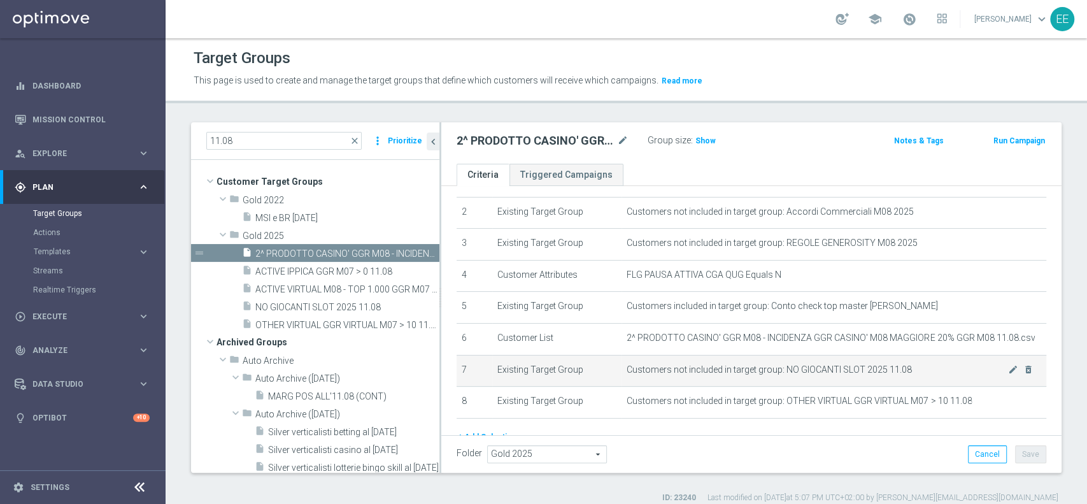
scroll to position [143, 0]
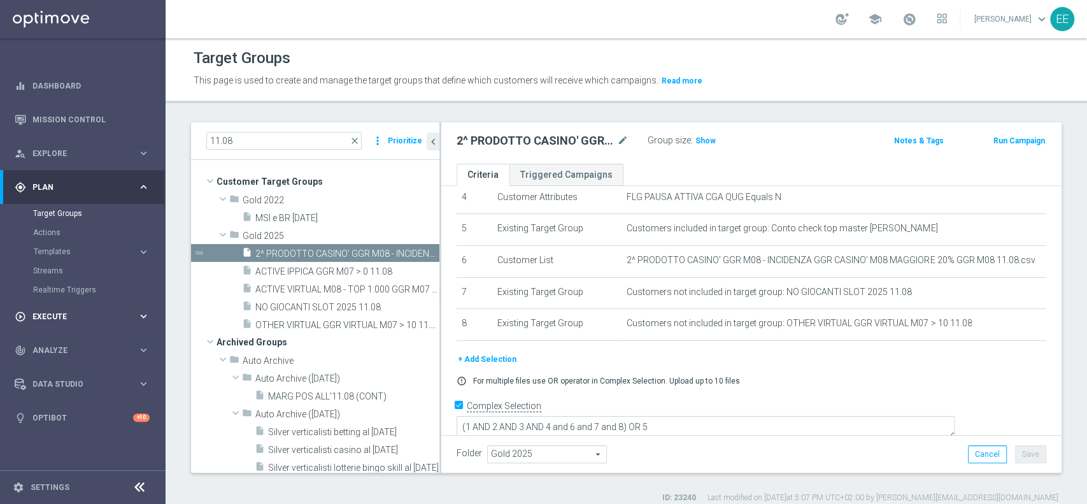
click at [66, 315] on span "Execute" at bounding box center [84, 317] width 105 height 8
click at [78, 245] on link "Campaign Builder" at bounding box center [82, 247] width 99 height 10
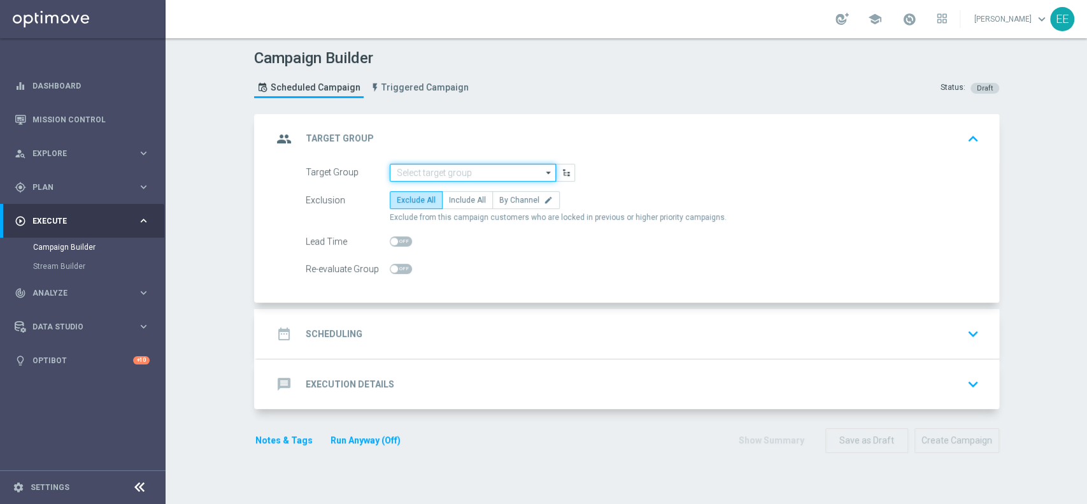
click at [450, 175] on input at bounding box center [473, 173] width 166 height 18
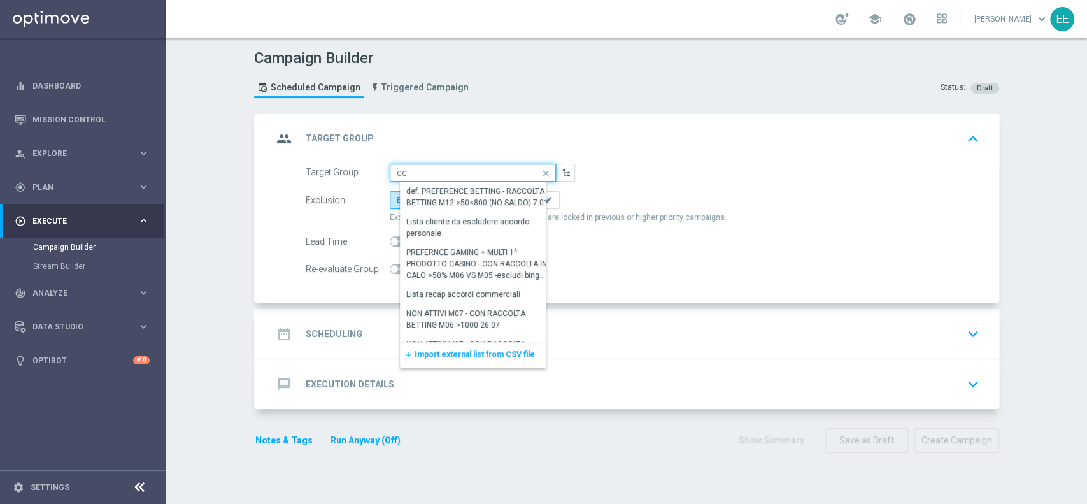
type input "c"
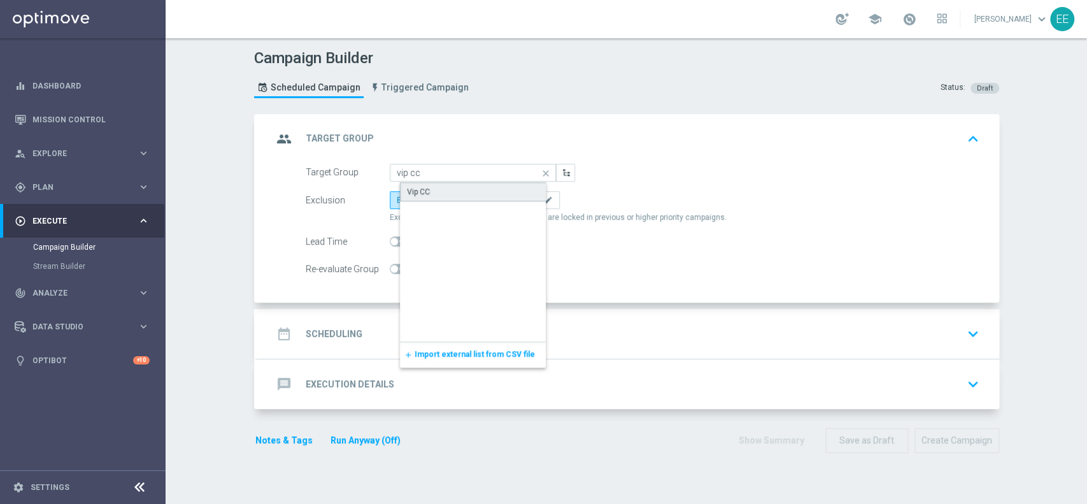
click at [427, 192] on div "Vip CC" at bounding box center [483, 191] width 167 height 19
type input "Vip CC"
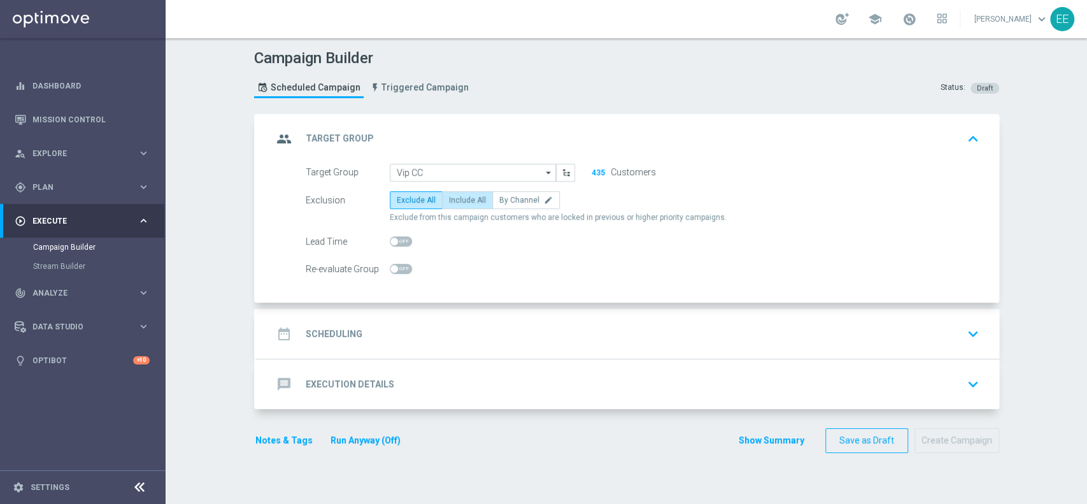
click at [455, 200] on span "Include All" at bounding box center [467, 200] width 37 height 9
click at [455, 200] on input "Include All" at bounding box center [453, 202] width 8 height 8
radio input "true"
click at [404, 328] on div "date_range Scheduling keyboard_arrow_down" at bounding box center [628, 334] width 711 height 24
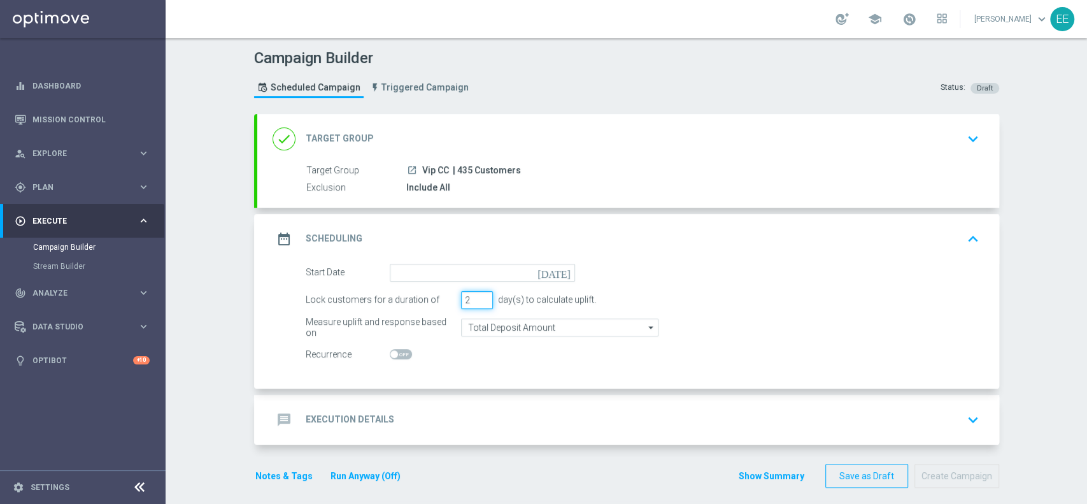
click at [478, 302] on input "2" at bounding box center [477, 300] width 32 height 18
type input "1"
click at [478, 302] on input "1" at bounding box center [477, 300] width 32 height 18
click at [439, 273] on input at bounding box center [482, 273] width 185 height 18
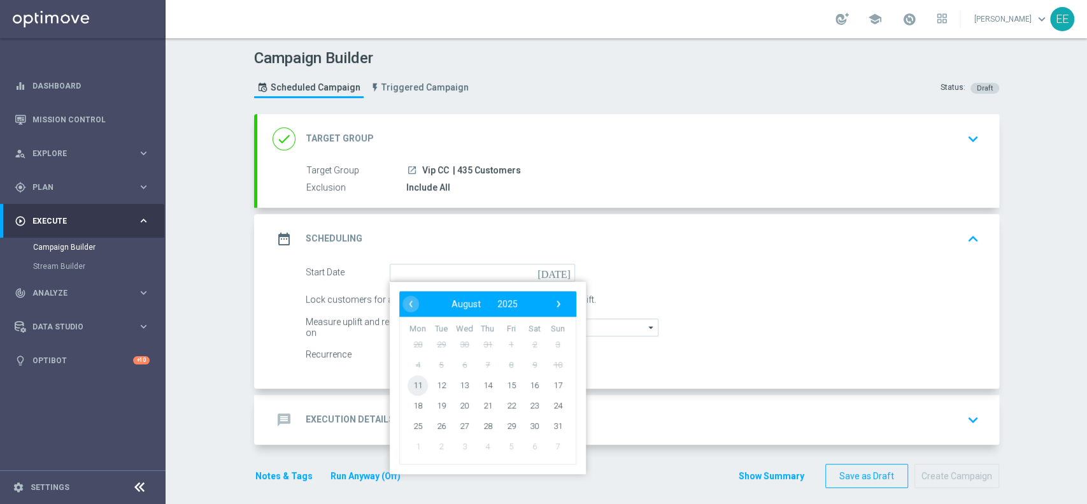
click at [408, 385] on span "11" at bounding box center [418, 384] width 20 height 20
type input "11 Aug 2025"
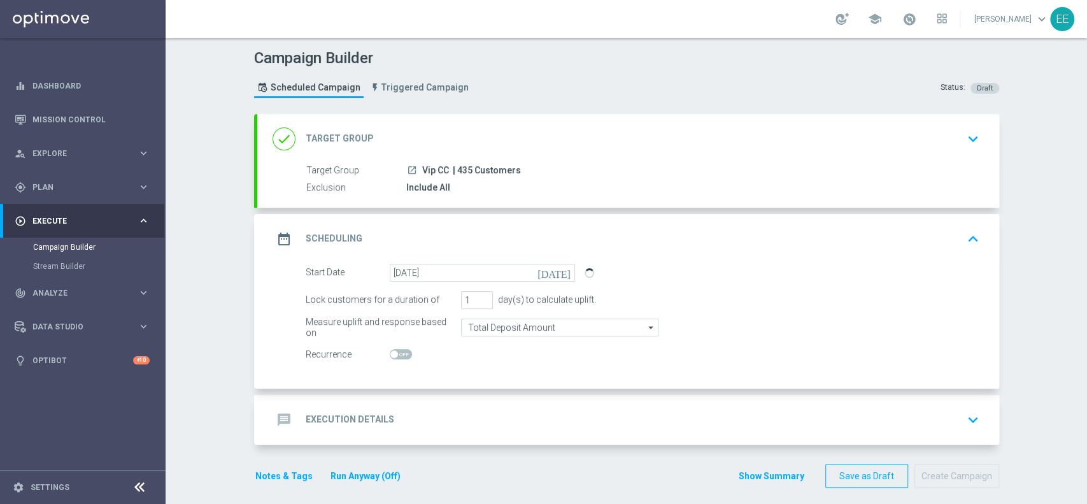
click at [445, 405] on div "message Execution Details keyboard_arrow_down" at bounding box center [628, 420] width 742 height 50
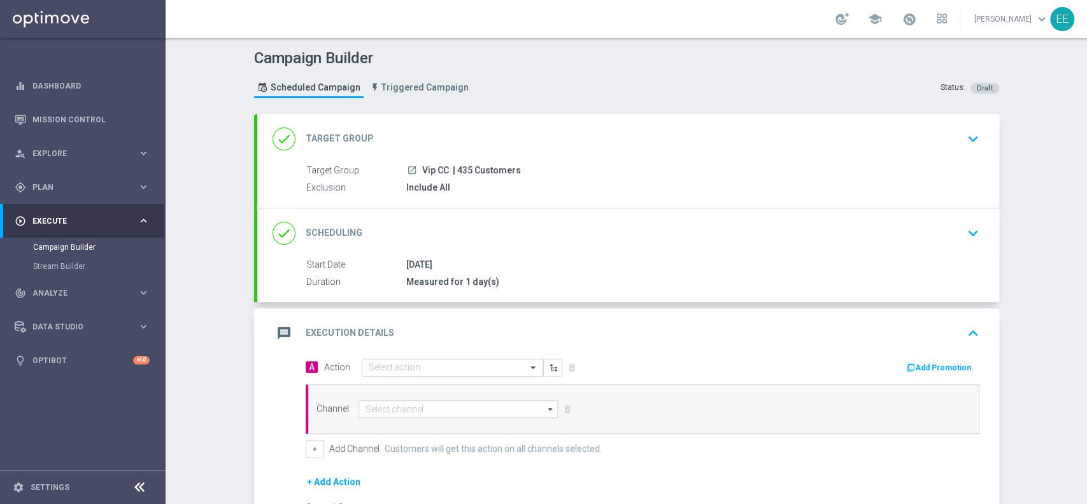
click at [428, 362] on input "text" at bounding box center [440, 367] width 142 height 11
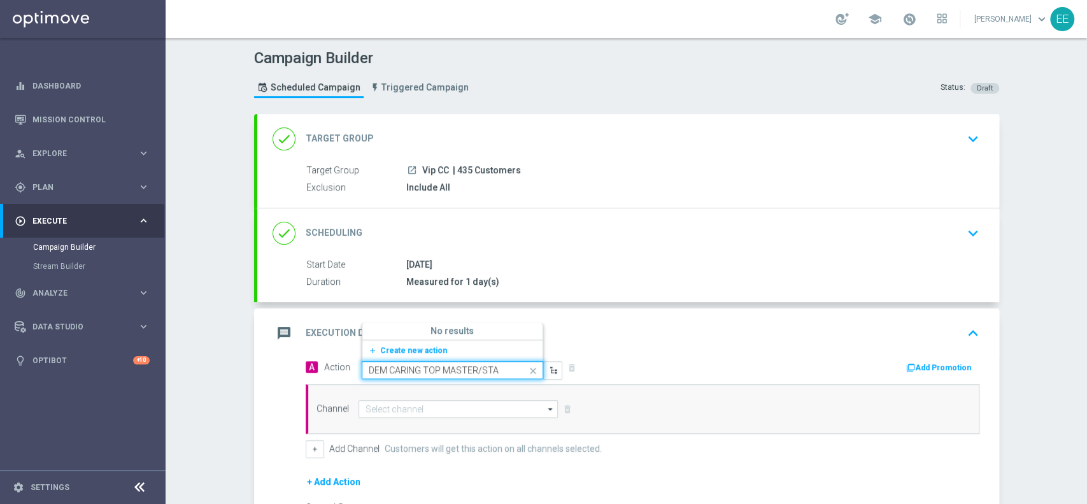
type input "DEM CARING TOP MASTER/STAR"
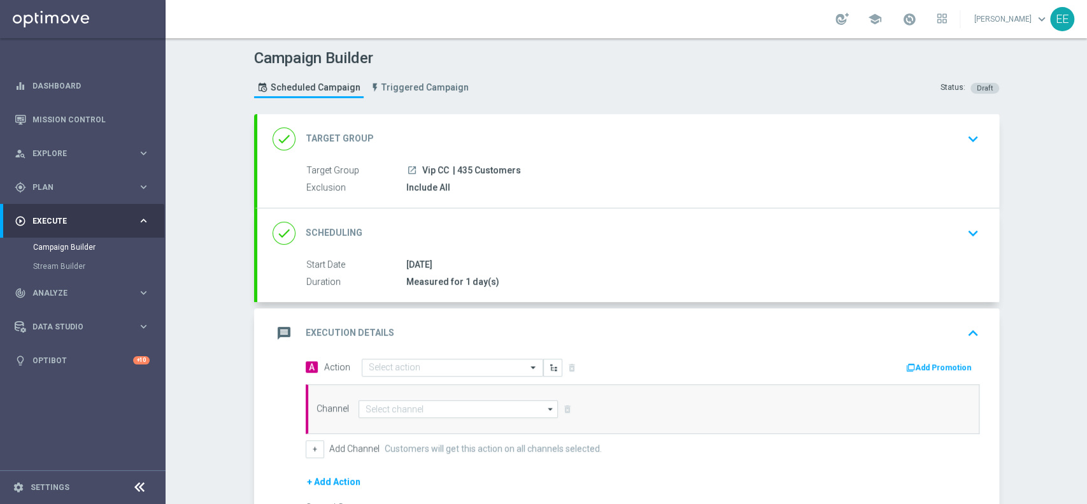
click at [643, 370] on div "Add Promotion" at bounding box center [816, 366] width 346 height 17
click at [458, 374] on div "Select action" at bounding box center [453, 368] width 182 height 18
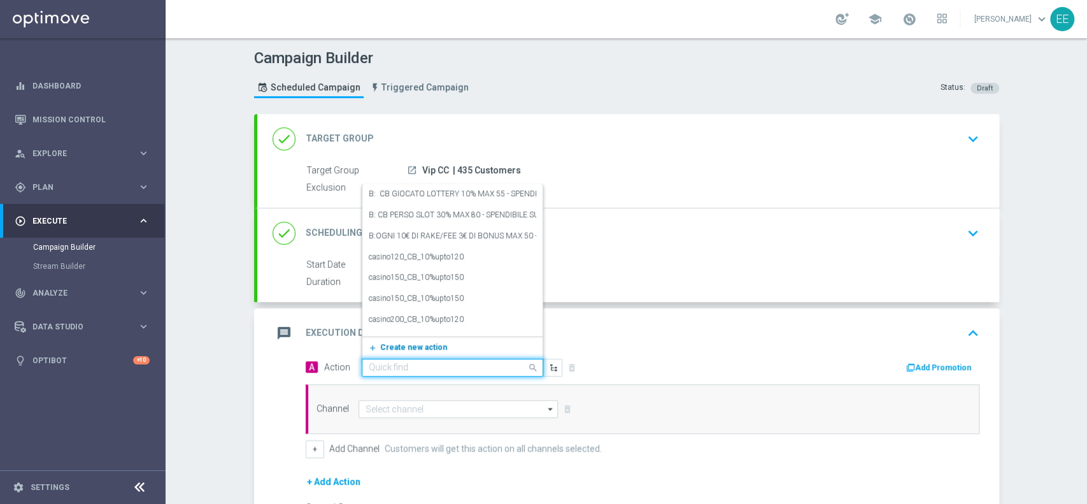
click at [387, 348] on span "Create new action" at bounding box center [413, 347] width 67 height 9
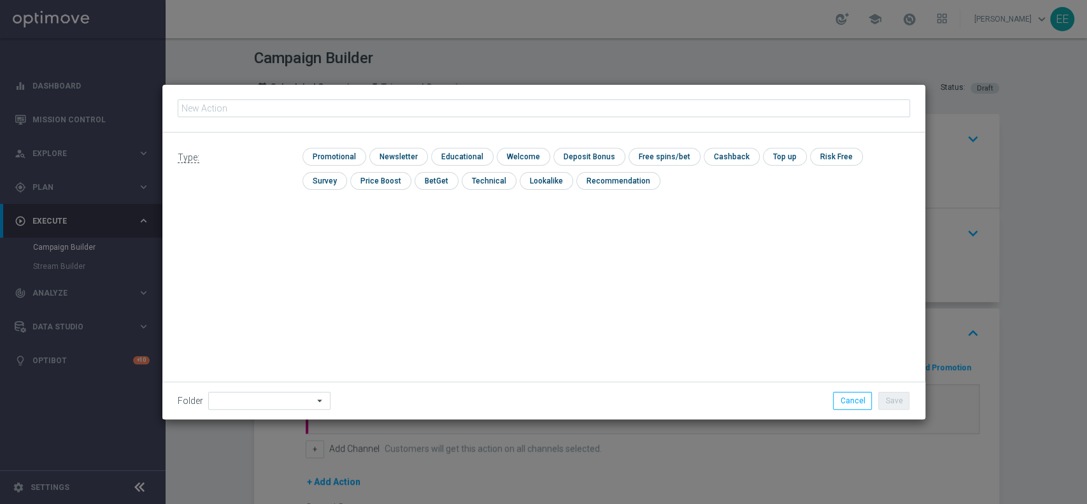
click at [334, 110] on input "text" at bounding box center [544, 108] width 732 height 18
type input "DEM CARING TOP MASTER/STAR"
click at [348, 160] on input "checkbox" at bounding box center [333, 156] width 61 height 17
checkbox input "true"
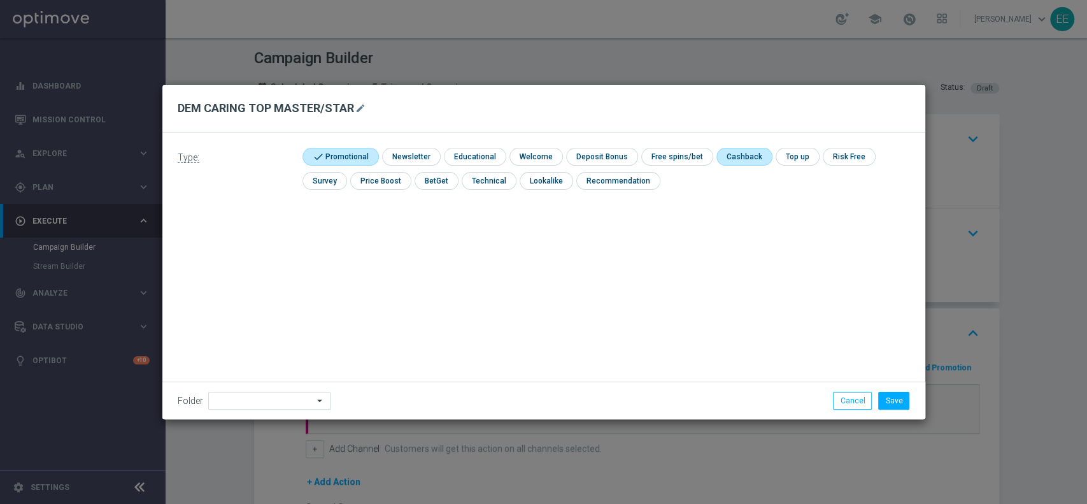
click at [741, 153] on input "checkbox" at bounding box center [742, 156] width 53 height 17
click at [741, 153] on input "checkbox" at bounding box center [749, 156] width 66 height 17
checkbox input "false"
click at [413, 156] on input "checkbox" at bounding box center [409, 156] width 55 height 17
click at [413, 156] on input "checkbox" at bounding box center [416, 156] width 68 height 17
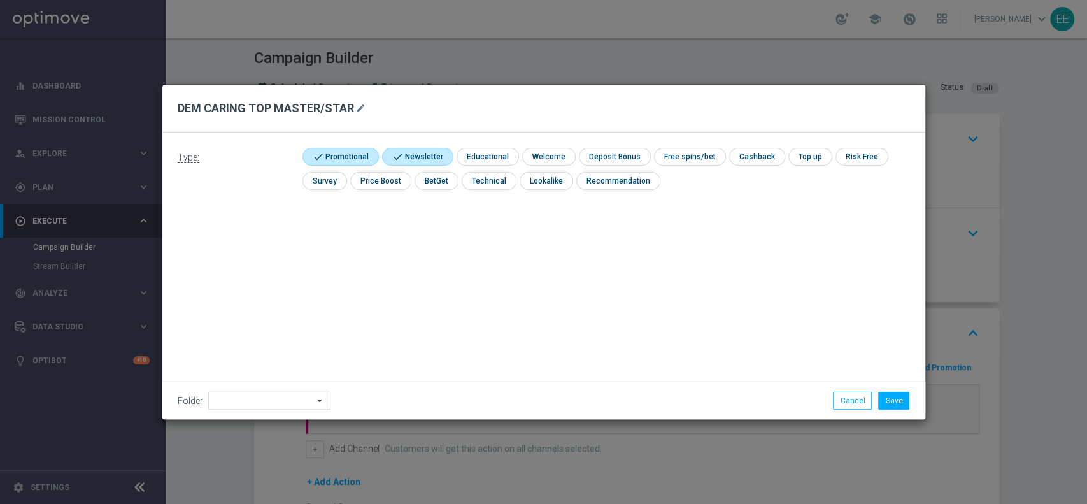
checkbox input "false"
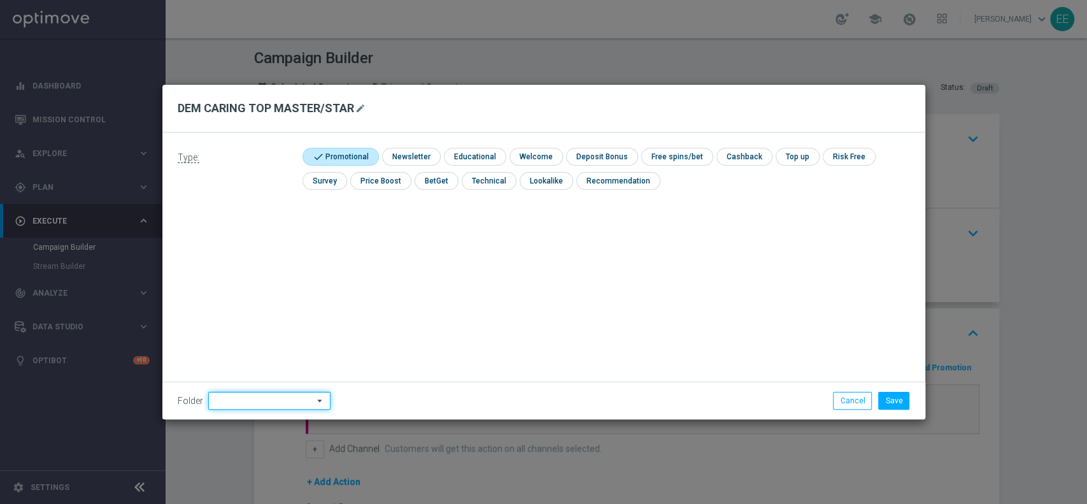
click at [278, 409] on input at bounding box center [269, 401] width 122 height 18
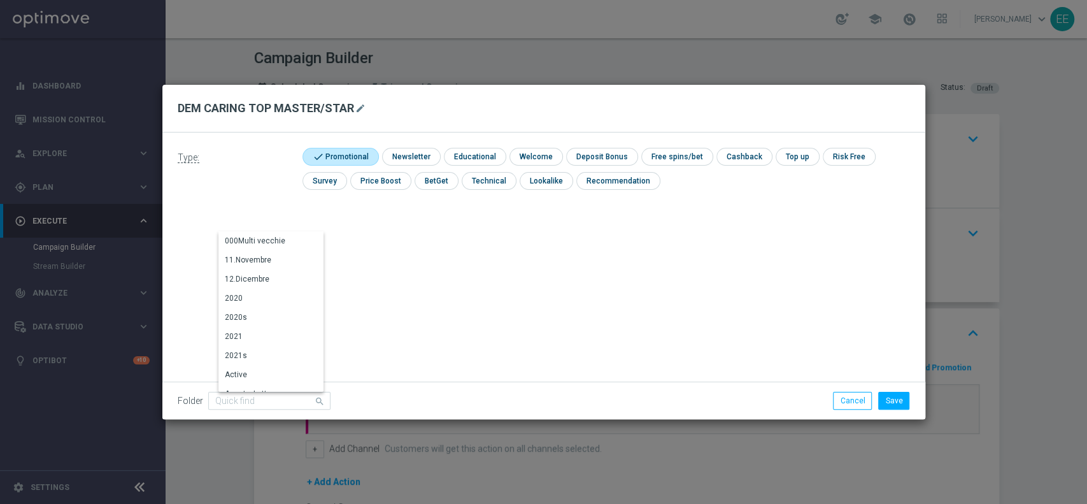
click at [335, 163] on input "checkbox" at bounding box center [339, 156] width 73 height 17
checkbox input "false"
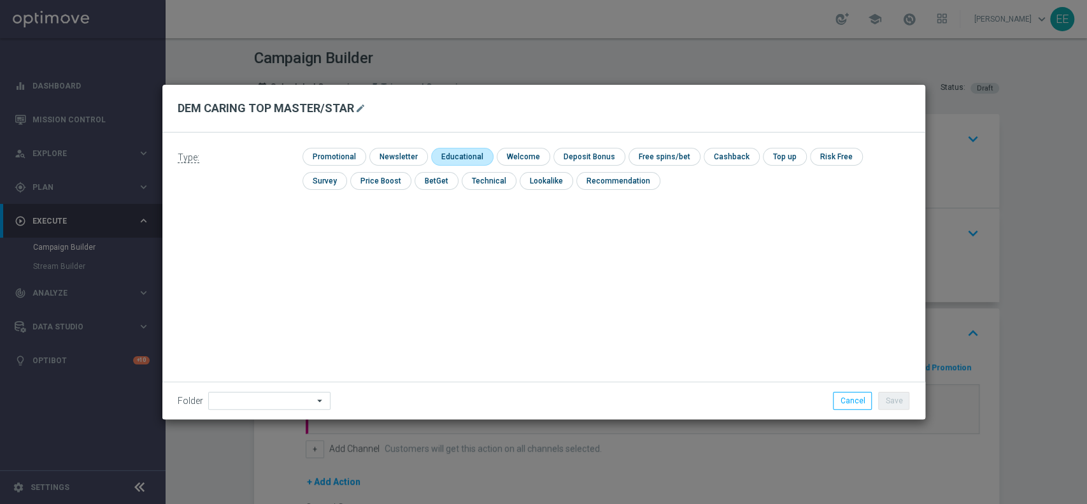
click at [441, 162] on input "checkbox" at bounding box center [460, 156] width 59 height 17
checkbox input "true"
click at [618, 182] on input "checkbox" at bounding box center [616, 180] width 80 height 17
click at [618, 182] on input "checkbox" at bounding box center [622, 180] width 92 height 17
click at [618, 182] on input "checkbox" at bounding box center [616, 180] width 80 height 17
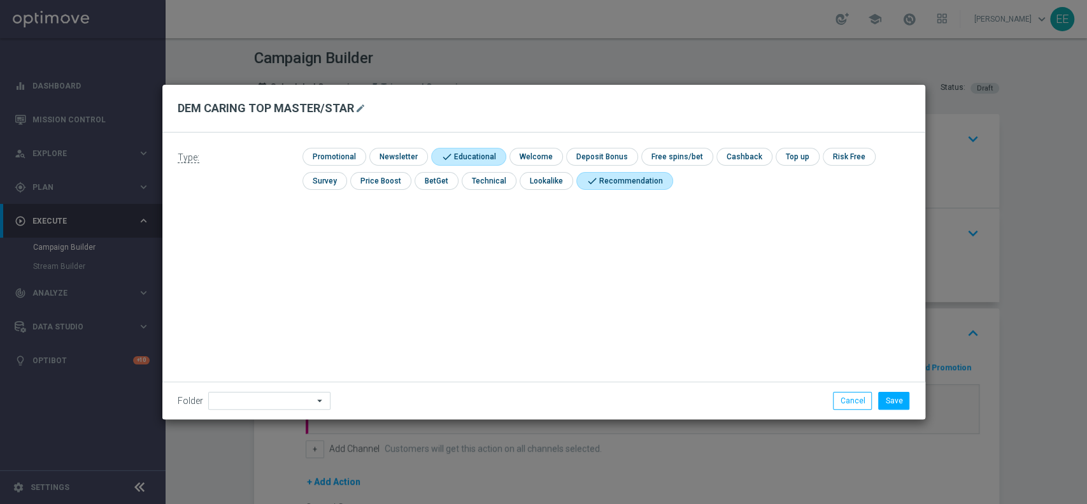
click at [597, 183] on input "checkbox" at bounding box center [622, 180] width 92 height 17
checkbox input "false"
click at [278, 404] on input at bounding box center [269, 401] width 122 height 18
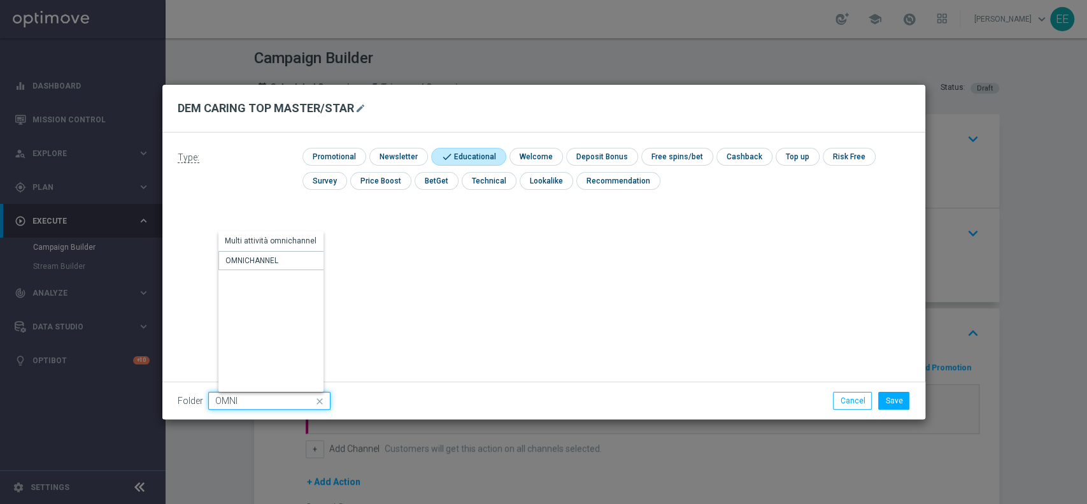
type input "OMNICHANNEL"
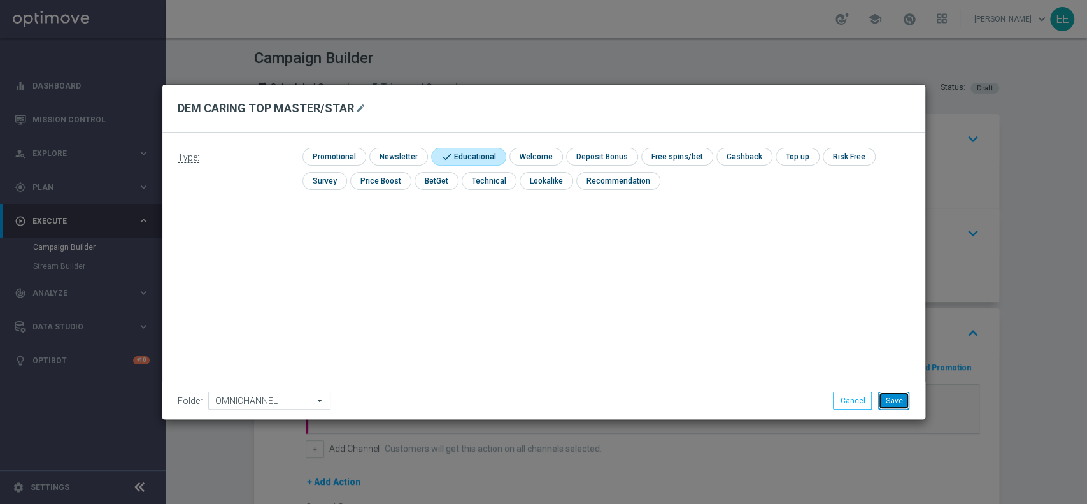
click at [897, 395] on button "Save" at bounding box center [893, 401] width 31 height 18
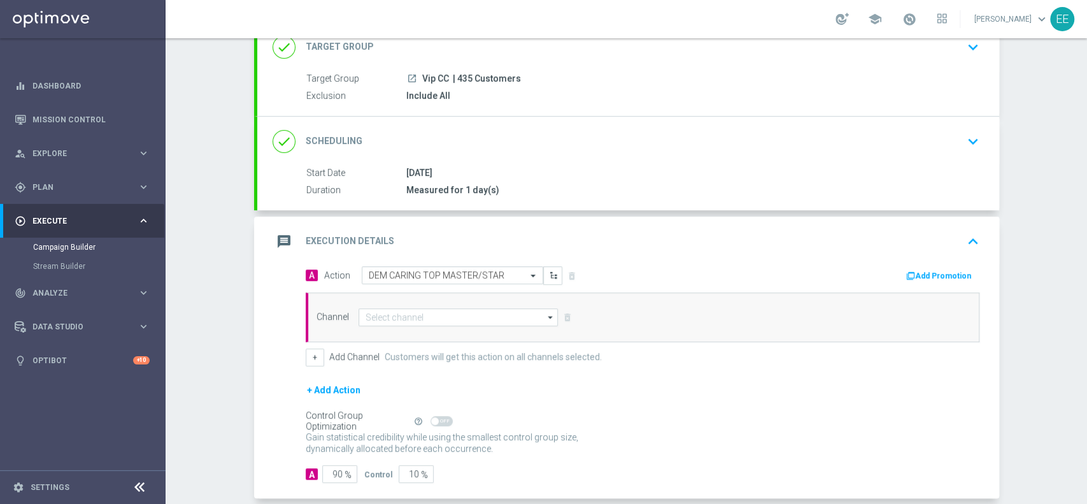
scroll to position [100, 0]
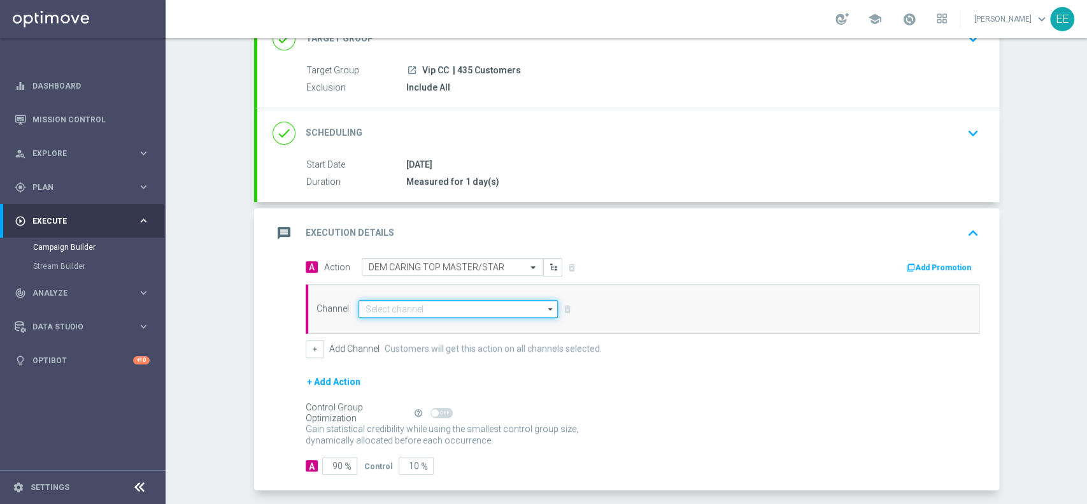
click at [387, 311] on input at bounding box center [459, 309] width 200 height 18
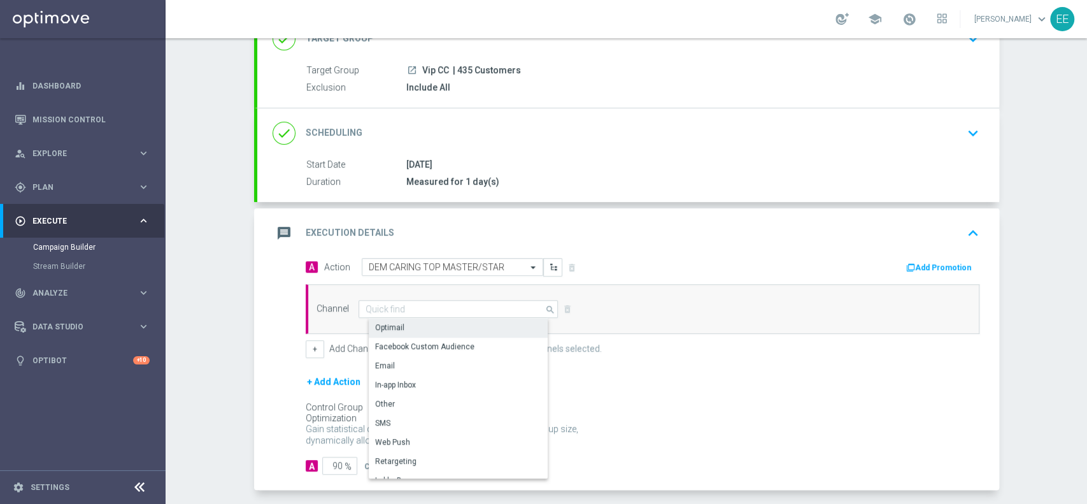
click at [407, 318] on div "Optimail" at bounding box center [464, 327] width 190 height 18
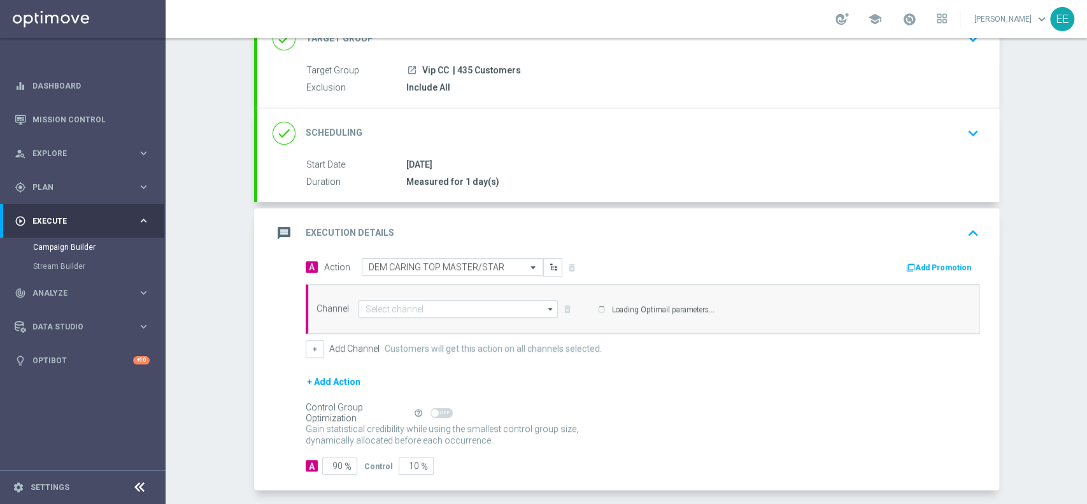
type input "Optimail"
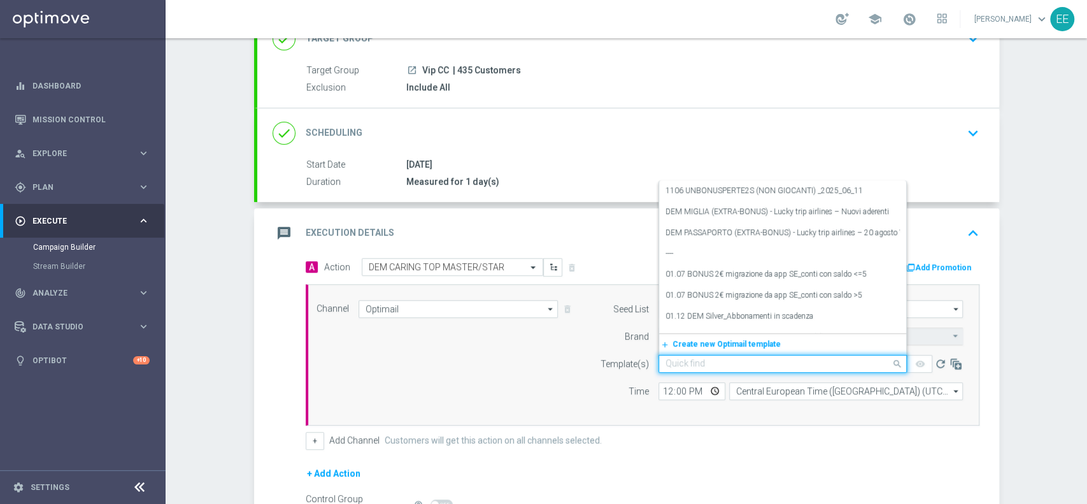
click at [691, 366] on input "text" at bounding box center [770, 364] width 209 height 11
type input "C"
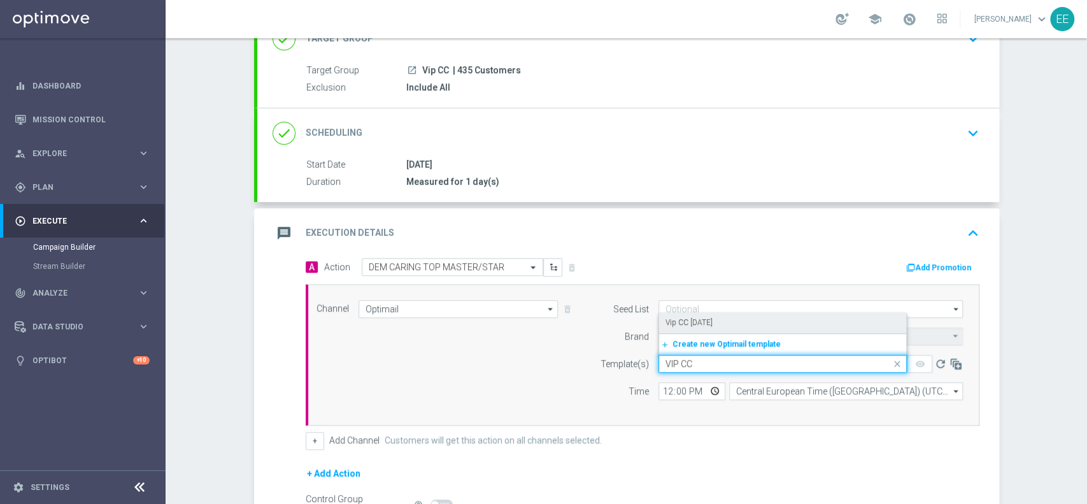
click at [725, 328] on div "Vip CC 11.08.2025" at bounding box center [783, 322] width 234 height 21
type input "VIP CC"
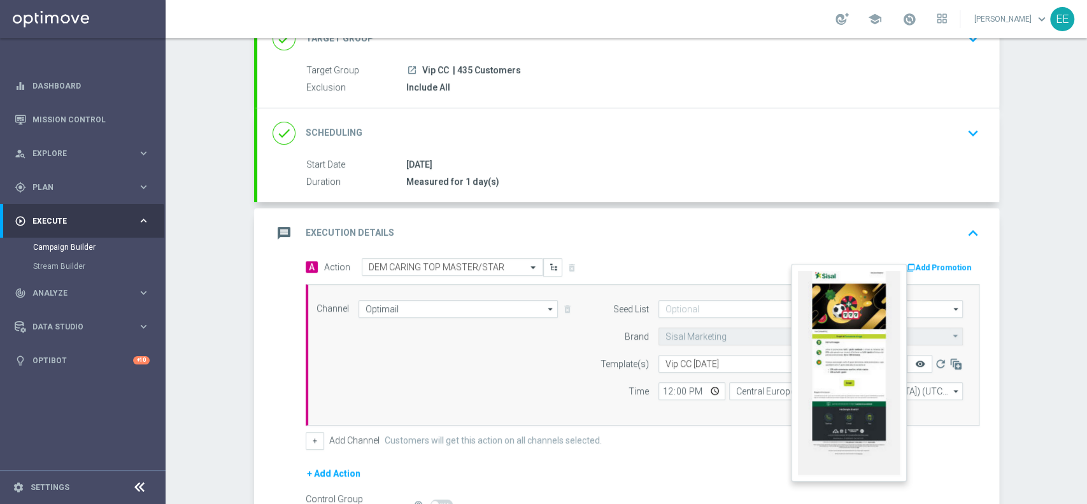
click at [915, 360] on icon "remove_red_eye" at bounding box center [920, 364] width 10 height 10
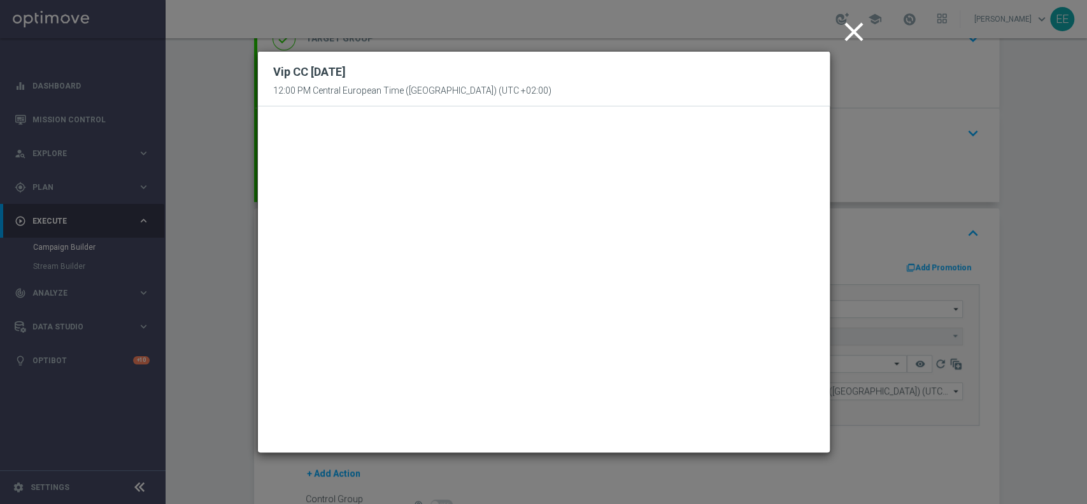
click at [855, 36] on icon "close" at bounding box center [854, 32] width 32 height 32
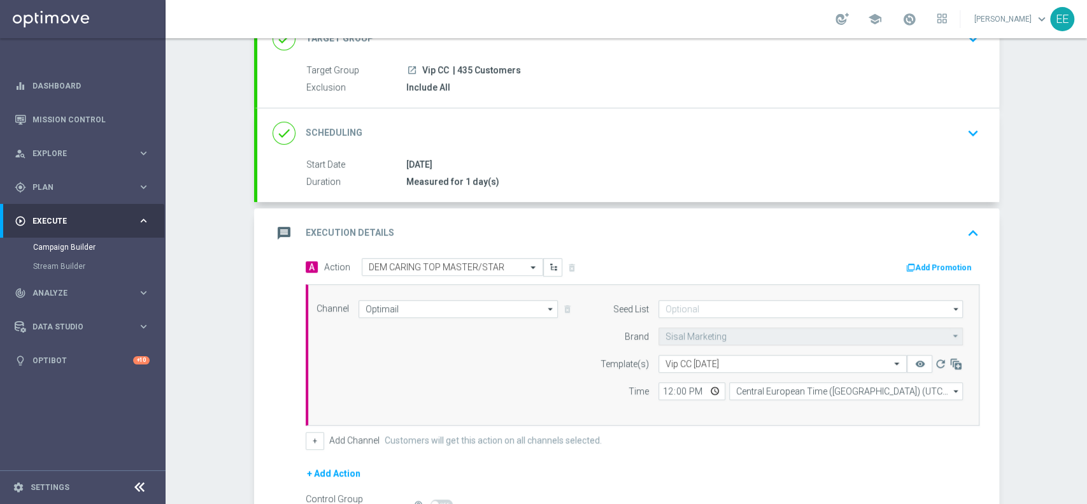
scroll to position [0, 0]
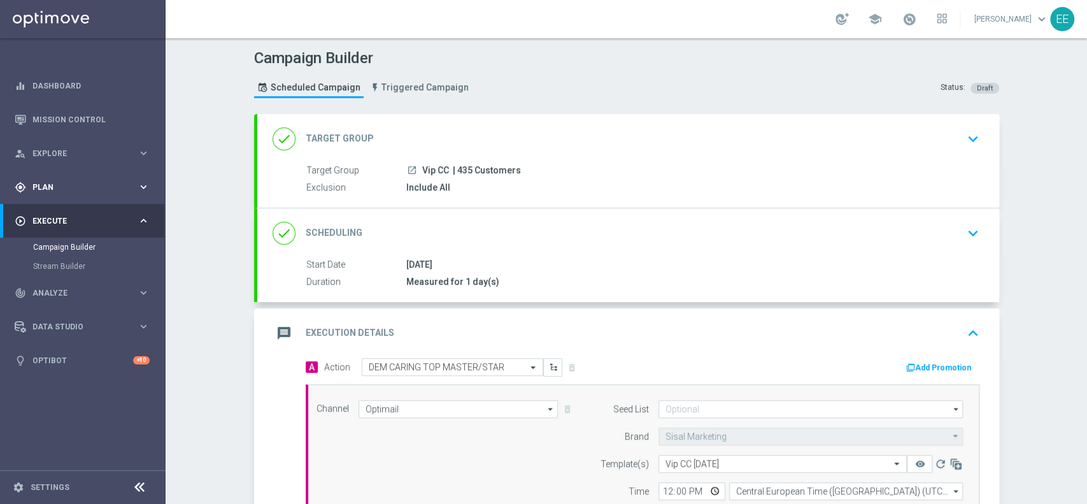
click at [67, 182] on div "gps_fixed Plan" at bounding box center [76, 187] width 123 height 11
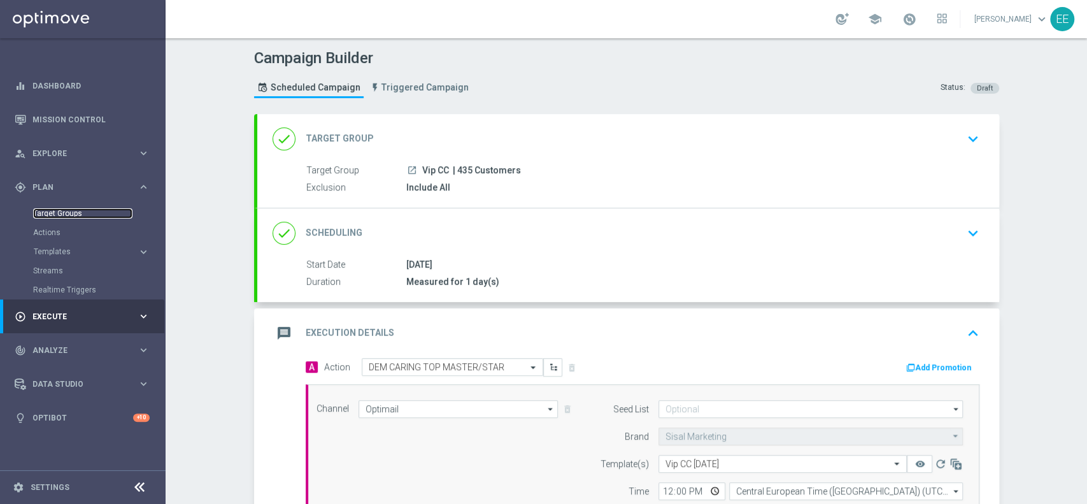
click at [64, 208] on link "Target Groups" at bounding box center [82, 213] width 99 height 10
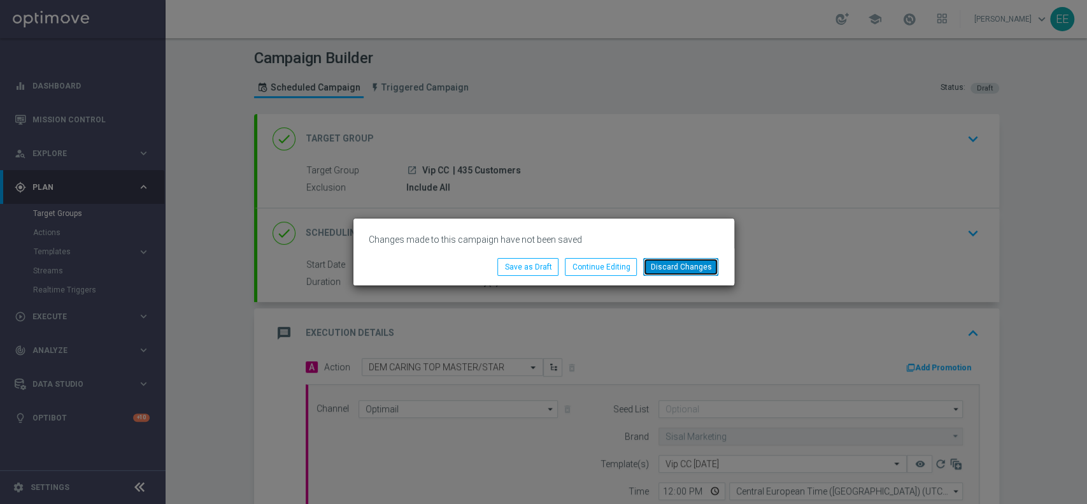
click at [689, 263] on button "Discard Changes" at bounding box center [680, 267] width 75 height 18
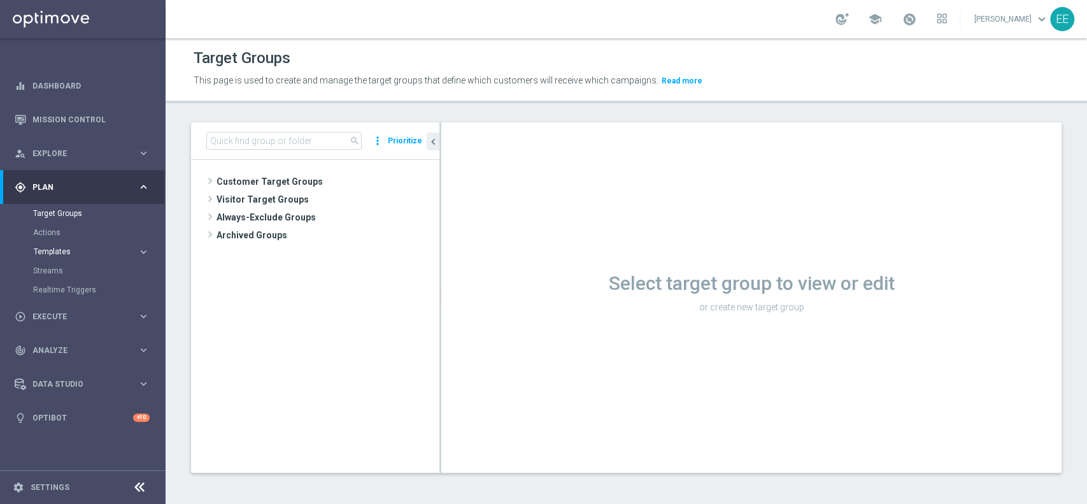
click at [66, 253] on span "Templates" at bounding box center [79, 252] width 91 height 8
click at [68, 267] on link "Optimail" at bounding box center [85, 271] width 93 height 10
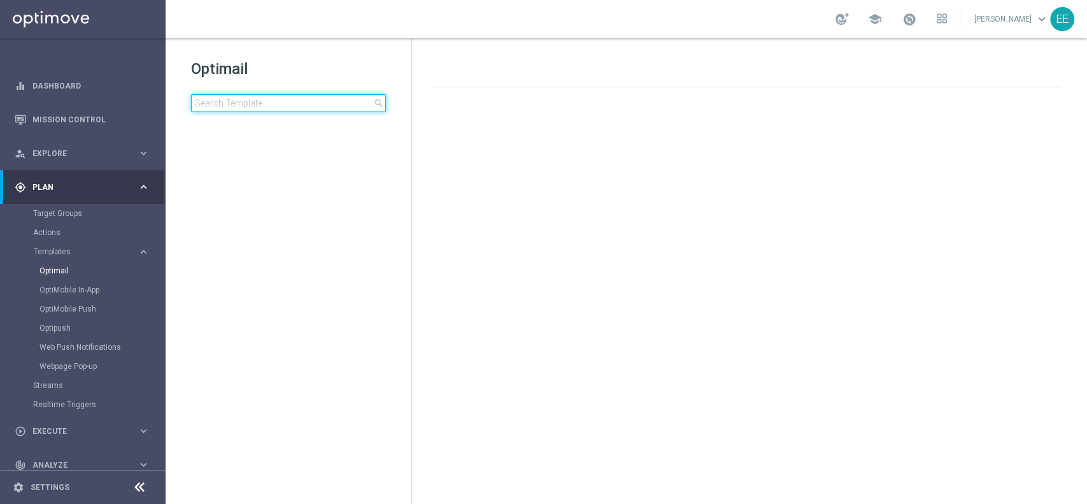
click at [276, 109] on input at bounding box center [288, 103] width 195 height 18
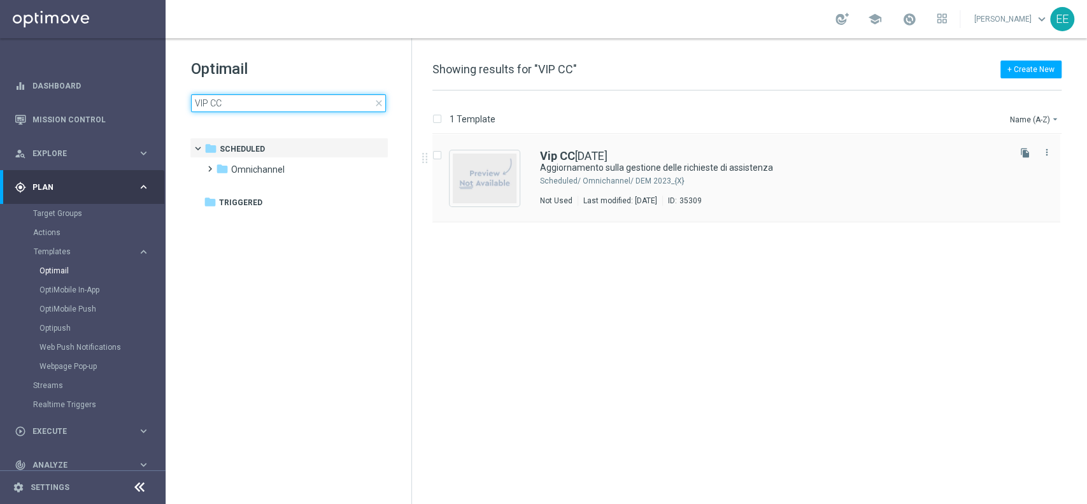
type input "VIP CC"
click at [462, 172] on img "Press SPACE to select this row." at bounding box center [485, 178] width 64 height 50
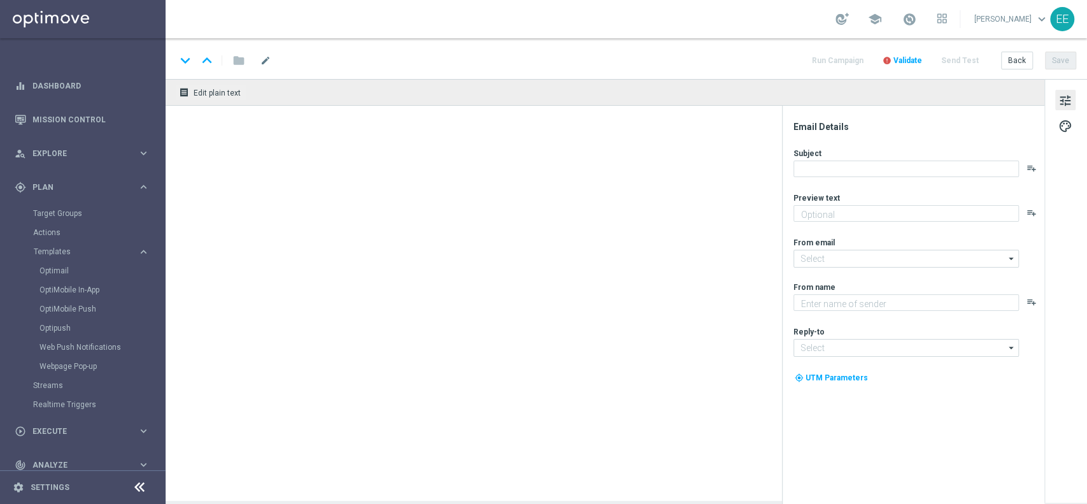
type textarea "Il nostro team è al lavoro per risponderti al più presto."
type input "newsletter@comunicazioni.sisal.it"
type textarea "Sisal"
type input "info@sisal.it"
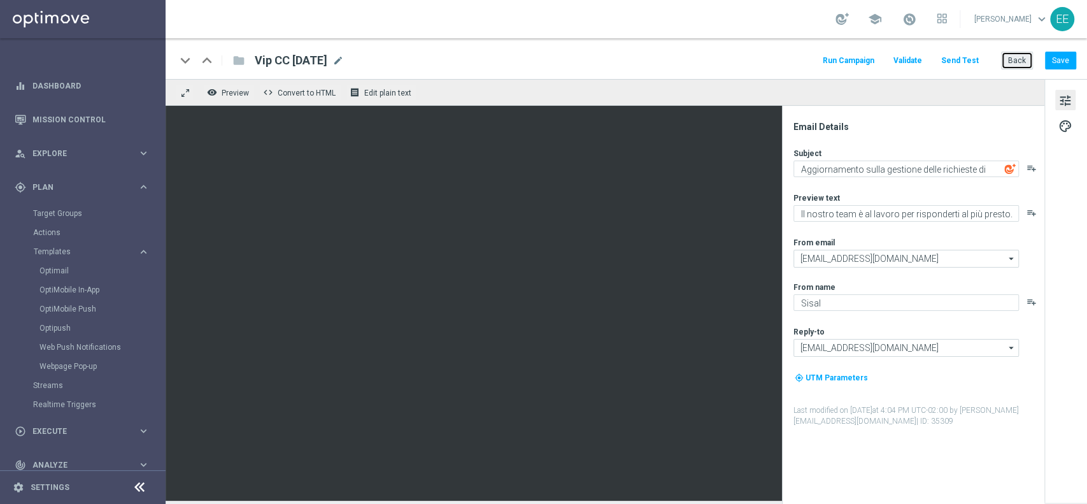
click at [1017, 59] on button "Back" at bounding box center [1017, 61] width 32 height 18
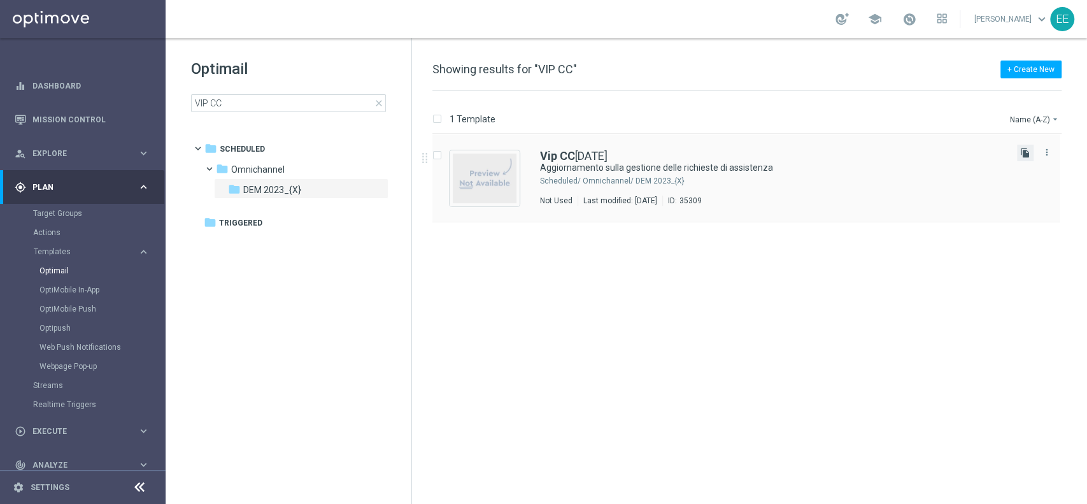
click at [1026, 150] on icon "file_copy" at bounding box center [1025, 153] width 10 height 10
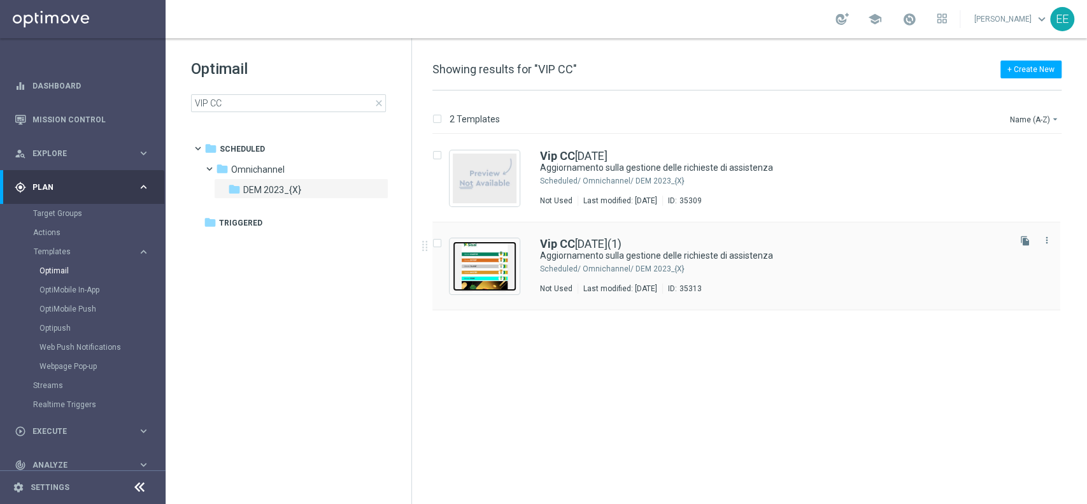
click at [457, 259] on img "Press SPACE to select this row." at bounding box center [485, 266] width 64 height 50
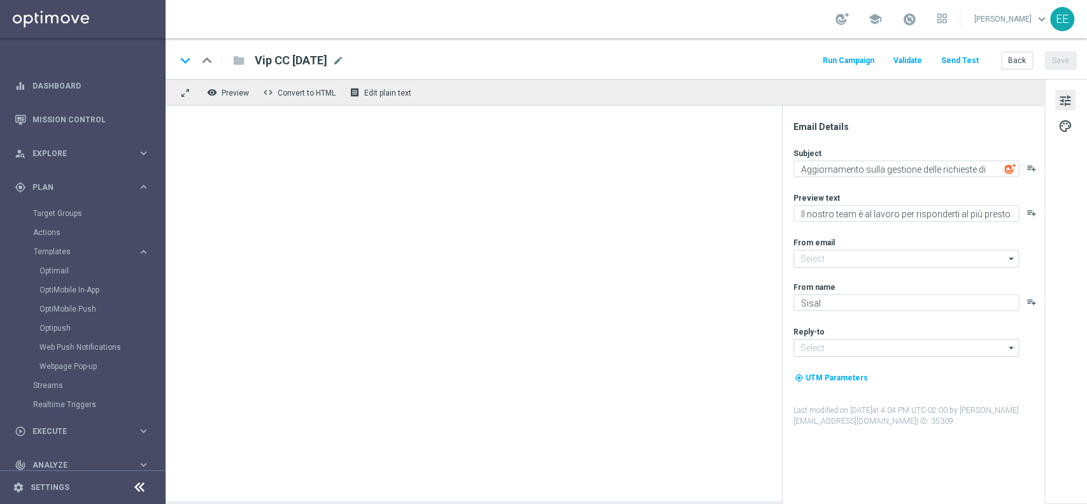
type input "newsletter@comunicazioni.sisal.it"
type input "info@sisal.it"
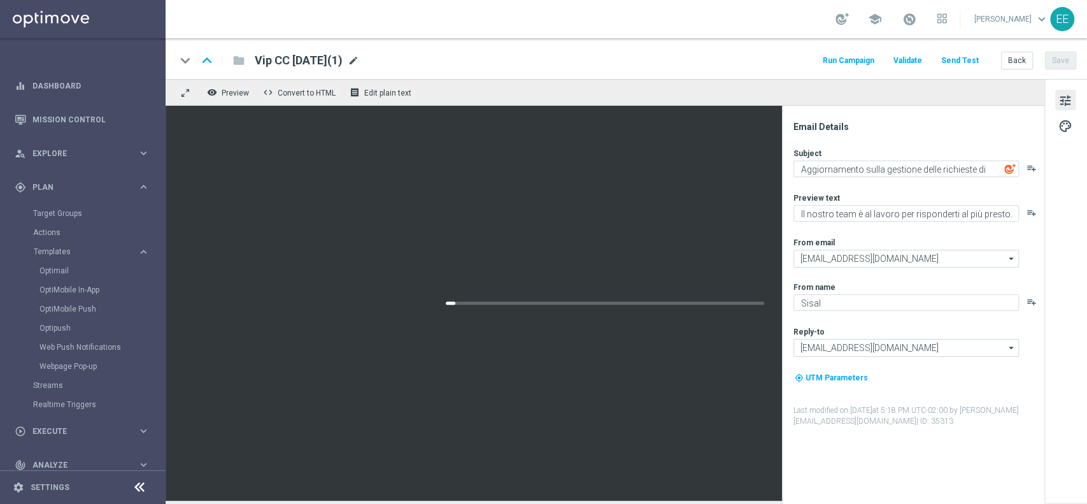
click at [359, 62] on span "mode_edit" at bounding box center [353, 60] width 11 height 11
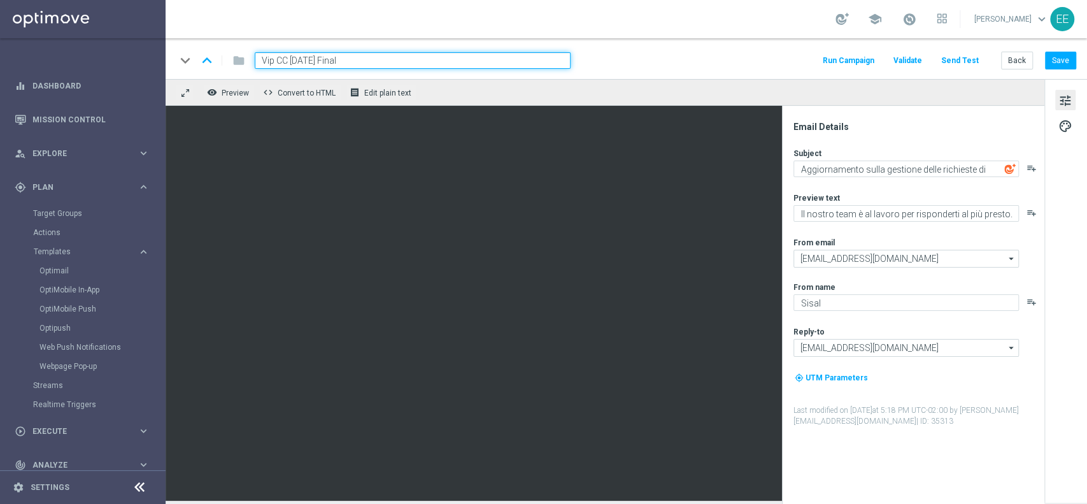
type input "Vip CC [DATE] Finale"
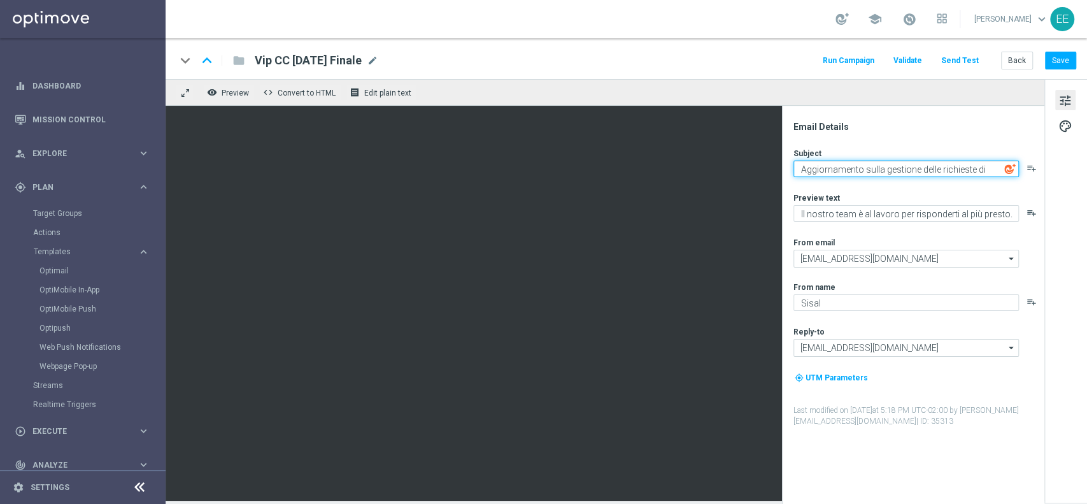
drag, startPoint x: 923, startPoint y: 166, endPoint x: 996, endPoint y: 195, distance: 78.3
click at [996, 195] on div "Subject Aggiornamento sulla gestione delle richieste di assistenza playlist_add…" at bounding box center [919, 287] width 250 height 279
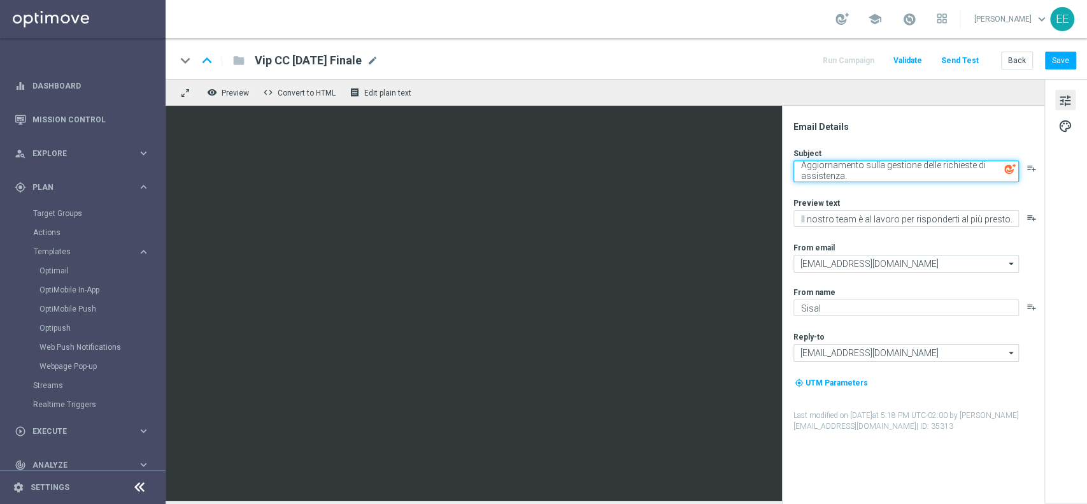
type textarea "Aggiornamento sulla gestione delle richieste di assistenza"
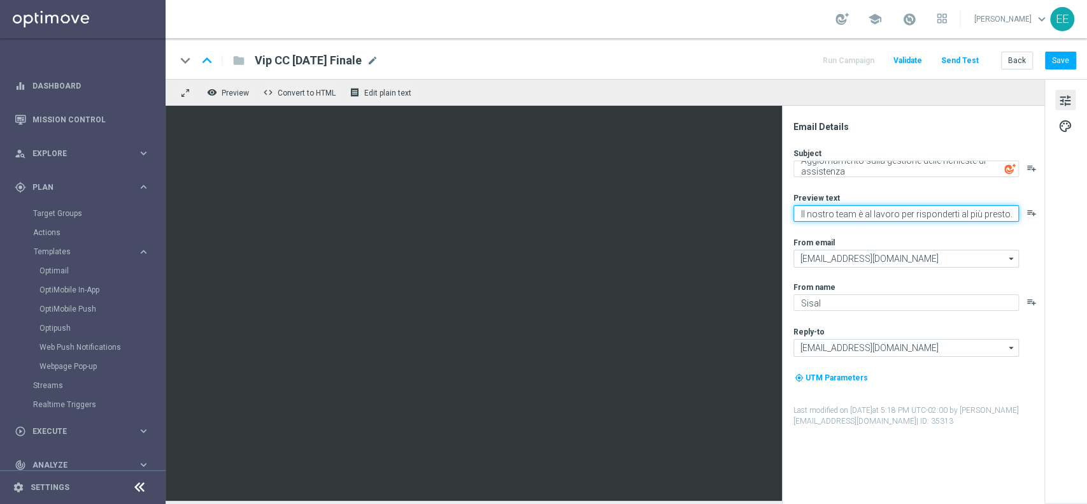
drag, startPoint x: 839, startPoint y: 216, endPoint x: 1025, endPoint y: 264, distance: 192.6
click at [1025, 264] on div "Subject Aggiornamento sulla gestione delle richieste di assistenza playlist_add…" at bounding box center [919, 287] width 250 height 279
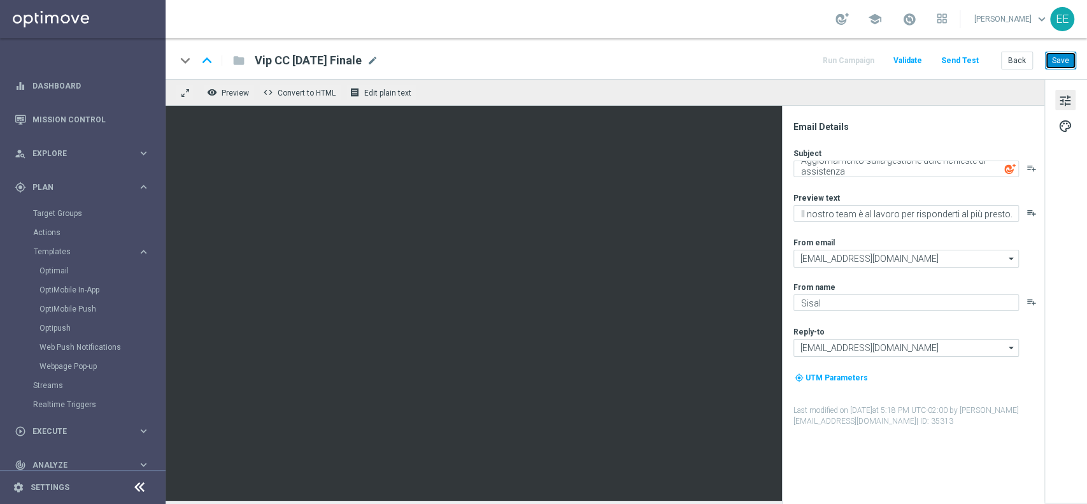
click at [1065, 56] on button "Save" at bounding box center [1060, 61] width 31 height 18
click at [1053, 64] on button "Save" at bounding box center [1060, 61] width 31 height 18
click at [1021, 60] on button "Back" at bounding box center [1017, 61] width 32 height 18
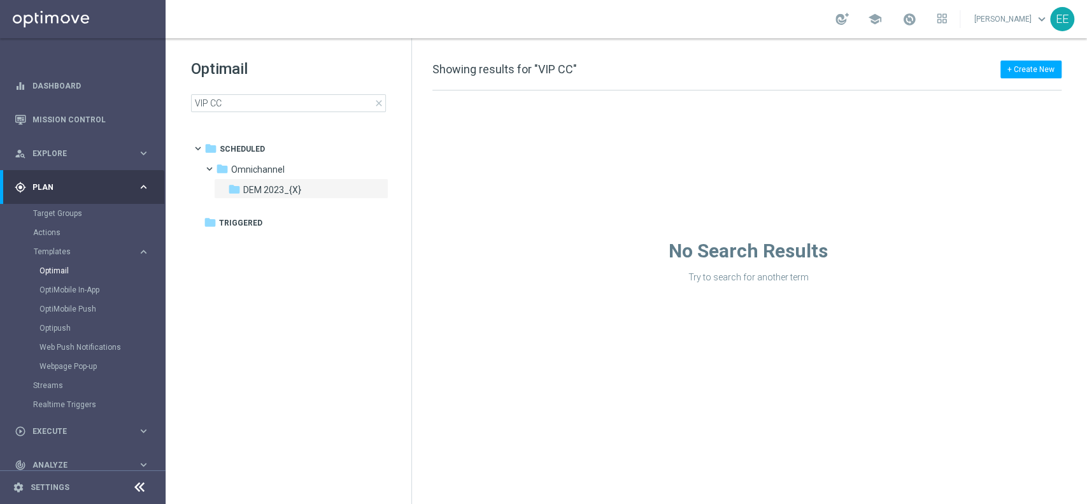
click at [494, 273] on div "No Search Results Try to search for another term" at bounding box center [748, 186] width 673 height 192
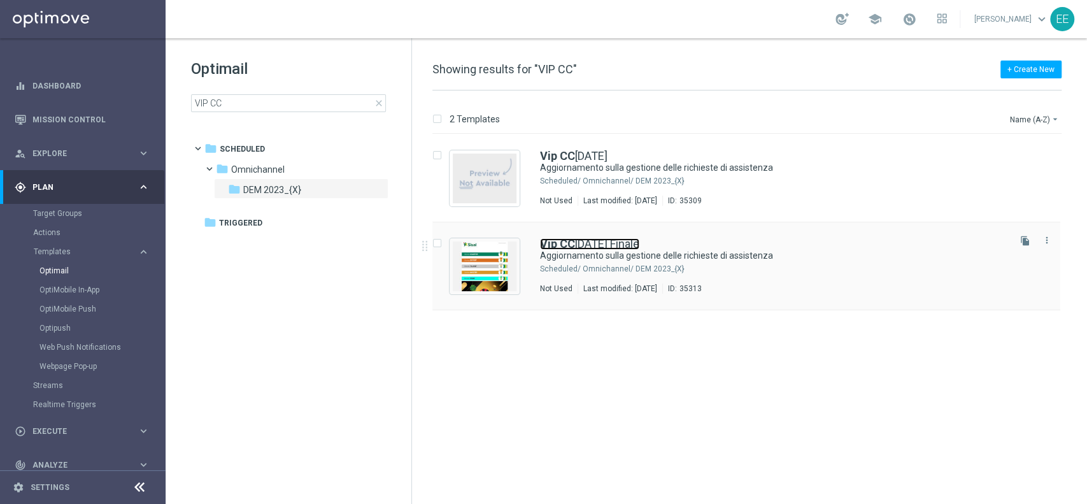
click at [622, 239] on link "Vip CC 11.08.2025 Finale" at bounding box center [589, 243] width 99 height 11
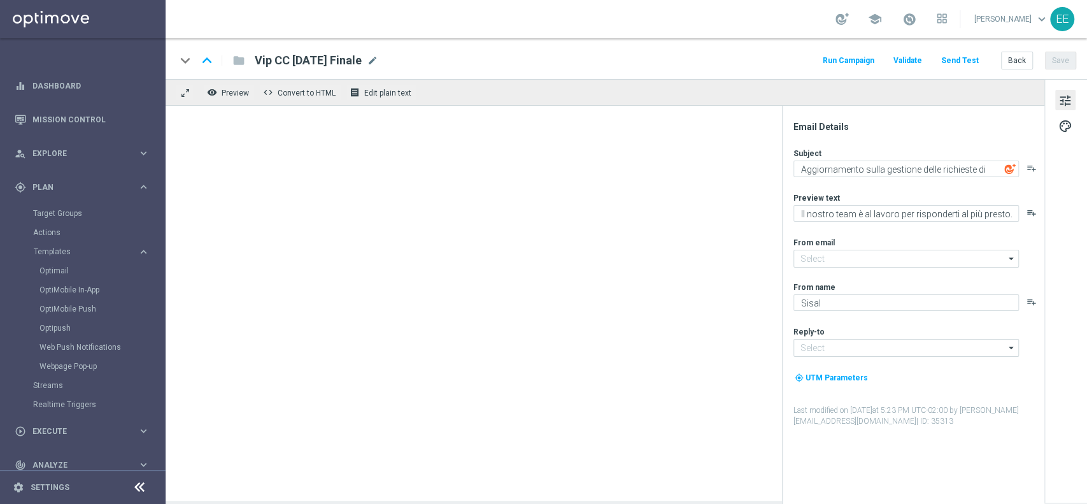
type input "newsletter@comunicazioni.sisal.it"
type input "info@sisal.it"
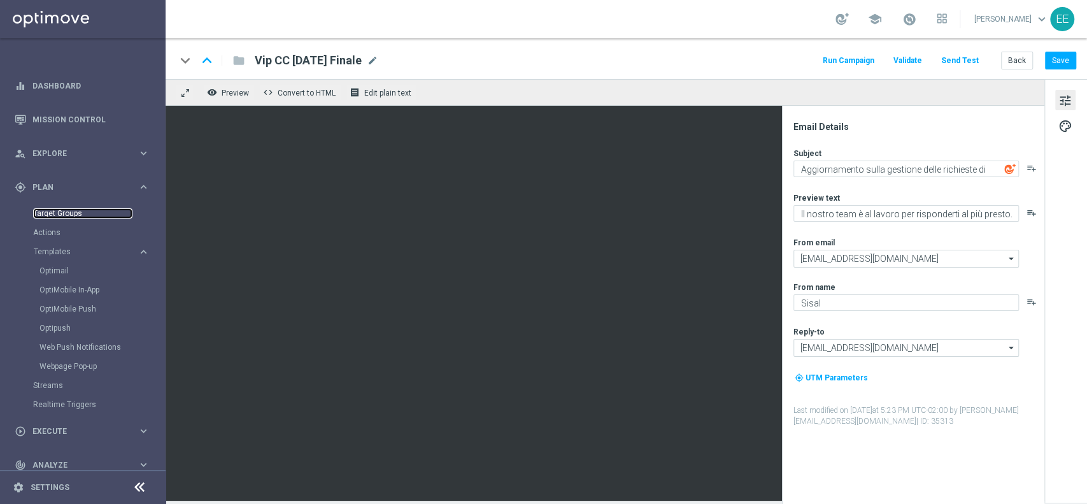
click at [57, 213] on link "Target Groups" at bounding box center [82, 213] width 99 height 10
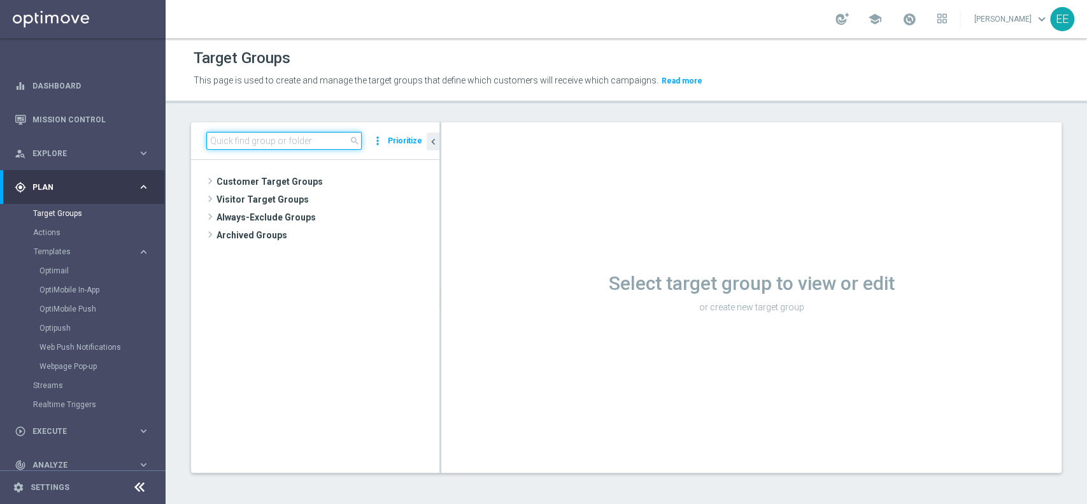
click at [260, 134] on input at bounding box center [283, 141] width 155 height 18
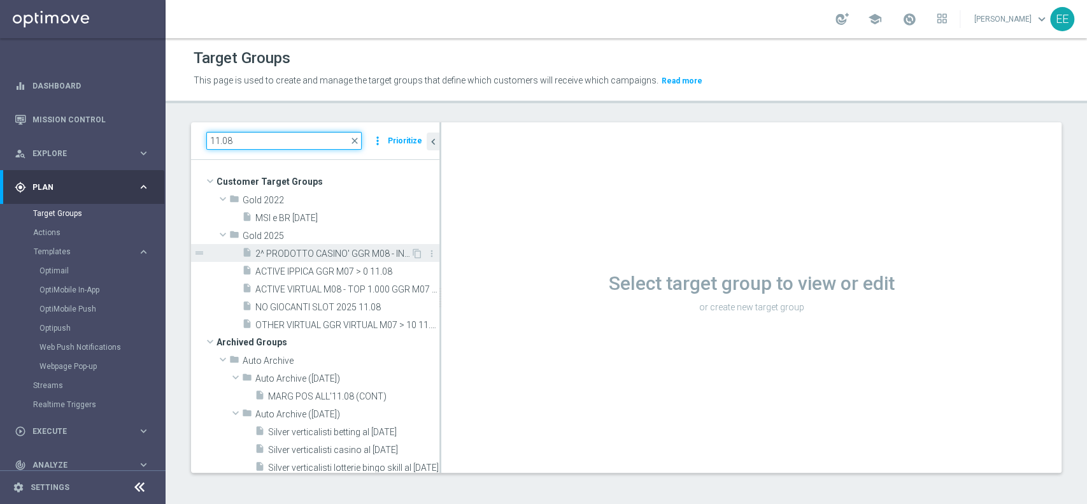
type input "11.08"
click at [317, 255] on span "2^ PRODOTTO CASINO' GGR M08 - INCIDENZA GGR CASINO' M08 > 20% GGR M08 11.08" at bounding box center [332, 253] width 155 height 11
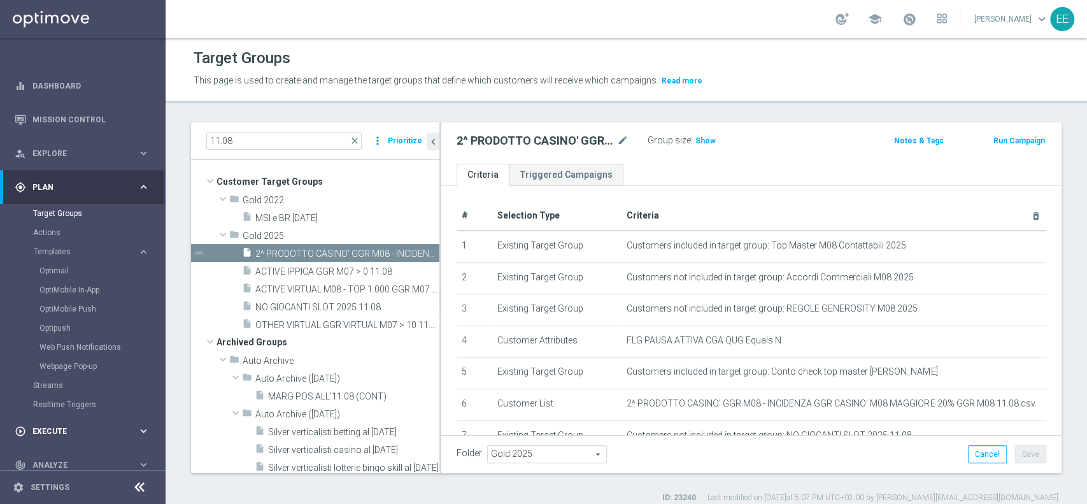
click at [50, 434] on span "Execute" at bounding box center [84, 431] width 105 height 8
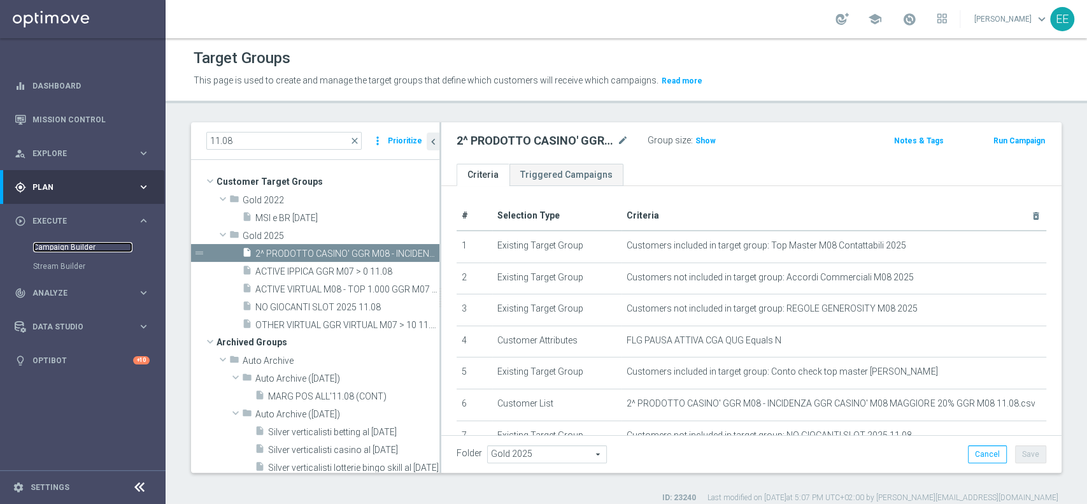
click at [74, 251] on link "Campaign Builder" at bounding box center [82, 247] width 99 height 10
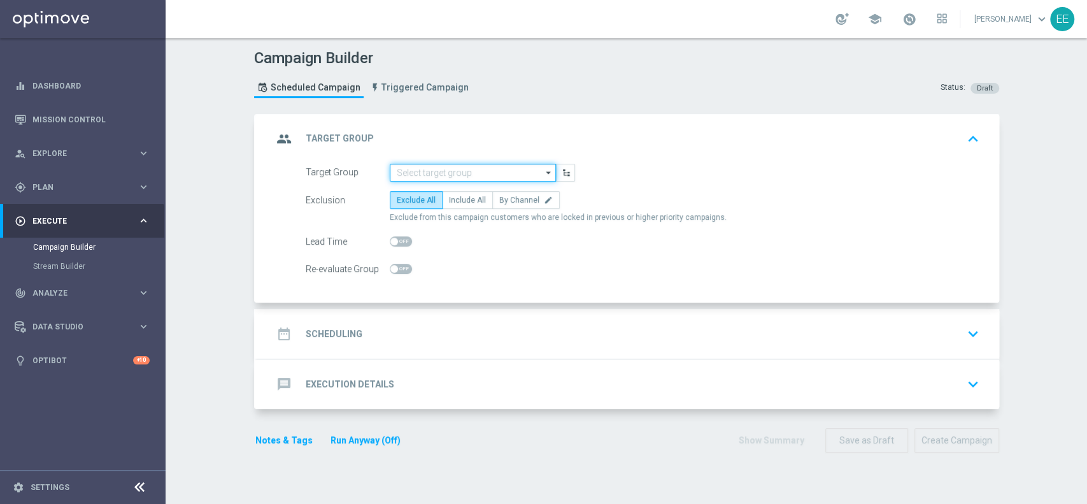
click at [471, 172] on input at bounding box center [473, 173] width 166 height 18
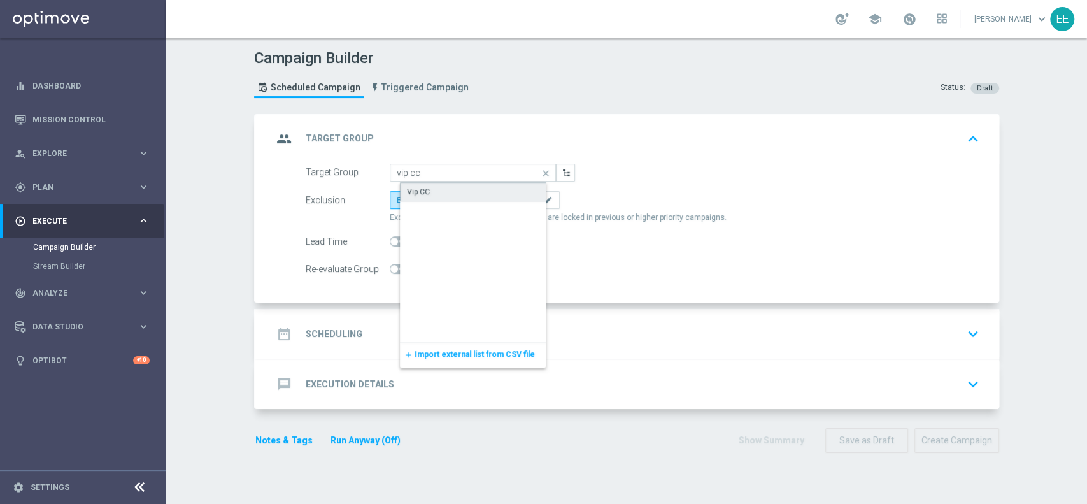
click at [438, 185] on div "Vip CC" at bounding box center [483, 191] width 167 height 19
type input "Vip CC"
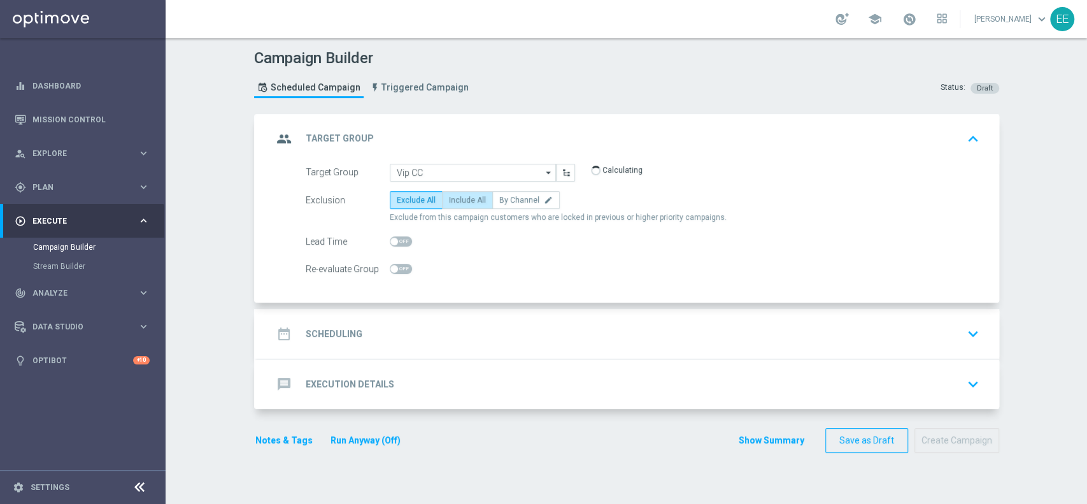
click at [449, 199] on span "Include All" at bounding box center [467, 200] width 37 height 9
click at [449, 199] on input "Include All" at bounding box center [453, 202] width 8 height 8
radio input "true"
click at [396, 336] on div "date_range Scheduling keyboard_arrow_down" at bounding box center [628, 334] width 711 height 24
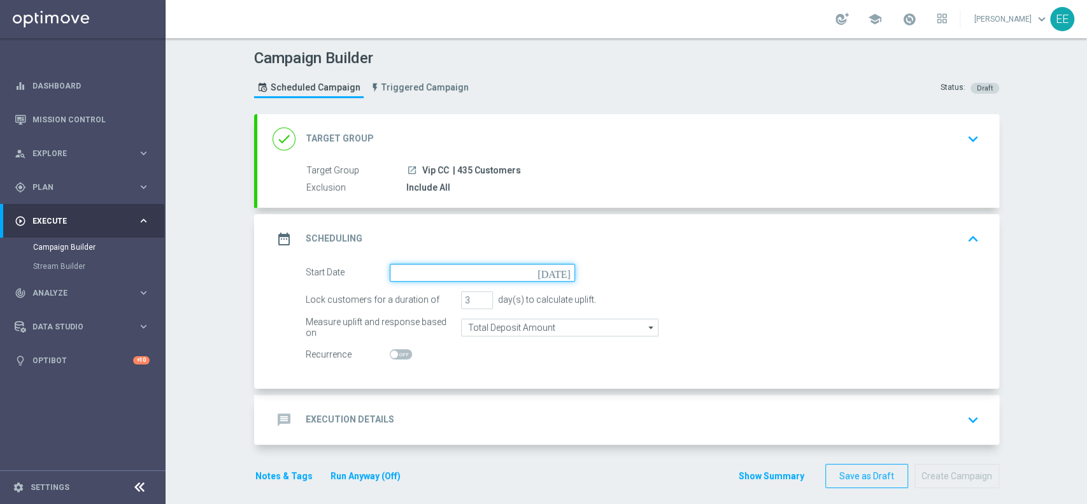
click at [451, 266] on input at bounding box center [482, 273] width 185 height 18
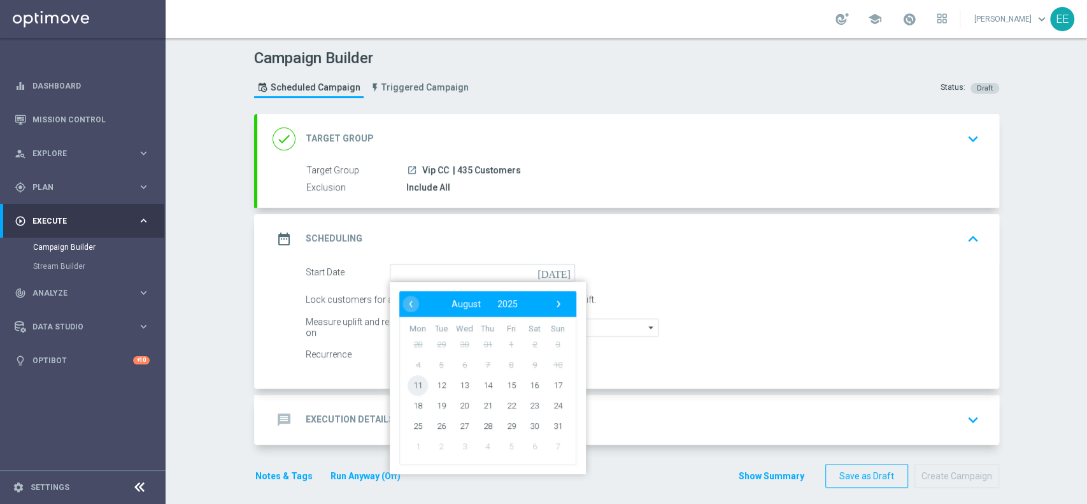
click at [418, 385] on span "11" at bounding box center [418, 384] width 20 height 20
type input "11 Aug 2025"
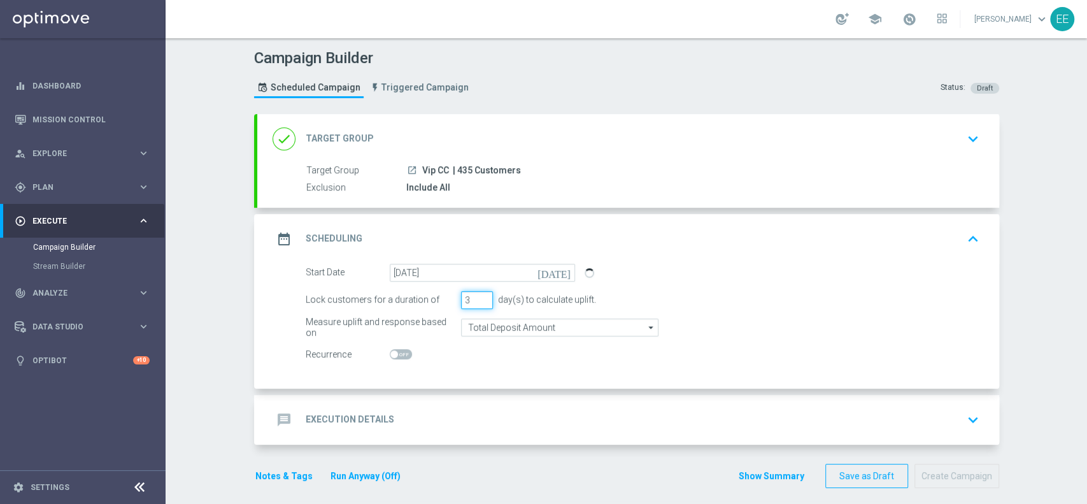
click at [476, 304] on input "3" at bounding box center [477, 300] width 32 height 18
click at [474, 303] on input "2" at bounding box center [477, 300] width 32 height 18
type input "1"
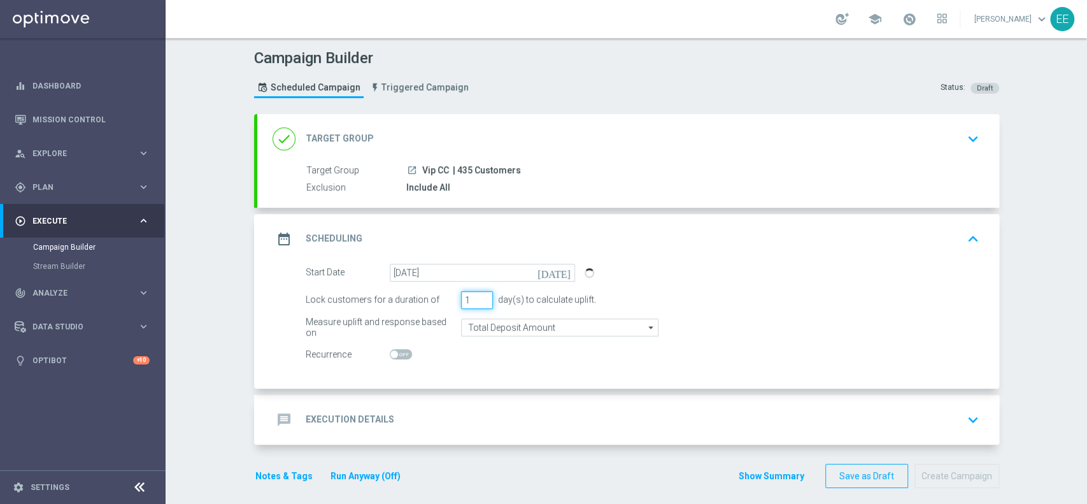
click at [474, 303] on input "1" at bounding box center [477, 300] width 32 height 18
click at [422, 396] on div "message Execution Details keyboard_arrow_down" at bounding box center [628, 420] width 742 height 50
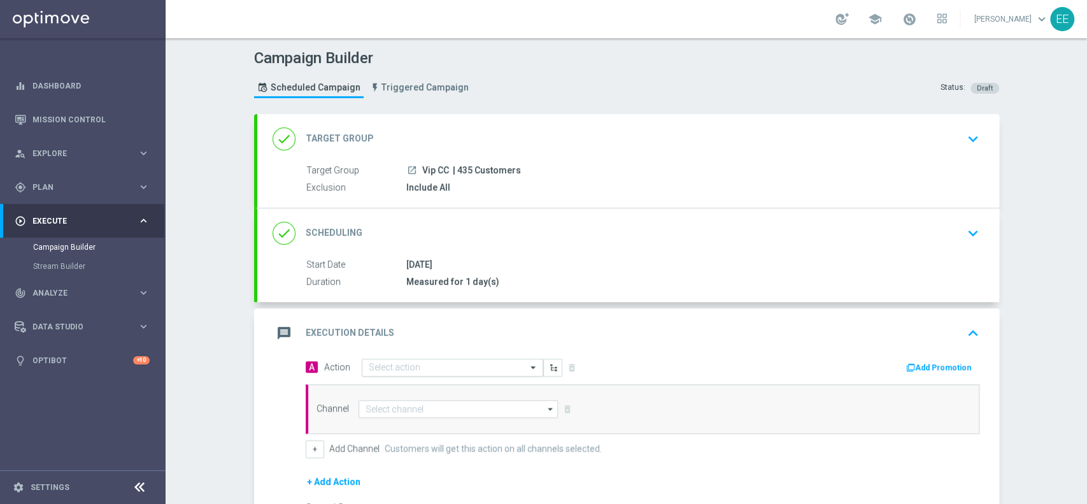
click at [445, 366] on input "text" at bounding box center [440, 367] width 142 height 11
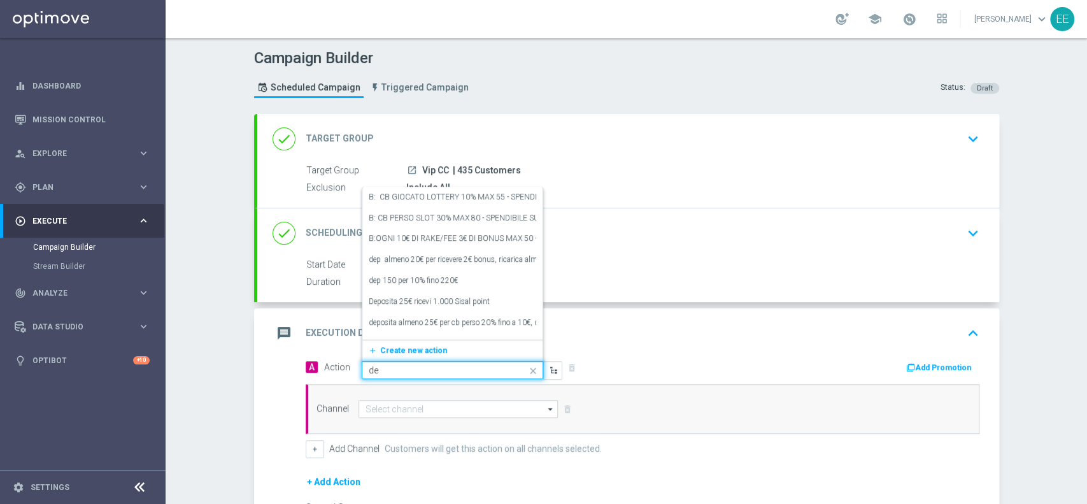
type input "d"
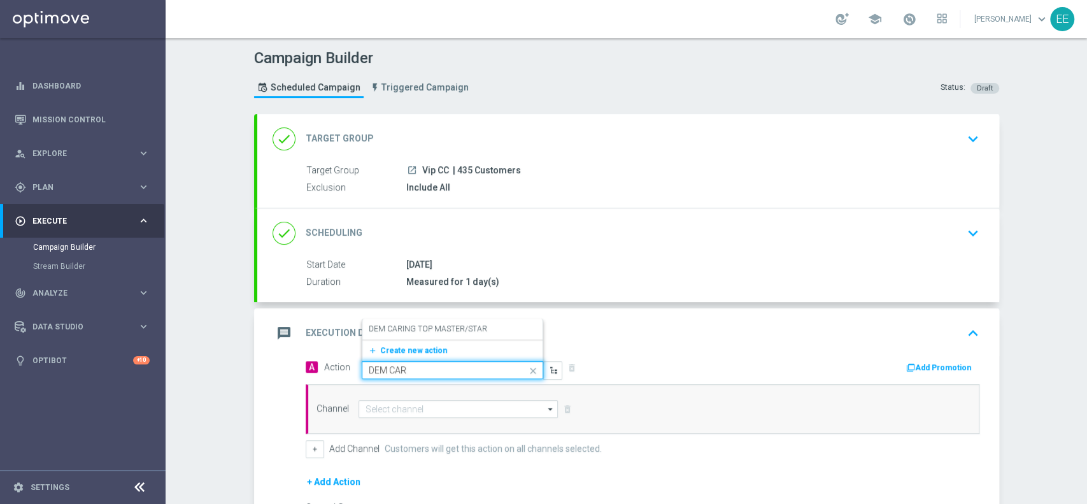
type input "DEM CARI"
click at [443, 334] on div "DEM CARING TOP MASTER/STAR edit" at bounding box center [452, 328] width 167 height 21
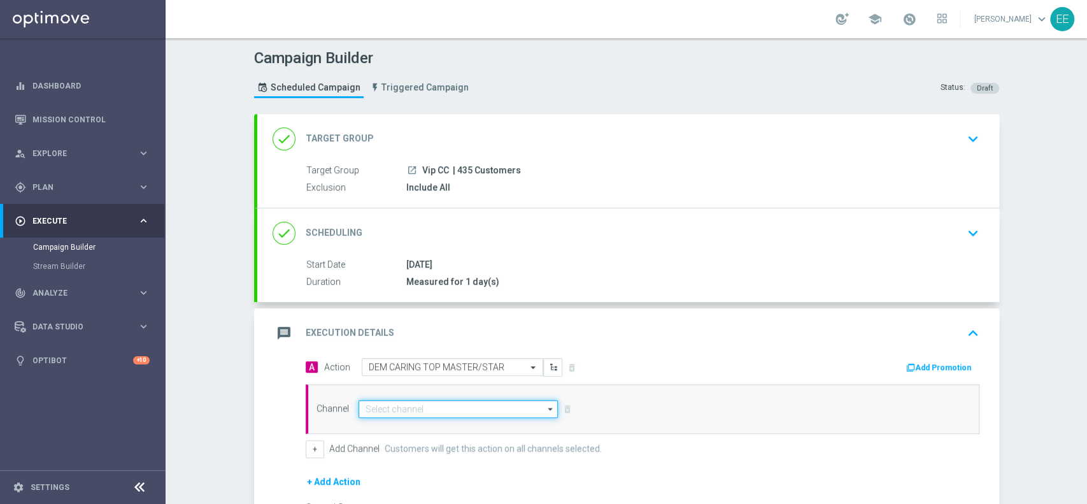
click at [400, 402] on input at bounding box center [459, 409] width 200 height 18
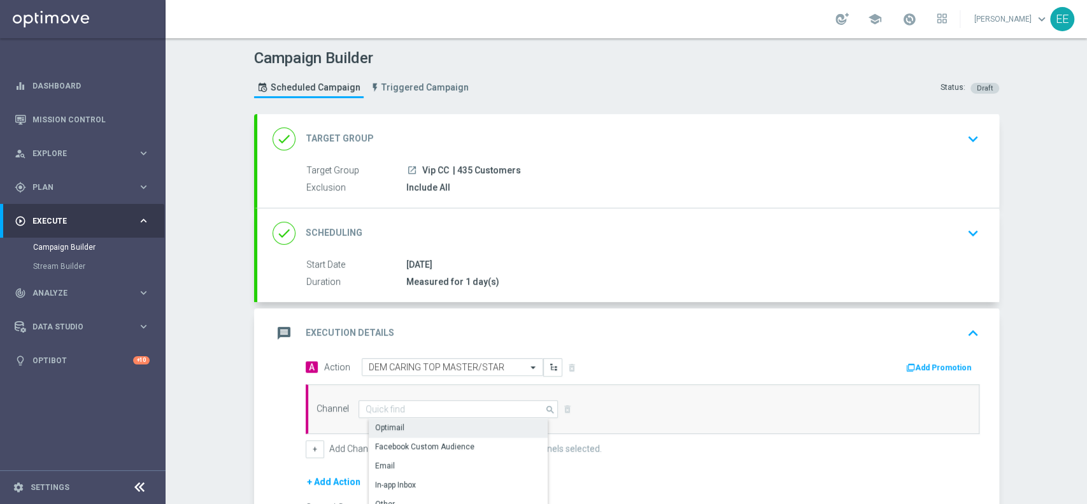
click at [418, 429] on div "Optimail" at bounding box center [464, 427] width 190 height 18
type input "Optimail"
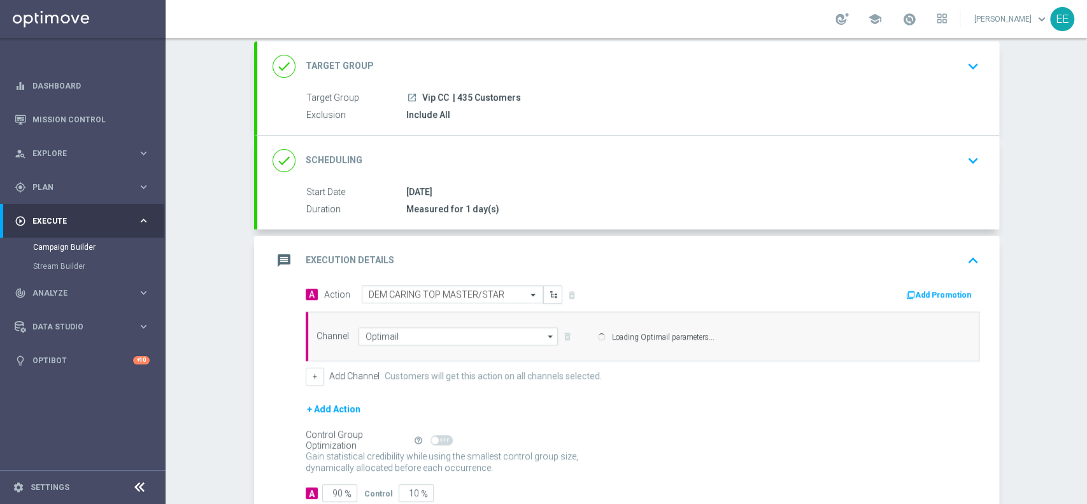
scroll to position [76, 0]
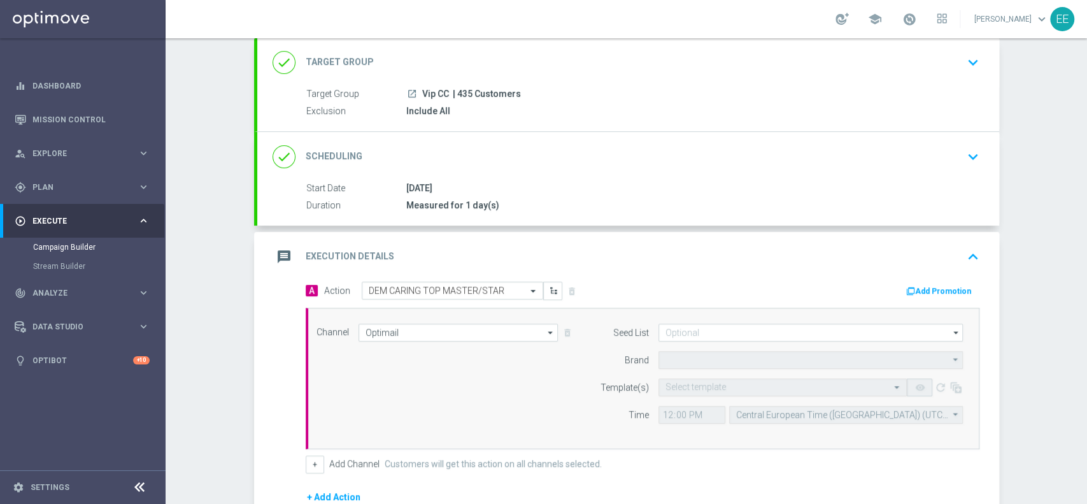
type input "Sisal Marketing"
click at [708, 378] on div "Select template" at bounding box center [783, 387] width 248 height 18
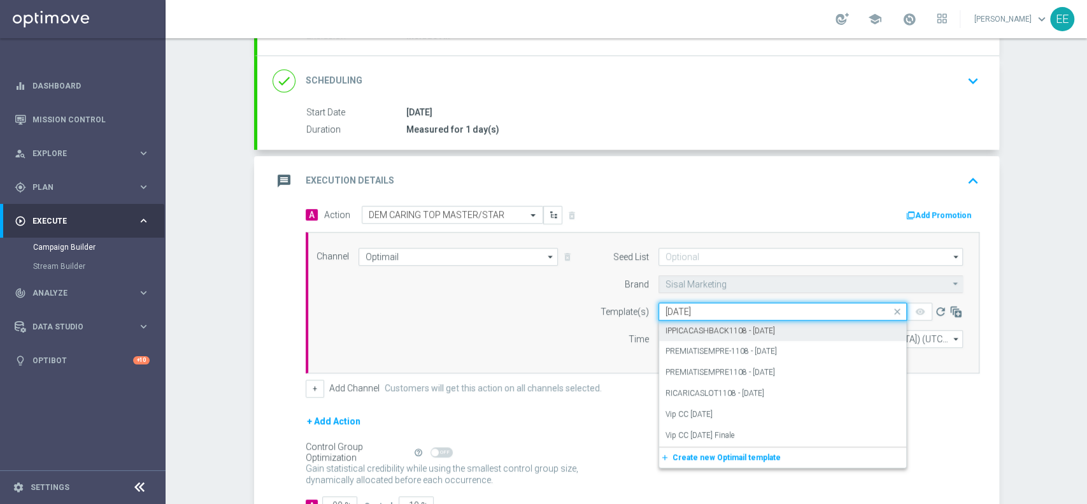
scroll to position [168, 0]
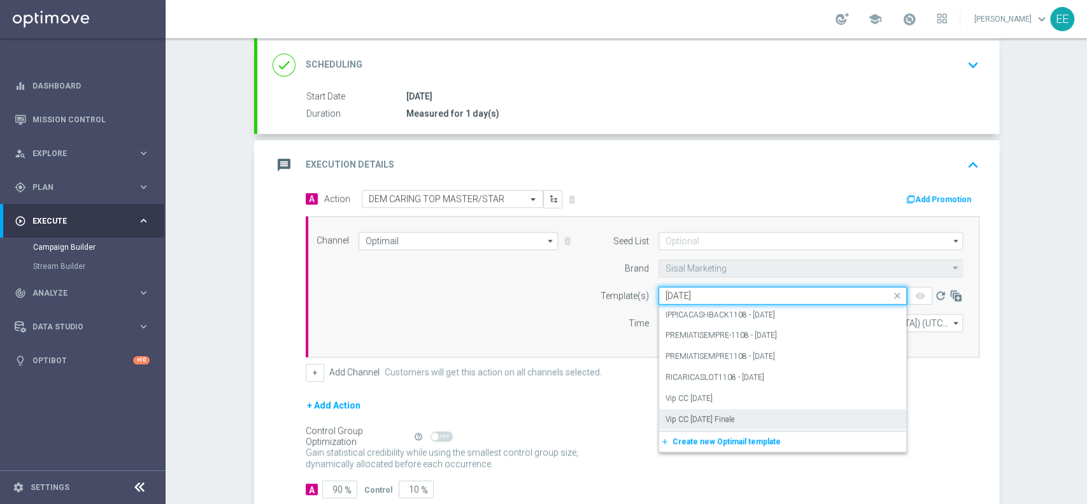
click at [759, 417] on div "Vip CC [DATE] Finale" at bounding box center [783, 419] width 234 height 21
type input "11.08.2025"
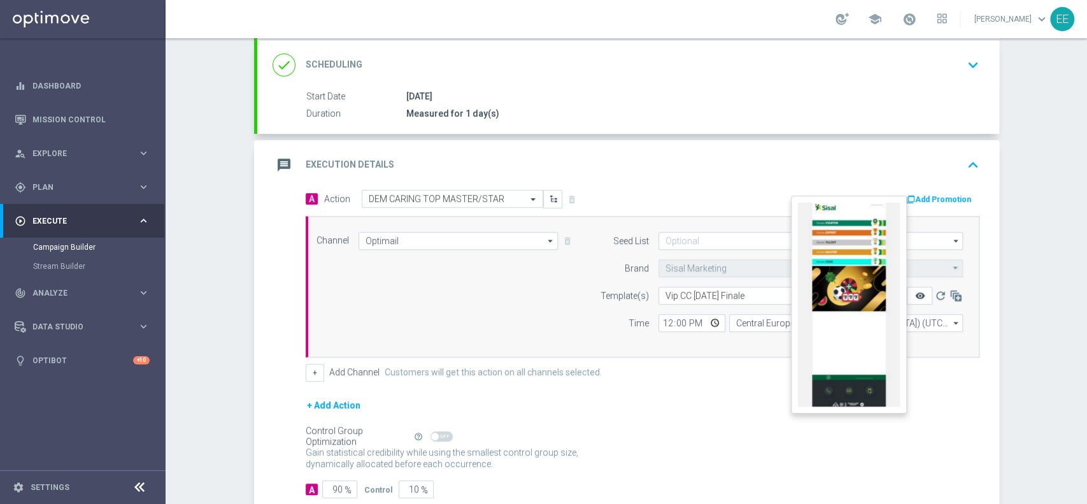
click at [915, 292] on icon "remove_red_eye" at bounding box center [920, 295] width 10 height 10
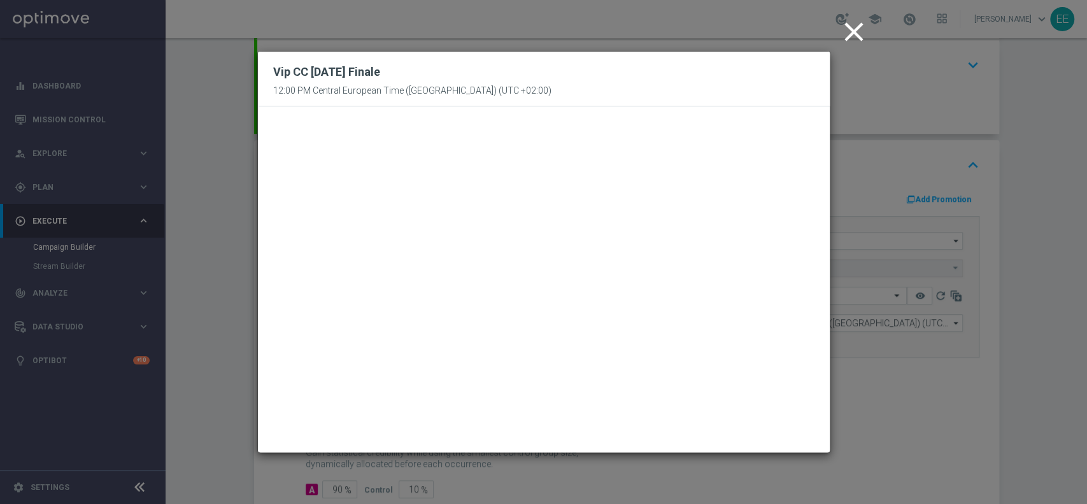
click at [852, 31] on icon "close" at bounding box center [854, 32] width 32 height 32
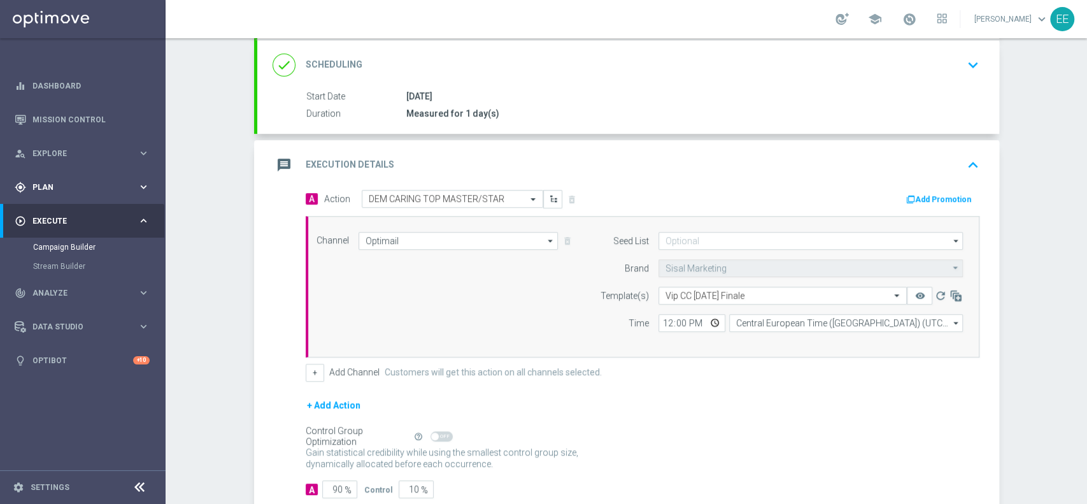
click at [59, 190] on span "Plan" at bounding box center [84, 187] width 105 height 8
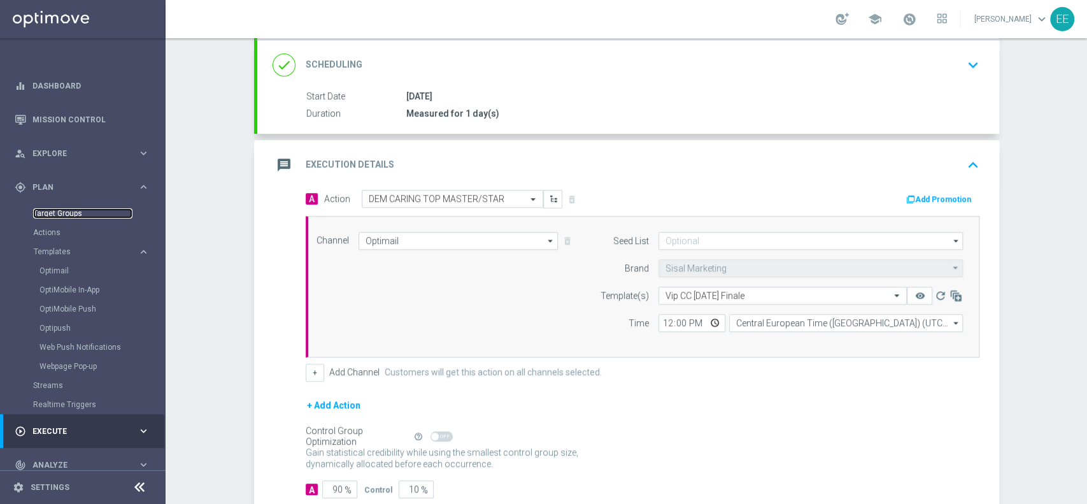
click at [71, 213] on link "Target Groups" at bounding box center [82, 213] width 99 height 10
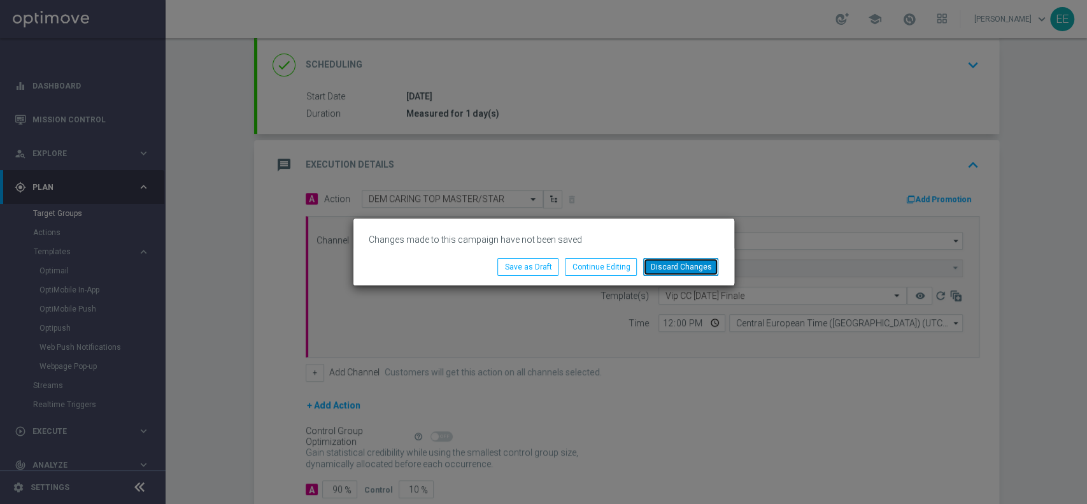
click at [708, 266] on button "Discard Changes" at bounding box center [680, 267] width 75 height 18
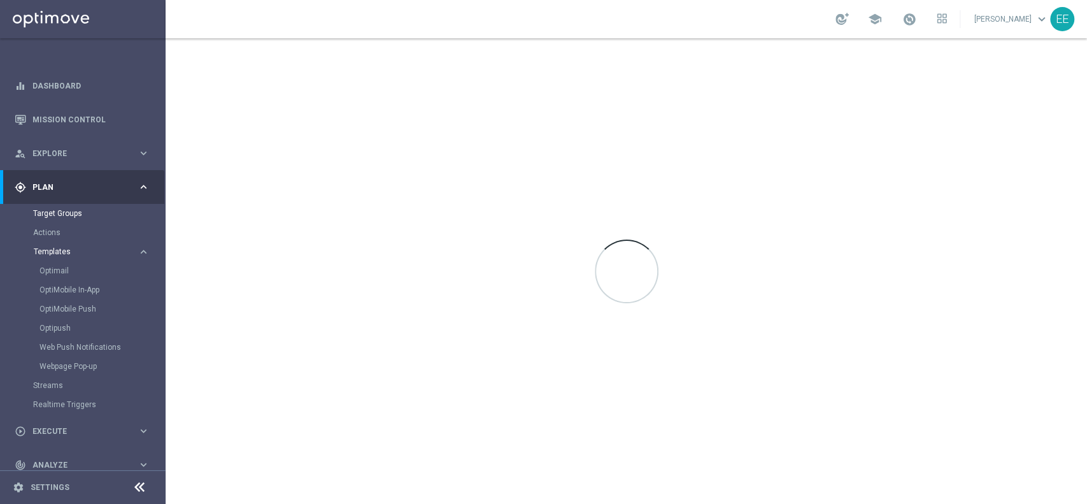
click at [57, 253] on span "Templates" at bounding box center [79, 252] width 91 height 8
click at [56, 244] on accordion "Templates keyboard_arrow_right Optimail OptiMobile In-App OptiMobile Push Optip…" at bounding box center [98, 251] width 131 height 19
click at [64, 256] on button "Templates keyboard_arrow_right" at bounding box center [91, 251] width 117 height 10
click at [57, 267] on link "Optimail" at bounding box center [85, 271] width 93 height 10
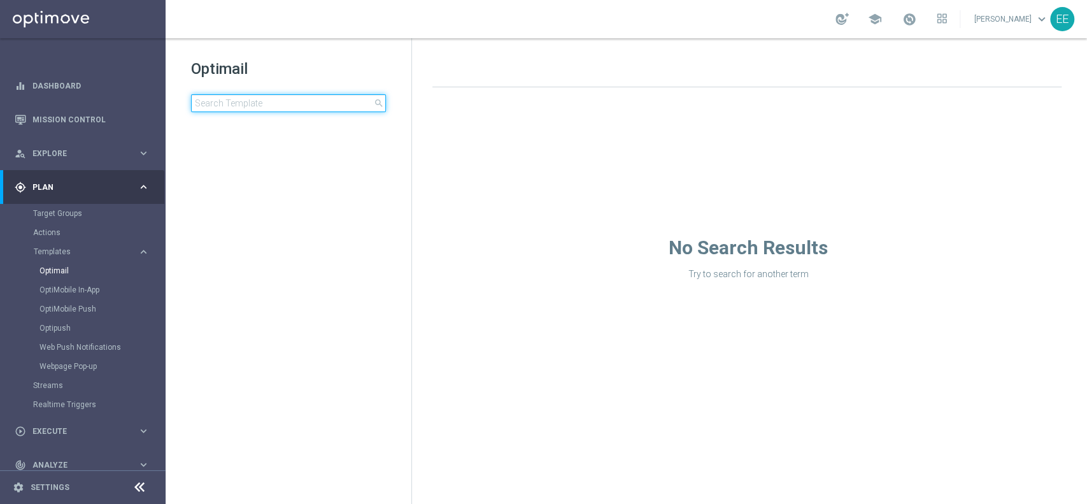
click at [245, 96] on input at bounding box center [288, 103] width 195 height 18
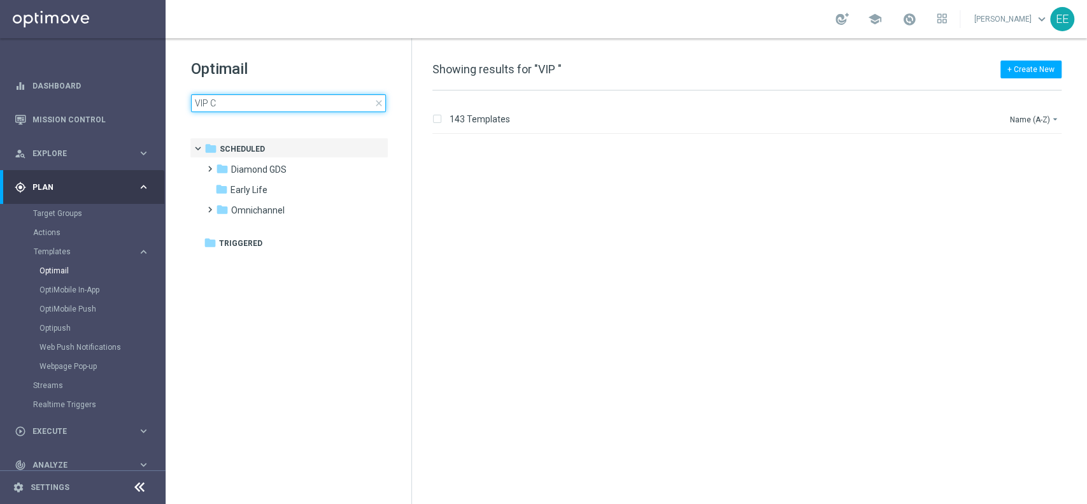
type input "VIP CC"
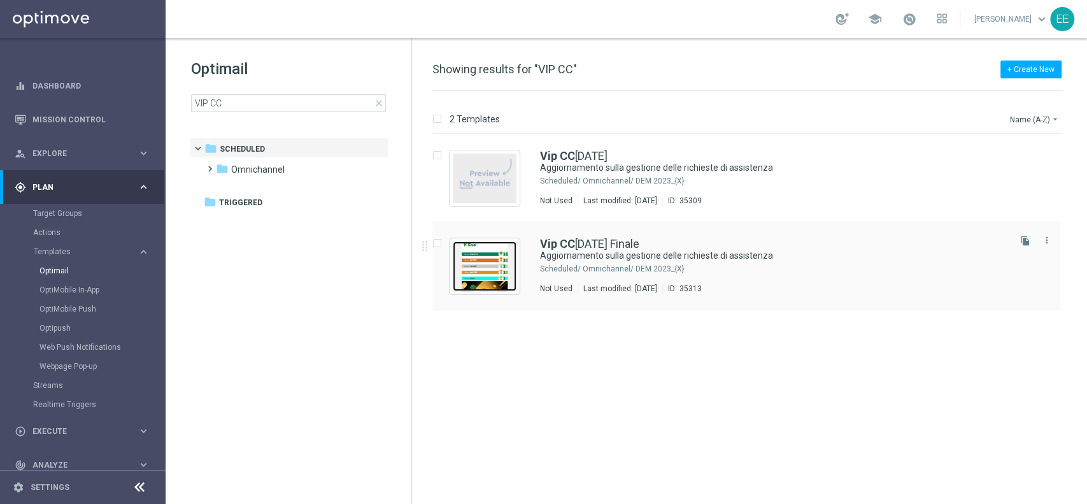
click at [495, 257] on img "Press SPACE to select this row." at bounding box center [485, 266] width 64 height 50
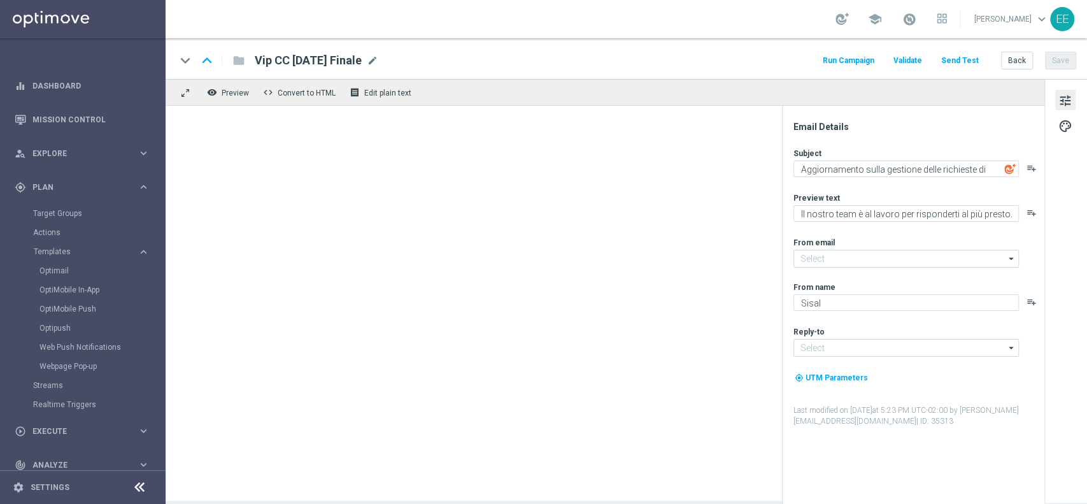
type input "newsletter@comunicazioni.sisal.it"
type input "info@sisal.it"
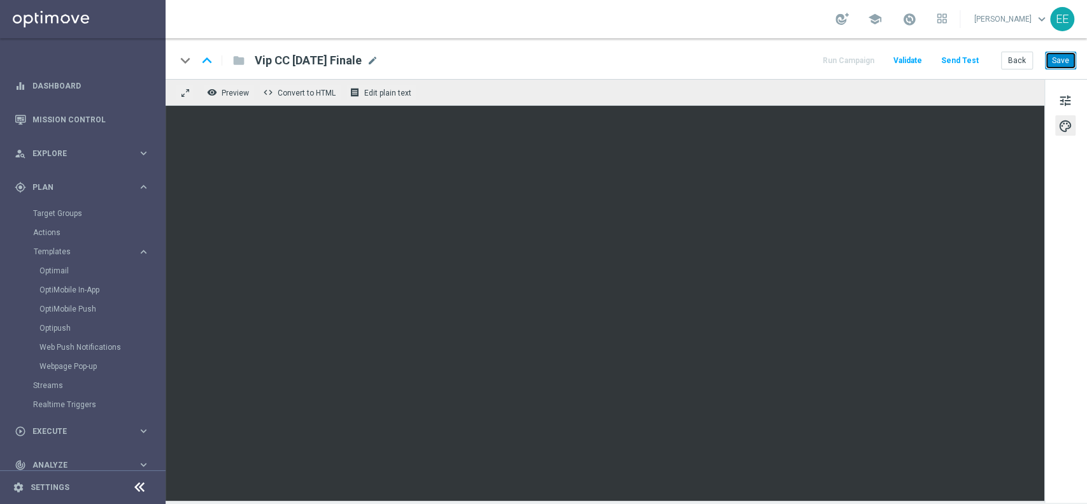
click at [1067, 59] on button "Save" at bounding box center [1060, 61] width 31 height 18
click at [63, 424] on div "play_circle_outline Execute keyboard_arrow_right" at bounding box center [82, 431] width 164 height 34
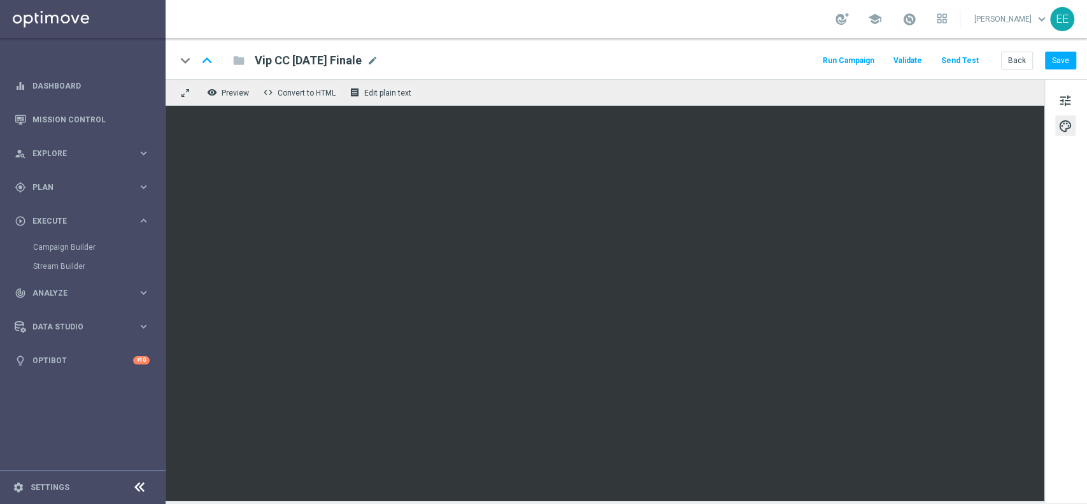
click at [76, 240] on div "Campaign Builder" at bounding box center [98, 247] width 131 height 19
click at [78, 244] on link "Campaign Builder" at bounding box center [82, 247] width 99 height 10
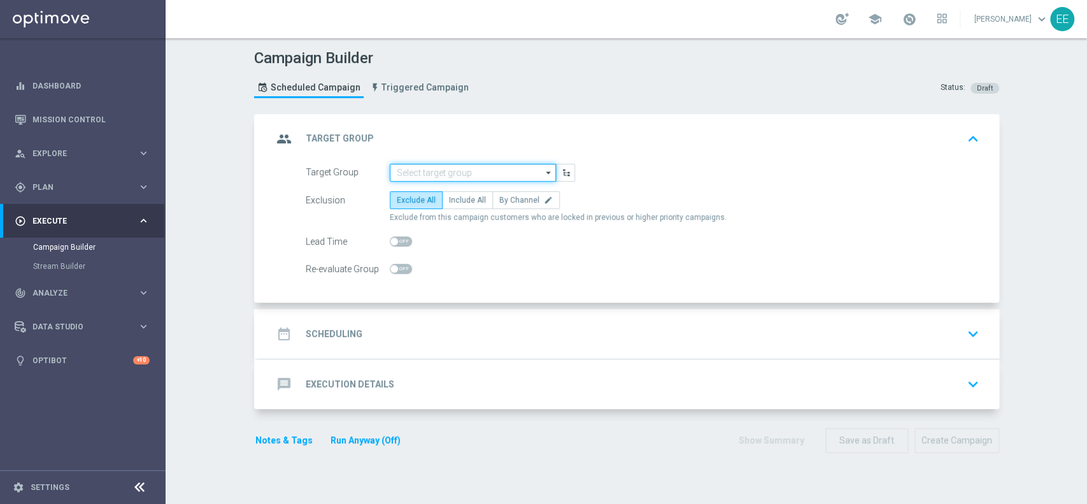
click at [464, 164] on input at bounding box center [473, 173] width 166 height 18
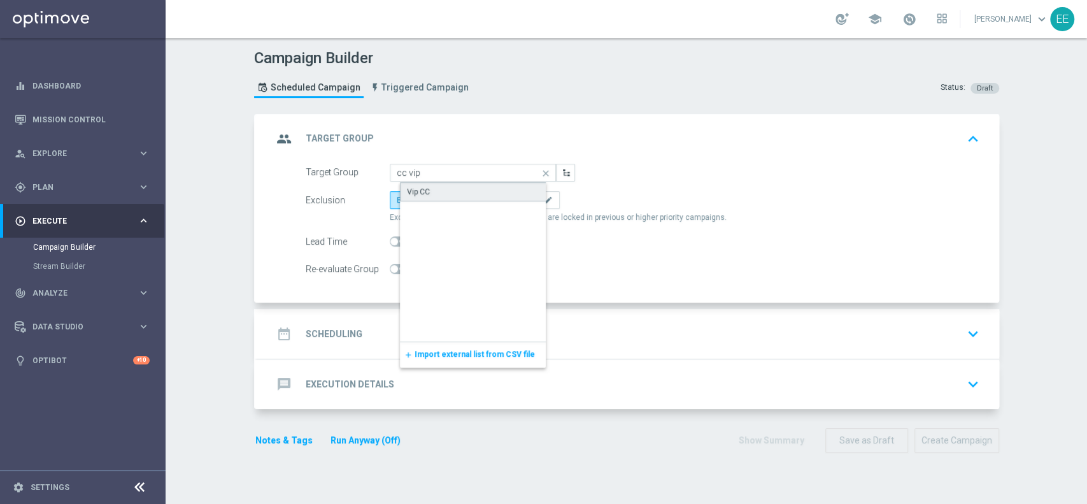
click at [423, 189] on div "Vip CC" at bounding box center [483, 191] width 167 height 19
type input "Vip CC"
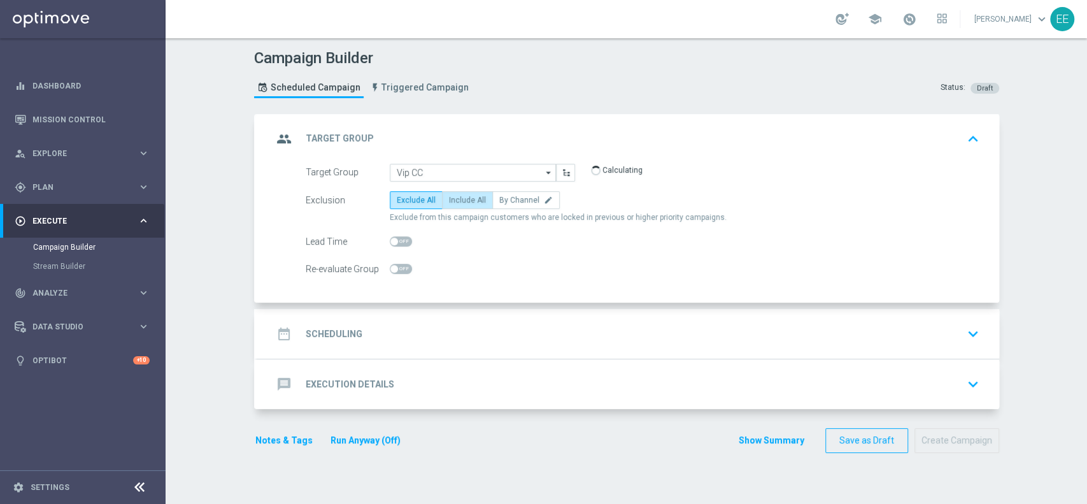
click at [449, 197] on span "Include All" at bounding box center [467, 200] width 37 height 9
click at [449, 198] on input "Include All" at bounding box center [453, 202] width 8 height 8
radio input "true"
click at [393, 331] on div "date_range Scheduling keyboard_arrow_down" at bounding box center [628, 334] width 711 height 24
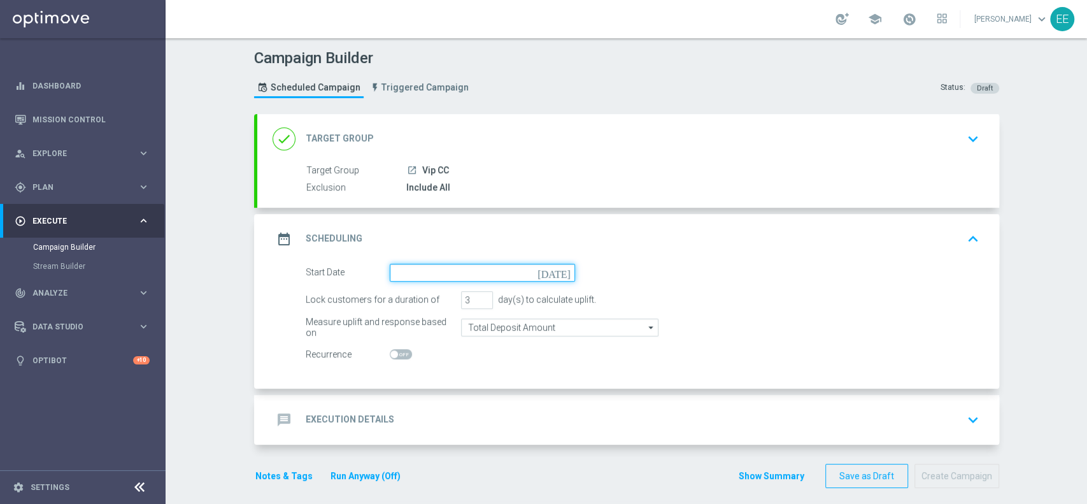
click at [438, 272] on input at bounding box center [482, 273] width 185 height 18
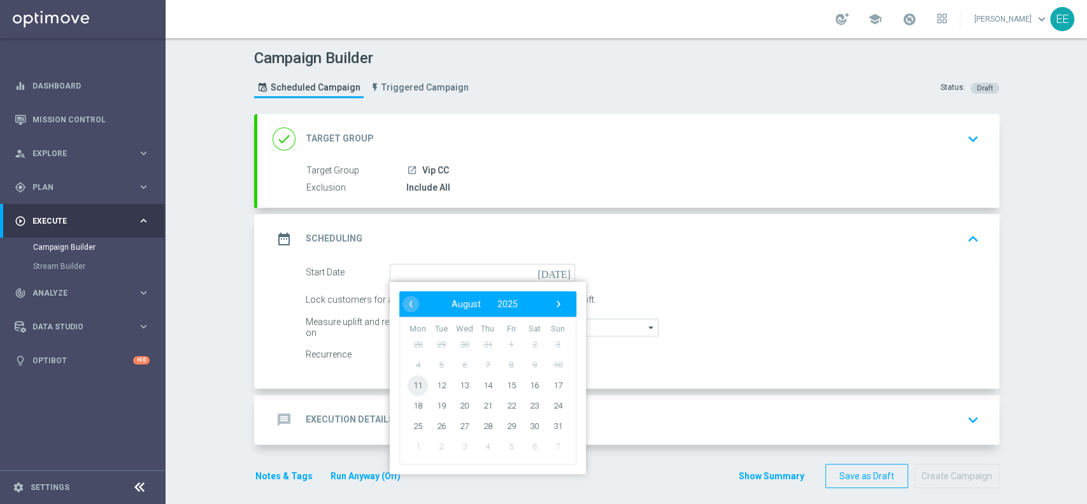
click at [411, 383] on span "11" at bounding box center [418, 384] width 20 height 20
type input "11 Aug 2025"
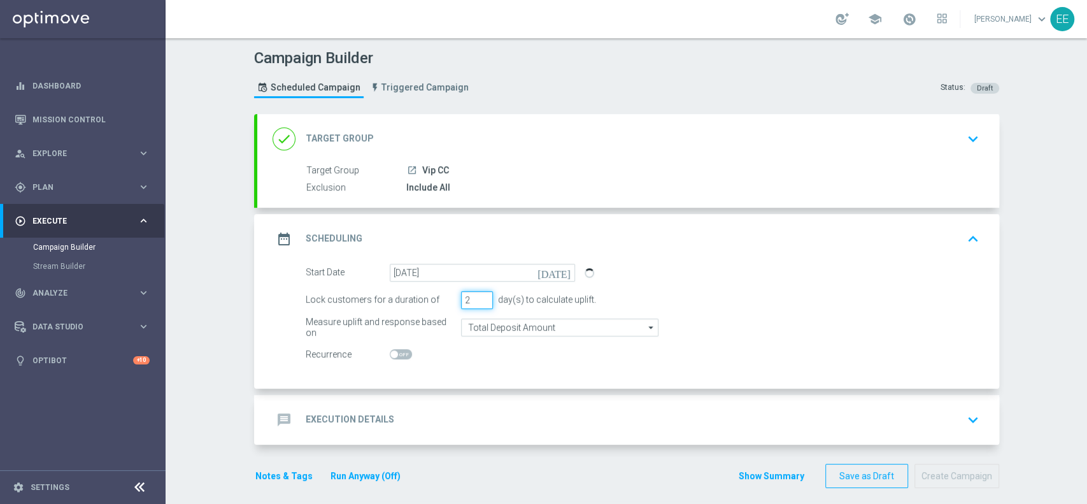
click at [478, 301] on input "2" at bounding box center [477, 300] width 32 height 18
type input "1"
click at [478, 301] on input "1" at bounding box center [477, 300] width 32 height 18
click at [418, 411] on div "message Execution Details keyboard_arrow_down" at bounding box center [628, 420] width 711 height 24
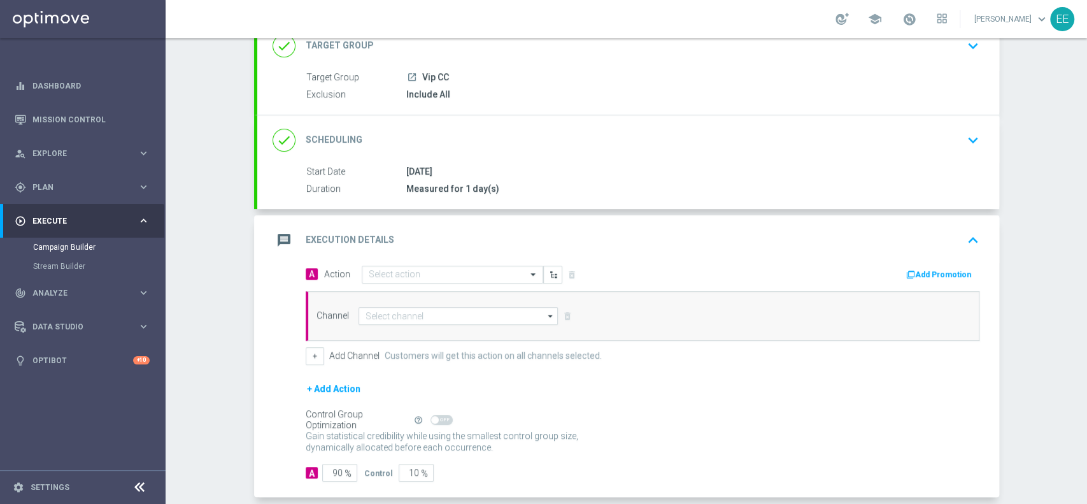
scroll to position [94, 0]
click at [418, 282] on div "A Action Select action delete_forever Add Promotion Channel arrow_drop_down Dra…" at bounding box center [642, 314] width 693 height 100
click at [420, 278] on div "Select action" at bounding box center [453, 273] width 182 height 18
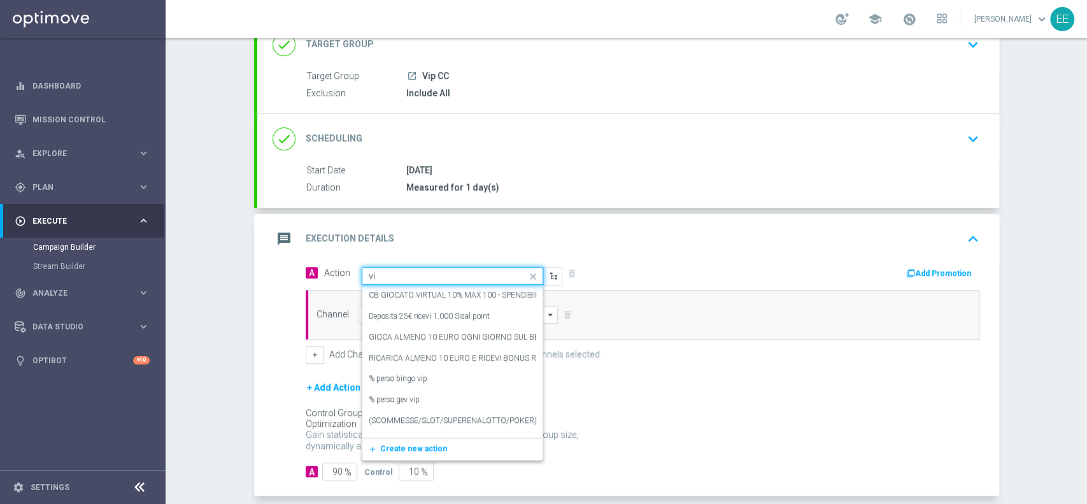
type input "v"
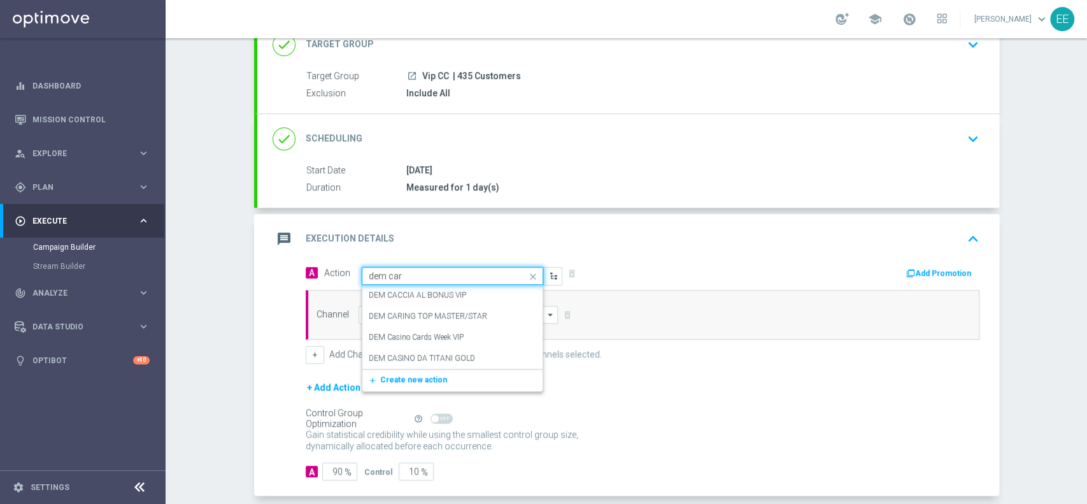
type input "dem cari"
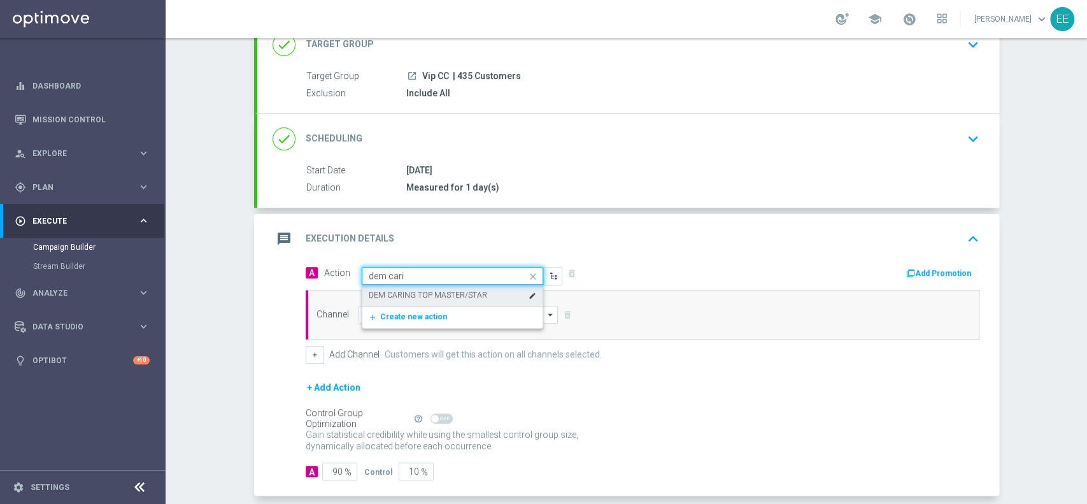
click at [438, 290] on label "DEM CARING TOP MASTER/STAR" at bounding box center [428, 295] width 118 height 11
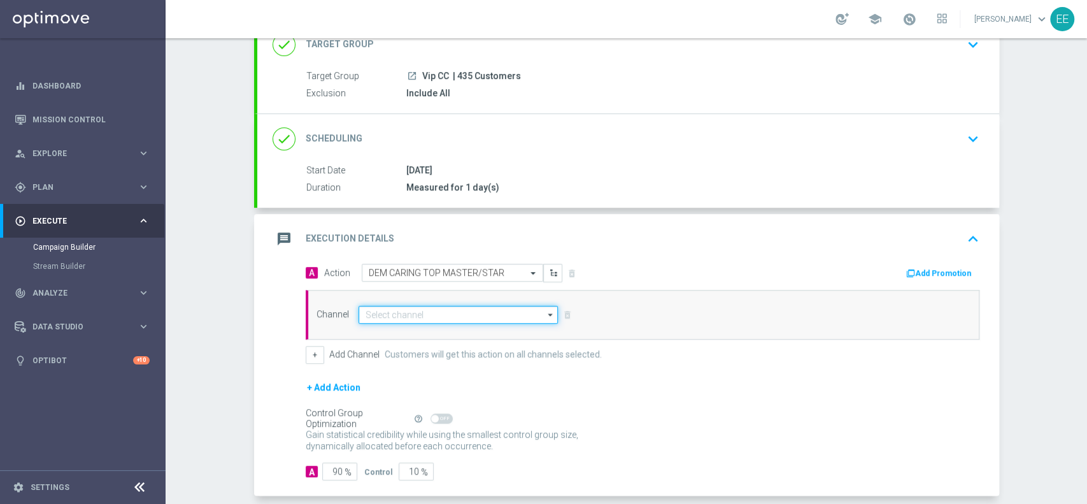
click at [422, 317] on input at bounding box center [459, 315] width 200 height 18
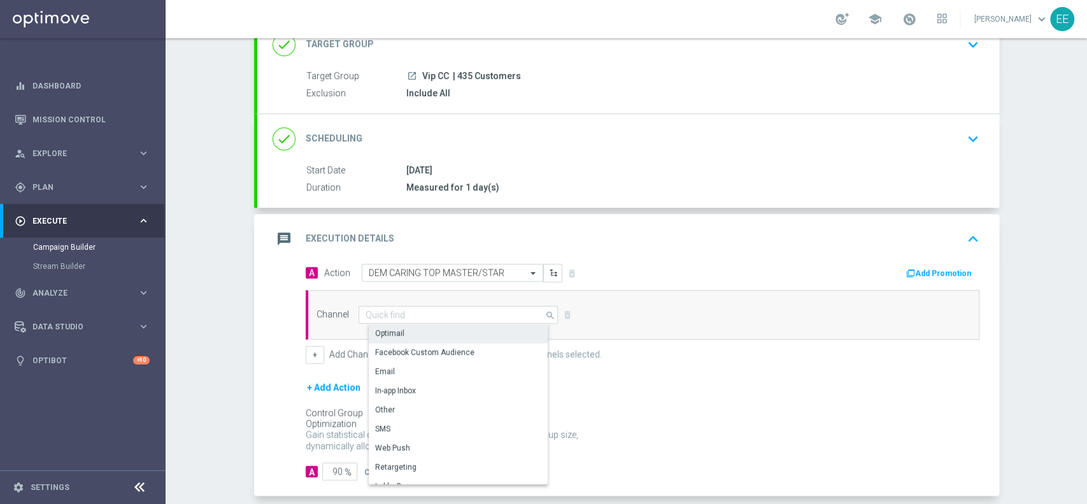
click at [412, 339] on div "Optimail" at bounding box center [464, 333] width 190 height 18
type input "Optimail"
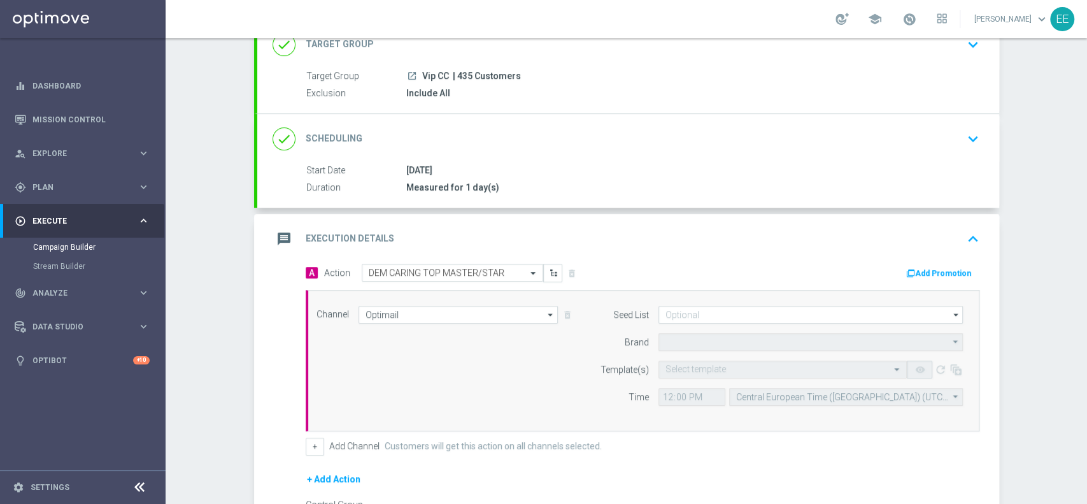
type input "Sisal Marketing"
click at [676, 369] on input "text" at bounding box center [770, 369] width 209 height 11
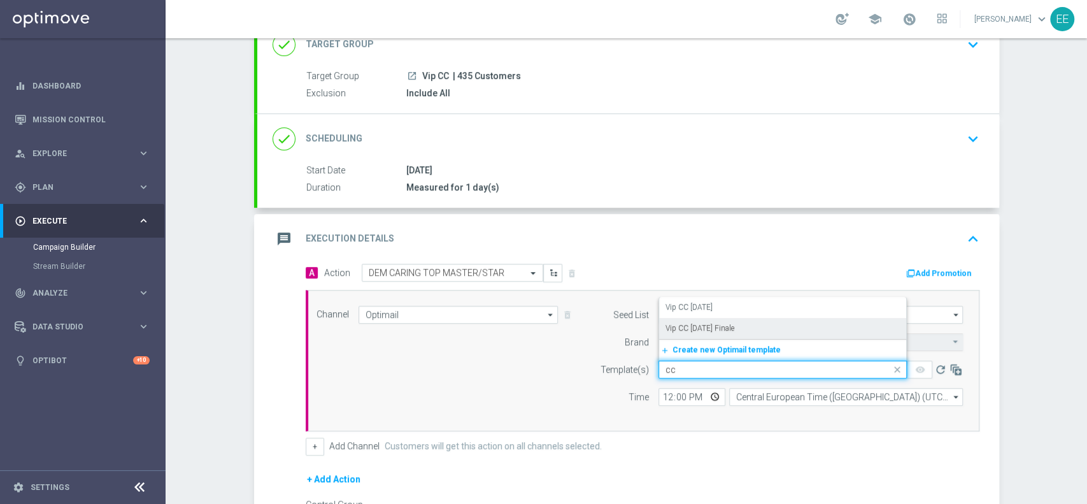
click at [716, 323] on label "Vip CC [DATE] Finale" at bounding box center [700, 328] width 69 height 11
type input "cc"
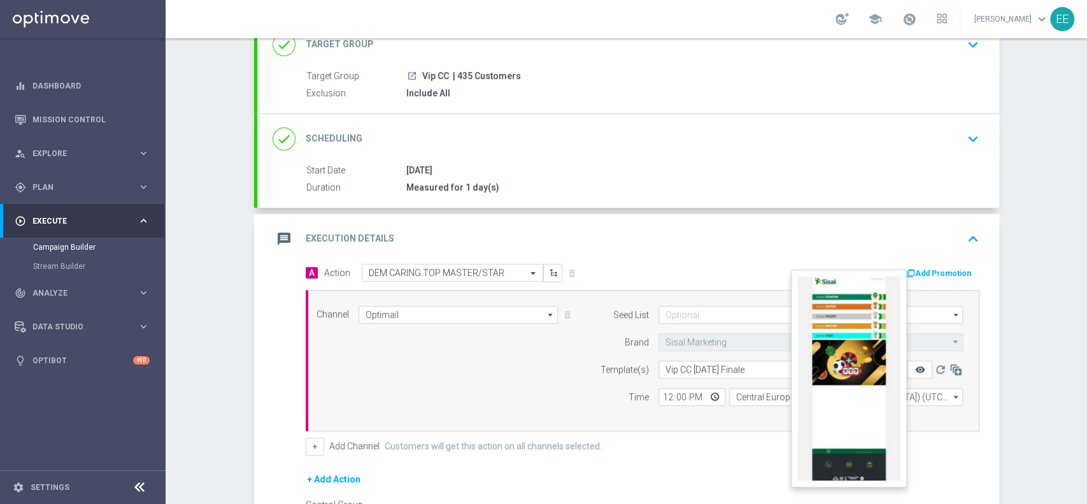
click at [915, 369] on icon "remove_red_eye" at bounding box center [920, 369] width 10 height 10
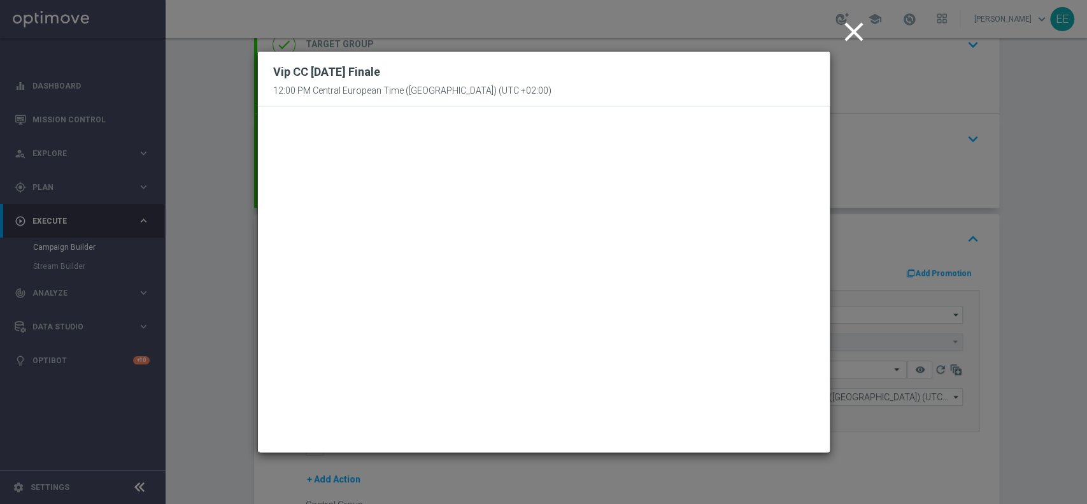
click at [851, 22] on icon "close" at bounding box center [854, 32] width 32 height 32
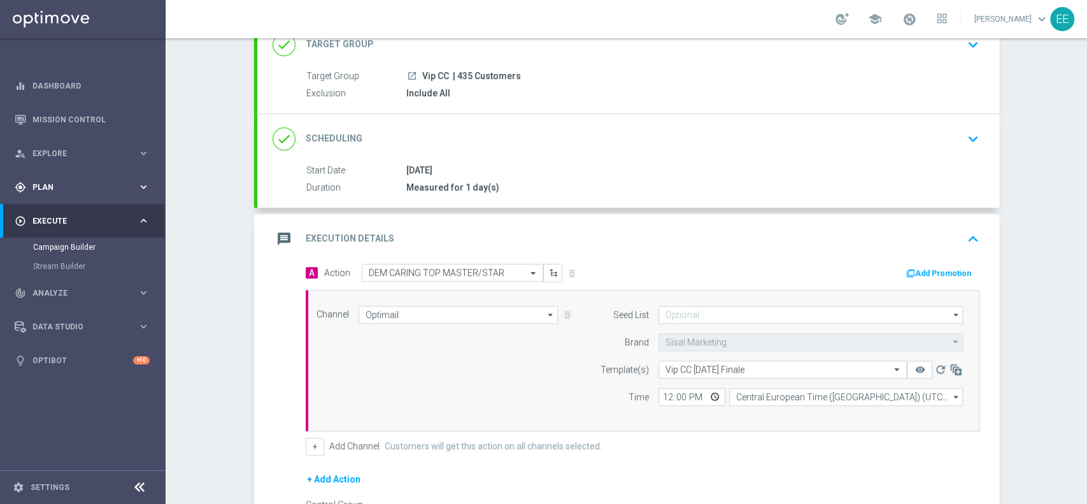
click at [67, 189] on span "Plan" at bounding box center [84, 187] width 105 height 8
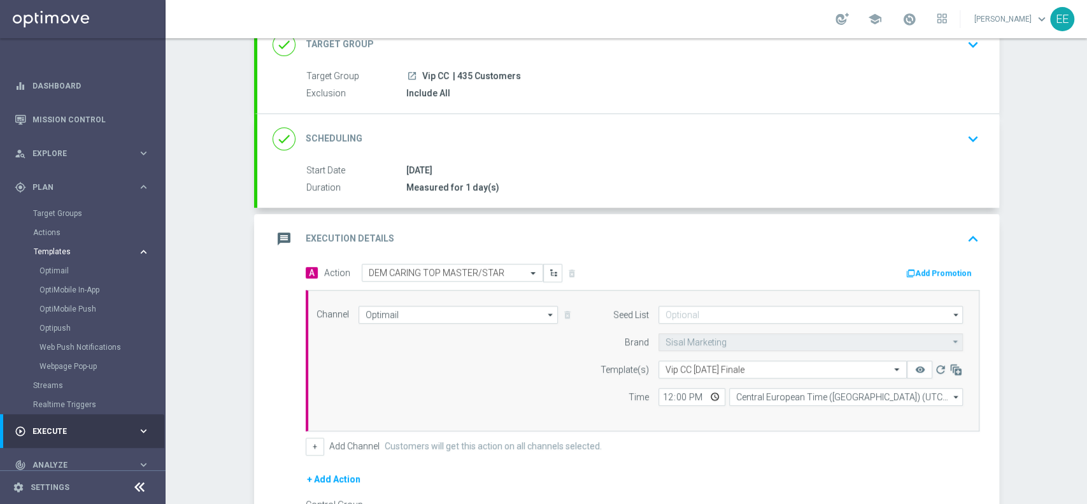
click at [60, 251] on span "Templates" at bounding box center [79, 252] width 91 height 8
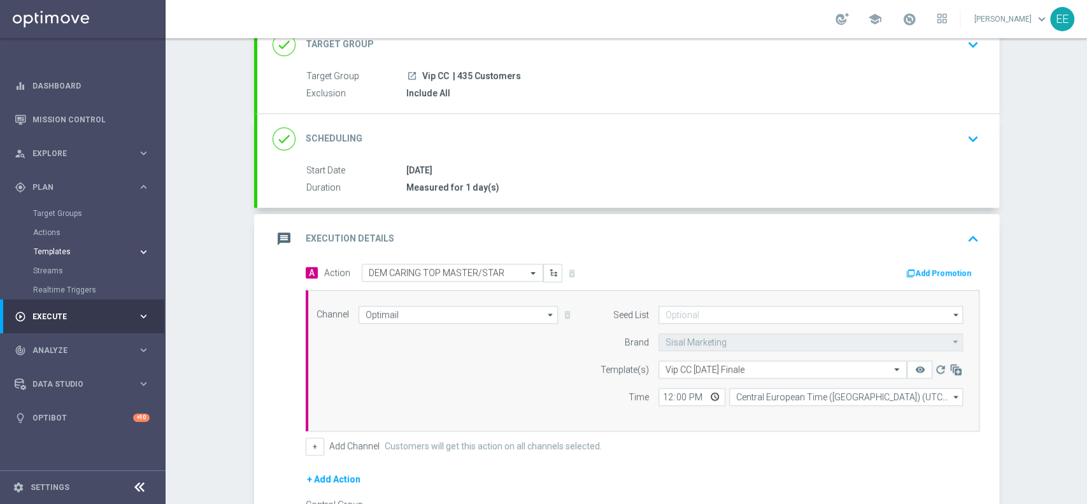
click at [61, 250] on span "Templates" at bounding box center [79, 252] width 91 height 8
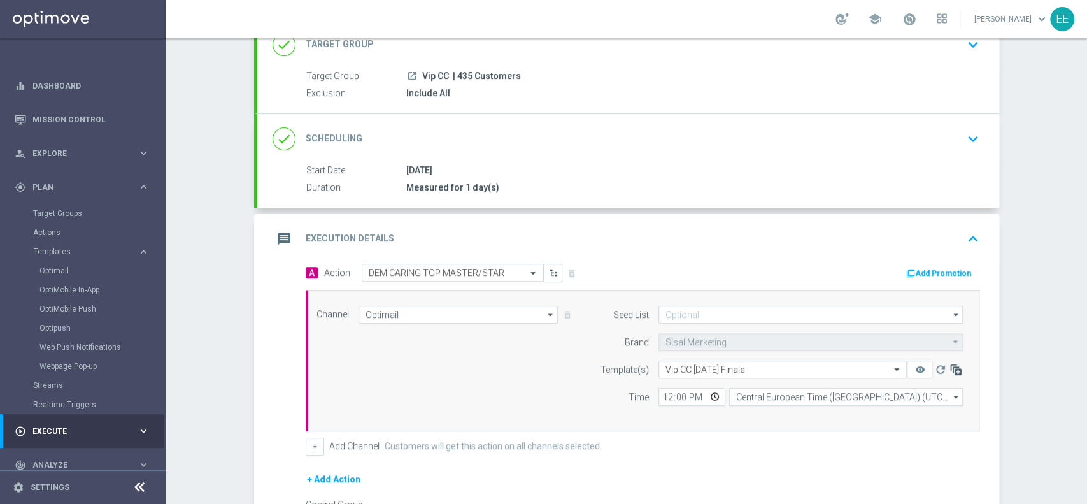
click at [951, 365] on icon "button" at bounding box center [955, 369] width 13 height 13
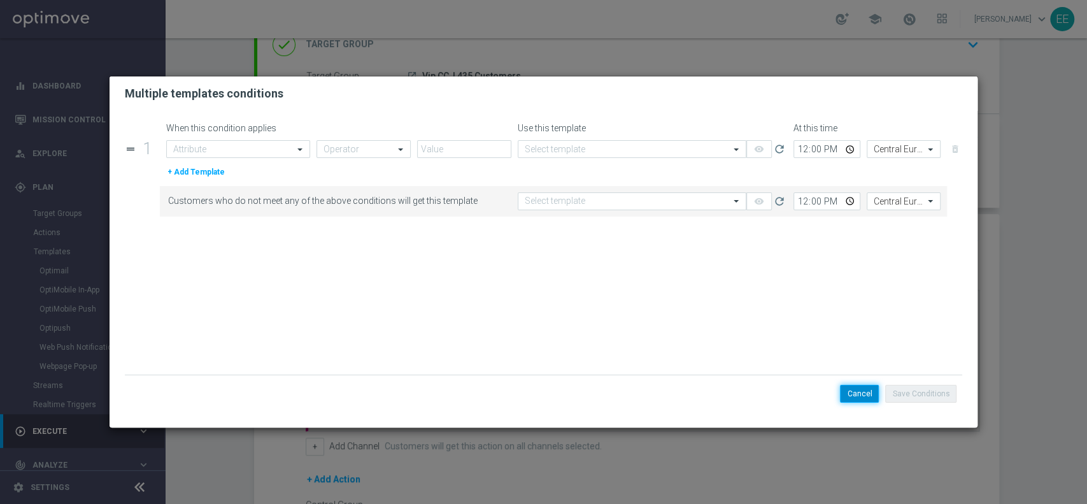
click at [859, 394] on button "Cancel" at bounding box center [859, 394] width 39 height 18
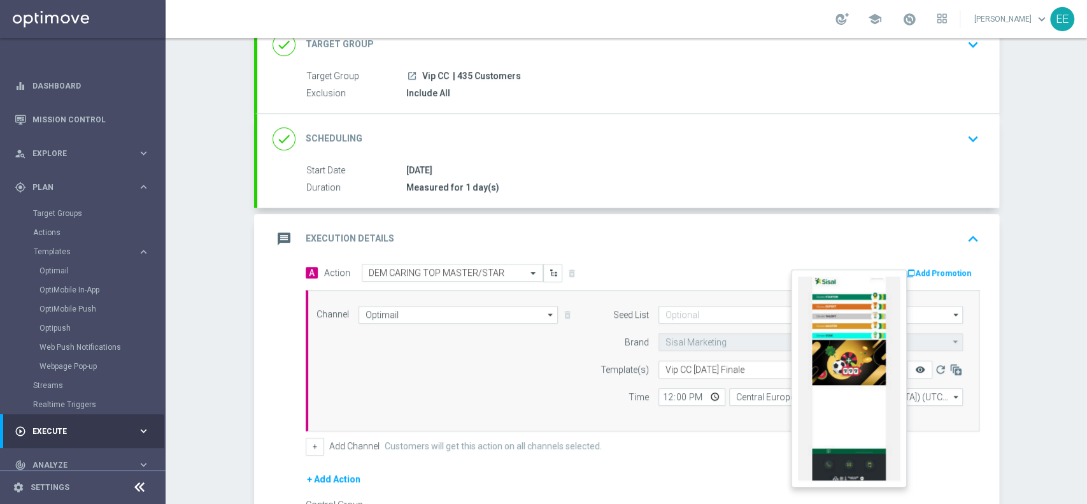
click at [915, 364] on icon "remove_red_eye" at bounding box center [920, 369] width 10 height 10
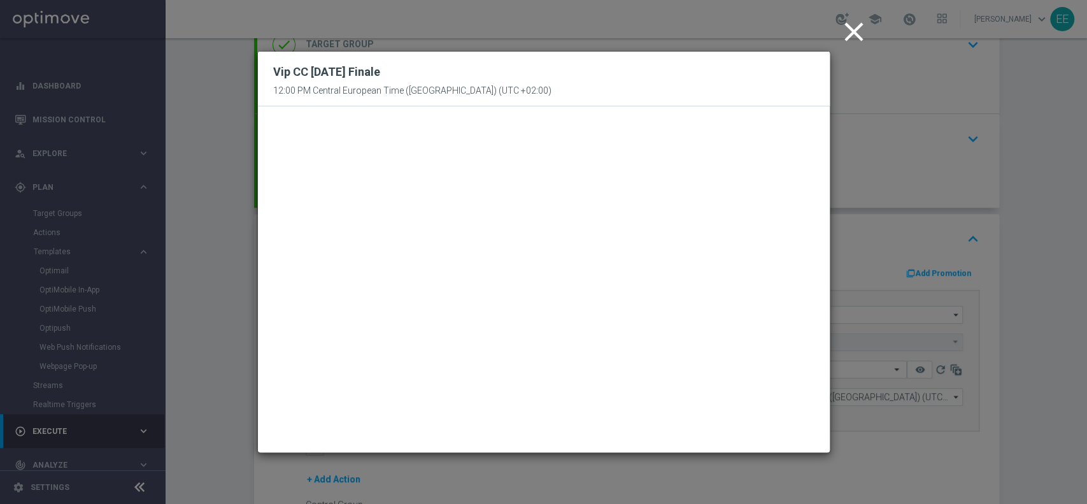
click at [846, 25] on icon "close" at bounding box center [854, 32] width 32 height 32
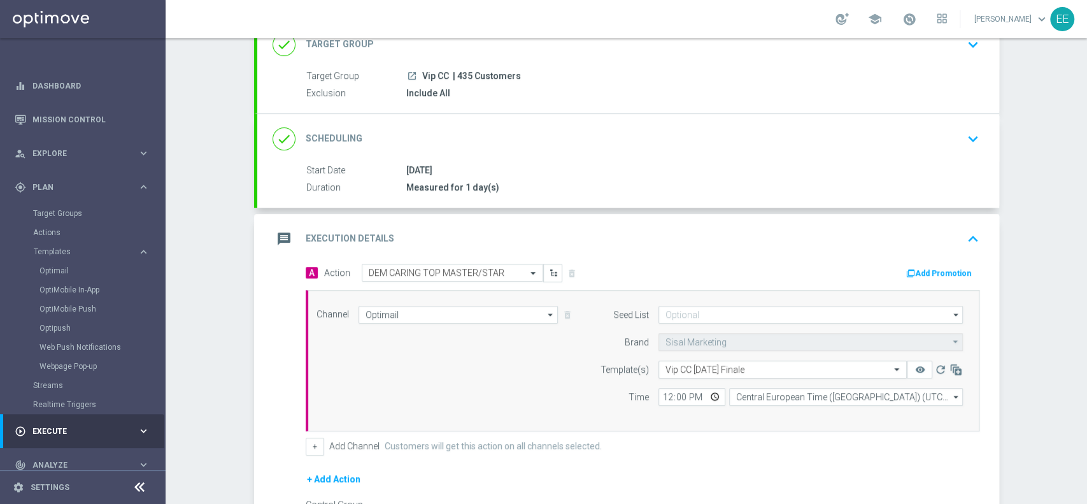
click at [892, 368] on span at bounding box center [898, 369] width 16 height 11
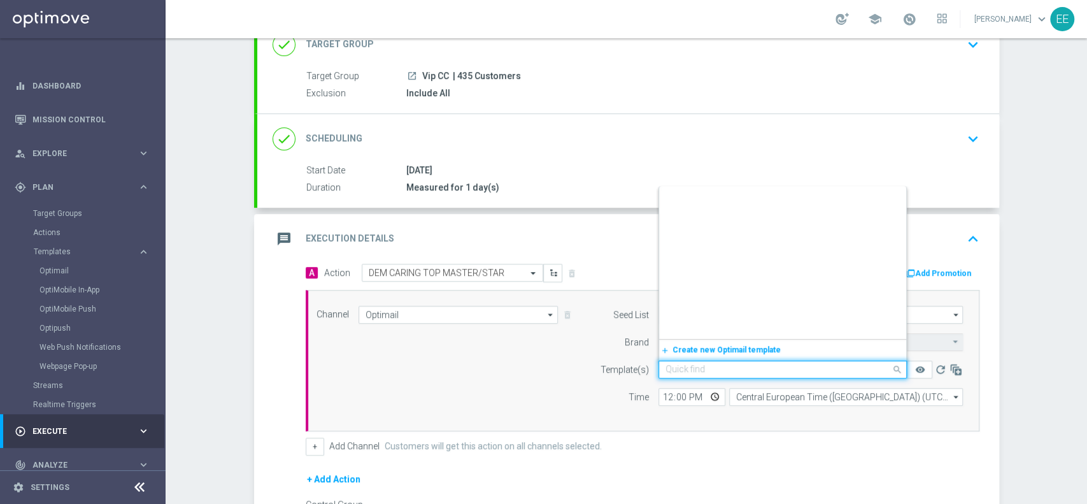
scroll to position [153381, 0]
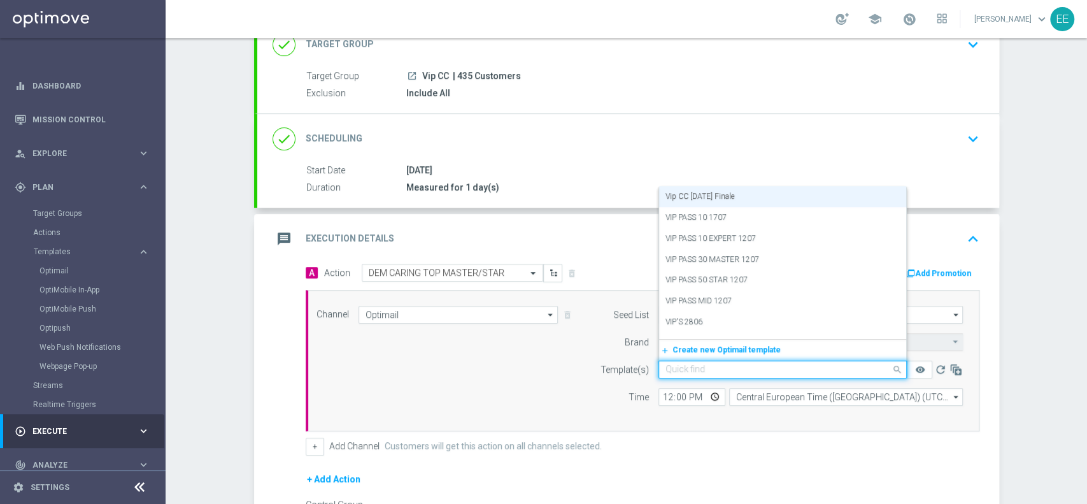
click at [920, 415] on div "Channel Optimail Optimail arrow_drop_down Drag here to set row groups Drag here…" at bounding box center [643, 360] width 674 height 141
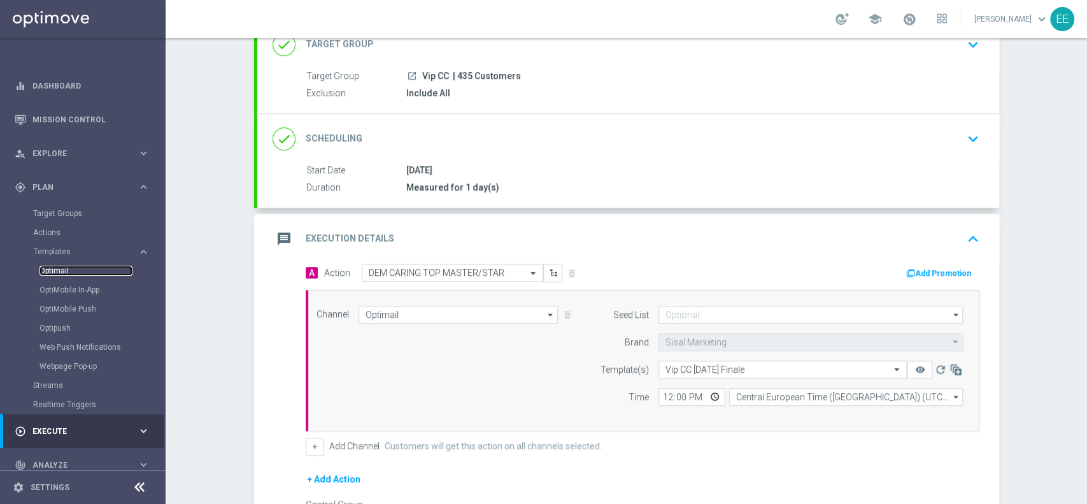
click at [62, 273] on link "Optimail" at bounding box center [85, 271] width 93 height 10
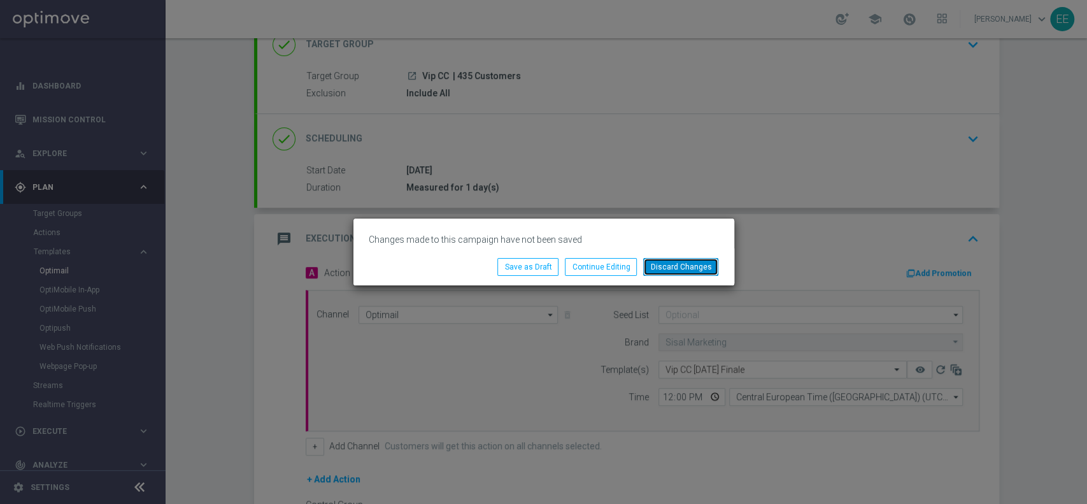
click at [682, 259] on button "Discard Changes" at bounding box center [680, 267] width 75 height 18
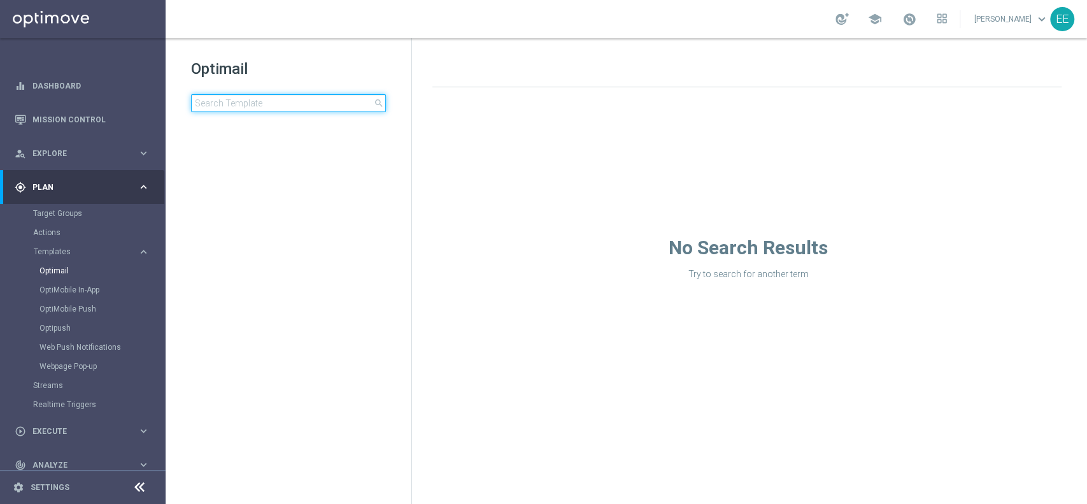
click at [296, 97] on input at bounding box center [288, 103] width 195 height 18
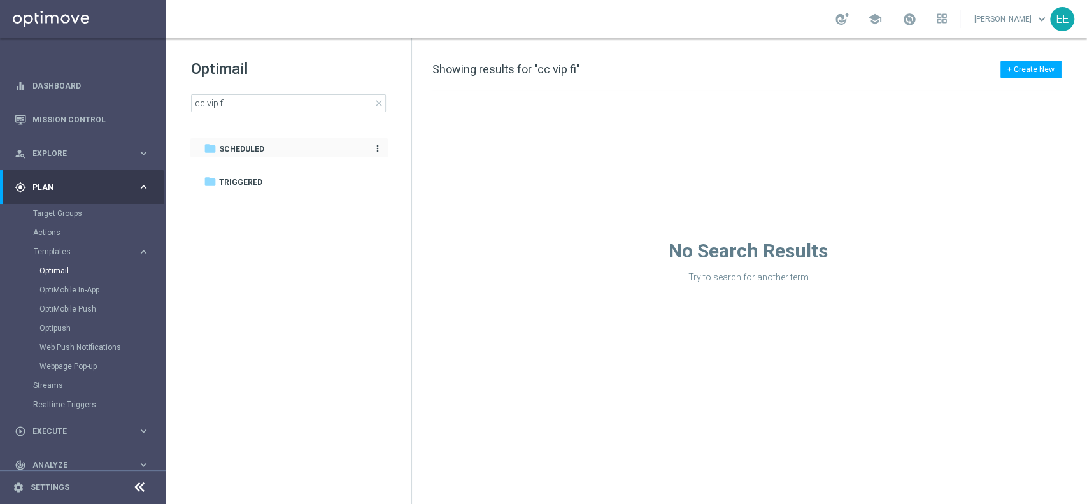
click at [234, 144] on span "Scheduled" at bounding box center [241, 148] width 45 height 11
click at [261, 96] on input "cc vip fi" at bounding box center [288, 103] width 195 height 18
type input "c"
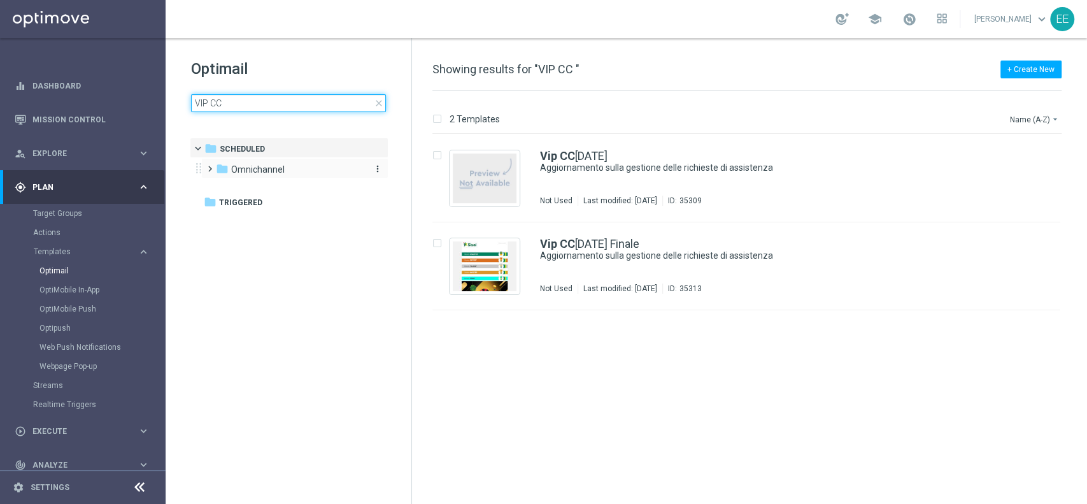
type input "VIP CC"
click at [279, 169] on span "Omnichannel" at bounding box center [257, 169] width 53 height 11
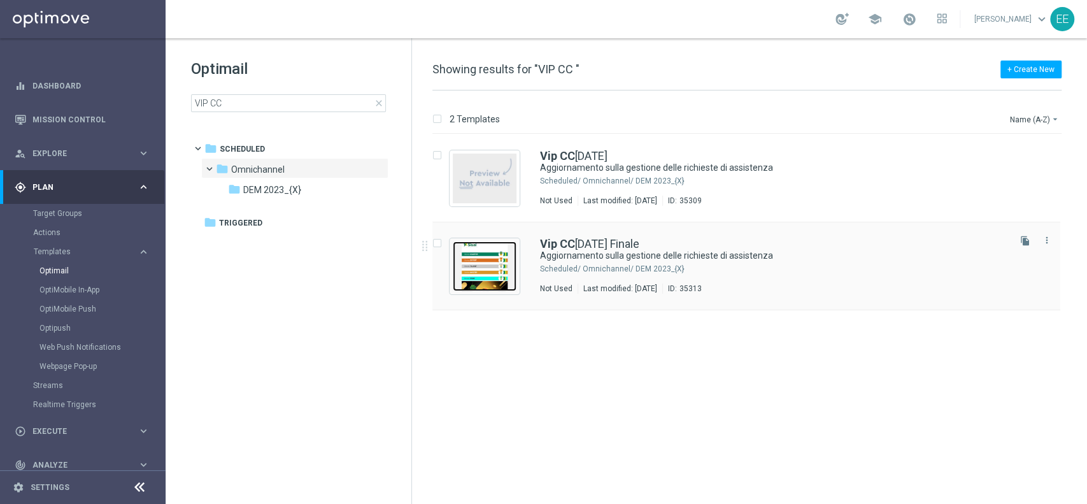
click at [488, 259] on img "Press SPACE to select this row." at bounding box center [485, 266] width 64 height 50
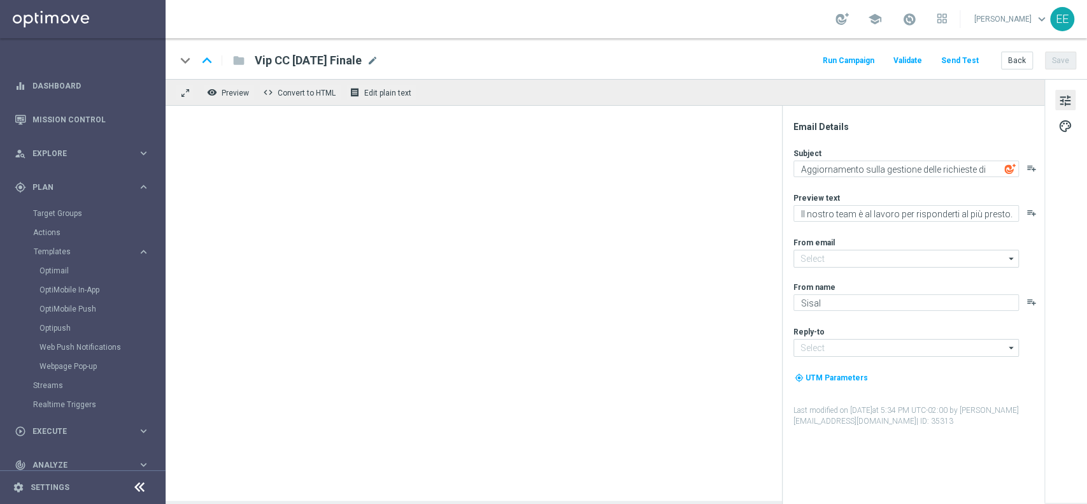
type input "newsletter@comunicazioni.sisal.it"
type input "info@sisal.it"
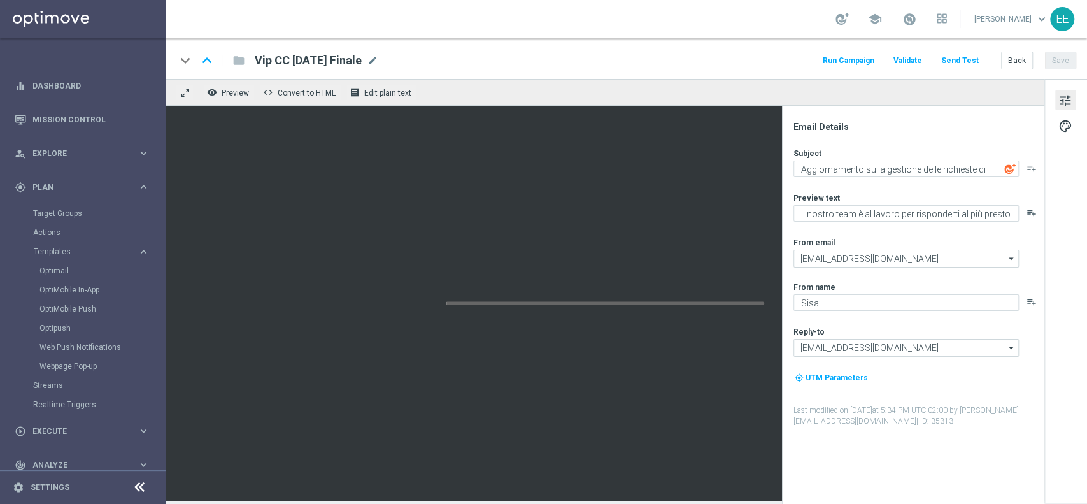
click at [958, 57] on button "Send Test" at bounding box center [959, 60] width 41 height 17
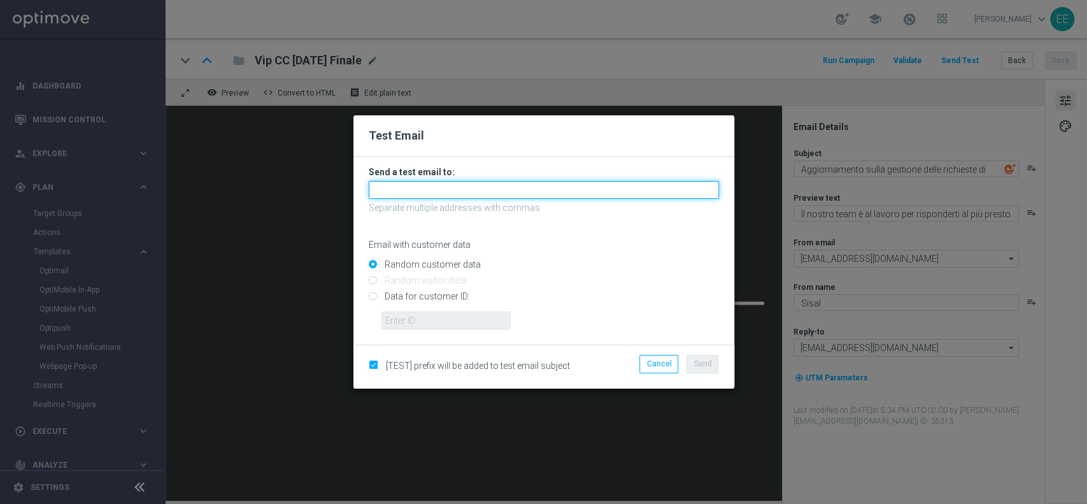
click at [457, 183] on input "text" at bounding box center [544, 190] width 350 height 18
type input "E"
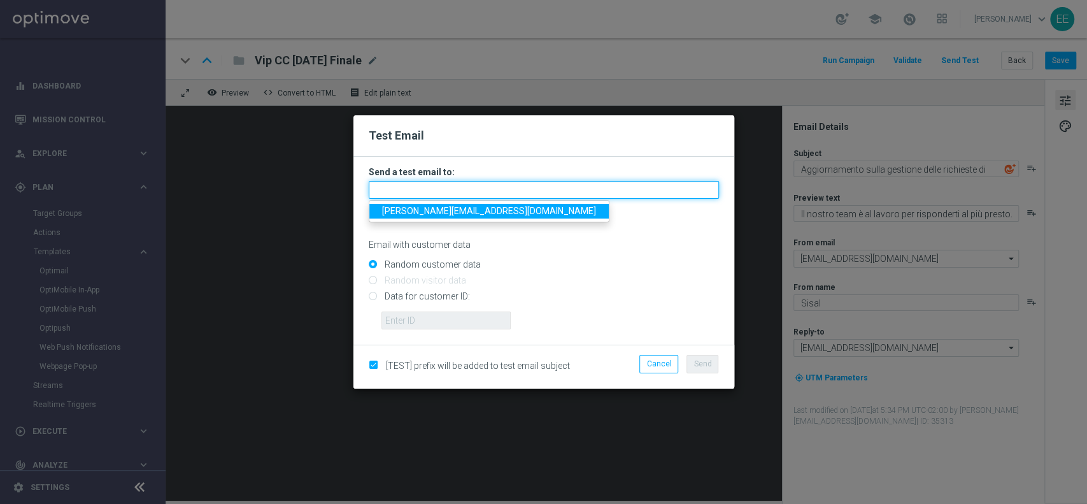
paste input "edoardo.ellena@sisal.it"
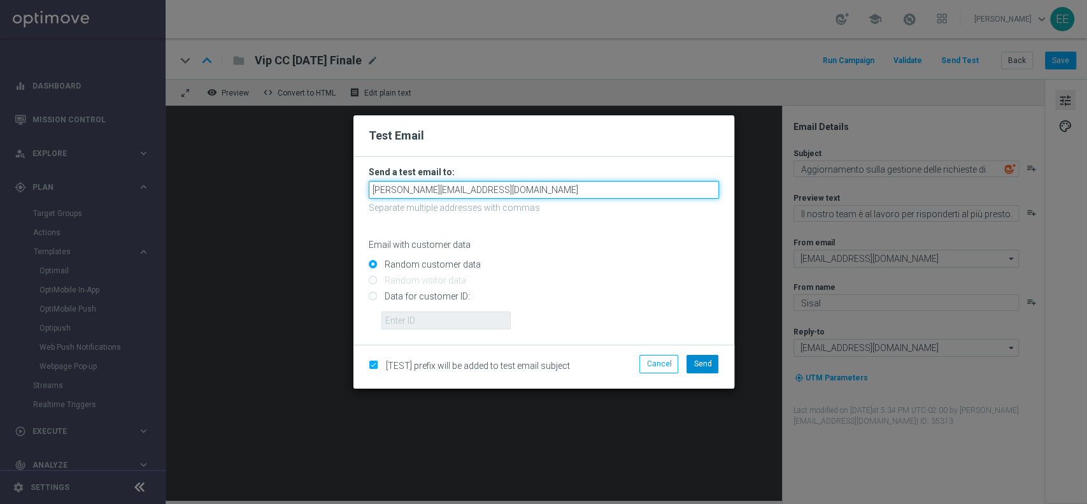
type input "edoardo.ellena@sisal.it"
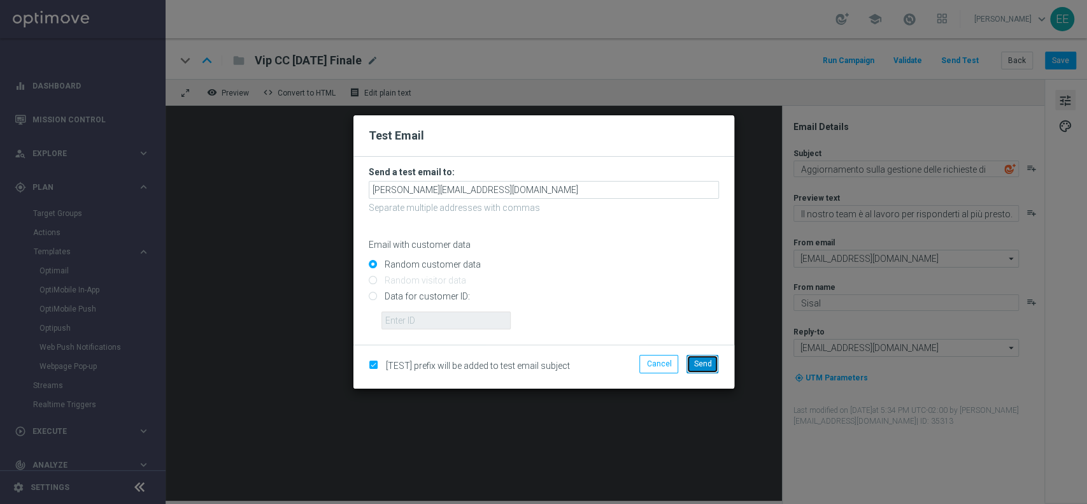
click at [711, 367] on span "Send" at bounding box center [703, 363] width 18 height 9
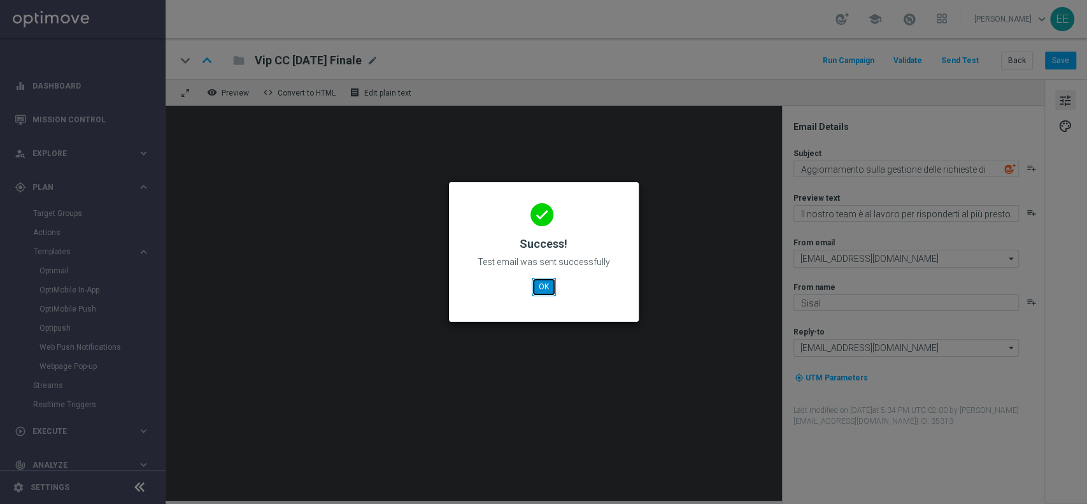
click at [536, 287] on button "OK" at bounding box center [544, 287] width 24 height 18
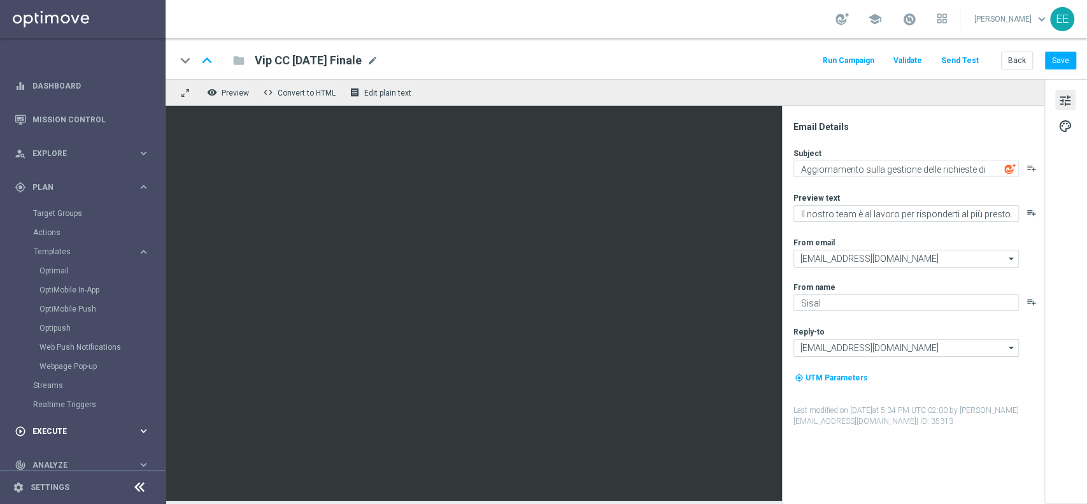
click at [48, 422] on div "play_circle_outline Execute keyboard_arrow_right" at bounding box center [82, 431] width 164 height 34
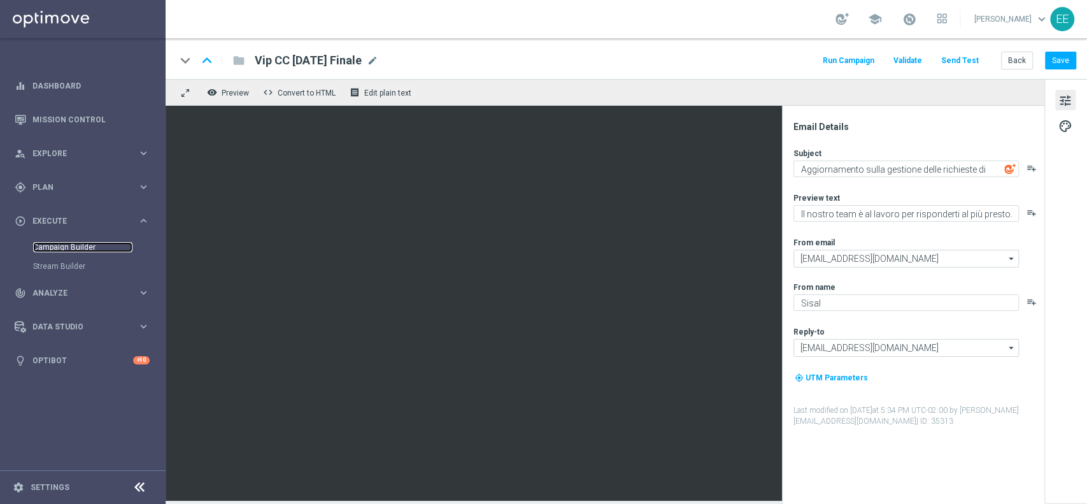
click at [58, 242] on link "Campaign Builder" at bounding box center [82, 247] width 99 height 10
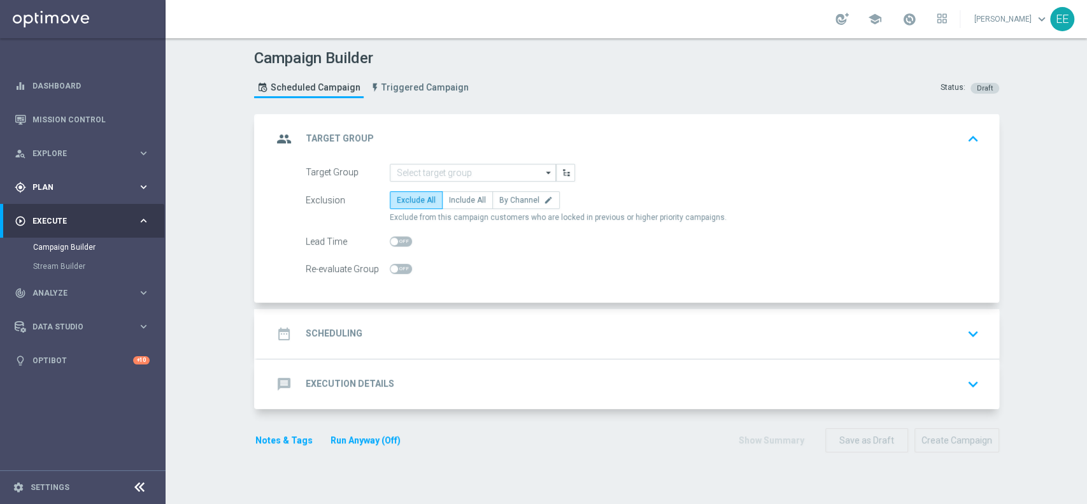
click at [51, 190] on span "Plan" at bounding box center [84, 187] width 105 height 8
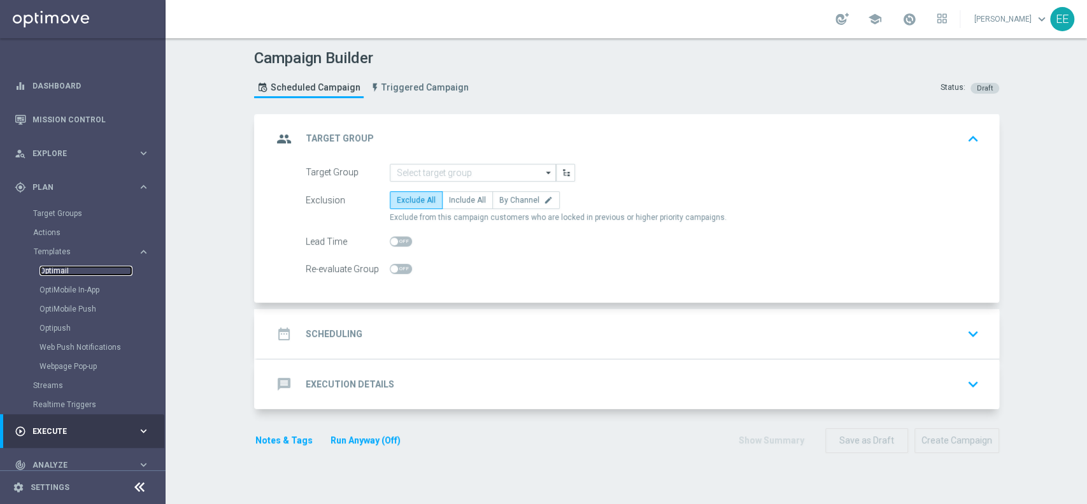
click at [64, 266] on link "Optimail" at bounding box center [85, 271] width 93 height 10
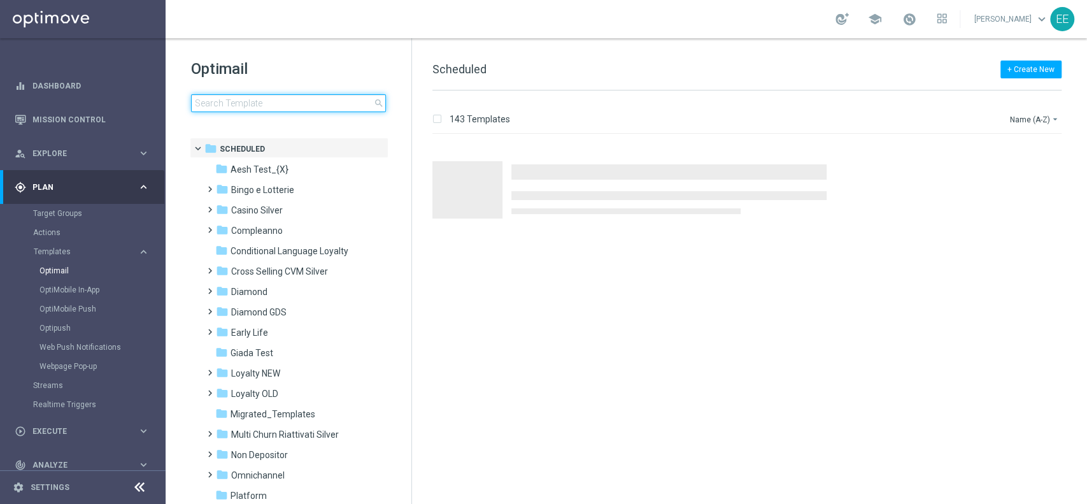
click at [264, 94] on input at bounding box center [288, 103] width 195 height 18
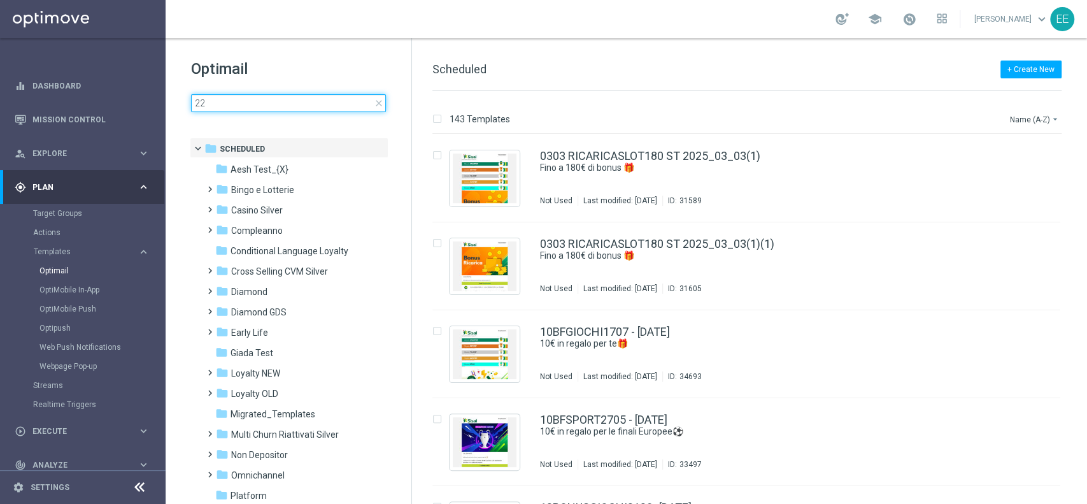
type input "2"
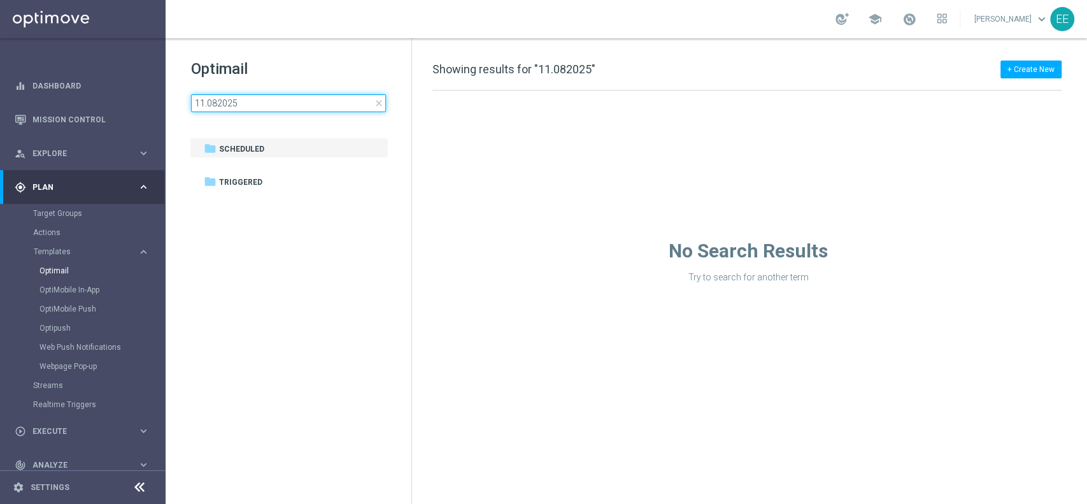
click at [218, 103] on input "11.082025" at bounding box center [288, 103] width 195 height 18
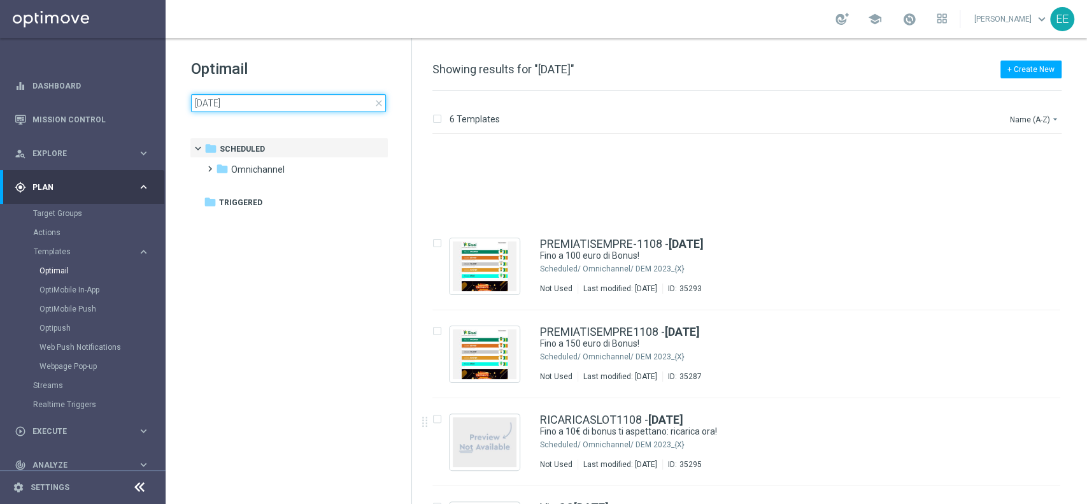
type input "11.08.2025"
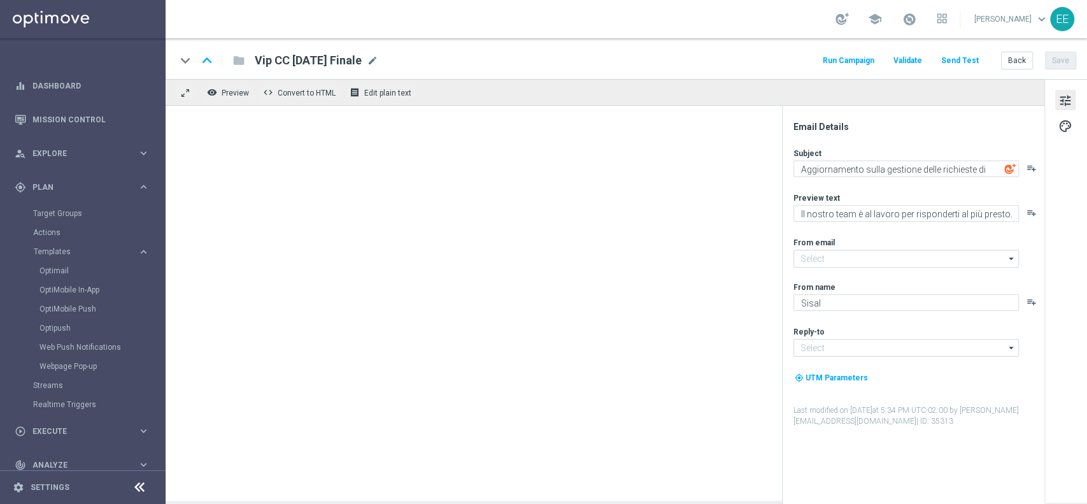
type input "newsletter@comunicazioni.sisal.it"
type input "info@sisal.it"
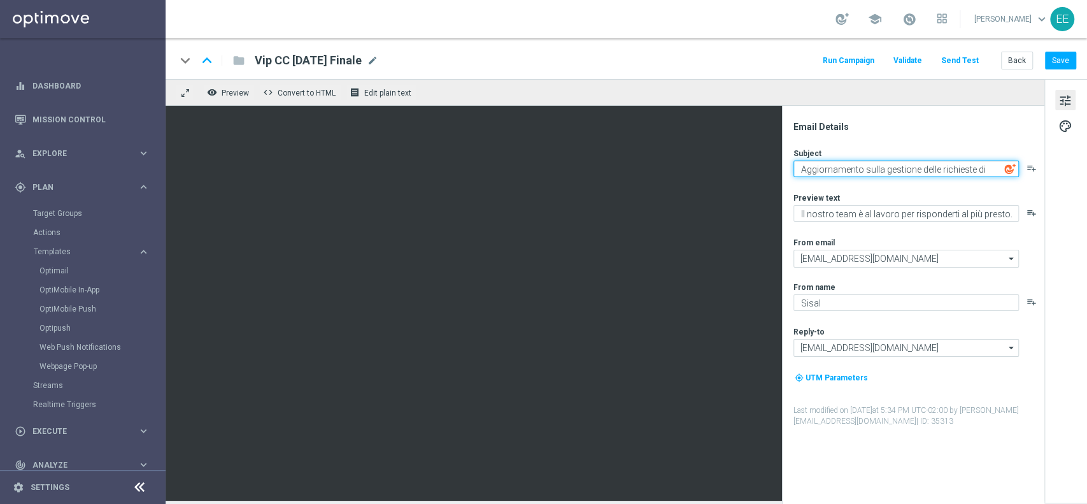
drag, startPoint x: 862, startPoint y: 169, endPoint x: 937, endPoint y: 166, distance: 75.2
click at [937, 166] on textarea "Aggiornamento sulla gestione delle richieste di assistenza" at bounding box center [906, 168] width 225 height 17
drag, startPoint x: 974, startPoint y: 168, endPoint x: 978, endPoint y: 176, distance: 8.3
click at [978, 176] on textarea "Aggiornamento sulle richieste di assistenza" at bounding box center [906, 168] width 225 height 17
type textarea "Aggiornamento sulle richieste di assistenza"
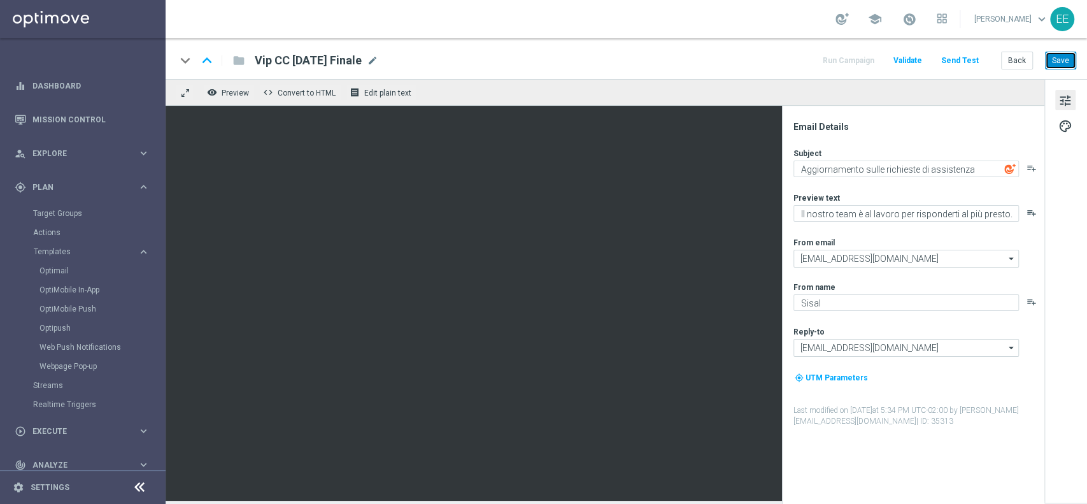
click at [1060, 66] on button "Save" at bounding box center [1060, 61] width 31 height 18
click at [45, 432] on span "Execute" at bounding box center [84, 431] width 105 height 8
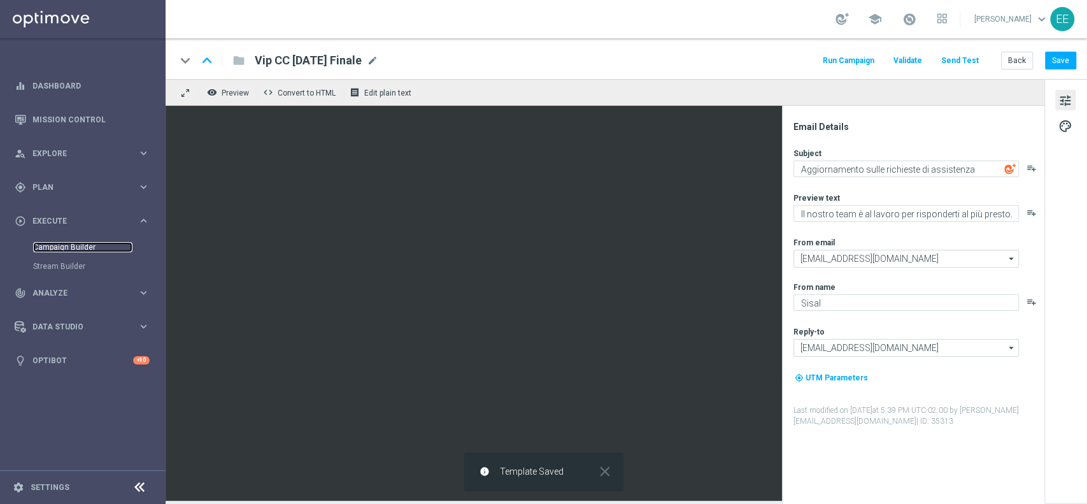
click at [75, 246] on link "Campaign Builder" at bounding box center [82, 247] width 99 height 10
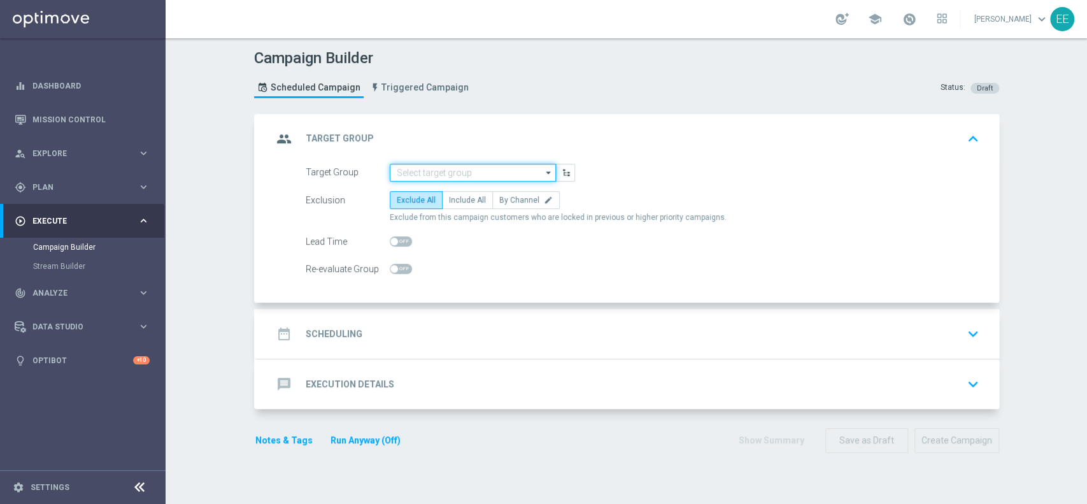
click at [476, 169] on input at bounding box center [473, 173] width 166 height 18
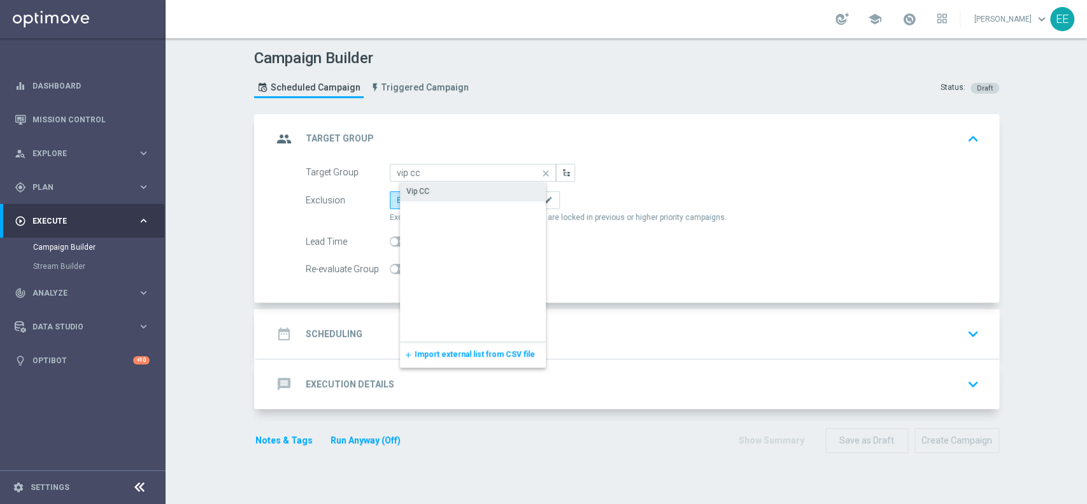
click at [436, 186] on div "Vip CC" at bounding box center [483, 191] width 167 height 18
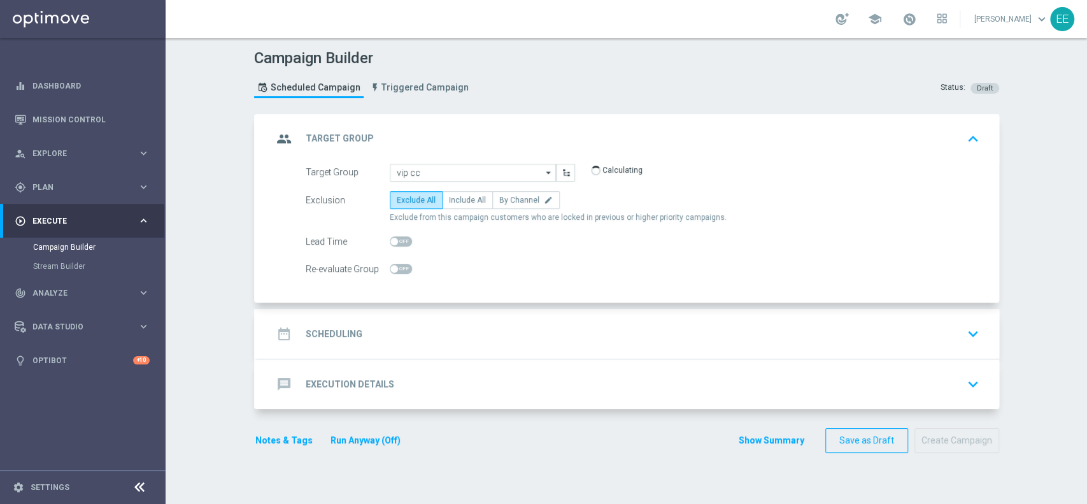
type input "Vip CC"
click at [459, 191] on label "Include All" at bounding box center [467, 200] width 51 height 18
click at [457, 198] on input "Include All" at bounding box center [453, 202] width 8 height 8
radio input "true"
click at [459, 317] on div "date_range Scheduling keyboard_arrow_down" at bounding box center [628, 334] width 742 height 50
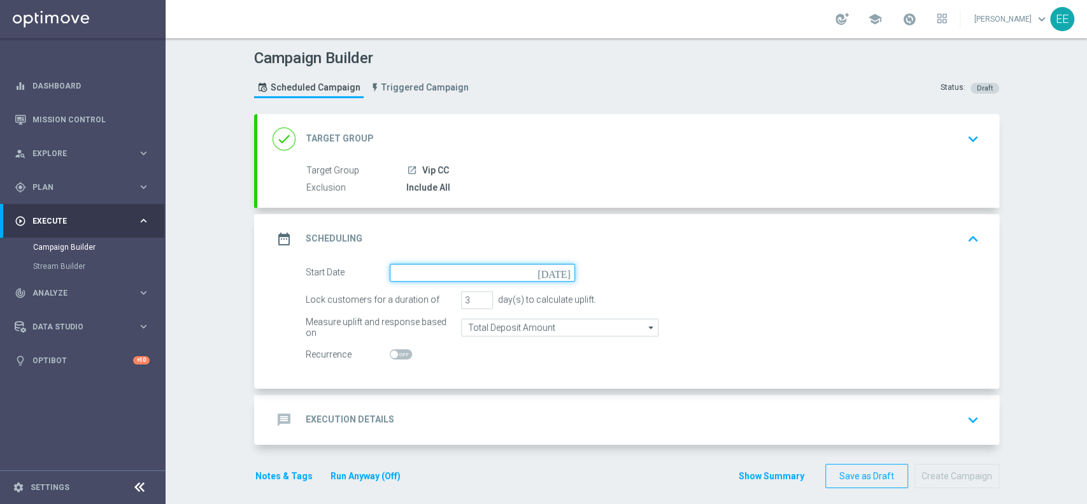
click at [400, 275] on input at bounding box center [482, 273] width 185 height 18
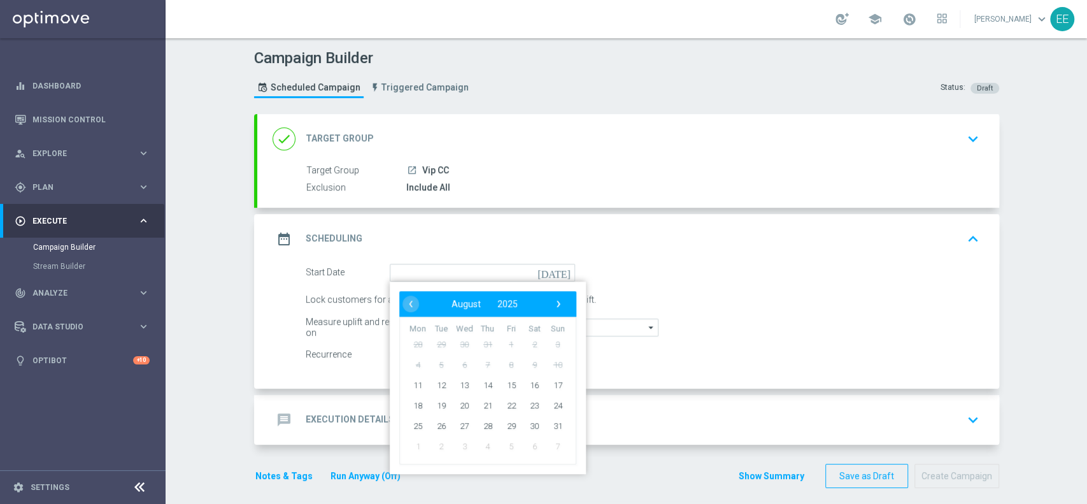
click at [406, 374] on td "11" at bounding box center [418, 384] width 24 height 20
click at [408, 380] on span "11" at bounding box center [418, 384] width 20 height 20
type input "11 Aug 2025"
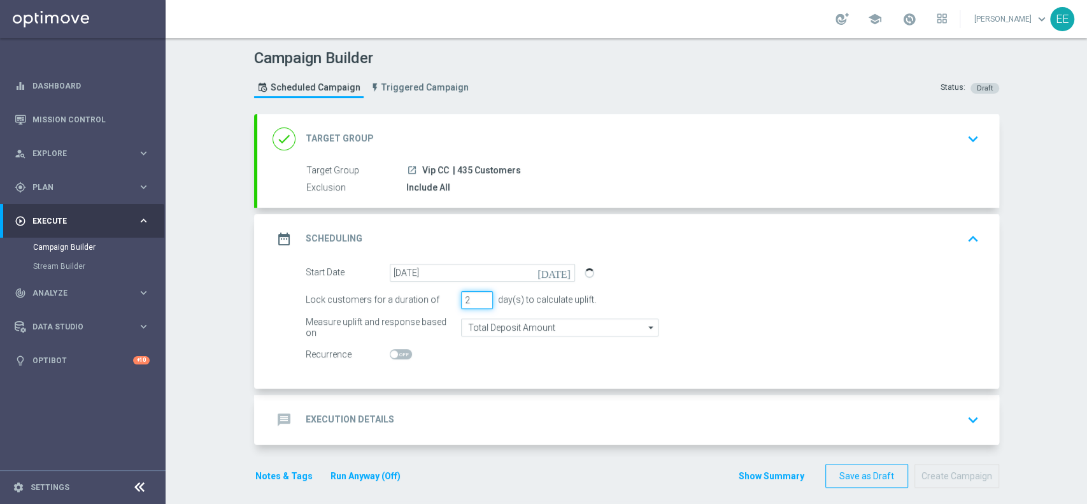
click at [478, 301] on input "2" at bounding box center [477, 300] width 32 height 18
type input "1"
click at [478, 301] on input "1" at bounding box center [477, 300] width 32 height 18
click at [439, 399] on div "message Execution Details keyboard_arrow_down" at bounding box center [628, 420] width 742 height 50
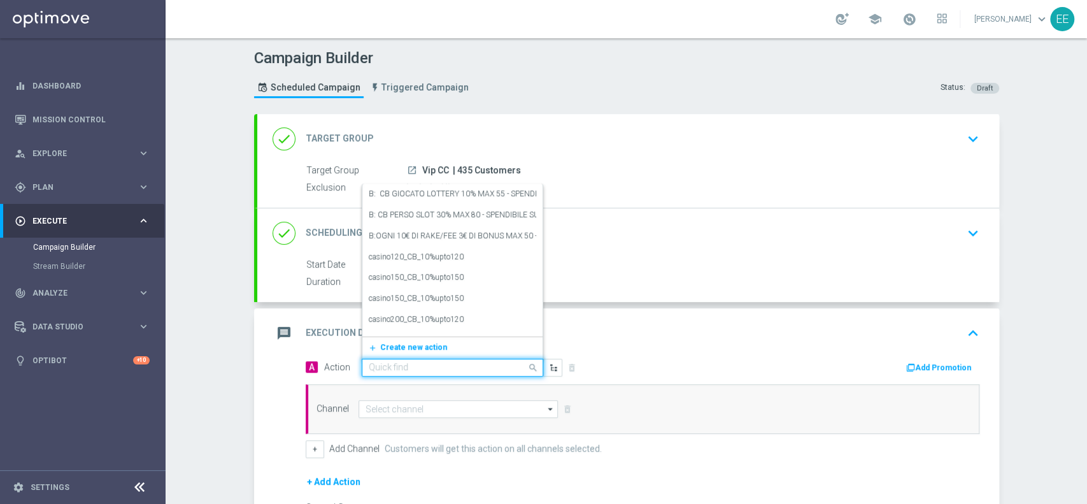
click at [414, 366] on input "text" at bounding box center [440, 367] width 142 height 11
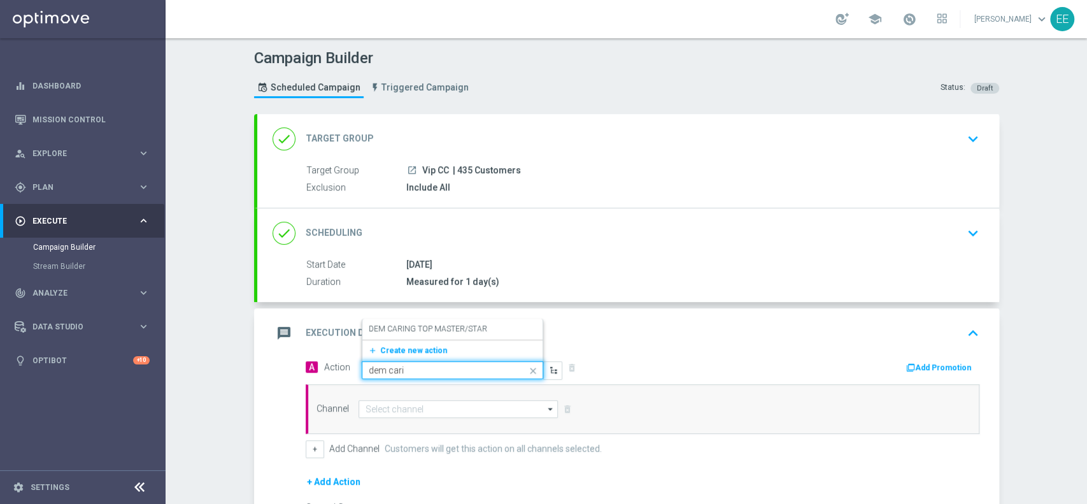
type input "dem carin"
click at [437, 332] on label "DEM CARING TOP MASTER/STAR" at bounding box center [428, 329] width 118 height 11
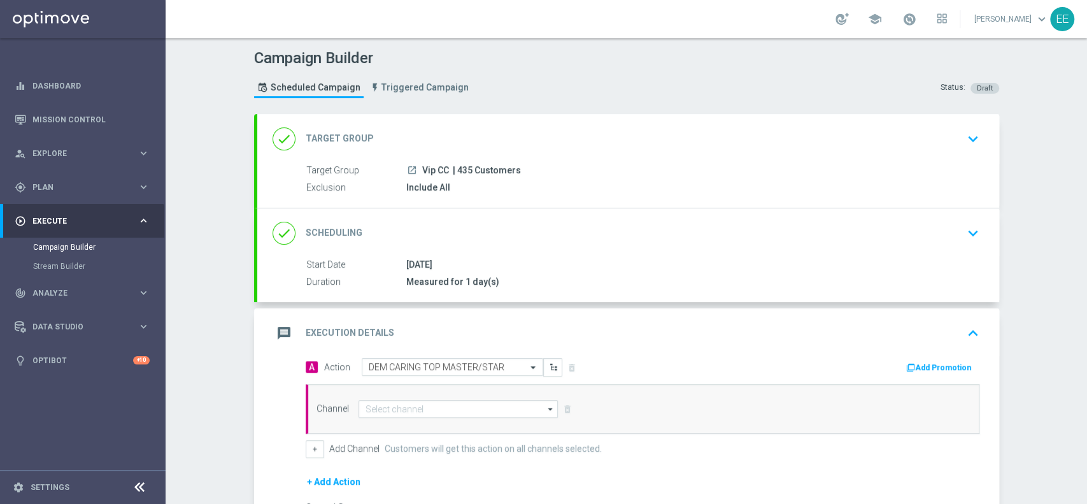
click at [918, 363] on button "Add Promotion" at bounding box center [940, 367] width 71 height 14
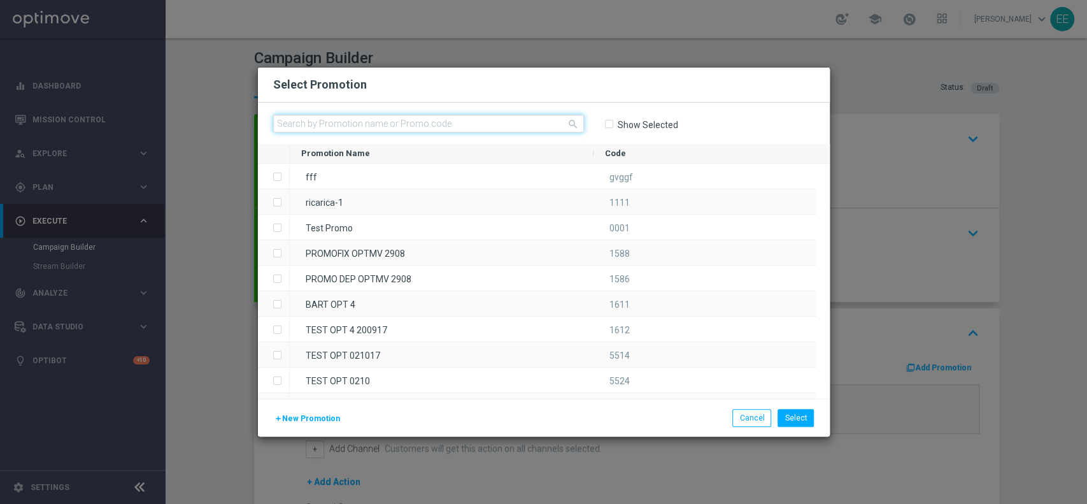
click at [444, 120] on input "text" at bounding box center [428, 124] width 311 height 18
click at [762, 411] on button "Cancel" at bounding box center [751, 418] width 39 height 18
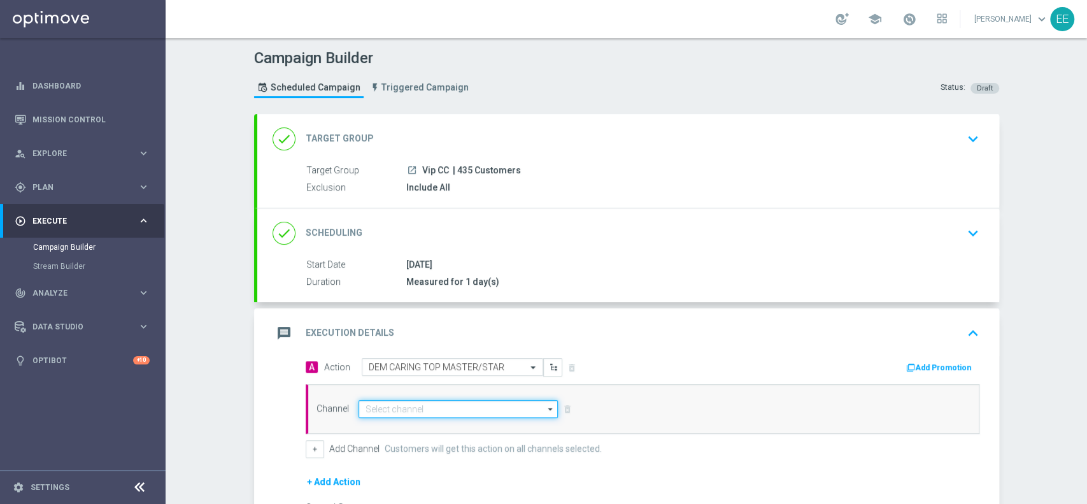
click at [404, 408] on input at bounding box center [459, 409] width 200 height 18
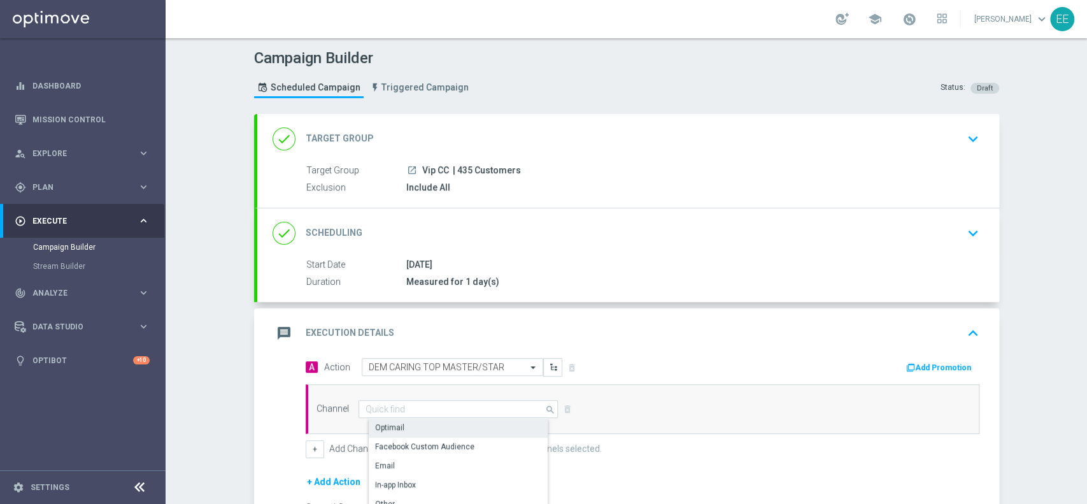
click at [441, 422] on div "Optimail" at bounding box center [464, 427] width 190 height 18
type input "Optimail"
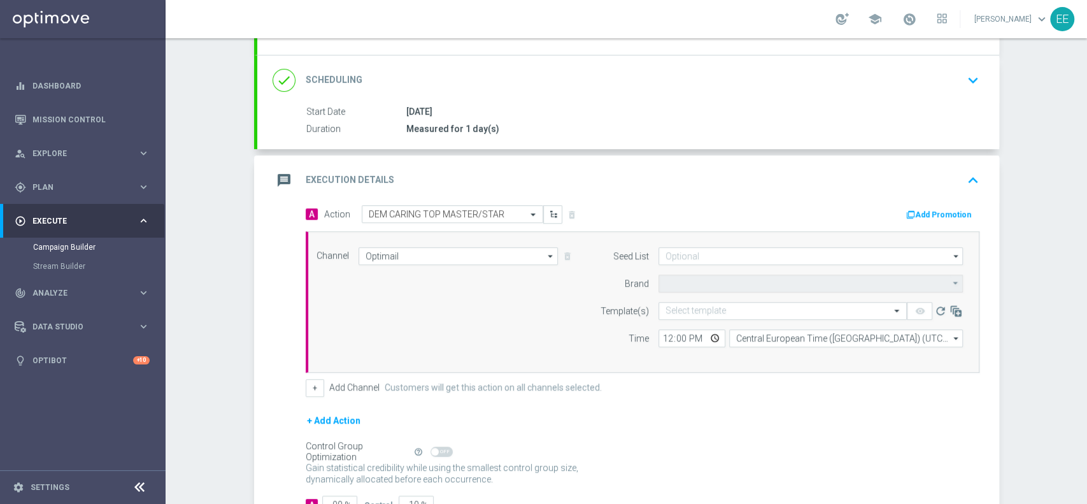
type input "Sisal Marketing"
click at [702, 306] on input "text" at bounding box center [770, 311] width 209 height 11
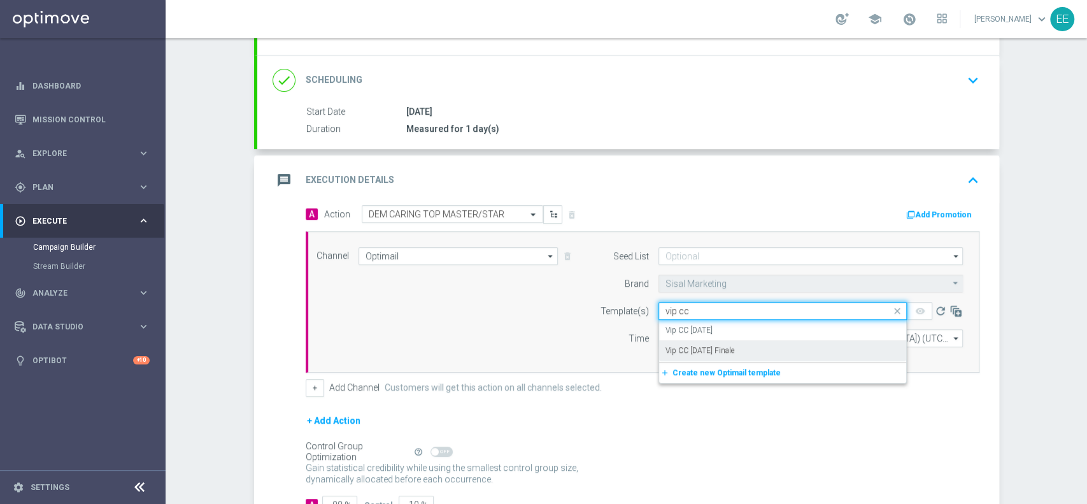
click at [744, 347] on div "Vip CC [DATE] Finale" at bounding box center [783, 350] width 234 height 21
type input "vip cc"
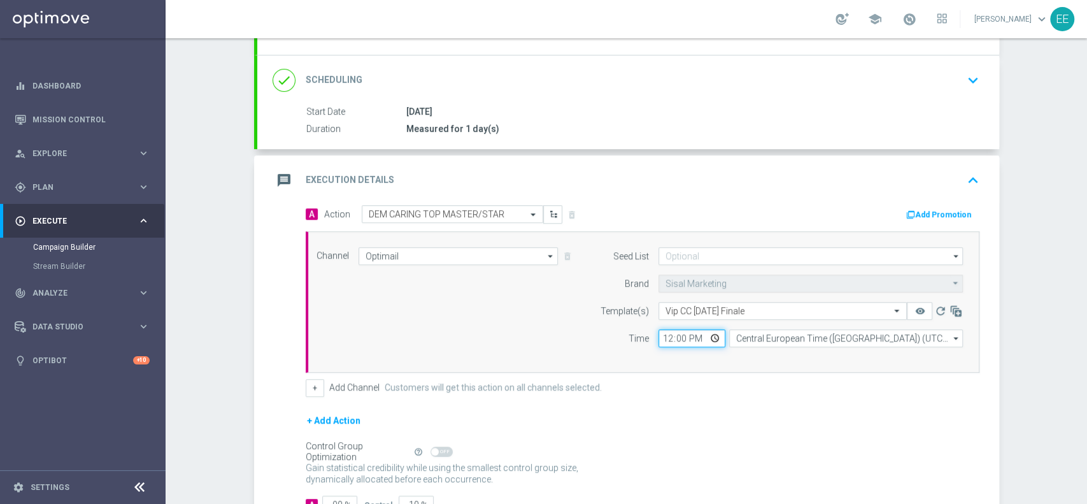
click at [660, 333] on input "12:00" at bounding box center [692, 338] width 67 height 18
type input "20:00"
click at [702, 422] on div "+ Add Action" at bounding box center [643, 429] width 674 height 32
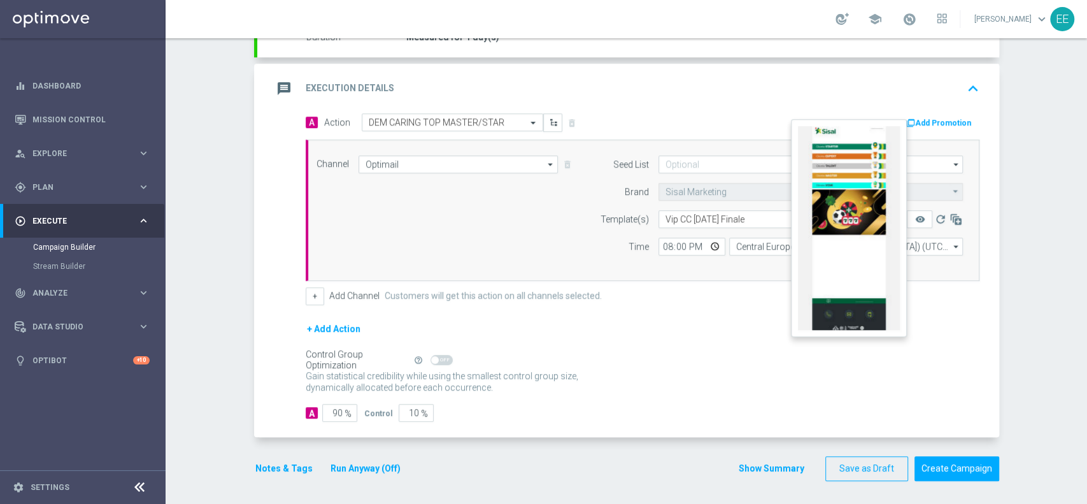
click at [918, 220] on button "remove_red_eye" at bounding box center [919, 219] width 25 height 18
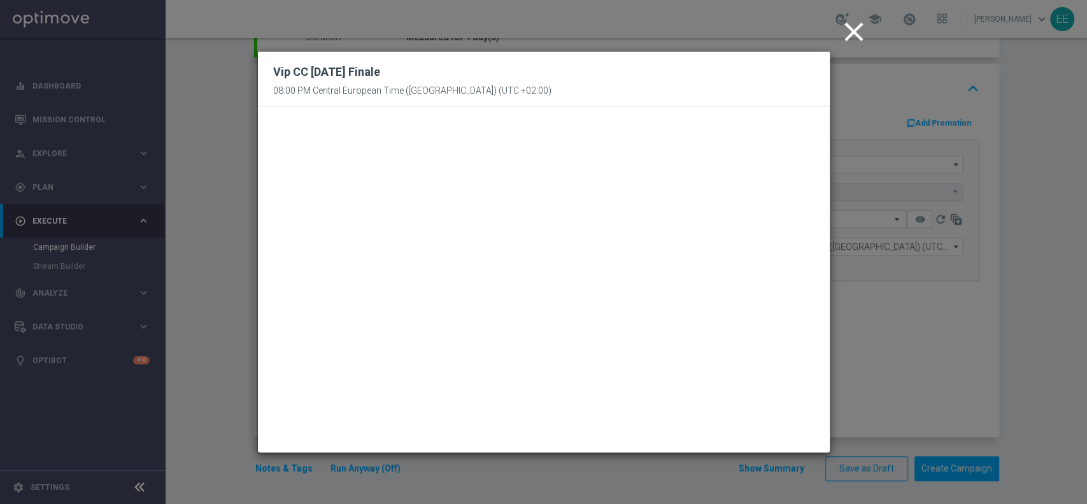
click at [853, 33] on icon "close" at bounding box center [854, 32] width 32 height 32
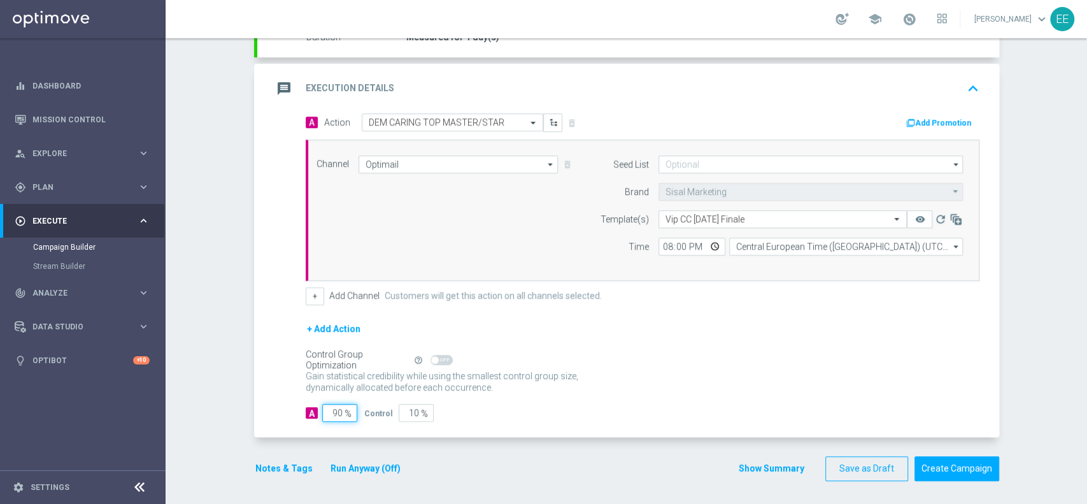
click at [331, 411] on input "90" at bounding box center [339, 413] width 35 height 18
type input "1"
type input "99"
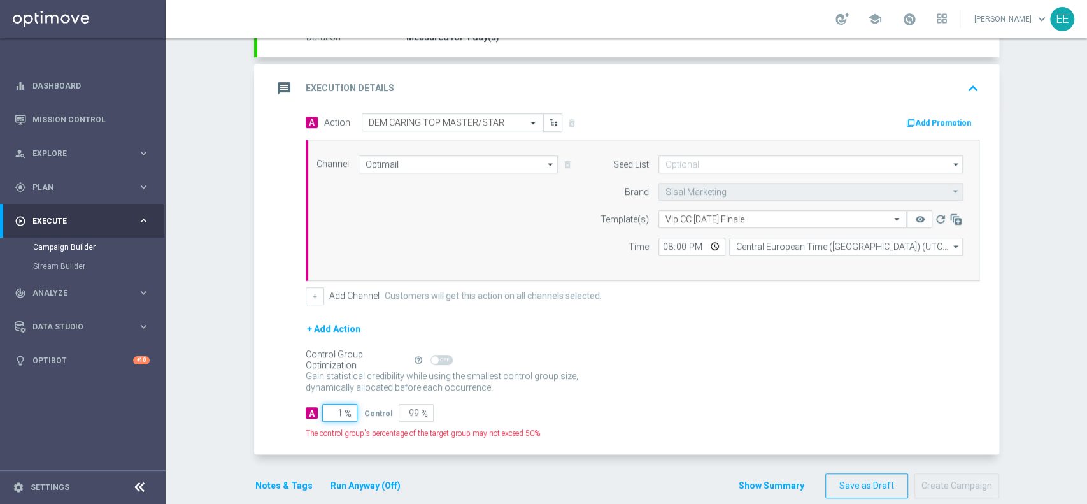
type input "10"
type input "90"
type input "100"
type input "0"
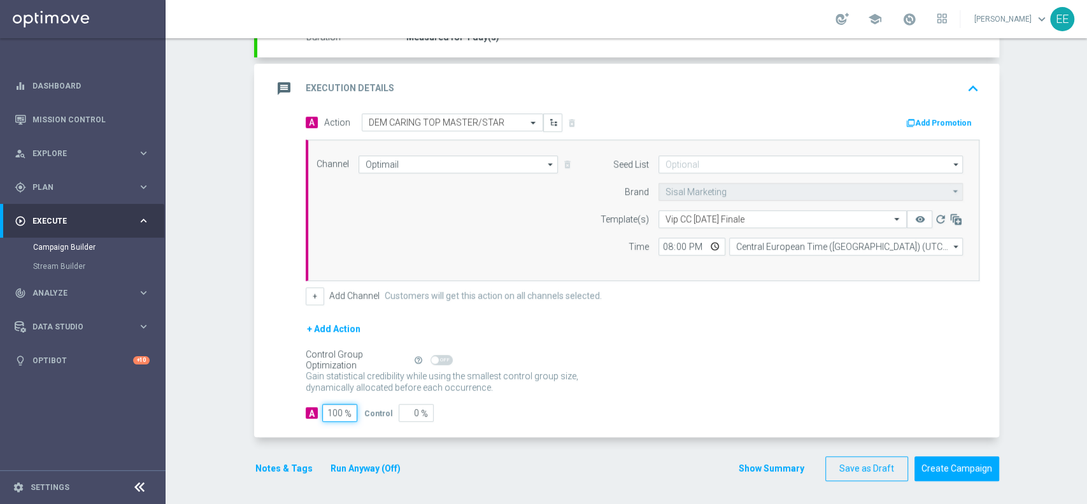
type input "100"
click at [668, 337] on div "+ Add Action" at bounding box center [643, 337] width 674 height 32
click at [285, 466] on button "Notes & Tags" at bounding box center [284, 468] width 60 height 16
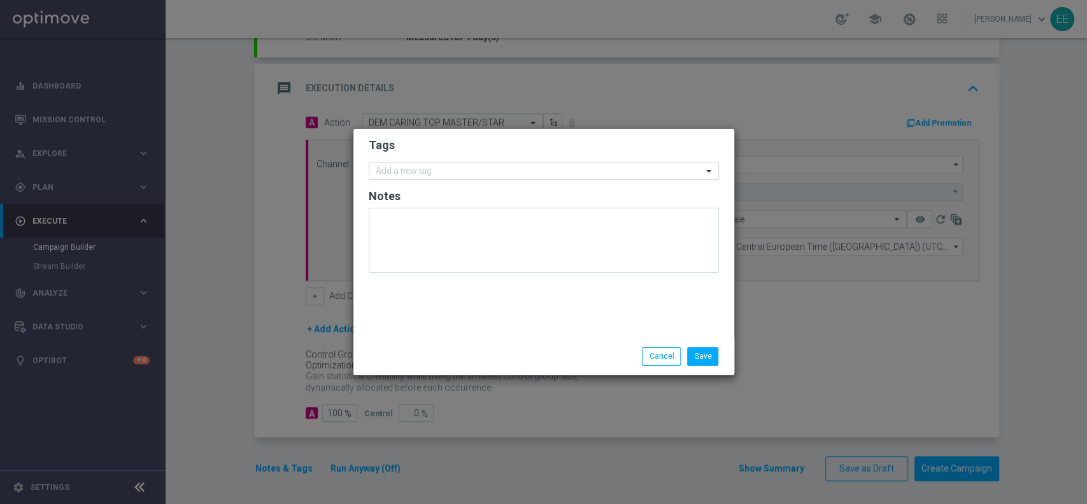
click at [455, 172] on input "text" at bounding box center [539, 171] width 327 height 11
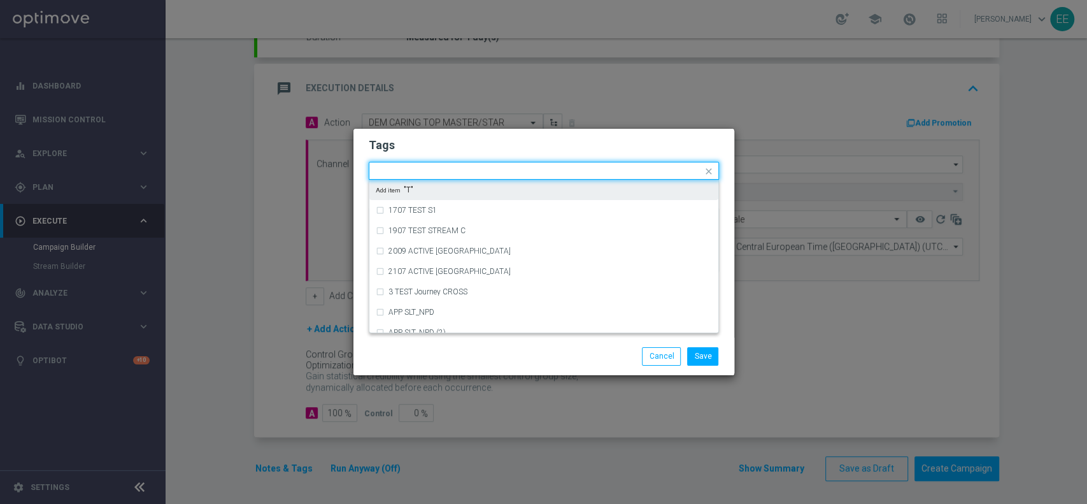
type input "T"
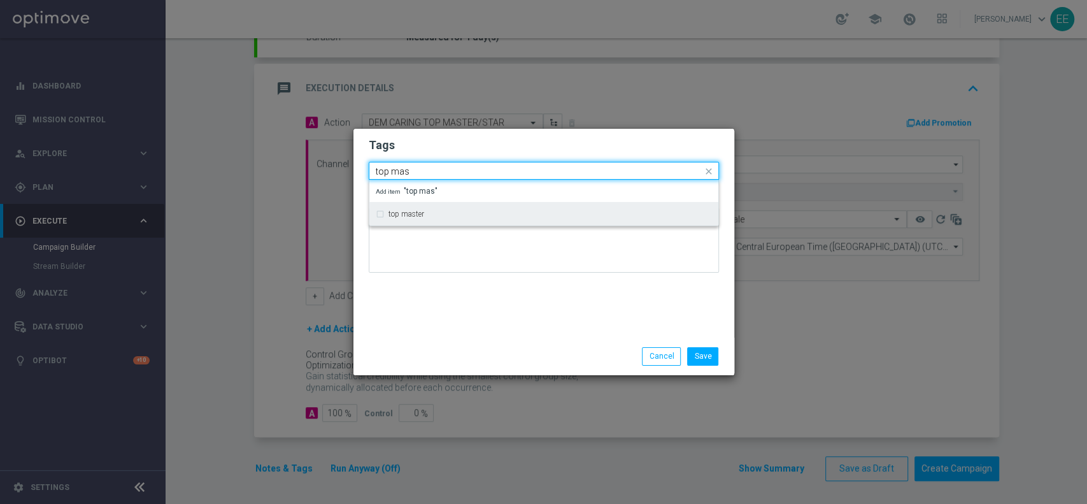
click at [455, 172] on input "top mas" at bounding box center [539, 171] width 327 height 11
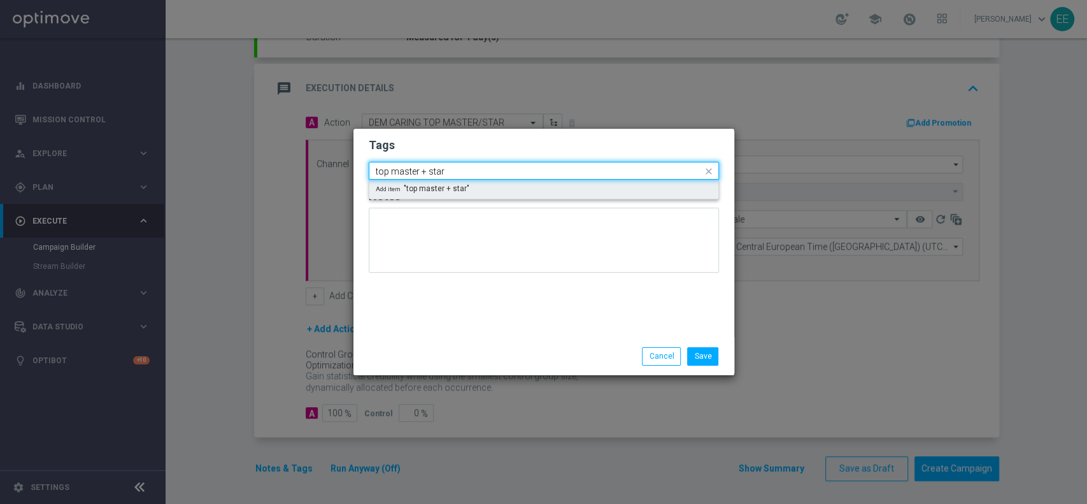
click at [464, 185] on span "Add item "top master + star"" at bounding box center [423, 189] width 94 height 8
type input "top master + star"
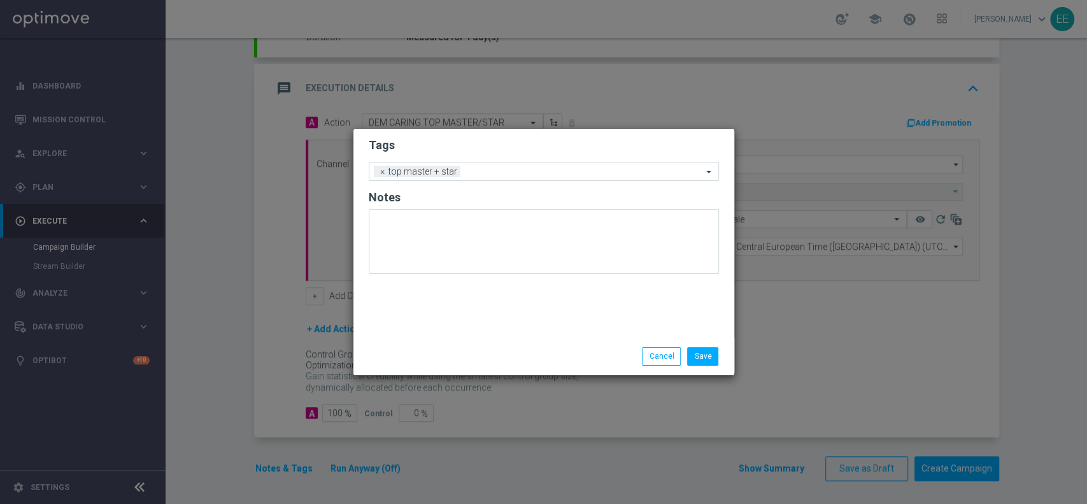
click at [476, 301] on div "Tags Add a new tag × top master + star Notes" at bounding box center [543, 233] width 381 height 209
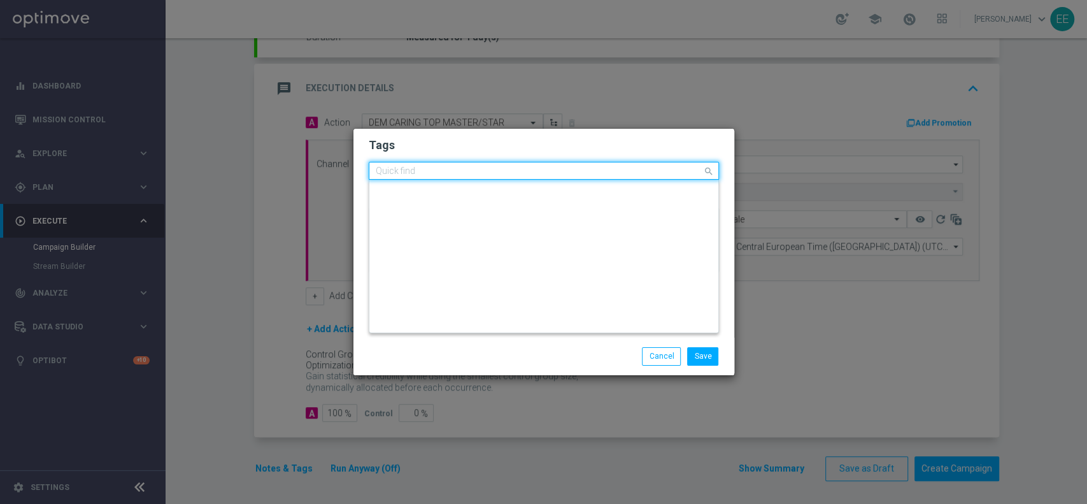
click at [520, 172] on input "text" at bounding box center [539, 171] width 327 height 11
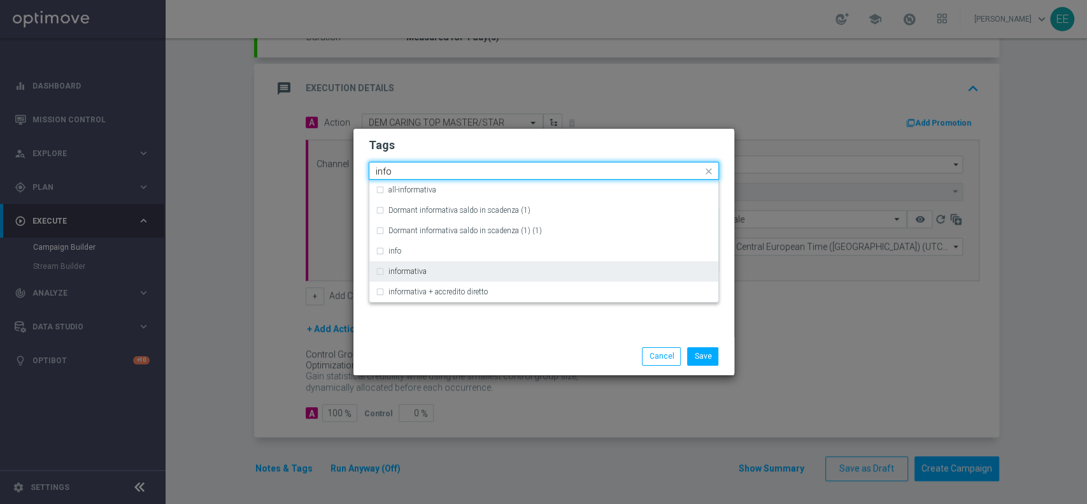
click at [453, 276] on div "informativa" at bounding box center [544, 271] width 336 height 20
type input "info"
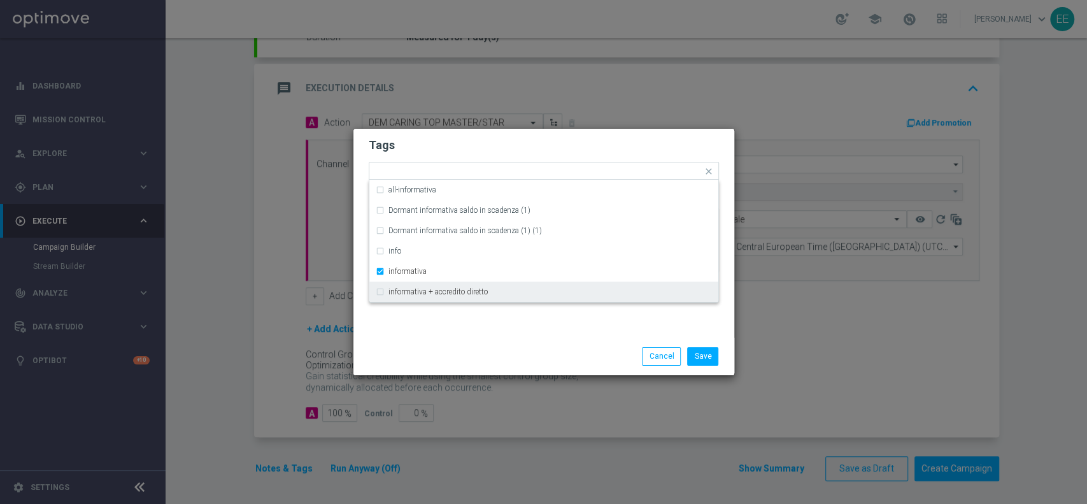
click at [457, 334] on div "Tags Quick find × top master + star × informativa all-informativa Dormant infor…" at bounding box center [543, 233] width 381 height 209
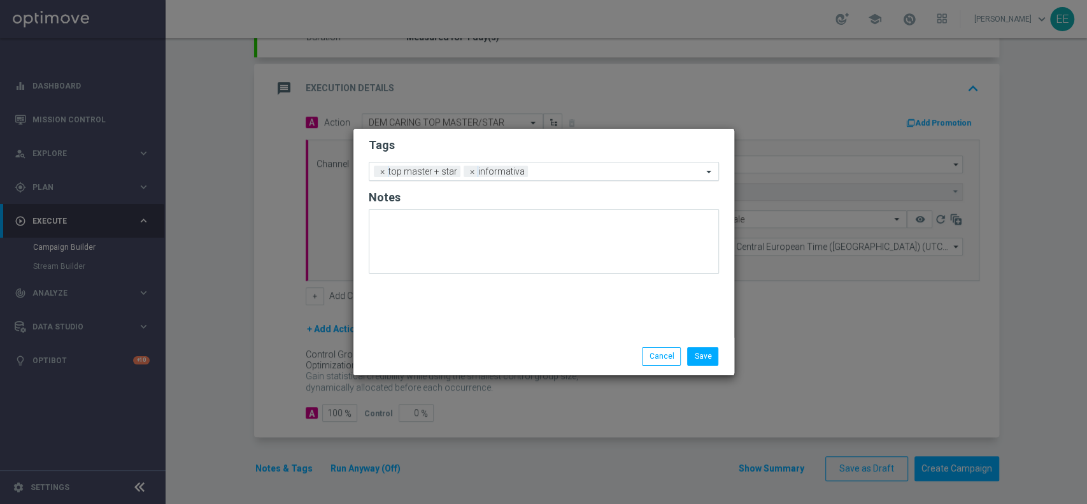
click at [558, 176] on input "text" at bounding box center [617, 172] width 169 height 11
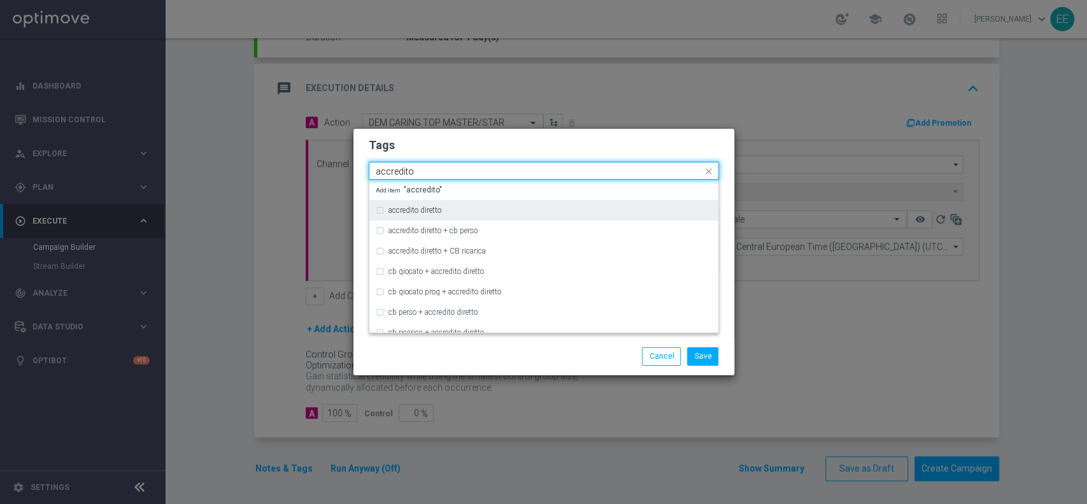
click at [494, 210] on div "accredito diretto" at bounding box center [550, 210] width 324 height 8
type input "accredito"
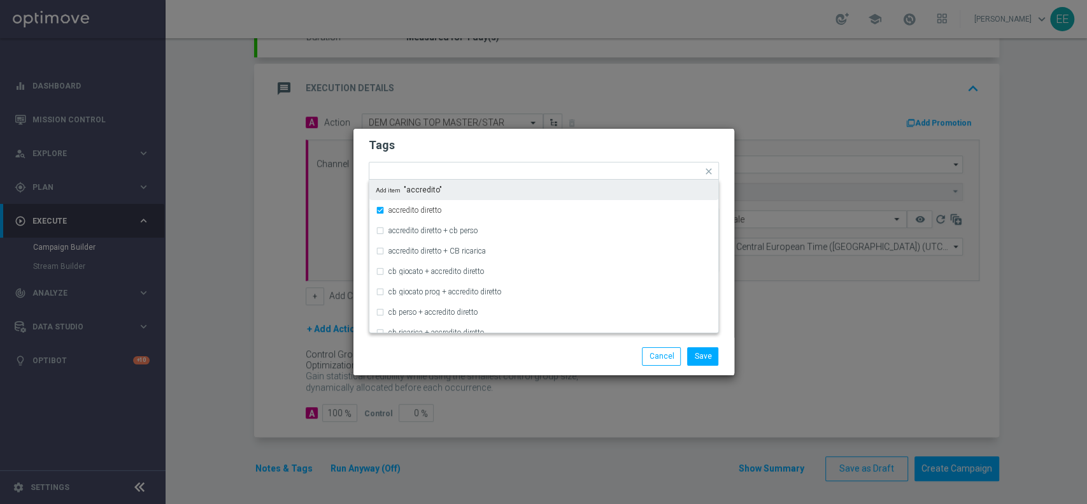
click at [567, 155] on form "Tags Quick find × top master + star × informativa × accredito diretto accredito…" at bounding box center [544, 208] width 350 height 148
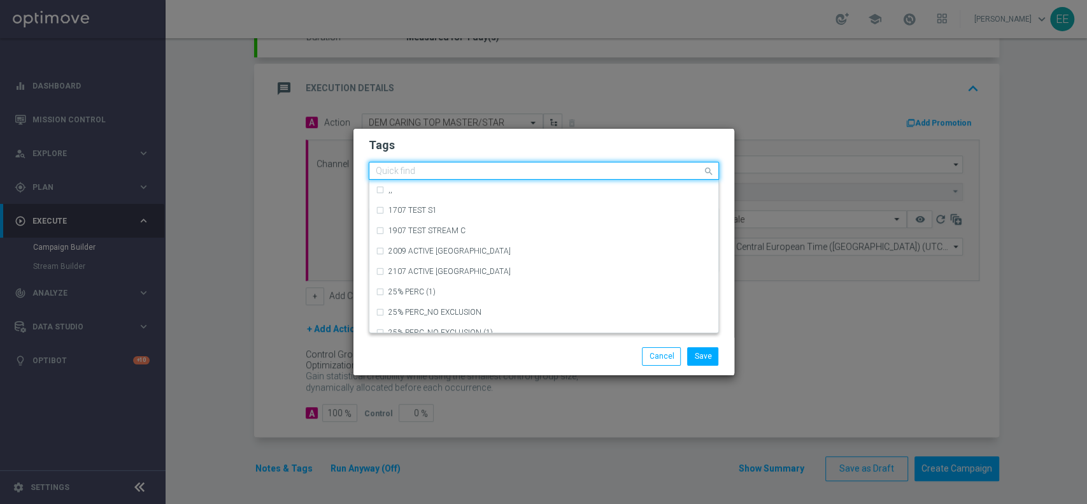
click at [639, 169] on input "text" at bounding box center [539, 171] width 327 height 11
click at [588, 145] on h2 "Tags" at bounding box center [544, 145] width 350 height 15
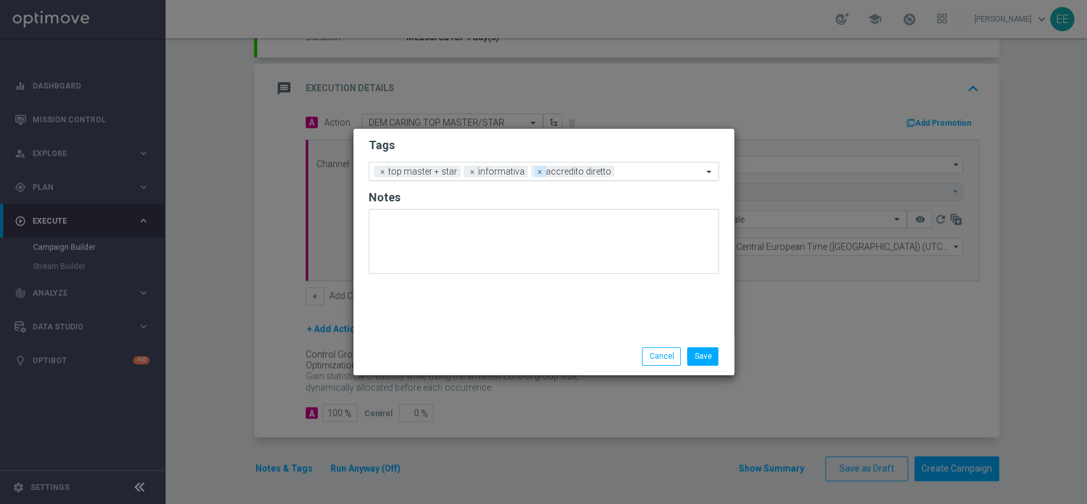
click at [534, 171] on span "×" at bounding box center [539, 171] width 11 height 11
click at [546, 169] on input "text" at bounding box center [617, 172] width 169 height 11
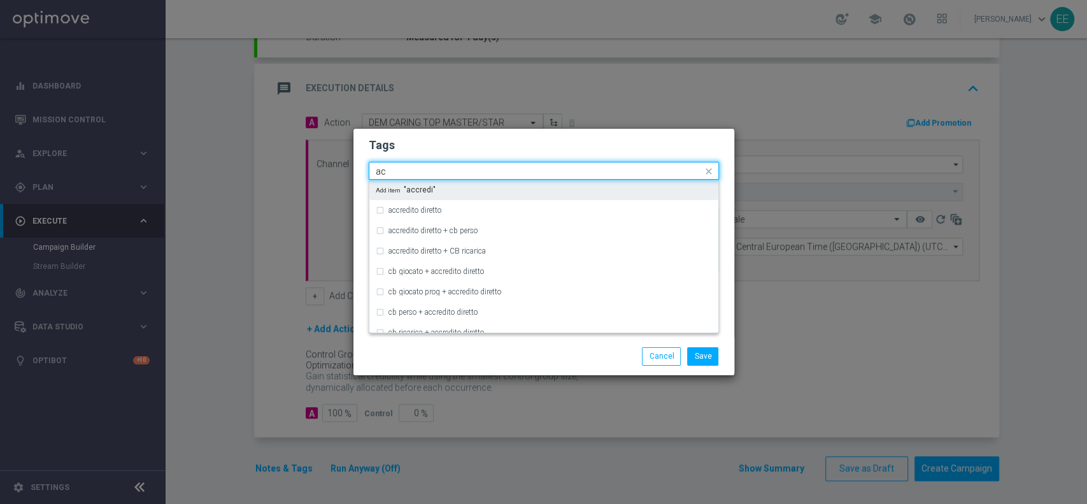
type input "a"
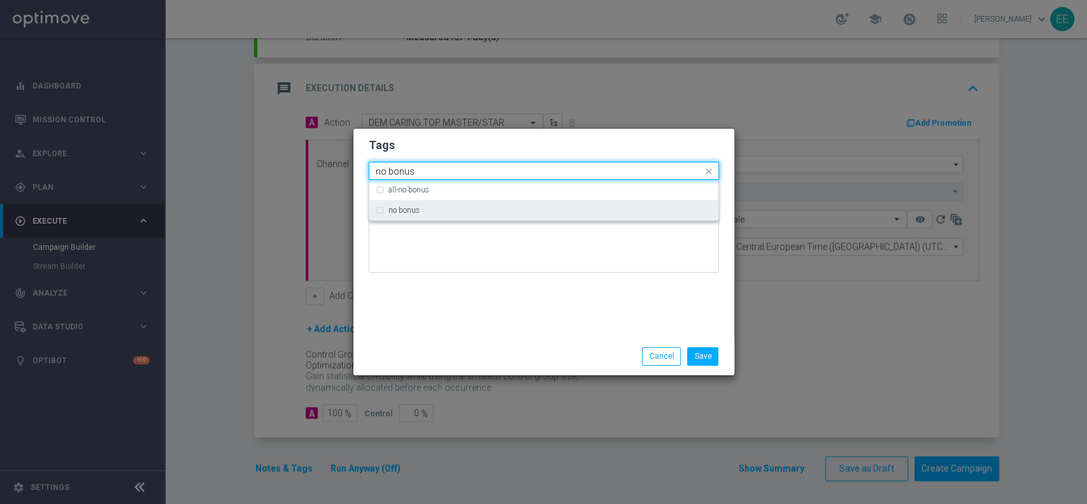
click at [438, 214] on div "no bonus" at bounding box center [550, 210] width 324 height 8
type input "no bonus"
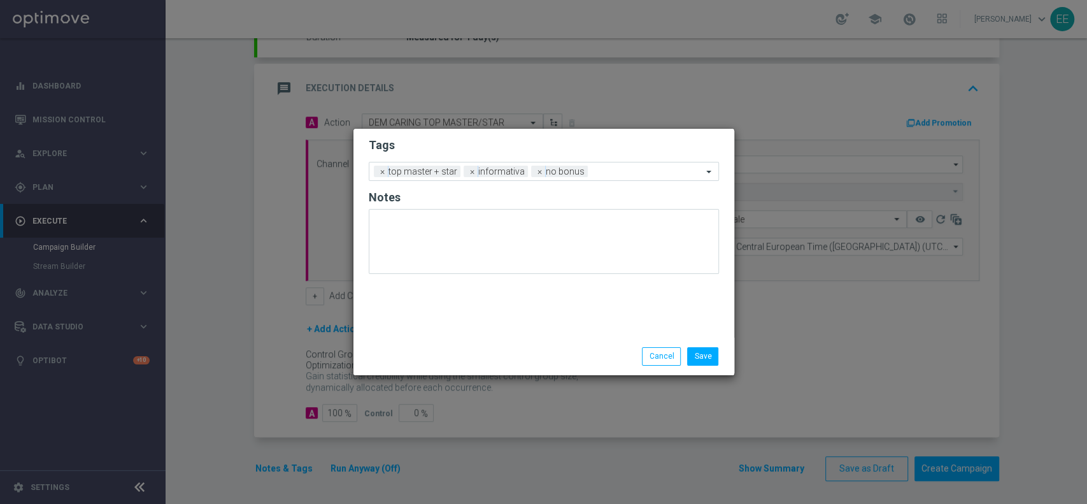
click at [487, 281] on div at bounding box center [544, 246] width 350 height 75
click at [611, 171] on input "text" at bounding box center [648, 172] width 110 height 11
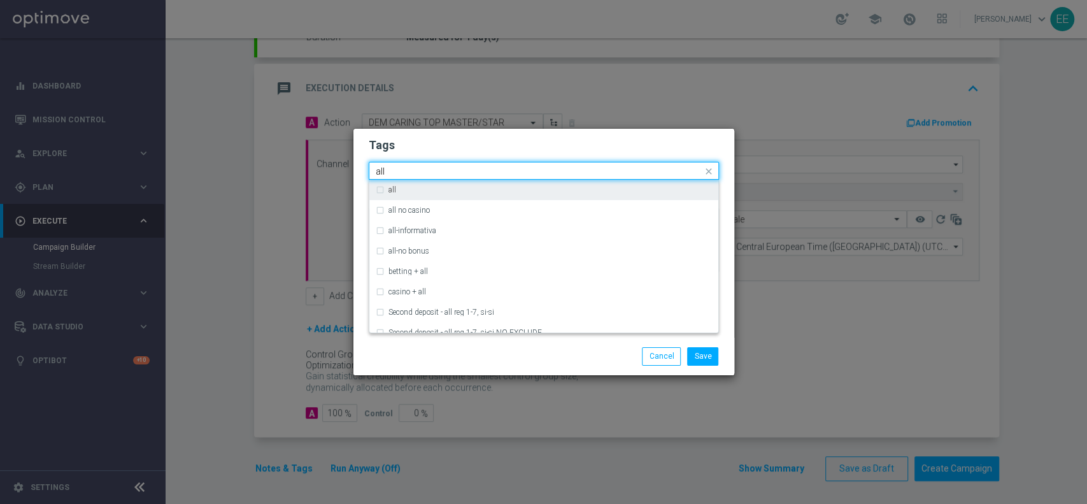
click at [545, 182] on div "all" at bounding box center [544, 190] width 336 height 20
type input "all"
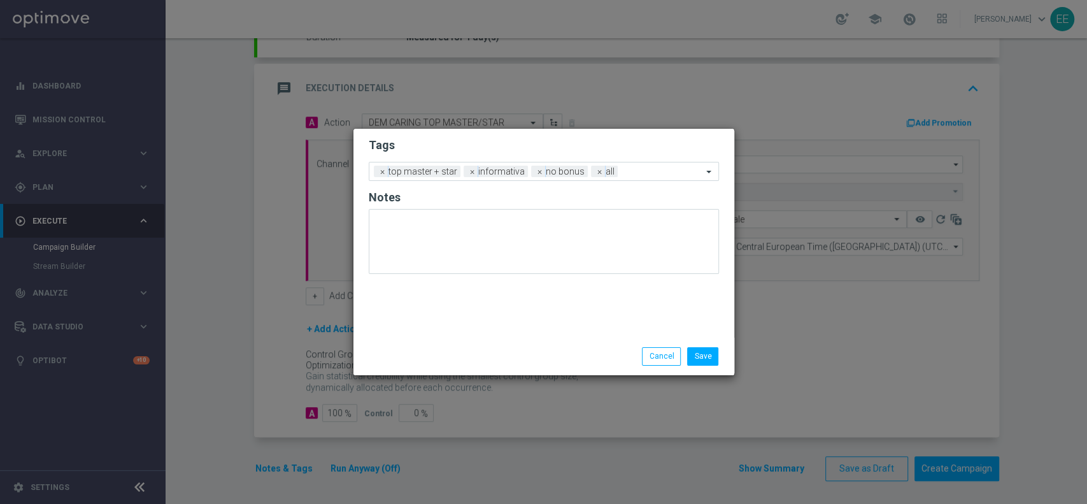
click at [647, 146] on h2 "Tags" at bounding box center [544, 145] width 350 height 15
click at [656, 167] on input "text" at bounding box center [663, 172] width 80 height 11
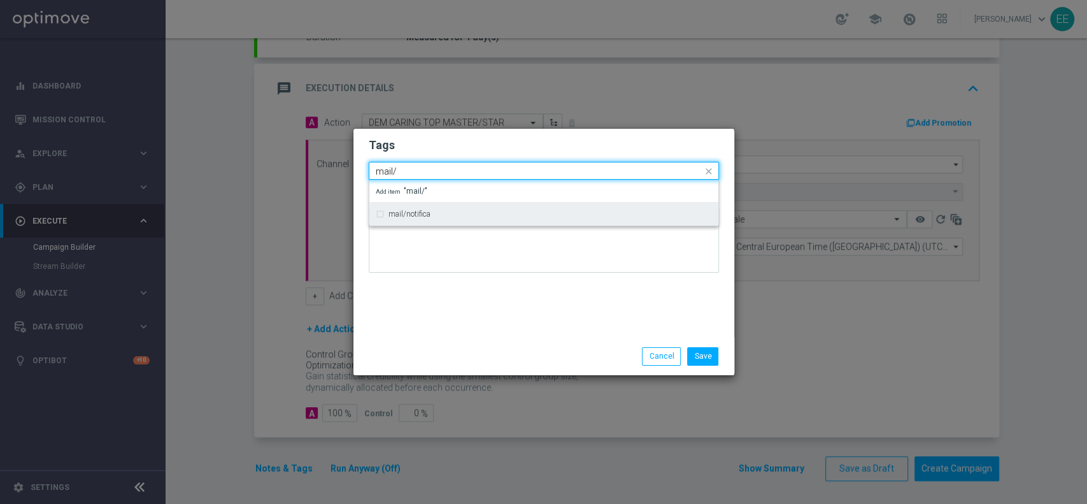
click at [432, 215] on div "mail/notifica" at bounding box center [550, 214] width 324 height 8
type input "mail/"
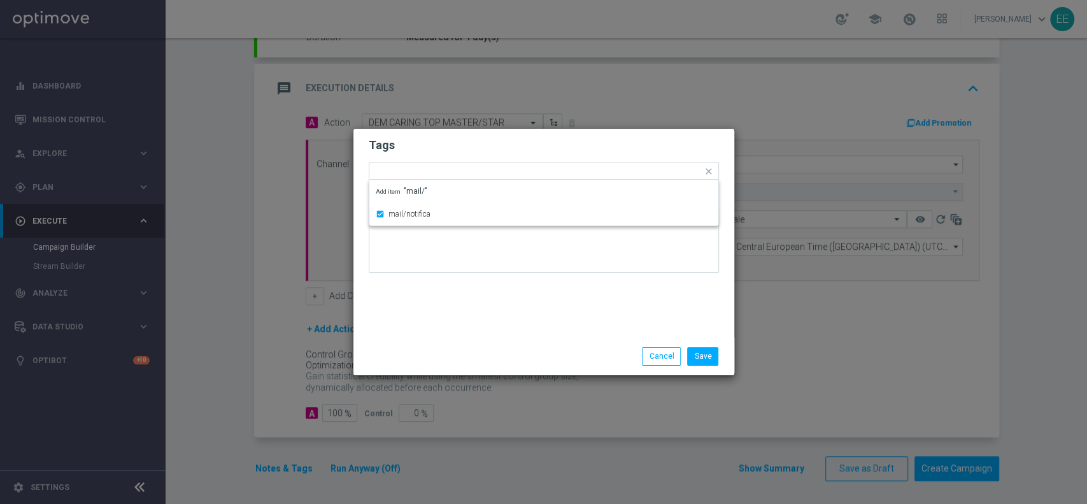
click at [518, 371] on div "Save Cancel" at bounding box center [543, 356] width 381 height 37
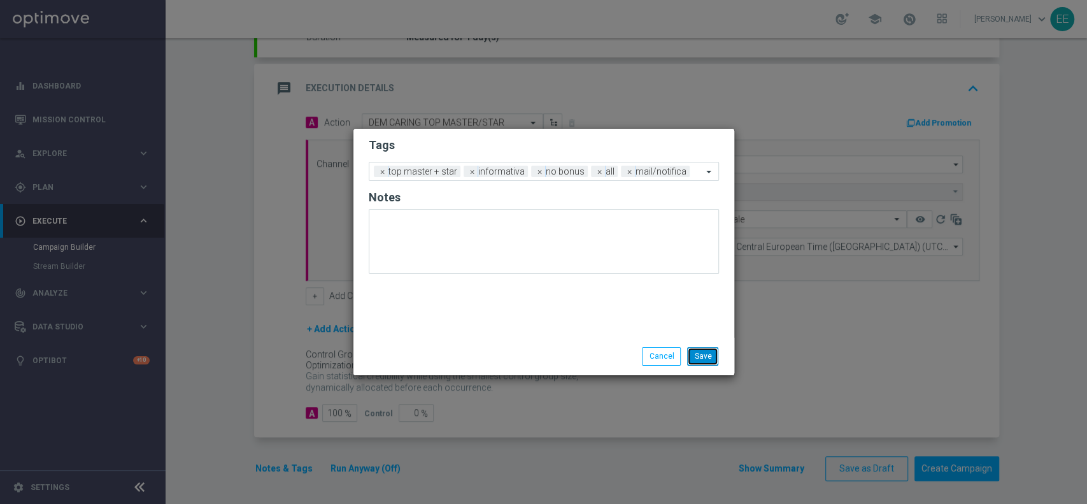
click at [693, 364] on button "Save" at bounding box center [702, 356] width 31 height 18
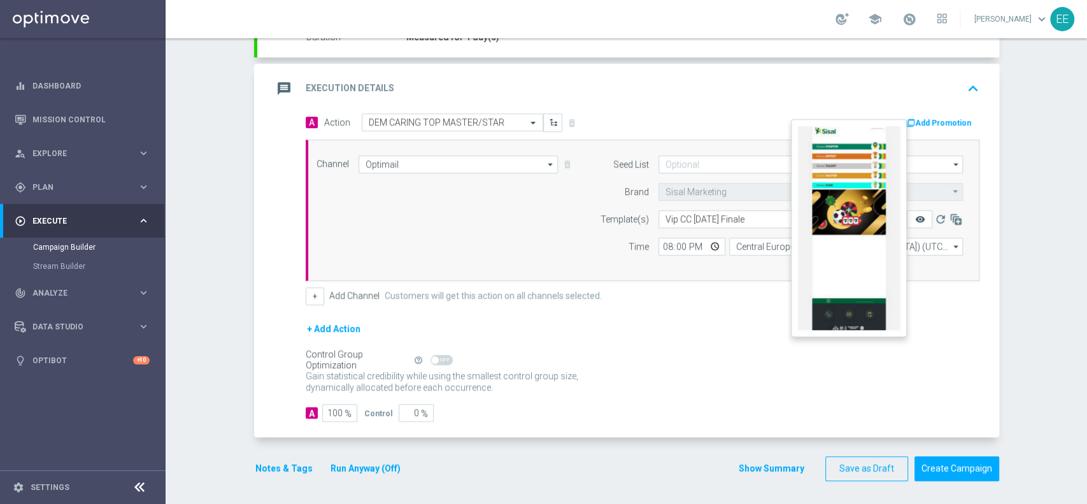
click at [915, 215] on icon "remove_red_eye" at bounding box center [920, 219] width 10 height 10
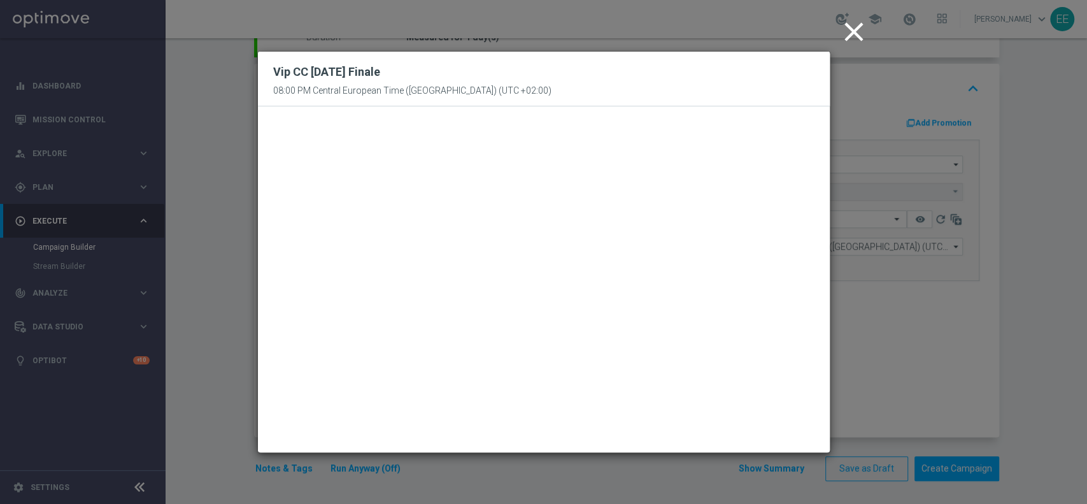
click at [853, 29] on icon "close" at bounding box center [854, 32] width 32 height 32
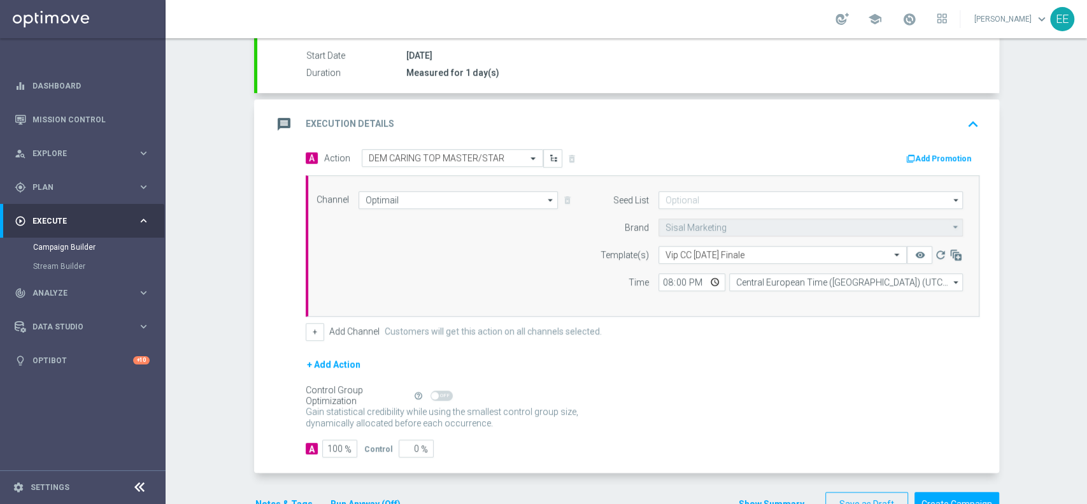
scroll to position [245, 0]
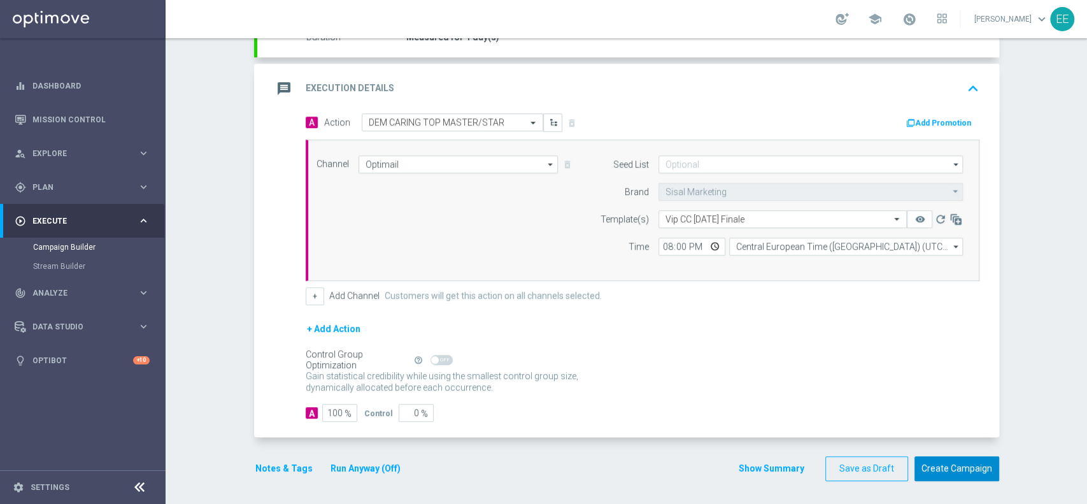
click at [943, 456] on button "Create Campaign" at bounding box center [957, 468] width 85 height 25
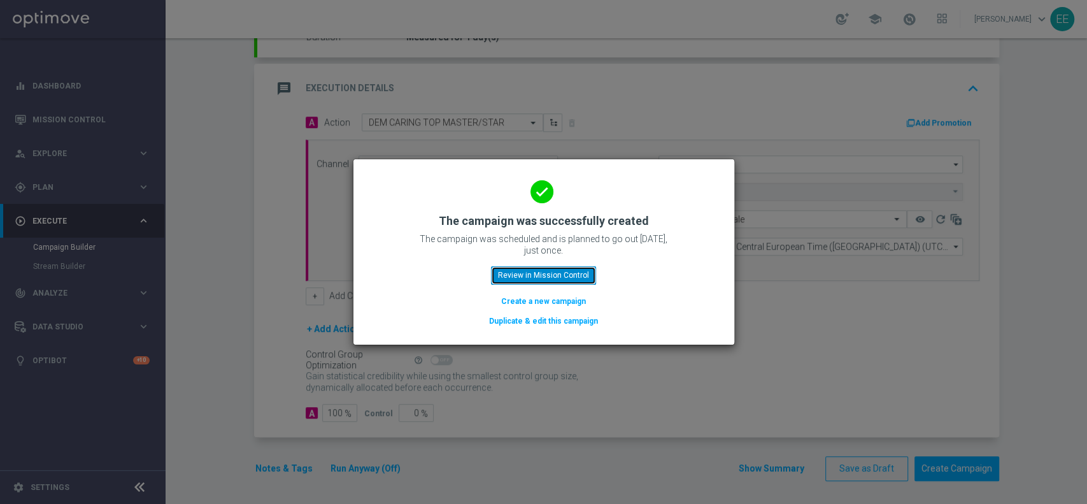
click at [517, 273] on button "Review in Mission Control" at bounding box center [543, 275] width 105 height 18
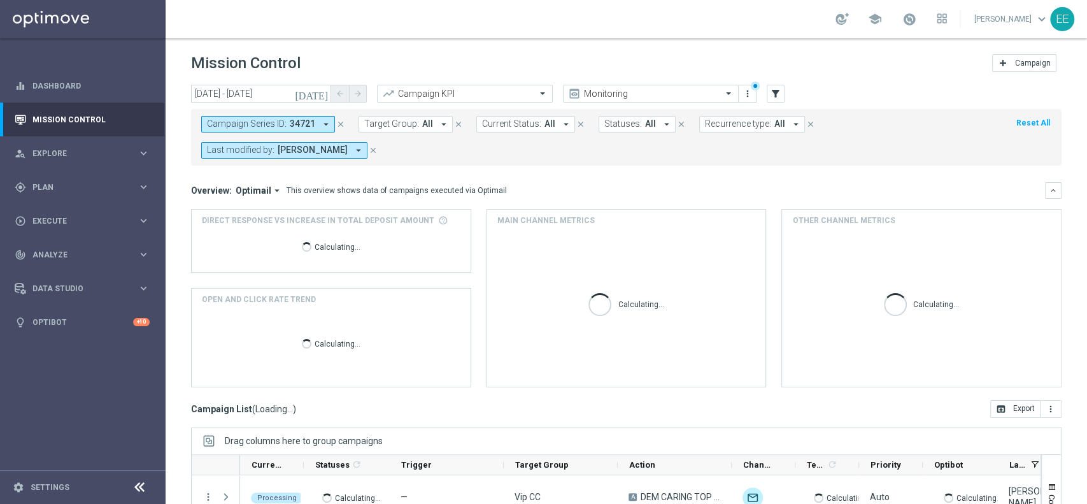
scroll to position [148, 0]
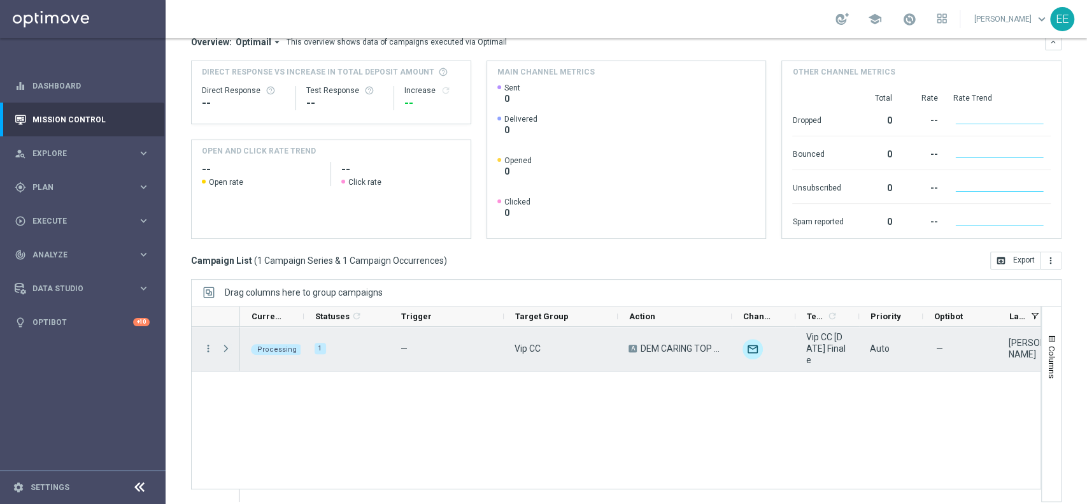
click at [226, 348] on span "Press SPACE to select this row." at bounding box center [225, 348] width 11 height 10
click at [0, 0] on span "Press SPACE to select this row." at bounding box center [0, 0] width 0 height 0
click at [226, 348] on span "Press SPACE to select this row." at bounding box center [225, 348] width 11 height 10
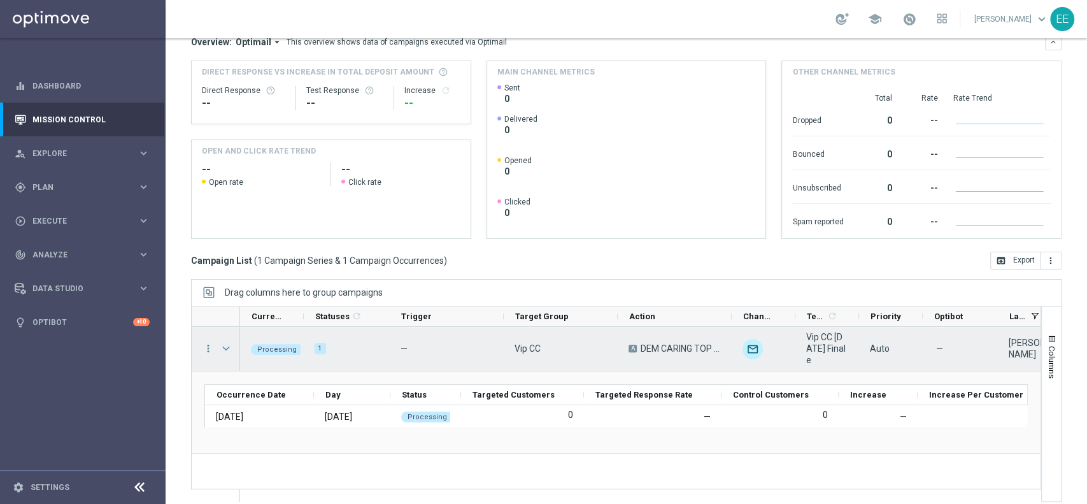
click at [226, 348] on span "Press SPACE to select this row." at bounding box center [225, 348] width 11 height 10
click at [0, 0] on span "Press SPACE to select this row." at bounding box center [0, 0] width 0 height 0
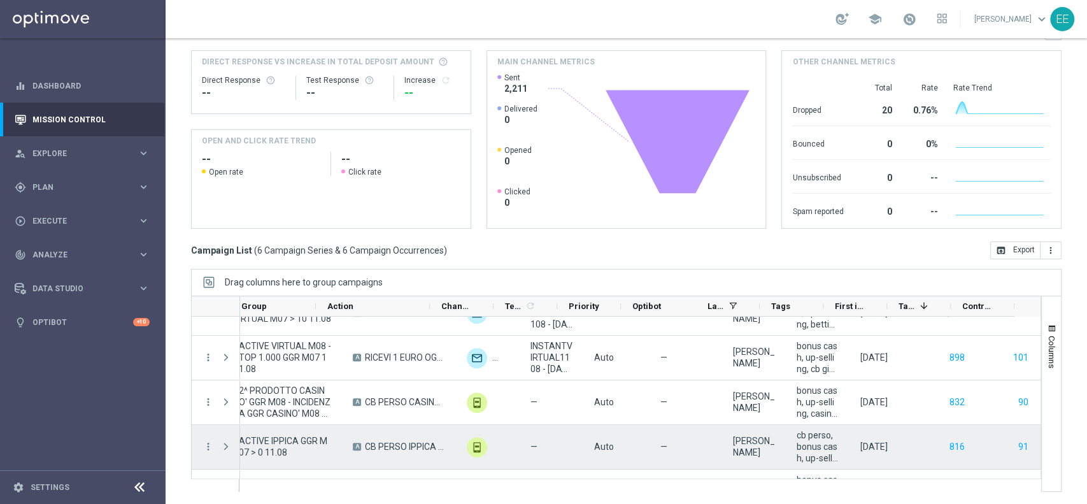
scroll to position [25, 0]
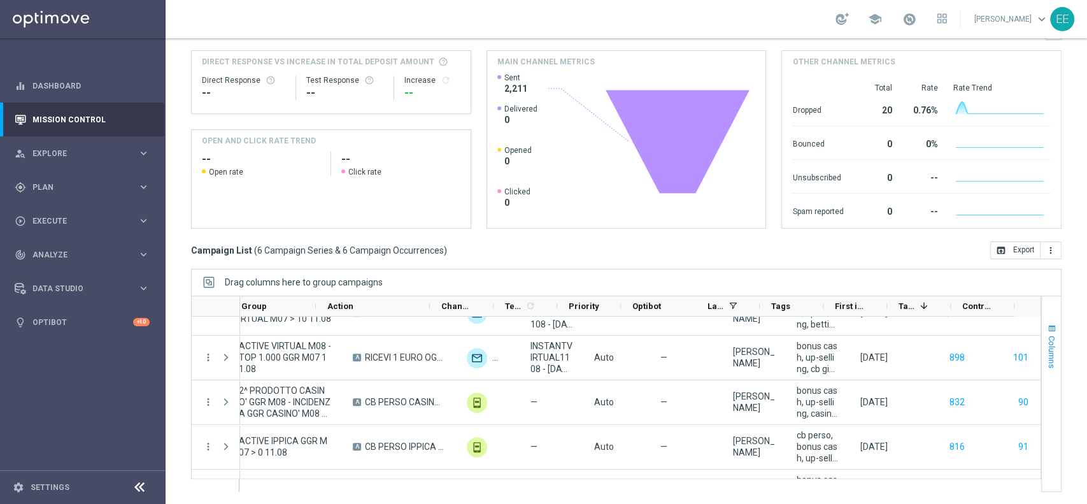
click at [1047, 328] on span "button" at bounding box center [1052, 329] width 10 height 10
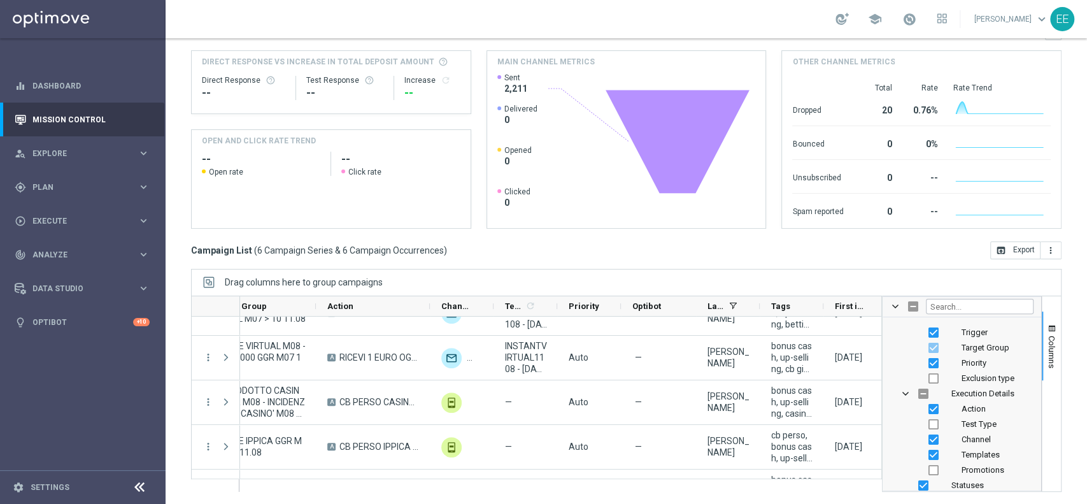
scroll to position [62, 0]
click at [942, 464] on div "Promotions" at bounding box center [970, 464] width 125 height 15
click at [929, 464] on input "Press SPACE to toggle visibility (hidden)" at bounding box center [934, 465] width 10 height 10
checkbox input "true"
click at [1047, 351] on span "Columns" at bounding box center [1052, 352] width 10 height 32
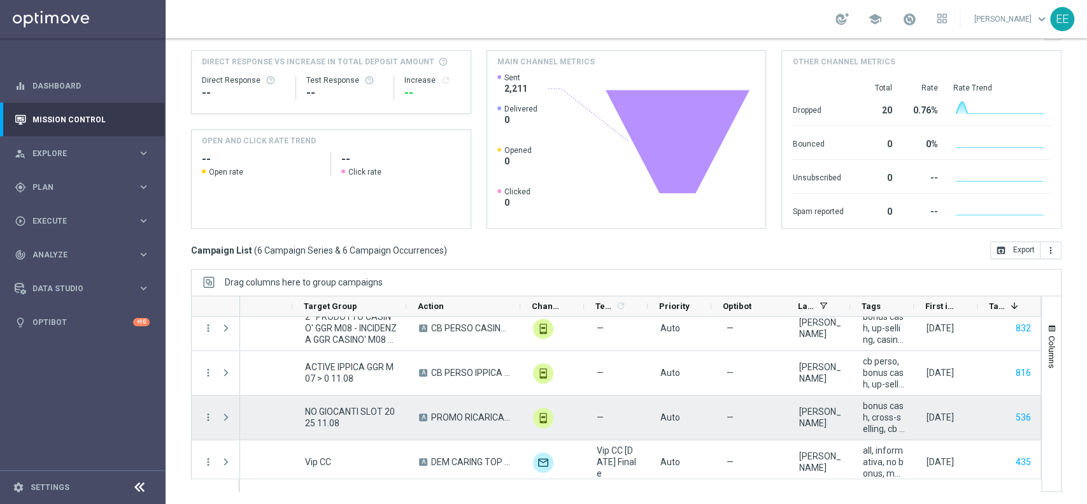
scroll to position [0, 0]
